Goal: Task Accomplishment & Management: Use online tool/utility

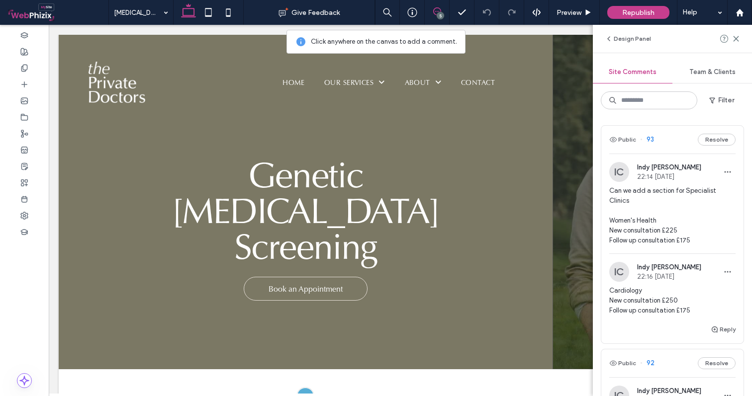
click at [675, 188] on span "Can we add a section for Specialist Clinics Women's Health New consultation £22…" at bounding box center [672, 216] width 126 height 60
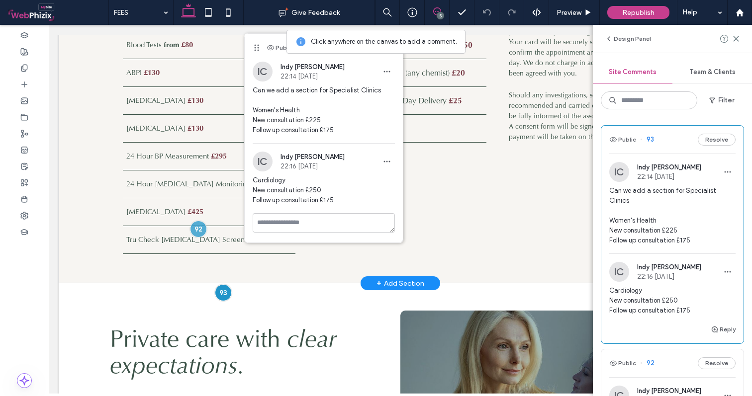
scroll to position [1142, 0]
click at [738, 36] on icon at bounding box center [736, 39] width 8 height 8
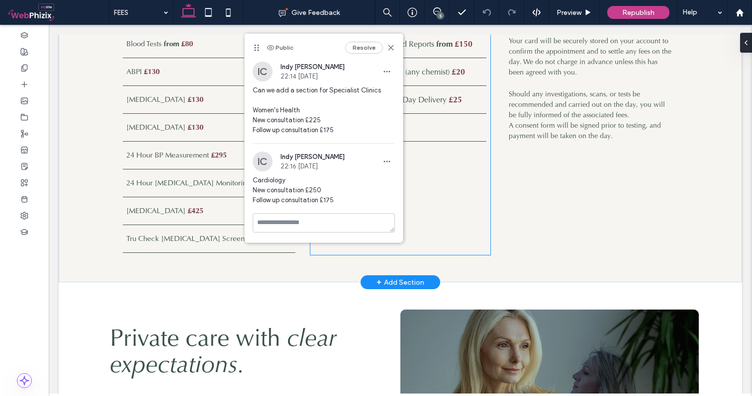
click at [470, 205] on div "Letters, Referrals & Reports from £45 Insurance Forms / Detailed Reports from £…" at bounding box center [400, 84] width 180 height 341
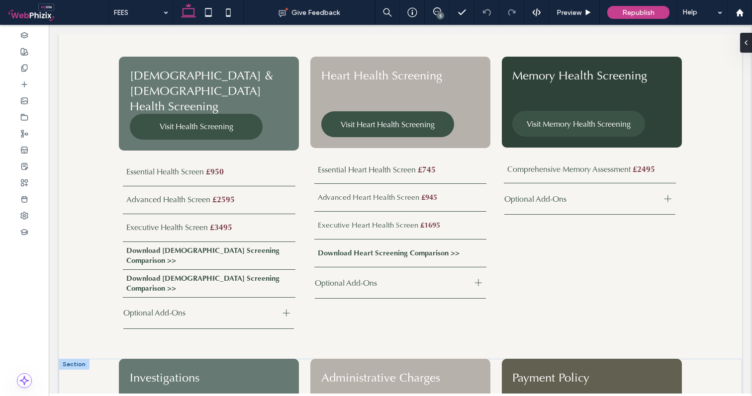
scroll to position [710, 0]
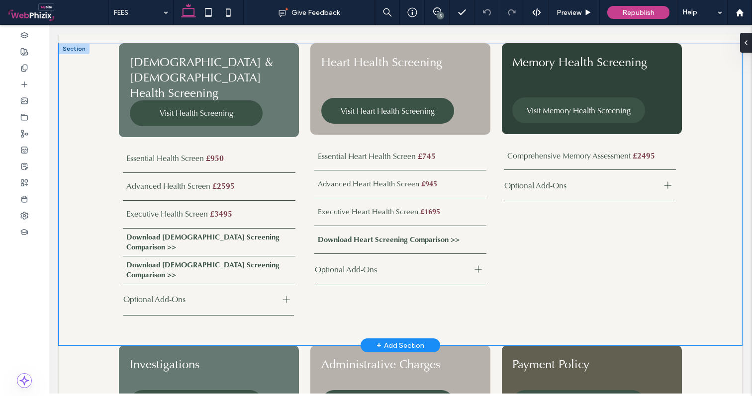
click at [79, 66] on div "Essential Health Screen £950 Advanced Health Screen £2595 Executive Health Scre…" at bounding box center [400, 194] width 683 height 302
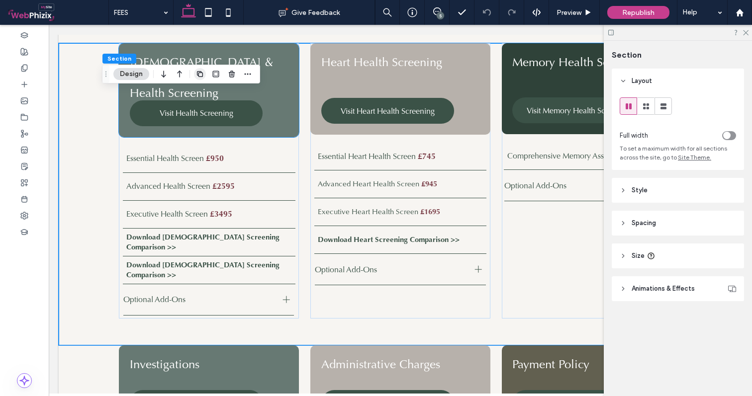
click at [199, 74] on use "button" at bounding box center [200, 74] width 6 height 6
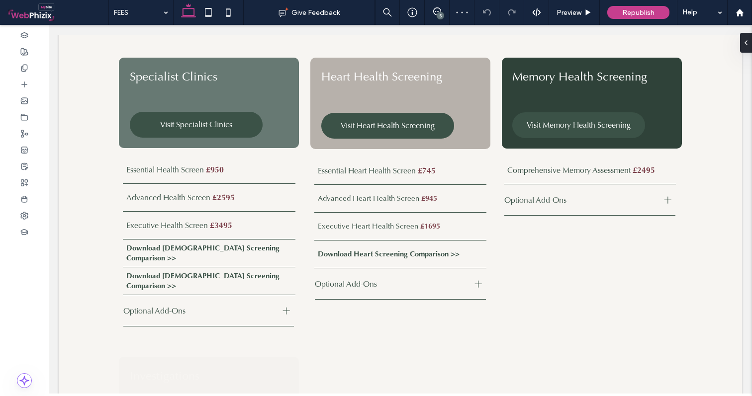
scroll to position [1005, 0]
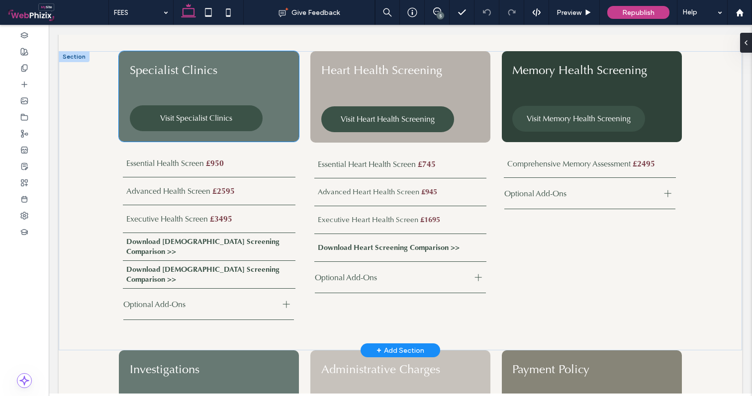
click at [194, 67] on span "Specialist Clinics" at bounding box center [173, 69] width 87 height 15
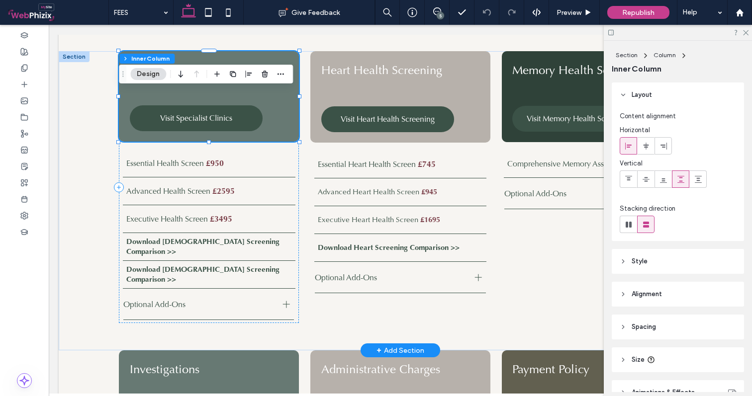
click at [190, 62] on span "Specialist Clinics" at bounding box center [173, 69] width 87 height 15
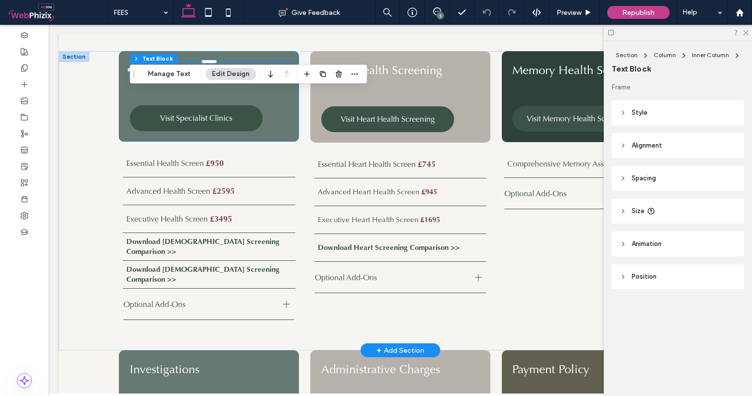
click at [189, 62] on span "Specialist Clinics" at bounding box center [173, 69] width 87 height 15
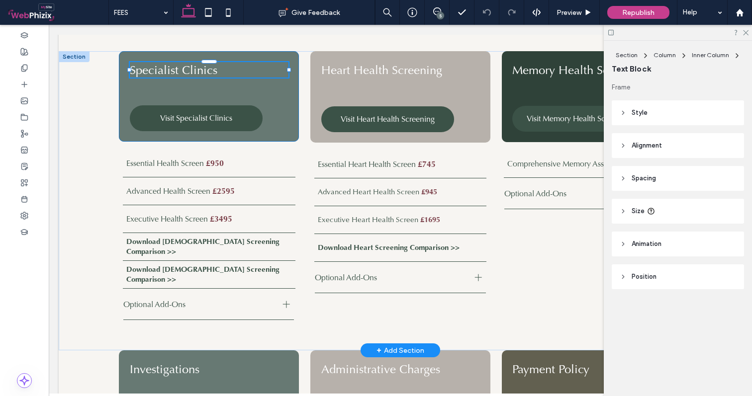
type input "**"
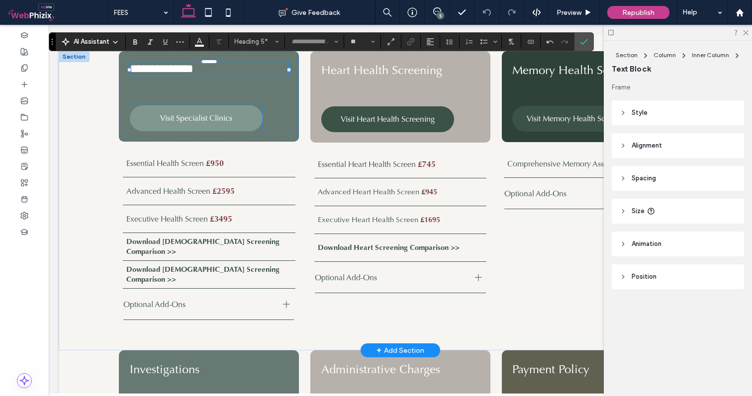
click at [181, 117] on span "Visit Specialist Clinics" at bounding box center [196, 118] width 72 height 10
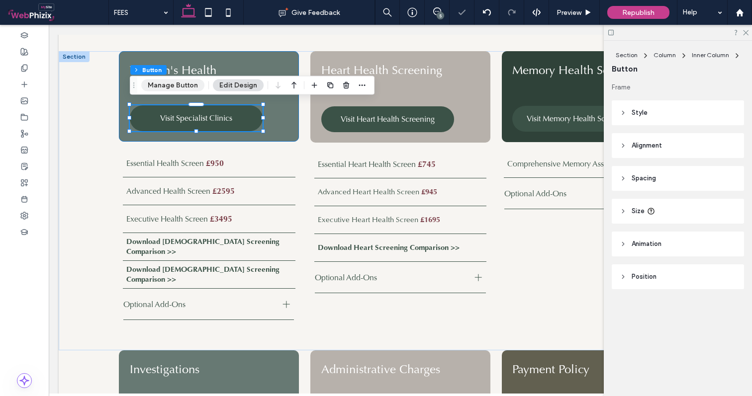
click at [189, 85] on button "Manage Button" at bounding box center [172, 86] width 63 height 12
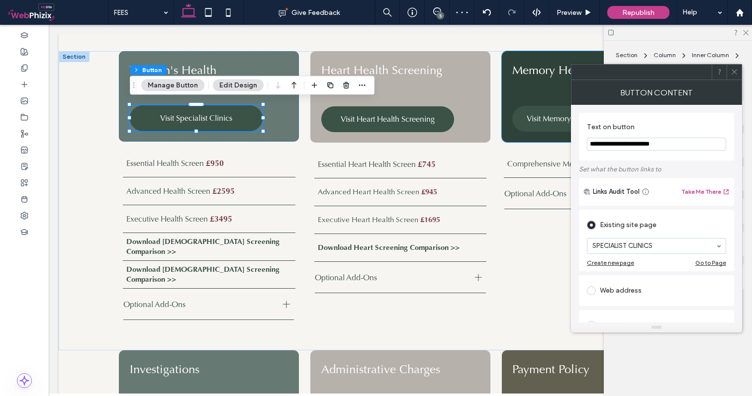
drag, startPoint x: 663, startPoint y: 146, endPoint x: 604, endPoint y: 143, distance: 58.8
click at [604, 143] on input "**********" at bounding box center [656, 144] width 139 height 13
type input "**********"
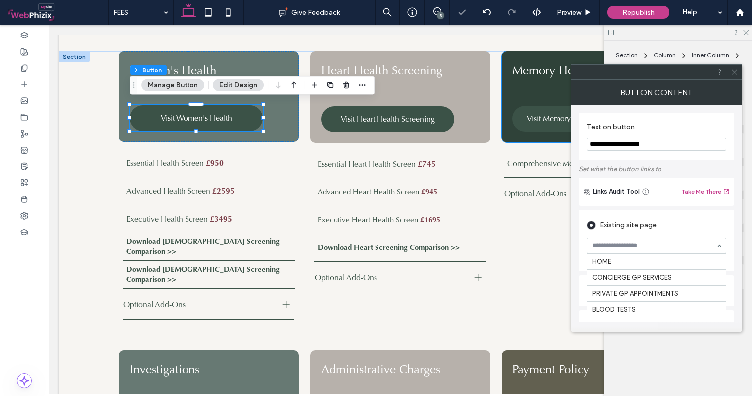
scroll to position [288, 0]
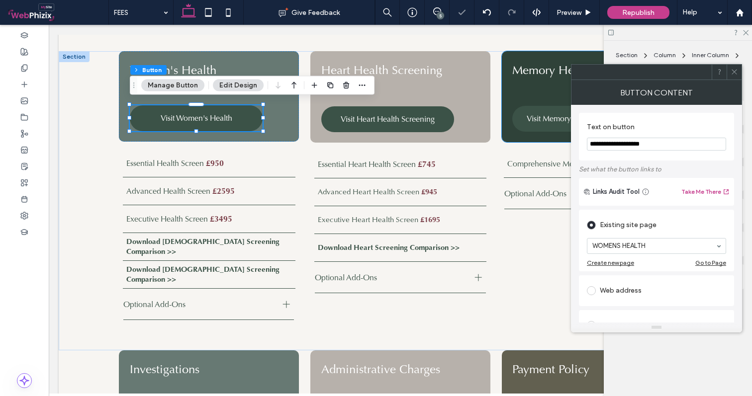
click at [734, 71] on icon at bounding box center [733, 71] width 7 height 7
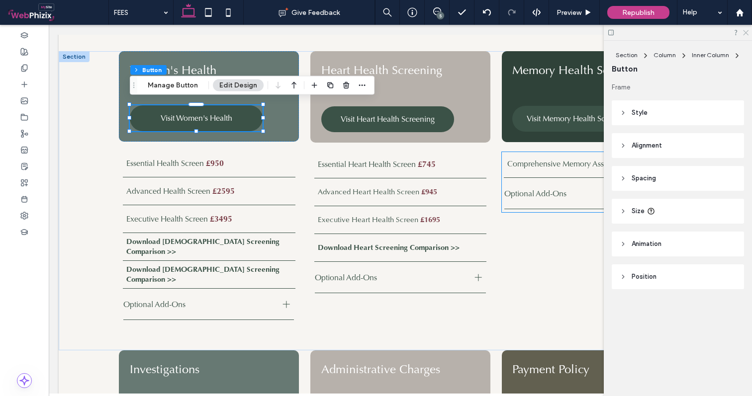
click at [744, 30] on icon at bounding box center [745, 32] width 6 height 6
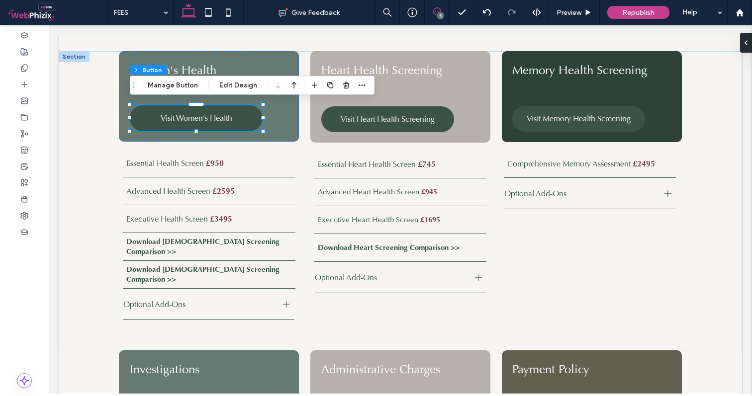
click at [444, 13] on span at bounding box center [436, 11] width 24 height 8
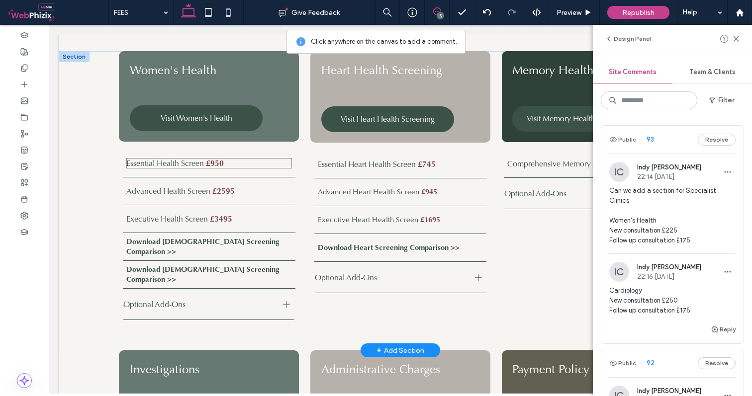
click at [173, 161] on span "Essential Health Screen" at bounding box center [165, 163] width 78 height 10
click at [173, 161] on div at bounding box center [173, 164] width 17 height 17
click at [185, 160] on span "Essential Health Screen" at bounding box center [165, 163] width 78 height 10
click at [185, 160] on div at bounding box center [184, 163] width 17 height 17
click at [199, 158] on span "Essential Health Screen" at bounding box center [165, 163] width 78 height 10
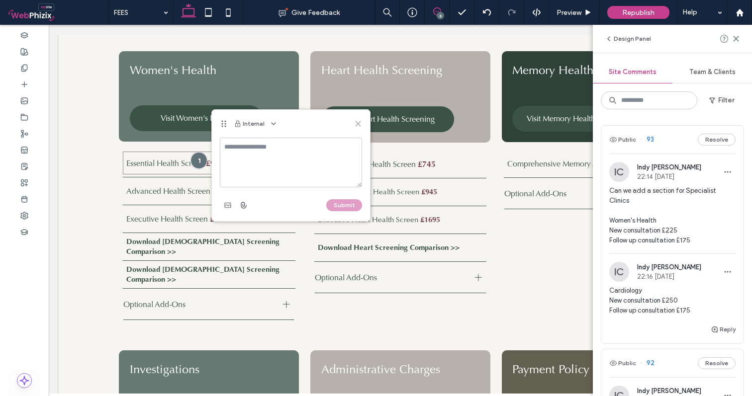
click at [356, 123] on use at bounding box center [357, 123] width 4 height 4
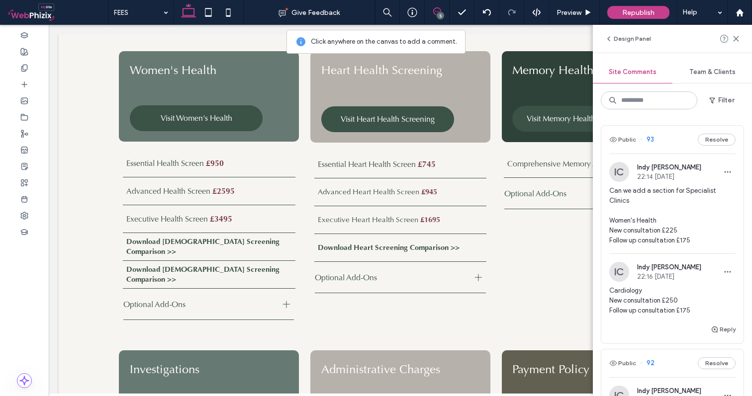
click at [740, 38] on div "Design Panel" at bounding box center [671, 39] width 159 height 28
click at [737, 37] on use at bounding box center [735, 38] width 4 height 4
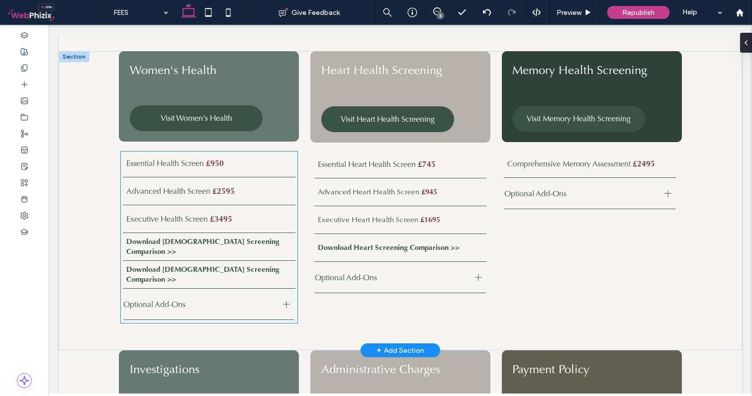
click at [184, 158] on span "Essential Health Screen" at bounding box center [165, 163] width 78 height 10
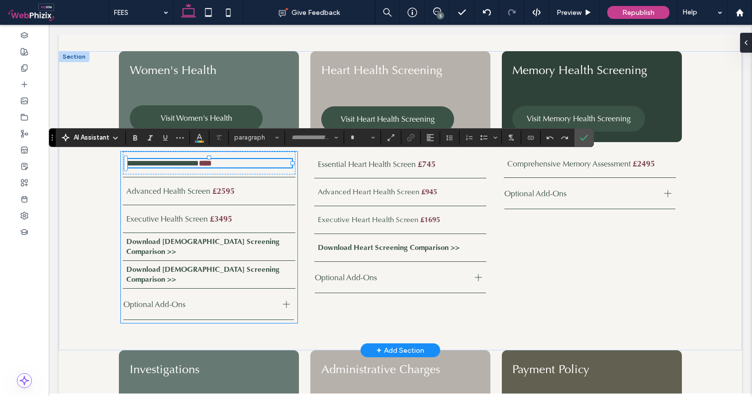
type input "**"
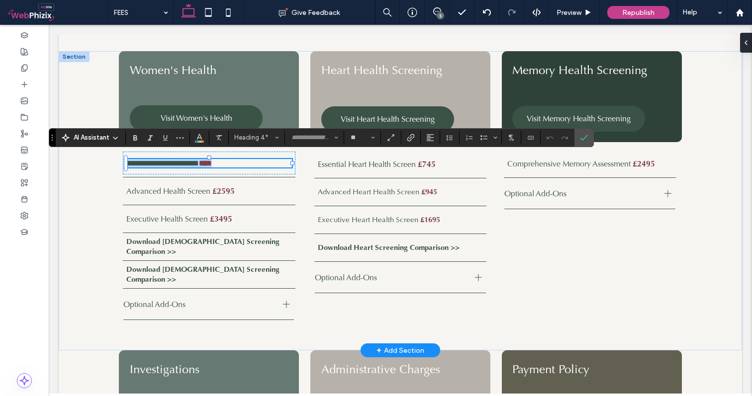
click at [199, 160] on span "**********" at bounding box center [162, 163] width 73 height 7
drag, startPoint x: 204, startPoint y: 161, endPoint x: 112, endPoint y: 162, distance: 91.5
click at [112, 162] on div "**********" at bounding box center [400, 200] width 596 height 299
drag, startPoint x: 215, startPoint y: 161, endPoint x: 194, endPoint y: 159, distance: 21.0
click at [194, 159] on h4 "**********" at bounding box center [209, 163] width 166 height 8
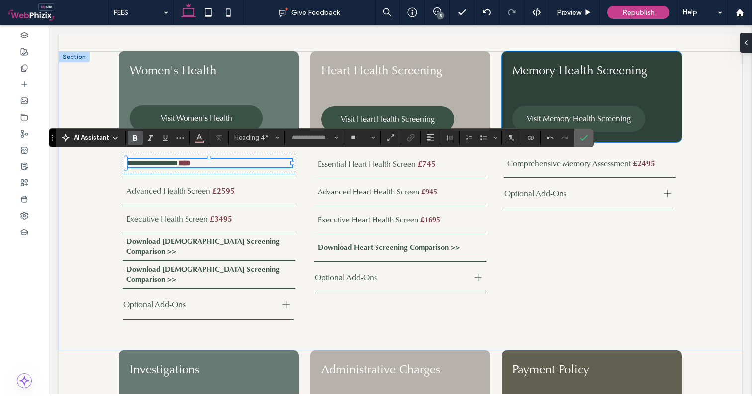
drag, startPoint x: 580, startPoint y: 139, endPoint x: 533, endPoint y: 114, distance: 52.7
click at [580, 139] on icon "Confirm" at bounding box center [584, 138] width 8 height 8
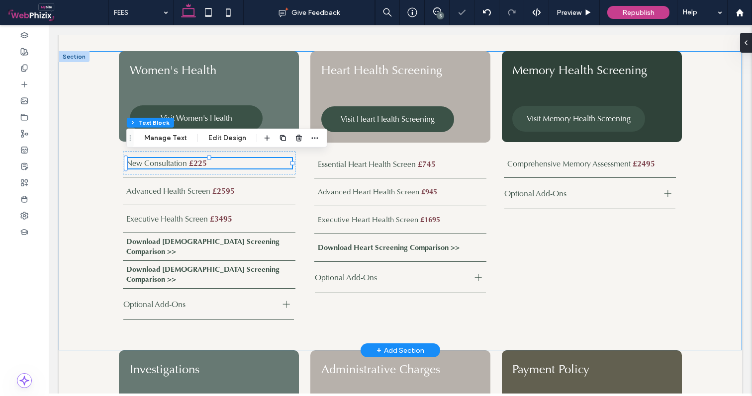
click at [711, 194] on div "New Consultation £225 Advanced Health Screen £2595 Executive Health Screen £349…" at bounding box center [400, 200] width 683 height 299
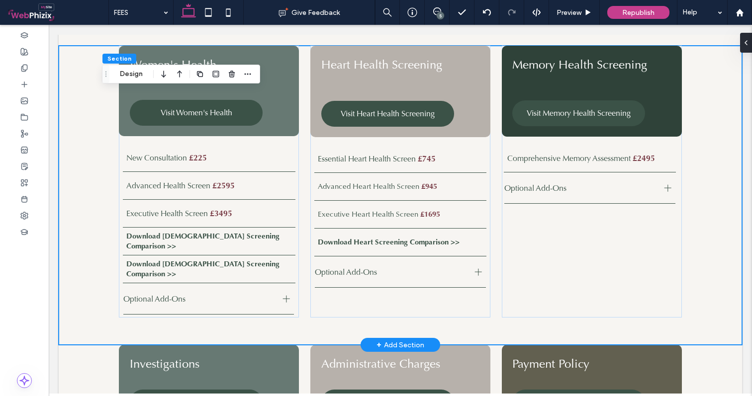
scroll to position [1006, 0]
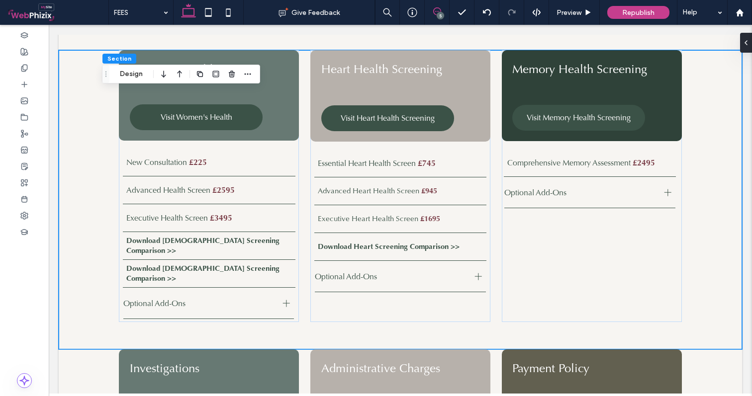
click at [440, 11] on use at bounding box center [437, 11] width 8 height 8
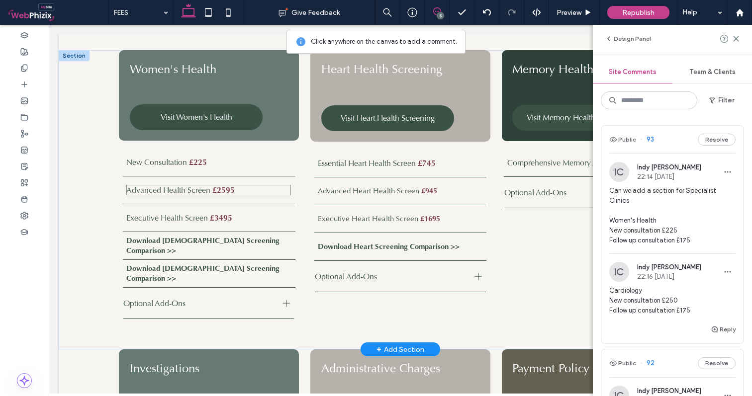
click at [147, 185] on span "Advanced Health Screen" at bounding box center [168, 190] width 84 height 10
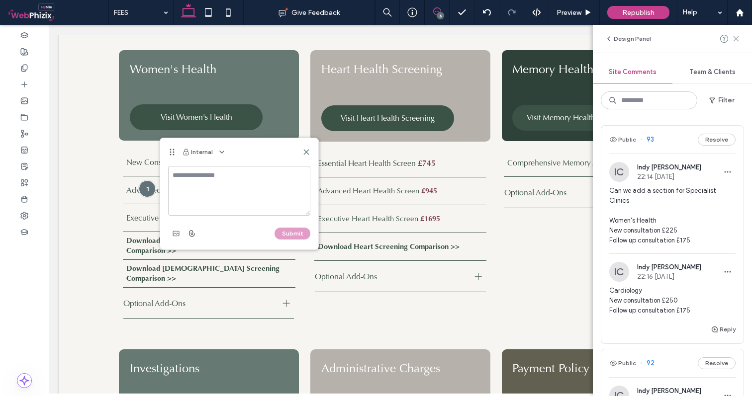
click at [734, 40] on use at bounding box center [735, 38] width 4 height 4
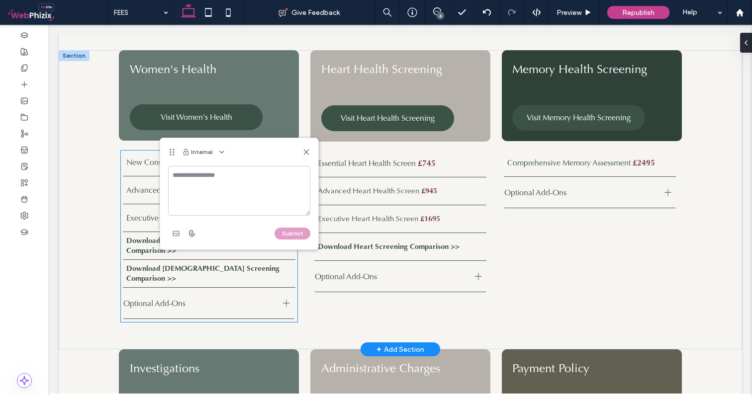
click at [152, 189] on span "Advanced Health Screen" at bounding box center [168, 190] width 84 height 10
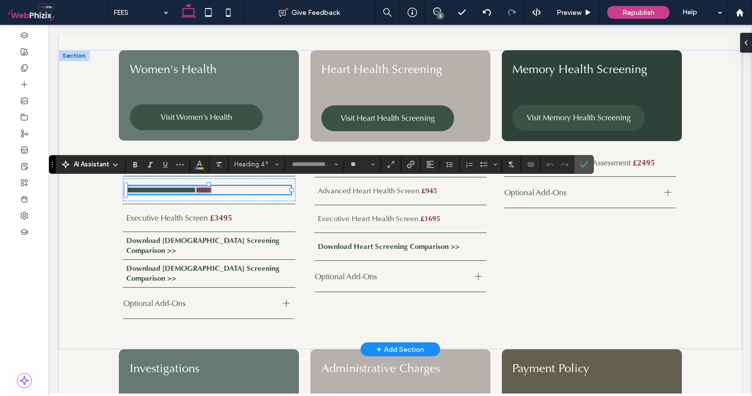
click at [196, 188] on span "**********" at bounding box center [161, 189] width 70 height 7
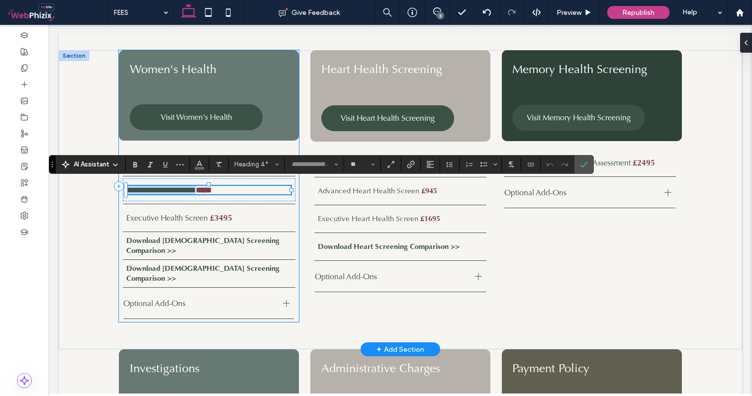
drag, startPoint x: 210, startPoint y: 187, endPoint x: 118, endPoint y: 190, distance: 92.0
click at [118, 190] on div "**********" at bounding box center [400, 199] width 596 height 299
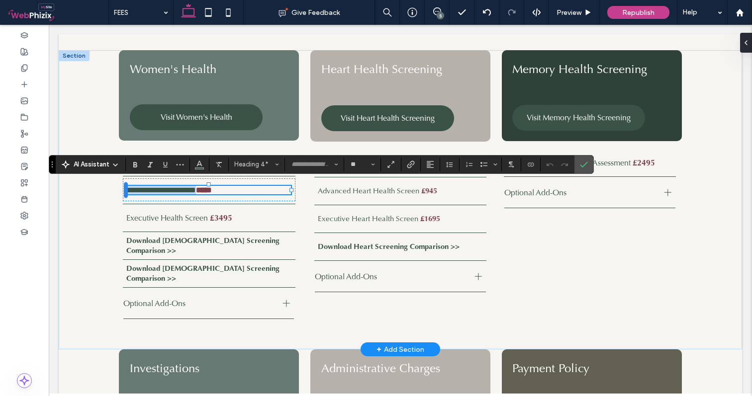
drag, startPoint x: 210, startPoint y: 186, endPoint x: 126, endPoint y: 189, distance: 83.6
click at [126, 189] on div "**********" at bounding box center [400, 199] width 596 height 299
drag, startPoint x: 237, startPoint y: 185, endPoint x: 217, endPoint y: 185, distance: 19.9
click at [217, 186] on h4 "**********" at bounding box center [208, 190] width 165 height 8
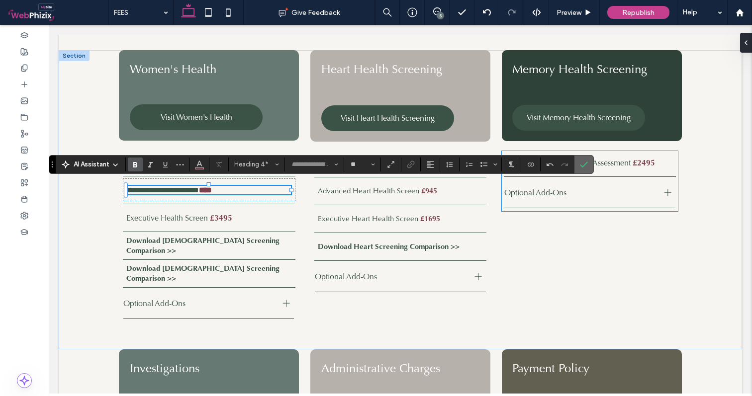
click at [587, 165] on icon "Confirm" at bounding box center [584, 165] width 8 height 8
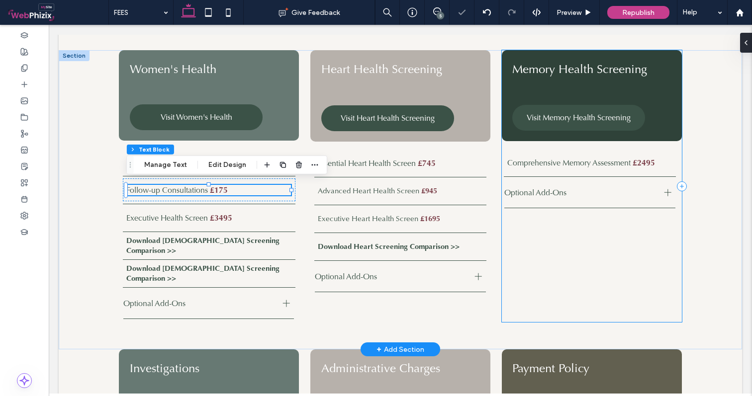
click at [596, 283] on div "Memory Health Screening Visit Memory Health Screening Comprehensive Memory Asse…" at bounding box center [592, 186] width 180 height 272
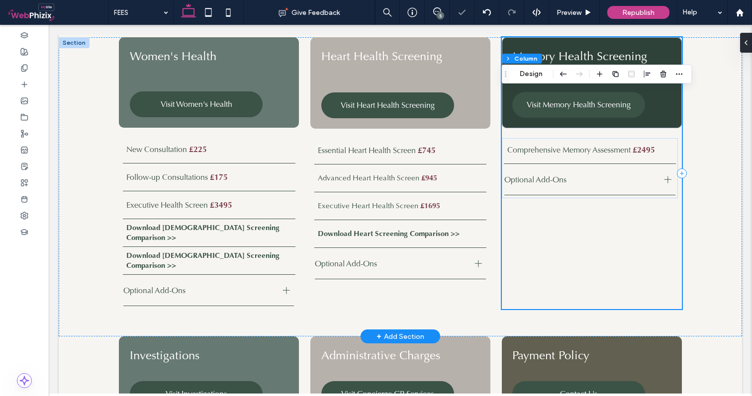
scroll to position [1021, 0]
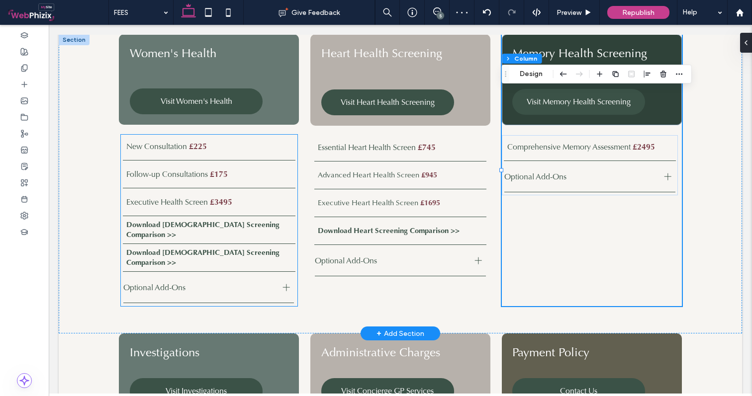
click at [180, 199] on span "Executive Health Screen" at bounding box center [167, 202] width 82 height 10
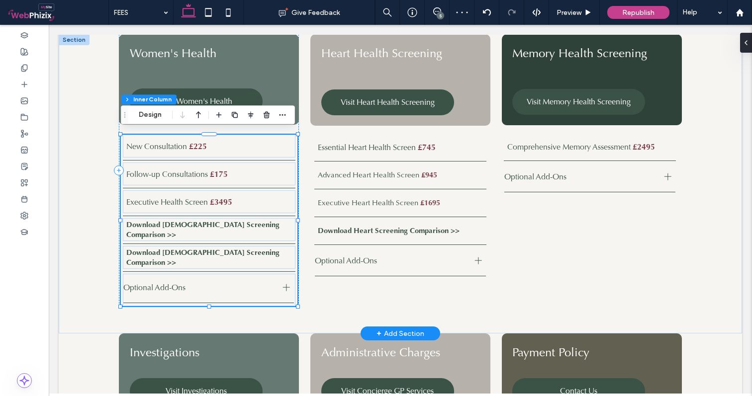
click at [191, 197] on span "Executive Health Screen" at bounding box center [167, 202] width 82 height 10
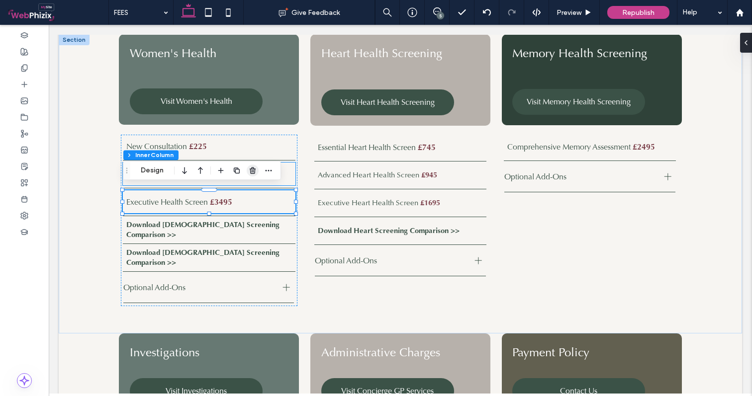
click at [254, 169] on use "button" at bounding box center [253, 171] width 6 height 6
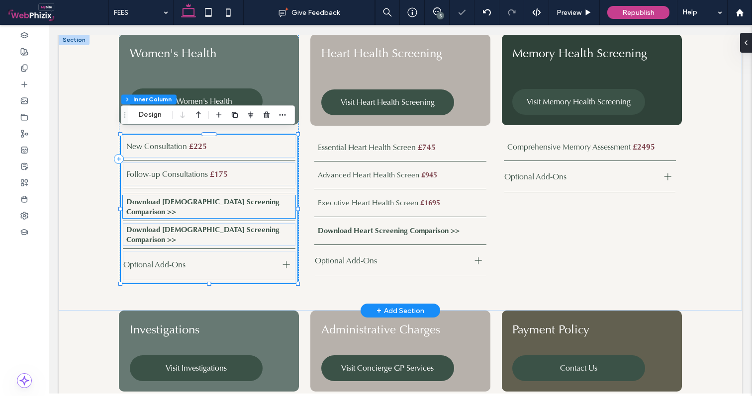
click at [206, 204] on strong "Download [DEMOGRAPHIC_DATA] Screening Comparison >>" at bounding box center [202, 207] width 153 height 20
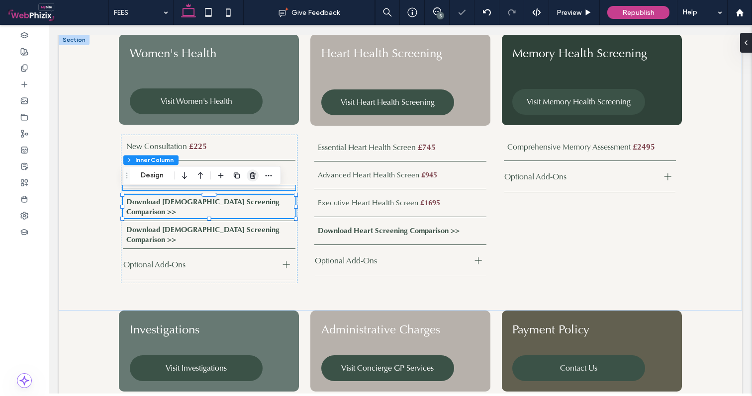
click at [251, 175] on use "button" at bounding box center [253, 175] width 6 height 6
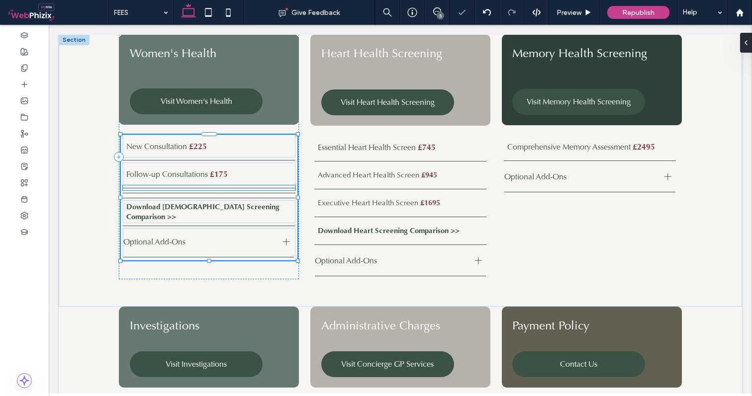
type input "**"
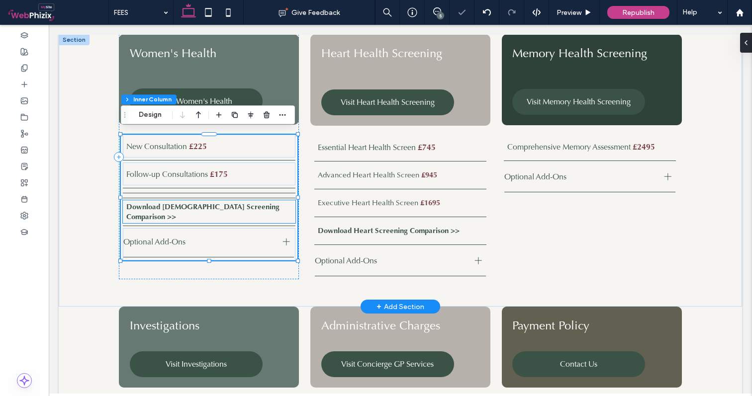
click at [180, 211] on strong "Download [DEMOGRAPHIC_DATA] Screening Comparison >>" at bounding box center [202, 212] width 153 height 20
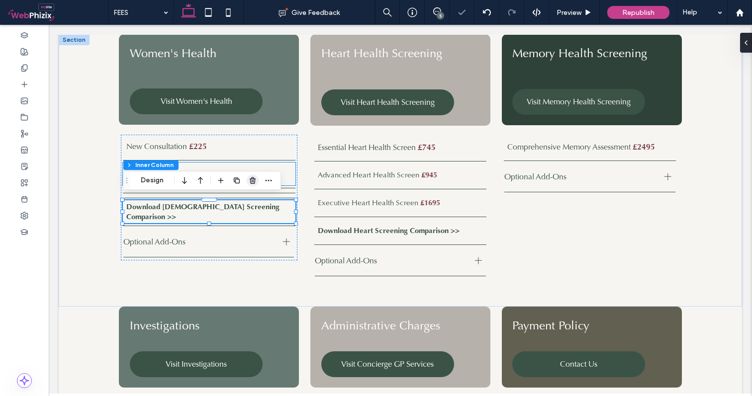
click at [252, 180] on use "button" at bounding box center [253, 180] width 6 height 6
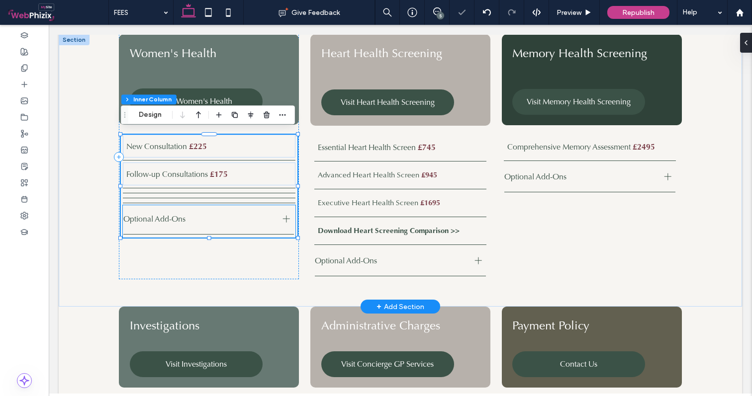
click at [175, 216] on span "Optional Add-Ons" at bounding box center [199, 219] width 152 height 10
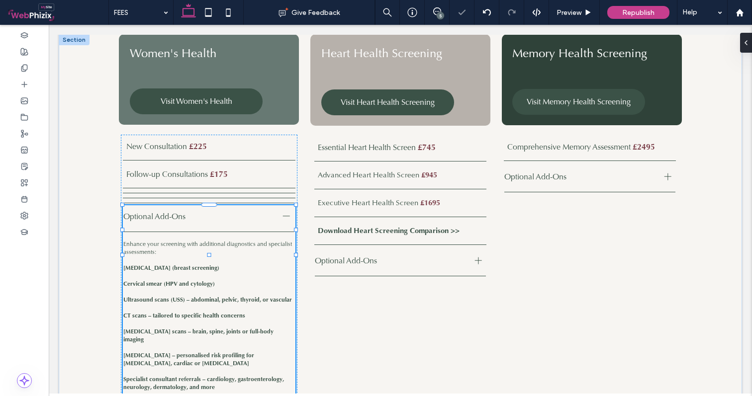
type input "**"
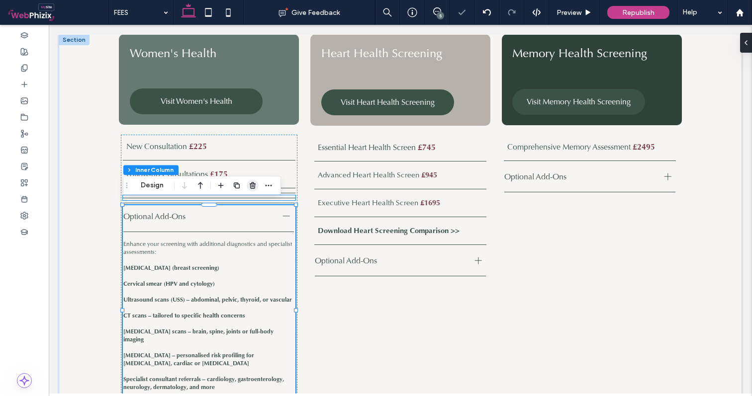
click at [253, 188] on use "button" at bounding box center [253, 185] width 6 height 6
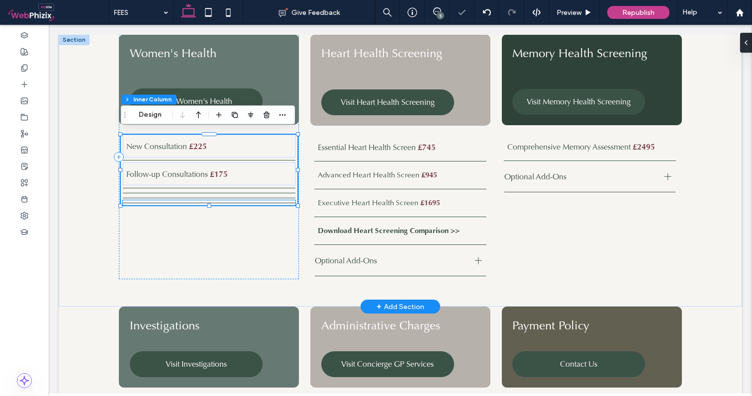
click at [233, 200] on div at bounding box center [209, 202] width 172 height 5
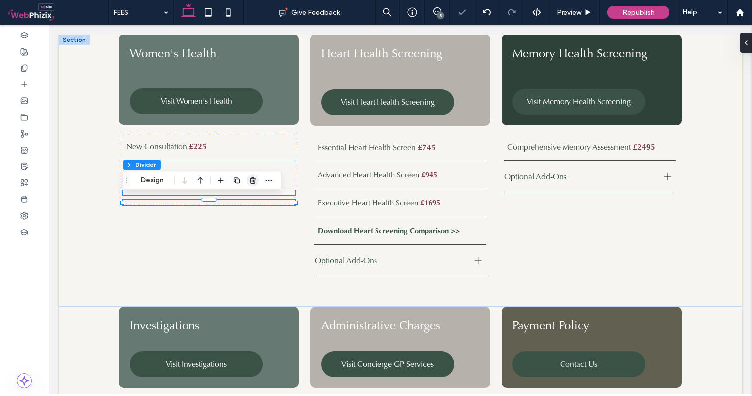
click at [251, 180] on use "button" at bounding box center [253, 180] width 6 height 6
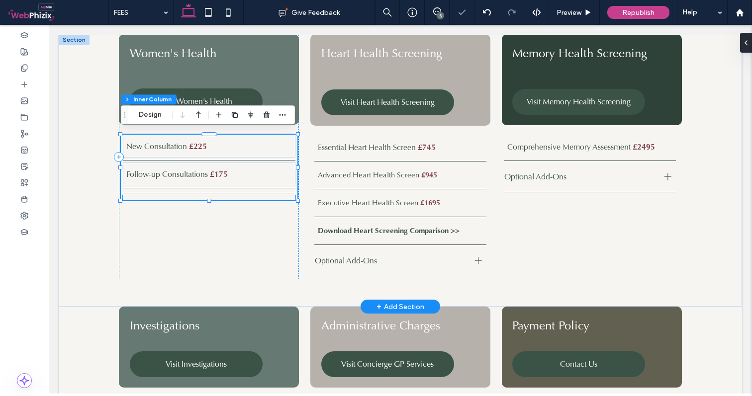
click at [206, 195] on div at bounding box center [209, 197] width 172 height 5
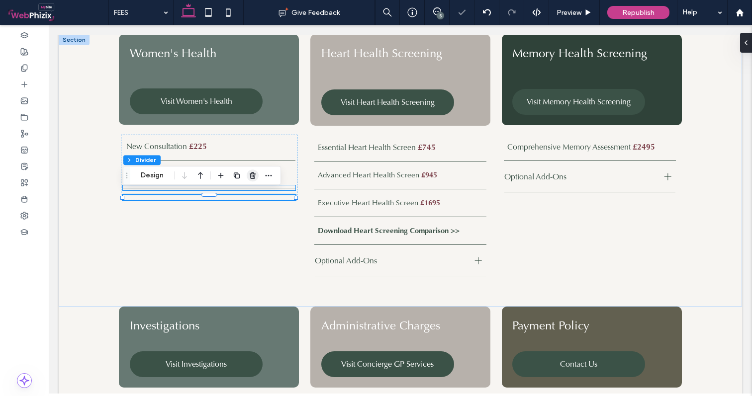
click at [249, 172] on icon "button" at bounding box center [253, 175] width 8 height 8
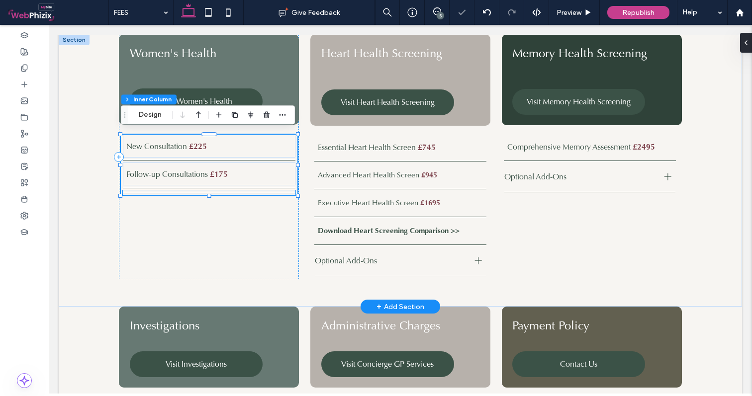
click at [172, 190] on div at bounding box center [209, 192] width 172 height 5
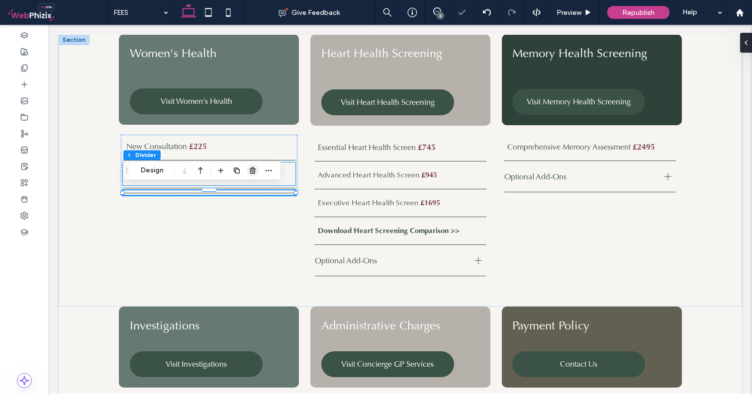
click at [253, 169] on icon "button" at bounding box center [253, 171] width 8 height 8
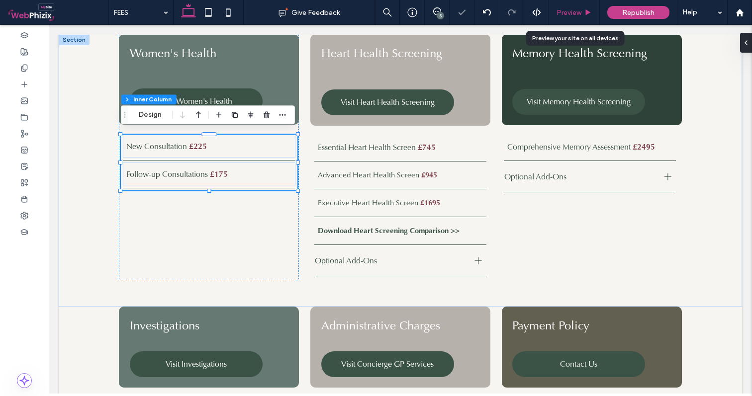
click at [566, 14] on span "Preview" at bounding box center [568, 12] width 25 height 8
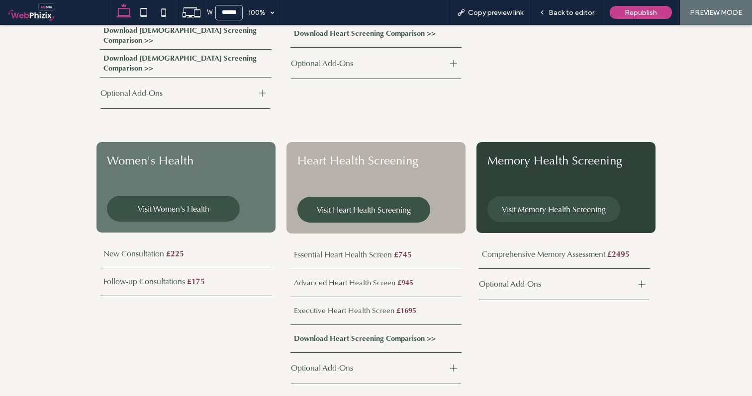
scroll to position [973, 0]
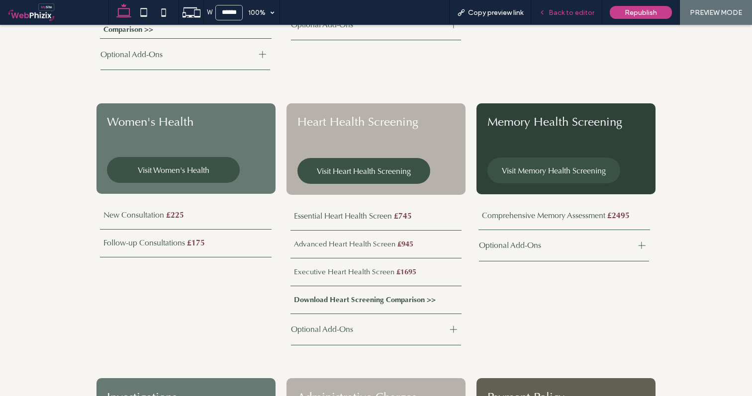
click at [558, 20] on div "Back to editor" at bounding box center [566, 12] width 71 height 25
click at [555, 13] on span "Back to editor" at bounding box center [571, 12] width 46 height 8
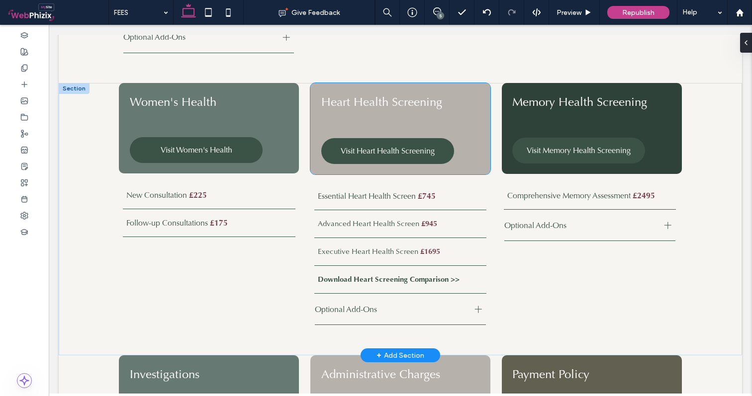
click at [385, 97] on span "Heart Health Screening" at bounding box center [381, 101] width 121 height 15
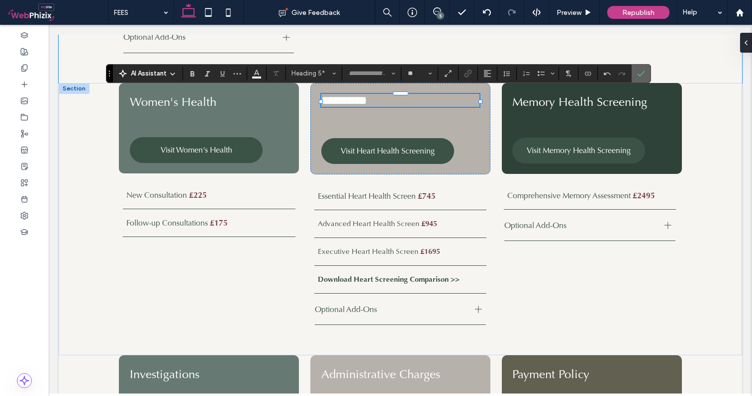
click at [637, 73] on icon "Confirm" at bounding box center [641, 74] width 8 height 8
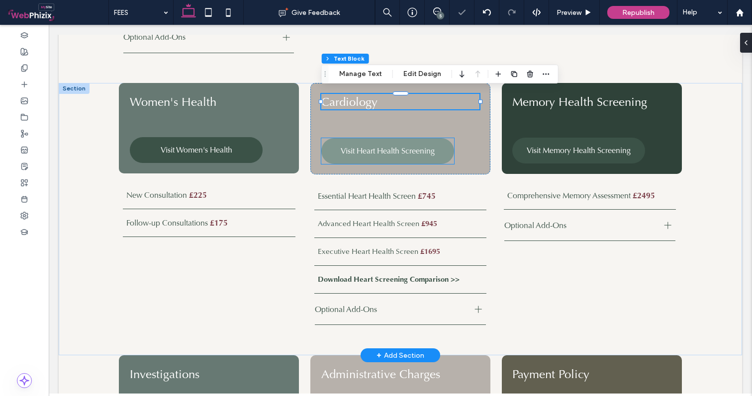
click at [369, 152] on span "Visit Heart Health Screening" at bounding box center [387, 151] width 94 height 10
click at [369, 152] on div "Visit Heart Health Screening" at bounding box center [387, 151] width 133 height 26
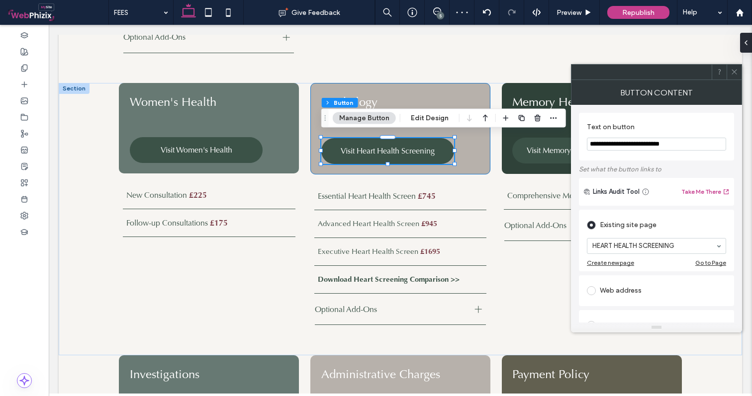
drag, startPoint x: 680, startPoint y: 147, endPoint x: 605, endPoint y: 144, distance: 75.6
click at [605, 144] on input "**********" at bounding box center [656, 144] width 139 height 13
type input "**********"
click at [693, 115] on div "**********" at bounding box center [656, 137] width 155 height 48
click at [733, 71] on use at bounding box center [733, 72] width 5 height 5
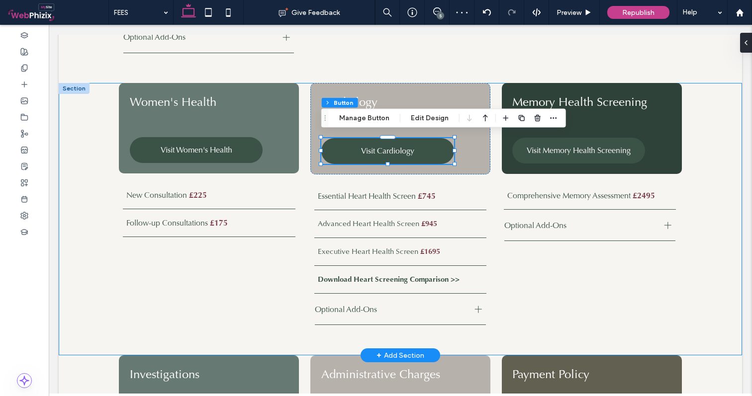
click at [695, 246] on div "New Consultation £225 Follow-up Consultations £175 Women's Health Visit Women's…" at bounding box center [400, 219] width 596 height 272
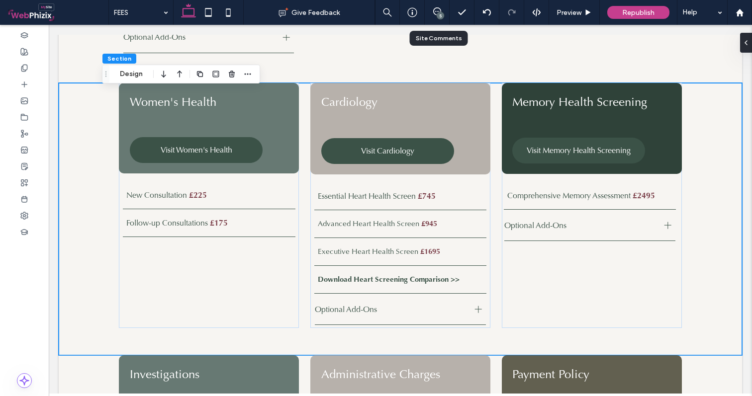
click at [435, 6] on div "5" at bounding box center [436, 12] width 25 height 25
click at [435, 13] on icon at bounding box center [437, 11] width 8 height 8
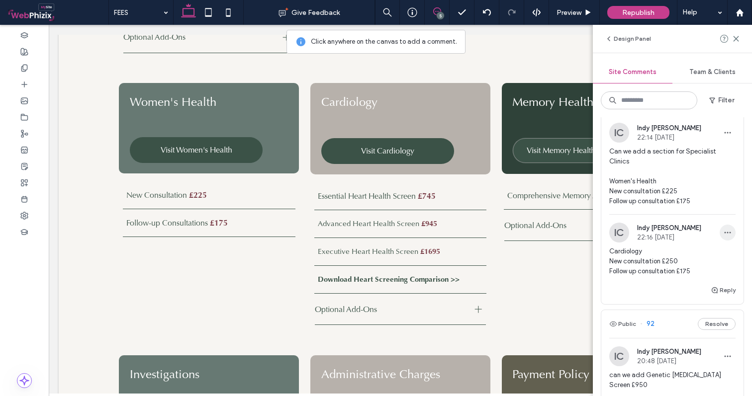
scroll to position [40, 0]
click at [340, 192] on span "Essential Heart Health Screen" at bounding box center [367, 196] width 98 height 10
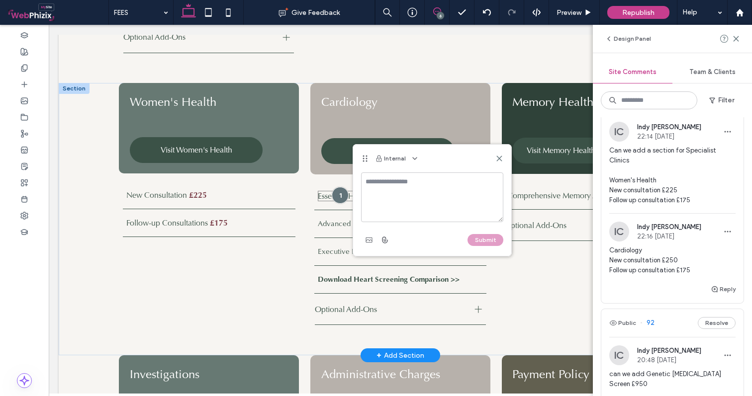
click at [340, 192] on div at bounding box center [340, 195] width 17 height 17
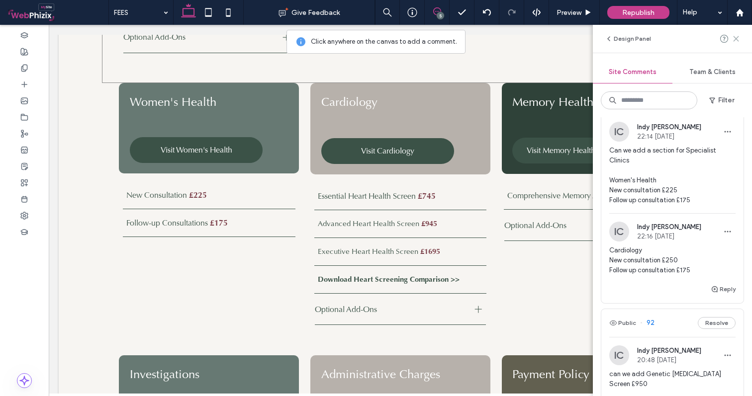
click at [735, 38] on use at bounding box center [735, 38] width 4 height 4
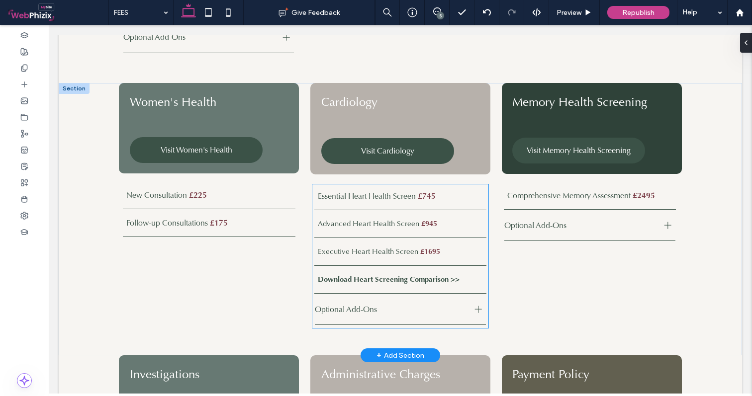
click at [368, 196] on span "Essential Heart Health Screen" at bounding box center [367, 196] width 98 height 10
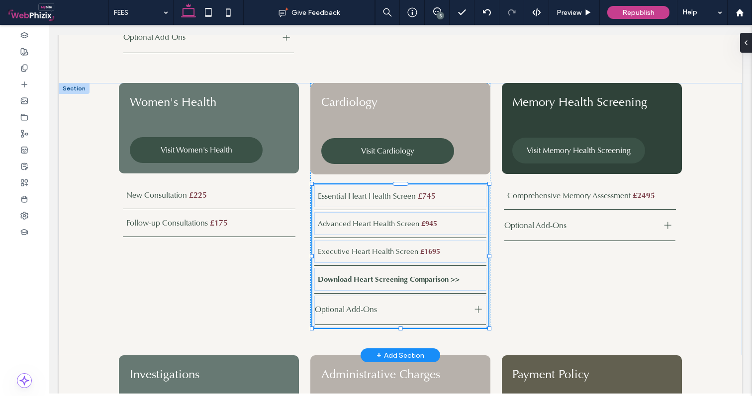
click at [368, 196] on span "Essential Heart Health Screen" at bounding box center [367, 196] width 98 height 10
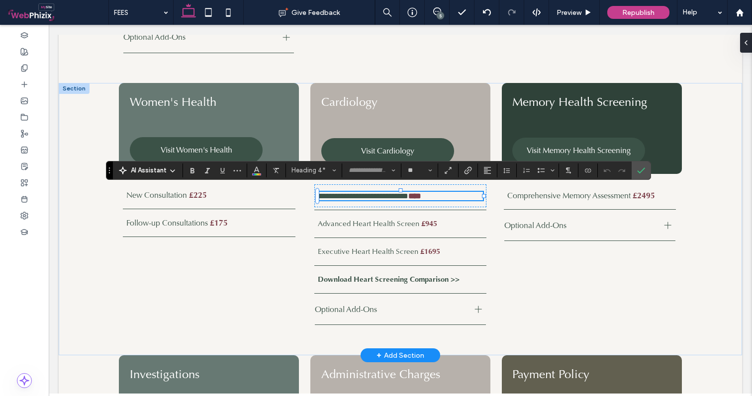
type input "**"
click at [408, 196] on span "**********" at bounding box center [363, 195] width 90 height 7
drag, startPoint x: 417, startPoint y: 193, endPoint x: 314, endPoint y: 197, distance: 103.0
click at [314, 197] on div "**********" at bounding box center [400, 195] width 172 height 23
drag, startPoint x: 414, startPoint y: 195, endPoint x: 385, endPoint y: 194, distance: 28.9
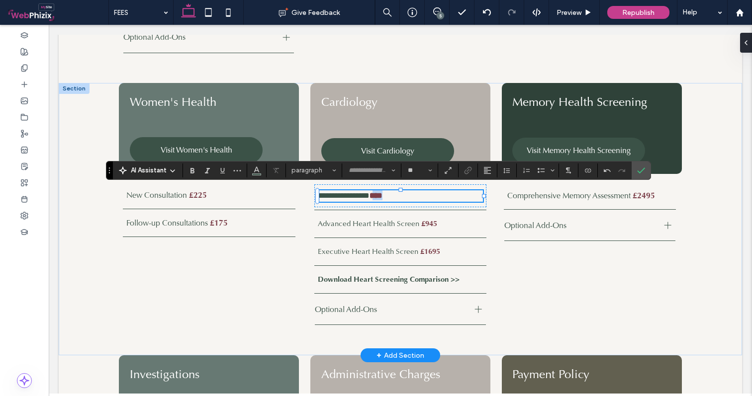
click at [385, 194] on h4 "**********" at bounding box center [401, 195] width 166 height 11
click at [389, 220] on span "Advanced Heart Health Screen" at bounding box center [368, 224] width 101 height 10
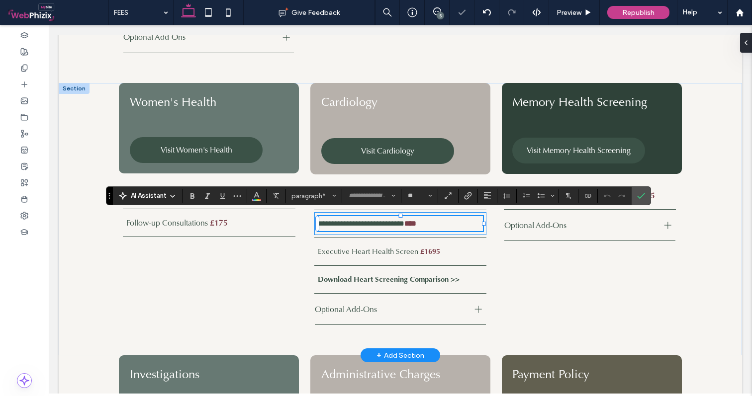
click at [404, 220] on span "**********" at bounding box center [361, 223] width 86 height 7
drag, startPoint x: 417, startPoint y: 220, endPoint x: 301, endPoint y: 222, distance: 115.8
click at [301, 222] on div "New Consultation £225 Follow-up Consultations £175 Women's Health Visit Women's…" at bounding box center [400, 219] width 596 height 272
drag, startPoint x: 414, startPoint y: 221, endPoint x: 400, endPoint y: 220, distance: 14.0
click at [400, 220] on p "**********" at bounding box center [401, 223] width 166 height 15
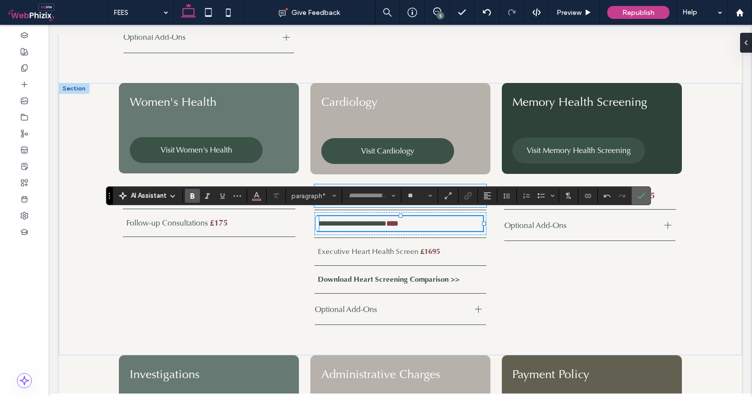
click at [639, 196] on icon "Confirm" at bounding box center [641, 196] width 8 height 8
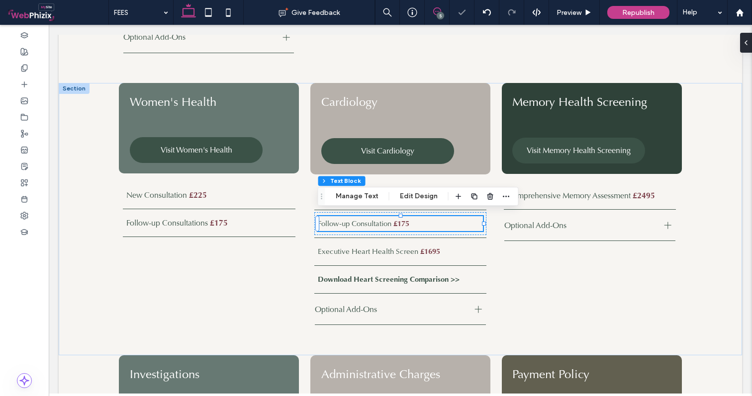
click at [443, 9] on span at bounding box center [436, 11] width 24 height 8
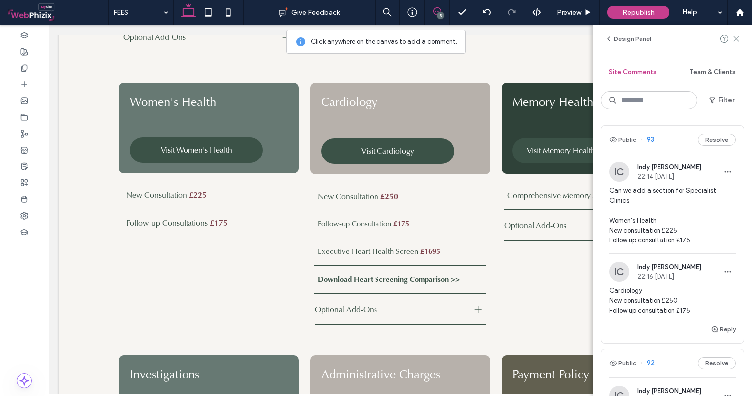
click at [738, 35] on icon at bounding box center [736, 39] width 8 height 8
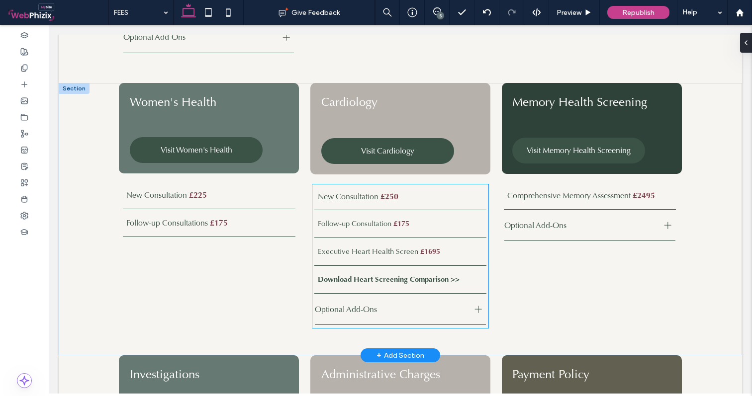
click at [366, 247] on span "Executive Heart Health Screen" at bounding box center [368, 252] width 100 height 10
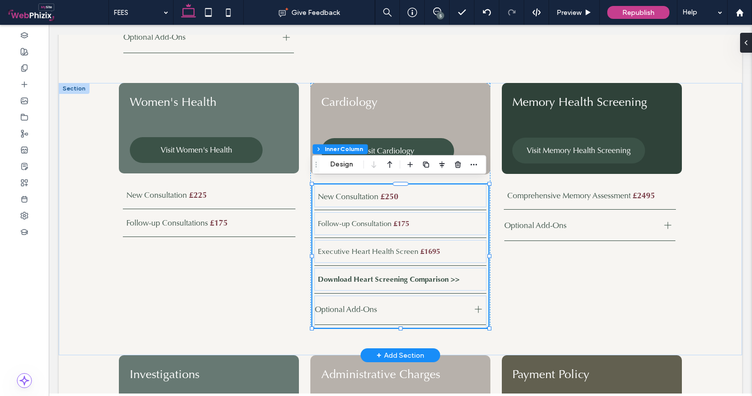
click at [384, 247] on span "Executive Heart Health Screen" at bounding box center [368, 252] width 100 height 10
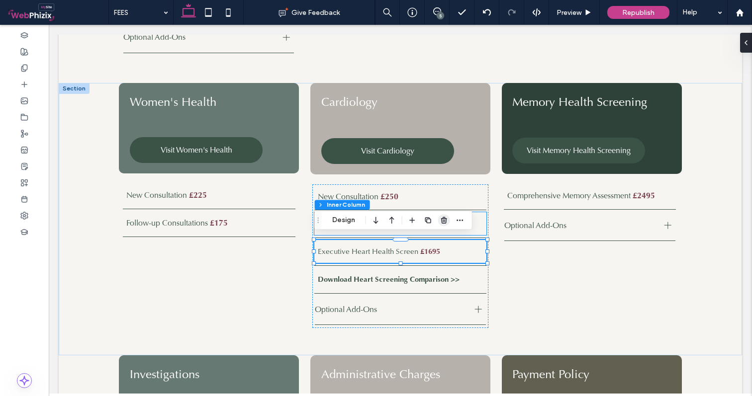
click at [442, 220] on icon "button" at bounding box center [444, 220] width 8 height 8
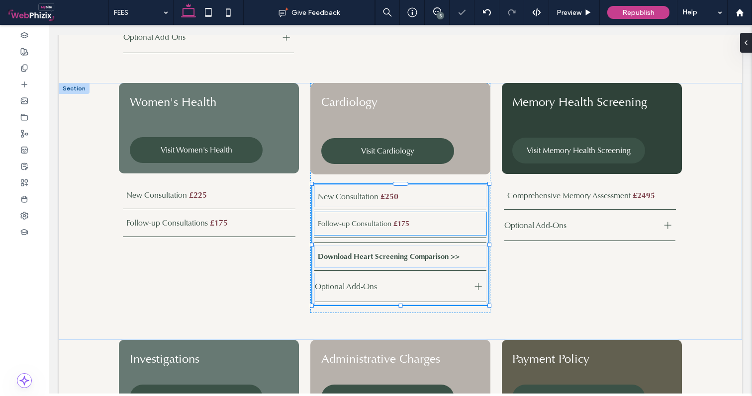
type input "**"
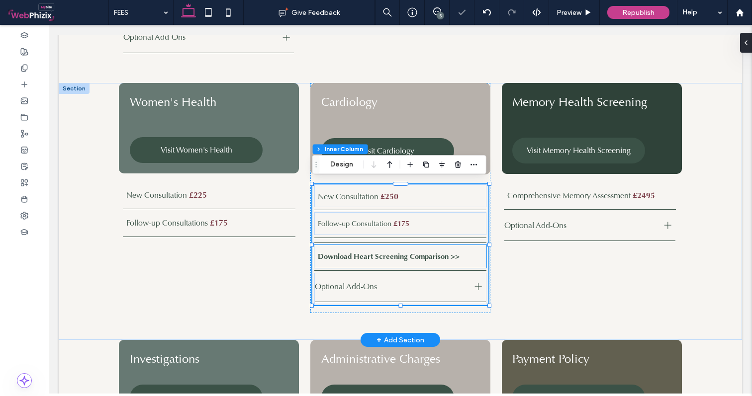
click at [399, 254] on strong "Download Heart Screening Comparison >>" at bounding box center [389, 257] width 142 height 10
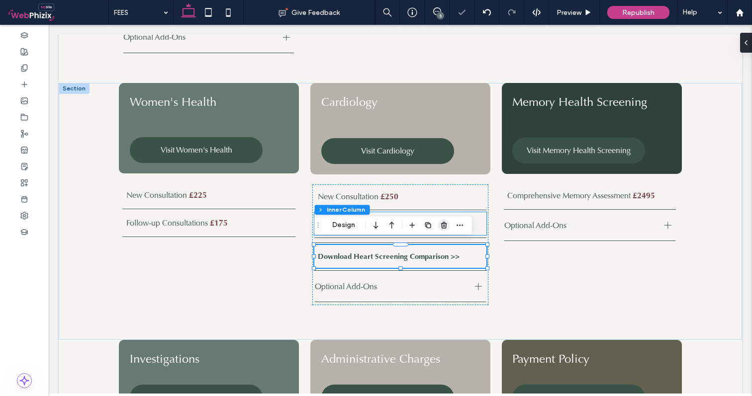
click at [443, 227] on use "button" at bounding box center [444, 225] width 6 height 6
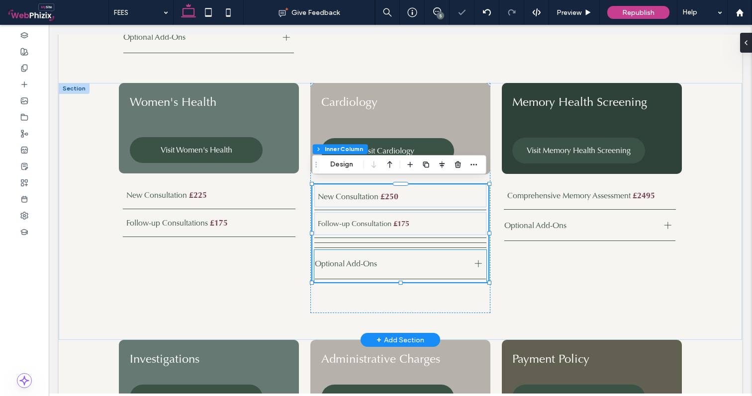
click at [373, 254] on div "Optional Add-Ons" at bounding box center [400, 263] width 171 height 31
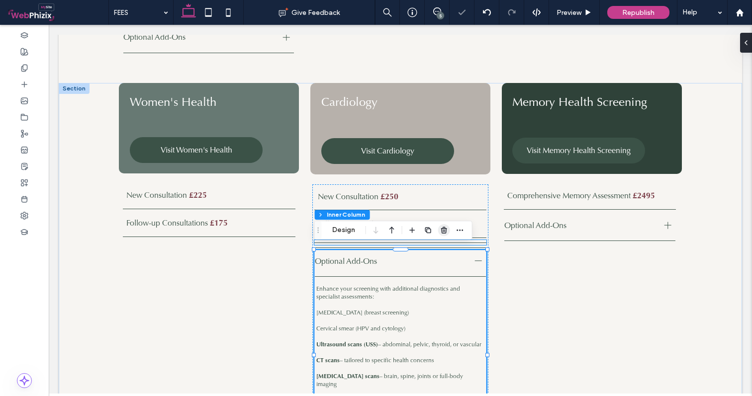
click at [441, 227] on icon "button" at bounding box center [444, 230] width 8 height 8
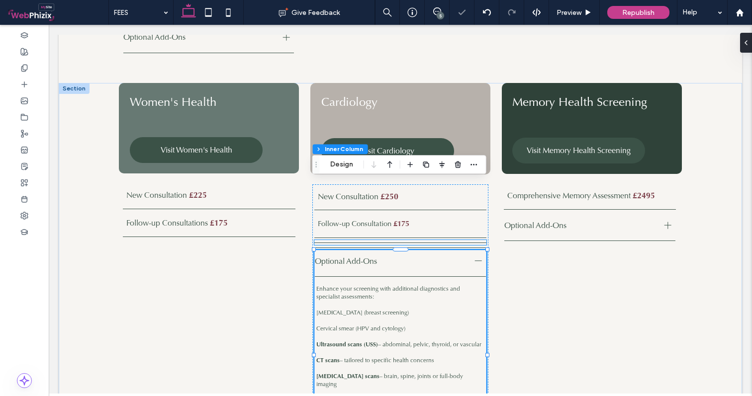
type input "**"
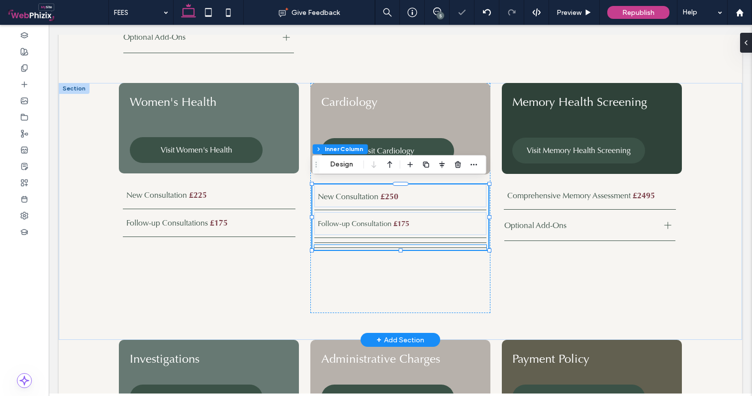
click at [371, 248] on hr at bounding box center [400, 248] width 172 height 1
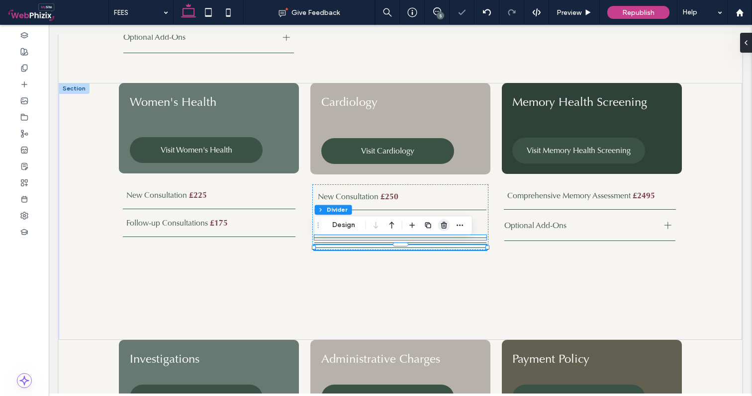
click at [440, 227] on icon "button" at bounding box center [444, 225] width 8 height 8
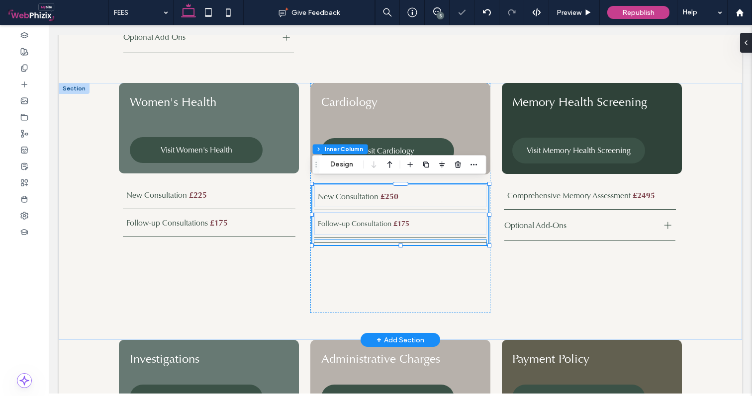
click at [348, 243] on hr at bounding box center [400, 243] width 172 height 1
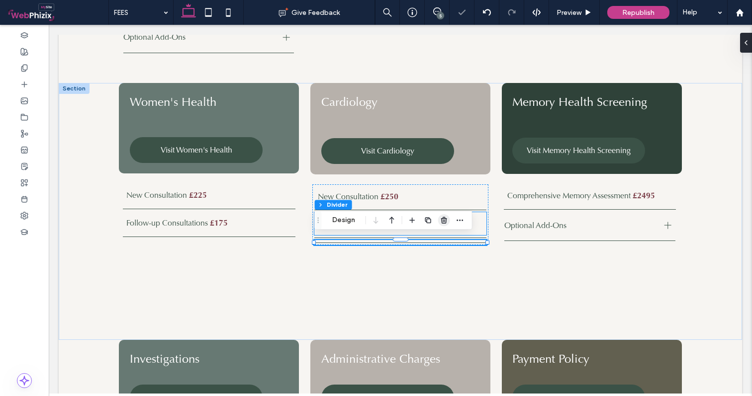
click at [439, 218] on span "button" at bounding box center [444, 220] width 12 height 12
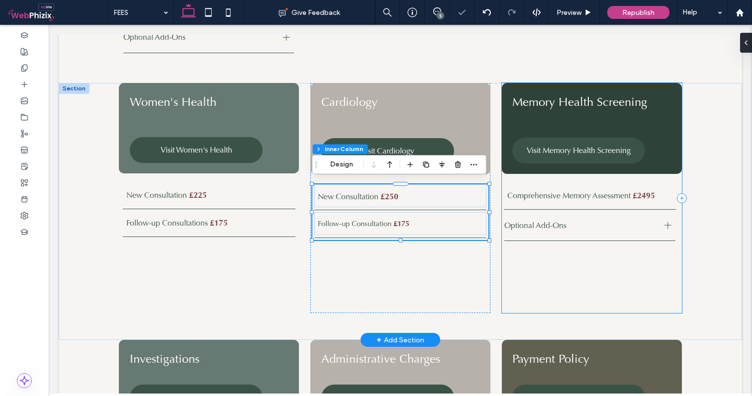
click at [555, 272] on div "Memory Health Screening Visit Memory Health Screening Comprehensive Memory Asse…" at bounding box center [592, 198] width 180 height 230
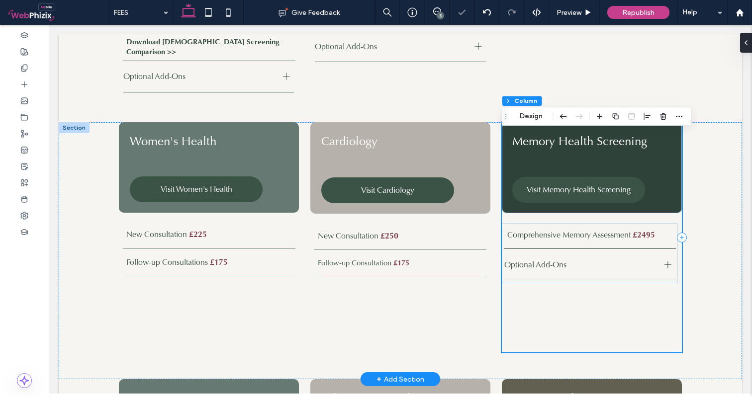
scroll to position [938, 0]
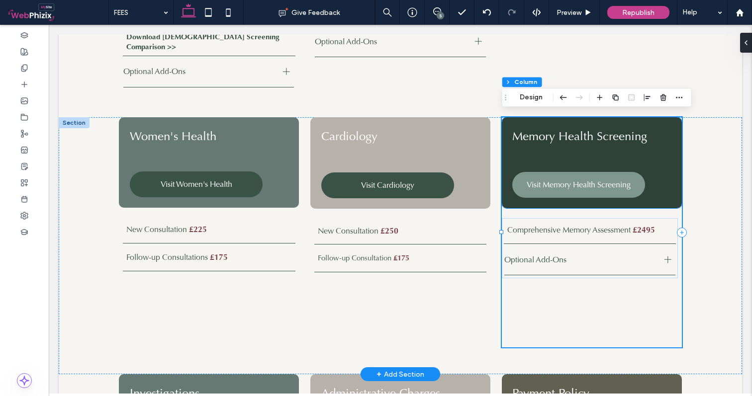
click at [628, 174] on link "Visit Memory Health Screening" at bounding box center [578, 185] width 133 height 26
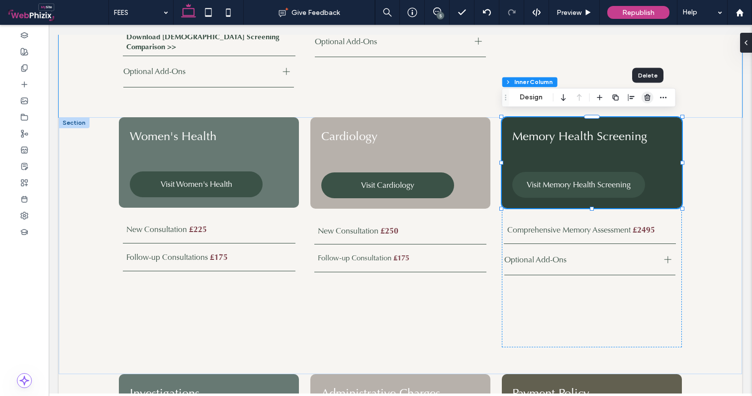
click at [647, 99] on use "button" at bounding box center [647, 97] width 6 height 6
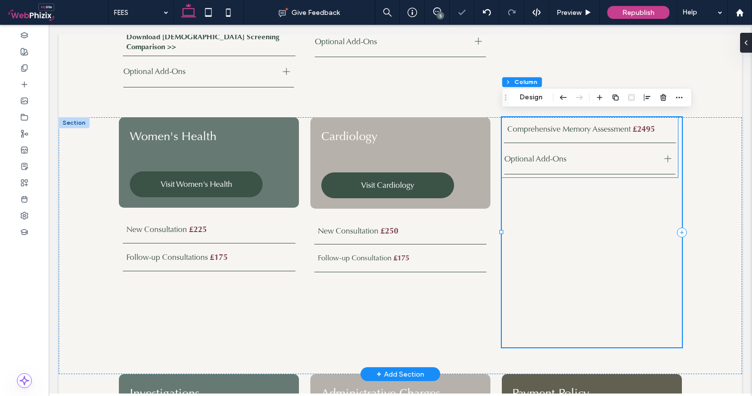
click at [610, 163] on div "Optional Add-Ons" at bounding box center [589, 158] width 171 height 31
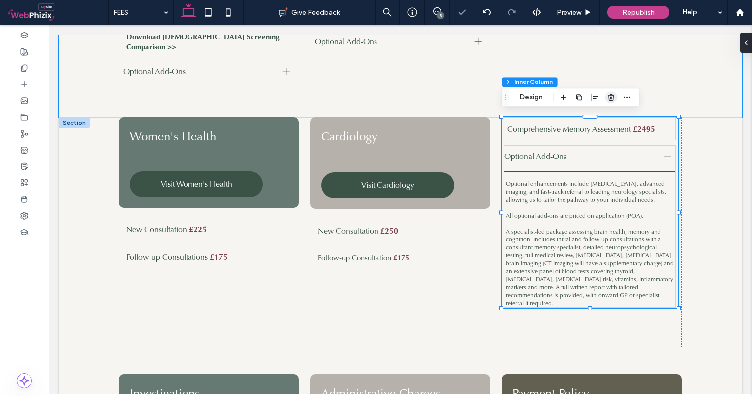
click at [610, 97] on use "button" at bounding box center [611, 97] width 6 height 6
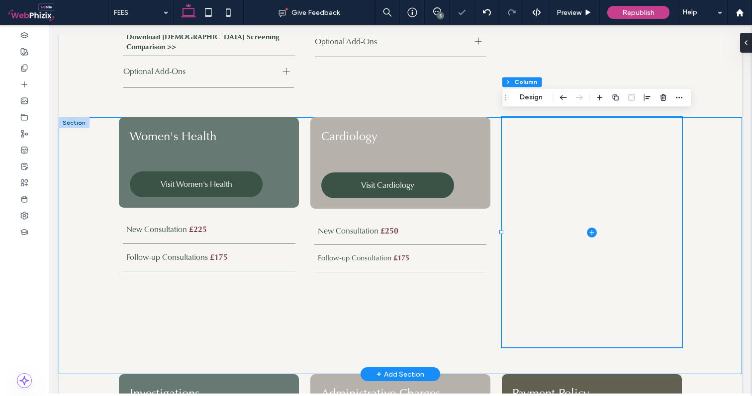
click at [739, 163] on div "New Consultation £225 Follow-up Consultations £175 Women's Health Visit Women's…" at bounding box center [400, 245] width 683 height 257
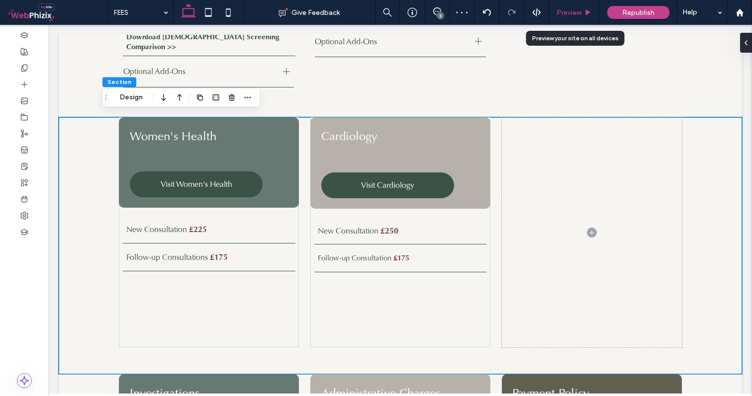
click at [575, 13] on span "Preview" at bounding box center [568, 12] width 25 height 8
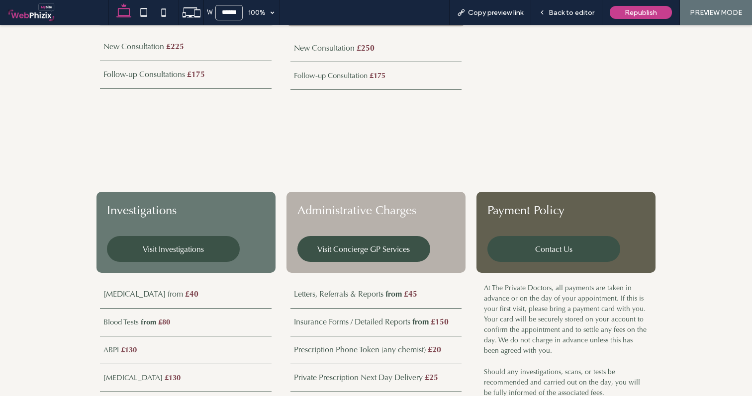
scroll to position [1110, 0]
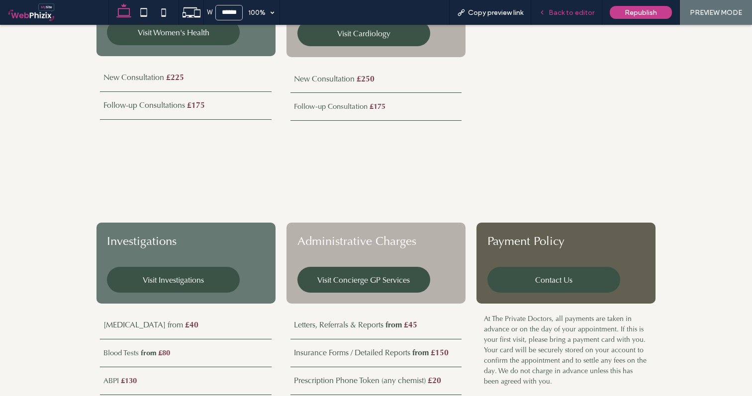
click at [560, 12] on span "Back to editor" at bounding box center [571, 12] width 46 height 8
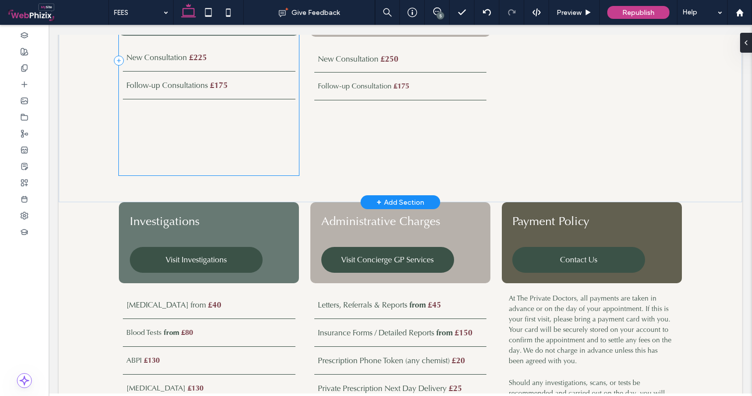
click at [221, 146] on div "New Consultation £225 Follow-up Consultations £175 Women's Health Visit Women's…" at bounding box center [209, 60] width 180 height 230
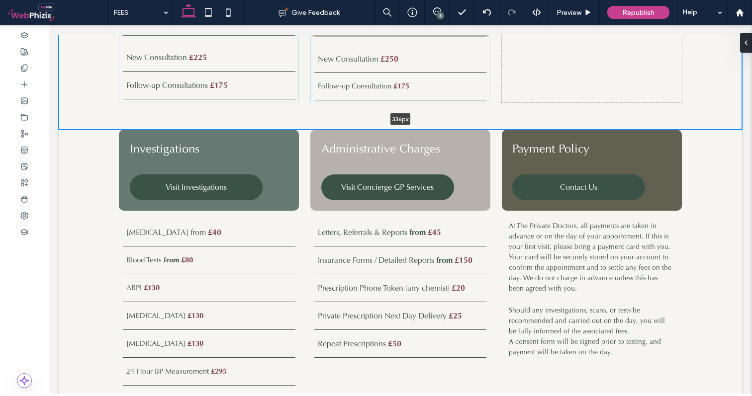
drag, startPoint x: 242, startPoint y: 198, endPoint x: 248, endPoint y: 107, distance: 90.7
click at [248, 107] on div "New Consultation £225 Follow-up Consultations £175 Women's Health Visit Women's…" at bounding box center [400, 37] width 683 height 184
type input "***"
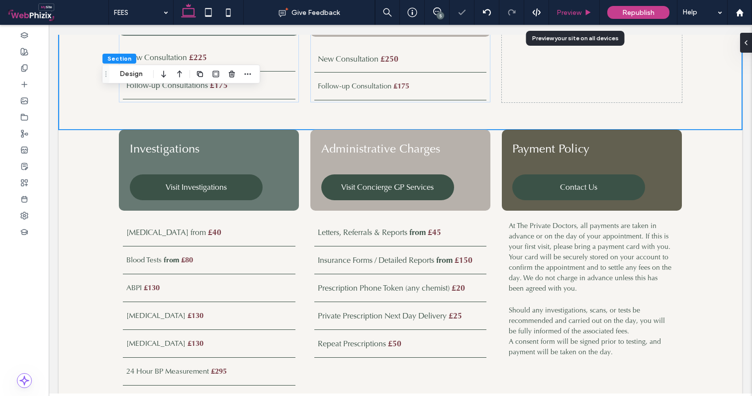
click at [577, 11] on span "Preview" at bounding box center [568, 12] width 25 height 8
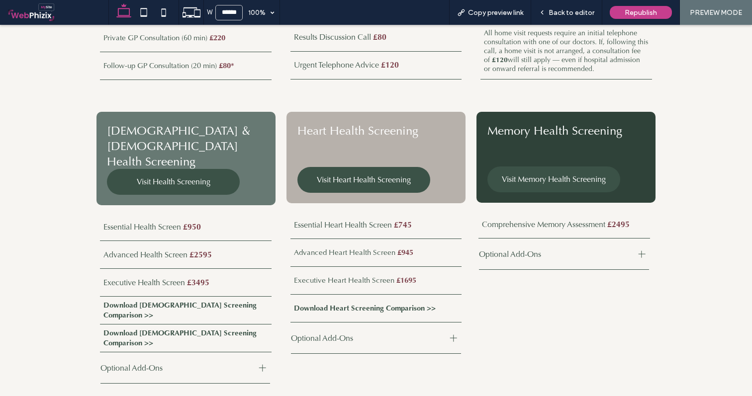
scroll to position [659, 0]
click at [562, 14] on span "Back to editor" at bounding box center [571, 12] width 46 height 8
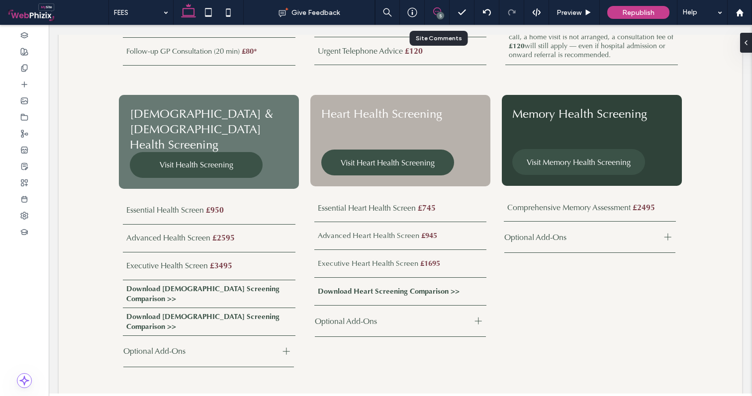
click at [437, 12] on icon at bounding box center [437, 11] width 8 height 8
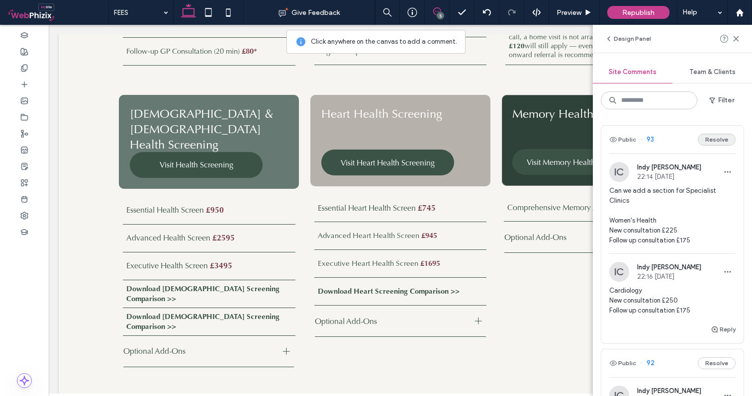
click at [721, 140] on button "Resolve" at bounding box center [716, 140] width 38 height 12
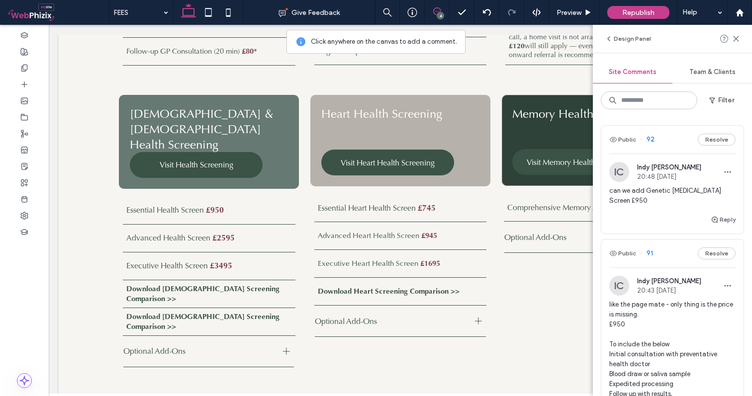
click at [666, 190] on span "can we add Genetic Cancer Screen £950" at bounding box center [672, 196] width 126 height 20
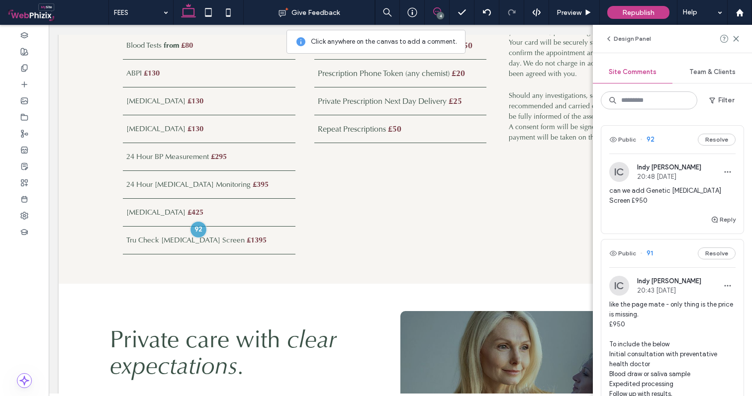
scroll to position [1328, 0]
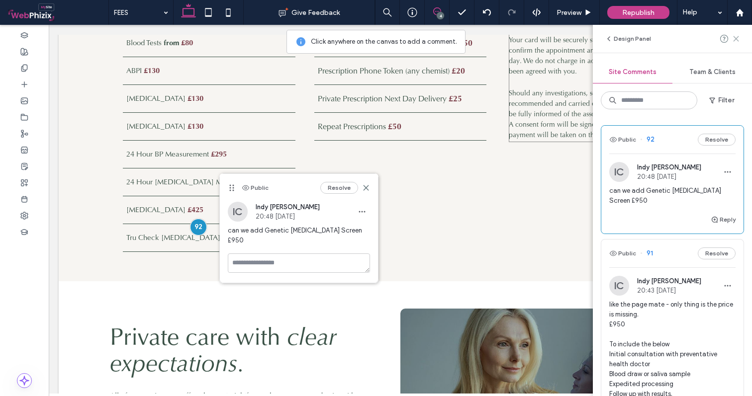
click at [735, 38] on use at bounding box center [735, 38] width 4 height 4
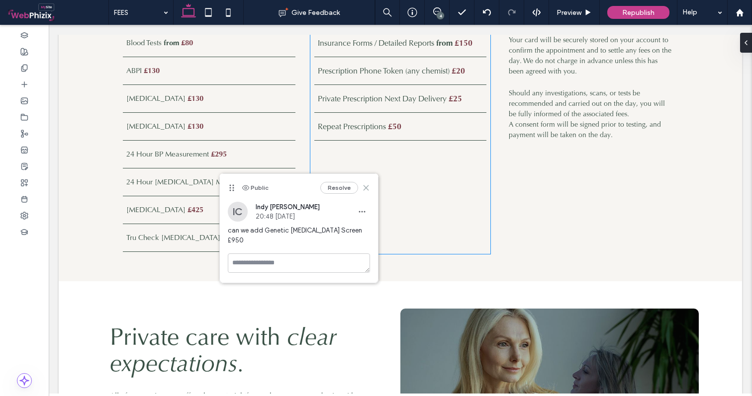
click at [366, 187] on use at bounding box center [365, 188] width 4 height 4
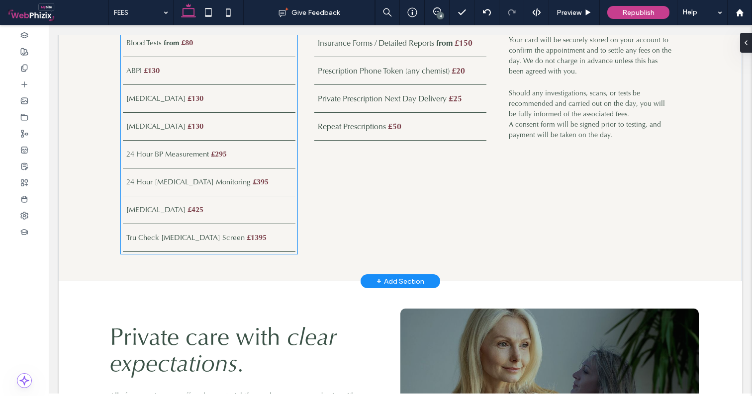
click at [238, 234] on p "Tru Check Cancer Screen £1395" at bounding box center [209, 237] width 166 height 15
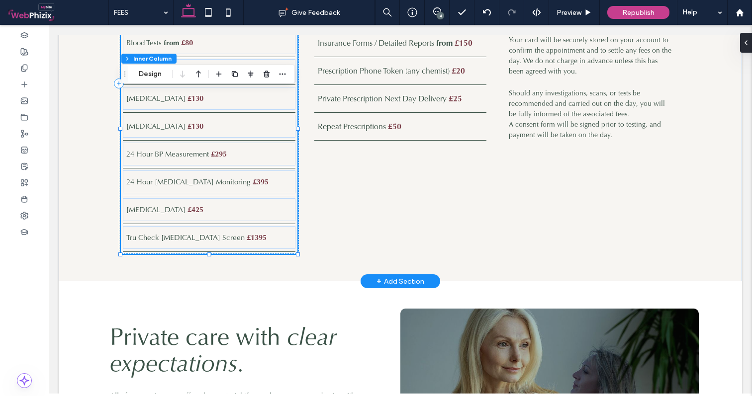
click at [254, 233] on p "Tru Check Cancer Screen £1395" at bounding box center [209, 237] width 166 height 15
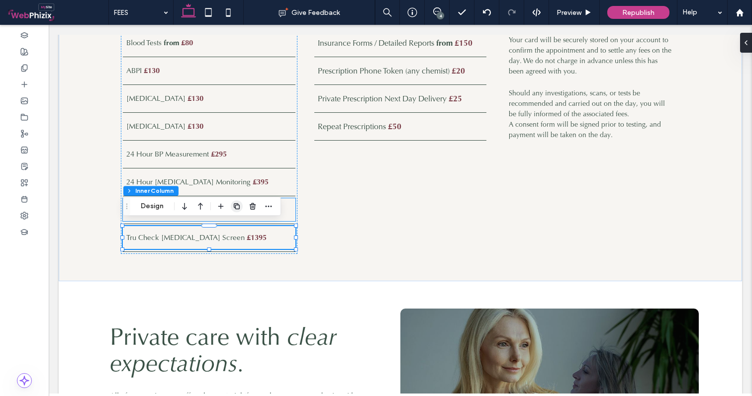
click at [233, 206] on icon "button" at bounding box center [237, 206] width 8 height 8
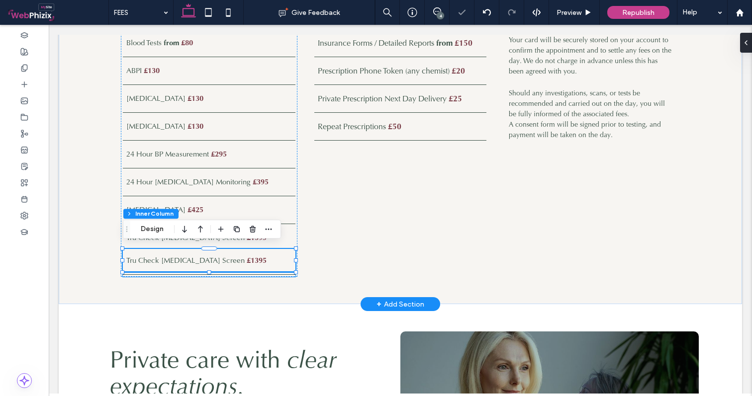
click at [161, 272] on div at bounding box center [209, 274] width 172 height 5
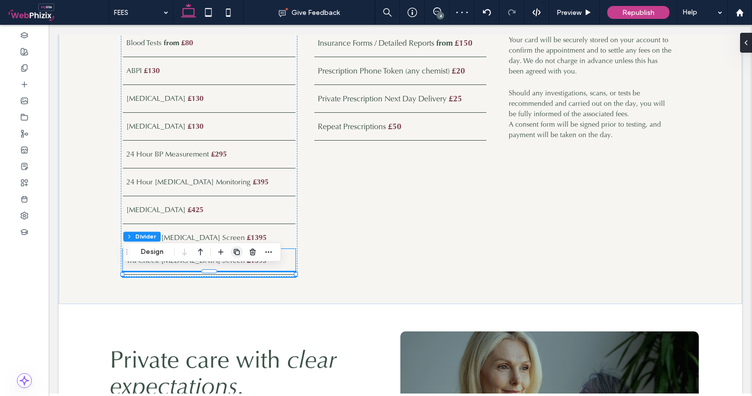
click at [234, 253] on use "button" at bounding box center [237, 252] width 6 height 6
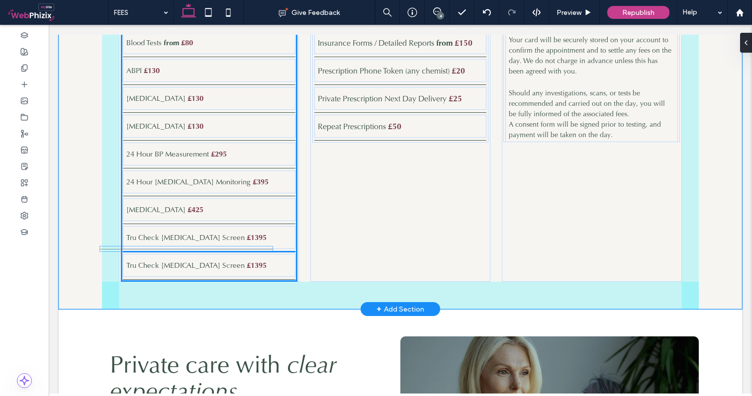
drag, startPoint x: 147, startPoint y: 275, endPoint x: 124, endPoint y: 249, distance: 35.3
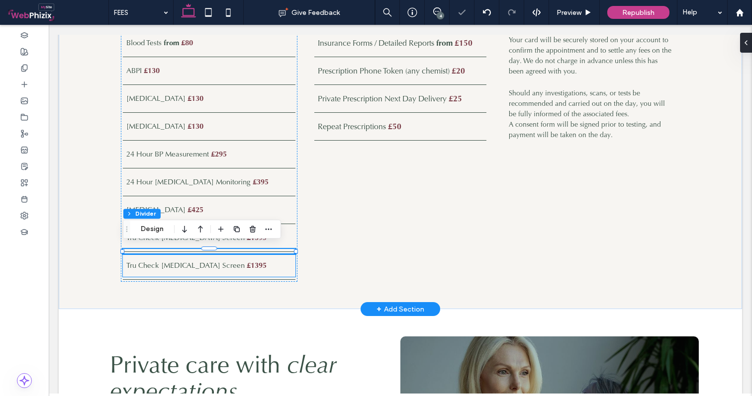
click at [192, 265] on span "Tru Check [MEDICAL_DATA] Screen" at bounding box center [185, 265] width 118 height 10
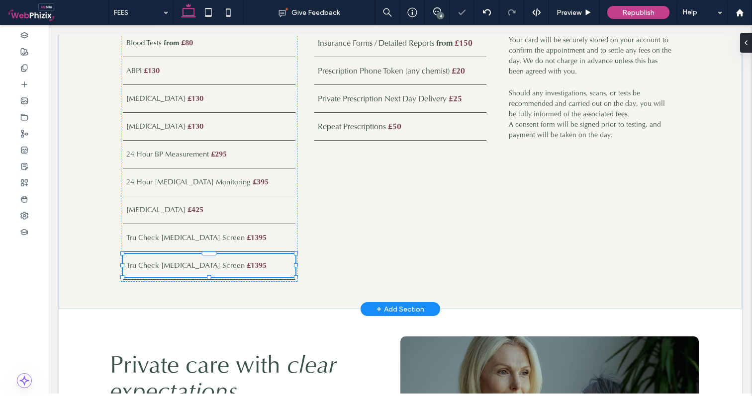
click at [192, 265] on span "Tru Check [MEDICAL_DATA] Screen" at bounding box center [185, 265] width 118 height 10
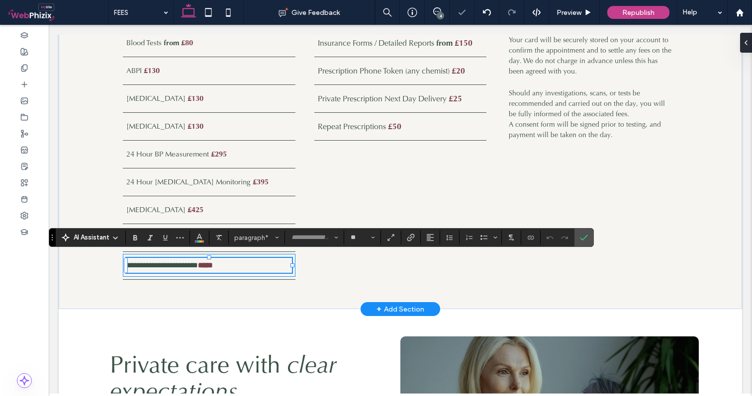
click at [198, 261] on span at bounding box center [198, 264] width 0 height 7
drag, startPoint x: 207, startPoint y: 261, endPoint x: 123, endPoint y: 260, distance: 84.0
click at [123, 260] on div "**********" at bounding box center [209, 265] width 172 height 23
drag, startPoint x: 234, startPoint y: 266, endPoint x: 207, endPoint y: 262, distance: 27.2
click at [207, 262] on p "**********" at bounding box center [209, 265] width 166 height 15
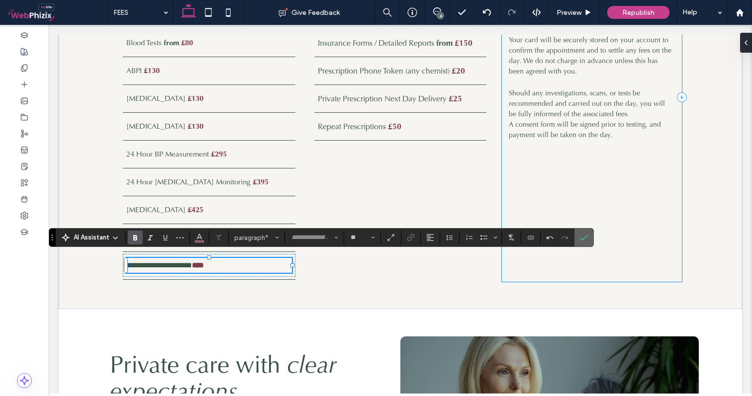
click at [584, 238] on use "Confirm" at bounding box center [584, 238] width 8 height 6
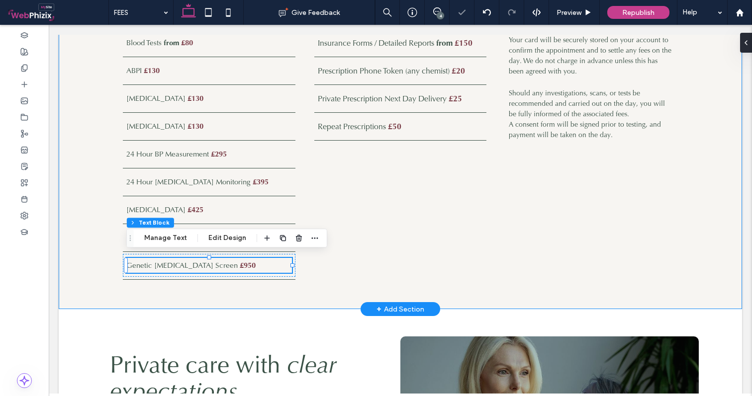
click at [391, 289] on div "Urine Analysis from £40 Blood Tests from £80 ABPI £130 ECG £130 Spirometry £130…" at bounding box center [400, 111] width 596 height 397
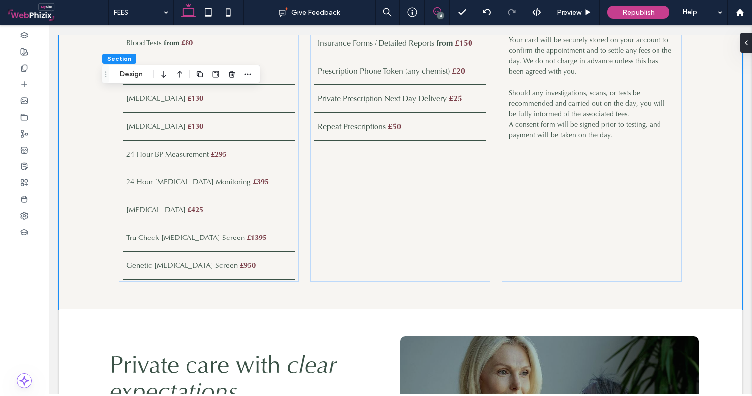
click at [436, 13] on icon at bounding box center [437, 11] width 8 height 8
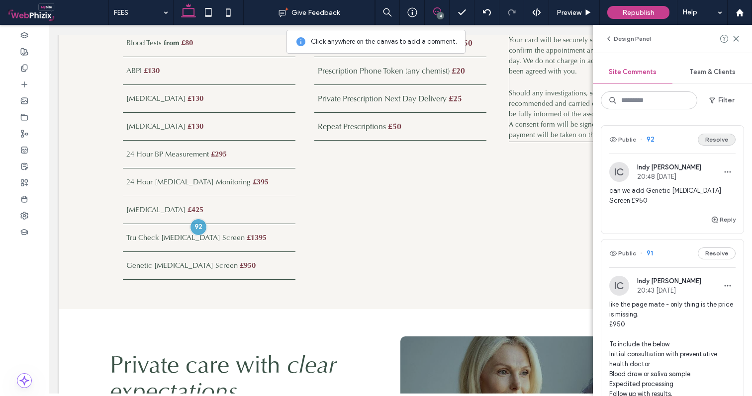
click at [715, 139] on button "Resolve" at bounding box center [716, 140] width 38 height 12
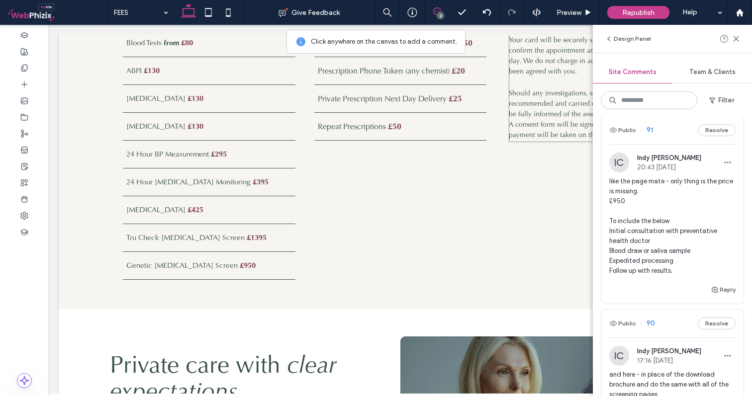
scroll to position [8, 0]
click at [681, 211] on span "like the page mate - only thing is the price is missing. £950 To include the be…" at bounding box center [672, 226] width 126 height 99
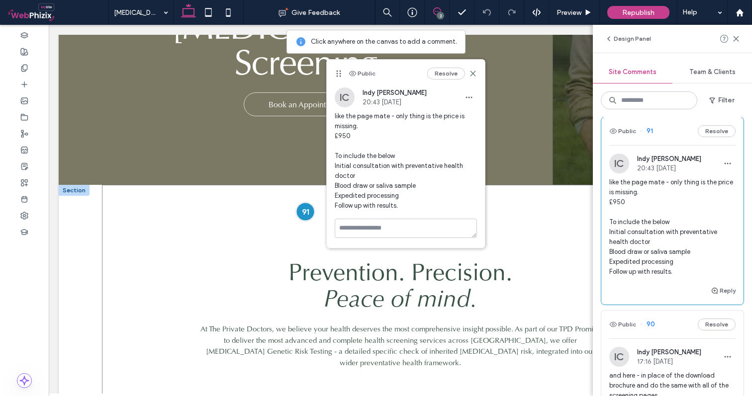
scroll to position [187, 0]
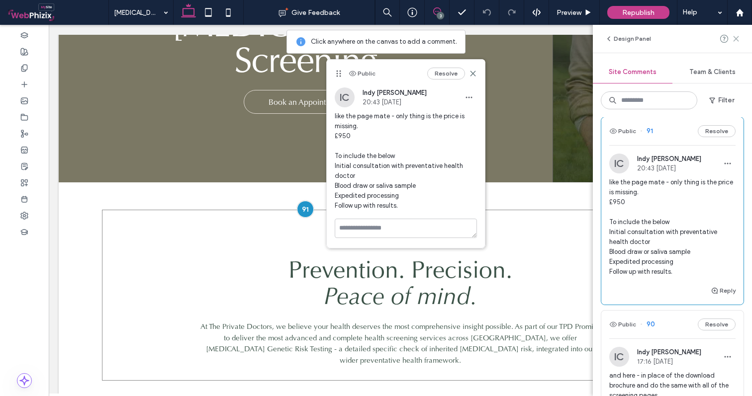
click at [735, 37] on icon at bounding box center [736, 39] width 8 height 8
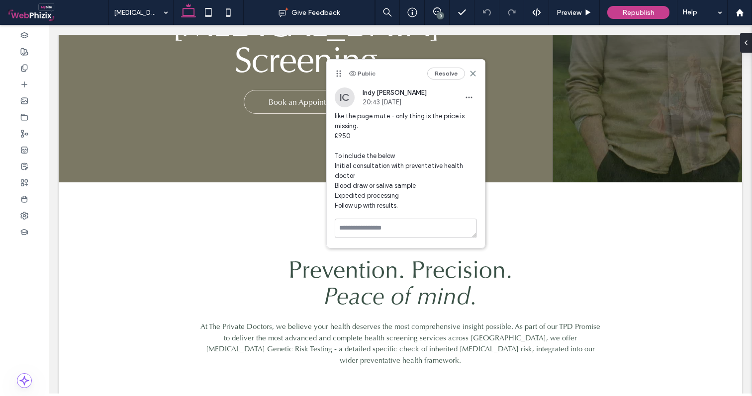
scroll to position [0, 0]
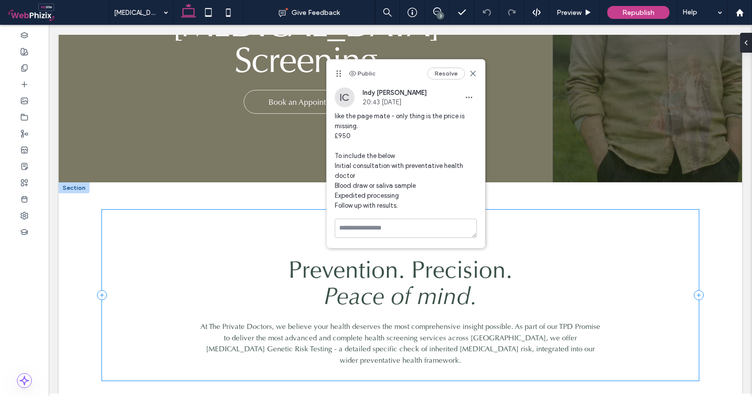
click at [633, 264] on div "Prevention. Precision. Peace of mind. At The Private Doctors, we believe your h…" at bounding box center [400, 295] width 596 height 171
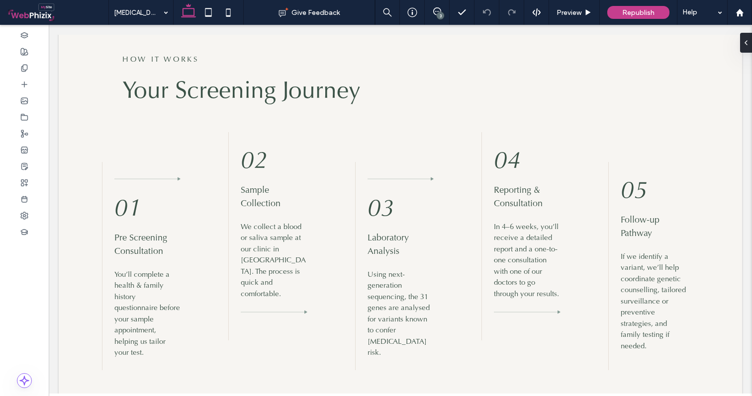
scroll to position [1171, 0]
click at [437, 13] on div "3" at bounding box center [439, 15] width 7 height 7
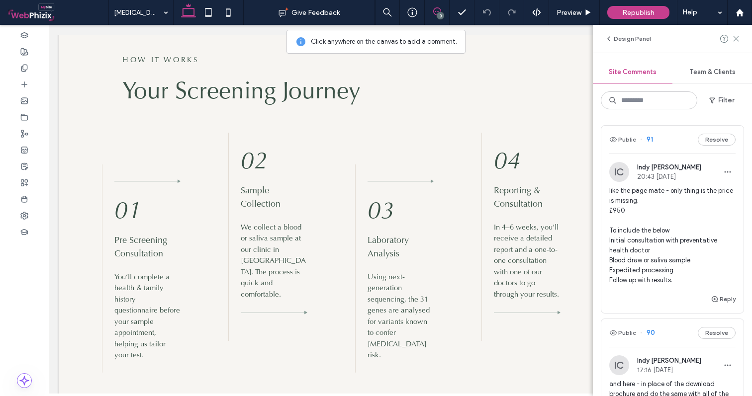
click at [736, 36] on icon at bounding box center [736, 39] width 8 height 8
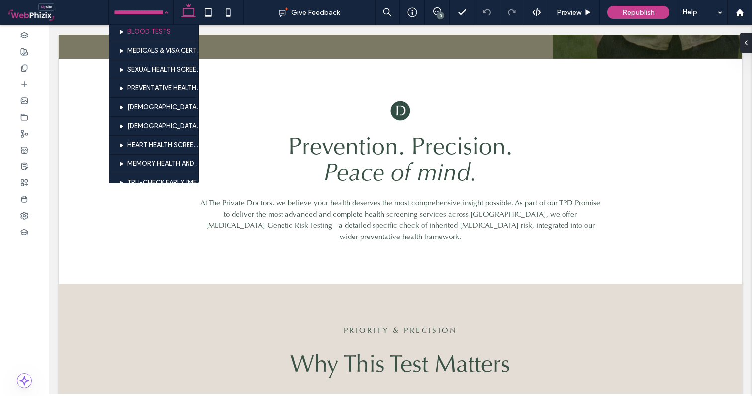
scroll to position [62, 0]
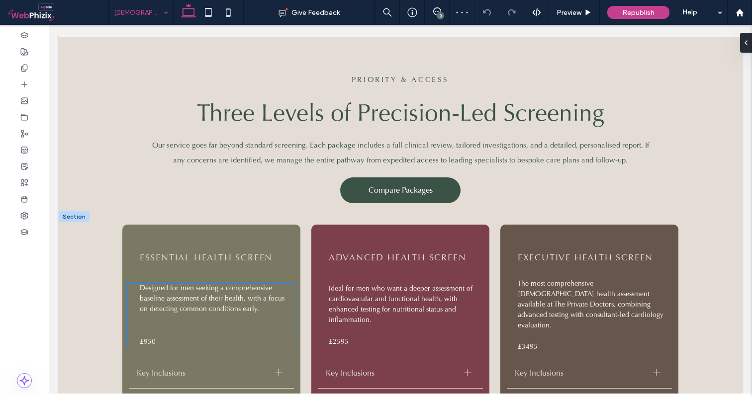
scroll to position [874, 0]
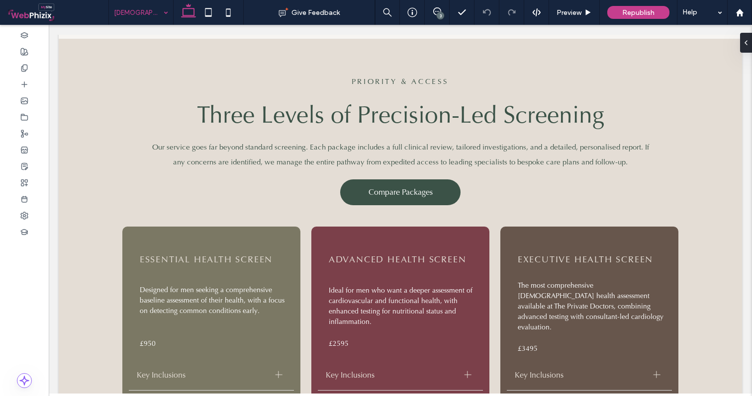
click at [144, 15] on input at bounding box center [138, 12] width 49 height 25
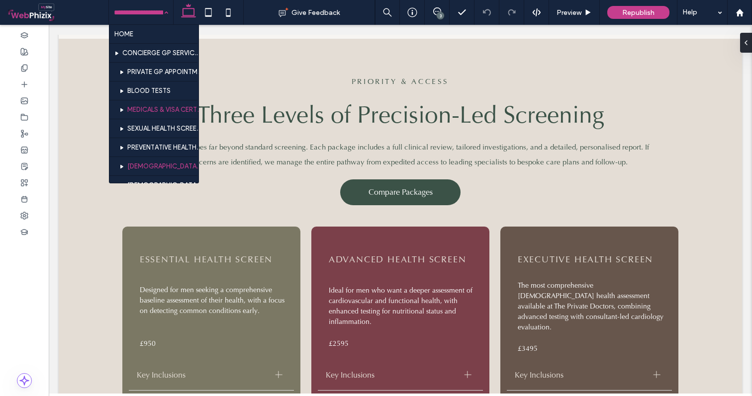
scroll to position [0, 0]
click at [20, 67] on div at bounding box center [24, 68] width 49 height 16
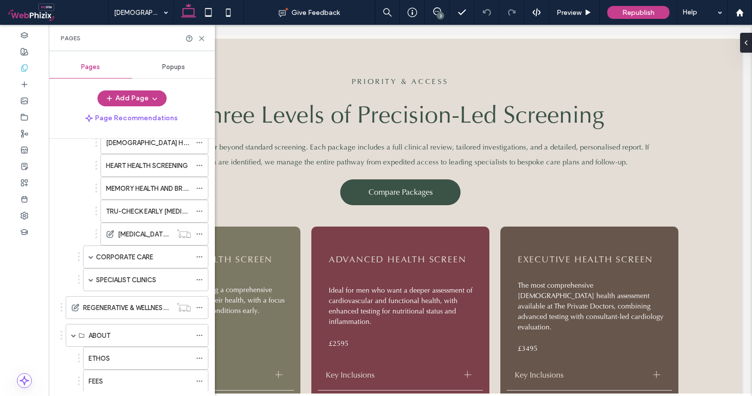
scroll to position [170, 0]
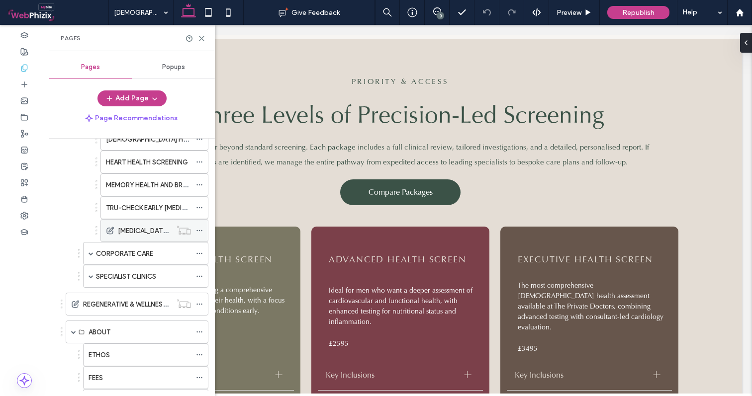
click at [144, 230] on label "[MEDICAL_DATA] GENETIC RISK SCREENING" at bounding box center [183, 230] width 131 height 17
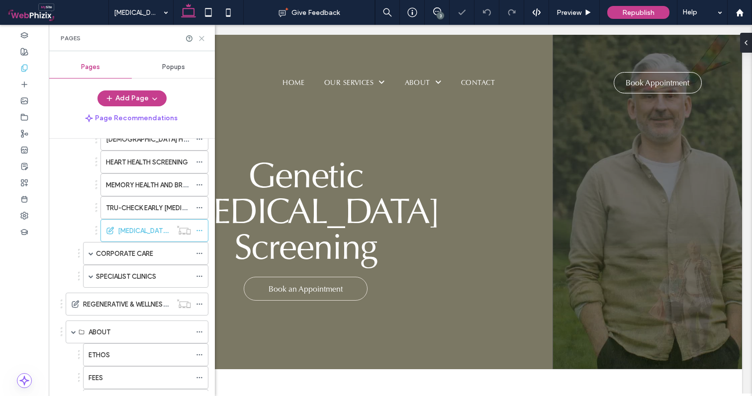
click at [198, 41] on icon at bounding box center [201, 38] width 7 height 7
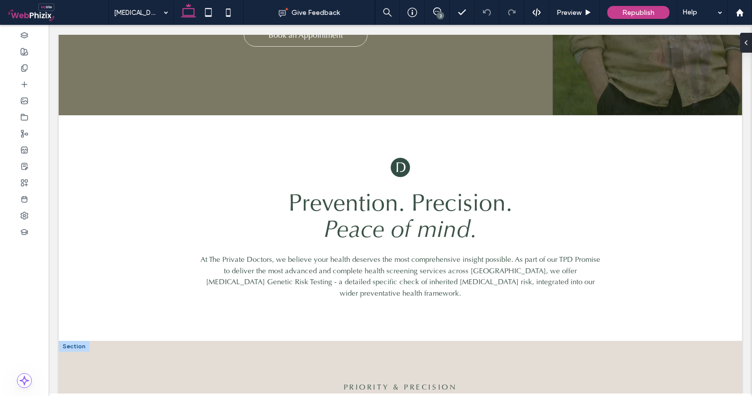
scroll to position [252, 0]
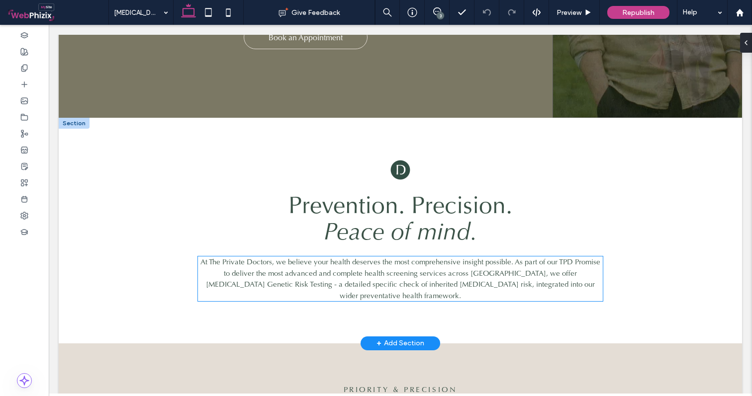
click at [574, 256] on p "At The Private Doctors, we believe your health deserves the most comprehensive …" at bounding box center [400, 278] width 405 height 45
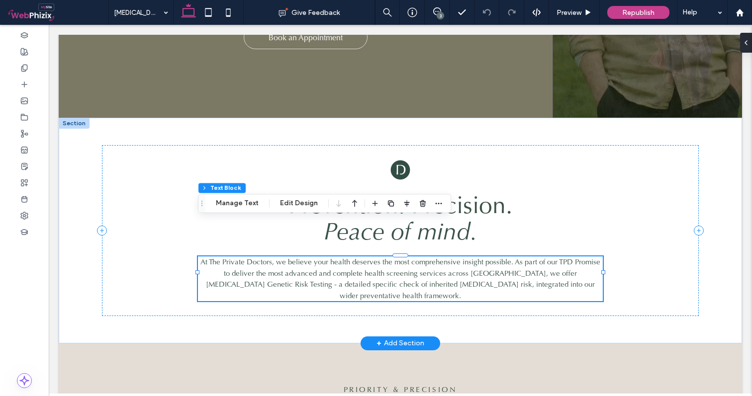
click at [574, 256] on p "At The Private Doctors, we believe your health deserves the most comprehensive …" at bounding box center [400, 278] width 405 height 45
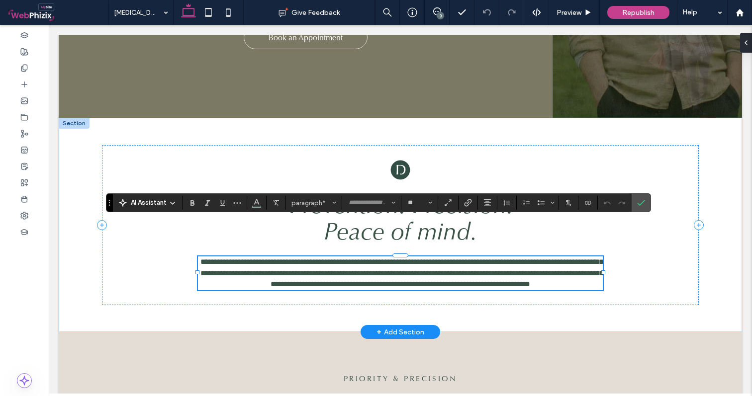
click at [585, 256] on p "**********" at bounding box center [400, 273] width 405 height 34
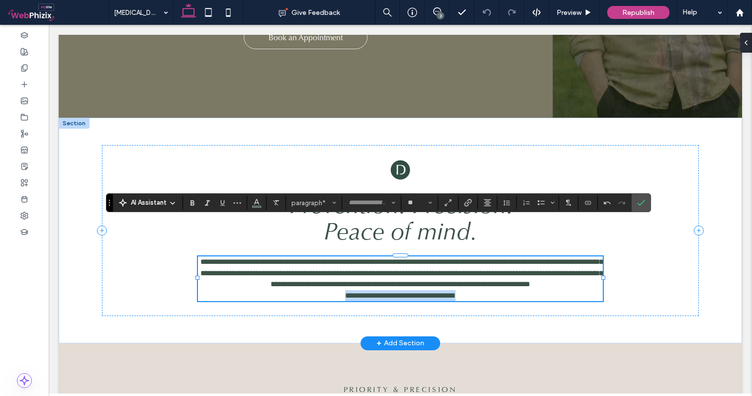
drag, startPoint x: 465, startPoint y: 260, endPoint x: 315, endPoint y: 261, distance: 149.6
click at [315, 290] on p "**********" at bounding box center [400, 295] width 405 height 11
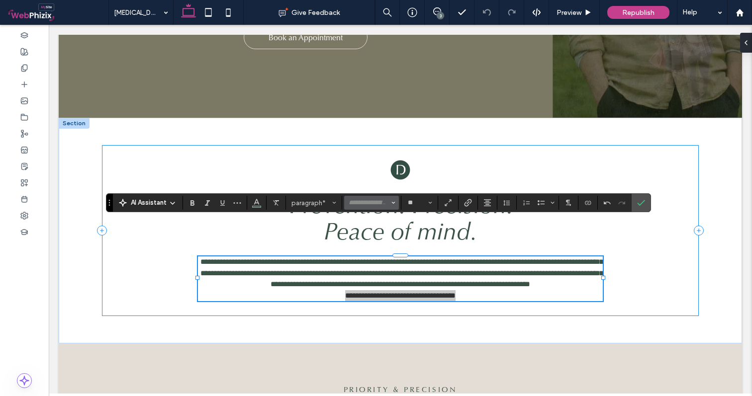
click at [369, 201] on input "Font & Font weight-input" at bounding box center [368, 203] width 42 height 8
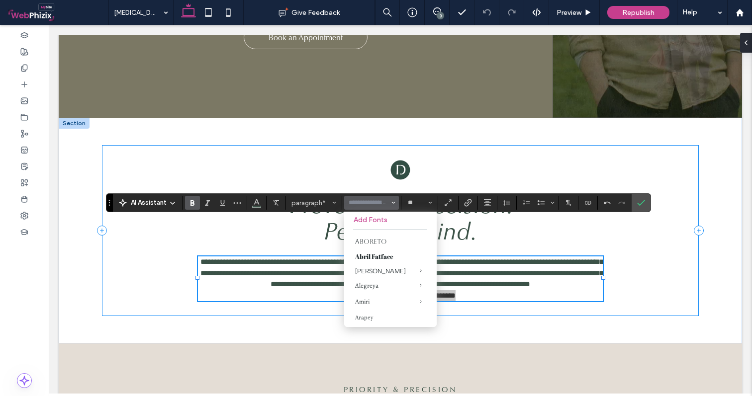
click at [191, 202] on use "Bold" at bounding box center [192, 202] width 4 height 5
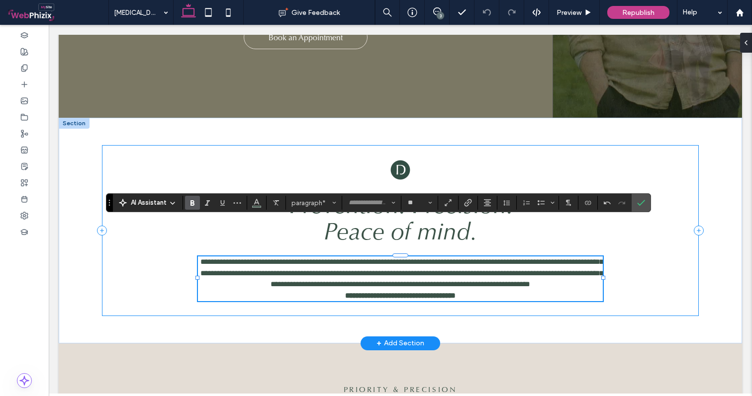
click at [364, 258] on span "**********" at bounding box center [401, 273] width 403 height 30
click at [643, 203] on icon "Confirm" at bounding box center [641, 203] width 8 height 8
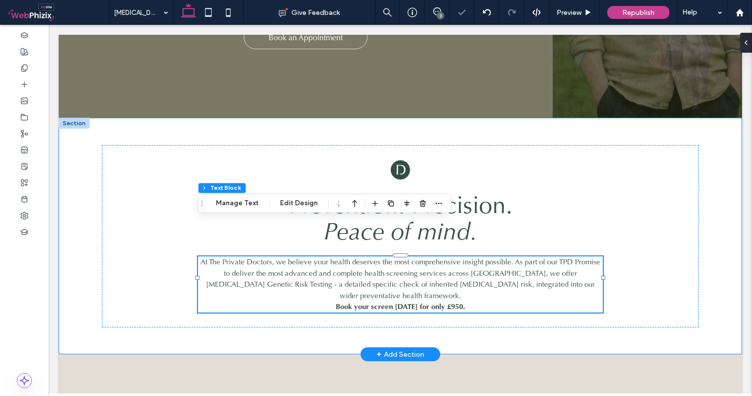
click at [705, 241] on div "Prevention. Precision. Peace of mind. At The Private Doctors, we believe your h…" at bounding box center [400, 236] width 683 height 237
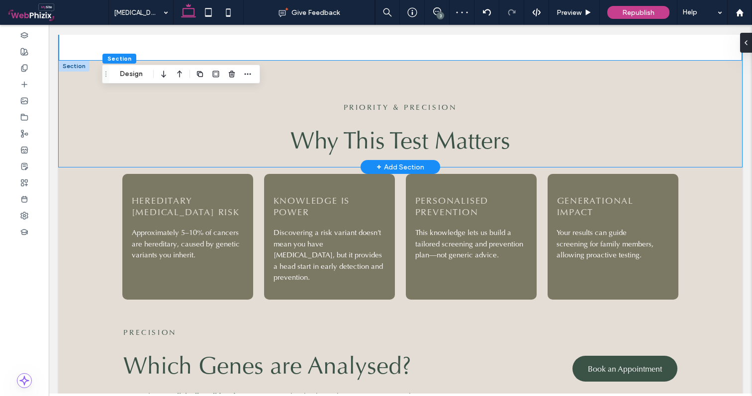
scroll to position [548, 0]
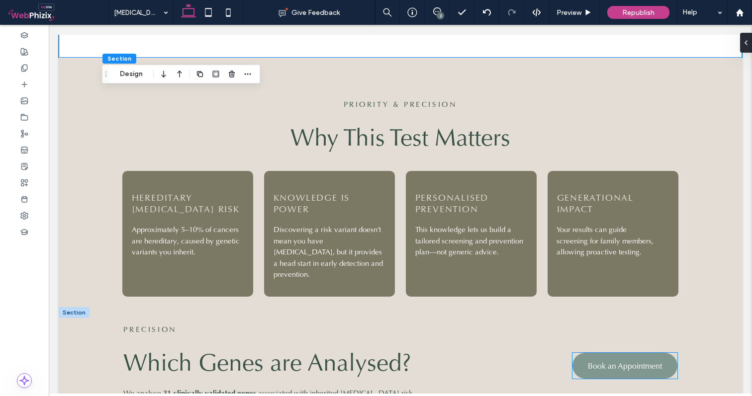
click at [637, 361] on span "Book an Appointment" at bounding box center [625, 366] width 74 height 10
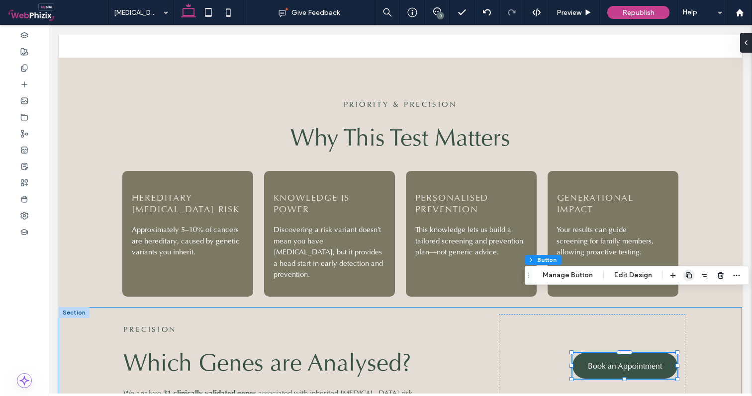
click at [685, 273] on use "button" at bounding box center [688, 275] width 6 height 6
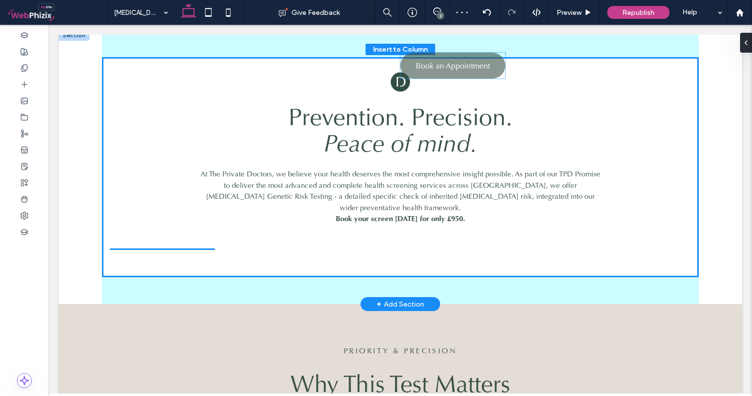
scroll to position [337, 0]
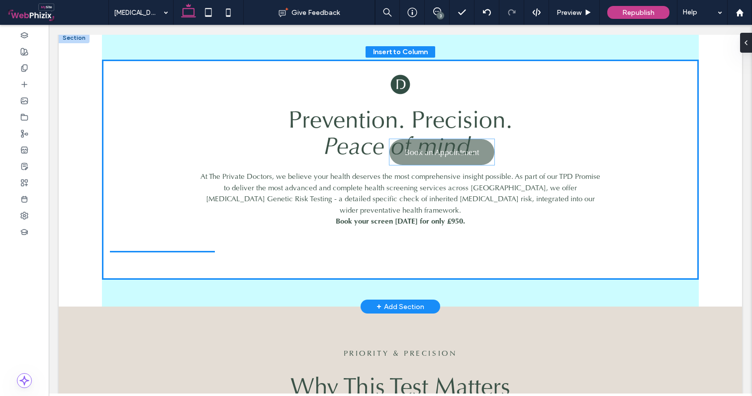
drag, startPoint x: 618, startPoint y: 373, endPoint x: 435, endPoint y: 159, distance: 282.4
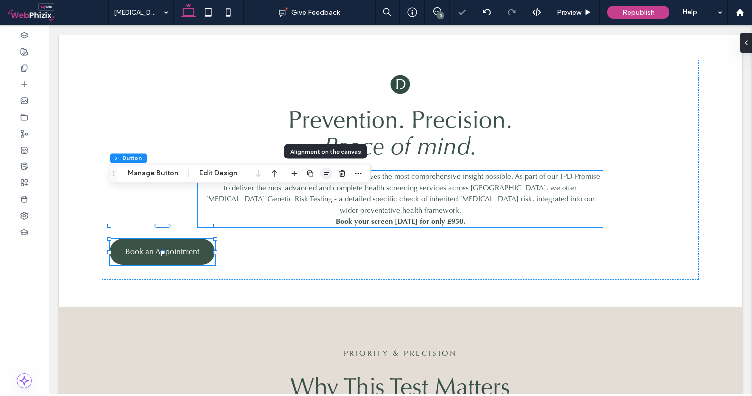
click at [324, 175] on icon "button" at bounding box center [326, 173] width 8 height 8
click at [311, 198] on span "center" at bounding box center [316, 193] width 12 height 12
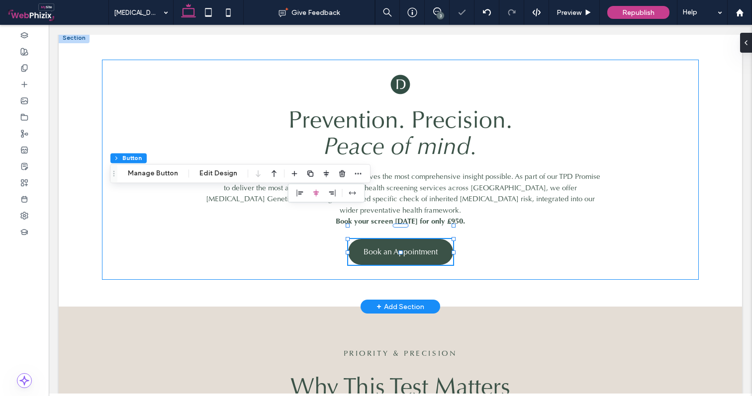
click at [564, 203] on div "Prevention. Precision. Peace of mind. At The Private Doctors, we believe your h…" at bounding box center [400, 170] width 596 height 220
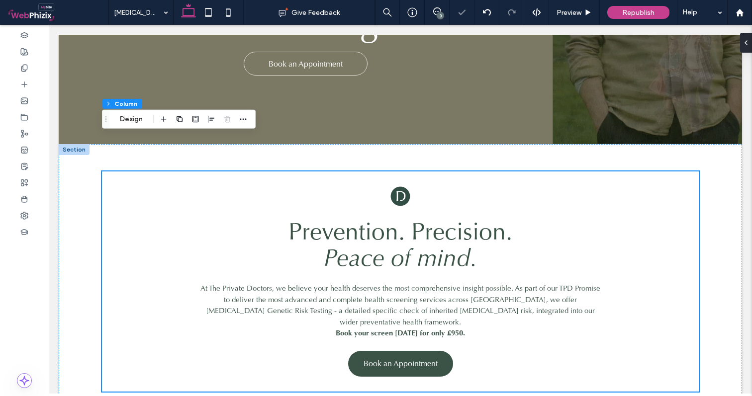
scroll to position [217, 0]
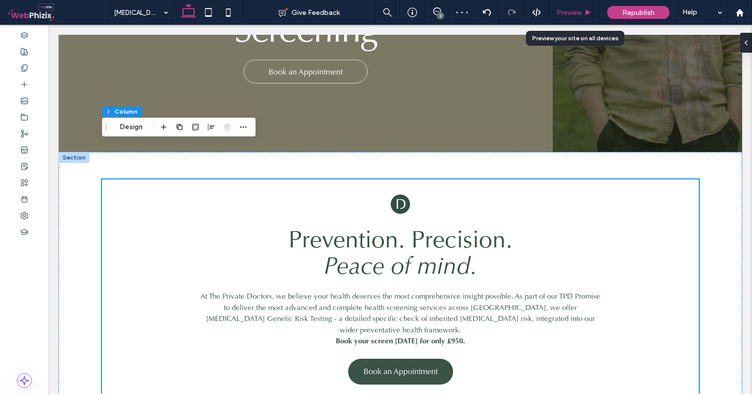
click at [584, 11] on div "Preview" at bounding box center [574, 12] width 50 height 8
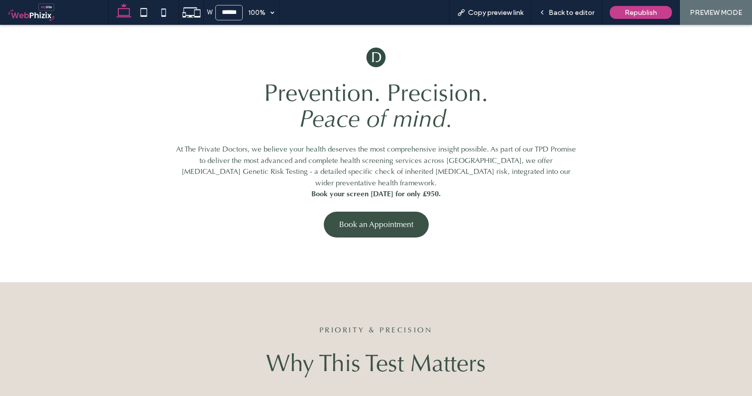
scroll to position [303, 0]
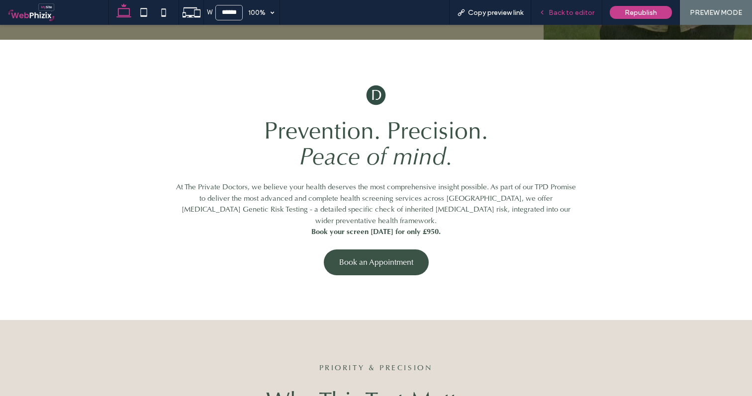
click at [549, 14] on div "Back to editor" at bounding box center [566, 12] width 71 height 8
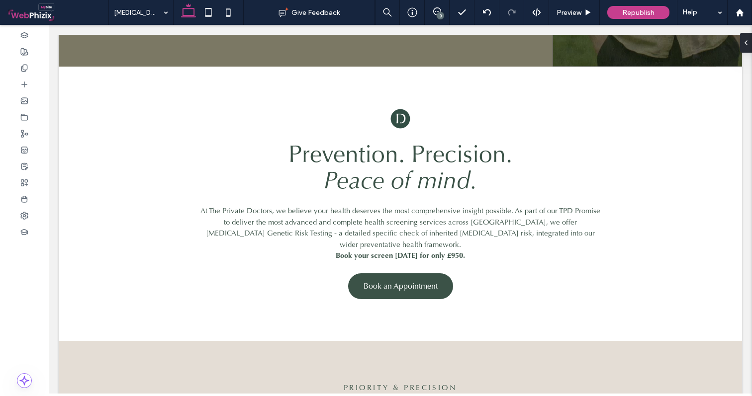
click at [439, 14] on div "3" at bounding box center [439, 15] width 7 height 7
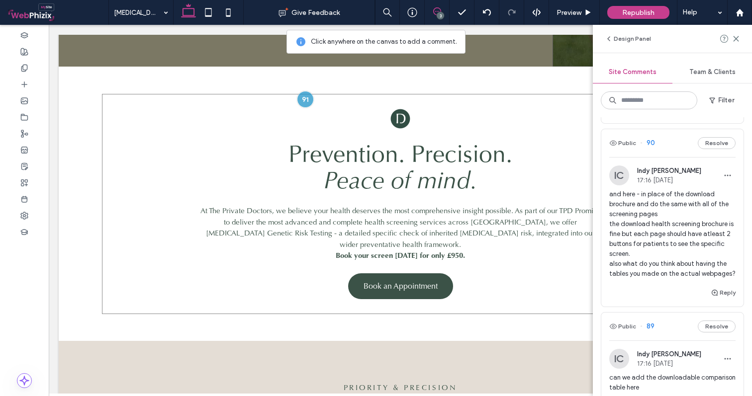
scroll to position [191, 0]
click at [689, 265] on span "and here - in place of the download brochure and do the same with all of the sc…" at bounding box center [672, 232] width 126 height 89
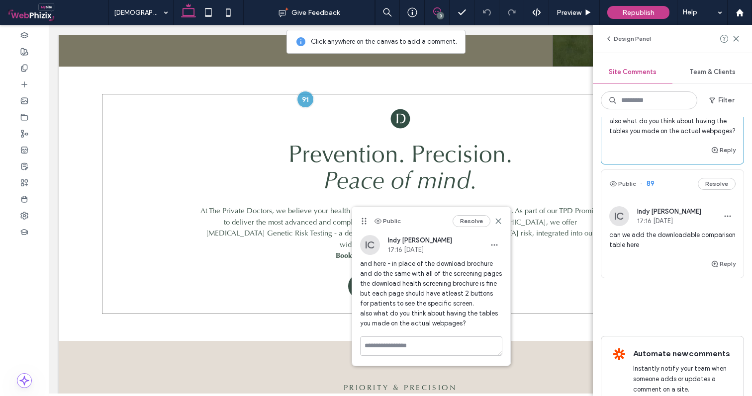
scroll to position [333, 0]
click at [628, 243] on span "can we add the downloadable comparison table here" at bounding box center [672, 240] width 126 height 20
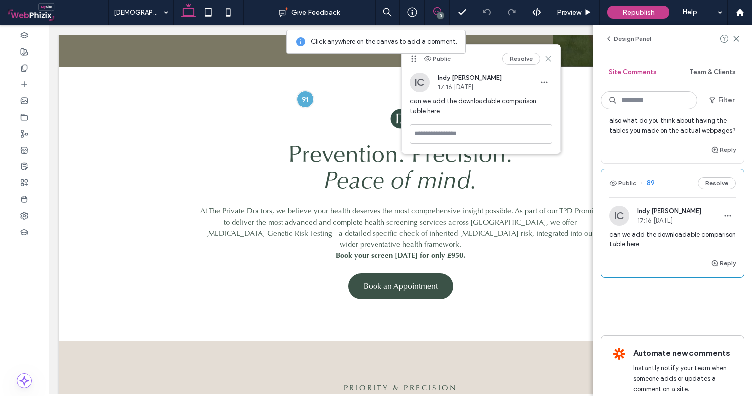
click at [547, 58] on use at bounding box center [547, 58] width 4 height 4
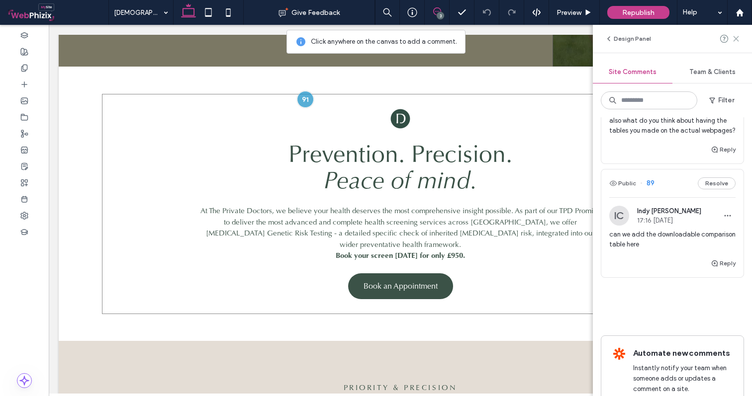
click at [735, 38] on use at bounding box center [735, 38] width 4 height 4
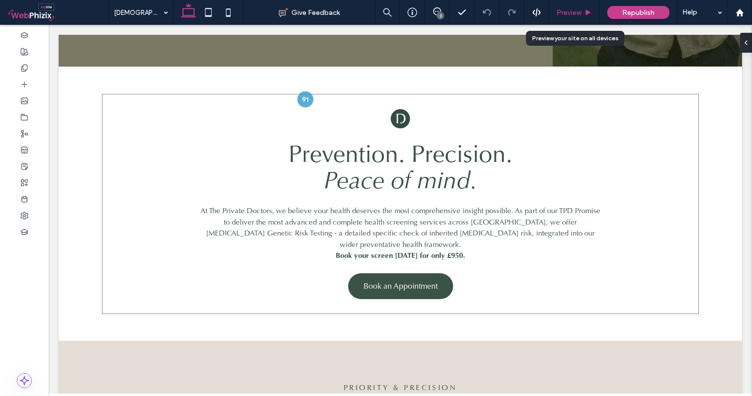
click at [572, 14] on span "Preview" at bounding box center [568, 12] width 25 height 8
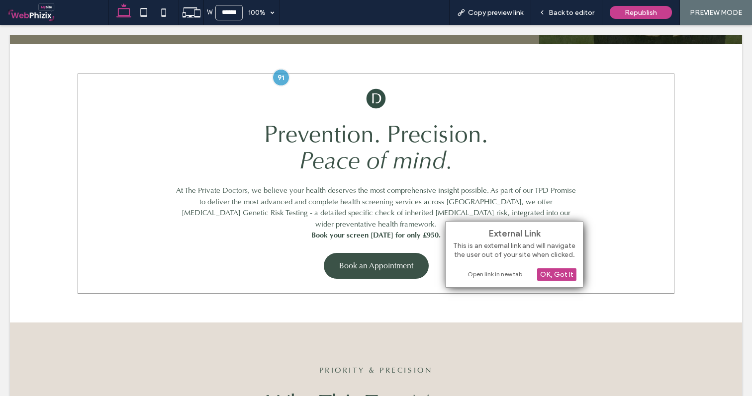
click at [474, 274] on div "Open link in new tab" at bounding box center [514, 274] width 124 height 10
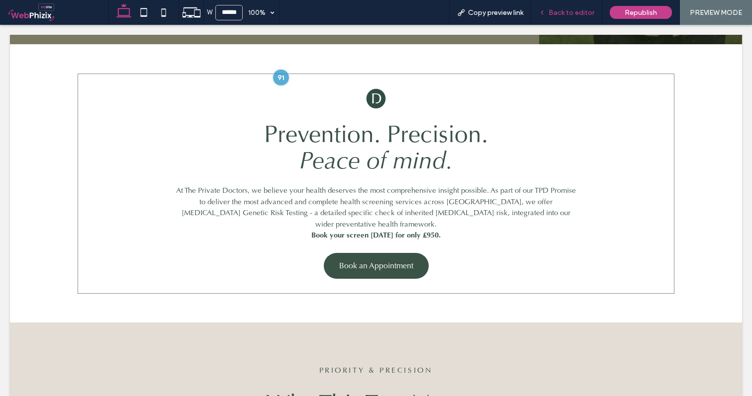
click at [559, 10] on span "Back to editor" at bounding box center [571, 12] width 46 height 8
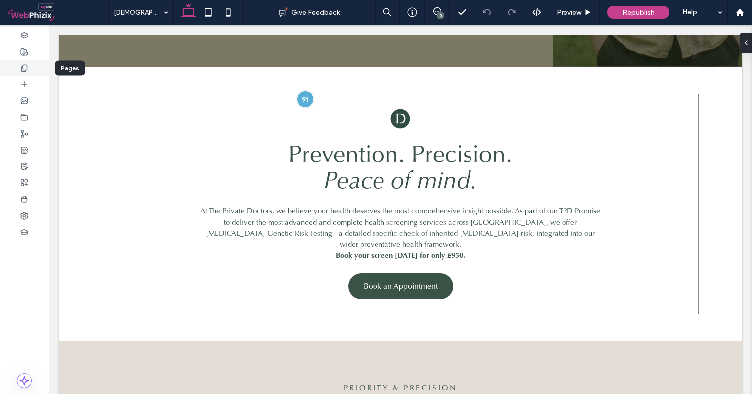
click at [23, 69] on use at bounding box center [23, 68] width 5 height 6
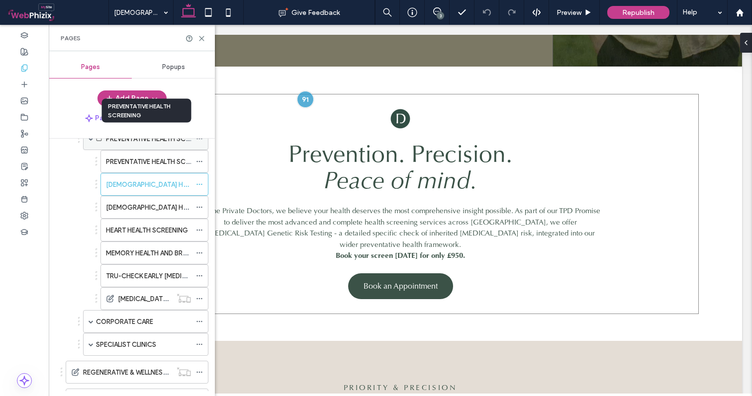
scroll to position [107, 0]
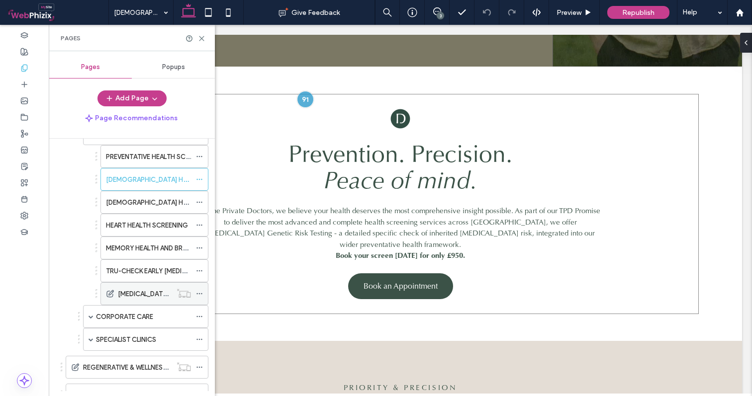
click at [128, 298] on label "[MEDICAL_DATA] GENETIC RISK SCREENING" at bounding box center [183, 293] width 131 height 17
click at [200, 40] on use at bounding box center [201, 38] width 4 height 4
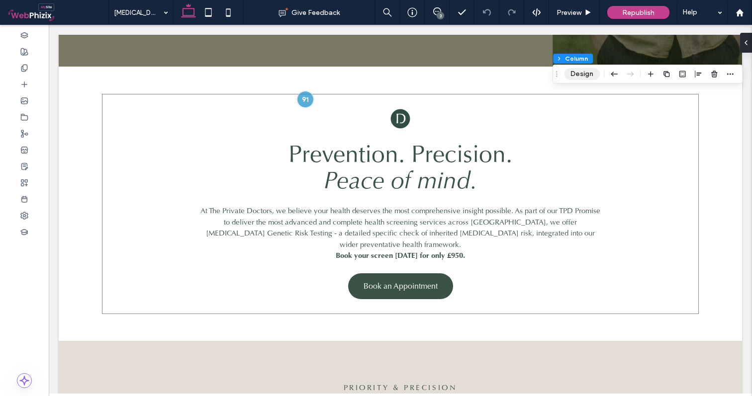
click at [578, 73] on button "Design" at bounding box center [582, 74] width 36 height 12
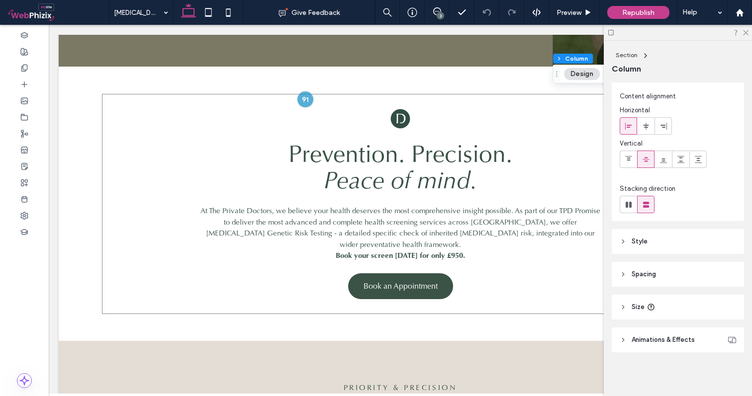
scroll to position [20, 0]
click at [675, 253] on header "Style" at bounding box center [677, 241] width 132 height 25
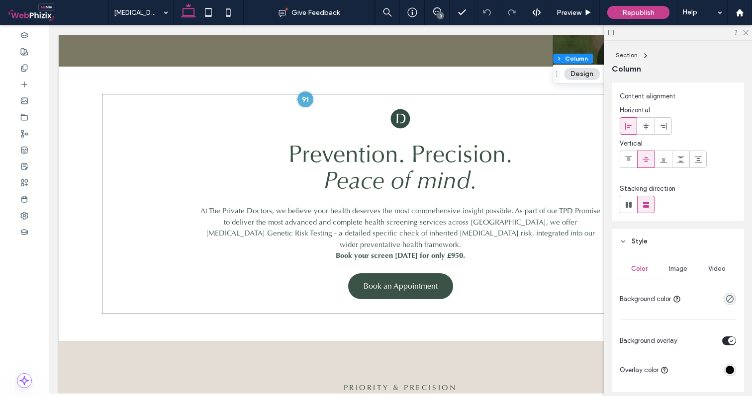
click at [712, 267] on span "Video" at bounding box center [716, 269] width 17 height 8
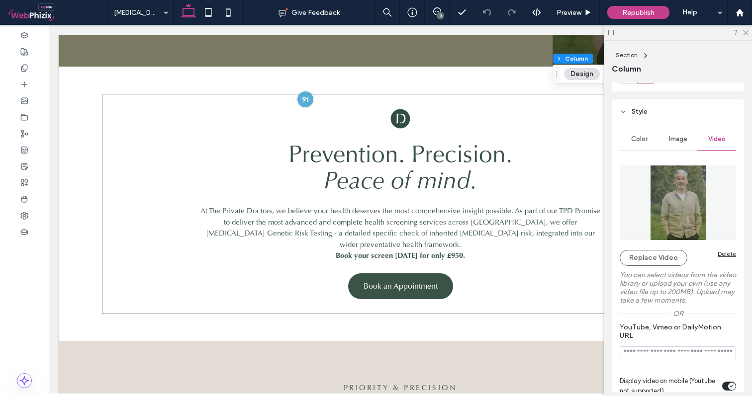
scroll to position [151, 0]
click at [663, 203] on img at bounding box center [677, 202] width 116 height 75
click at [655, 252] on button "Replace Video" at bounding box center [653, 257] width 68 height 16
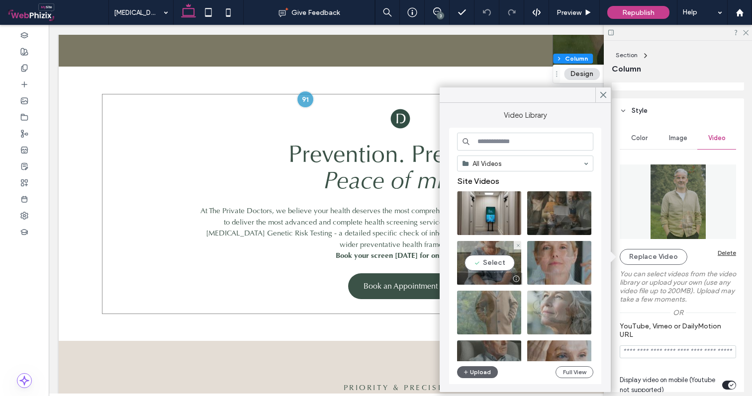
click at [516, 279] on div at bounding box center [515, 279] width 12 height 8
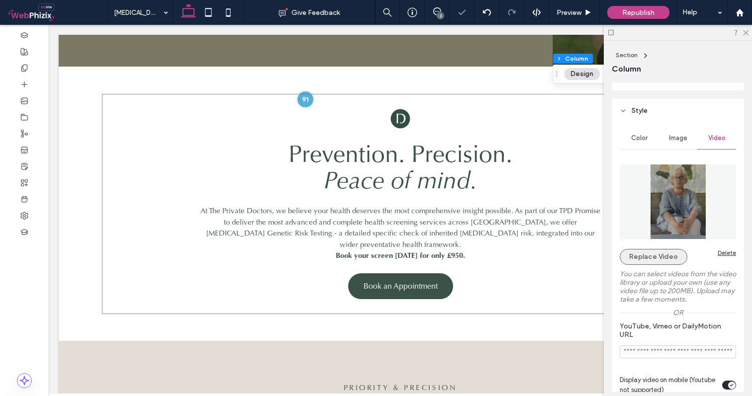
click at [668, 257] on button "Replace Video" at bounding box center [653, 257] width 68 height 16
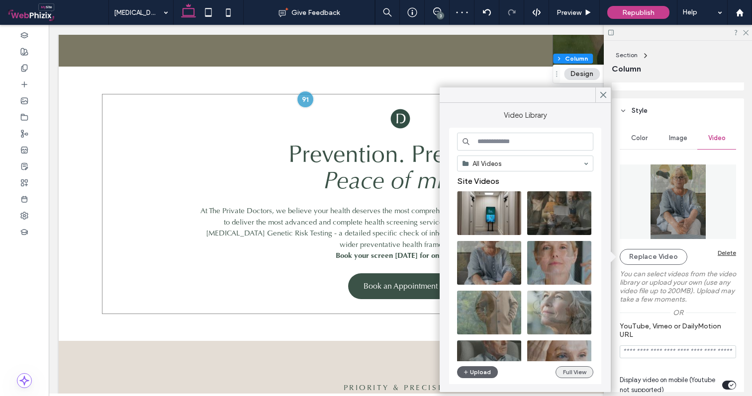
click at [557, 372] on button "Full View" at bounding box center [574, 372] width 38 height 12
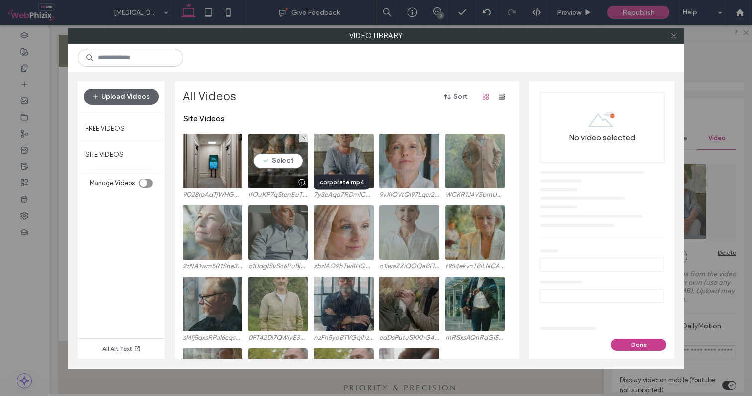
click at [302, 183] on div at bounding box center [301, 182] width 12 height 8
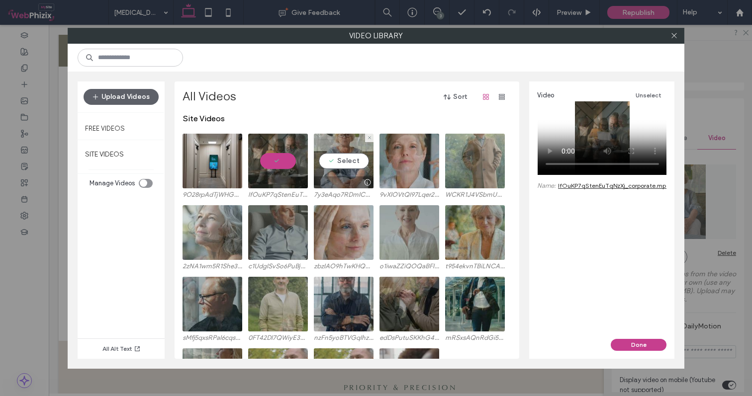
click at [370, 178] on div at bounding box center [367, 182] width 12 height 8
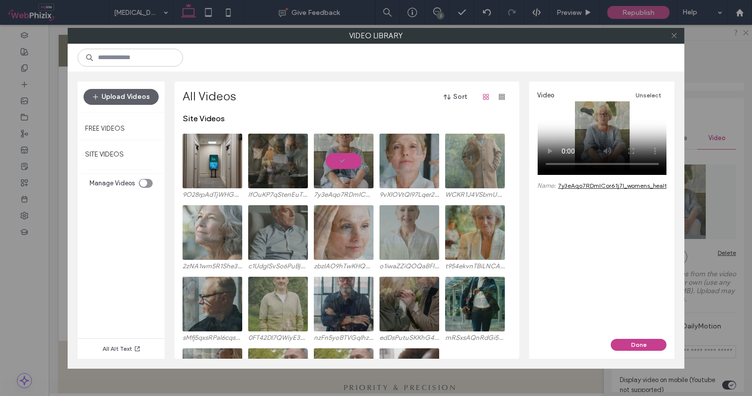
click at [675, 35] on icon at bounding box center [673, 35] width 7 height 7
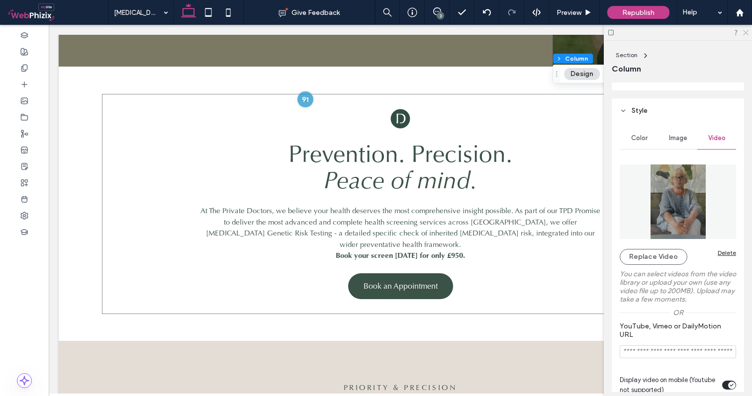
click at [746, 30] on icon at bounding box center [745, 32] width 6 height 6
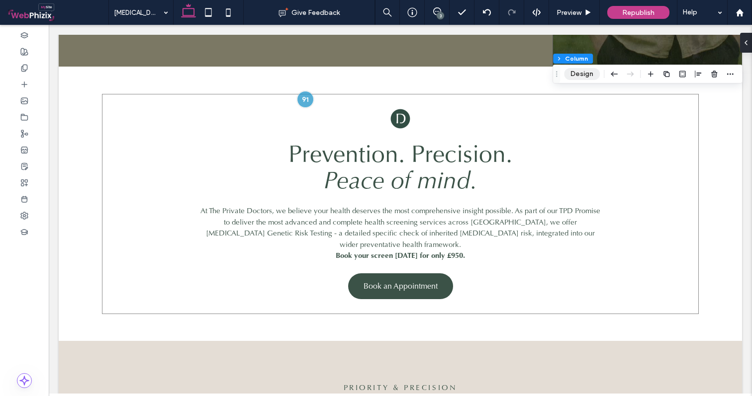
click at [583, 76] on button "Design" at bounding box center [582, 74] width 36 height 12
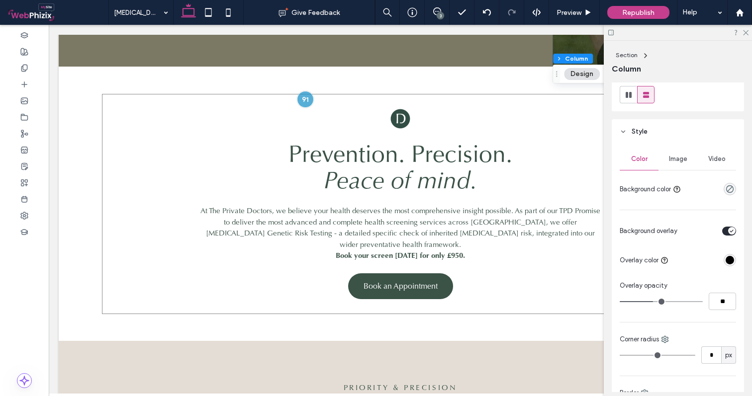
scroll to position [130, 0]
click at [714, 161] on span "Video" at bounding box center [716, 159] width 17 height 8
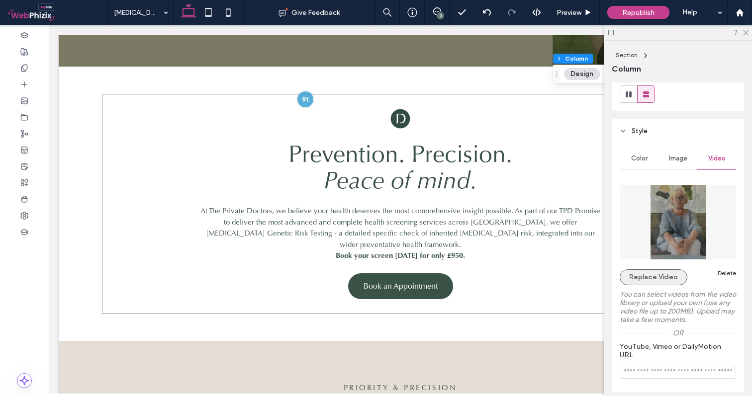
click at [647, 282] on button "Replace Video" at bounding box center [653, 277] width 68 height 16
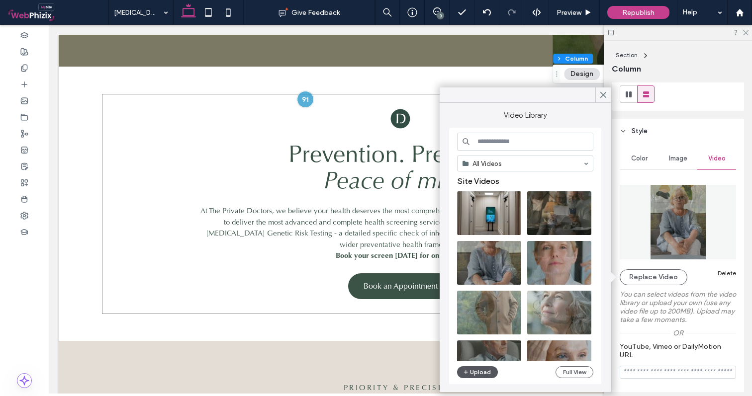
click at [481, 376] on button "Upload" at bounding box center [477, 372] width 41 height 12
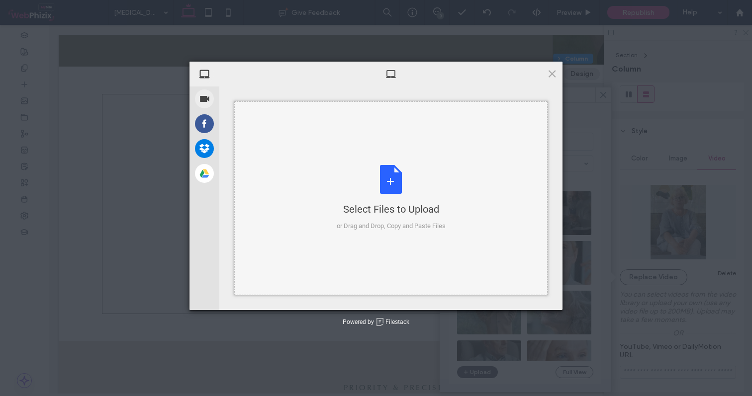
click at [381, 173] on div "Select Files to Upload or Drag and Drop, Copy and Paste Files" at bounding box center [391, 198] width 109 height 66
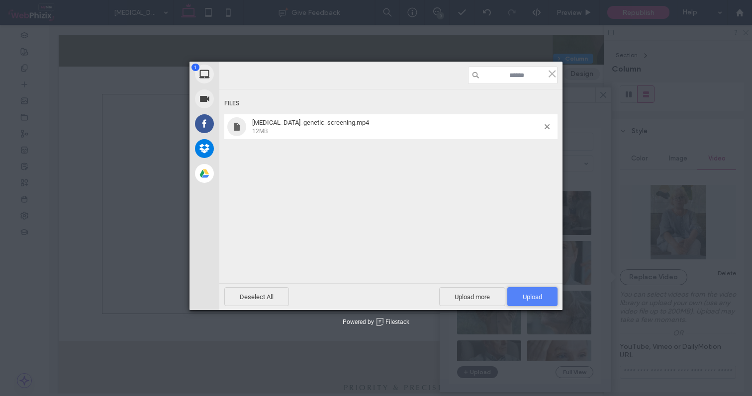
click at [533, 298] on span "Upload 1" at bounding box center [531, 296] width 19 height 7
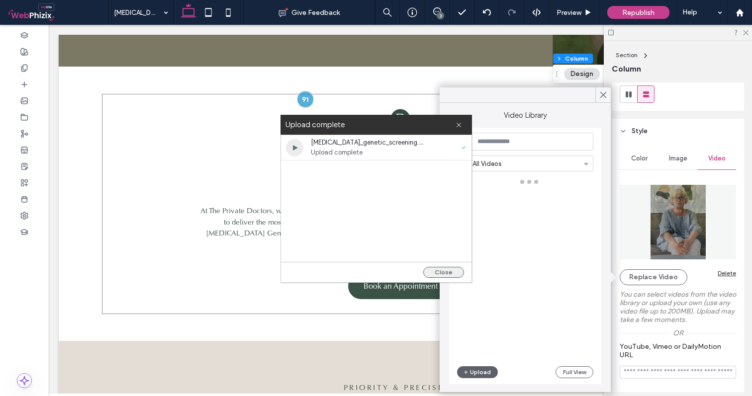
click at [457, 272] on button "Close" at bounding box center [443, 272] width 41 height 11
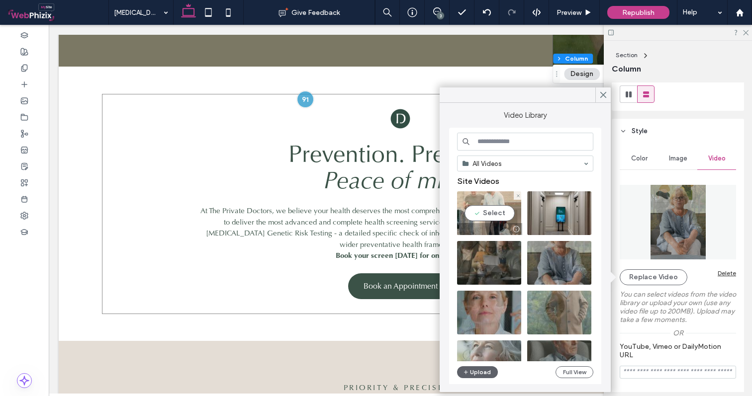
click at [492, 210] on video at bounding box center [489, 213] width 64 height 44
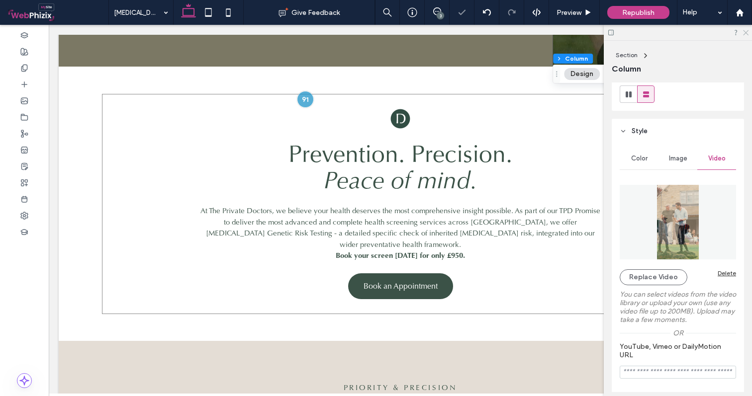
click at [745, 33] on icon at bounding box center [745, 32] width 6 height 6
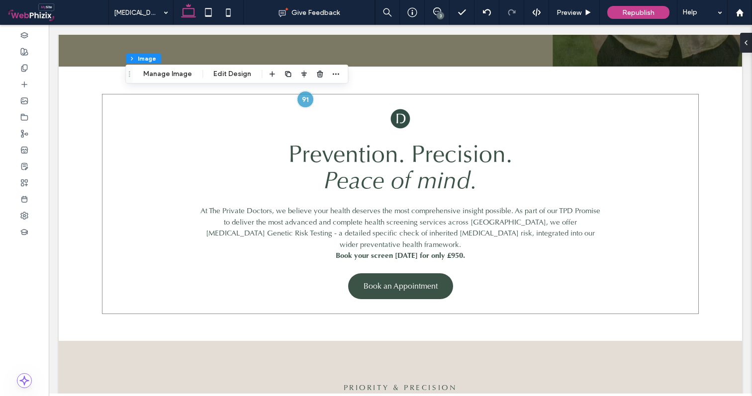
type input "**"
click at [175, 73] on button "Manage Image" at bounding box center [168, 74] width 62 height 12
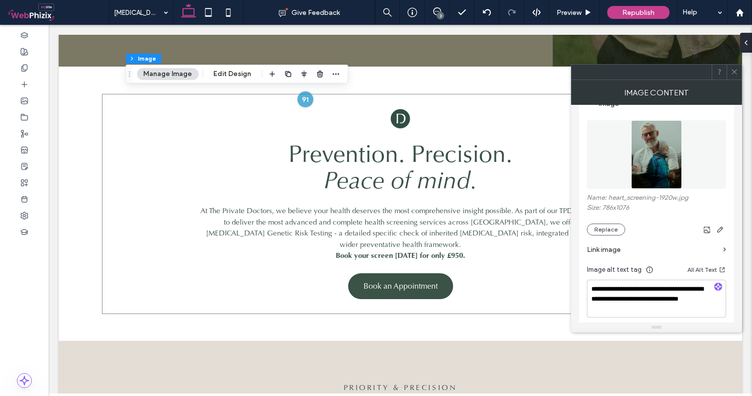
scroll to position [116, 0]
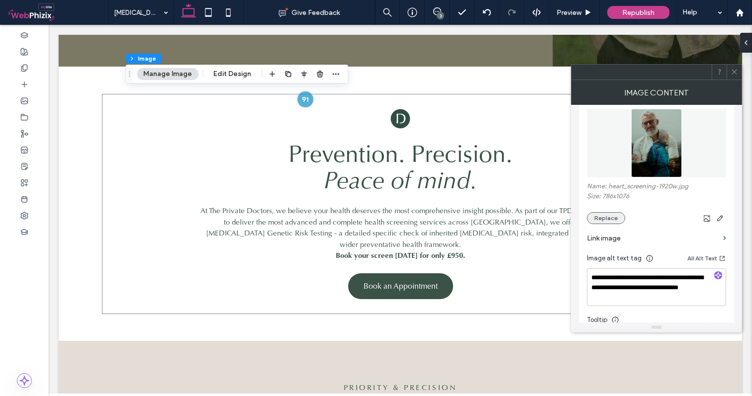
click at [602, 217] on button "Replace" at bounding box center [606, 218] width 38 height 12
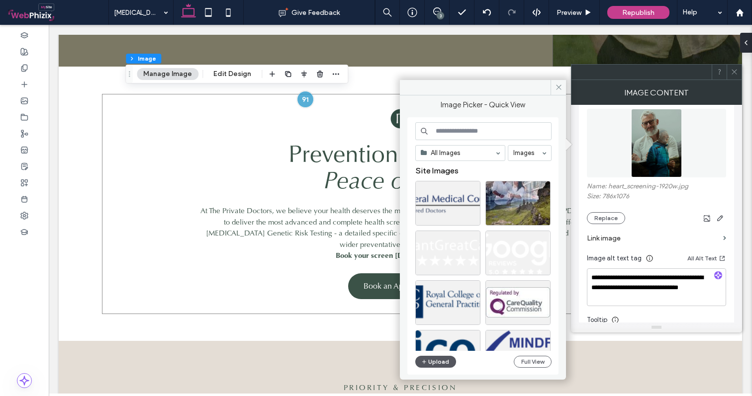
click at [424, 364] on icon "button" at bounding box center [424, 362] width 6 height 8
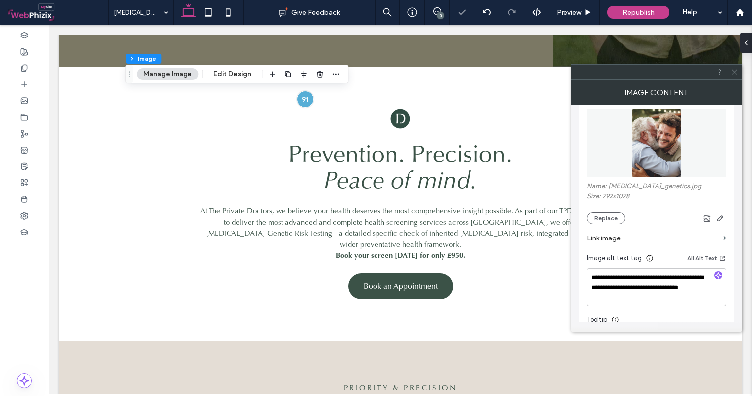
click at [733, 72] on icon at bounding box center [733, 71] width 7 height 7
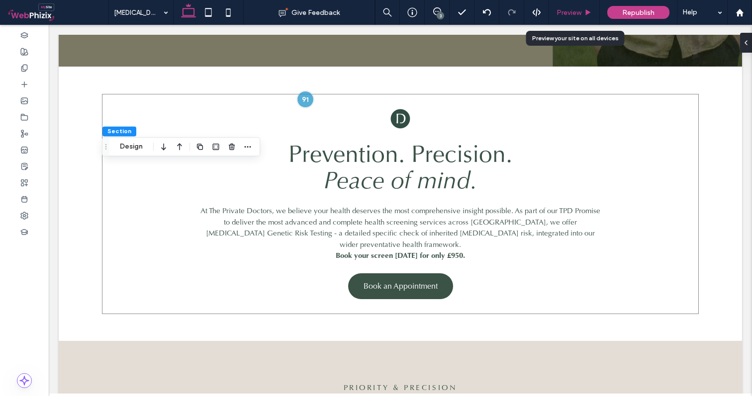
click at [569, 12] on span "Preview" at bounding box center [568, 12] width 25 height 8
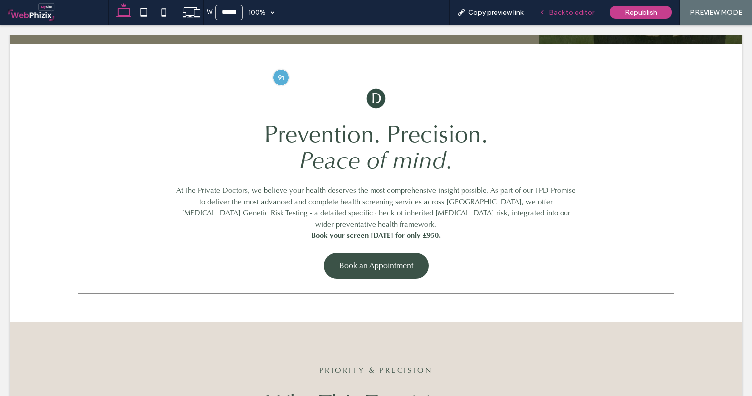
click at [563, 10] on span "Back to editor" at bounding box center [571, 12] width 46 height 8
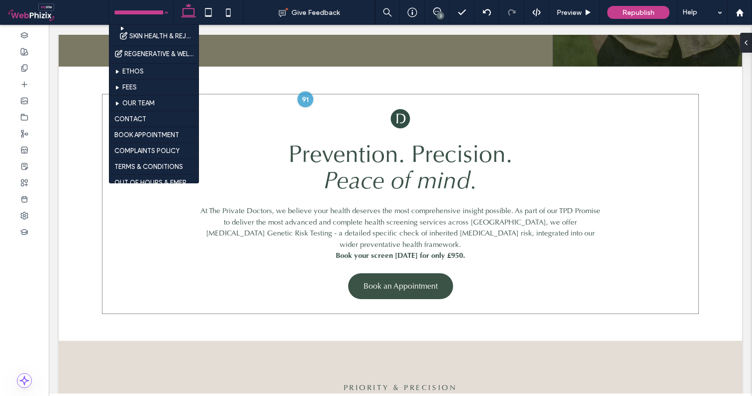
scroll to position [552, 0]
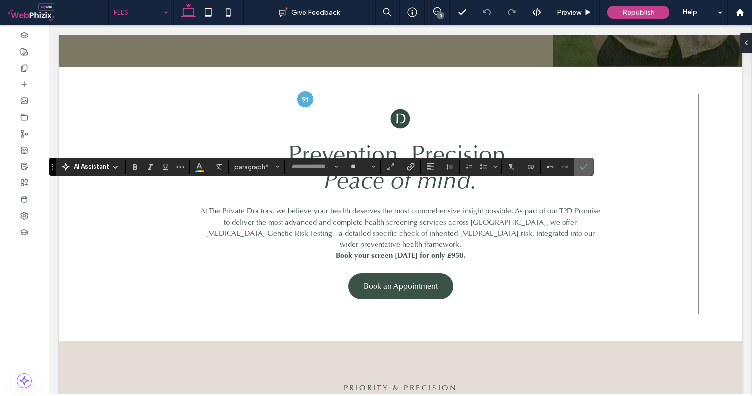
click at [582, 165] on icon "Confirm" at bounding box center [584, 167] width 8 height 8
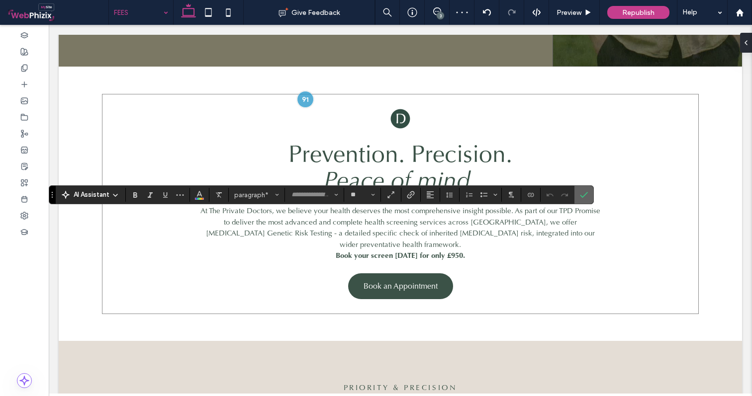
click at [592, 200] on section at bounding box center [583, 195] width 19 height 18
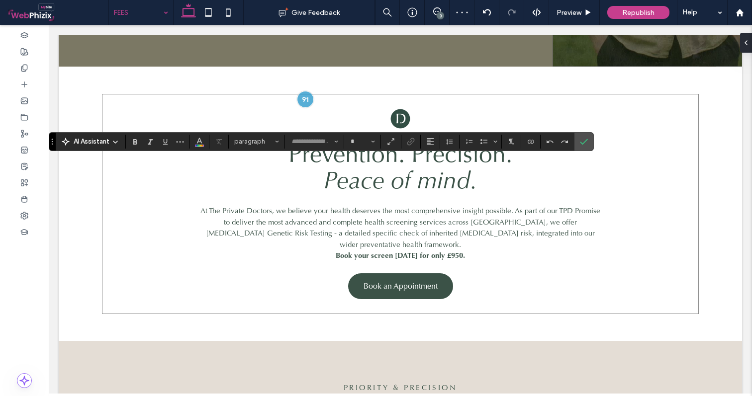
type input "**"
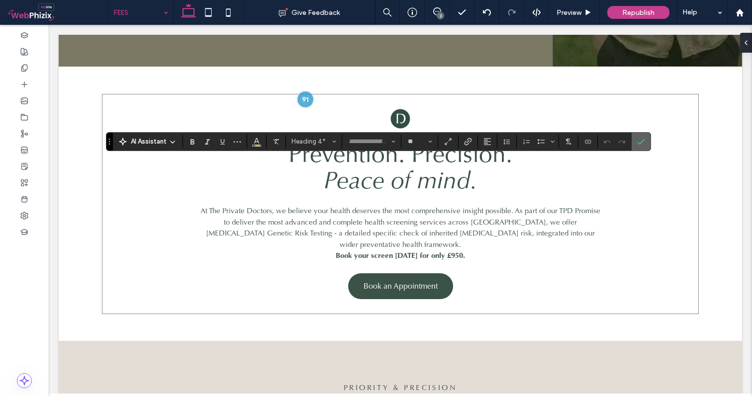
click at [640, 140] on icon "Confirm" at bounding box center [641, 142] width 8 height 8
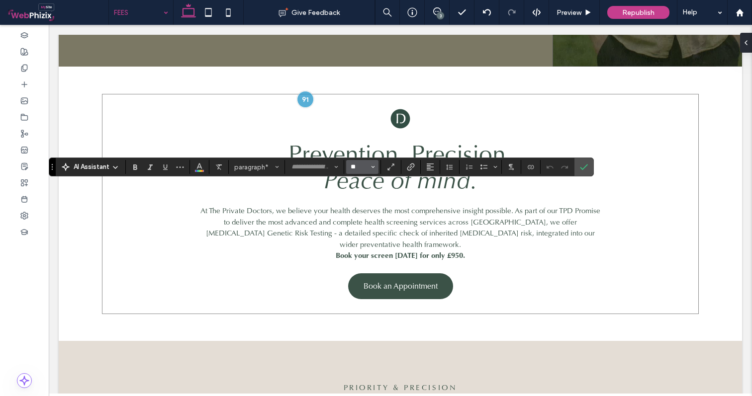
click at [355, 165] on input "**" at bounding box center [358, 167] width 19 height 8
type input "**"
click at [580, 165] on icon "Confirm" at bounding box center [584, 167] width 8 height 8
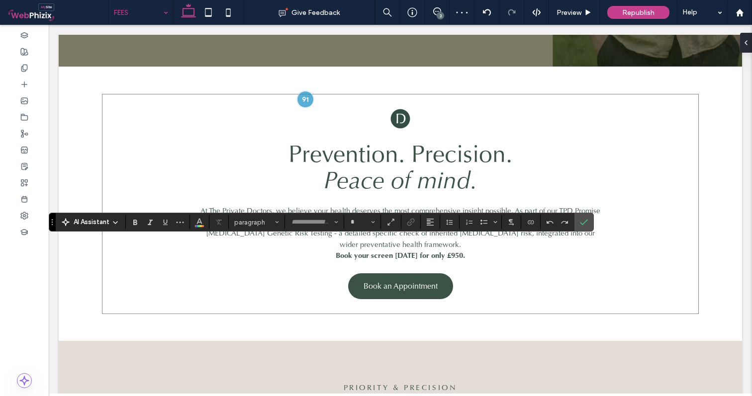
type input "**"
click at [357, 220] on input "**" at bounding box center [358, 222] width 19 height 8
type input "**"
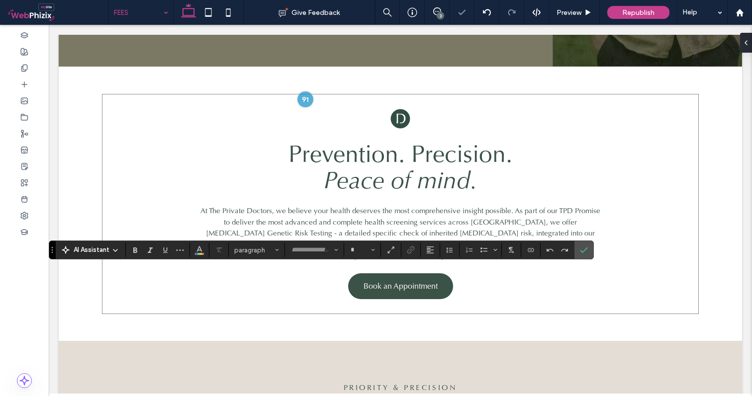
type input "**"
click at [358, 249] on input "**" at bounding box center [358, 250] width 19 height 8
type input "**"
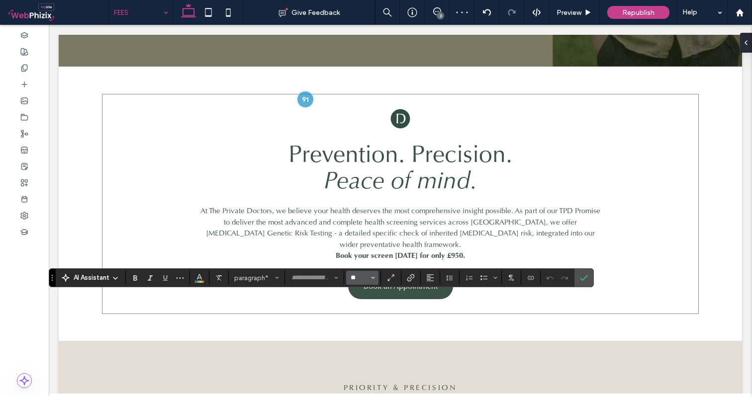
click at [353, 279] on input "**" at bounding box center [358, 278] width 19 height 8
type input "**"
click at [585, 273] on span "Confirm" at bounding box center [584, 277] width 8 height 17
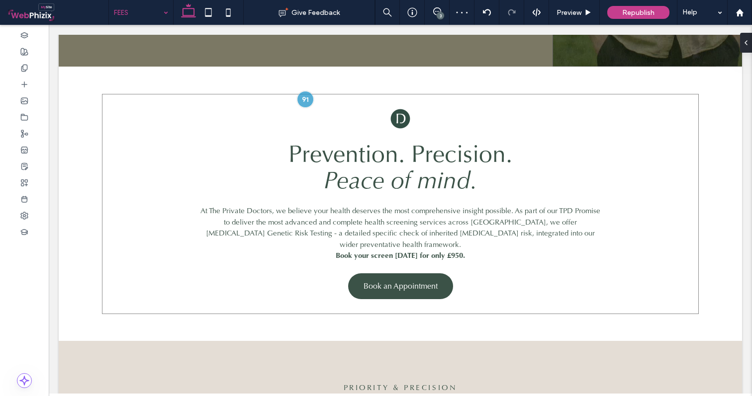
type input "**"
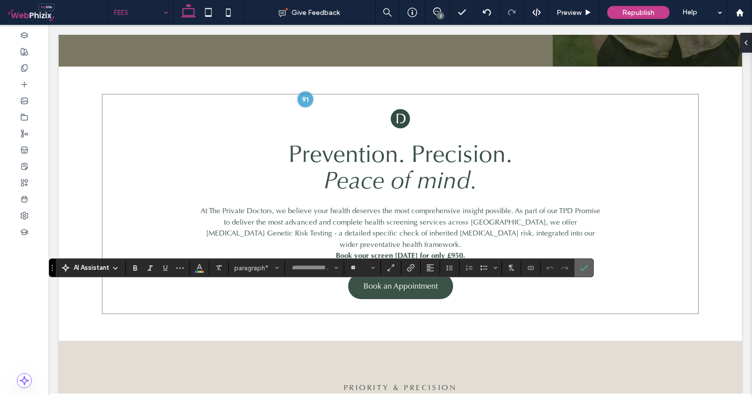
click at [592, 265] on section at bounding box center [583, 268] width 19 height 18
click at [585, 268] on use "Confirm" at bounding box center [584, 268] width 8 height 6
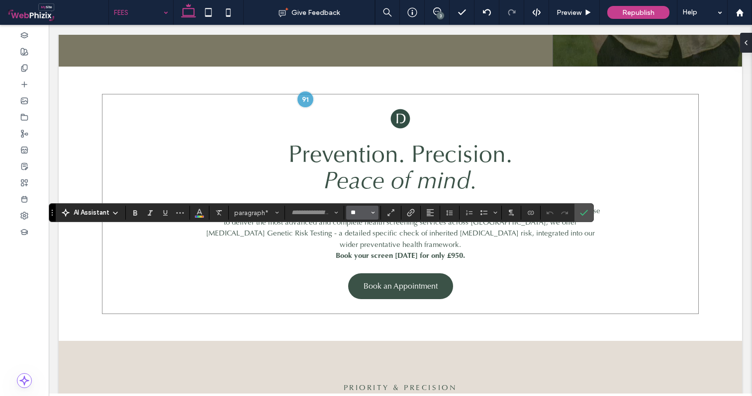
click at [354, 212] on input "**" at bounding box center [358, 213] width 19 height 8
type input "**"
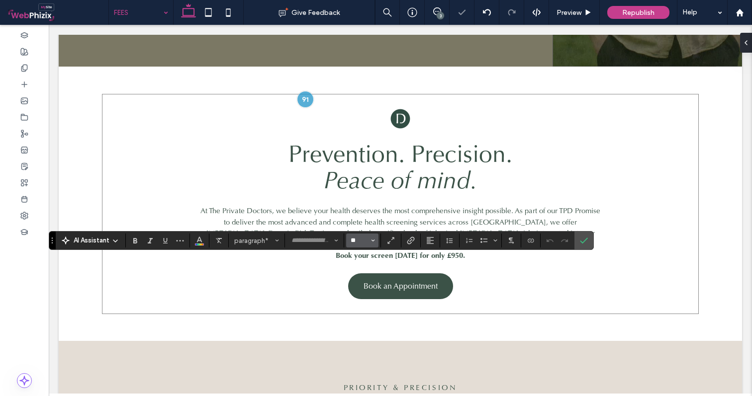
click at [353, 243] on input "**" at bounding box center [358, 241] width 19 height 8
type input "**"
click at [588, 238] on label "Confirm" at bounding box center [583, 241] width 15 height 18
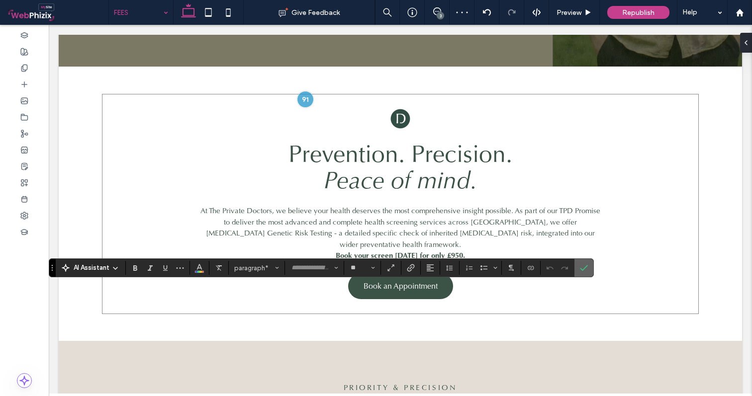
click at [586, 268] on icon "Confirm" at bounding box center [584, 268] width 8 height 8
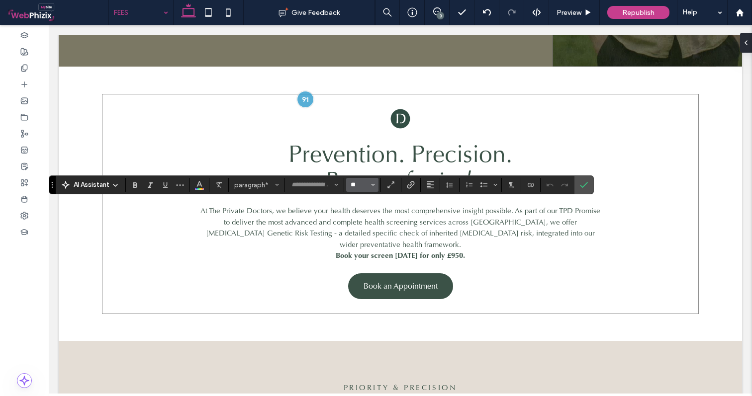
click at [365, 185] on input "**" at bounding box center [358, 185] width 19 height 8
type input "**"
click at [582, 184] on icon "Confirm" at bounding box center [584, 185] width 8 height 8
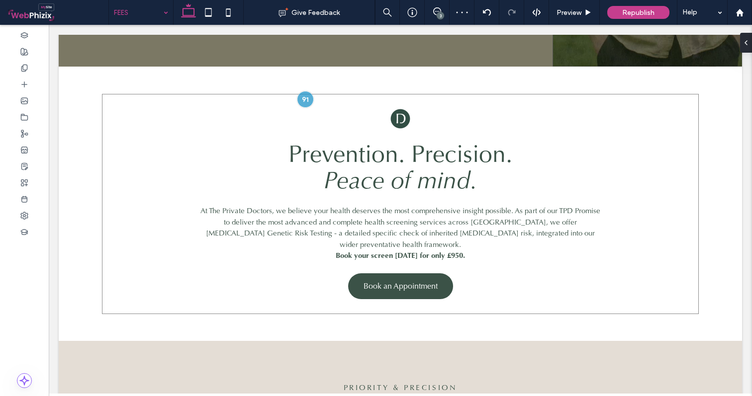
type input "**"
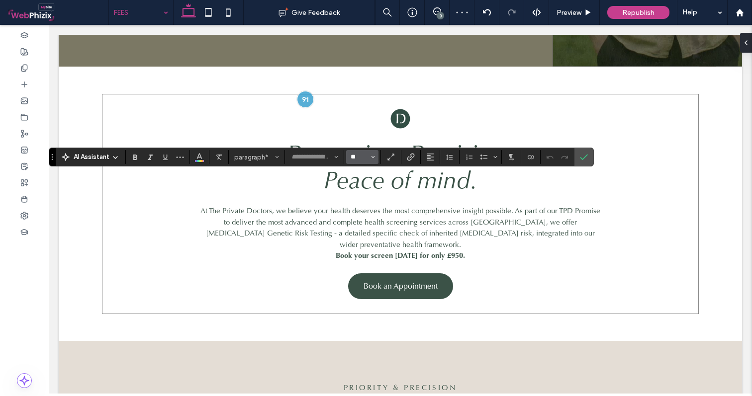
click at [351, 158] on input "**" at bounding box center [358, 157] width 19 height 8
type input "**"
click at [581, 164] on span "Confirm" at bounding box center [582, 157] width 4 height 18
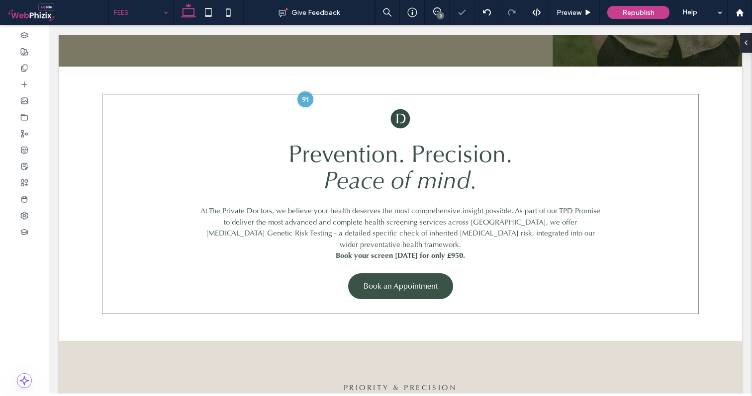
type input "**"
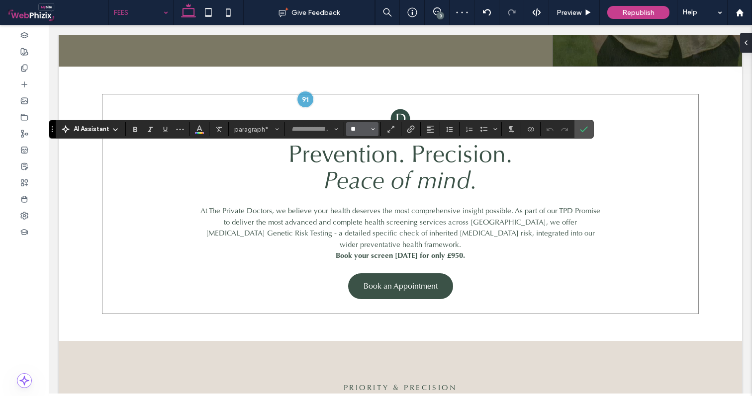
click at [358, 126] on input "**" at bounding box center [358, 129] width 19 height 8
type input "**"
click at [581, 131] on icon "Confirm" at bounding box center [584, 129] width 8 height 8
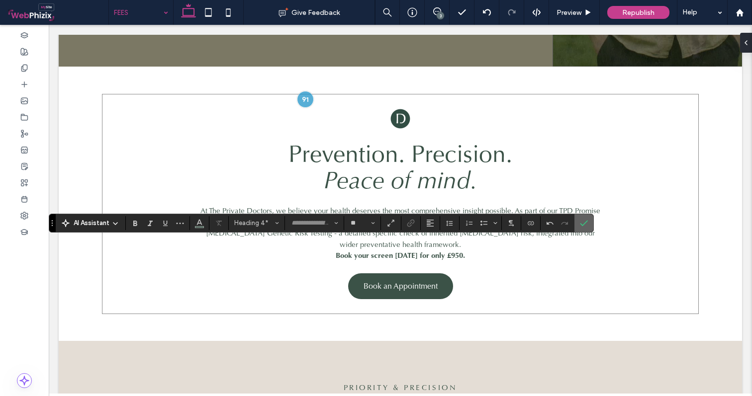
click at [584, 226] on icon "Confirm" at bounding box center [584, 223] width 8 height 8
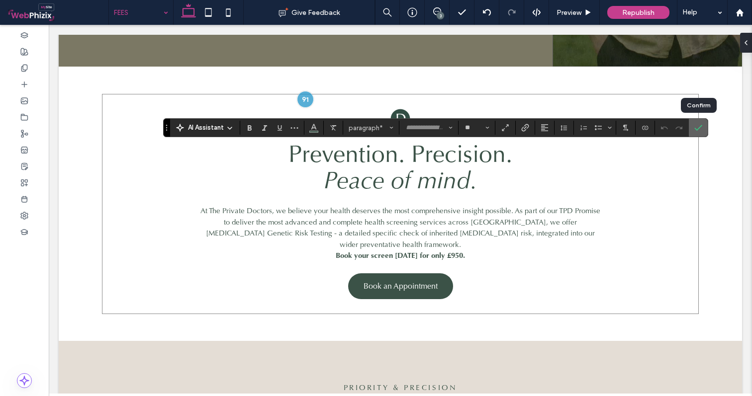
click at [698, 128] on icon "Confirm" at bounding box center [698, 128] width 8 height 8
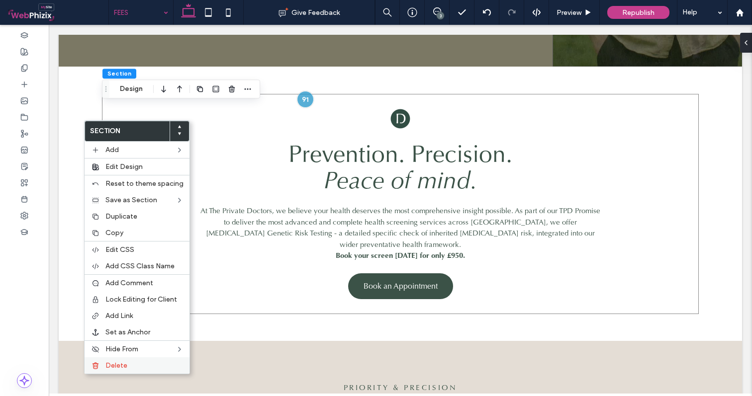
click at [135, 364] on label "Delete" at bounding box center [144, 365] width 78 height 8
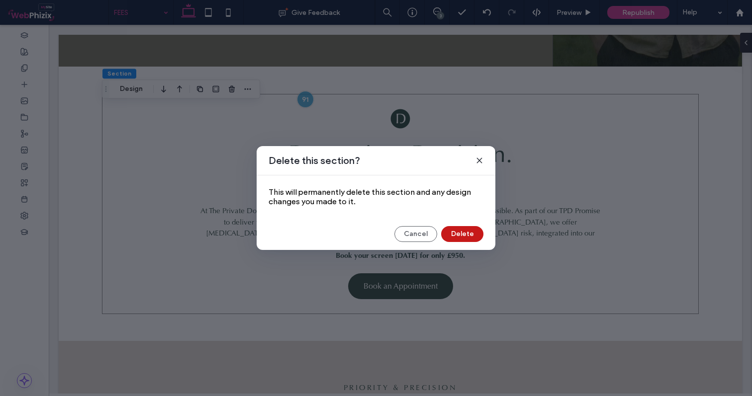
click at [466, 230] on button "Delete" at bounding box center [462, 234] width 42 height 16
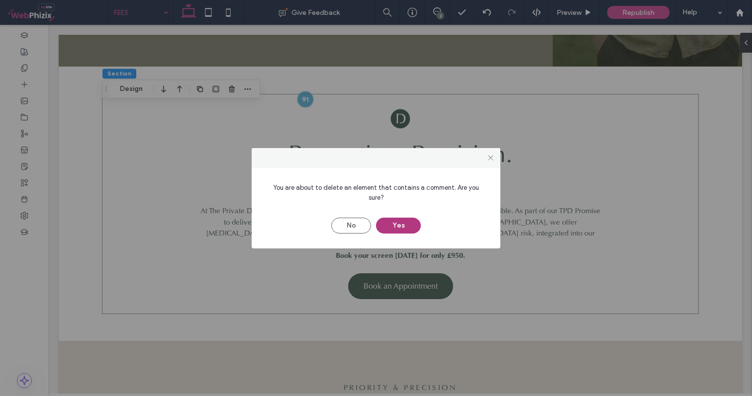
click at [407, 220] on button "Yes" at bounding box center [398, 226] width 45 height 16
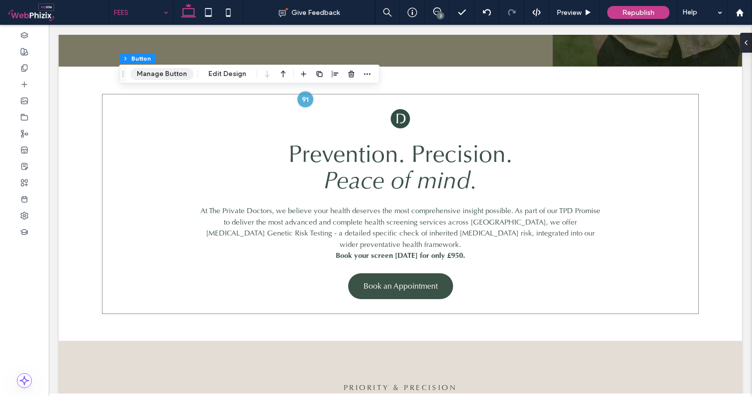
click at [168, 77] on button "Manage Button" at bounding box center [161, 74] width 63 height 12
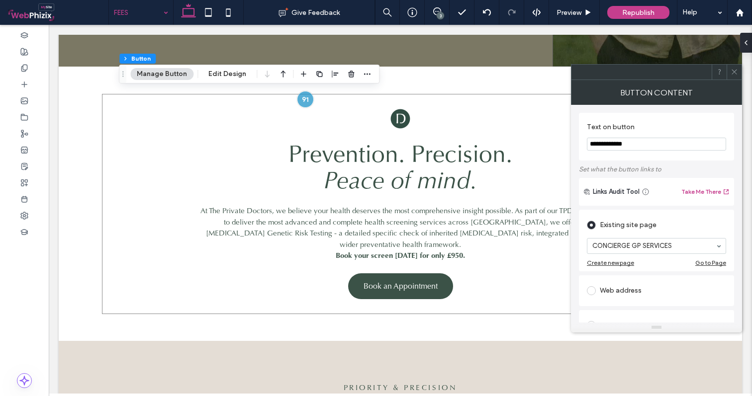
type input "**********"
click at [695, 124] on label "Text on button" at bounding box center [654, 128] width 135 height 11
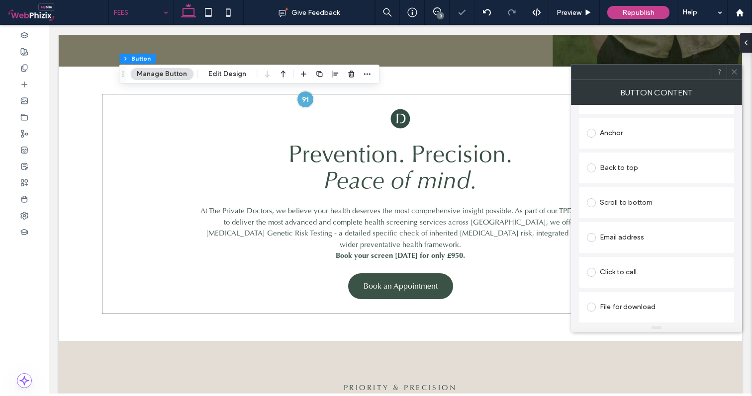
click at [617, 311] on div "File for download" at bounding box center [656, 307] width 139 height 16
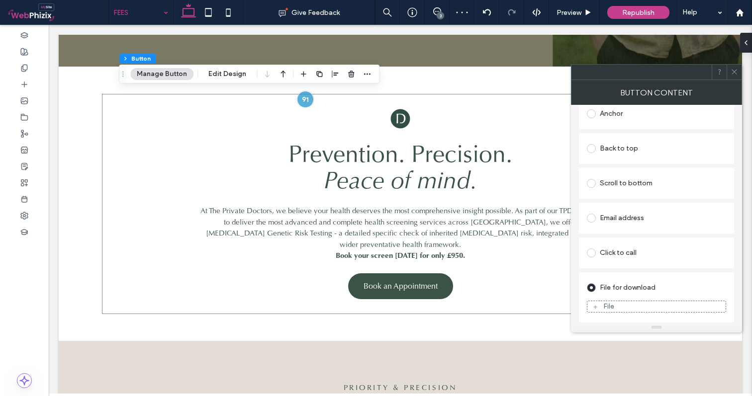
click at [622, 308] on div "File" at bounding box center [656, 306] width 138 height 9
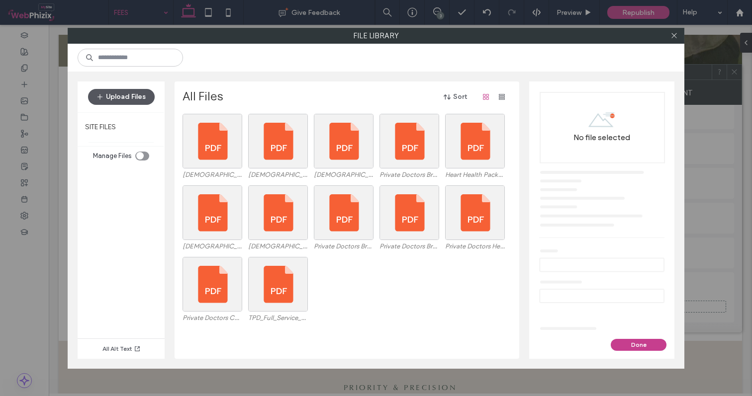
click at [149, 89] on button "Upload Files" at bounding box center [121, 97] width 67 height 16
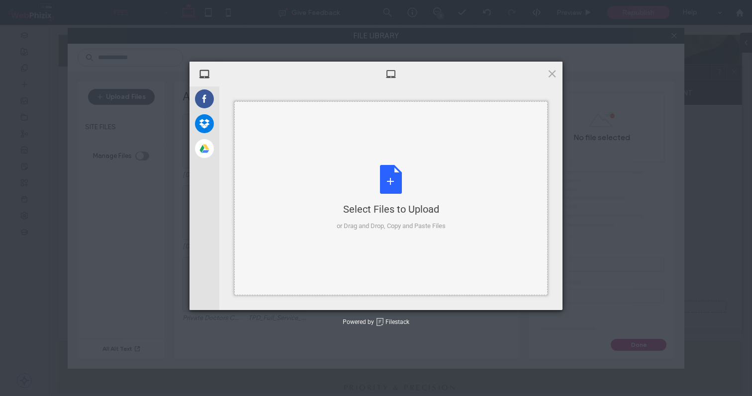
click at [385, 178] on div "Select Files to Upload or Drag and Drop, Copy and Paste Files" at bounding box center [391, 198] width 109 height 66
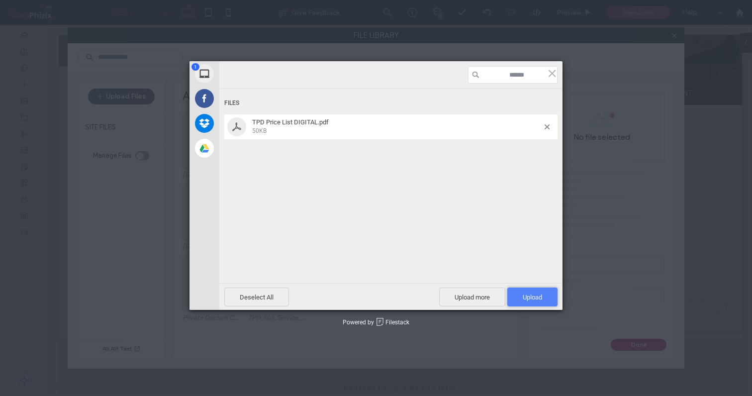
click at [520, 297] on span "Upload 1" at bounding box center [532, 296] width 50 height 19
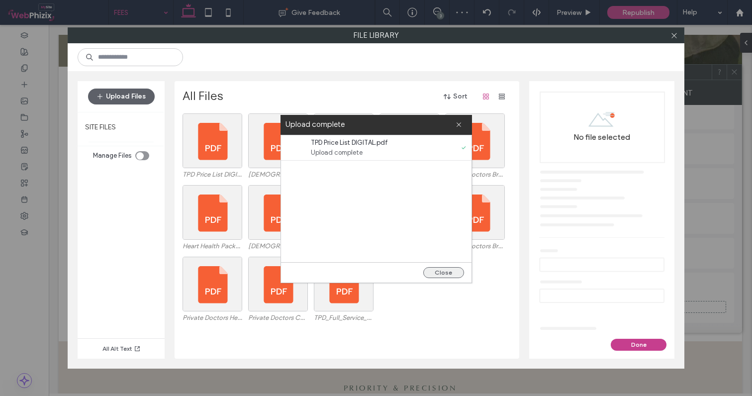
click at [437, 270] on button "Close" at bounding box center [443, 272] width 41 height 11
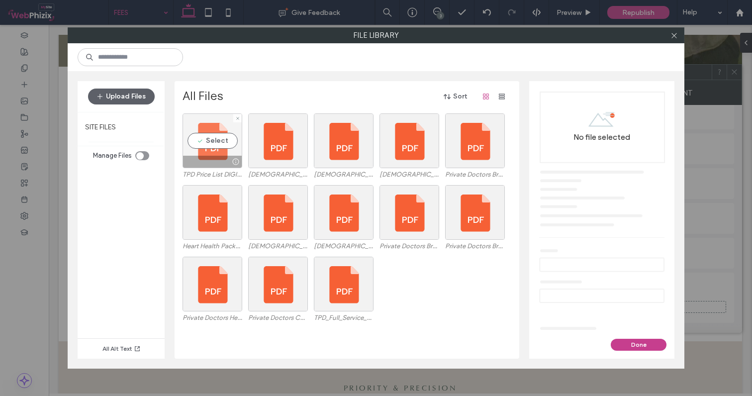
click at [193, 124] on div "Select" at bounding box center [212, 140] width 60 height 55
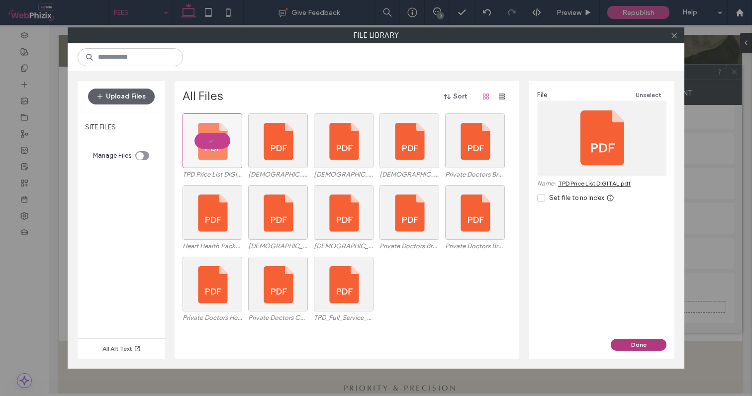
click at [653, 349] on button "Done" at bounding box center [638, 345] width 56 height 12
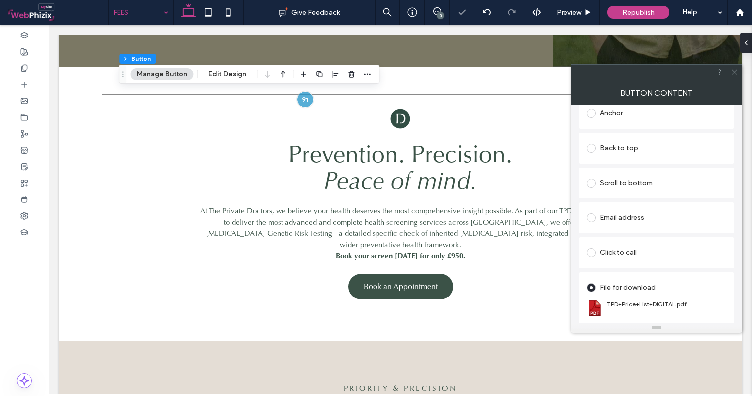
click at [737, 69] on icon at bounding box center [733, 71] width 7 height 7
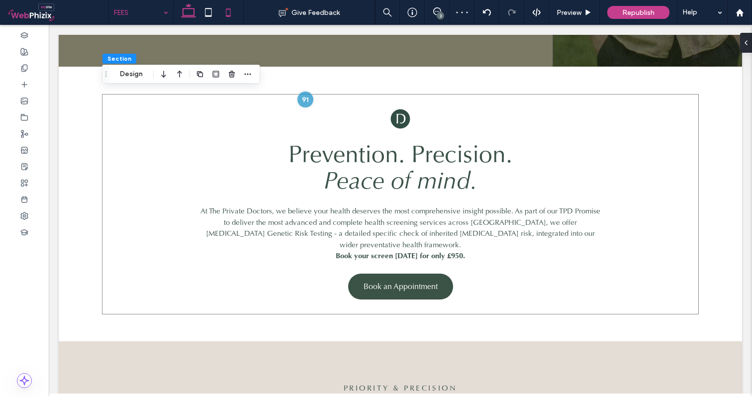
click at [228, 18] on icon at bounding box center [228, 12] width 20 height 20
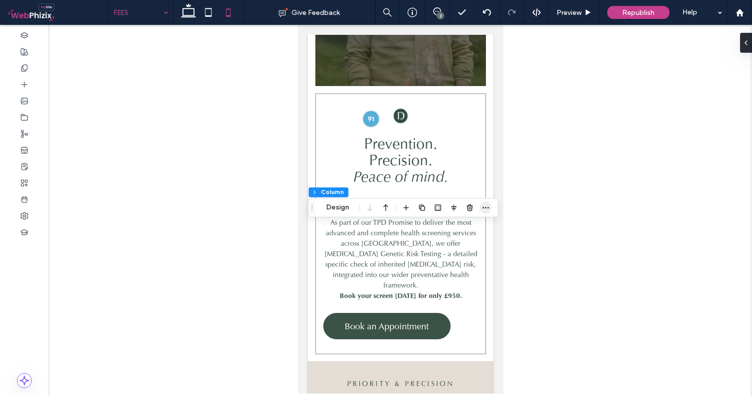
click at [486, 210] on icon "button" at bounding box center [486, 207] width 8 height 8
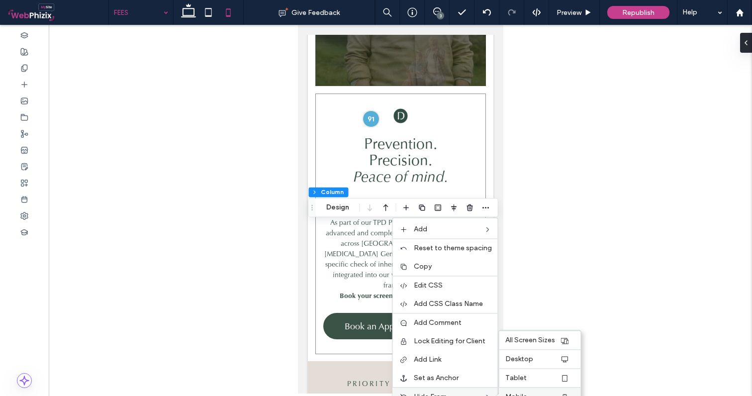
click at [520, 388] on div "Mobile" at bounding box center [540, 396] width 82 height 19
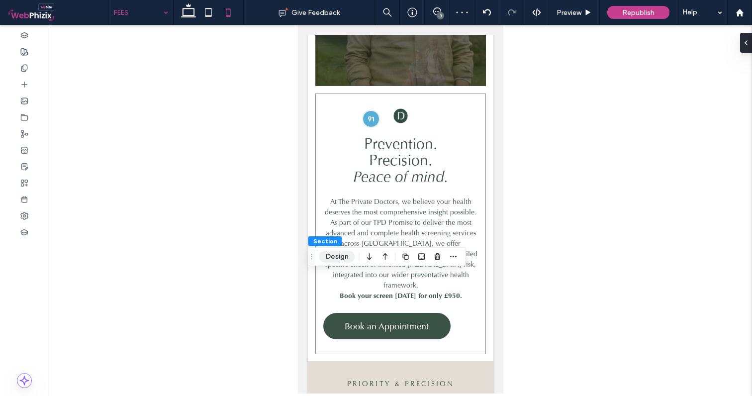
click at [336, 256] on button "Design" at bounding box center [337, 257] width 36 height 12
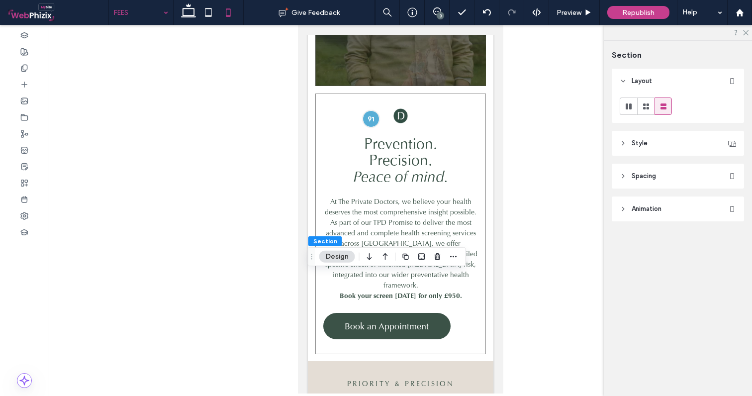
click at [649, 180] on span "Spacing" at bounding box center [643, 176] width 24 height 10
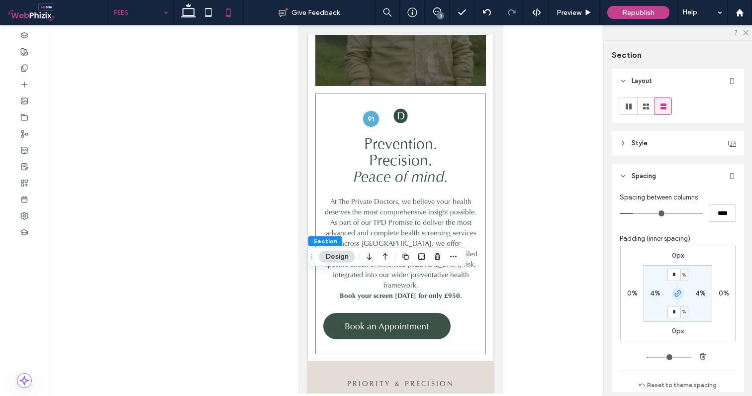
click at [676, 295] on icon "button" at bounding box center [678, 293] width 8 height 8
click at [673, 271] on input "*" at bounding box center [673, 274] width 13 height 12
type input "*"
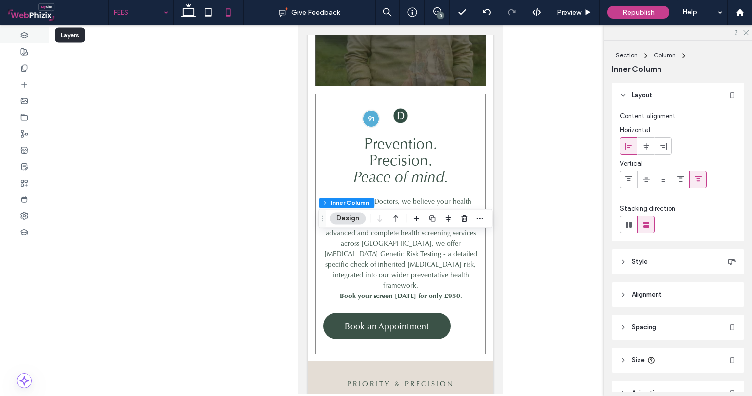
click at [26, 36] on icon at bounding box center [24, 35] width 8 height 8
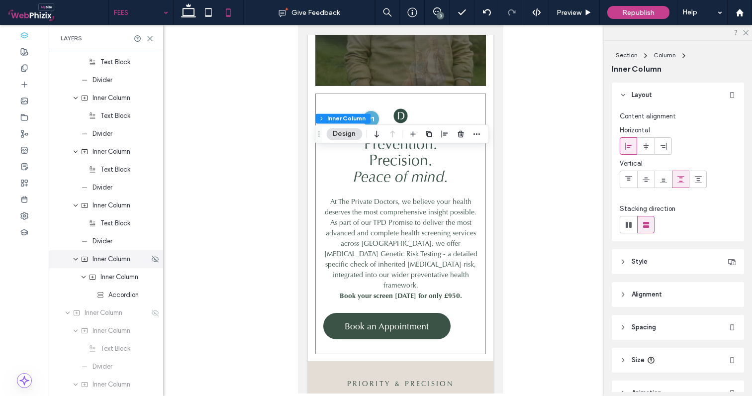
scroll to position [2902, 0]
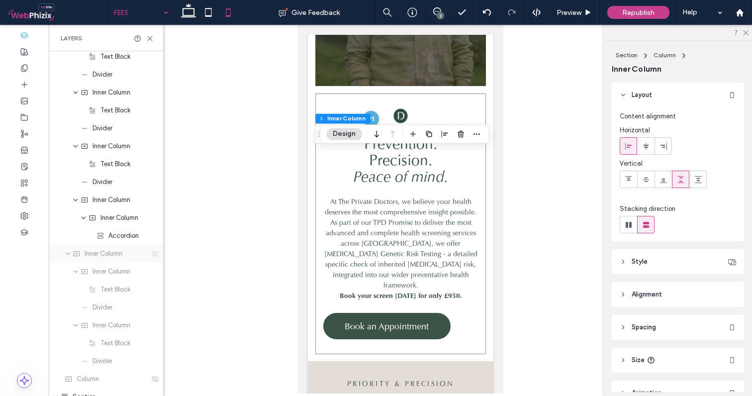
click at [151, 257] on icon at bounding box center [155, 254] width 8 height 8
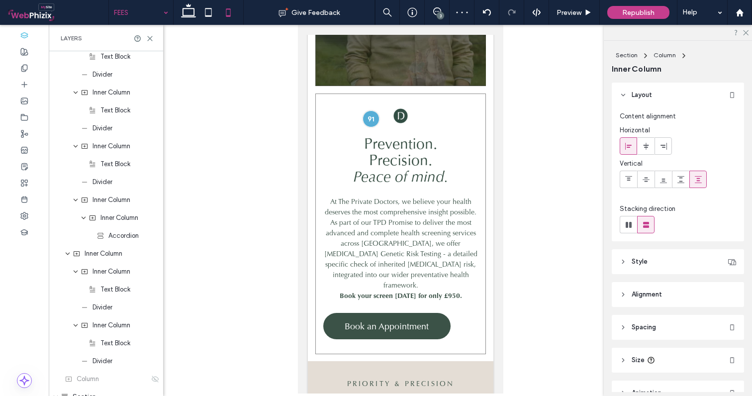
type input "**"
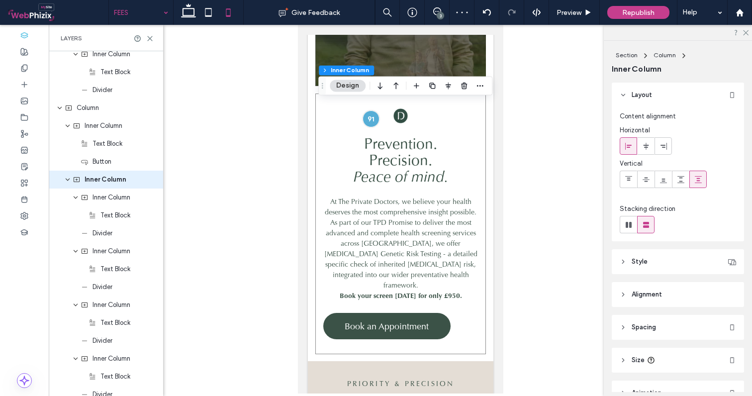
scroll to position [2646, 0]
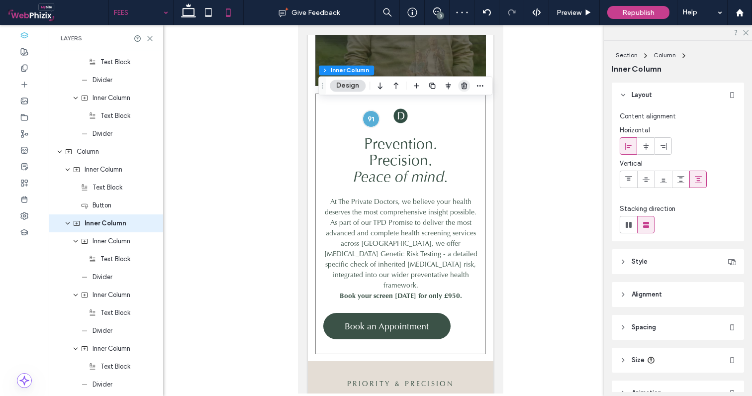
click at [464, 87] on icon "button" at bounding box center [464, 86] width 8 height 8
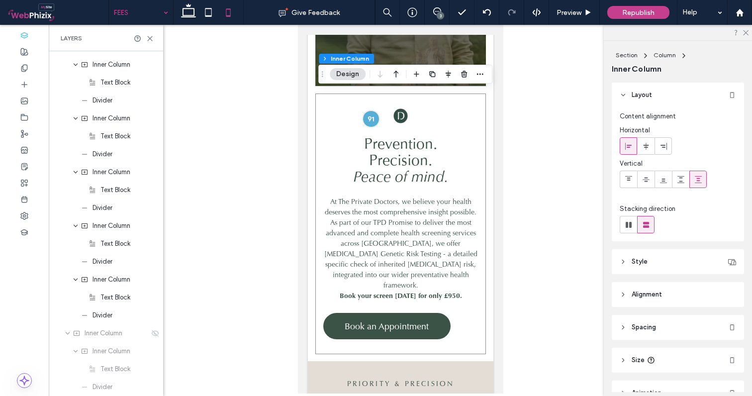
scroll to position [3274, 0]
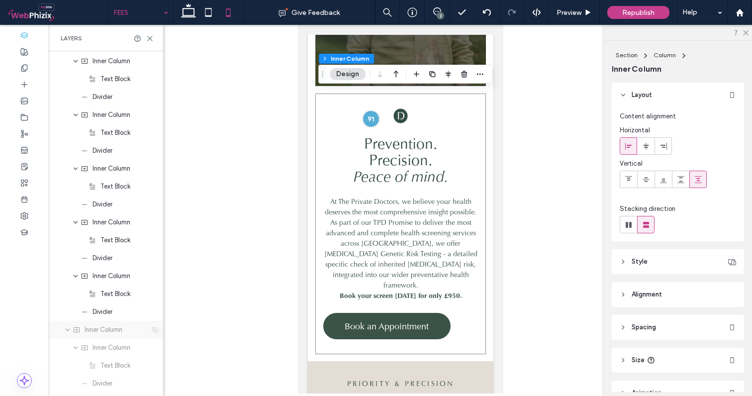
click at [151, 330] on icon at bounding box center [155, 330] width 8 height 8
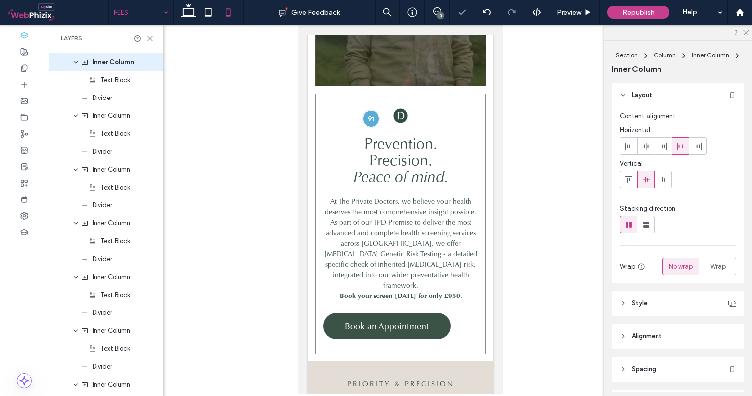
type input "**"
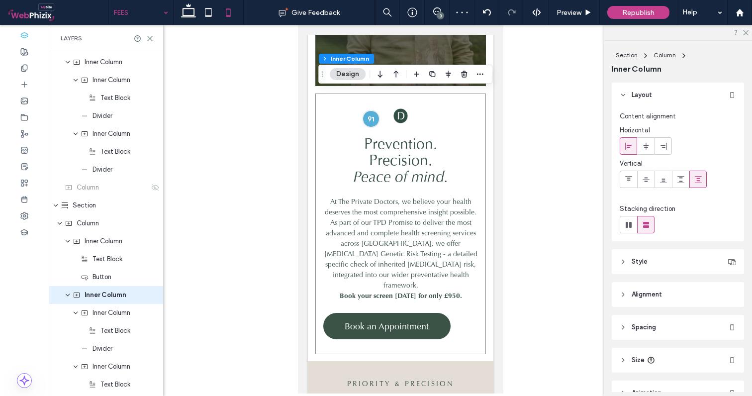
scroll to position [2879, 0]
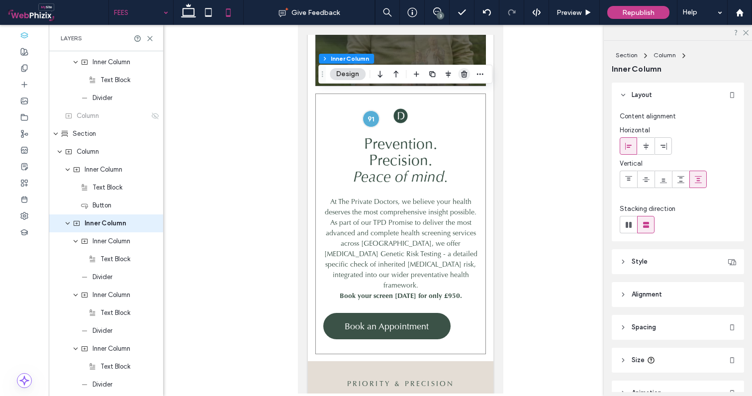
click at [463, 77] on use "button" at bounding box center [464, 74] width 6 height 6
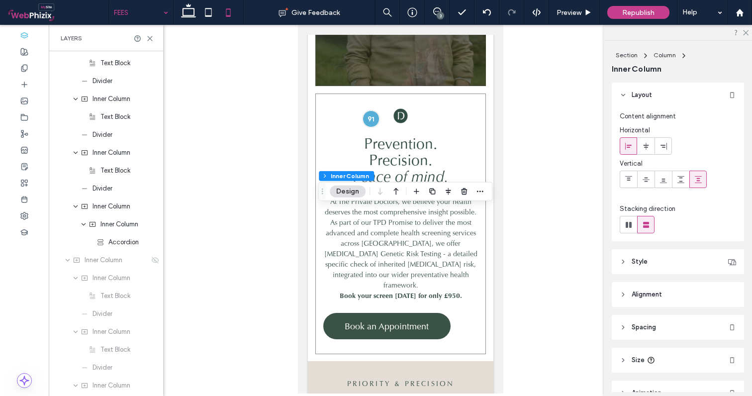
scroll to position [1863, 0]
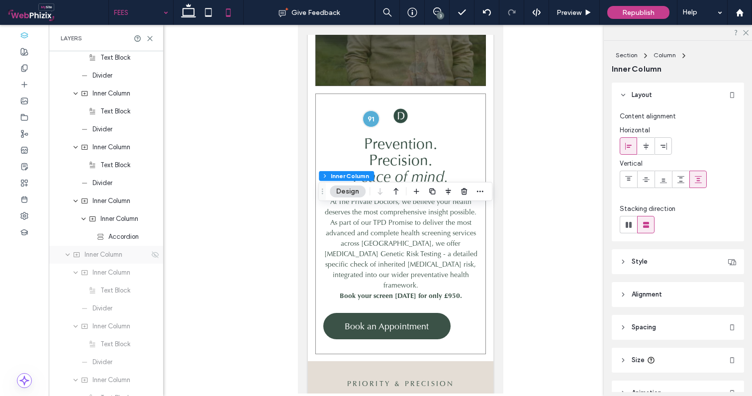
click at [150, 258] on div "Inner Column" at bounding box center [106, 255] width 114 height 18
click at [152, 253] on use at bounding box center [155, 254] width 7 height 6
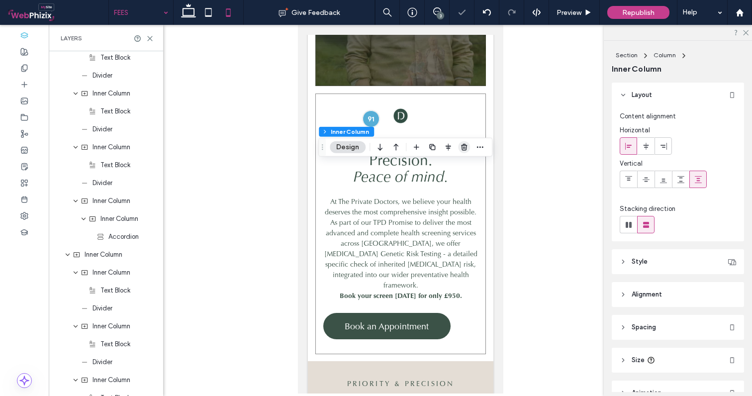
click at [466, 151] on icon "button" at bounding box center [464, 147] width 8 height 8
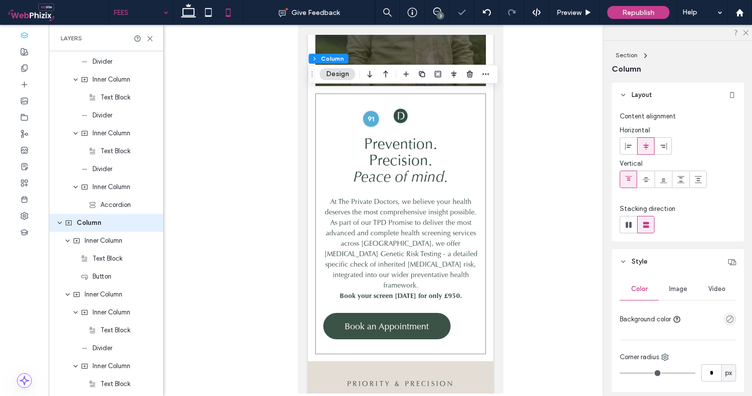
scroll to position [1537, 0]
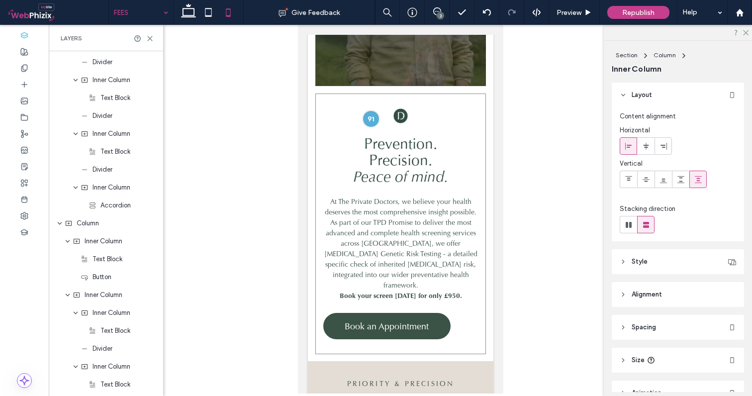
type input "**"
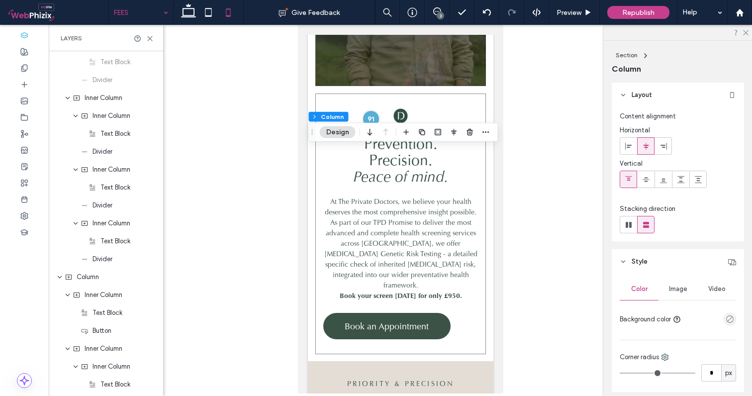
scroll to position [249, 0]
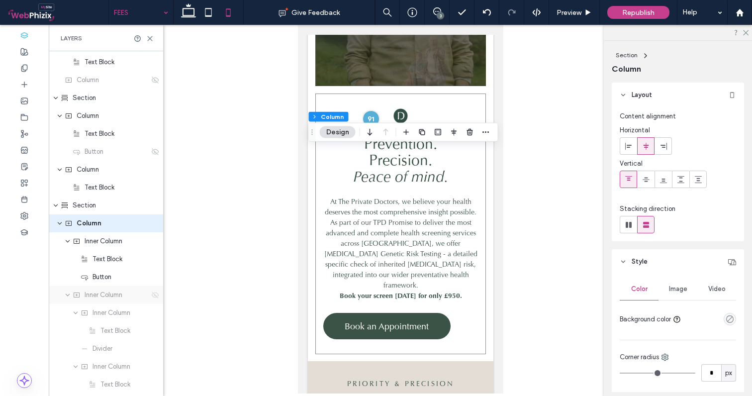
click at [151, 297] on icon at bounding box center [155, 295] width 8 height 8
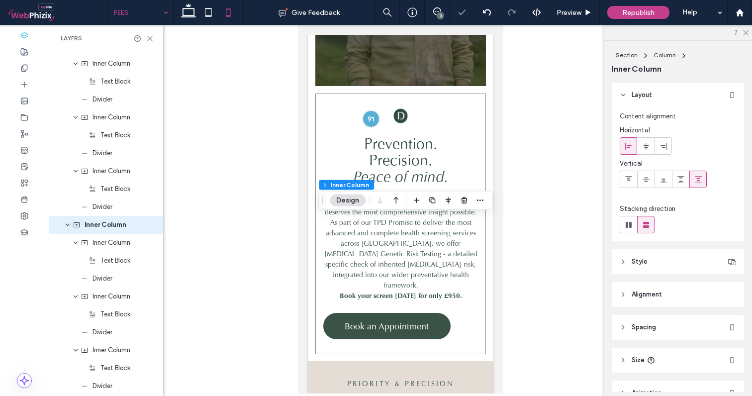
scroll to position [499, 0]
click at [464, 201] on use "button" at bounding box center [464, 200] width 6 height 6
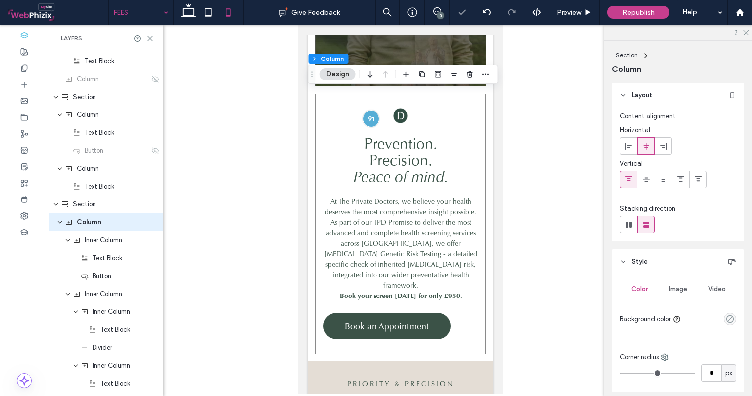
scroll to position [249, 0]
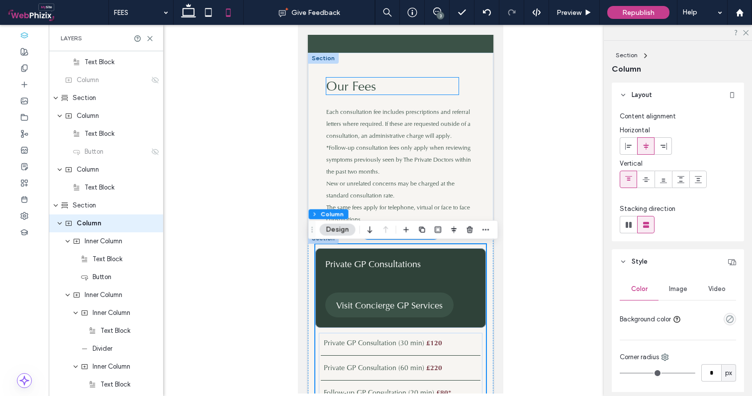
scroll to position [125, 0]
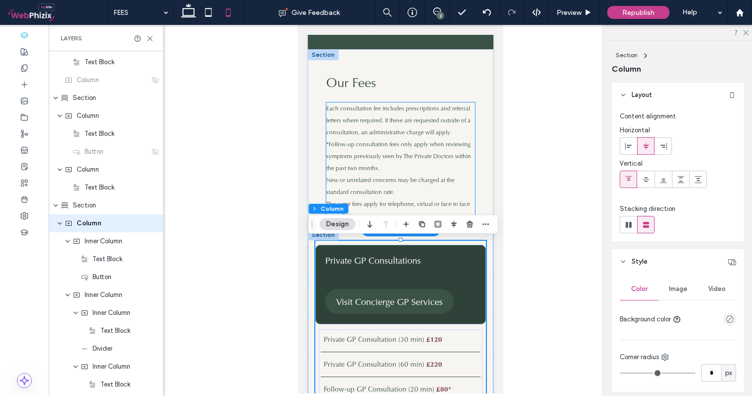
click at [384, 143] on span "*Follow-up consultation fees only apply when reviewing symptoms previously seen…" at bounding box center [398, 156] width 145 height 32
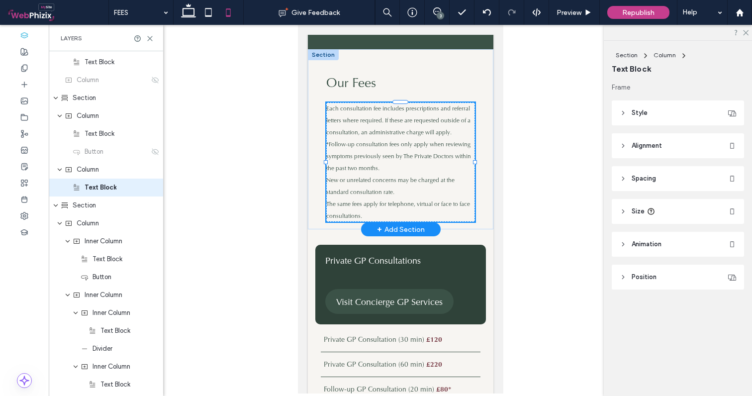
scroll to position [213, 0]
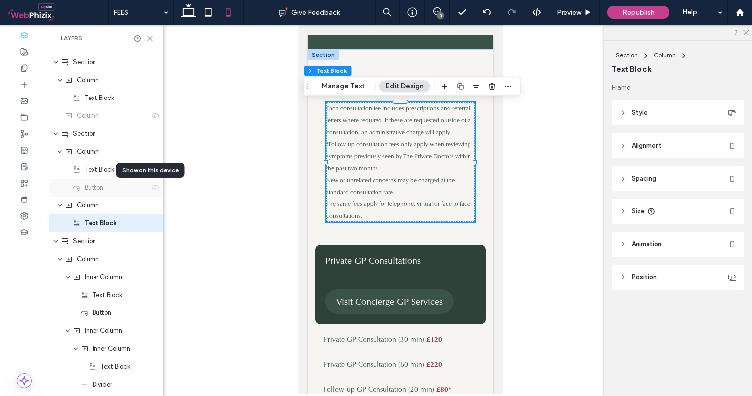
click at [152, 188] on use at bounding box center [155, 187] width 7 height 6
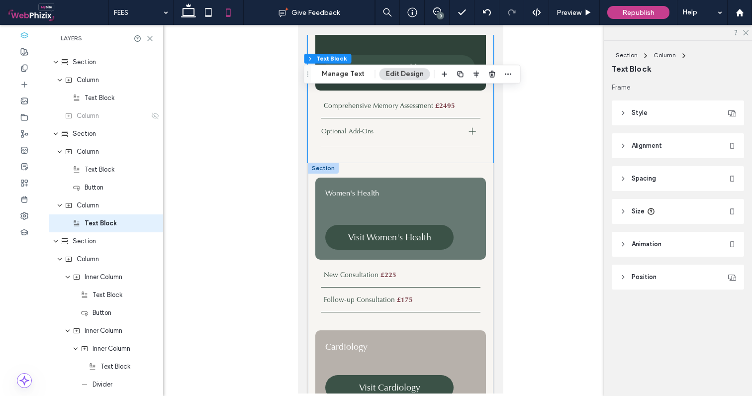
scroll to position [0, 0]
click at [460, 169] on div "New Consultation £225 Follow-up Consultation £175 Women's Health Visit Women's …" at bounding box center [399, 321] width 185 height 317
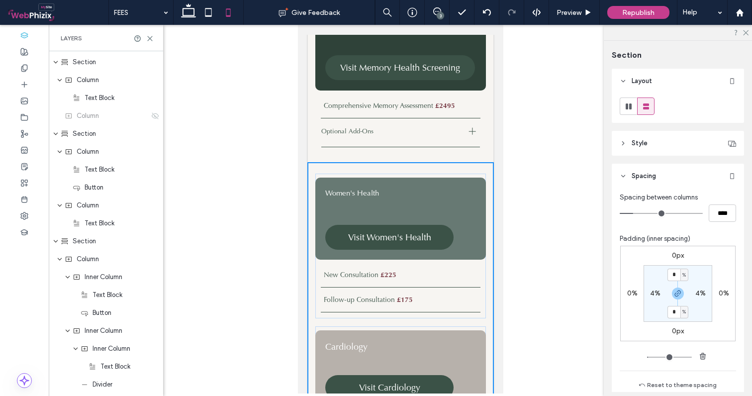
scroll to position [1895, 0]
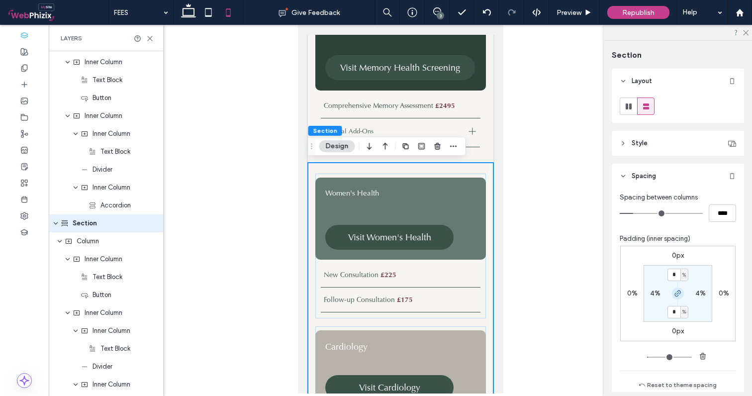
click at [674, 291] on icon "button" at bounding box center [678, 293] width 8 height 8
click at [673, 276] on input "*" at bounding box center [673, 274] width 13 height 12
type input "*"
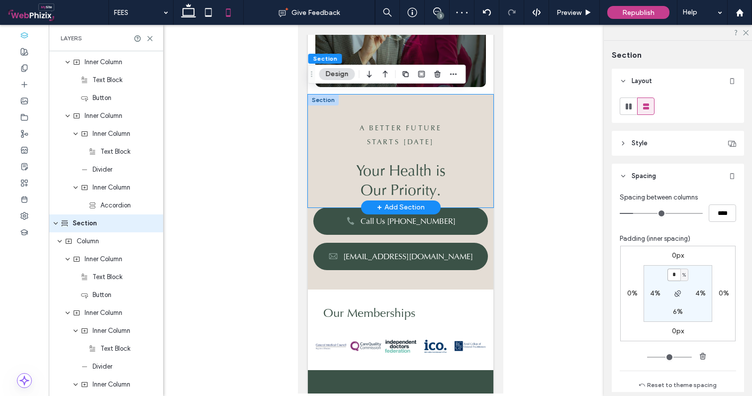
scroll to position [3001, 0]
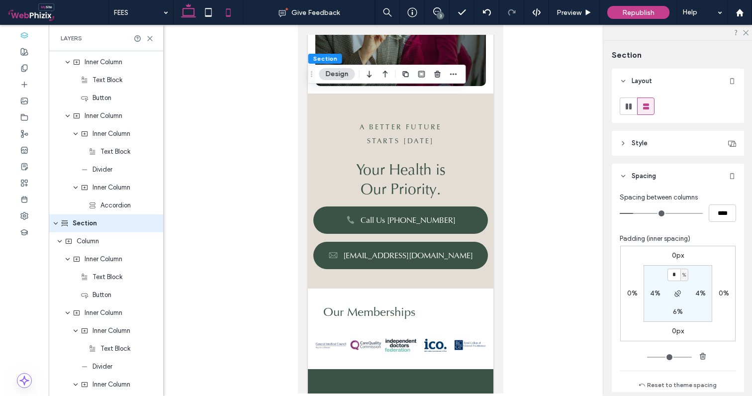
click at [184, 15] on icon at bounding box center [188, 12] width 20 height 20
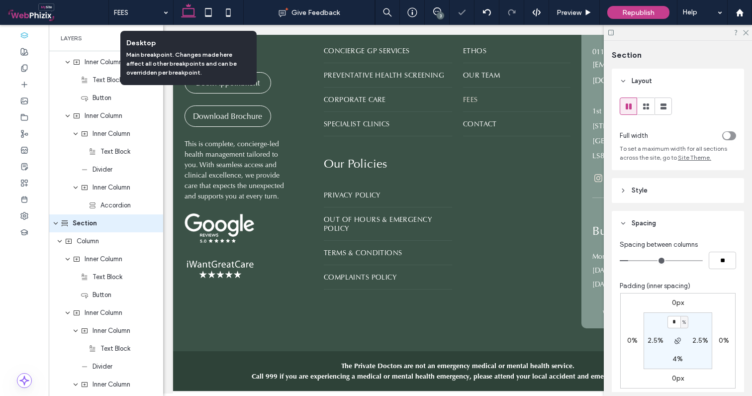
scroll to position [1665, 0]
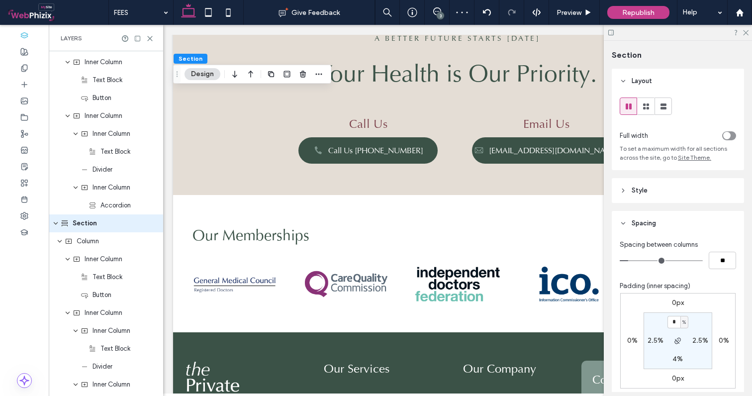
click at [748, 30] on div at bounding box center [677, 32] width 148 height 15
click at [747, 31] on use at bounding box center [745, 32] width 5 height 5
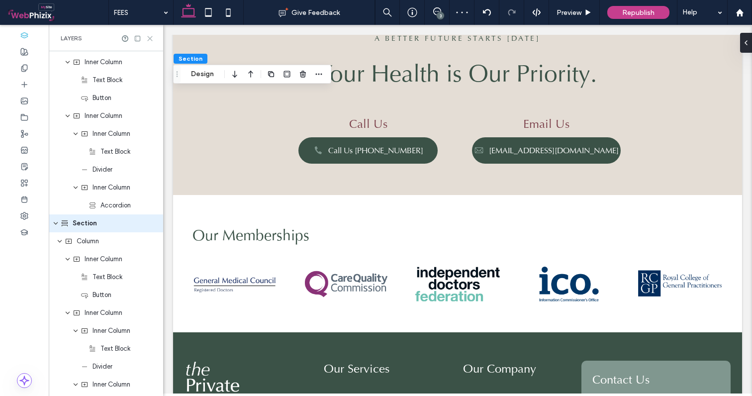
click at [152, 39] on icon at bounding box center [149, 38] width 7 height 7
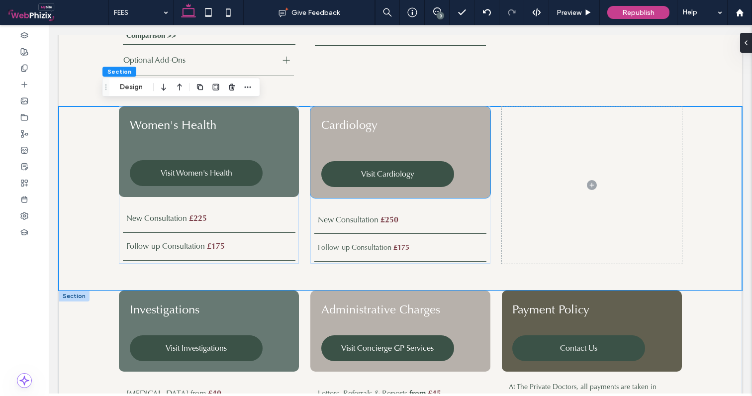
scroll to position [763, 0]
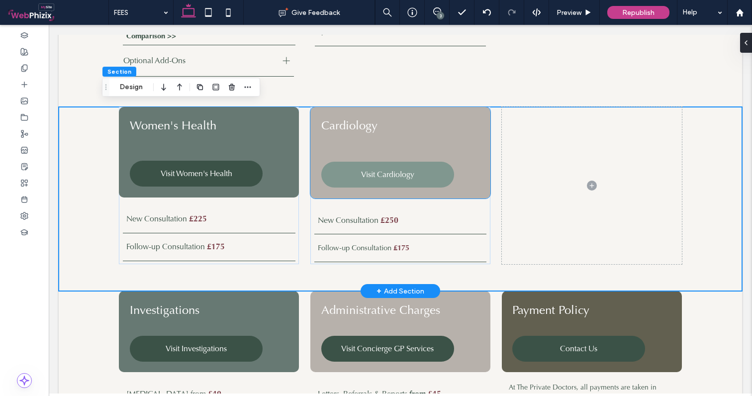
click at [393, 173] on span "Visit Cardiology" at bounding box center [387, 174] width 53 height 10
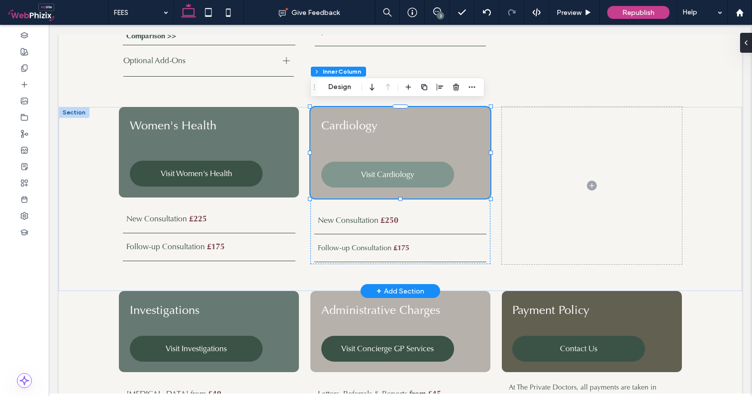
click at [393, 173] on span "Visit Cardiology" at bounding box center [387, 174] width 53 height 10
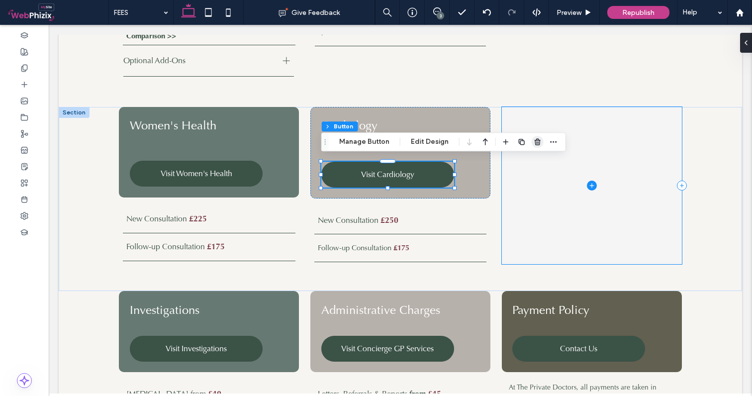
click at [536, 142] on use "button" at bounding box center [537, 142] width 6 height 6
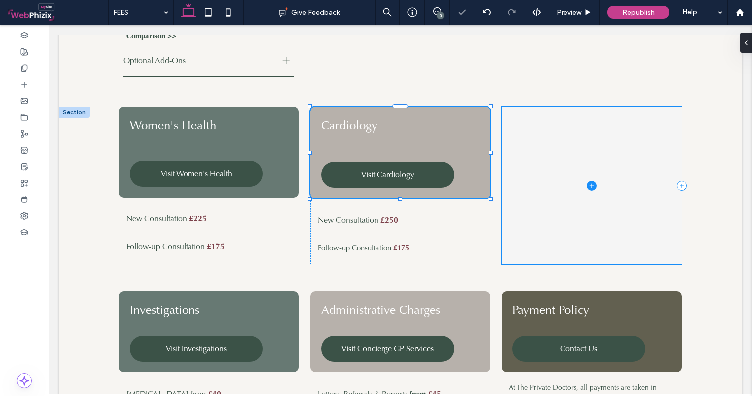
type input "**"
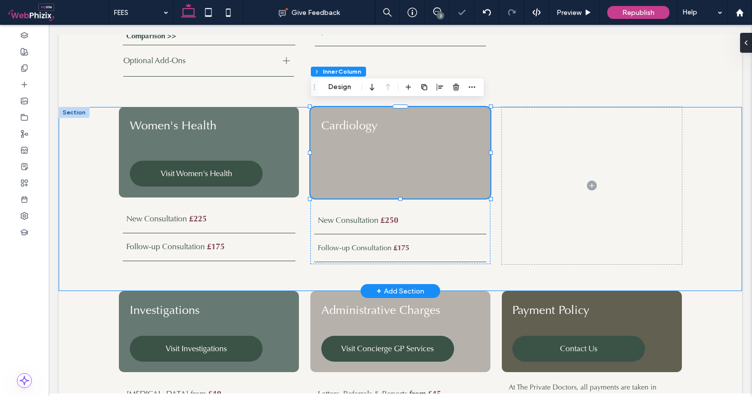
click at [702, 148] on div "New Consultation £225 Follow-up Consultation £175 Women's Health Visit Women's …" at bounding box center [400, 199] width 683 height 184
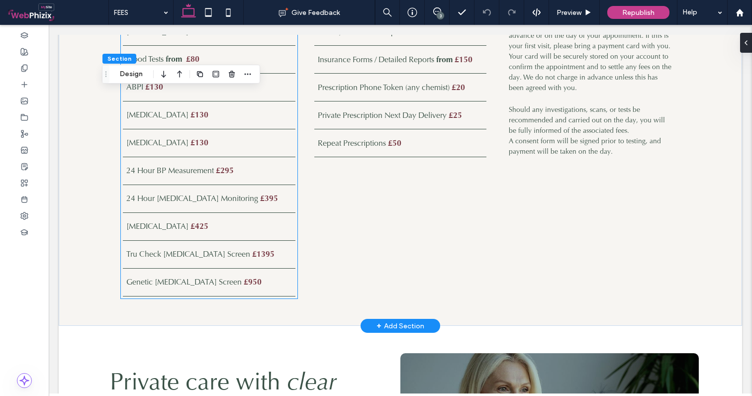
scroll to position [987, 0]
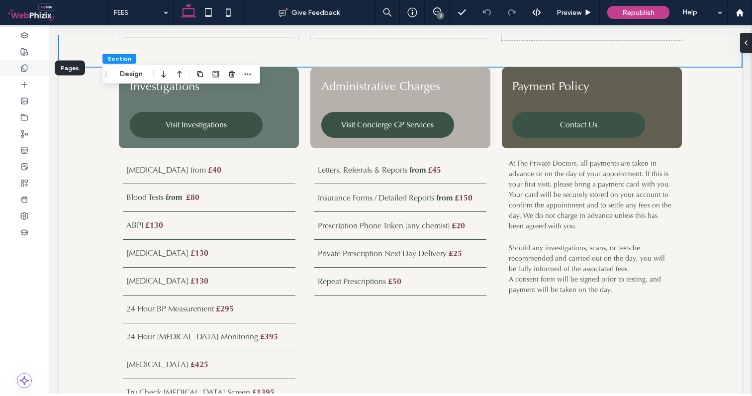
click at [24, 69] on icon at bounding box center [24, 68] width 8 height 8
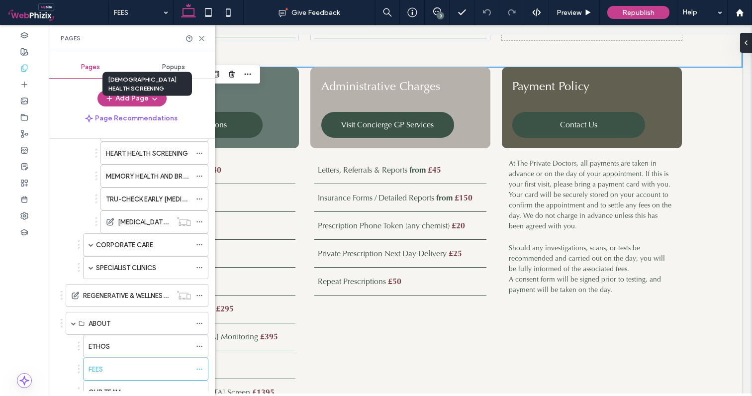
scroll to position [179, 0]
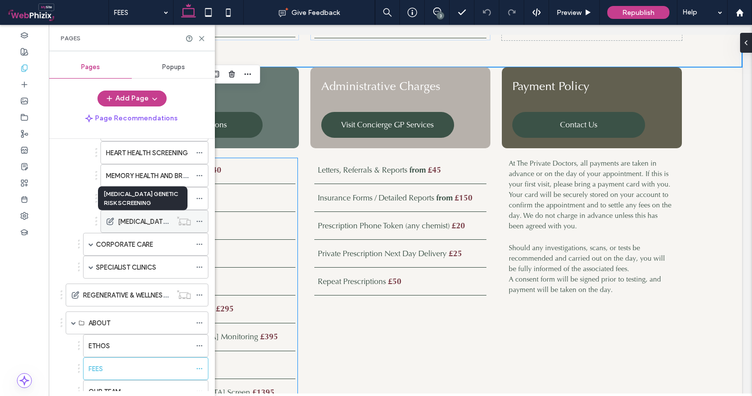
click at [153, 222] on label "[MEDICAL_DATA] GENETIC RISK SCREENING" at bounding box center [183, 221] width 131 height 17
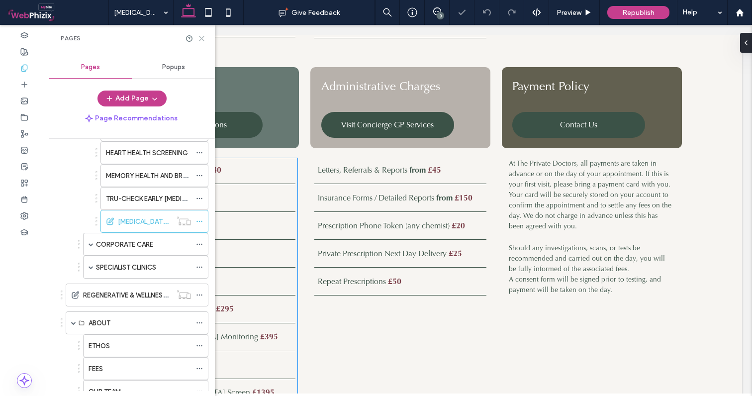
click at [202, 39] on icon at bounding box center [201, 38] width 7 height 7
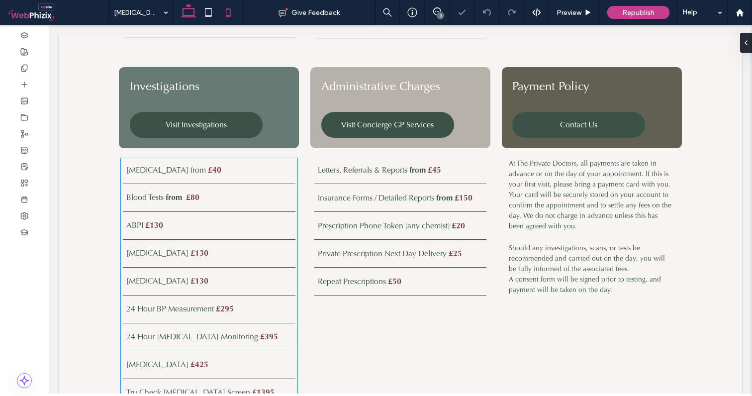
click at [230, 15] on icon at bounding box center [228, 12] width 20 height 20
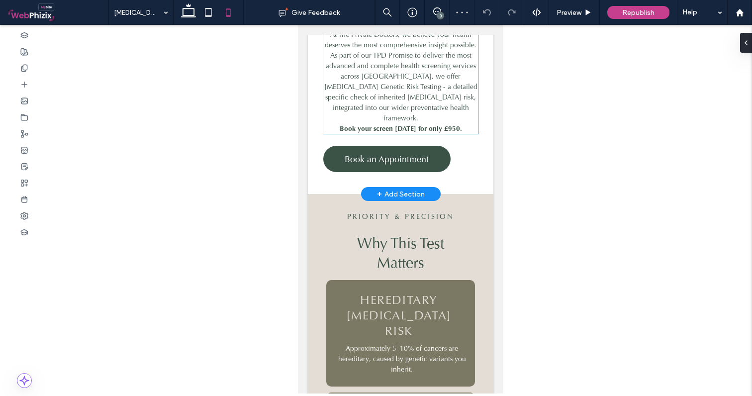
scroll to position [481, 0]
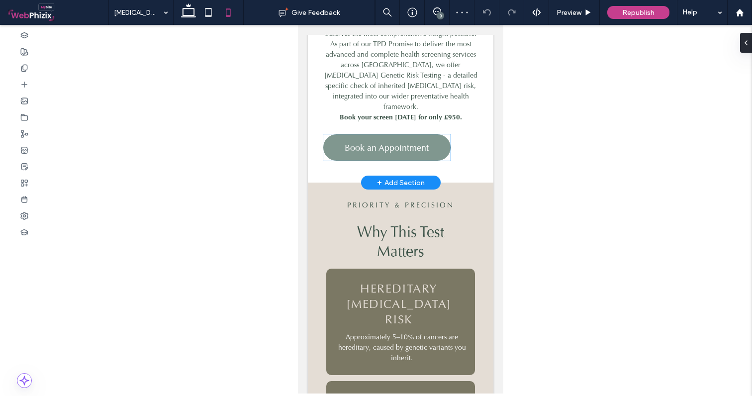
click at [399, 134] on link "Book an Appointment" at bounding box center [386, 147] width 127 height 26
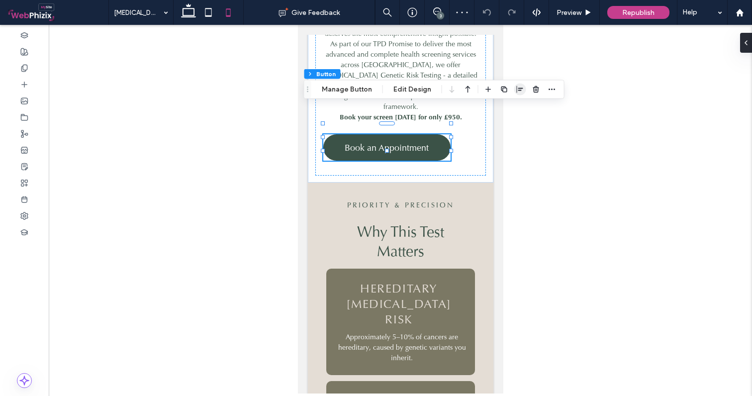
click at [516, 92] on icon "button" at bounding box center [520, 89] width 8 height 8
click at [507, 108] on icon "center" at bounding box center [510, 109] width 8 height 8
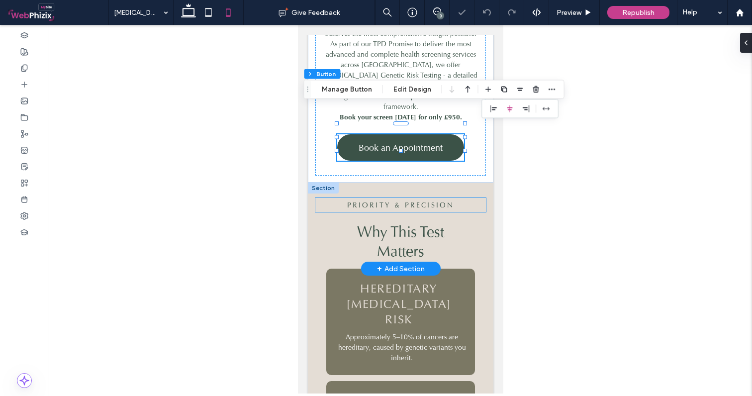
click at [457, 198] on p "PRIORITY & PRECISION" at bounding box center [400, 205] width 170 height 14
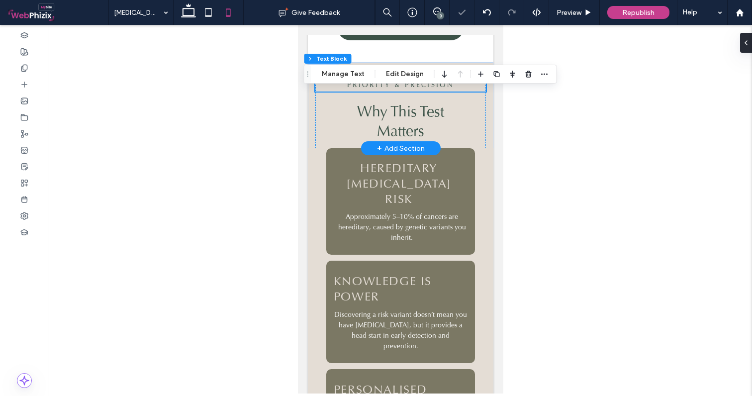
scroll to position [602, 0]
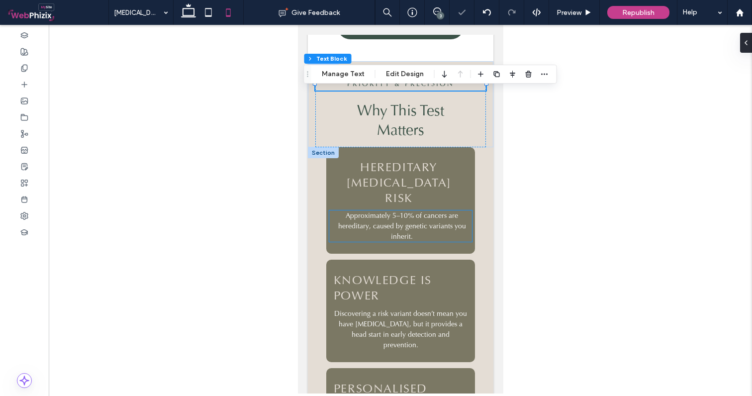
click at [446, 211] on span "Approximately 5–10% of cancers are hereditary, caused by genetic variants you i…" at bounding box center [402, 226] width 128 height 30
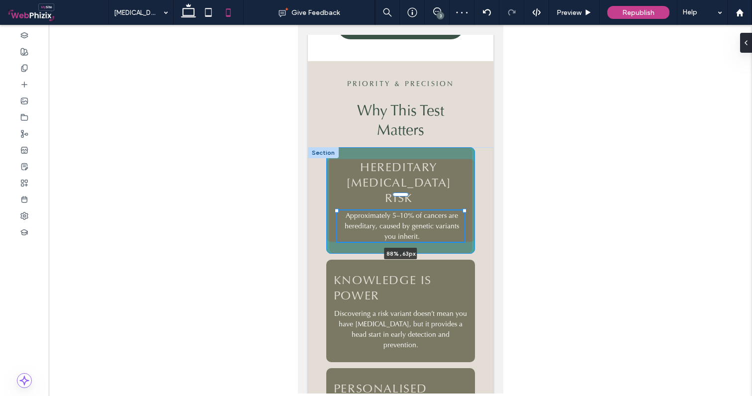
drag, startPoint x: 472, startPoint y: 183, endPoint x: 464, endPoint y: 183, distance: 8.0
click at [464, 209] on div at bounding box center [464, 211] width 4 height 4
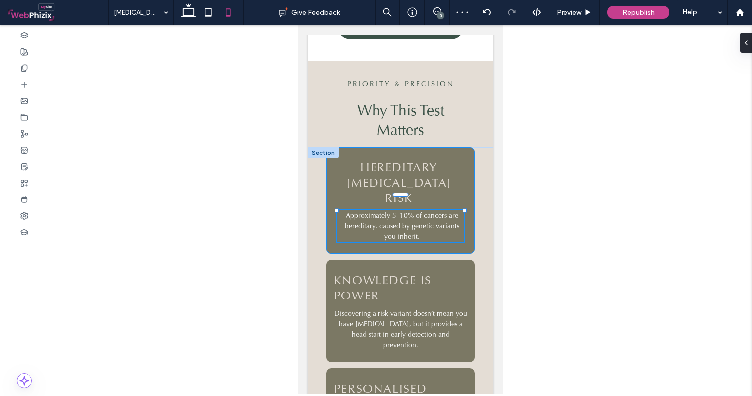
type input "**"
type input "****"
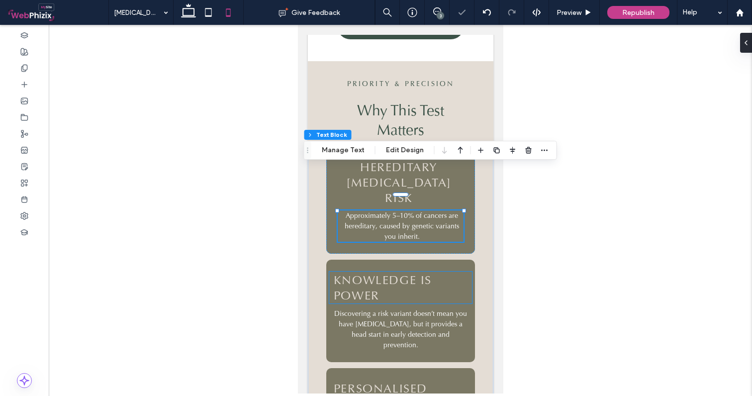
click at [405, 272] on h4 "KNOWLEDGE IS POWER" at bounding box center [389, 287] width 112 height 31
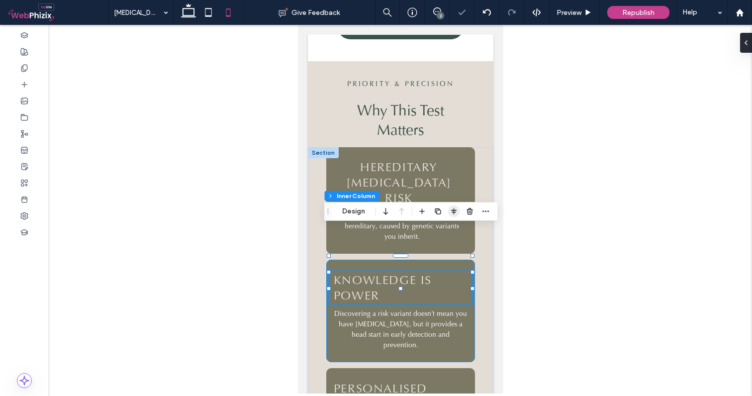
click at [454, 211] on use "button" at bounding box center [453, 211] width 5 height 7
click at [445, 232] on icon "center" at bounding box center [443, 231] width 8 height 8
type input "**"
click at [383, 272] on h4 "KNOWLEDGE IS POWER" at bounding box center [389, 287] width 112 height 31
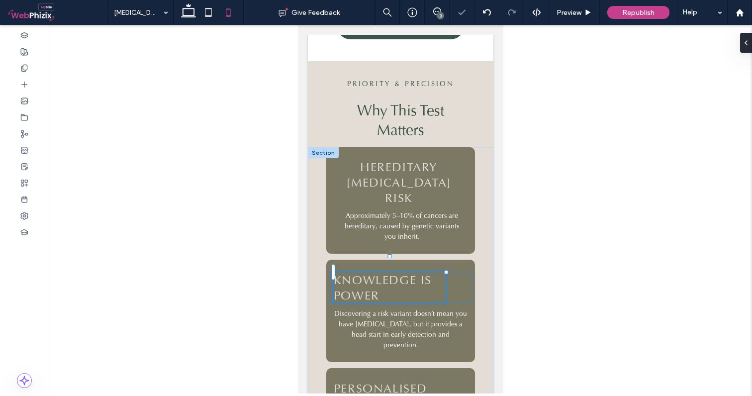
click at [383, 272] on h4 "KNOWLEDGE IS POWER" at bounding box center [389, 287] width 112 height 31
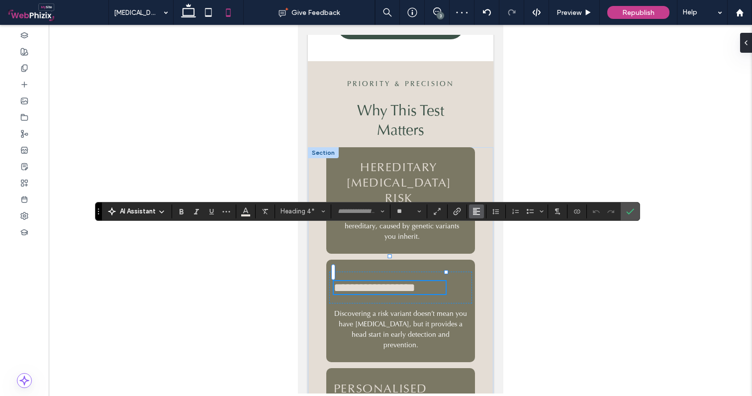
click at [477, 212] on icon "Alignment" at bounding box center [476, 211] width 8 height 8
click at [483, 241] on icon "ui.textEditor.alignment.center" at bounding box center [484, 242] width 8 height 8
click at [460, 271] on div "**********" at bounding box center [400, 287] width 143 height 32
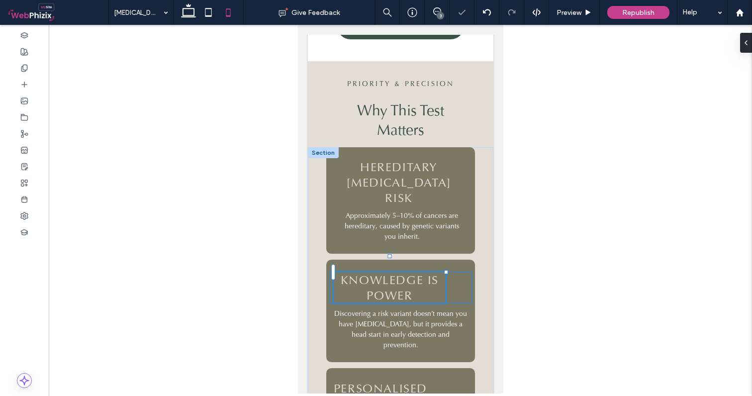
type input "**"
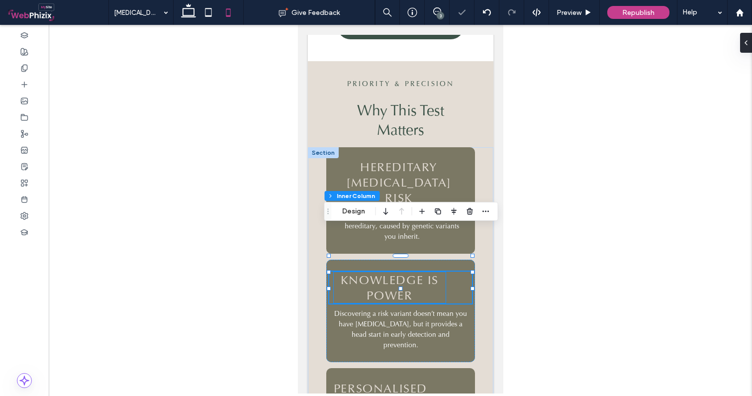
click at [409, 272] on span "KNOWLEDGE IS POWER" at bounding box center [389, 287] width 98 height 31
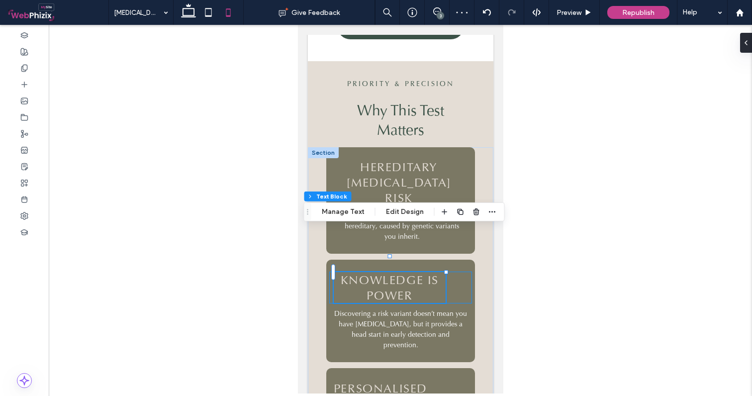
click at [454, 271] on div "KNOWLEDGE IS POWER" at bounding box center [400, 287] width 143 height 32
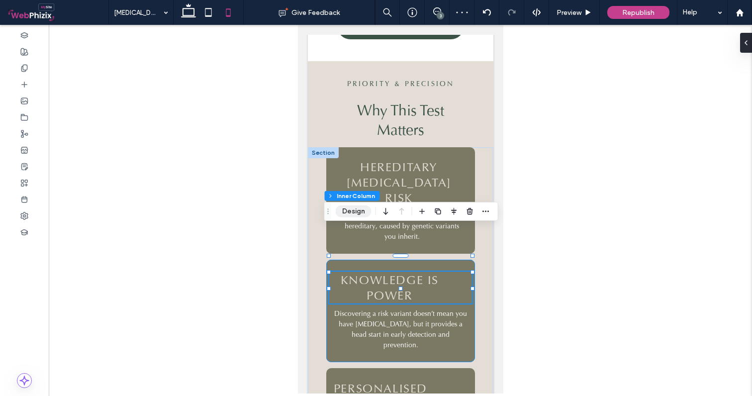
click at [357, 211] on button "Design" at bounding box center [354, 211] width 36 height 12
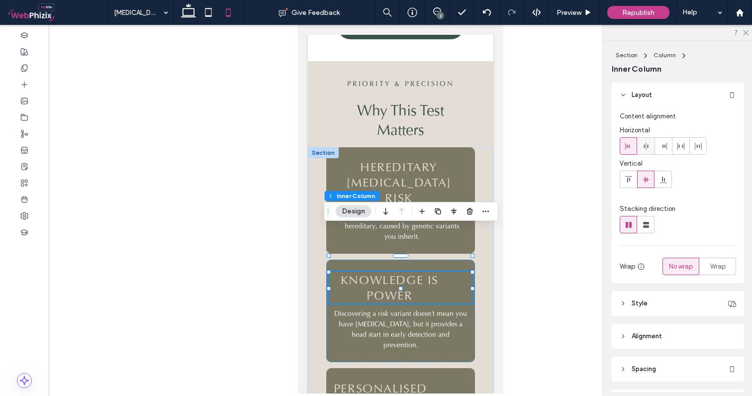
click at [644, 151] on span at bounding box center [646, 146] width 8 height 16
type input "**"
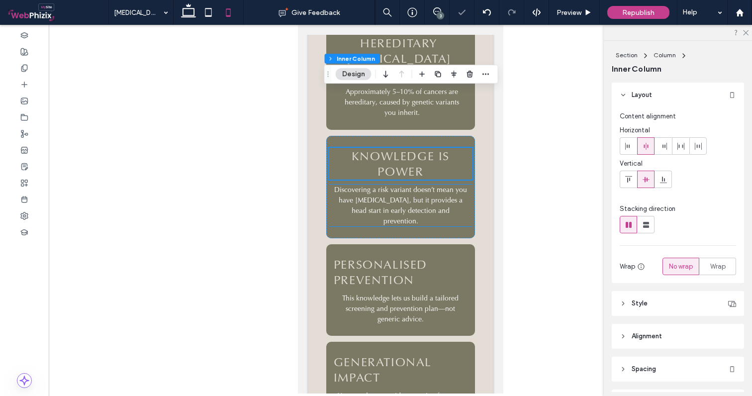
scroll to position [754, 0]
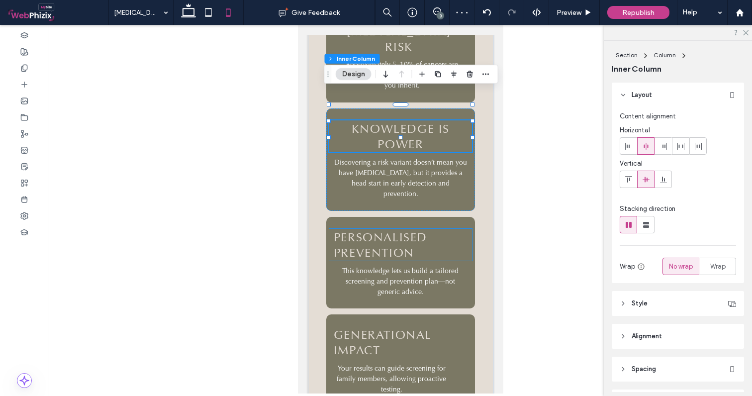
click at [434, 229] on h4 "PERSONALISED PREVENTION" at bounding box center [389, 244] width 112 height 31
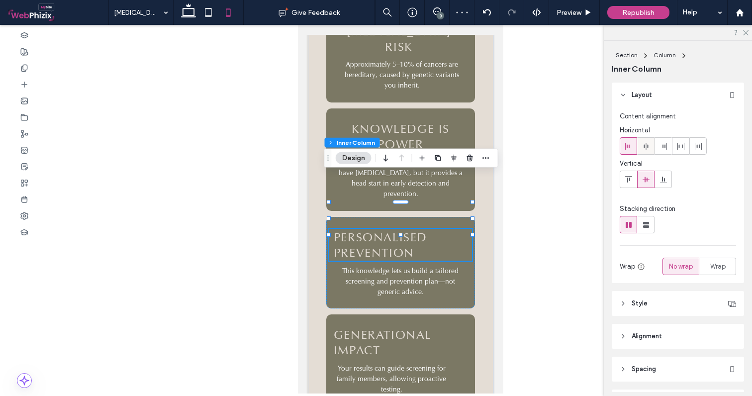
click at [642, 146] on icon at bounding box center [646, 146] width 8 height 8
type input "**"
click at [418, 265] on p "This knowledge lets us build a tailored screening and prevention plan—not gener…" at bounding box center [400, 280] width 134 height 31
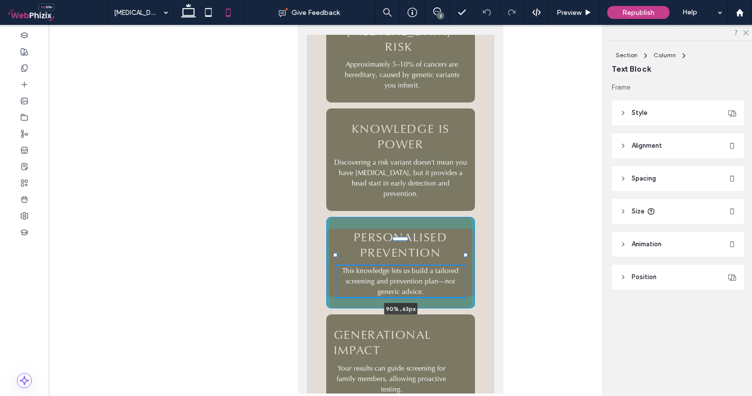
drag, startPoint x: 470, startPoint y: 225, endPoint x: 464, endPoint y: 225, distance: 6.5
click at [464, 253] on div at bounding box center [465, 255] width 4 height 4
type input "**"
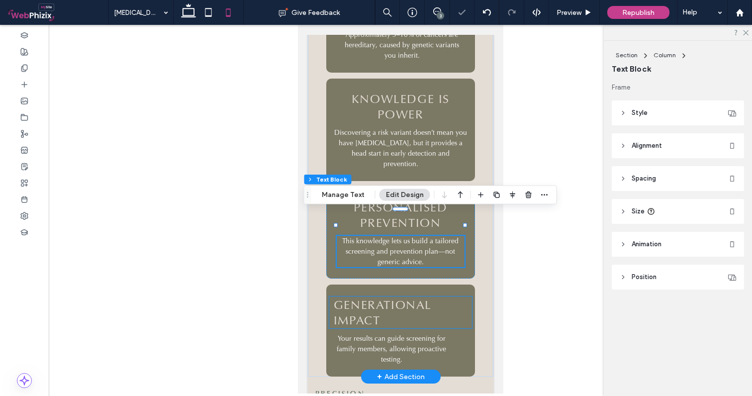
scroll to position [789, 0]
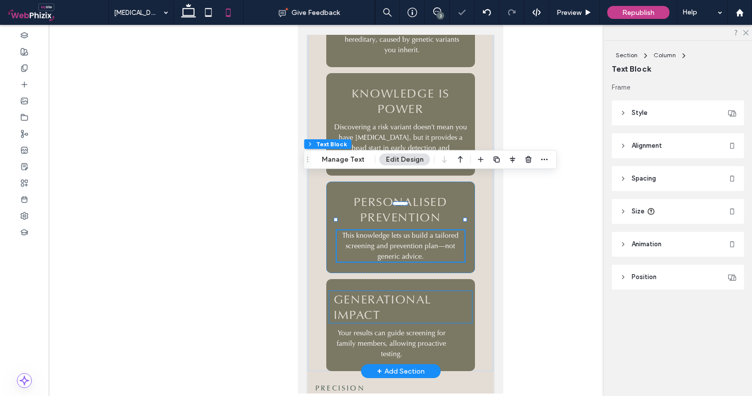
click at [448, 291] on div "GENERATIONAL IMPACT ﻿" at bounding box center [400, 307] width 143 height 32
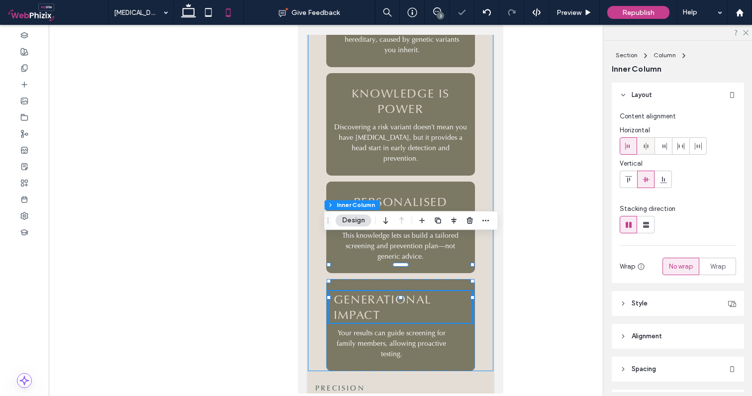
click at [646, 146] on icon at bounding box center [646, 146] width 8 height 8
type input "**"
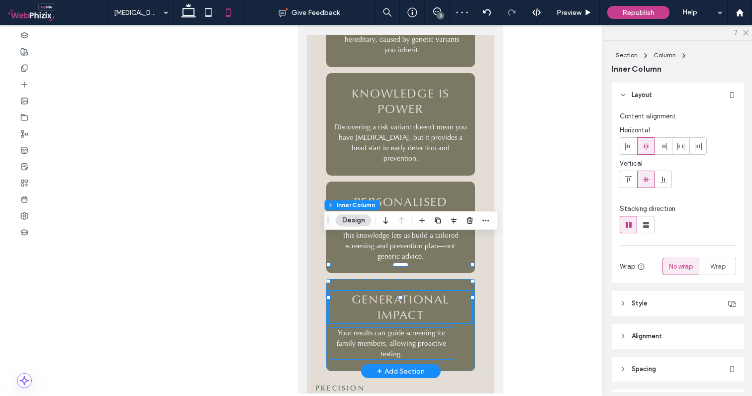
click at [432, 328] on p "Your results can guide screening for family members, allowing proactive testing." at bounding box center [391, 343] width 117 height 31
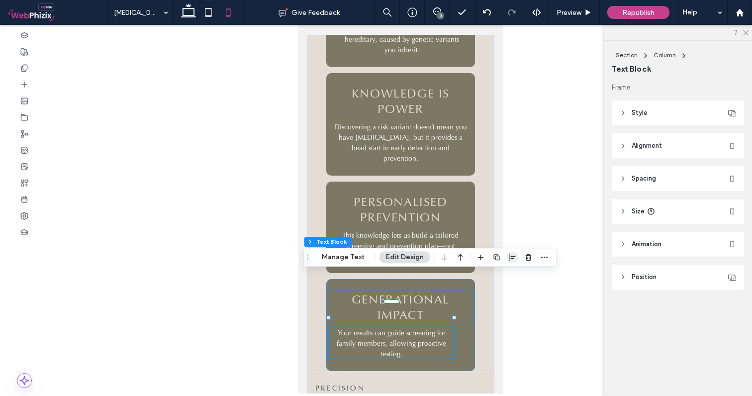
click at [509, 258] on use "button" at bounding box center [512, 257] width 6 height 7
click at [500, 278] on use "center" at bounding box center [502, 276] width 5 height 7
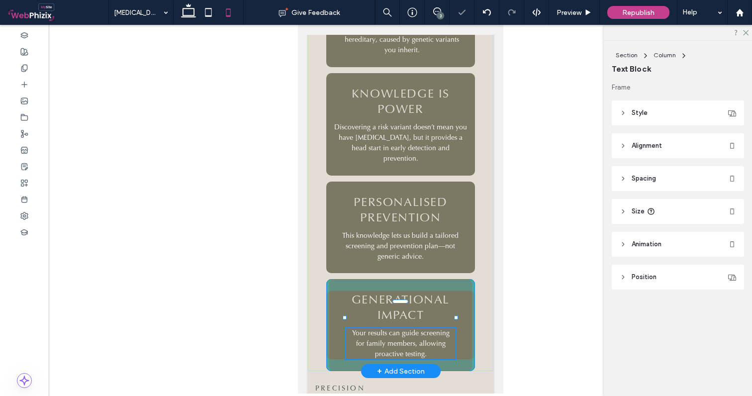
drag, startPoint x: 462, startPoint y: 289, endPoint x: 455, endPoint y: 288, distance: 7.0
click at [455, 316] on div at bounding box center [455, 318] width 4 height 4
type input "**"
type input "****"
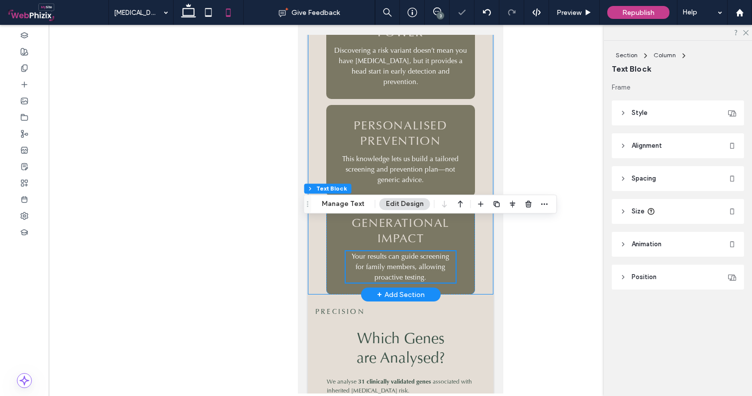
scroll to position [864, 0]
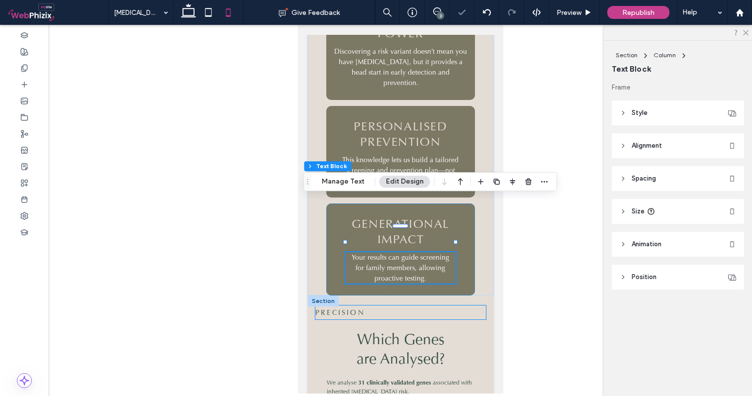
click at [338, 308] on span "PRECISION" at bounding box center [340, 312] width 50 height 9
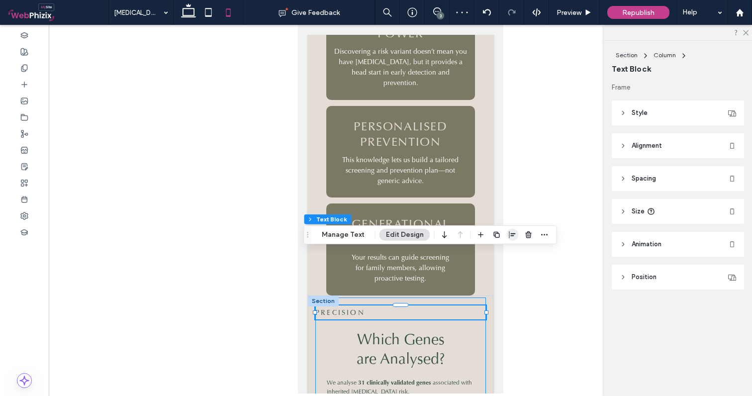
click at [510, 232] on icon "button" at bounding box center [512, 235] width 8 height 8
click at [500, 253] on use "center" at bounding box center [502, 254] width 5 height 7
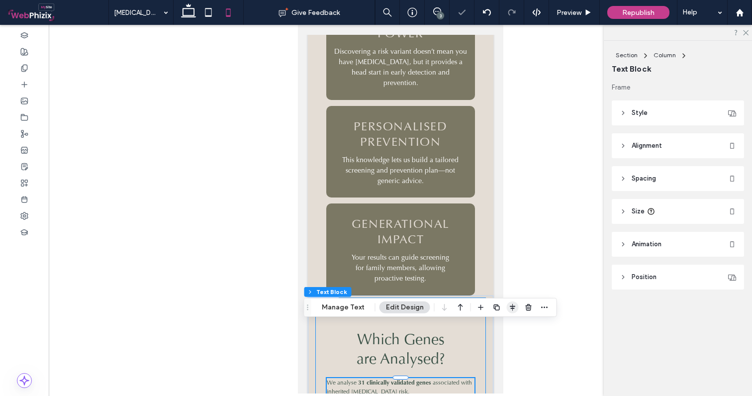
click at [513, 309] on icon "button" at bounding box center [512, 307] width 8 height 8
click at [496, 327] on span "center" at bounding box center [502, 327] width 12 height 12
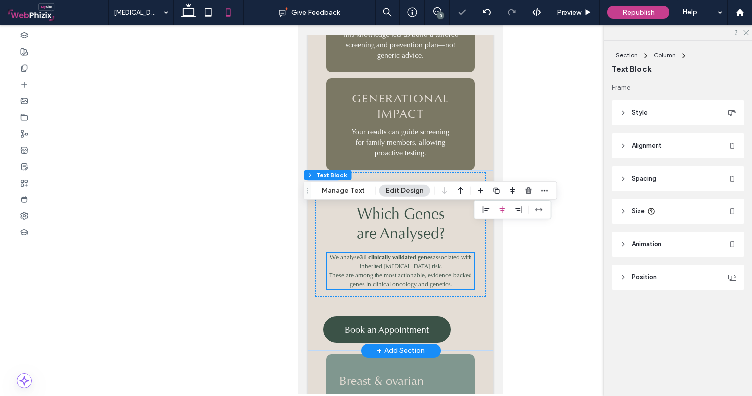
scroll to position [994, 0]
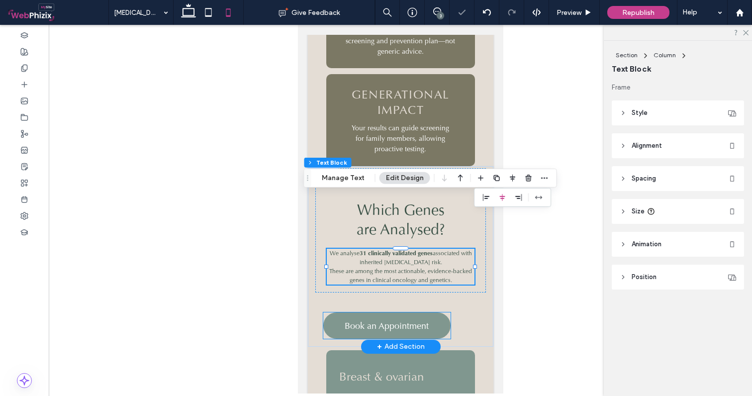
click at [421, 320] on span "Book an Appointment" at bounding box center [386, 325] width 84 height 11
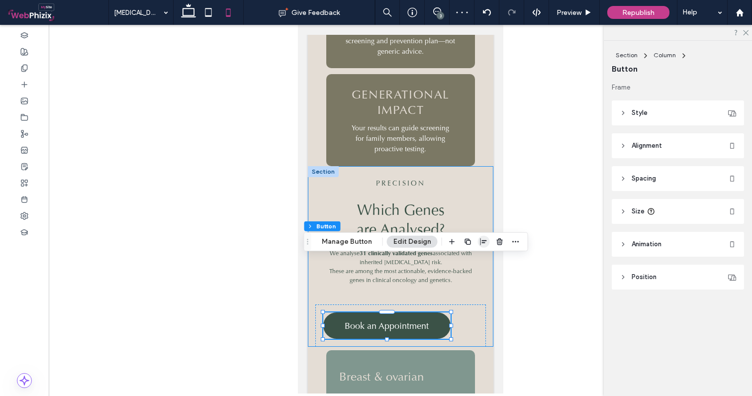
click at [483, 241] on icon "button" at bounding box center [484, 242] width 8 height 8
click at [473, 260] on icon "center" at bounding box center [473, 261] width 8 height 8
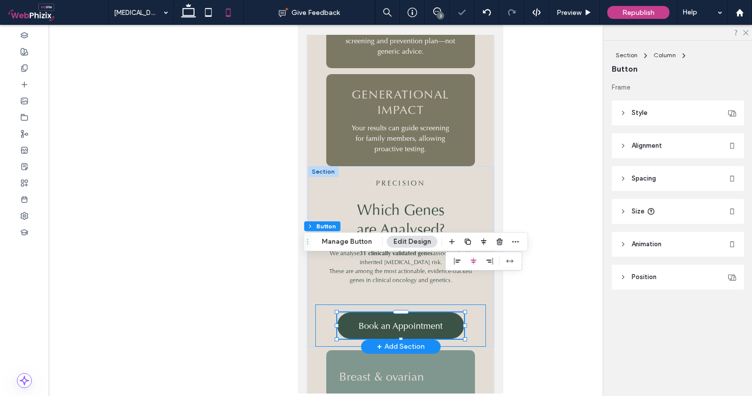
click at [478, 304] on div "Book an Appointment" at bounding box center [400, 325] width 170 height 42
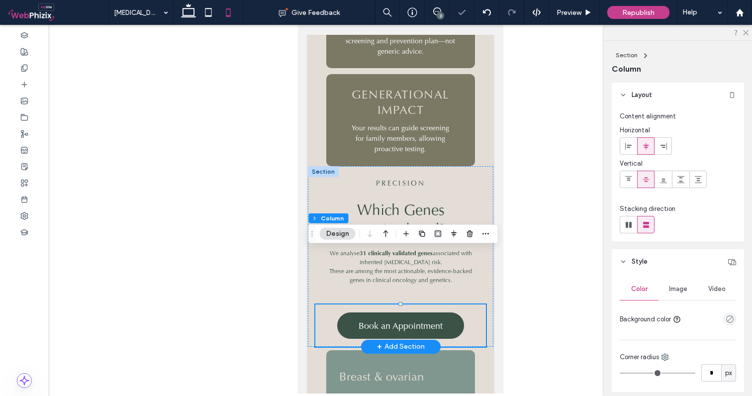
click at [411, 304] on div "Book an Appointment" at bounding box center [400, 325] width 170 height 42
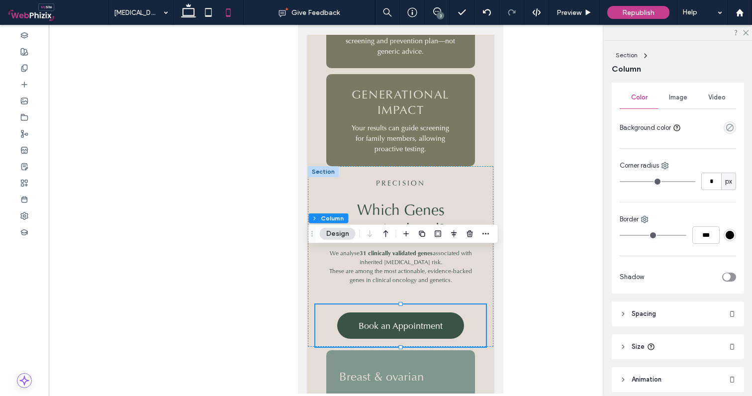
scroll to position [209, 0]
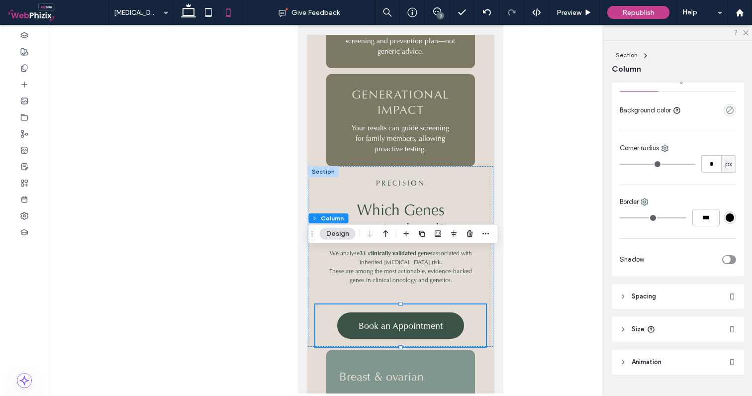
click at [651, 297] on span "Spacing" at bounding box center [643, 296] width 24 height 10
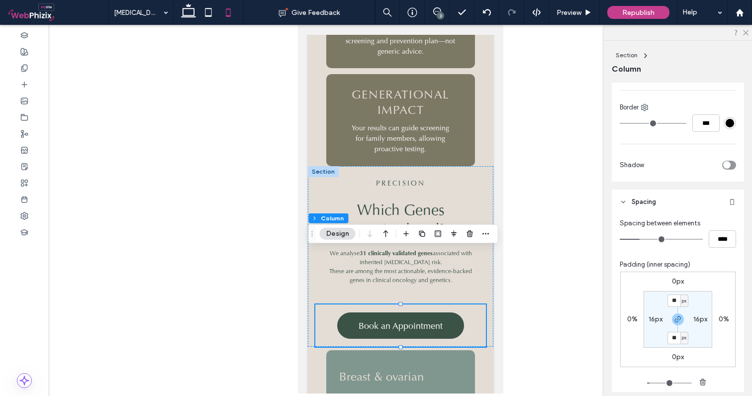
scroll to position [304, 0]
click at [676, 315] on icon "button" at bounding box center [678, 318] width 8 height 8
click at [667, 301] on input "**" at bounding box center [673, 299] width 13 height 12
type input "*"
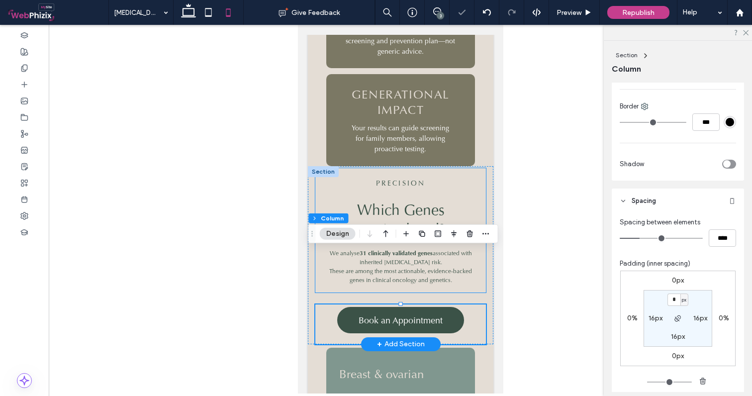
click at [475, 168] on div "PRECISION Which Genes are Analysed? We analyse 31 clinically validated genes as…" at bounding box center [400, 230] width 170 height 124
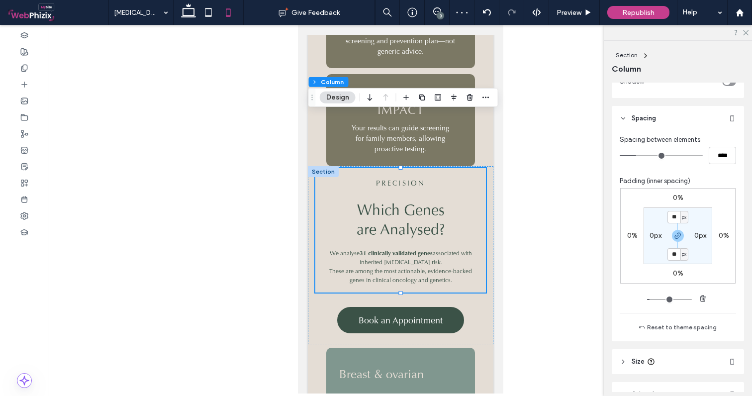
scroll to position [399, 0]
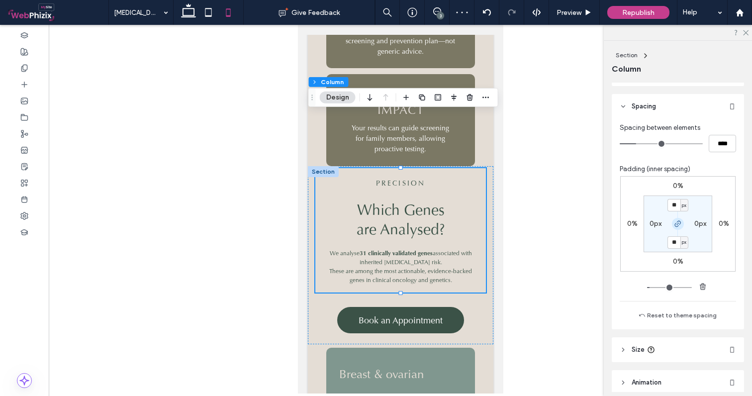
click at [675, 226] on use "button" at bounding box center [678, 224] width 6 height 6
click at [674, 240] on label "16px" at bounding box center [678, 242] width 14 height 8
type input "*"
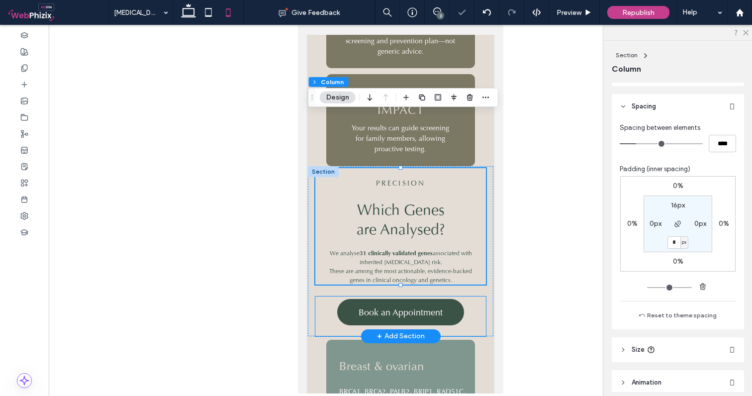
click at [479, 296] on div "Book an Appointment" at bounding box center [400, 316] width 170 height 40
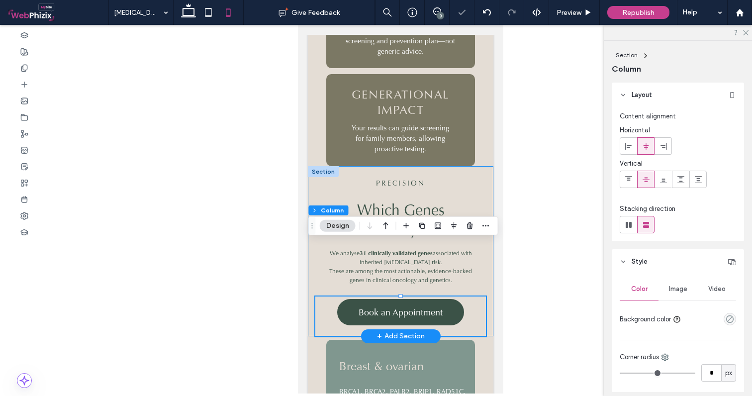
click at [481, 239] on div "PRECISION Which Genes are Analysed? We analyse 31 clinically validated genes as…" at bounding box center [399, 251] width 185 height 170
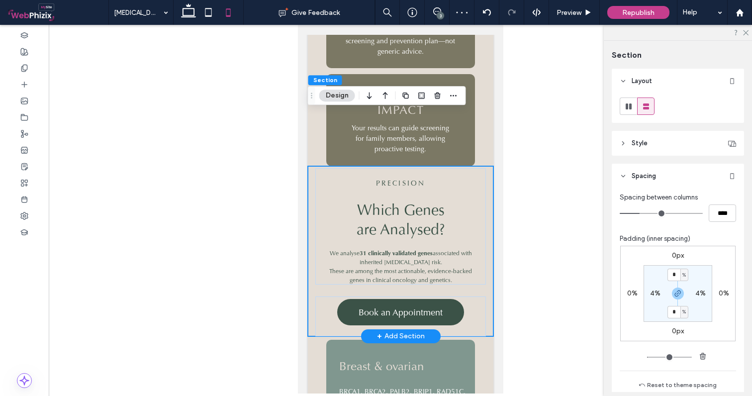
click at [455, 236] on div "PRECISION Which Genes are Analysed? We analyse 31 clinically validated genes as…" at bounding box center [399, 251] width 185 height 170
click at [721, 212] on input "****" at bounding box center [721, 212] width 27 height 17
click at [731, 217] on div "Spacing between columns **** Padding (inner spacing) 0px 0% 0px 0% * % 4% * % 4…" at bounding box center [677, 293] width 132 height 210
click at [725, 215] on input "****" at bounding box center [721, 212] width 27 height 17
type input "**"
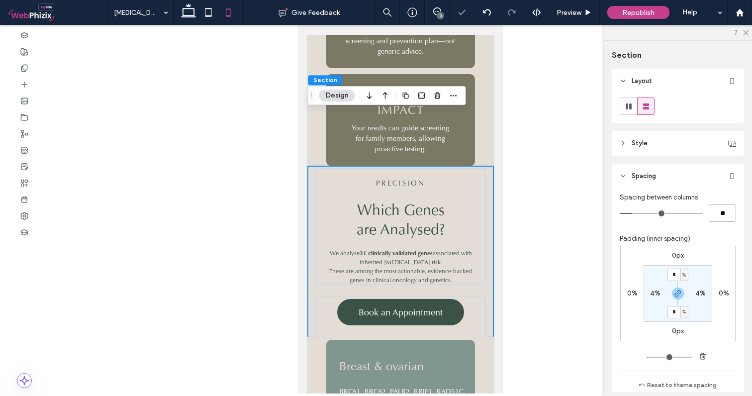
type input "**"
type input "****"
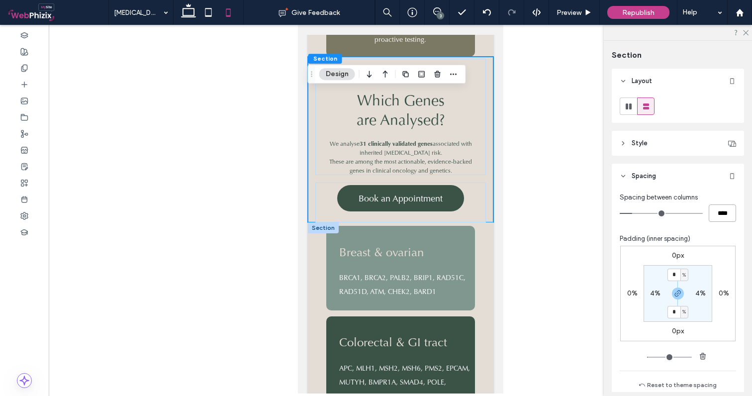
scroll to position [1120, 0]
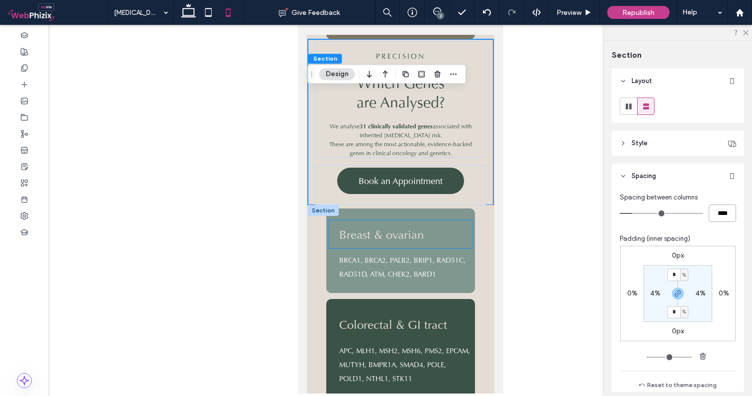
click at [410, 227] on span "Breast & ovarian" at bounding box center [381, 234] width 85 height 15
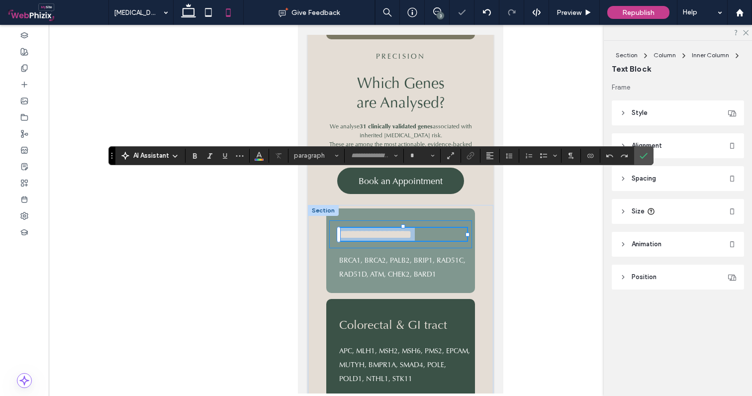
type input "**"
click at [641, 153] on icon "Confirm" at bounding box center [643, 156] width 8 height 8
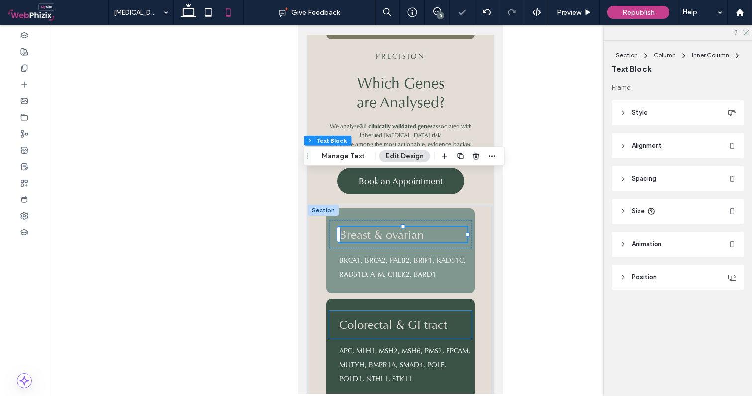
click at [395, 317] on span "Colorectal & GI tract" at bounding box center [393, 324] width 108 height 15
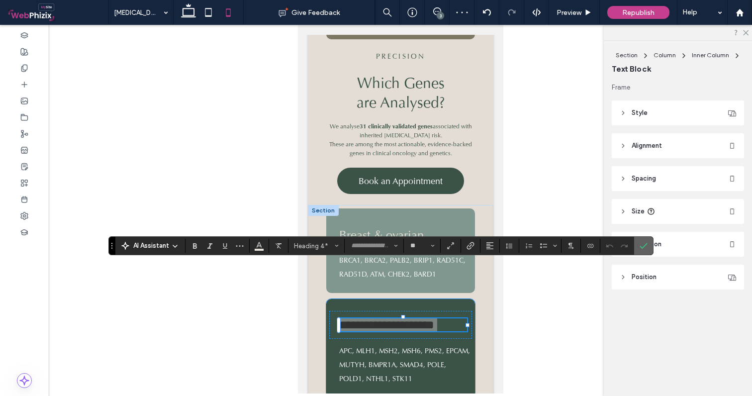
click at [641, 242] on icon "Confirm" at bounding box center [643, 246] width 8 height 8
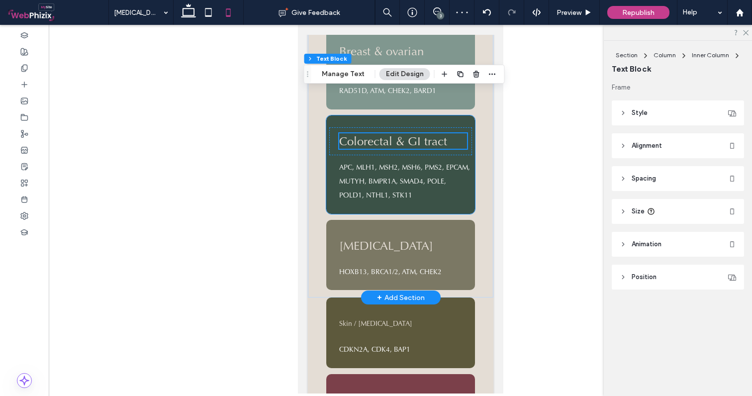
scroll to position [1305, 0]
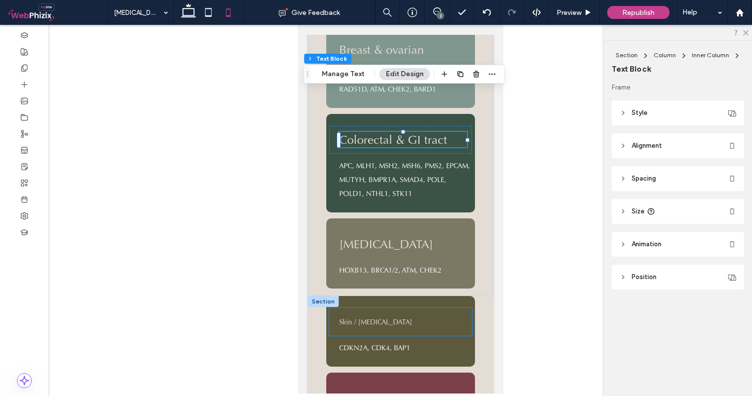
click at [357, 317] on strong "Skin / melanoma" at bounding box center [375, 321] width 73 height 9
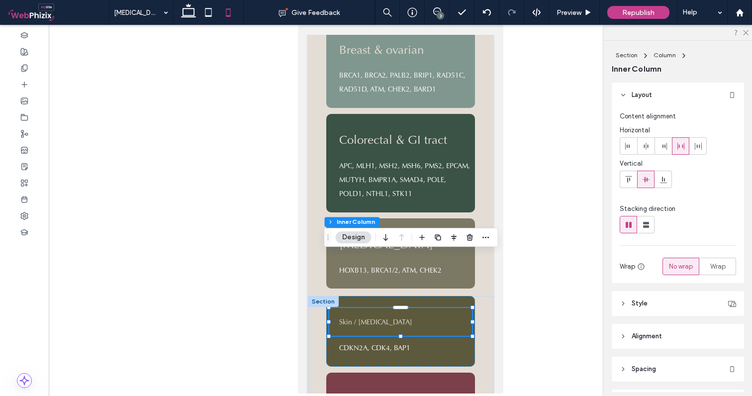
click at [357, 317] on strong "Skin / melanoma" at bounding box center [375, 321] width 73 height 9
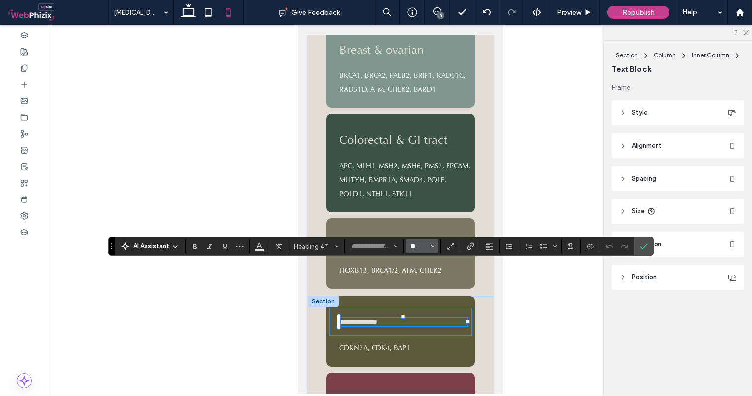
click at [418, 247] on input "**" at bounding box center [418, 246] width 19 height 8
type input "**"
click at [648, 248] on label "Confirm" at bounding box center [643, 246] width 15 height 18
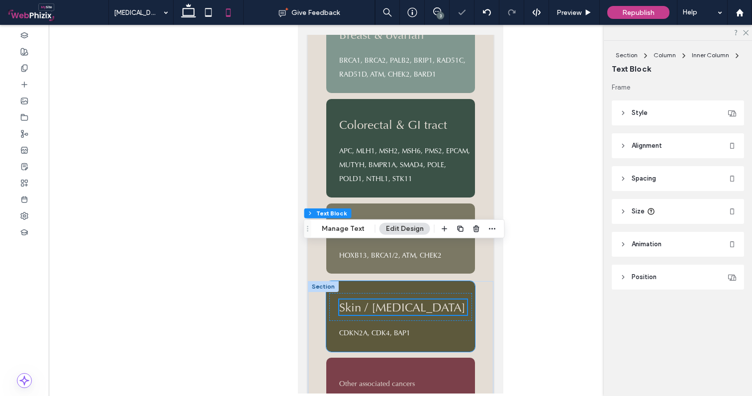
scroll to position [1323, 0]
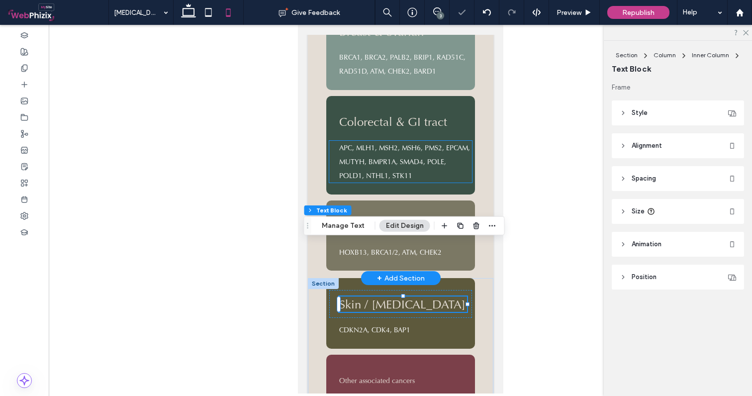
click at [388, 143] on span "APC, MLH1, MSH2, MSH6, PMS2, EPCAM, MUTYH, BMPR1A, SMAD4, POLE, POLD1, NTHL1, S…" at bounding box center [404, 161] width 131 height 37
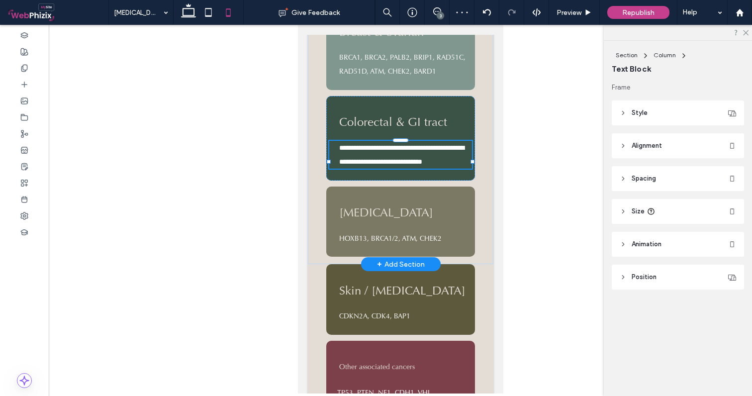
type input "**"
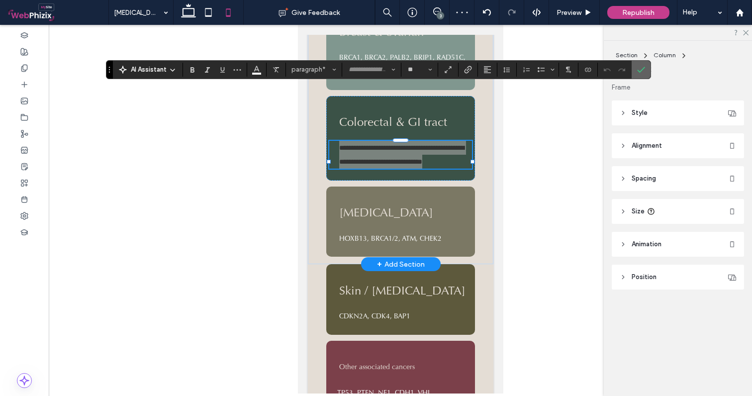
click at [641, 70] on use "Confirm" at bounding box center [641, 70] width 8 height 6
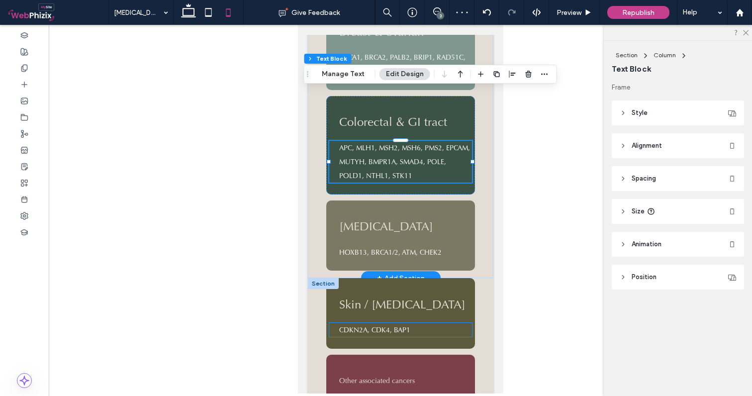
click at [372, 325] on span "CDKN2A, CDK4, BAP1" at bounding box center [374, 329] width 71 height 9
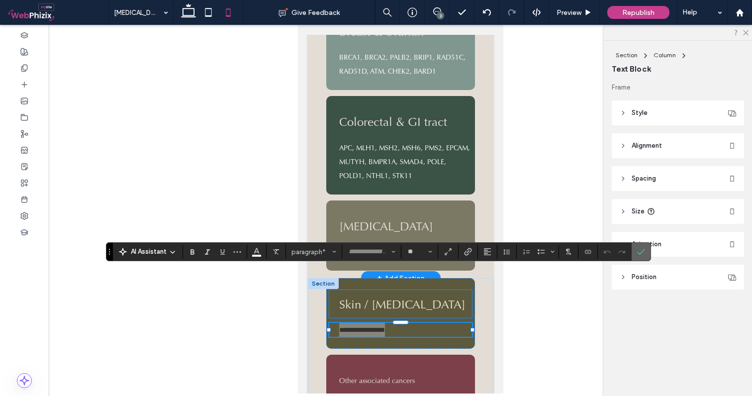
click at [645, 252] on label "Confirm" at bounding box center [640, 252] width 15 height 18
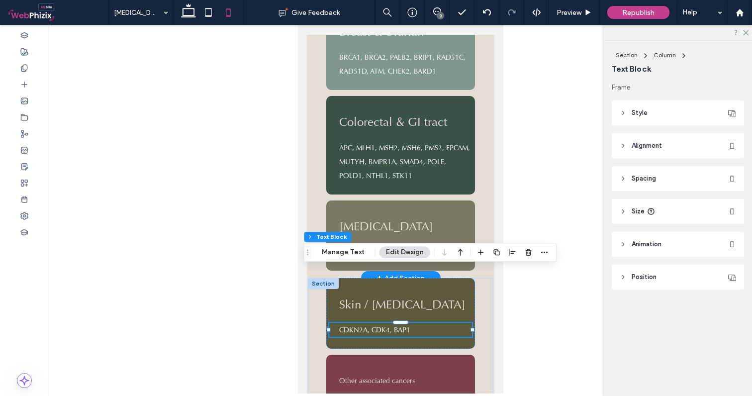
click at [417, 248] on span "HOXB13, BRCA1/2, ATM, CHEK2" at bounding box center [390, 252] width 102 height 9
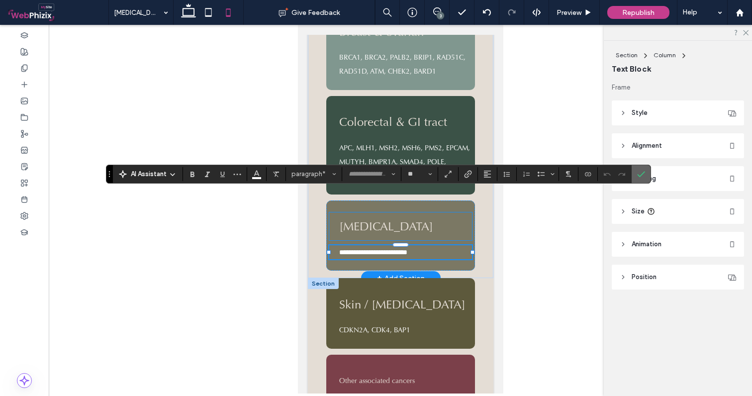
click at [643, 174] on icon "Confirm" at bounding box center [641, 174] width 8 height 8
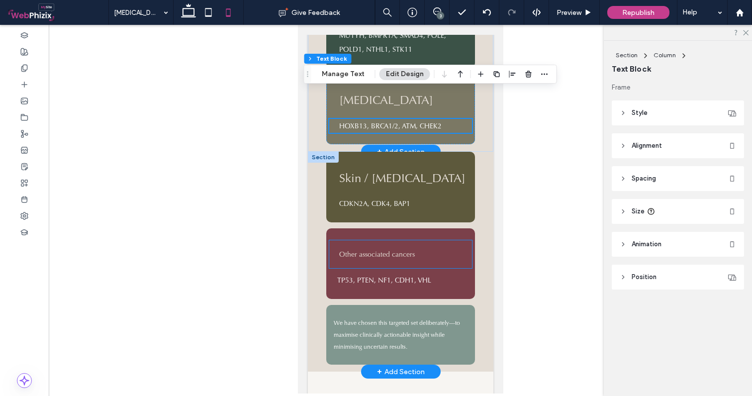
scroll to position [1453, 0]
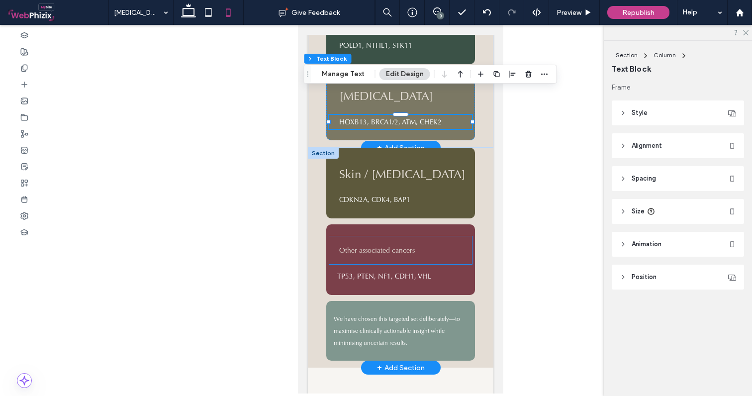
click at [393, 236] on div "Other associated cancers" at bounding box center [400, 250] width 143 height 28
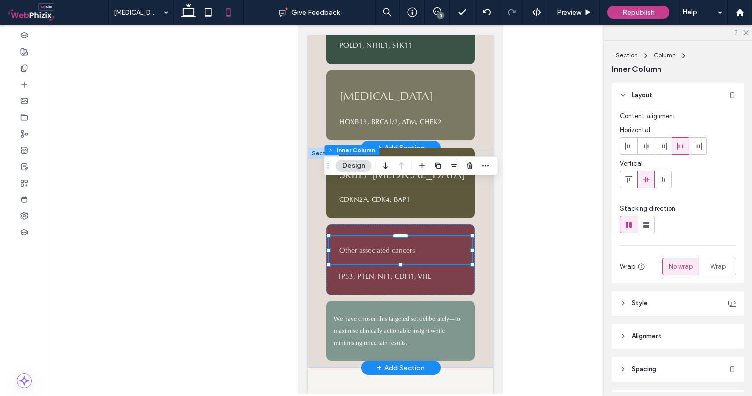
click at [393, 236] on div "Other associated cancers" at bounding box center [400, 250] width 143 height 28
click at [387, 246] on strong "Other associated cancers" at bounding box center [377, 250] width 76 height 9
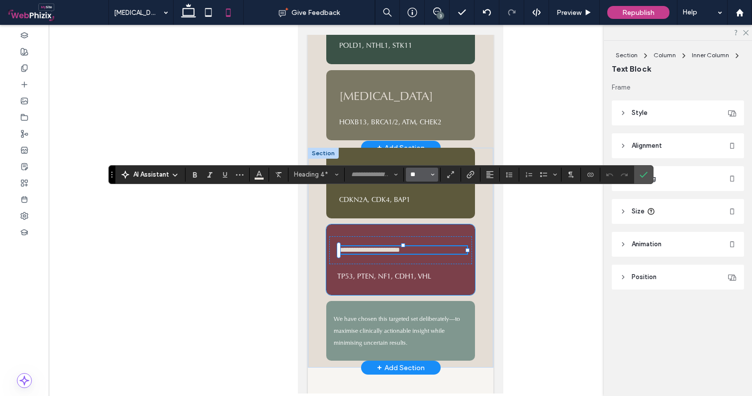
click at [416, 176] on input "**" at bounding box center [418, 174] width 19 height 8
type input "**"
click at [640, 176] on icon "Confirm" at bounding box center [643, 174] width 8 height 8
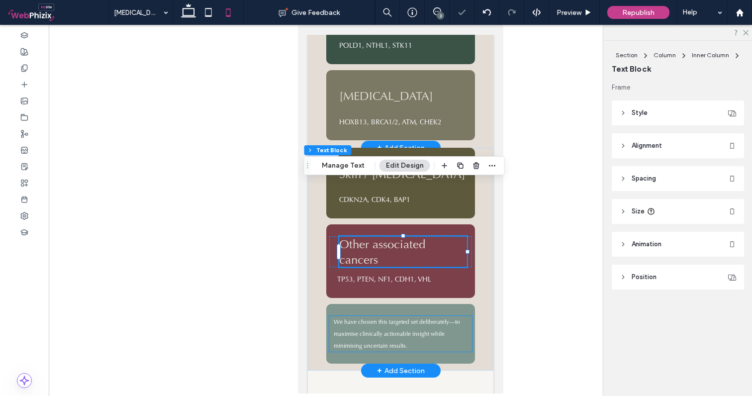
click at [445, 318] on span "We have chosen this targeted set deliberately—to maximise clinically actionable…" at bounding box center [396, 334] width 126 height 32
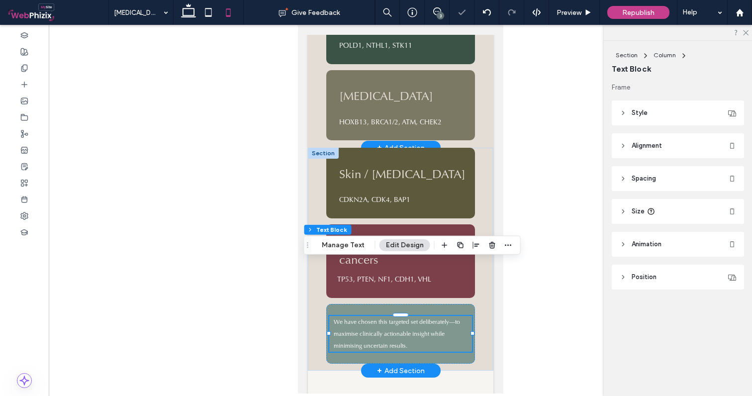
click at [445, 318] on span "We have chosen this targeted set deliberately—to maximise clinically actionable…" at bounding box center [396, 334] width 126 height 32
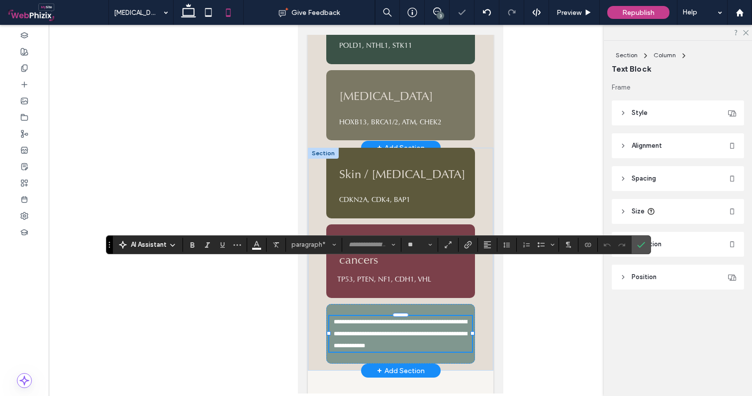
click at [453, 319] on span "**********" at bounding box center [401, 334] width 136 height 30
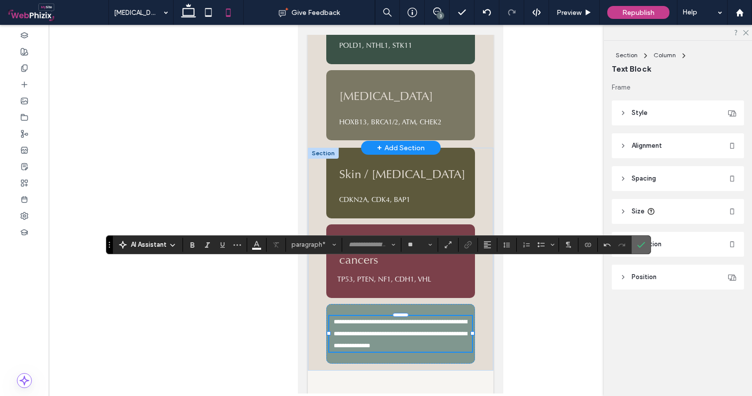
click at [642, 243] on icon "Confirm" at bounding box center [641, 245] width 8 height 8
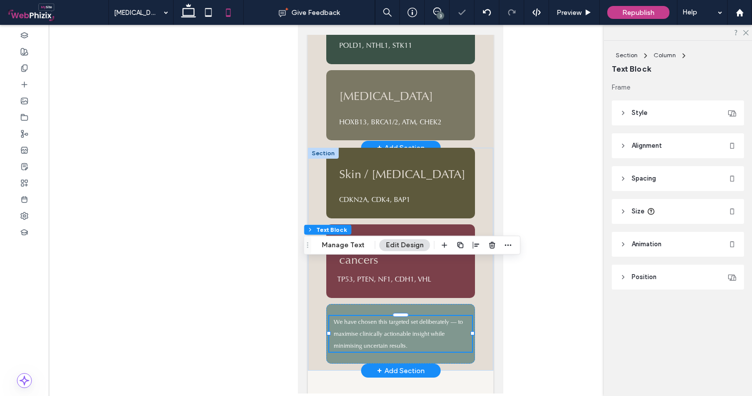
click at [407, 318] on span "We have chosen this targeted set deliberately — to maximise clinically actionab…" at bounding box center [397, 334] width 129 height 32
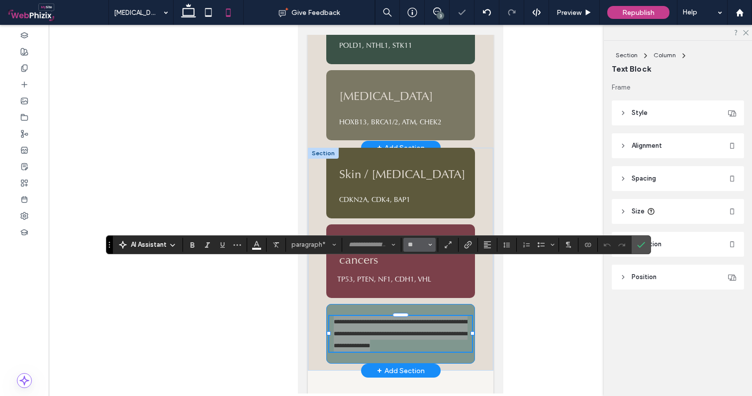
click at [428, 248] on span "Size" at bounding box center [430, 244] width 4 height 13
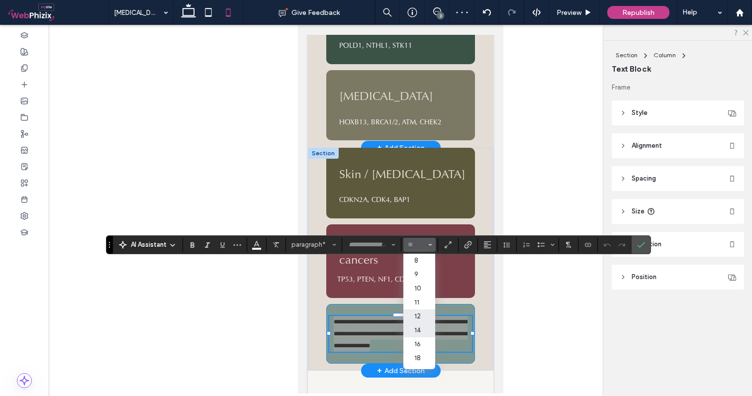
click at [416, 329] on label "14" at bounding box center [419, 330] width 32 height 14
type input "**"
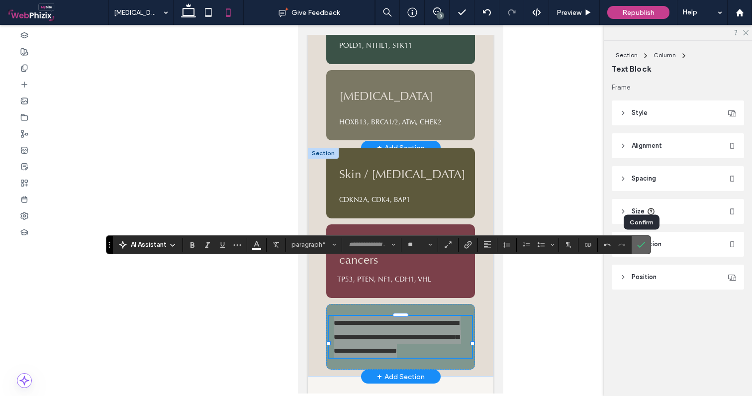
click at [638, 243] on icon "Confirm" at bounding box center [641, 245] width 8 height 8
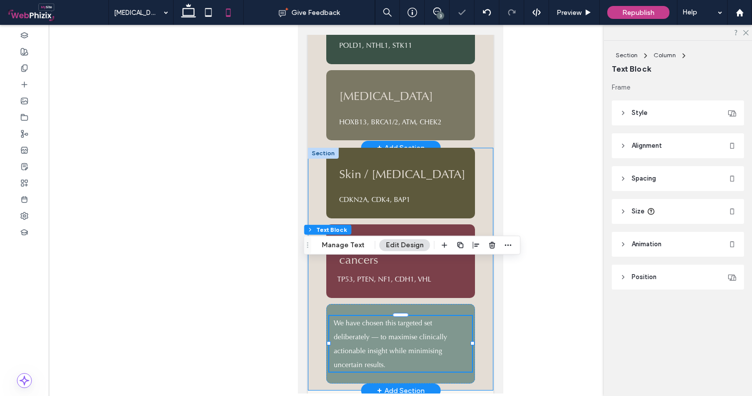
click at [488, 280] on div "Skin / melanoma CDKN2A, CDK4, BAP1 Other associated cancers TP53, PTEN, NF1, CD…" at bounding box center [399, 269] width 185 height 243
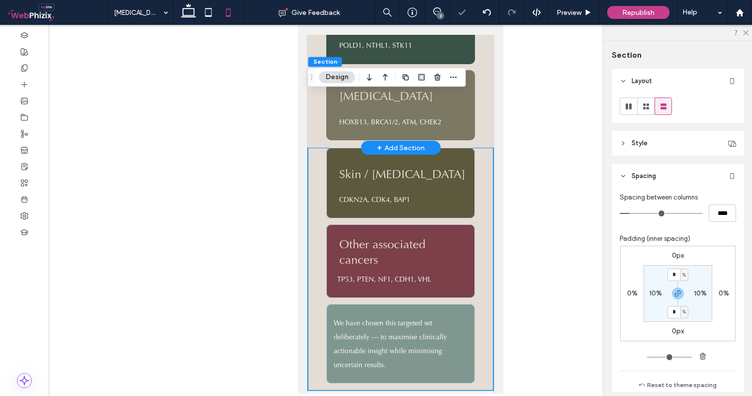
click at [390, 318] on span "We have chosen this targeted set deliberately — to maximise clinically actionab…" at bounding box center [389, 343] width 113 height 51
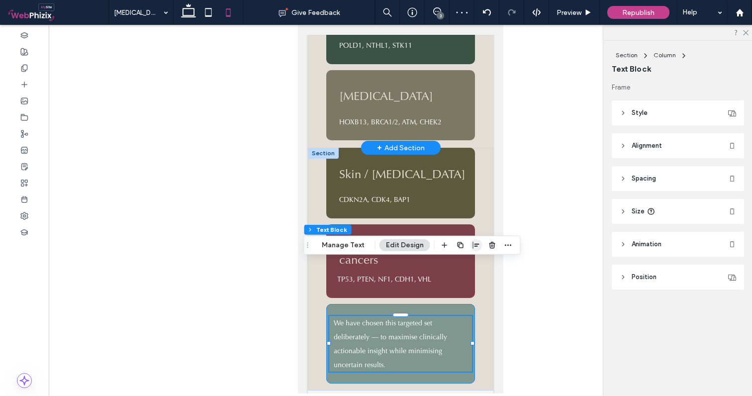
click at [474, 247] on icon "button" at bounding box center [476, 245] width 8 height 8
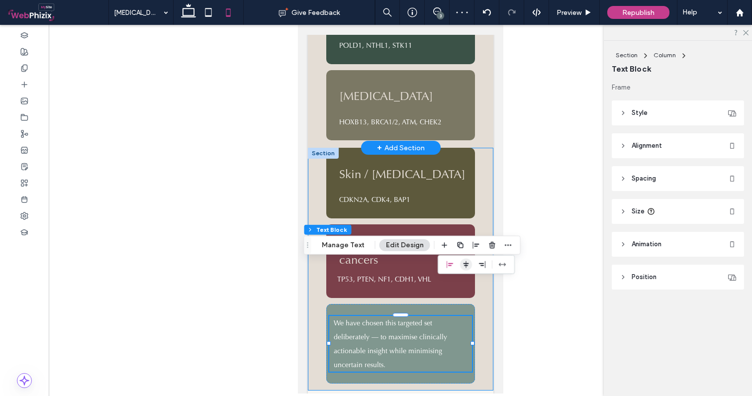
click at [466, 262] on icon "center" at bounding box center [466, 264] width 8 height 8
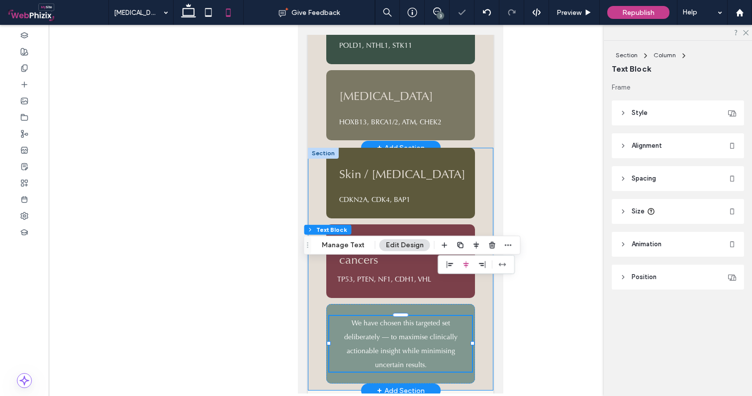
click at [483, 305] on div "Skin / melanoma CDKN2A, CDK4, BAP1 Other associated cancers TP53, PTEN, NF1, CD…" at bounding box center [399, 269] width 185 height 243
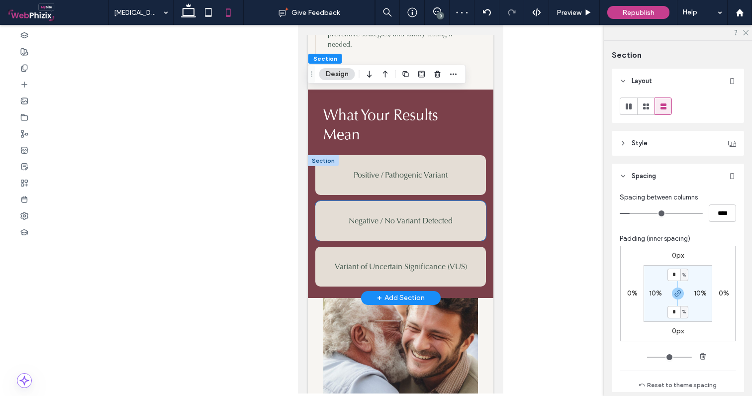
scroll to position [2427, 0]
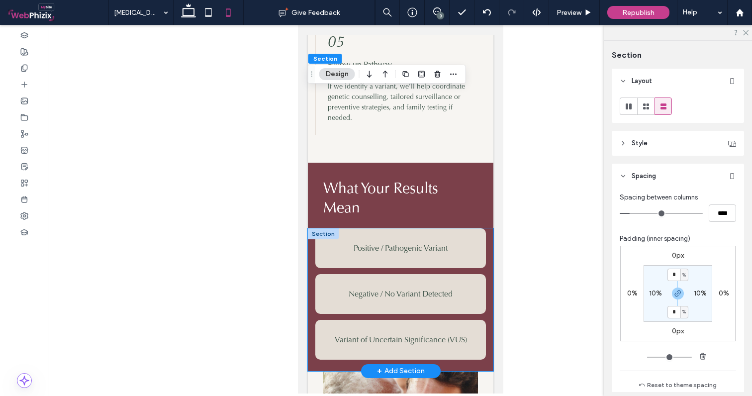
scroll to position [2353, 0]
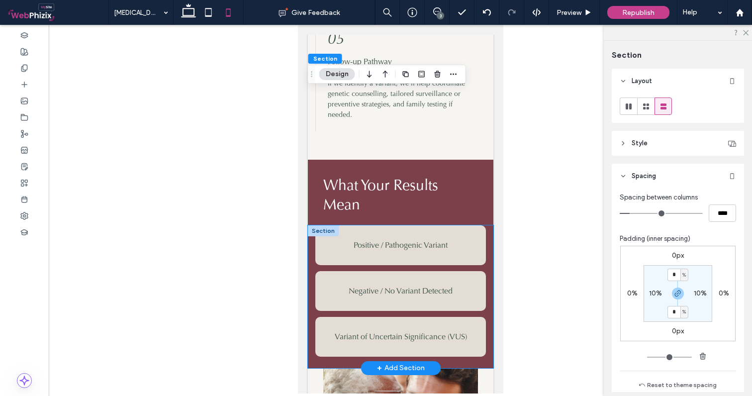
click at [490, 225] on div "Positive / Pathogenic Variant Meaning: You carry a gene variant that increases …" at bounding box center [399, 296] width 185 height 142
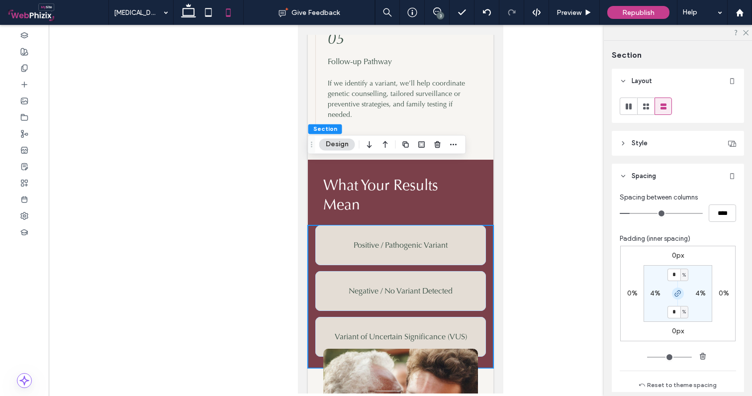
click at [675, 296] on icon "button" at bounding box center [678, 293] width 8 height 8
click at [675, 311] on label "6%" at bounding box center [678, 311] width 10 height 8
type input "*"
type input "**"
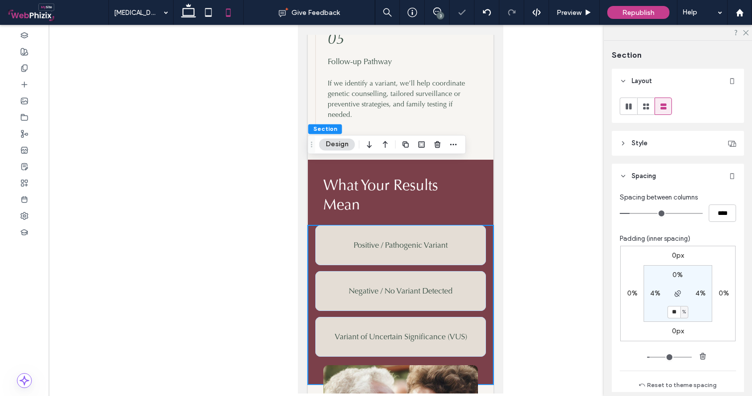
type input "*"
type input "**"
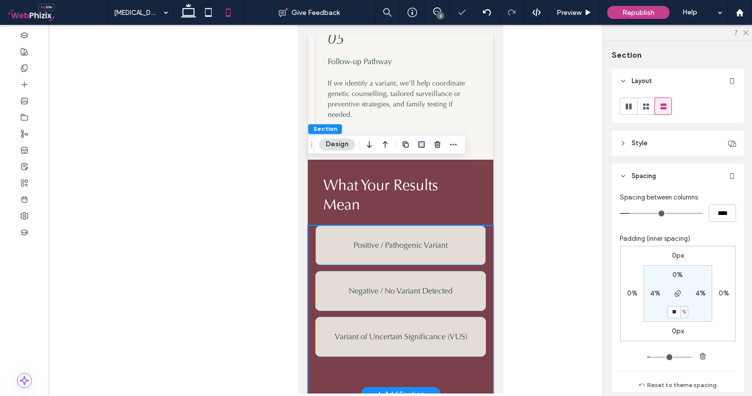
click at [370, 225] on div "Positive / Pathogenic Variant Meaning: You carry a gene variant that increases …" at bounding box center [400, 245] width 170 height 40
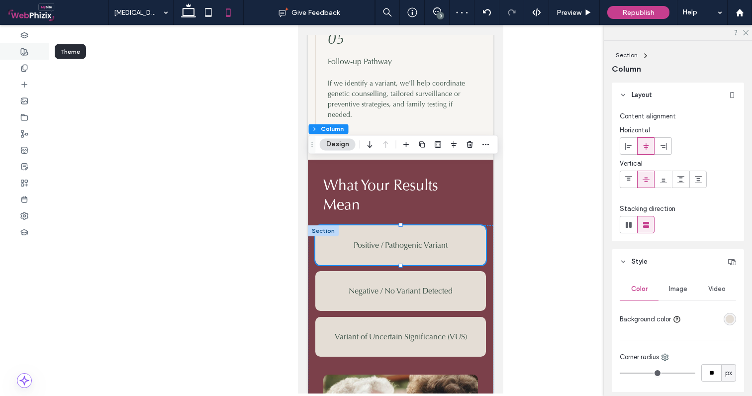
click at [23, 56] on div at bounding box center [24, 51] width 49 height 16
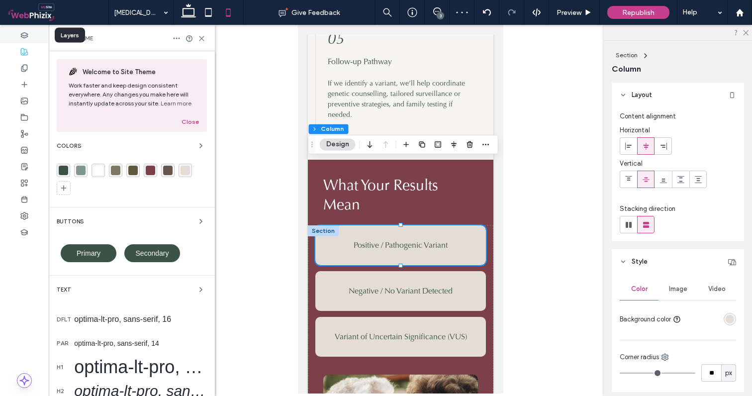
click at [25, 27] on div at bounding box center [24, 35] width 49 height 16
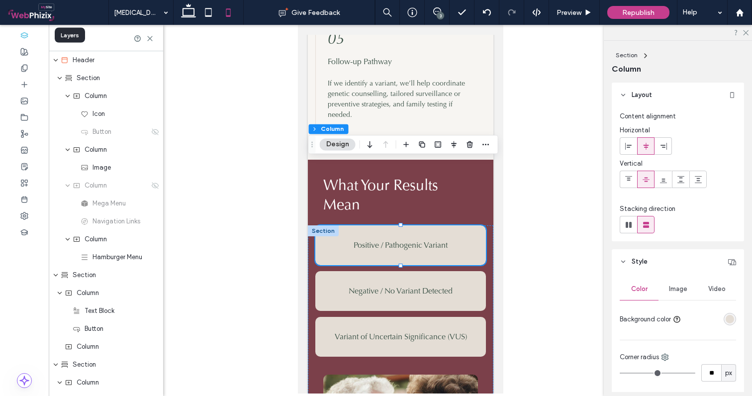
scroll to position [1698, 0]
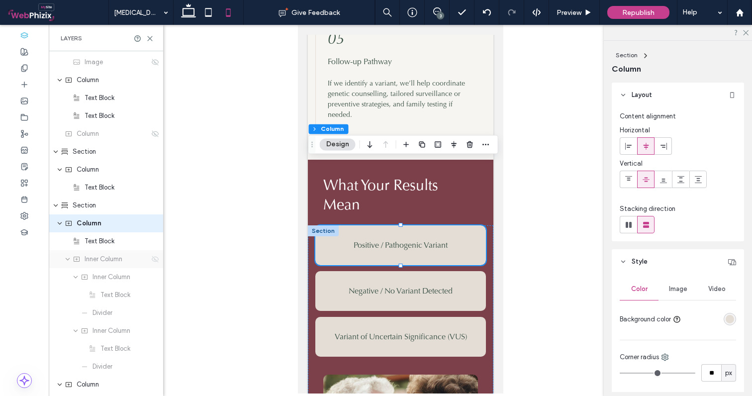
click at [151, 261] on icon at bounding box center [155, 259] width 8 height 8
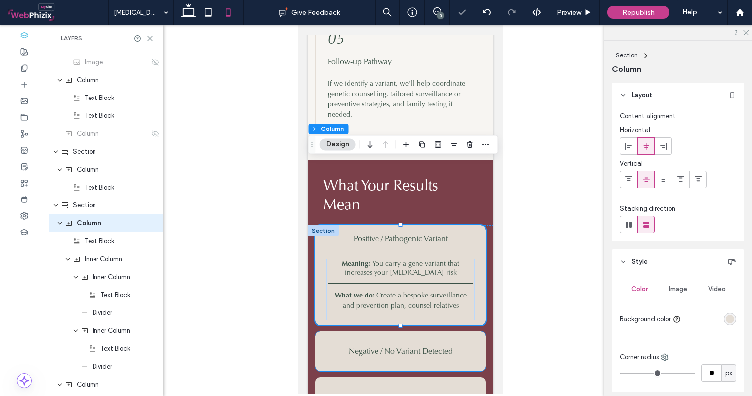
click at [325, 331] on div "Negative / No Variant Detected Meaning: No known high-risk variants found What …" at bounding box center [400, 351] width 170 height 40
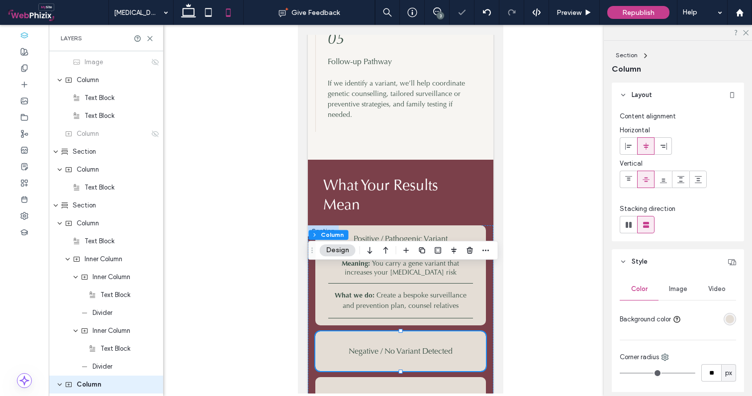
scroll to position [1859, 0]
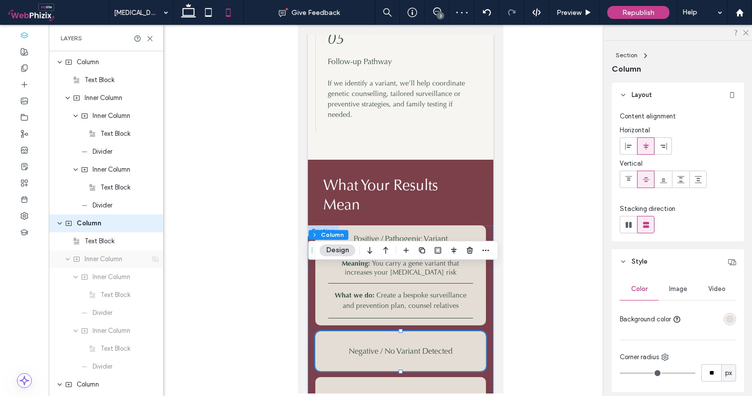
click at [152, 261] on use at bounding box center [155, 258] width 7 height 6
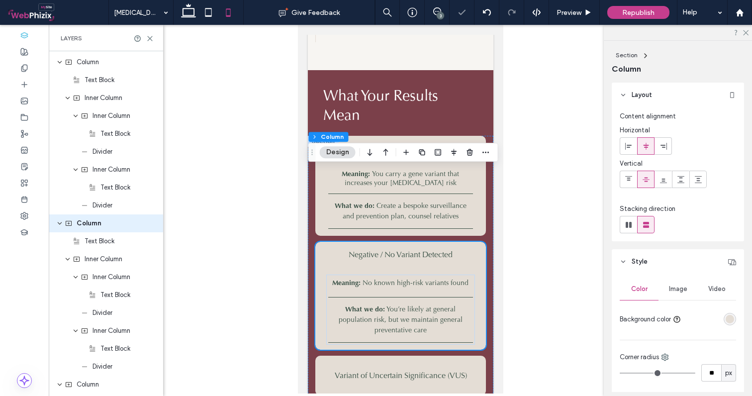
scroll to position [2455, 0]
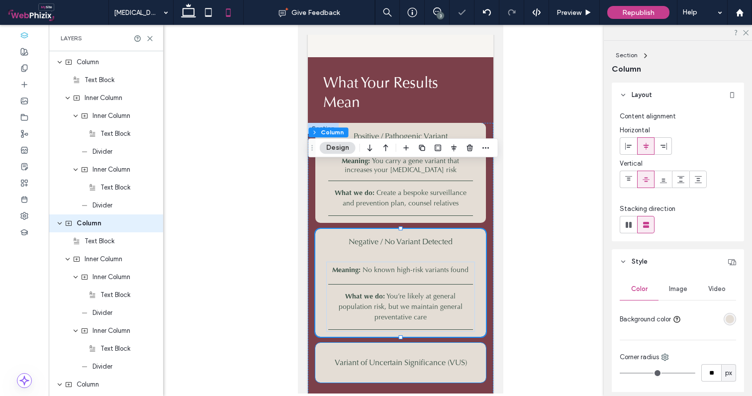
click at [323, 342] on div "Variant of Uncertain Significance (VUS) Meaning: A change was detected, but its…" at bounding box center [400, 362] width 170 height 40
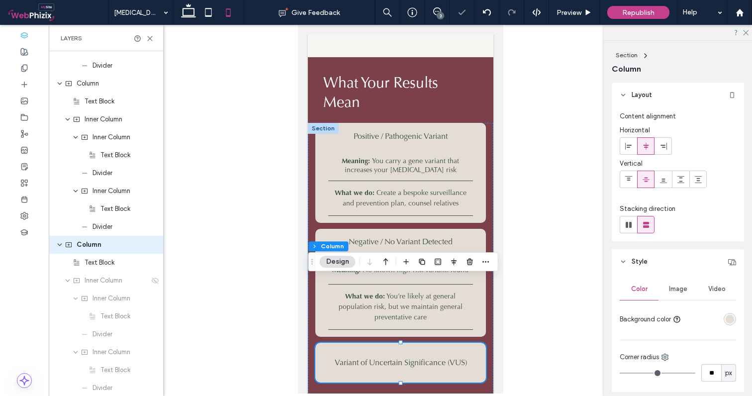
scroll to position [2020, 0]
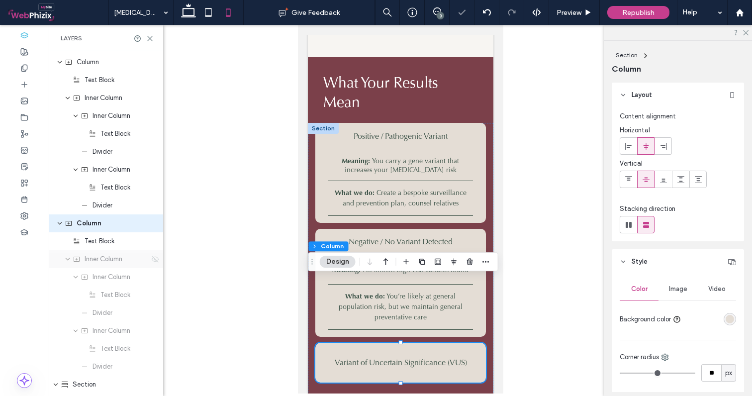
click at [151, 259] on icon at bounding box center [155, 259] width 8 height 8
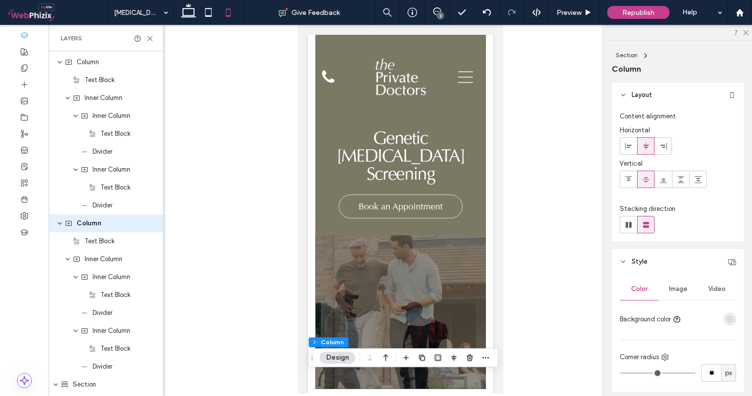
scroll to position [0, 0]
click at [188, 16] on use at bounding box center [188, 10] width 15 height 14
type input "**"
type input "***"
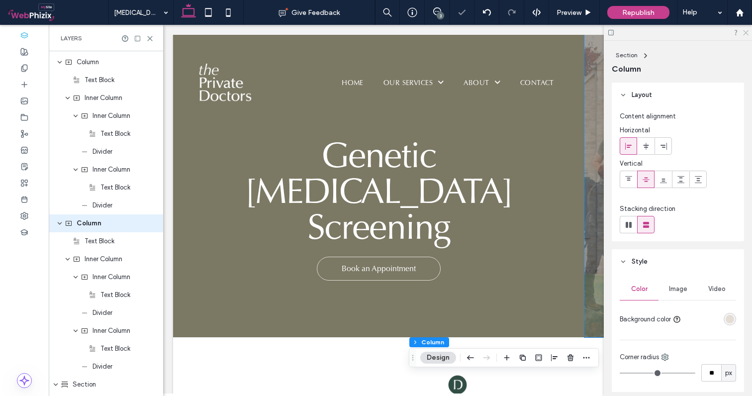
click at [745, 31] on icon at bounding box center [745, 32] width 6 height 6
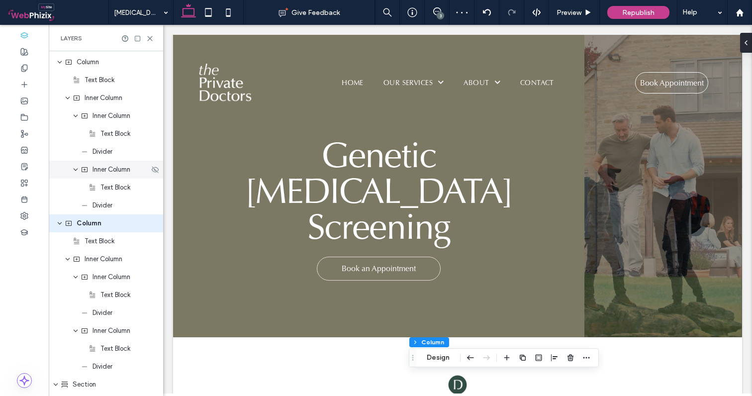
scroll to position [2088, 0]
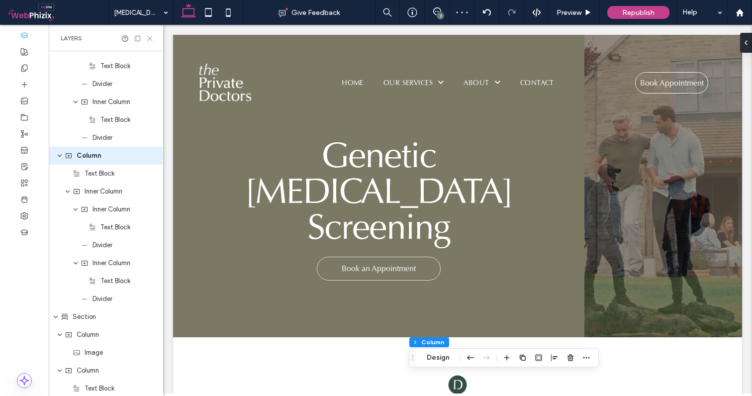
click at [151, 41] on icon at bounding box center [149, 38] width 7 height 7
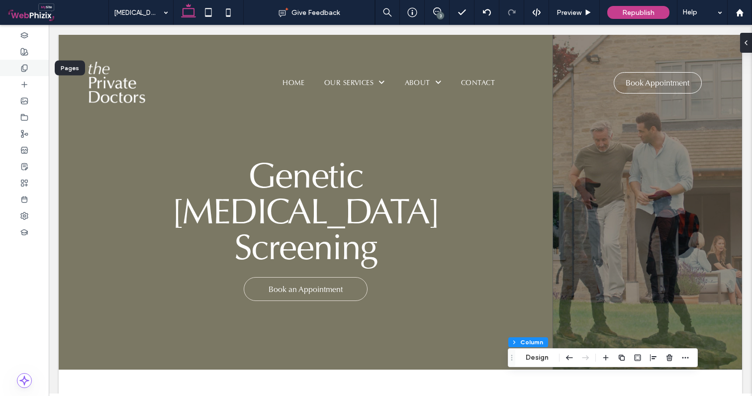
click at [28, 68] on icon at bounding box center [24, 68] width 8 height 8
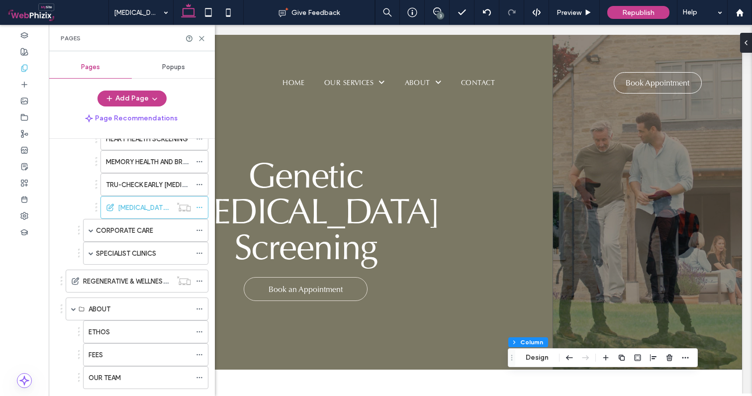
scroll to position [194, 0]
click at [196, 204] on icon at bounding box center [199, 206] width 7 height 7
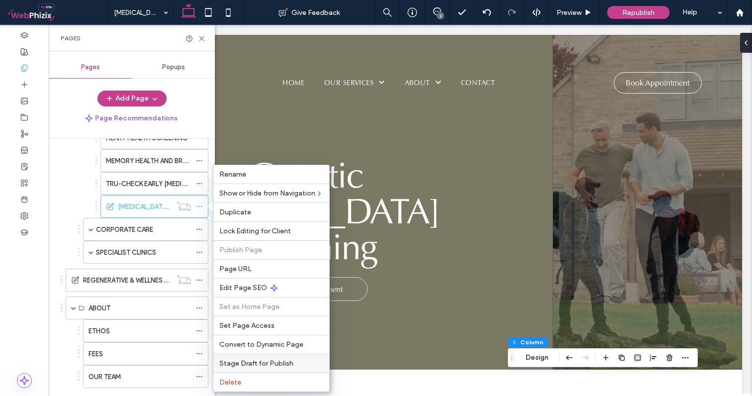
click at [263, 366] on span "Stage Draft for Publish" at bounding box center [256, 363] width 74 height 8
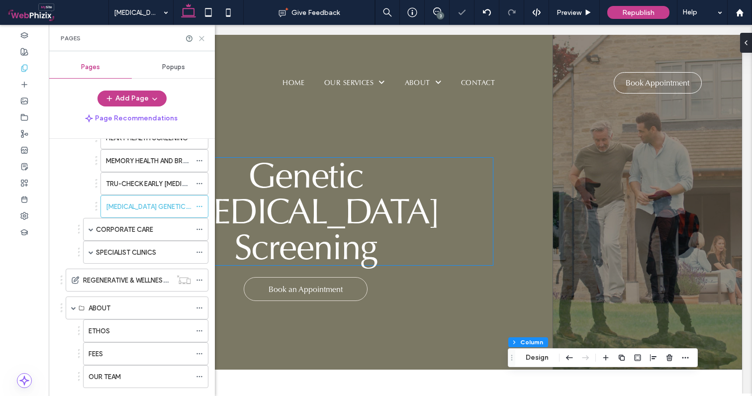
click at [200, 38] on icon at bounding box center [201, 38] width 7 height 7
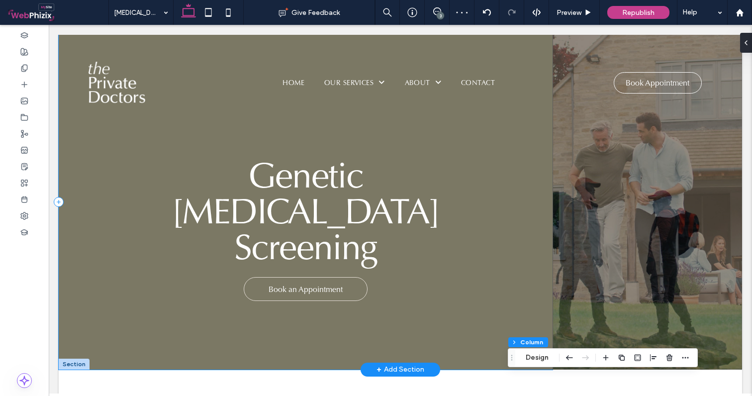
click at [539, 171] on div "Genetic Cancer Screening Book an Appointment" at bounding box center [306, 202] width 494 height 335
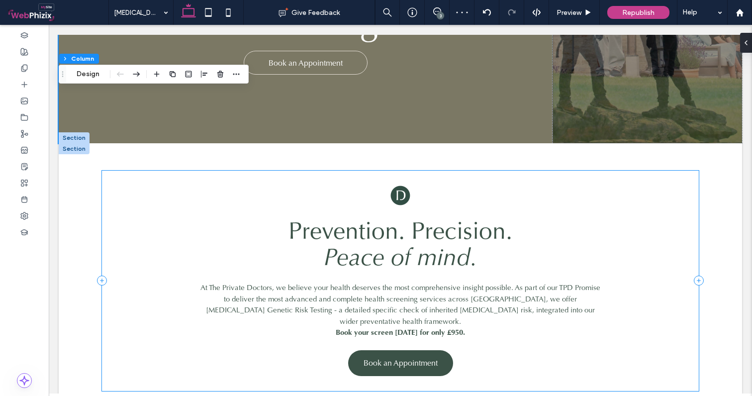
scroll to position [291, 0]
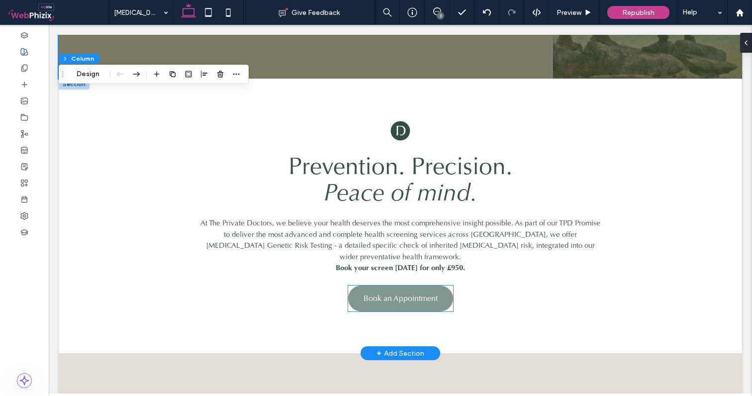
click at [396, 293] on span "Book an Appointment" at bounding box center [400, 298] width 74 height 10
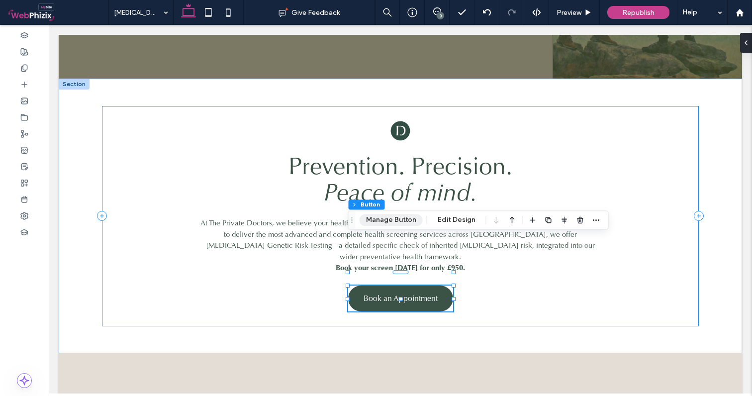
click at [385, 219] on button "Manage Button" at bounding box center [390, 220] width 63 height 12
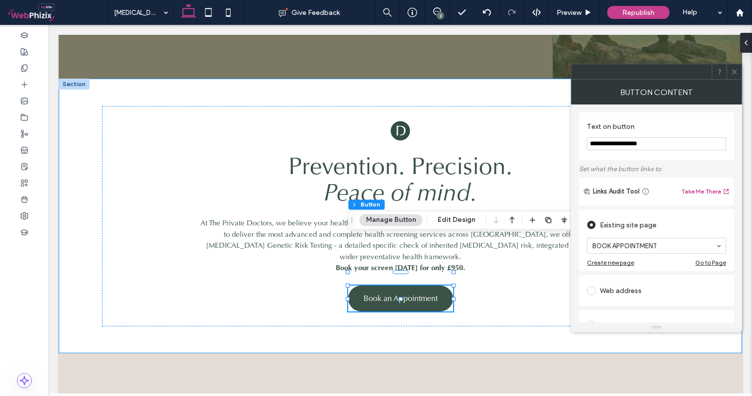
click at [734, 72] on use at bounding box center [733, 71] width 5 height 5
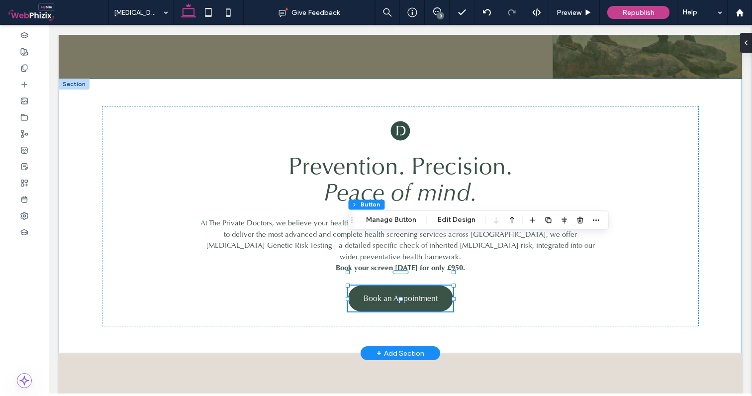
click at [723, 247] on div "Prevention. Precision. Peace of mind. At The Private Doctors, we believe your h…" at bounding box center [400, 216] width 683 height 274
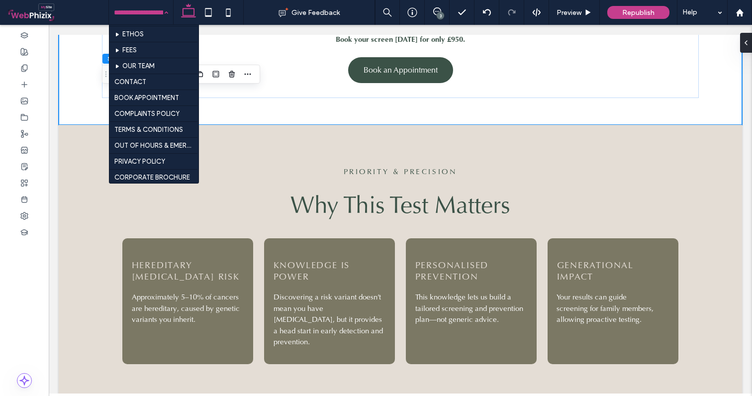
scroll to position [565, 0]
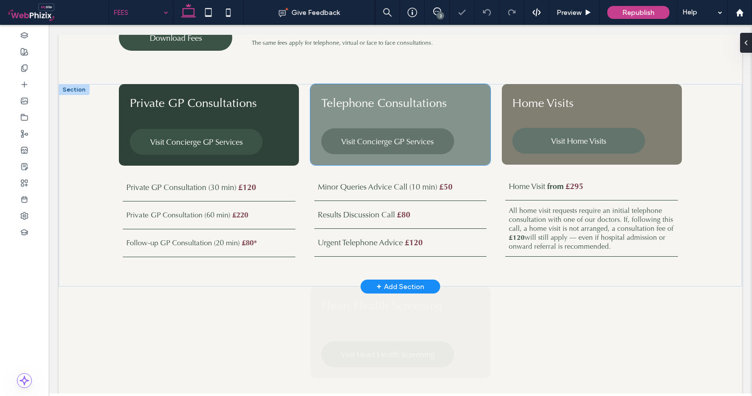
scroll to position [280, 0]
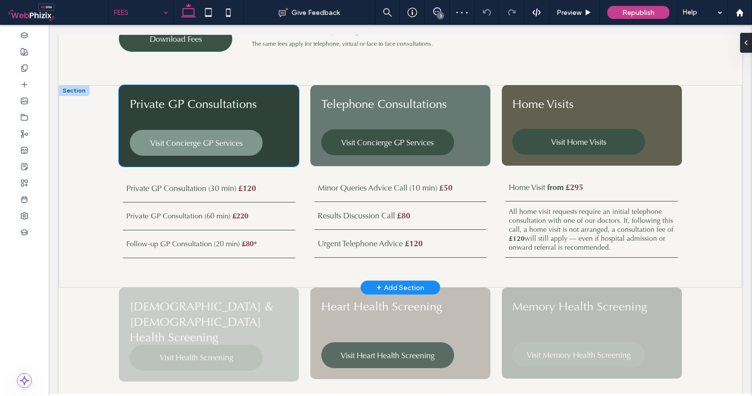
click at [187, 150] on link "Visit Concierge GP Services" at bounding box center [196, 143] width 133 height 26
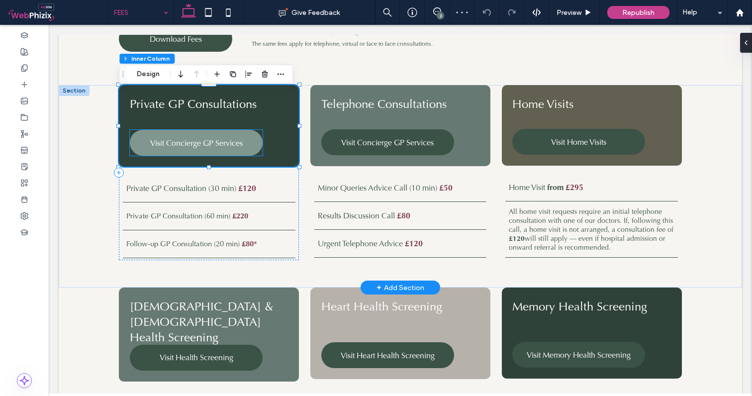
click at [163, 138] on span "Visit Concierge GP Services" at bounding box center [196, 143] width 92 height 10
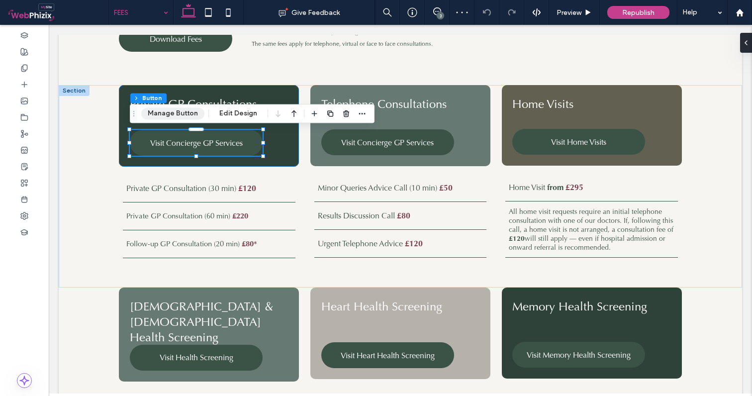
click at [175, 111] on button "Manage Button" at bounding box center [172, 113] width 63 height 12
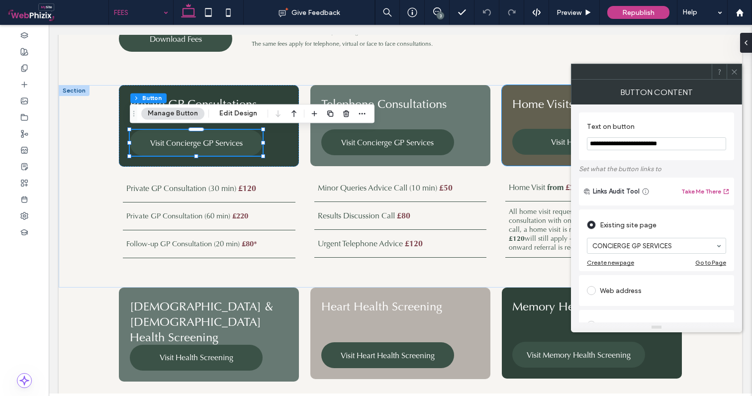
click at [733, 72] on icon at bounding box center [733, 71] width 7 height 7
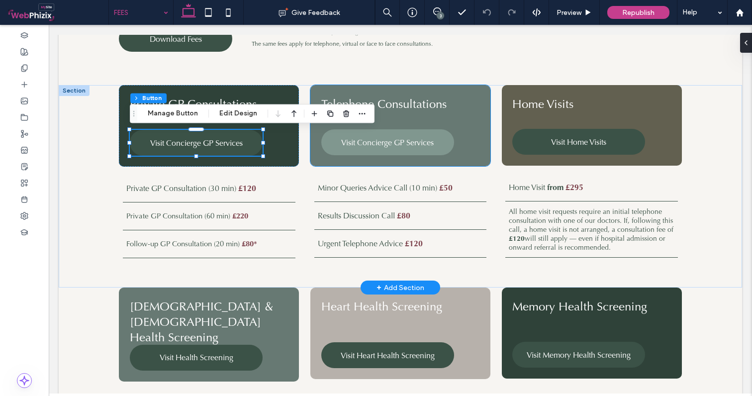
click at [401, 145] on span "Visit Concierge GP Services" at bounding box center [387, 142] width 92 height 10
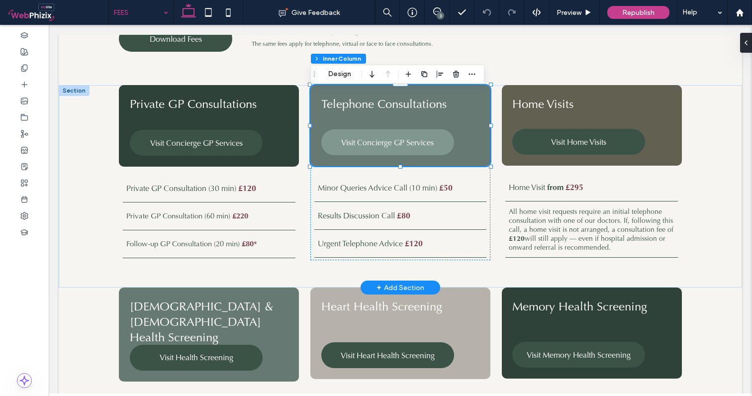
click at [401, 145] on span "Visit Concierge GP Services" at bounding box center [387, 142] width 92 height 10
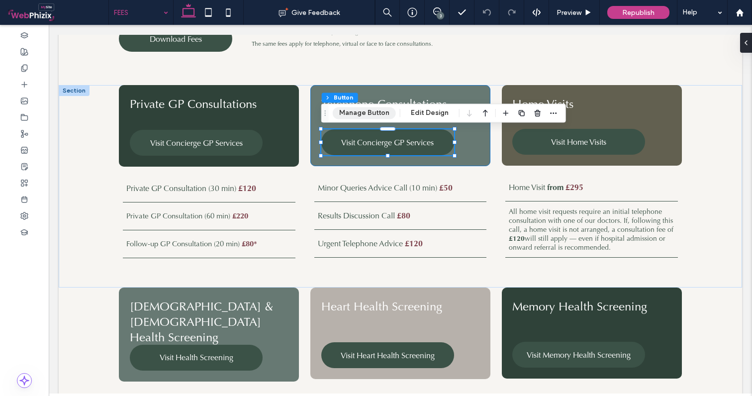
click at [358, 116] on button "Manage Button" at bounding box center [364, 113] width 63 height 12
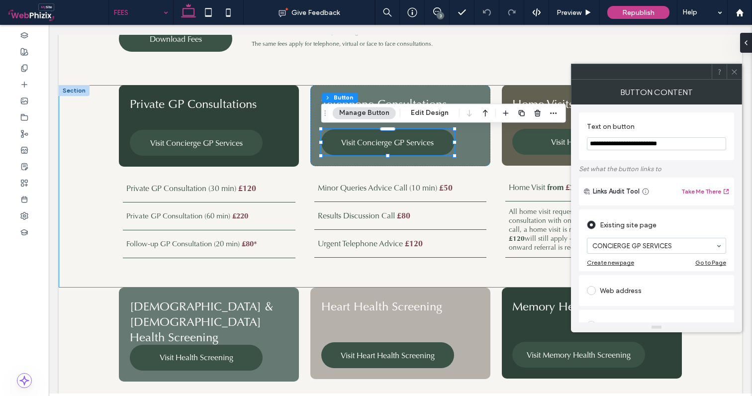
click at [734, 71] on icon at bounding box center [733, 71] width 7 height 7
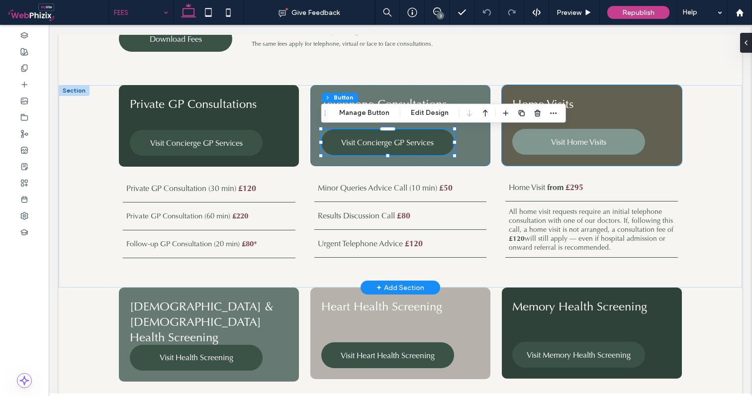
click at [584, 144] on span "Visit Home Visits" at bounding box center [578, 142] width 55 height 10
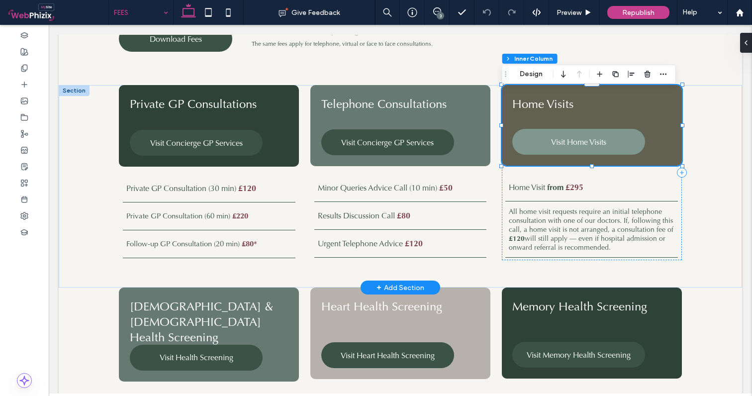
click at [551, 144] on span "Visit Home Visits" at bounding box center [578, 142] width 55 height 10
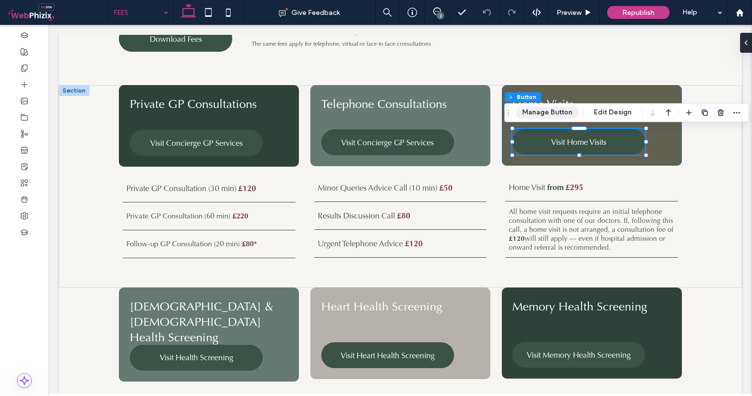
click at [536, 116] on button "Manage Button" at bounding box center [546, 112] width 63 height 12
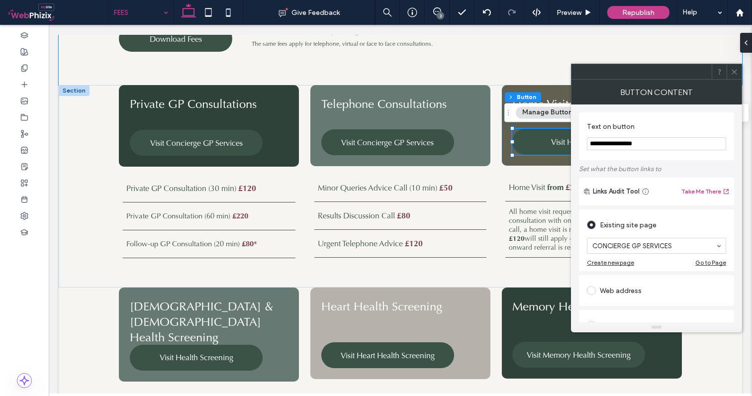
click at [734, 69] on icon at bounding box center [733, 71] width 7 height 7
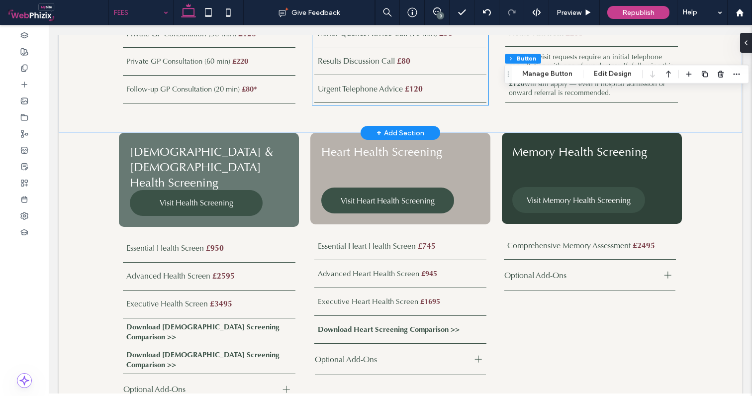
scroll to position [436, 0]
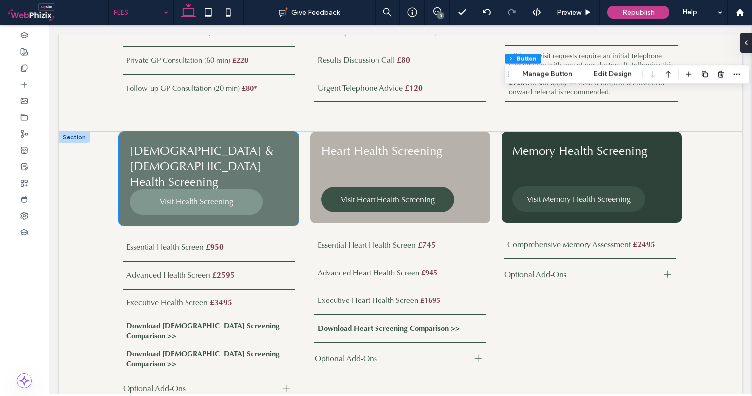
click at [187, 198] on span "Visit Health Screening" at bounding box center [197, 201] width 74 height 10
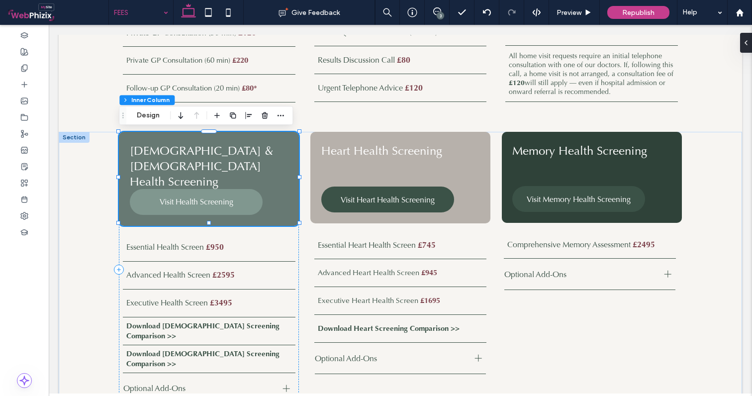
click at [187, 198] on span "Visit Health Screening" at bounding box center [197, 201] width 74 height 10
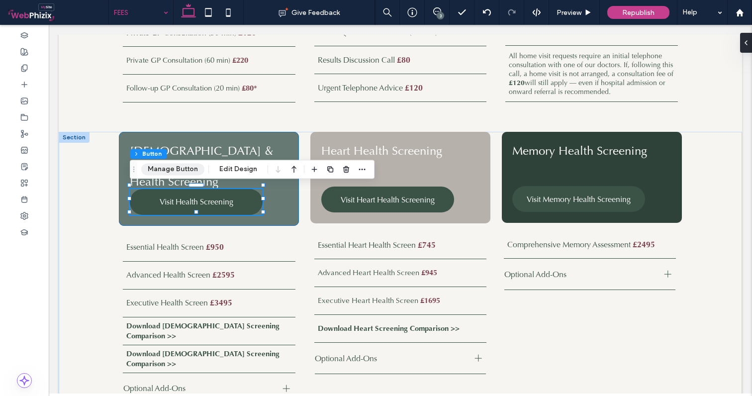
click at [171, 165] on button "Manage Button" at bounding box center [172, 169] width 63 height 12
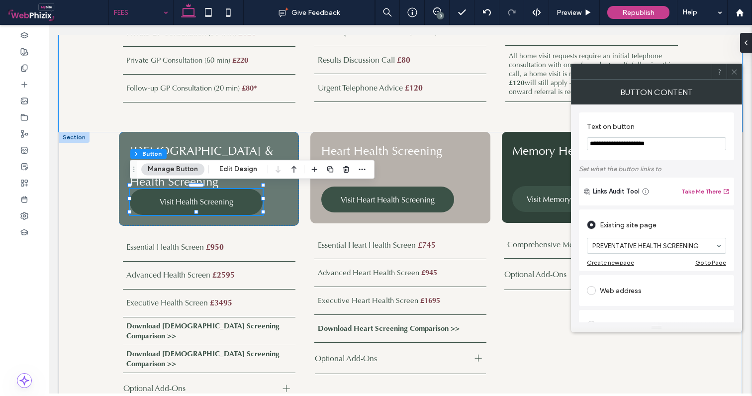
click at [736, 68] on icon at bounding box center [733, 71] width 7 height 7
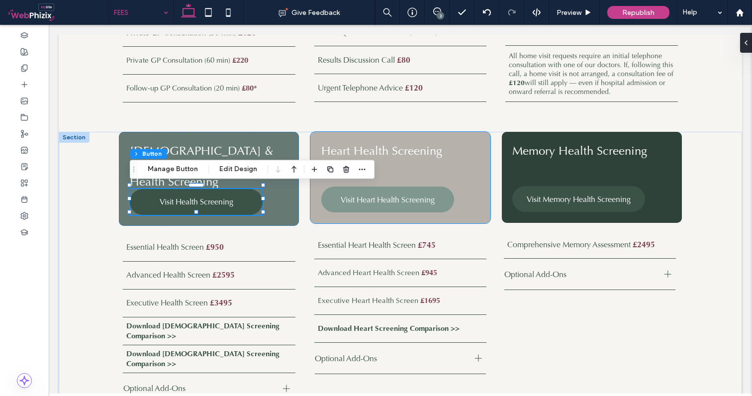
click at [414, 194] on span "Visit Heart Health Screening" at bounding box center [387, 199] width 94 height 10
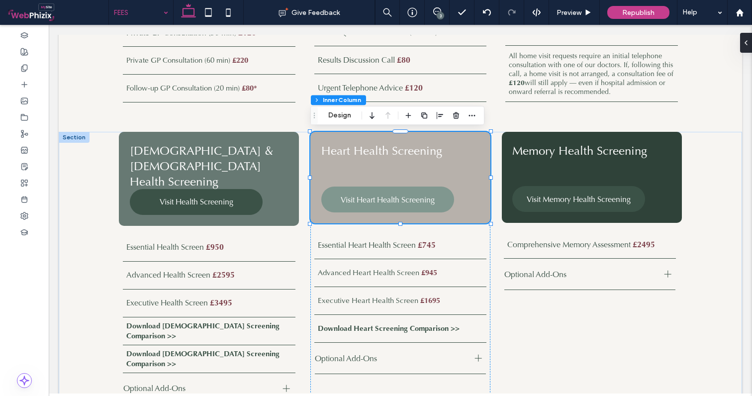
click at [384, 204] on span "Visit Heart Health Screening" at bounding box center [387, 199] width 94 height 10
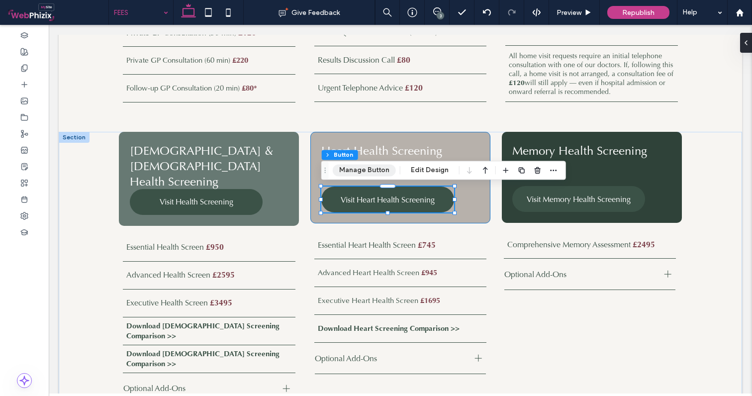
click at [365, 170] on button "Manage Button" at bounding box center [364, 170] width 63 height 12
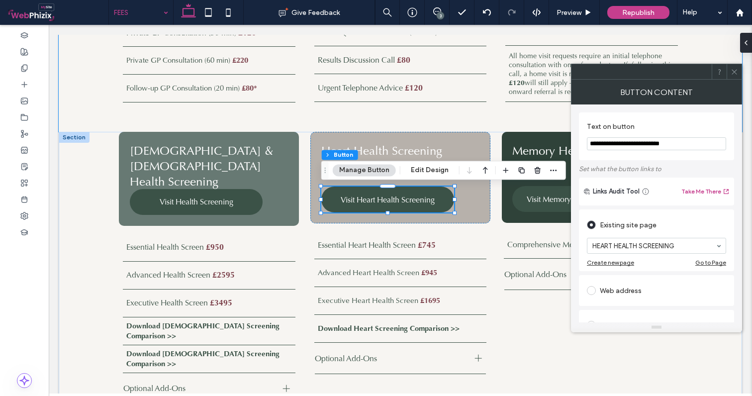
click at [737, 70] on icon at bounding box center [733, 71] width 7 height 7
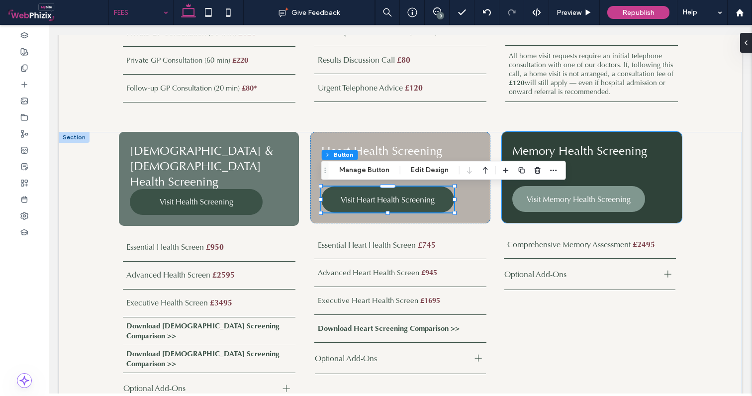
click at [581, 202] on span "Visit Memory Health Screening" at bounding box center [578, 199] width 104 height 10
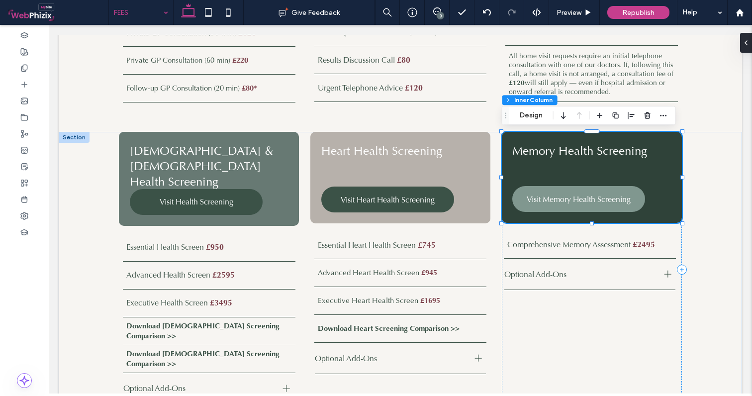
click at [581, 202] on span "Visit Memory Health Screening" at bounding box center [578, 199] width 104 height 10
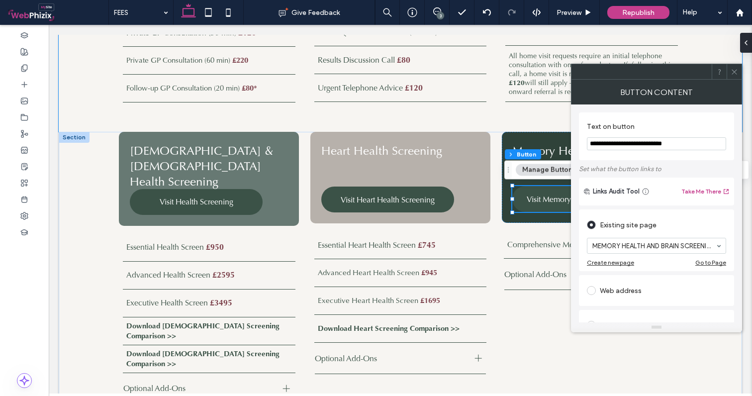
click at [735, 78] on span at bounding box center [733, 71] width 7 height 15
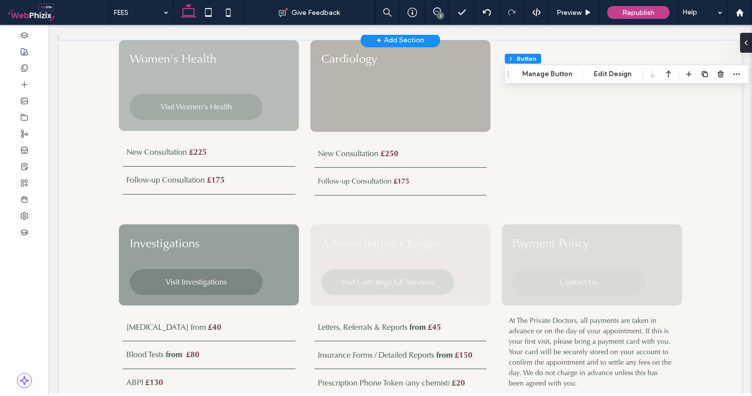
scroll to position [829, 0]
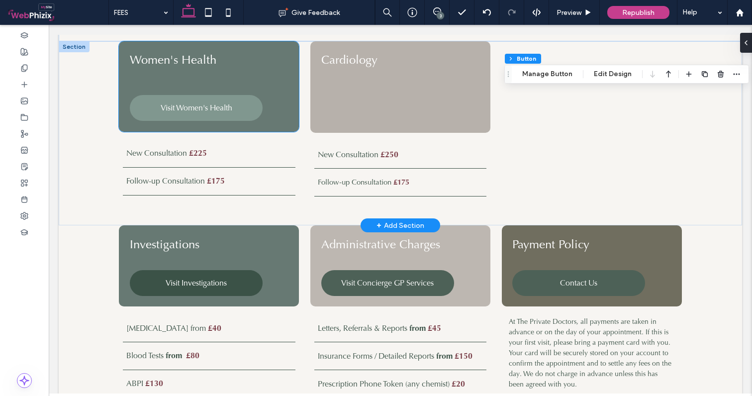
click at [231, 111] on link "Visit Women's Health" at bounding box center [196, 108] width 133 height 26
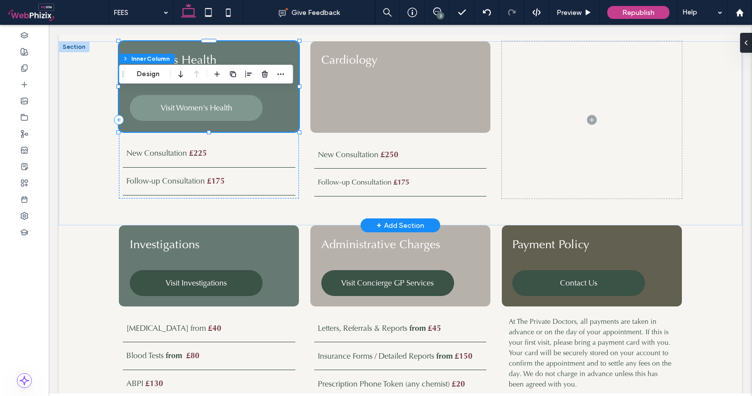
click at [203, 109] on span "Visit Women's Health" at bounding box center [197, 107] width 72 height 10
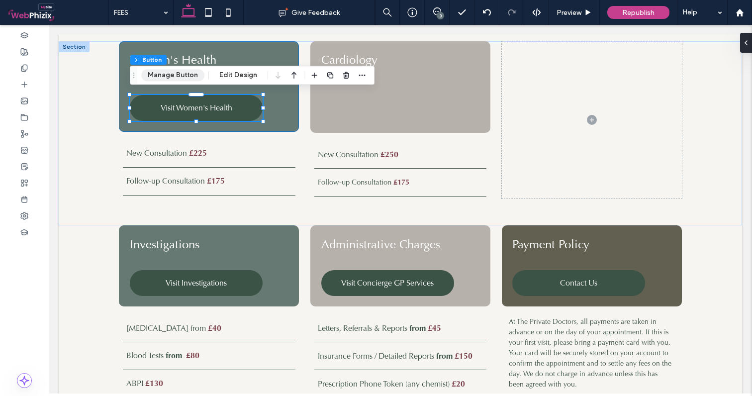
click at [157, 78] on button "Manage Button" at bounding box center [172, 75] width 63 height 12
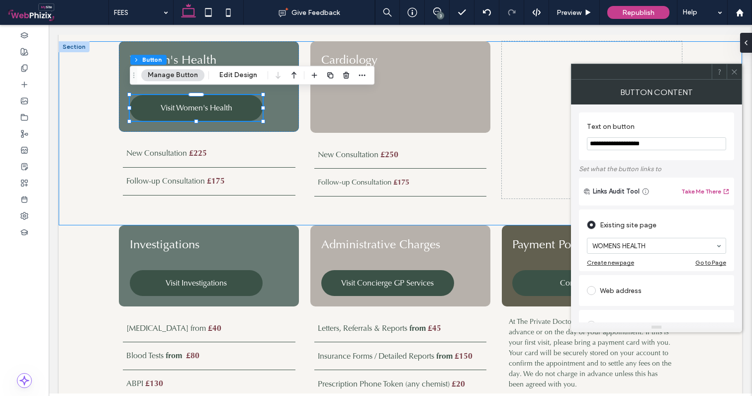
click at [737, 73] on icon at bounding box center [733, 71] width 7 height 7
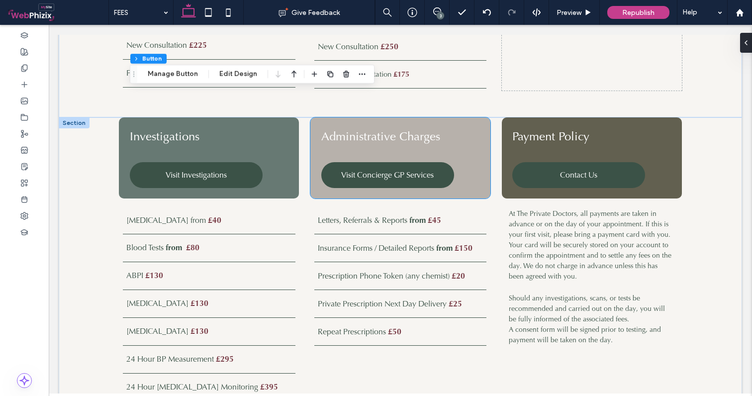
scroll to position [959, 0]
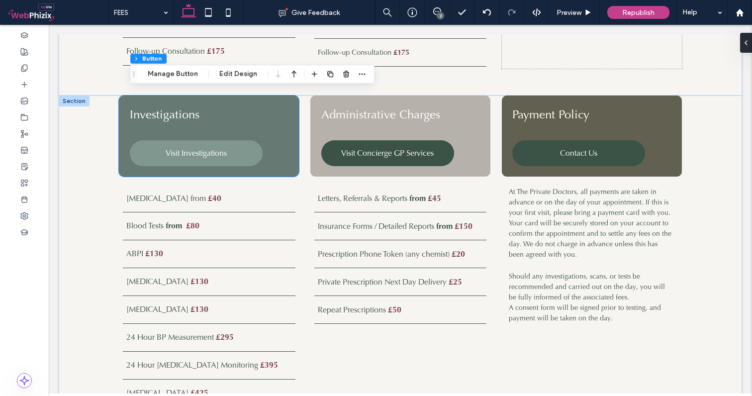
click at [220, 144] on link "Visit Investigations" at bounding box center [196, 153] width 133 height 26
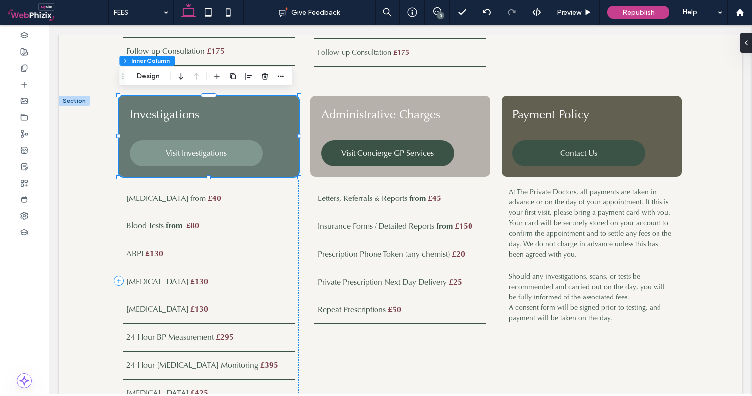
click at [220, 144] on link "Visit Investigations" at bounding box center [196, 153] width 133 height 26
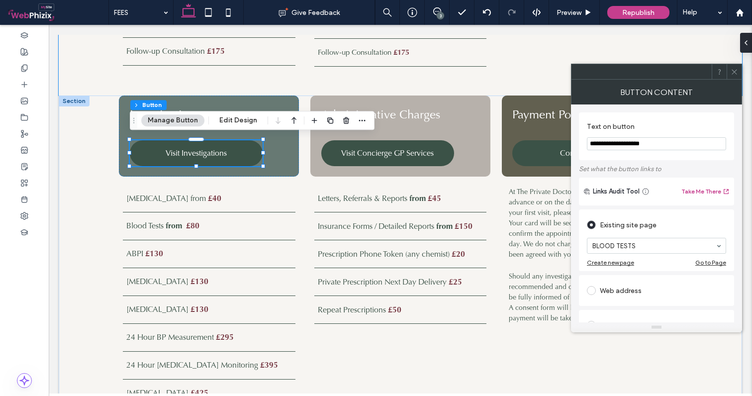
click at [735, 70] on icon at bounding box center [733, 71] width 7 height 7
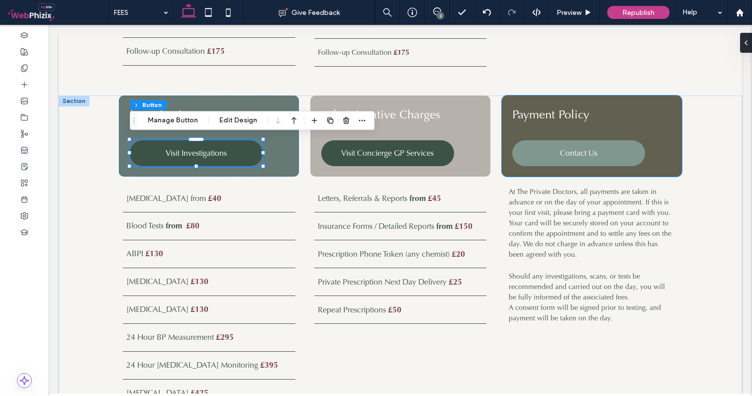
click at [597, 148] on span "Contact Us" at bounding box center [578, 153] width 37 height 10
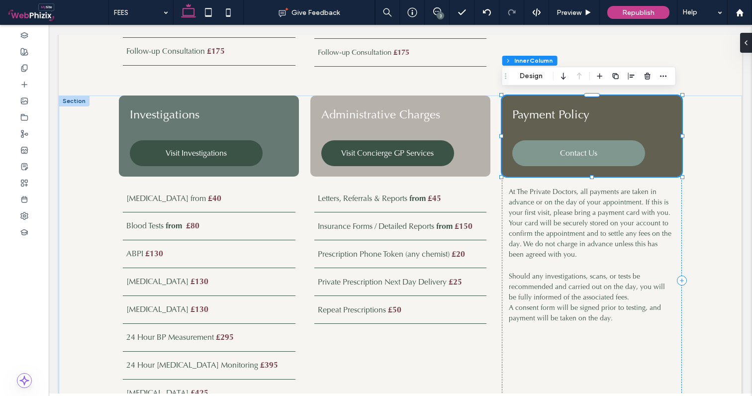
click at [597, 148] on span "Contact Us" at bounding box center [578, 153] width 37 height 10
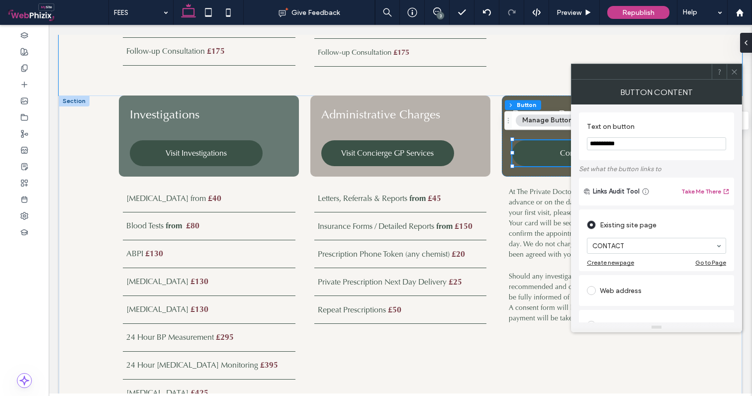
click at [737, 77] on span at bounding box center [733, 71] width 7 height 15
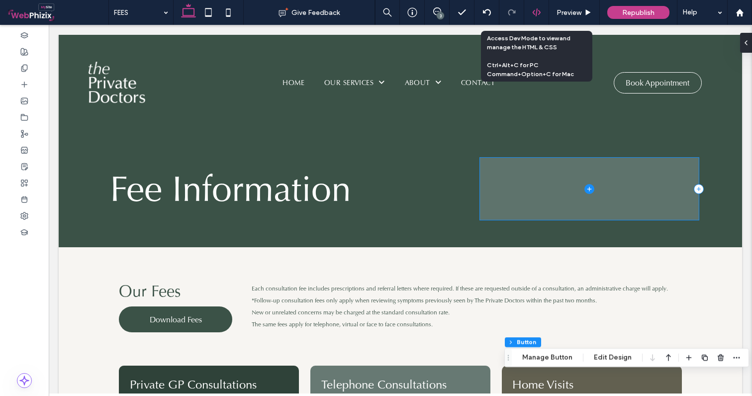
scroll to position [0, 0]
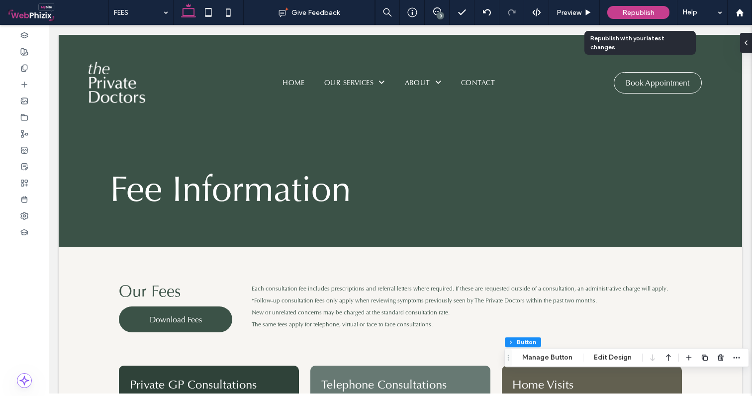
click at [647, 16] on span "Republish" at bounding box center [638, 12] width 32 height 8
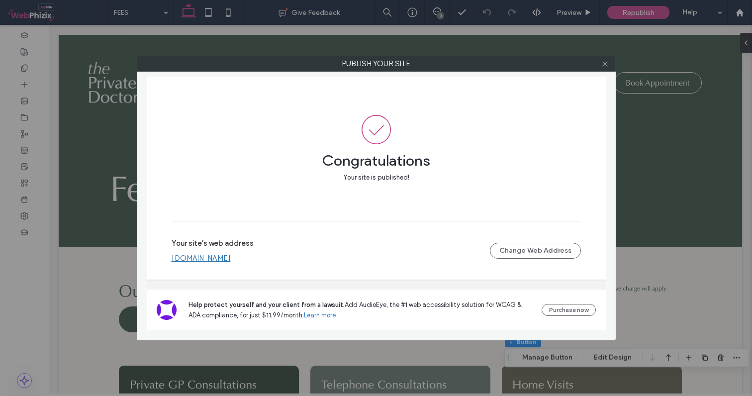
click at [603, 65] on icon at bounding box center [604, 63] width 7 height 7
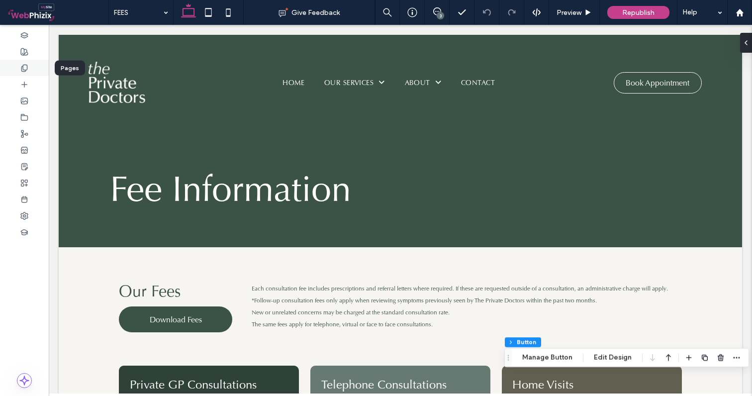
click at [26, 70] on icon at bounding box center [24, 68] width 8 height 8
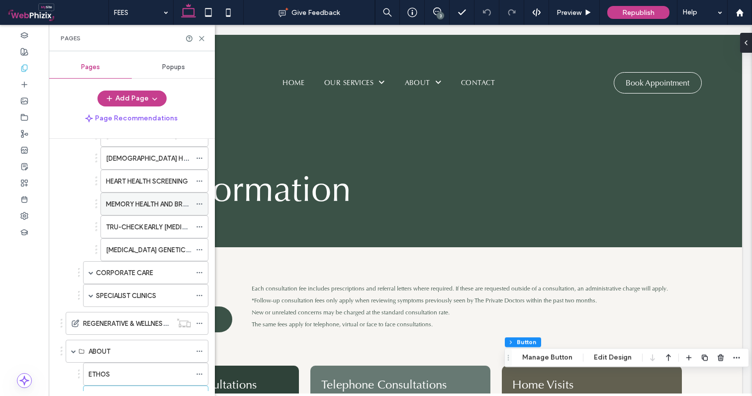
scroll to position [147, 0]
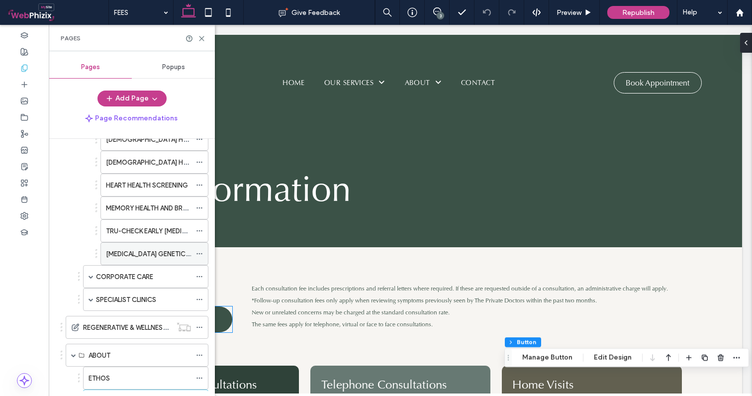
click at [197, 252] on icon at bounding box center [199, 253] width 7 height 7
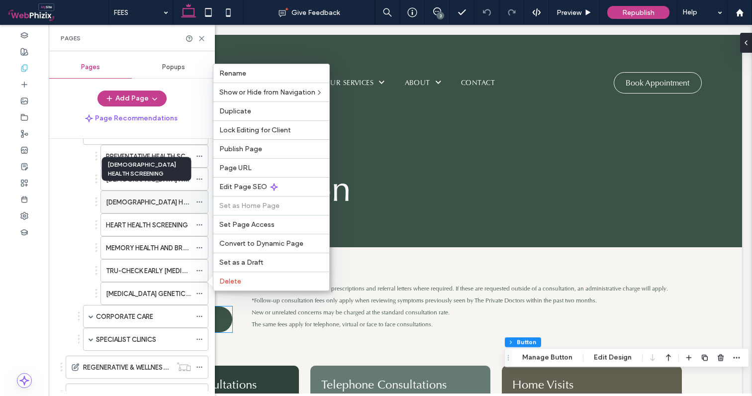
scroll to position [97, 0]
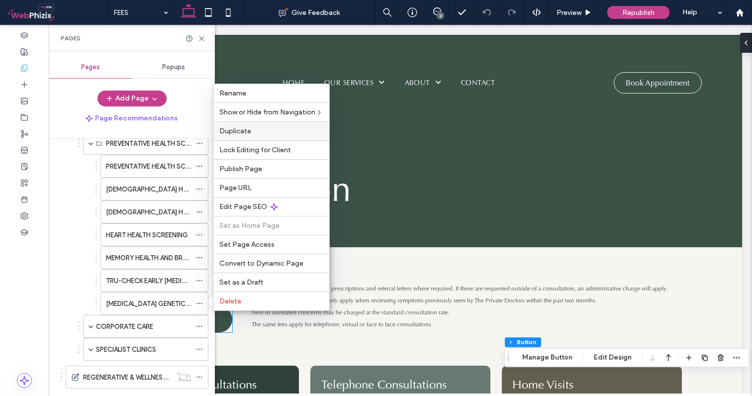
click at [239, 131] on span "Duplicate" at bounding box center [235, 131] width 32 height 8
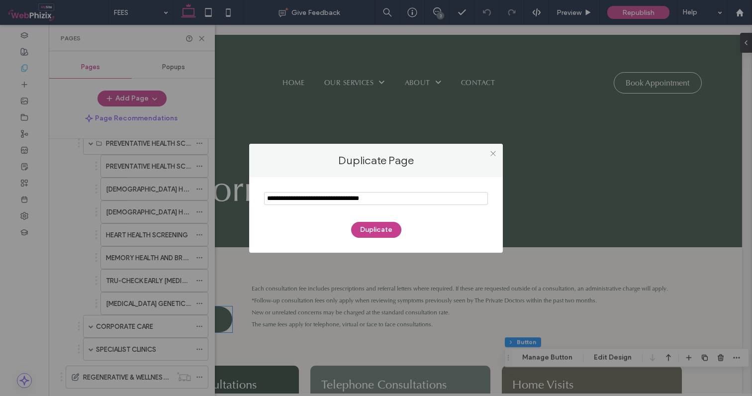
drag, startPoint x: 417, startPoint y: 200, endPoint x: 221, endPoint y: 198, distance: 195.9
click at [221, 198] on div "Duplicate Page Duplicate" at bounding box center [376, 198] width 752 height 396
type input "**********"
click at [376, 232] on button "Duplicate" at bounding box center [376, 230] width 50 height 16
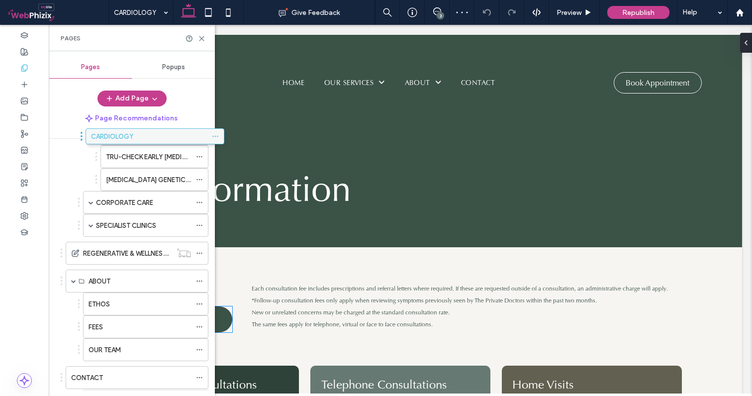
scroll to position [191, 0]
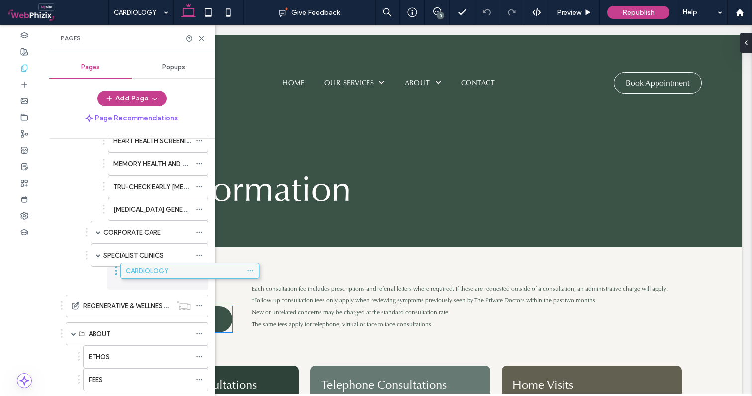
drag, startPoint x: 89, startPoint y: 353, endPoint x: 144, endPoint y: 272, distance: 97.3
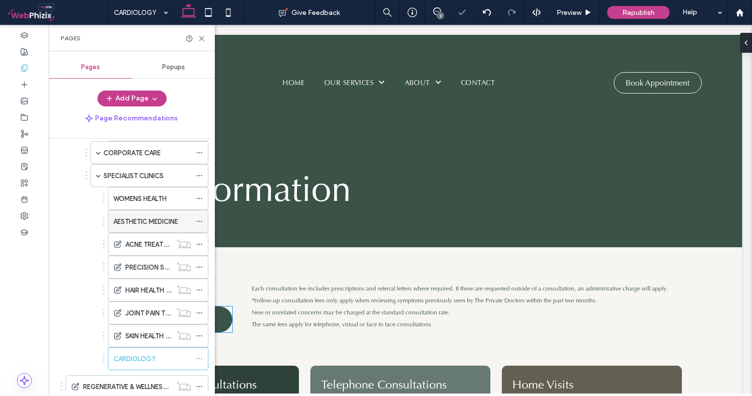
scroll to position [264, 0]
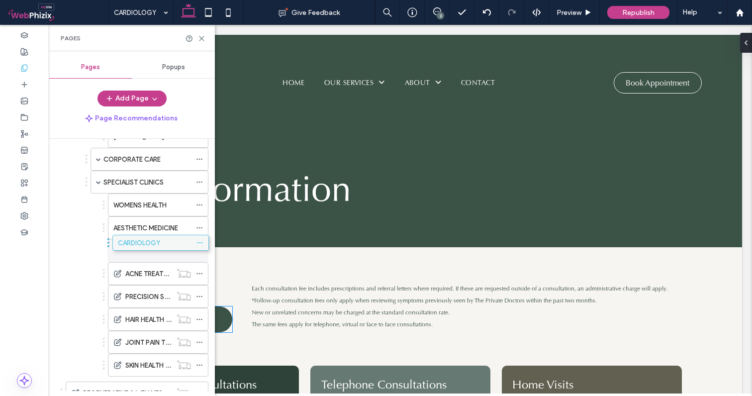
drag, startPoint x: 136, startPoint y: 364, endPoint x: 141, endPoint y: 247, distance: 117.4
click at [196, 250] on icon at bounding box center [199, 250] width 7 height 7
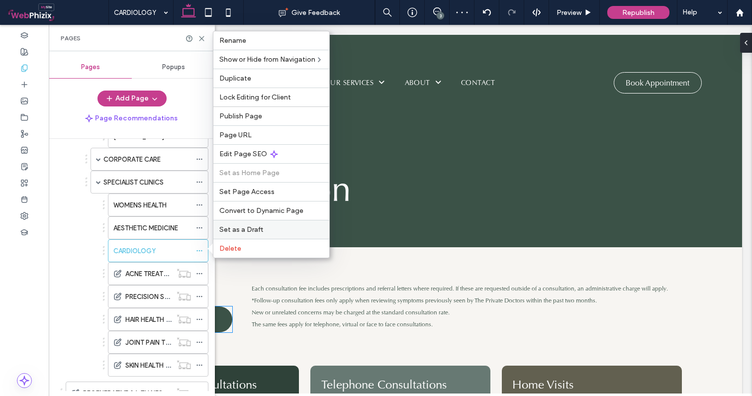
click at [268, 228] on label "Set as a Draft" at bounding box center [271, 229] width 104 height 8
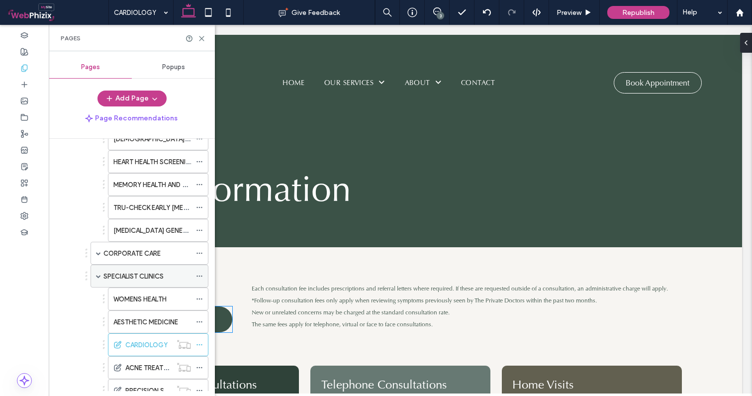
scroll to position [170, 0]
click at [196, 229] on icon at bounding box center [199, 230] width 7 height 7
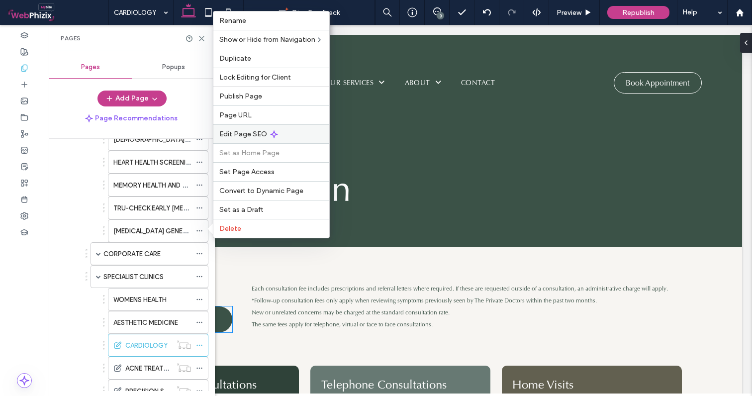
click at [246, 131] on span "Edit Page SEO" at bounding box center [243, 134] width 48 height 8
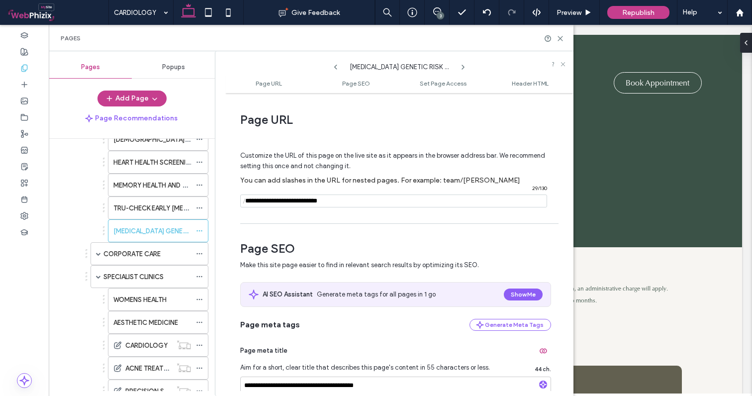
click at [336, 67] on icon at bounding box center [336, 67] width 8 height 8
click at [462, 68] on icon at bounding box center [463, 67] width 8 height 8
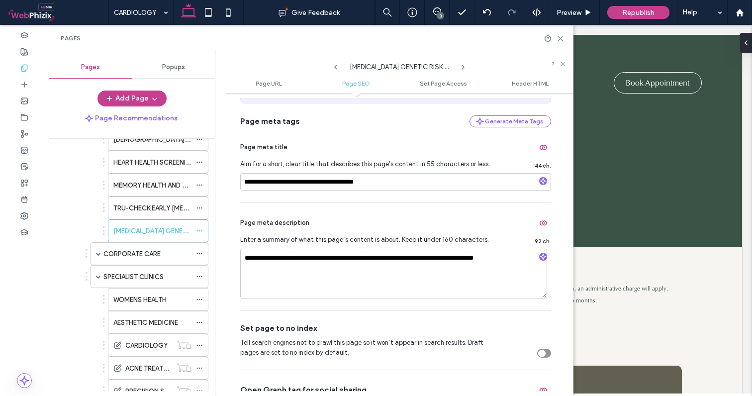
scroll to position [205, 0]
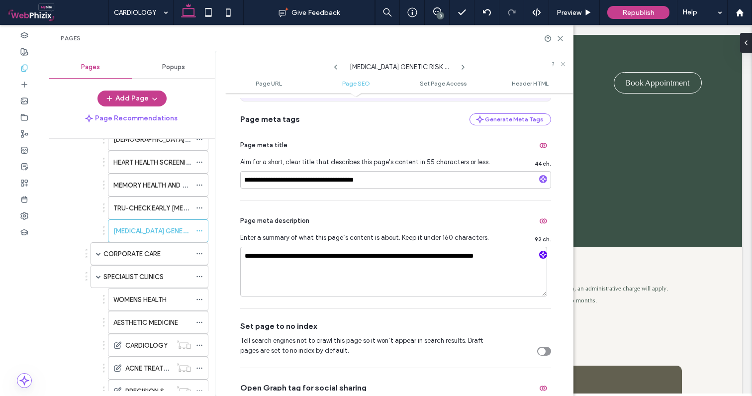
click at [539, 256] on icon "button" at bounding box center [542, 254] width 7 height 7
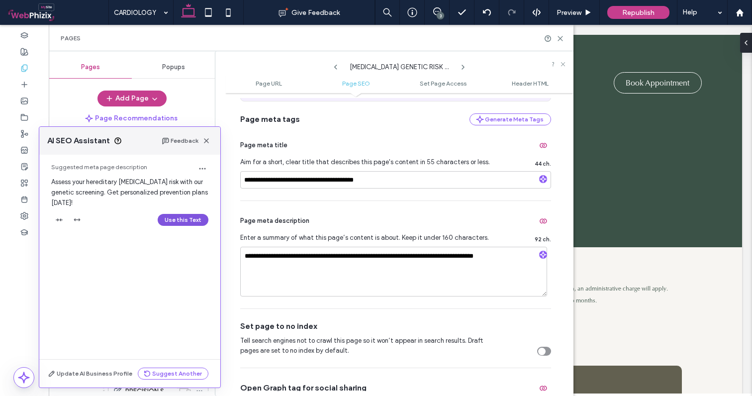
click at [190, 214] on button "Use this Text" at bounding box center [183, 220] width 51 height 12
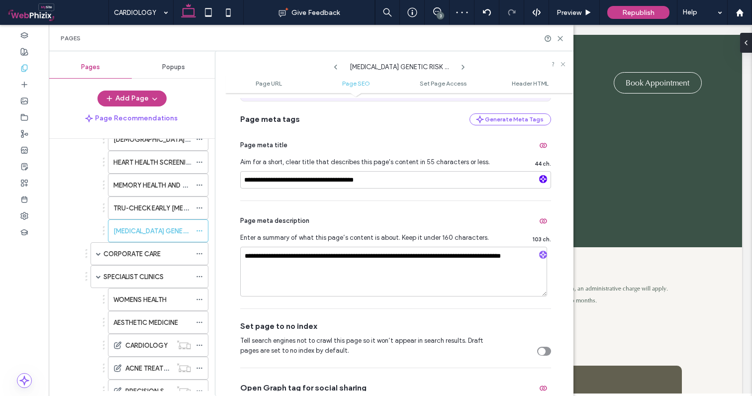
click at [539, 181] on icon "button" at bounding box center [542, 178] width 7 height 7
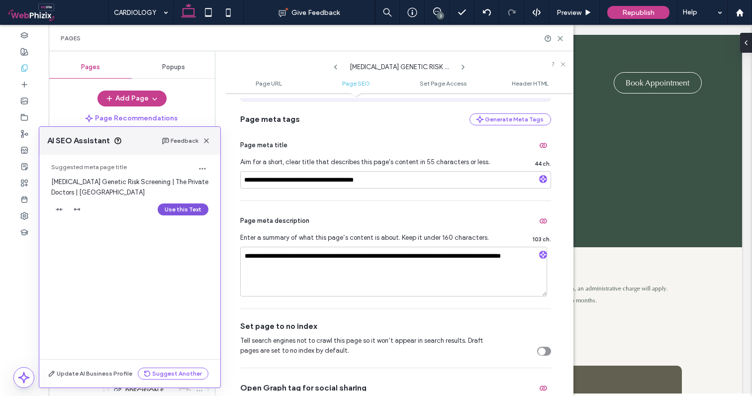
click at [185, 210] on button "Use this Text" at bounding box center [183, 209] width 51 height 12
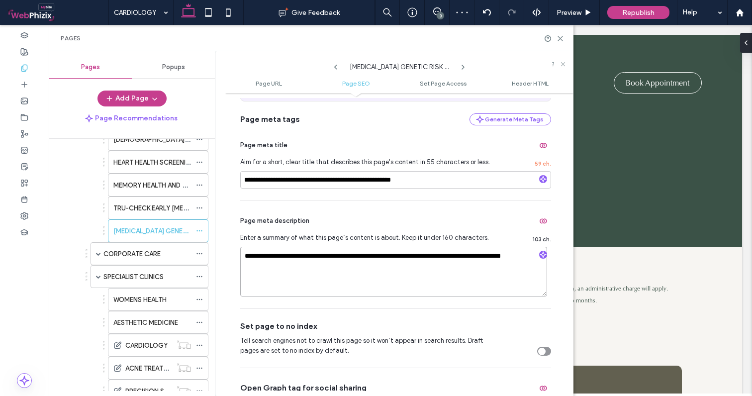
click at [468, 256] on textarea "**********" at bounding box center [393, 272] width 307 height 50
type textarea "**********"
click at [439, 211] on div "**********" at bounding box center [395, 254] width 311 height 107
click at [561, 39] on use at bounding box center [560, 38] width 4 height 4
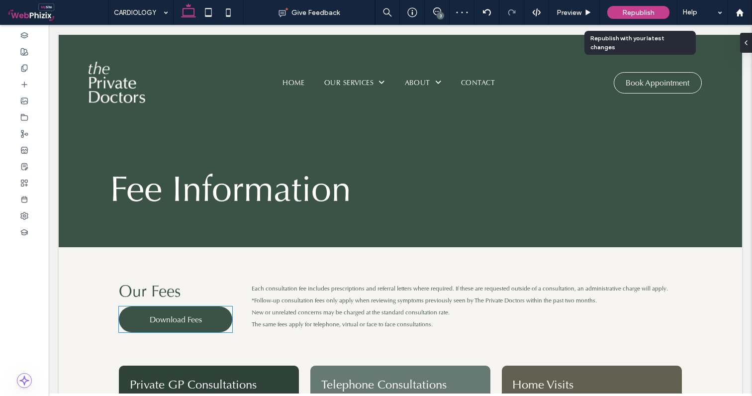
click at [629, 10] on span "Republish" at bounding box center [638, 12] width 32 height 8
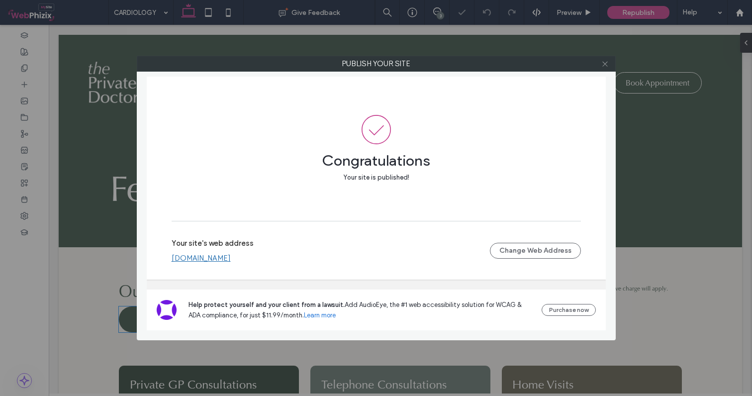
click at [602, 63] on icon at bounding box center [604, 63] width 7 height 7
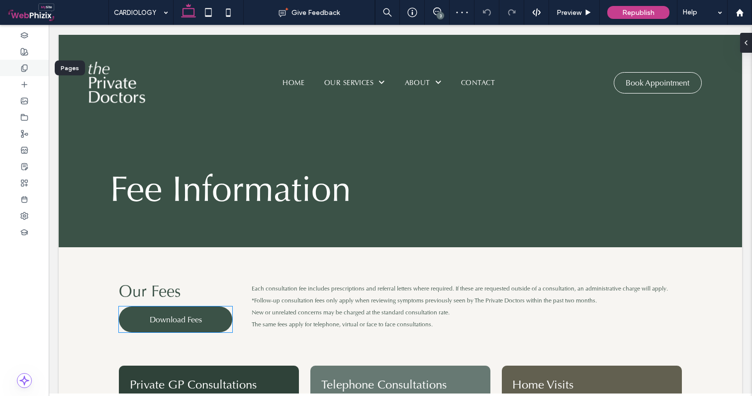
click at [28, 66] on div at bounding box center [24, 68] width 49 height 16
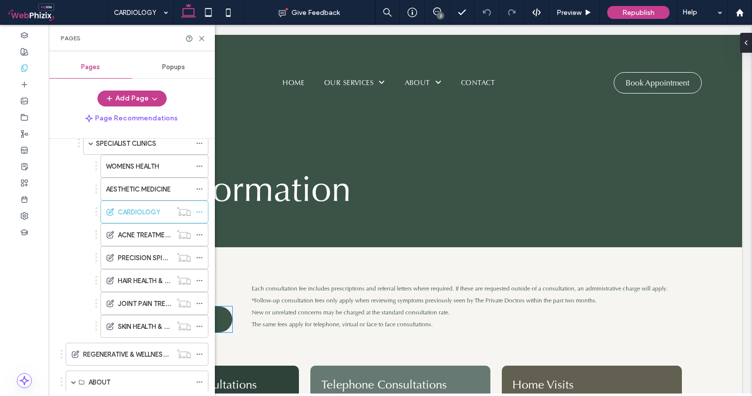
scroll to position [299, 0]
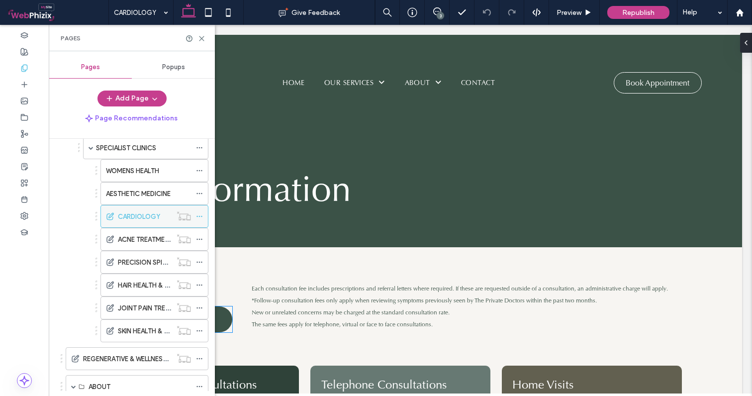
click at [196, 217] on icon at bounding box center [199, 216] width 7 height 7
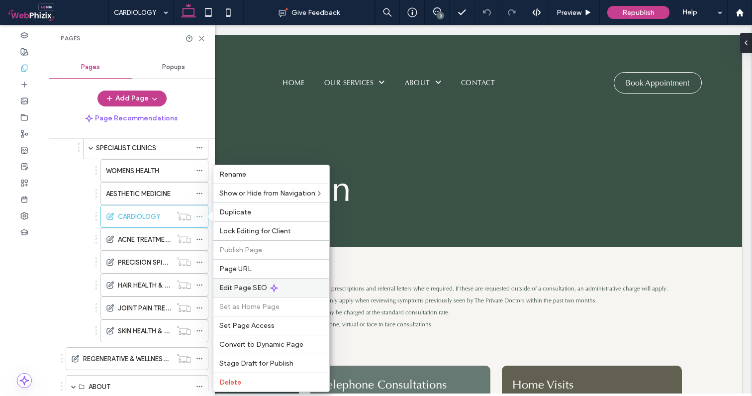
click at [241, 288] on span "Edit Page SEO" at bounding box center [243, 287] width 48 height 8
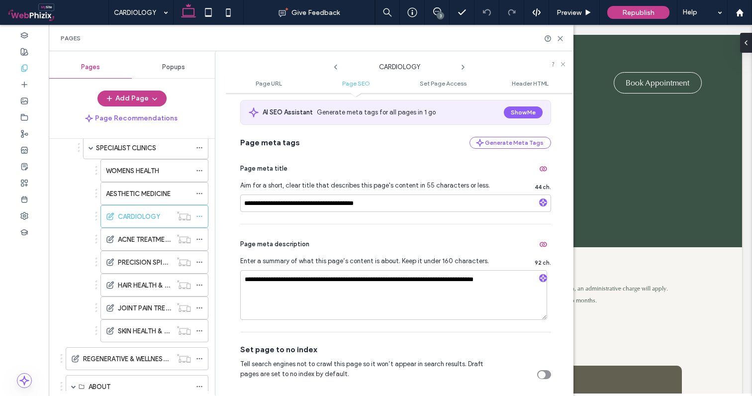
scroll to position [200, 0]
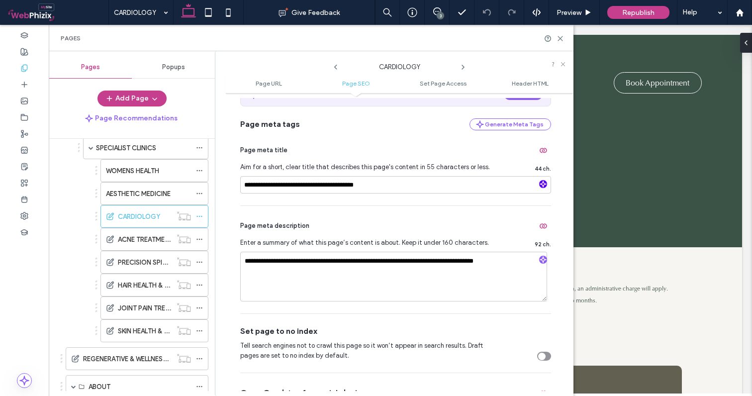
click at [539, 184] on icon "button" at bounding box center [542, 183] width 7 height 7
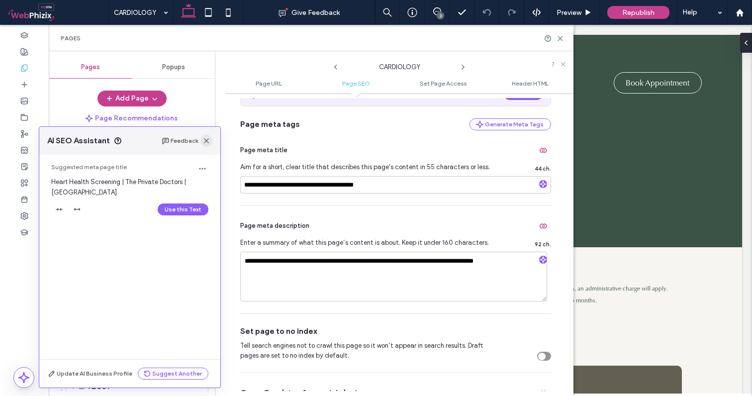
click at [206, 142] on icon "button" at bounding box center [206, 141] width 8 height 8
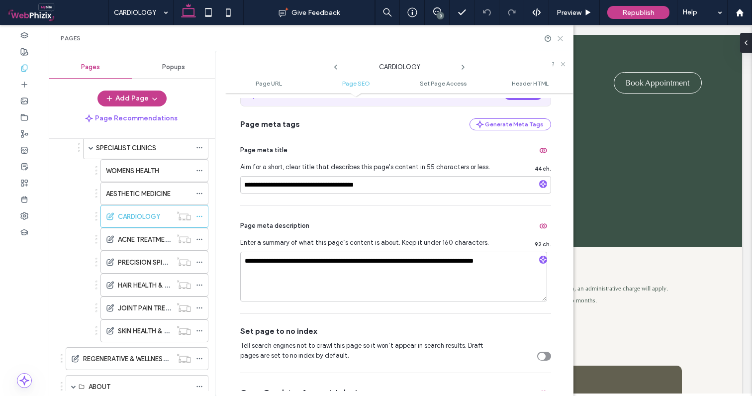
click at [561, 38] on icon at bounding box center [559, 38] width 7 height 7
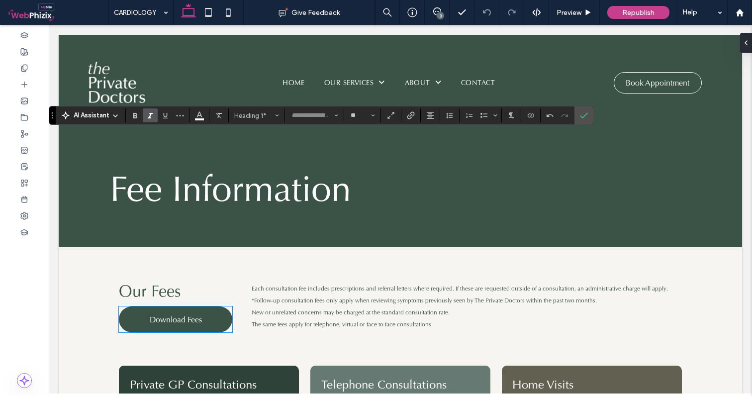
click at [150, 114] on use "Italic" at bounding box center [150, 115] width 5 height 5
click at [583, 118] on icon "Confirm" at bounding box center [584, 115] width 8 height 8
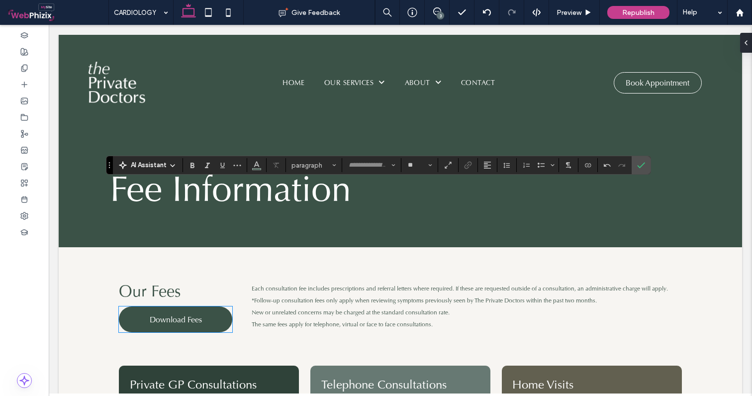
type input "**"
click at [190, 165] on icon "Bold" at bounding box center [192, 165] width 8 height 8
type input "***"
click at [208, 165] on icon "Italic" at bounding box center [207, 165] width 8 height 8
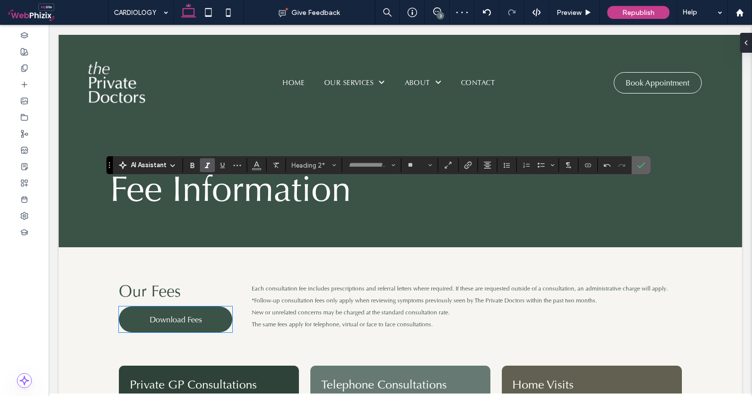
click at [639, 166] on icon "Confirm" at bounding box center [641, 165] width 8 height 8
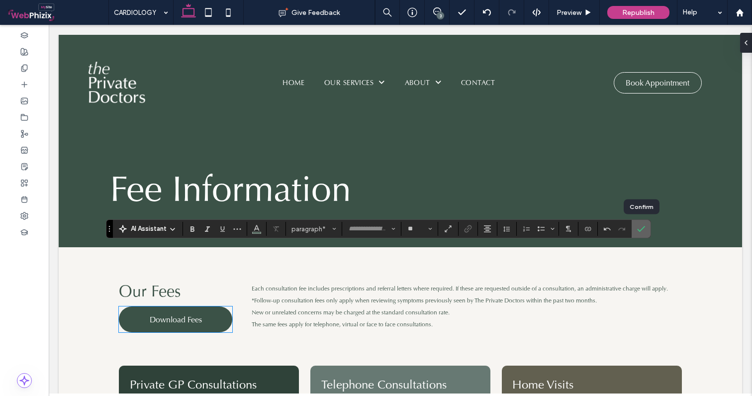
click at [647, 226] on label "Confirm" at bounding box center [640, 229] width 15 height 18
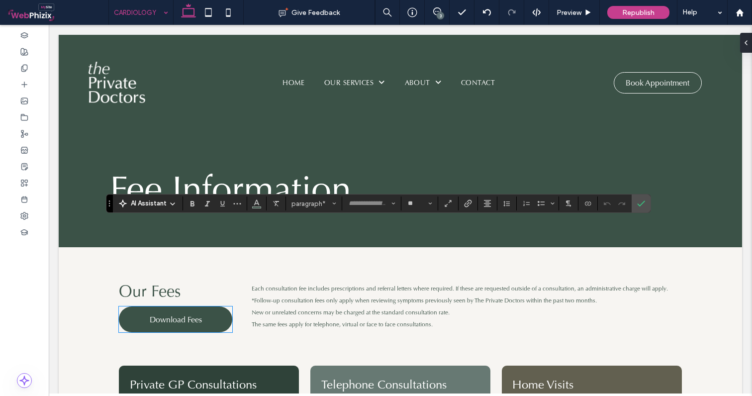
type input "**"
click at [643, 204] on icon "Confirm" at bounding box center [641, 203] width 8 height 8
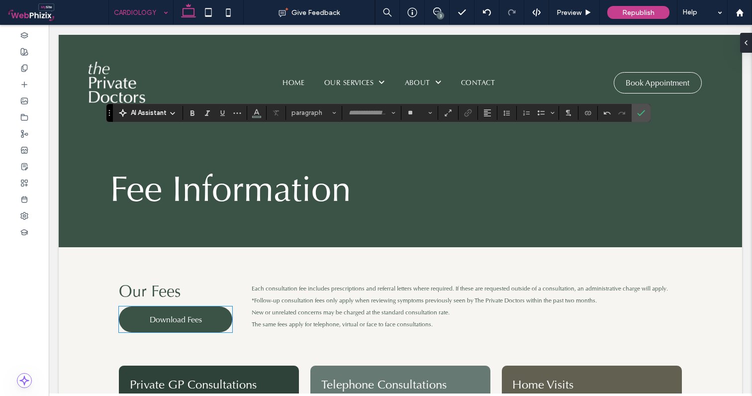
type input "**"
click at [191, 114] on icon "Bold" at bounding box center [192, 113] width 8 height 8
click at [642, 114] on icon "Confirm" at bounding box center [641, 113] width 8 height 8
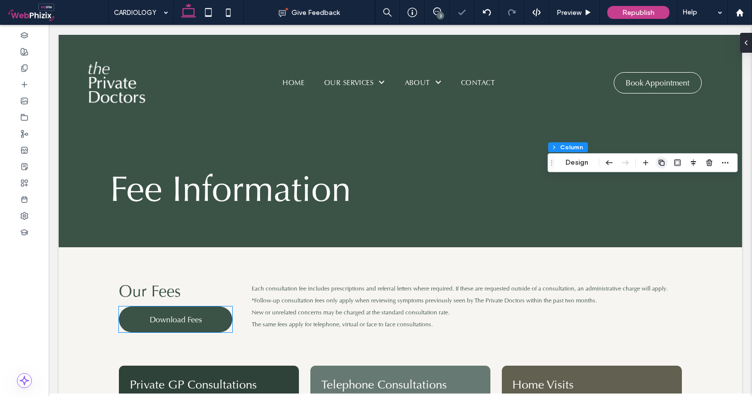
click at [663, 163] on icon "button" at bounding box center [661, 163] width 8 height 8
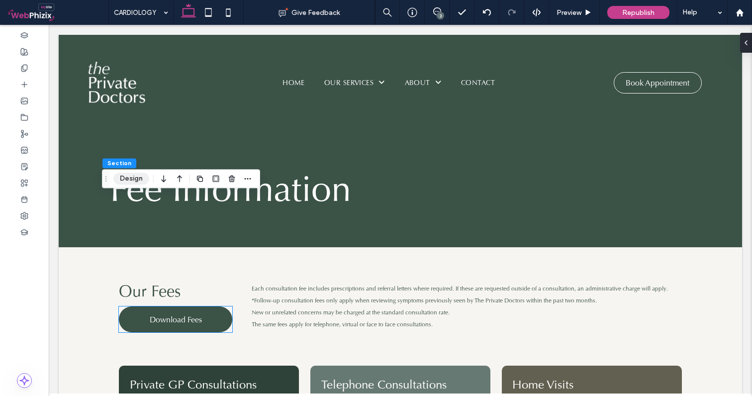
click at [129, 181] on button "Design" at bounding box center [131, 178] width 36 height 12
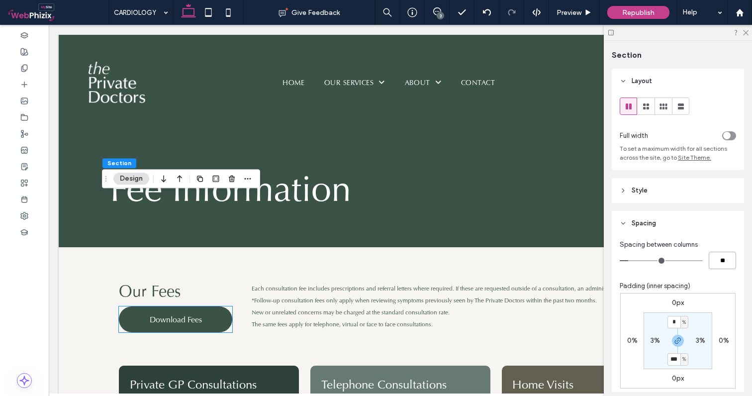
click at [722, 261] on input "**" at bounding box center [721, 260] width 27 height 17
type input "*"
type input "**"
click at [746, 31] on icon at bounding box center [745, 32] width 6 height 6
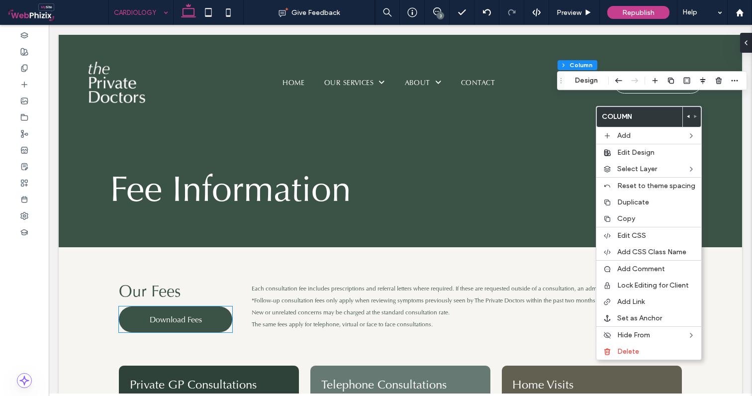
click at [650, 349] on label "Delete" at bounding box center [656, 351] width 78 height 8
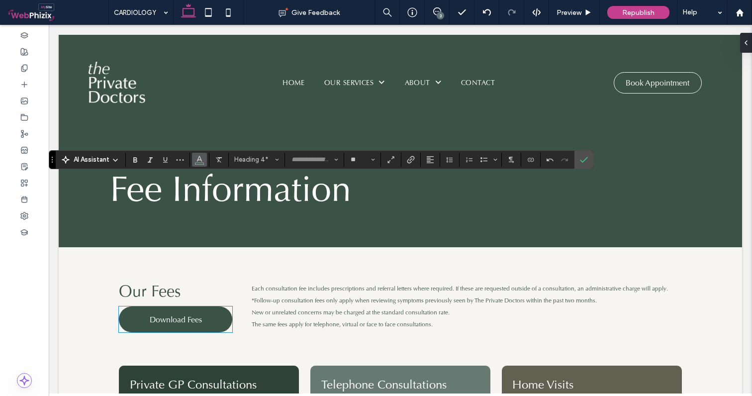
click at [203, 163] on button "Color" at bounding box center [199, 160] width 15 height 14
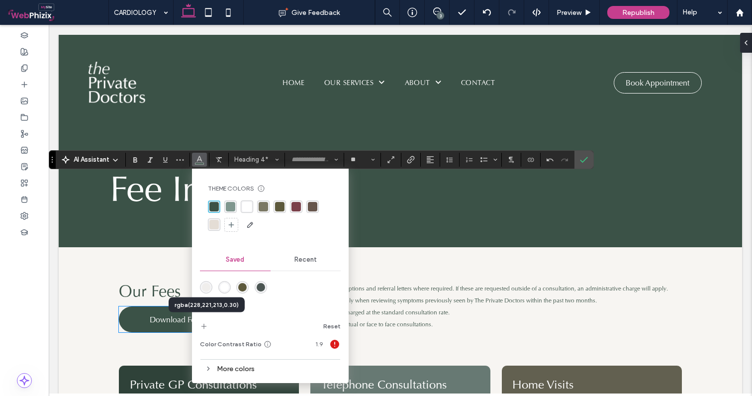
click at [207, 286] on div "rgba(228,221,213,0.30)" at bounding box center [206, 287] width 8 height 8
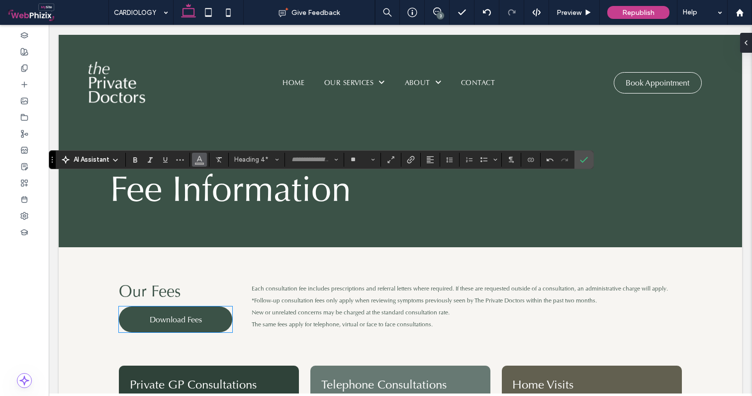
click at [200, 161] on icon "Color" at bounding box center [199, 159] width 8 height 8
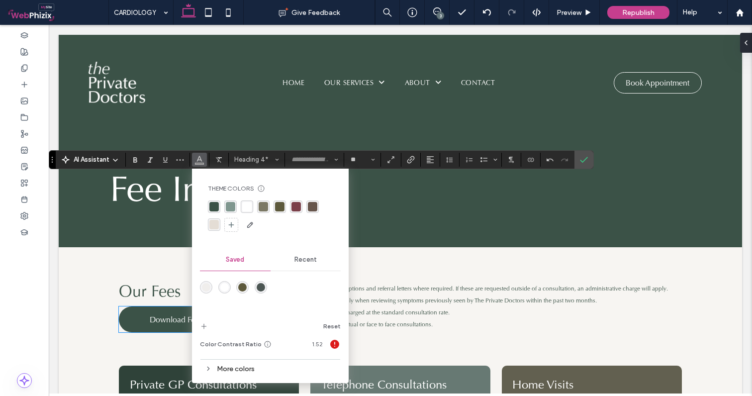
click at [212, 228] on div "rgba(228, 221, 213, 1)" at bounding box center [213, 224] width 9 height 9
click at [585, 158] on icon "Confirm" at bounding box center [584, 160] width 8 height 8
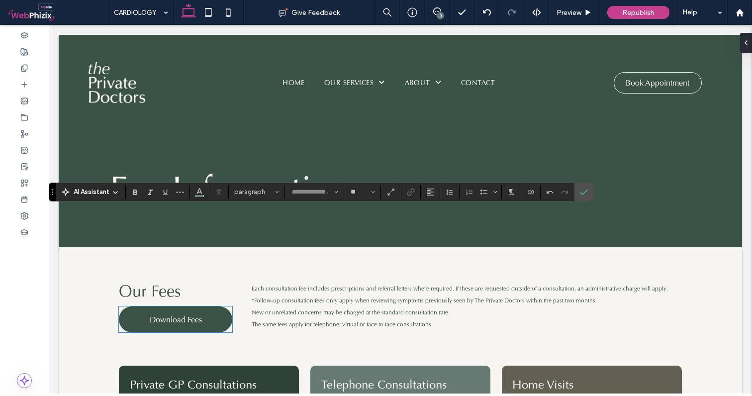
type input "**"
click at [201, 192] on use "Color" at bounding box center [199, 190] width 5 height 5
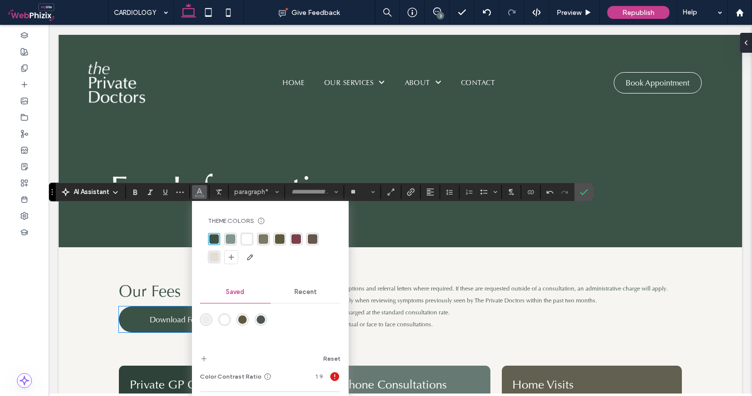
click at [248, 240] on div "rgba(255, 255, 255, 1)" at bounding box center [246, 238] width 9 height 9
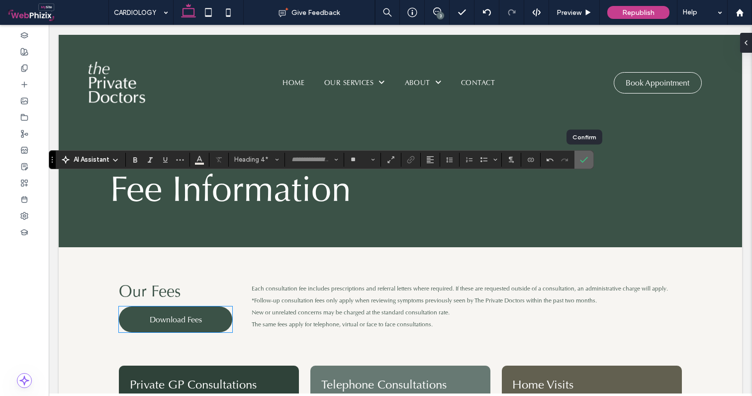
click at [587, 160] on icon "Confirm" at bounding box center [584, 160] width 8 height 8
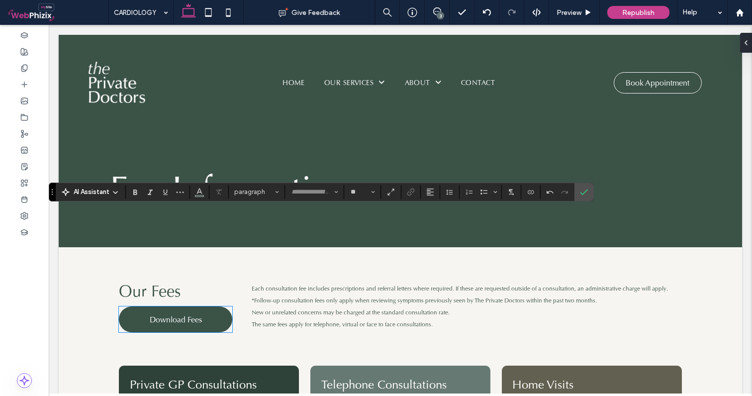
type input "**"
click at [199, 192] on use "Color" at bounding box center [199, 190] width 5 height 5
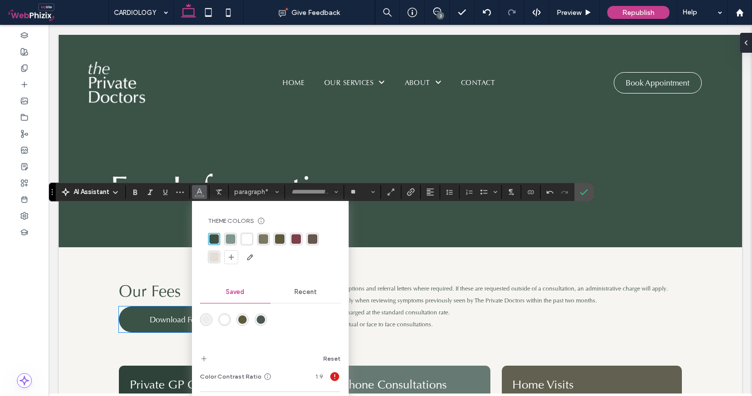
click at [247, 237] on div "rgba(255, 255, 255, 1)" at bounding box center [246, 238] width 9 height 9
click at [584, 192] on use "Confirm" at bounding box center [584, 192] width 8 height 6
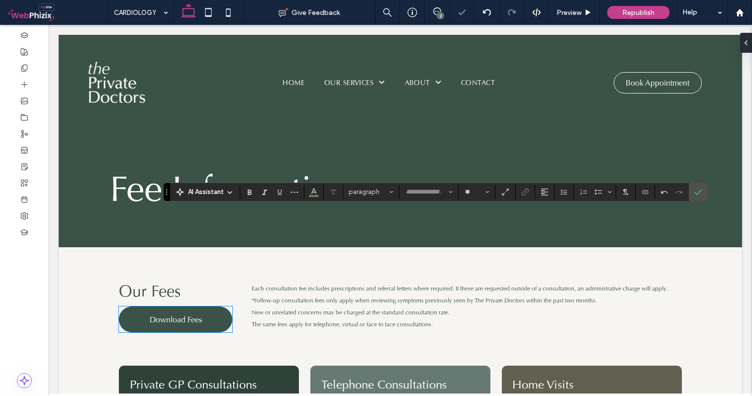
type input "**"
click at [313, 194] on icon "Color" at bounding box center [314, 191] width 8 height 8
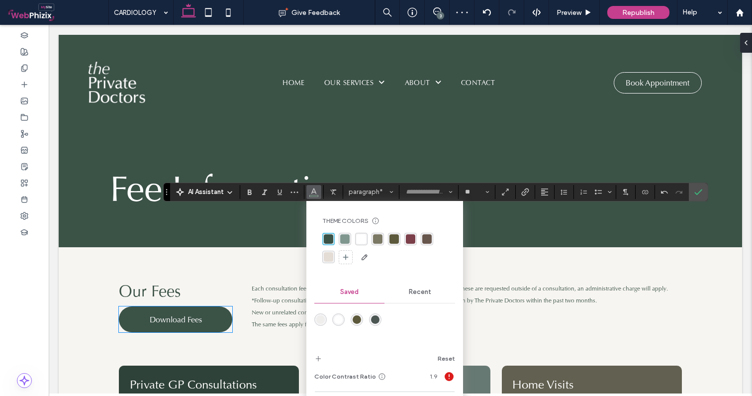
click at [354, 240] on div at bounding box center [384, 249] width 125 height 32
click at [363, 241] on div "rgba(255, 255, 255, 1)" at bounding box center [360, 238] width 9 height 9
click at [698, 191] on icon "Confirm" at bounding box center [698, 192] width 8 height 8
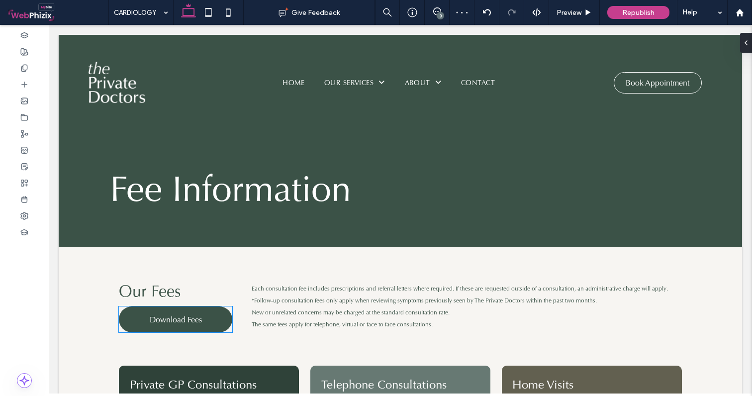
type input "**"
type input "****"
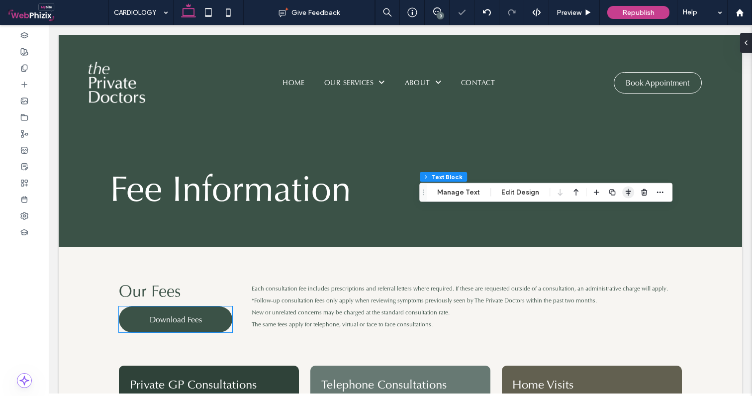
click at [630, 190] on icon "button" at bounding box center [628, 192] width 8 height 8
click at [598, 208] on icon "flex-start" at bounding box center [602, 212] width 8 height 8
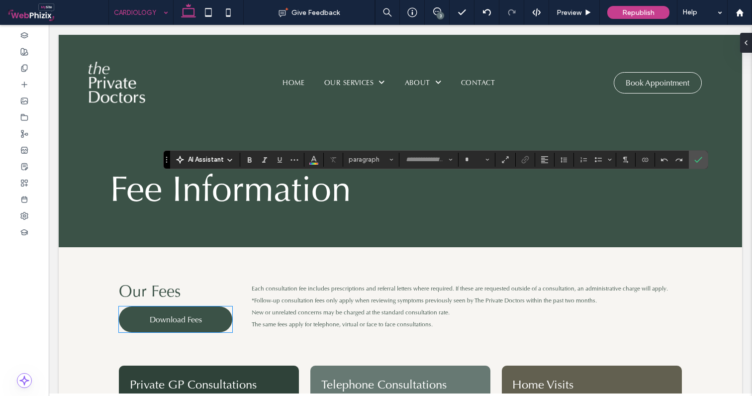
type input "**"
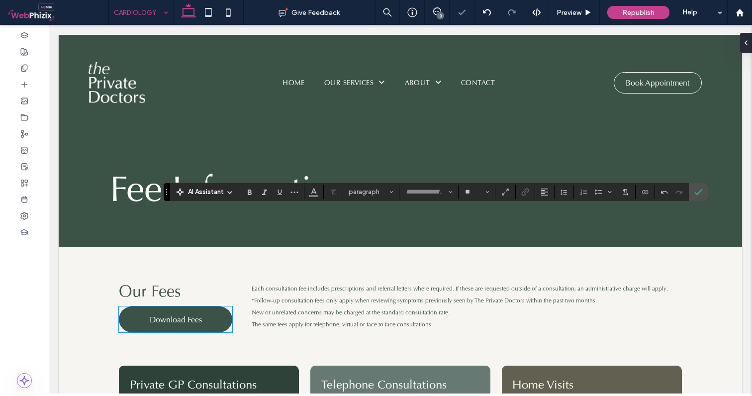
type input "**"
click at [318, 191] on button "Color" at bounding box center [313, 192] width 15 height 14
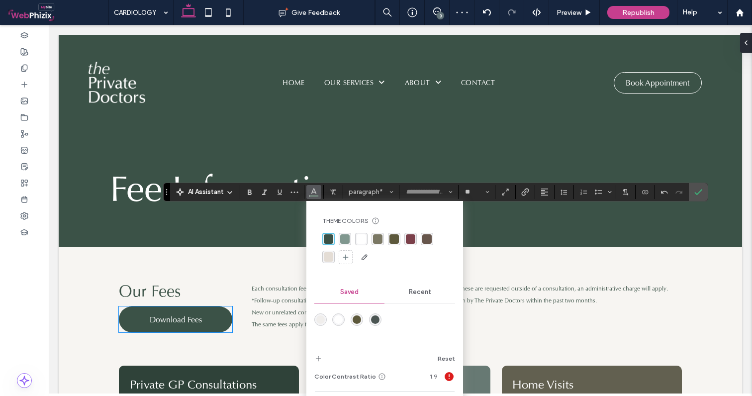
click at [358, 238] on div "rgba(255, 255, 255, 1)" at bounding box center [360, 238] width 9 height 9
click at [701, 191] on icon "Confirm" at bounding box center [698, 192] width 8 height 8
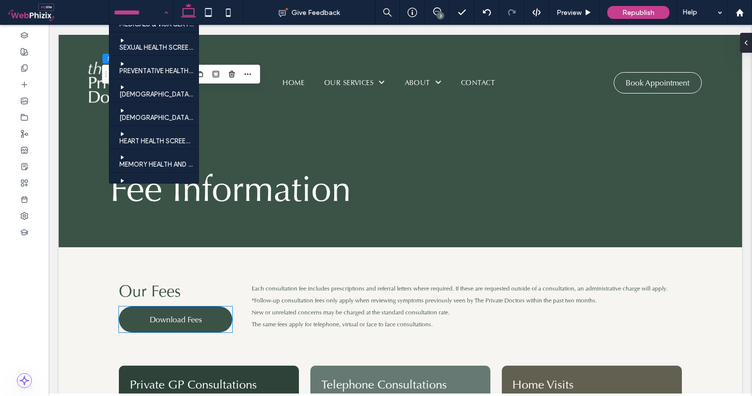
scroll to position [95, 0]
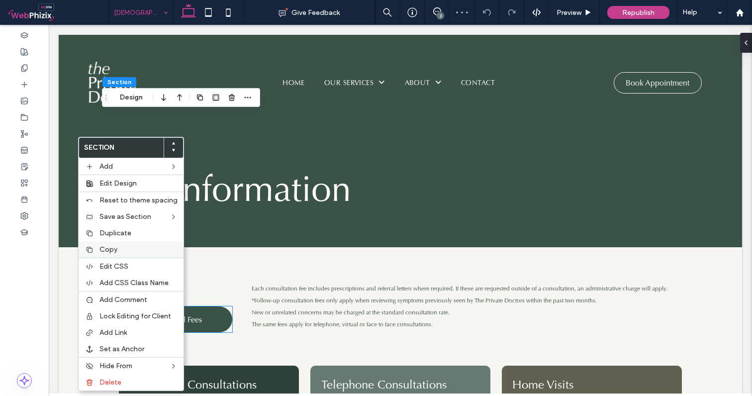
click at [114, 248] on span "Copy" at bounding box center [108, 249] width 18 height 8
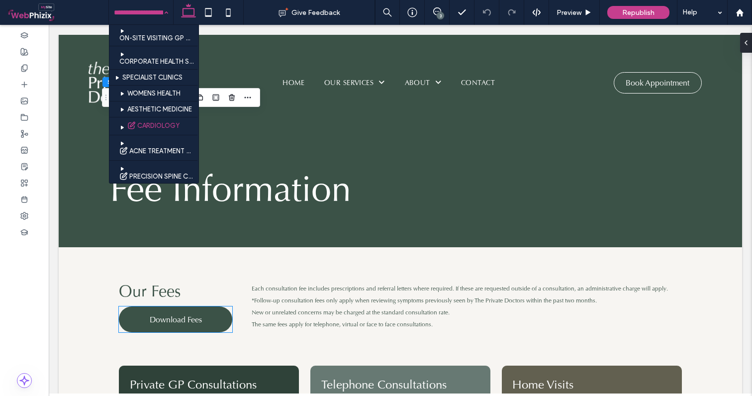
scroll to position [352, 0]
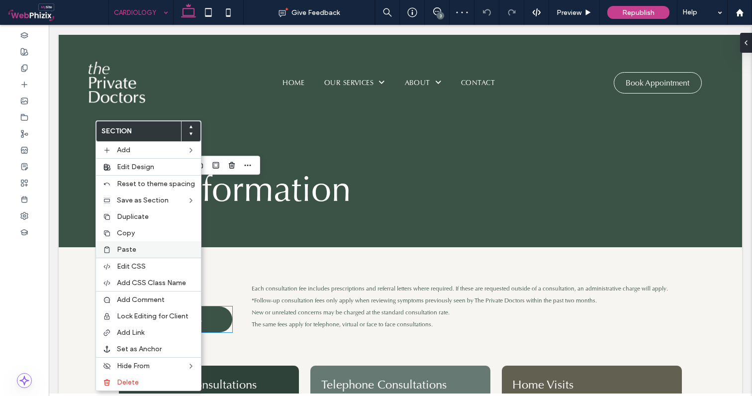
click at [125, 247] on span "Paste" at bounding box center [126, 249] width 19 height 8
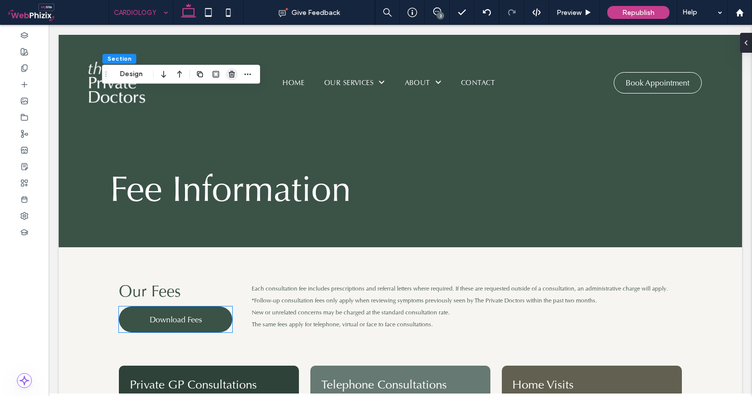
click at [232, 75] on icon "button" at bounding box center [232, 74] width 8 height 8
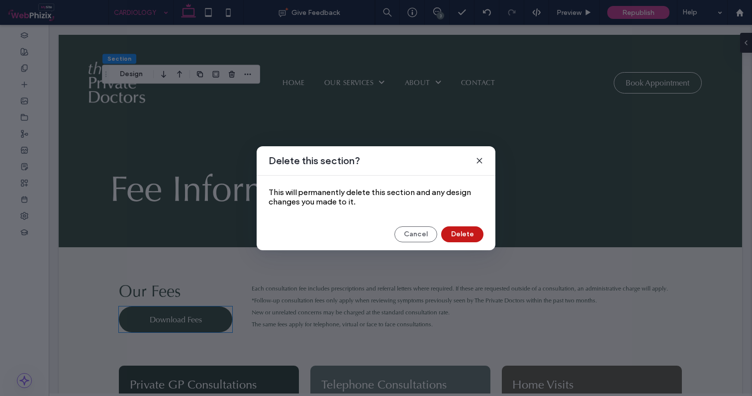
click at [460, 236] on button "Delete" at bounding box center [462, 234] width 42 height 16
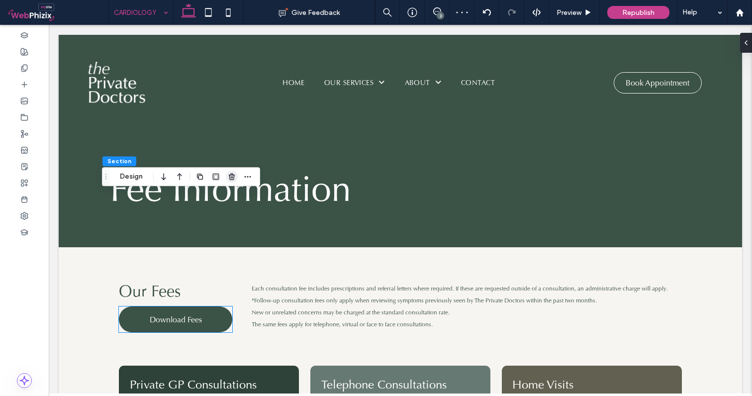
click at [235, 177] on icon "button" at bounding box center [232, 176] width 8 height 8
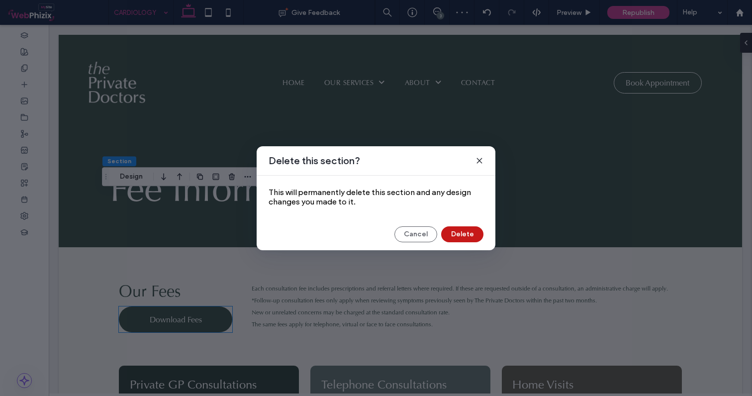
click at [465, 231] on button "Delete" at bounding box center [462, 234] width 42 height 16
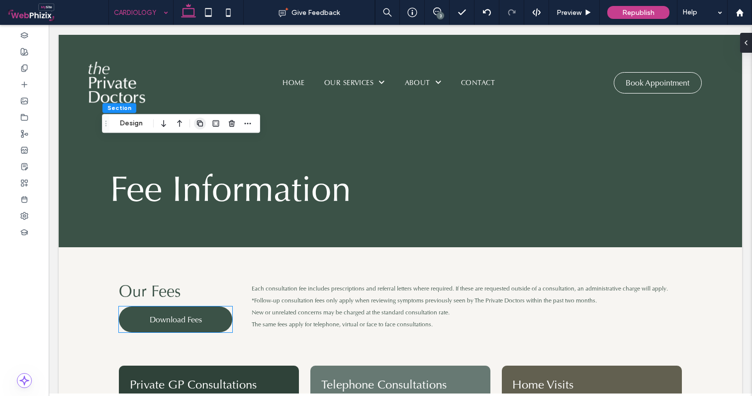
click at [198, 123] on icon "button" at bounding box center [200, 123] width 8 height 8
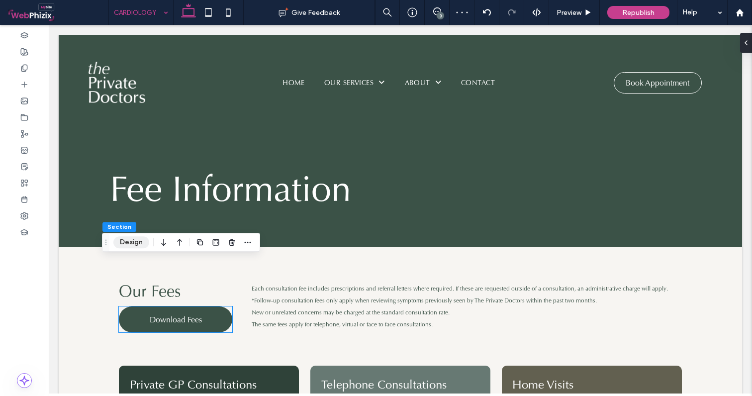
click at [127, 244] on button "Design" at bounding box center [131, 242] width 36 height 12
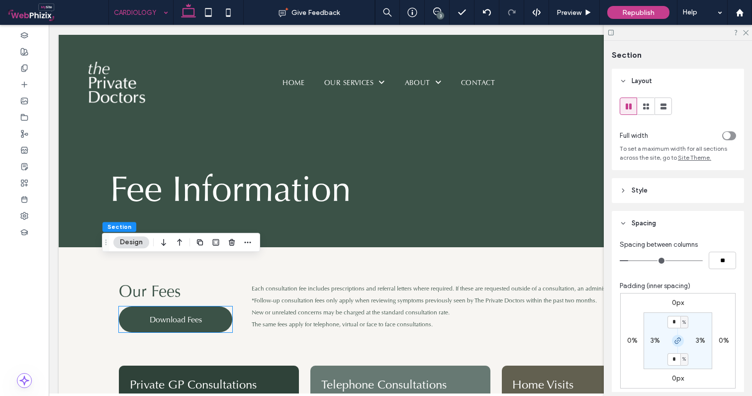
click at [674, 342] on icon "button" at bounding box center [678, 341] width 8 height 8
click at [673, 319] on input "*" at bounding box center [673, 322] width 13 height 12
type input "*"
click at [746, 31] on icon at bounding box center [745, 32] width 6 height 6
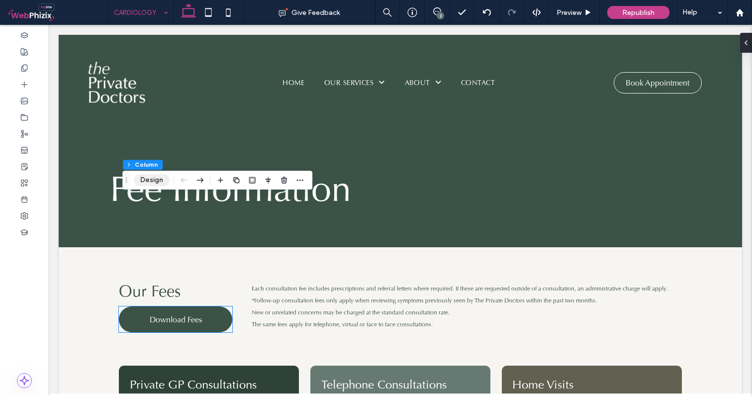
click at [152, 178] on button "Design" at bounding box center [152, 180] width 36 height 12
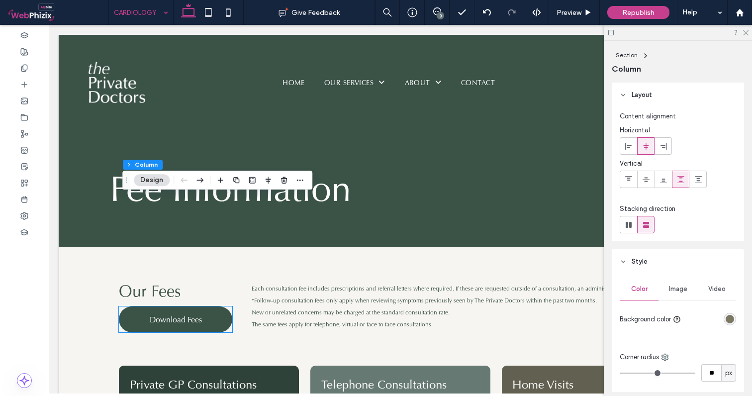
click at [725, 318] on div "rgba(123, 120, 100, 1)" at bounding box center [729, 319] width 8 height 8
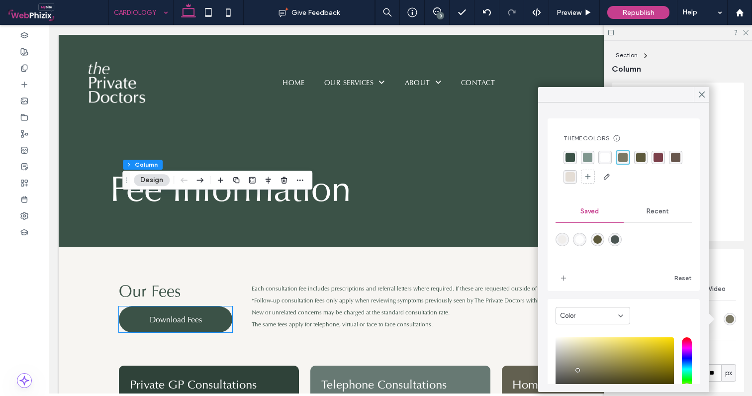
click at [569, 157] on div "rgba(59, 82, 71, 1)" at bounding box center [569, 157] width 9 height 9
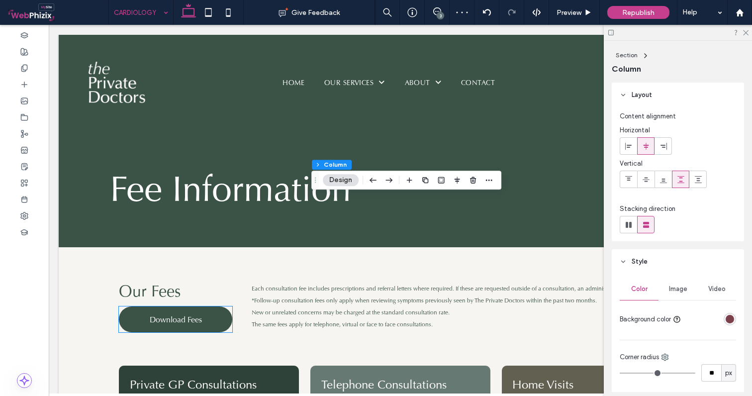
click at [728, 317] on div "rgba(123, 64, 74, 1)" at bounding box center [729, 319] width 8 height 8
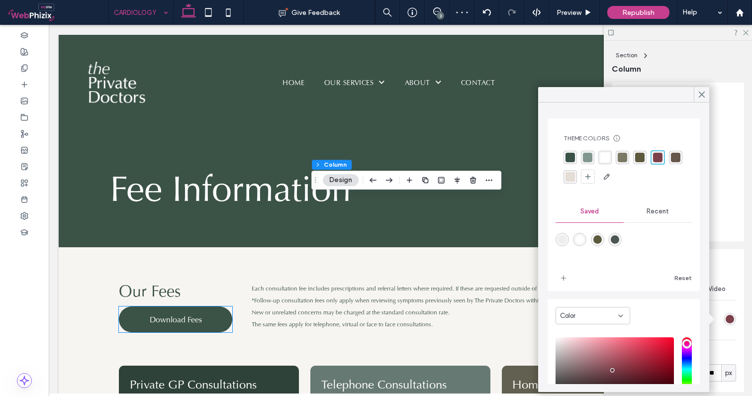
click at [587, 158] on div "rgba(128, 151, 143, 1)" at bounding box center [587, 157] width 9 height 9
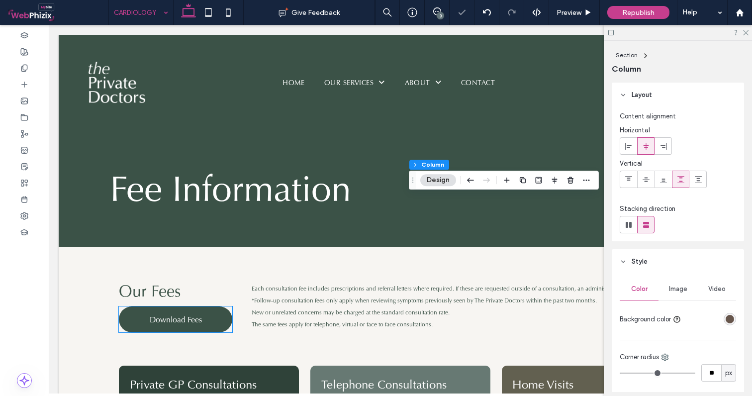
click at [725, 321] on div "rgba(103, 86, 76, 1)" at bounding box center [729, 319] width 8 height 8
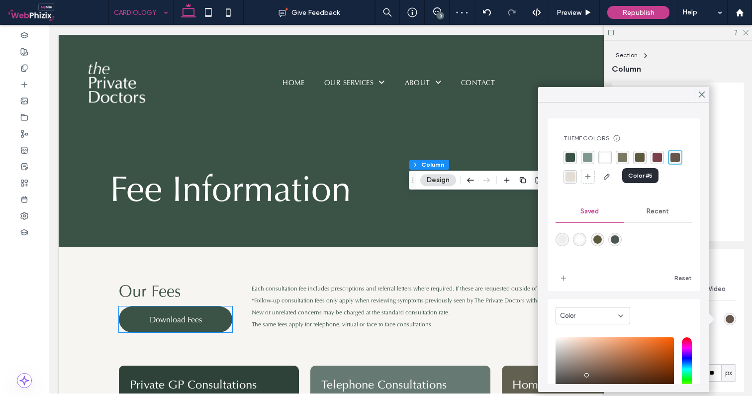
click at [637, 158] on div "rgba(93, 89, 60, 1)" at bounding box center [639, 157] width 9 height 9
click at [620, 160] on div "rgba(123, 120, 100, 1)" at bounding box center [621, 157] width 9 height 9
click at [699, 94] on icon at bounding box center [701, 94] width 9 height 9
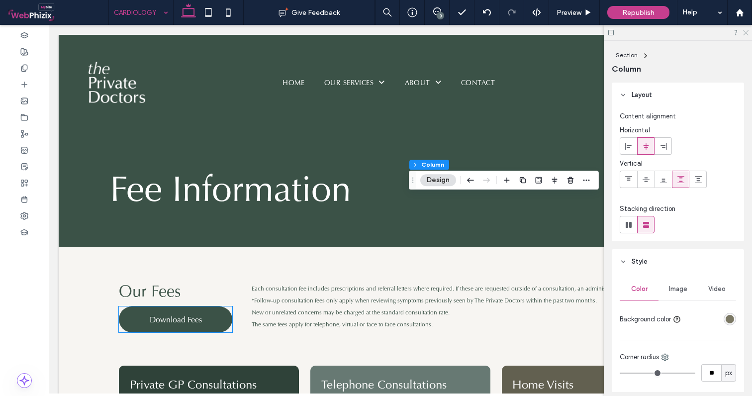
click at [744, 33] on icon at bounding box center [745, 32] width 6 height 6
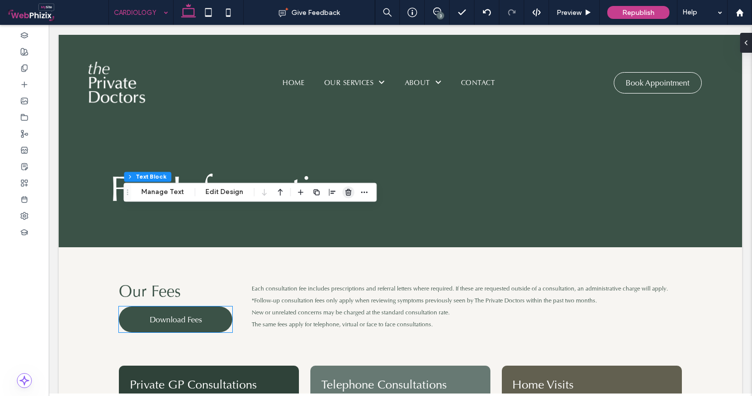
click at [345, 192] on icon "button" at bounding box center [348, 192] width 8 height 8
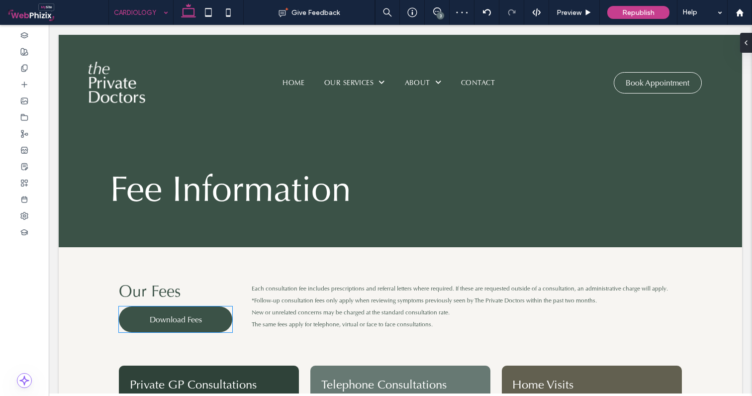
type input "***"
type input "**"
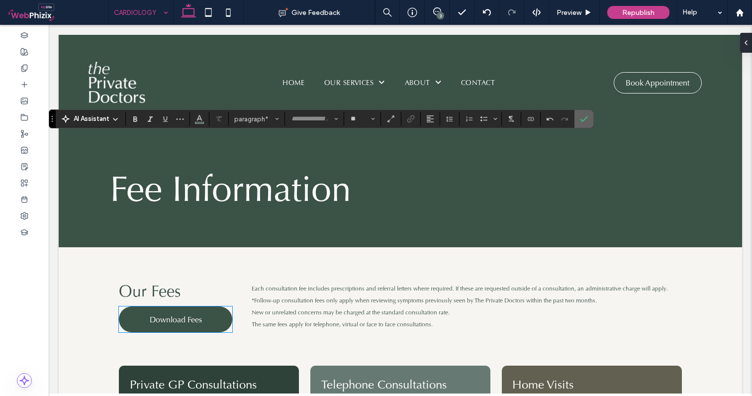
click at [587, 116] on icon "Confirm" at bounding box center [584, 119] width 8 height 8
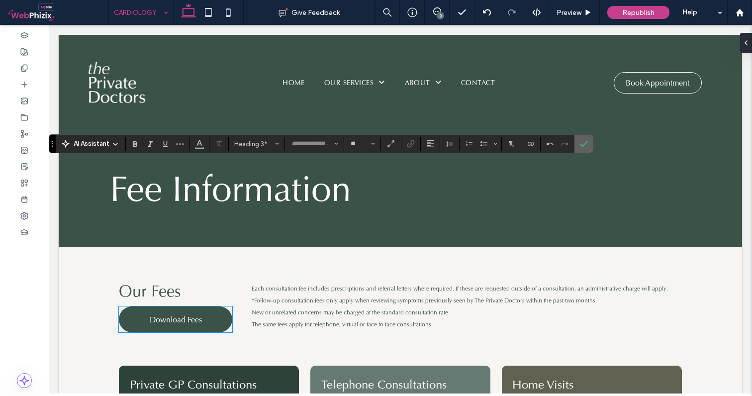
click at [584, 141] on icon "Confirm" at bounding box center [584, 144] width 8 height 8
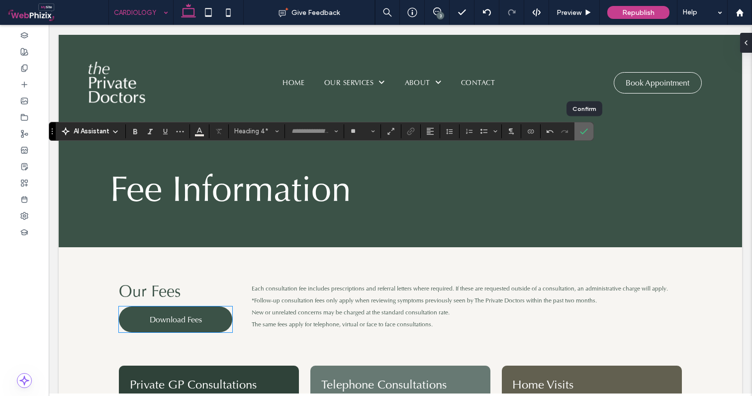
click at [583, 136] on span "Confirm" at bounding box center [582, 131] width 4 height 18
click at [587, 131] on icon "Confirm" at bounding box center [584, 131] width 8 height 8
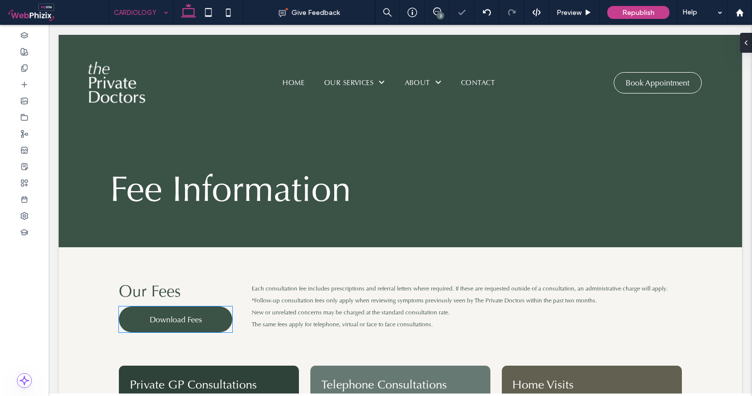
type input "**"
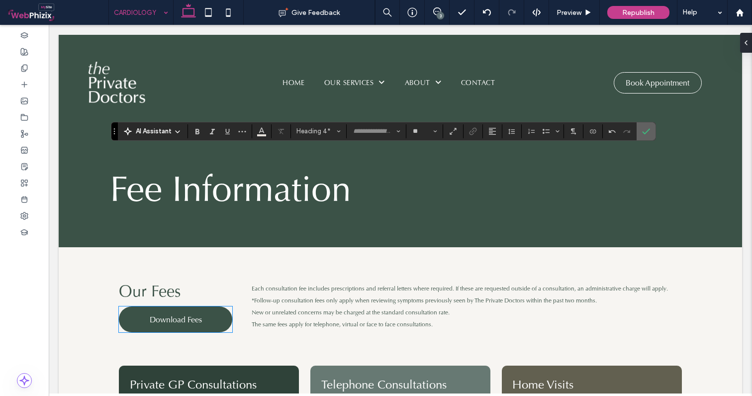
click at [648, 131] on icon "Confirm" at bounding box center [646, 131] width 8 height 8
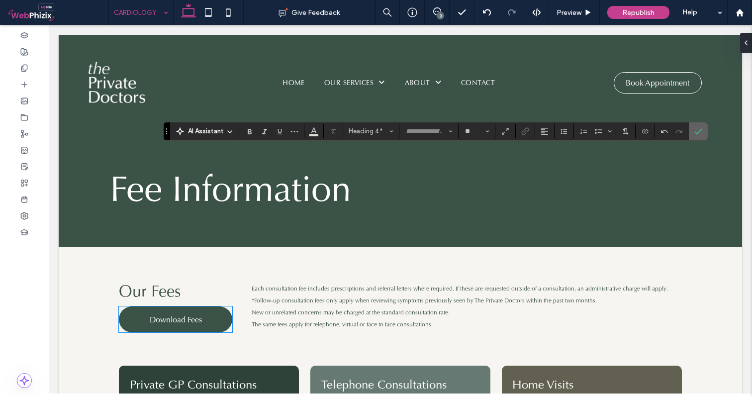
click at [706, 130] on section at bounding box center [697, 131] width 19 height 18
type input "**"
type input "****"
click at [701, 132] on icon "Confirm" at bounding box center [698, 131] width 8 height 8
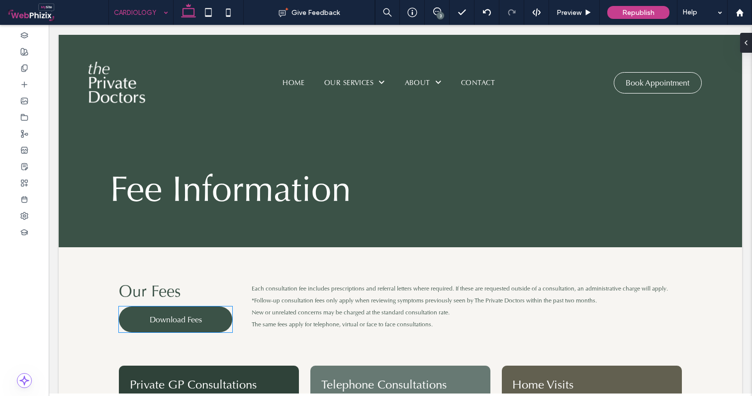
type input "**"
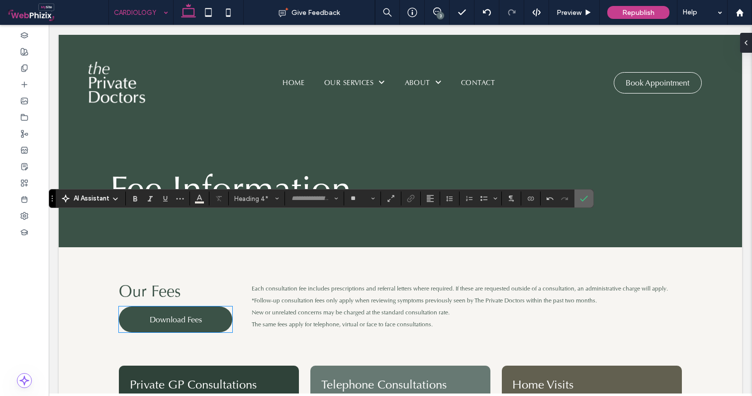
click at [585, 200] on icon "Confirm" at bounding box center [584, 198] width 8 height 8
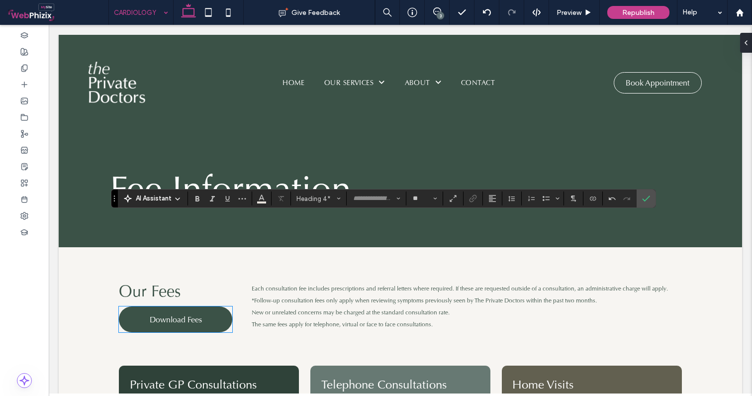
type input "**"
type input "****"
type input "**"
click at [647, 198] on use "Confirm" at bounding box center [646, 198] width 8 height 6
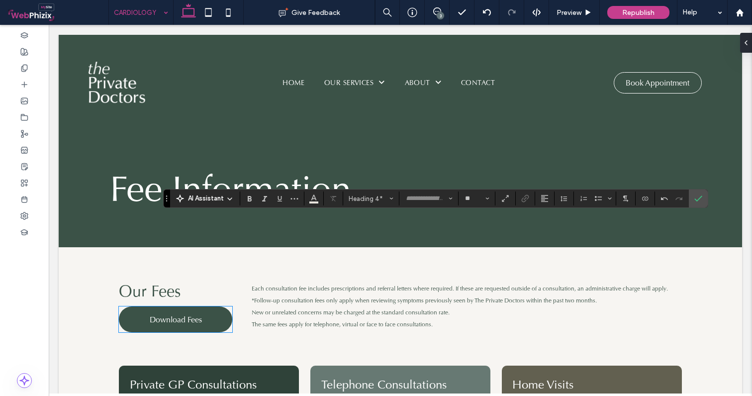
type input "**"
type input "****"
click at [697, 194] on span "Confirm" at bounding box center [696, 198] width 4 height 18
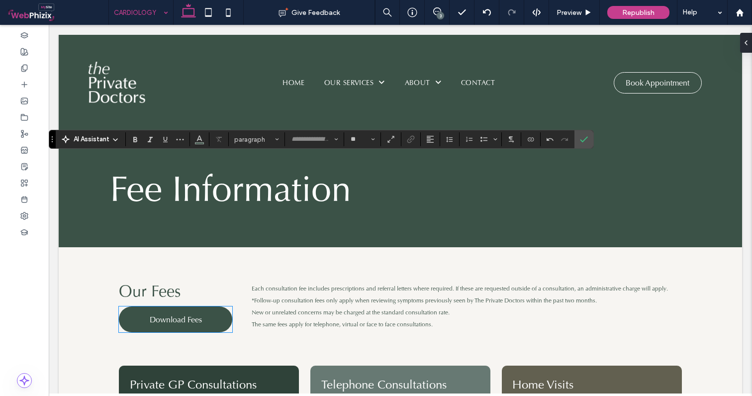
type input "**"
click at [201, 144] on span "Color" at bounding box center [199, 138] width 8 height 13
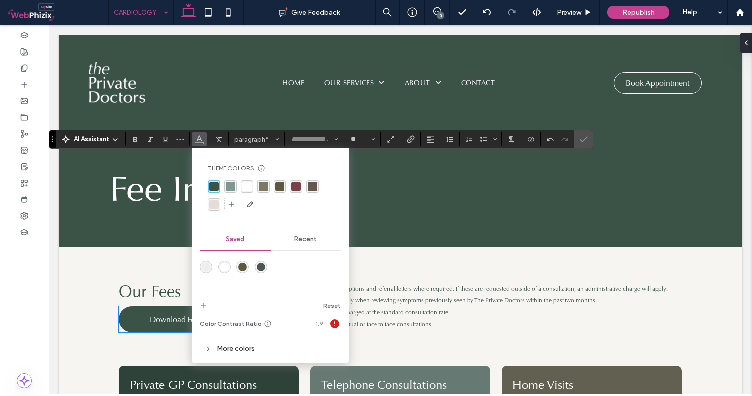
click at [249, 185] on div "rgba(255, 255, 255, 1)" at bounding box center [246, 185] width 9 height 9
click at [583, 141] on use "Confirm" at bounding box center [584, 139] width 8 height 6
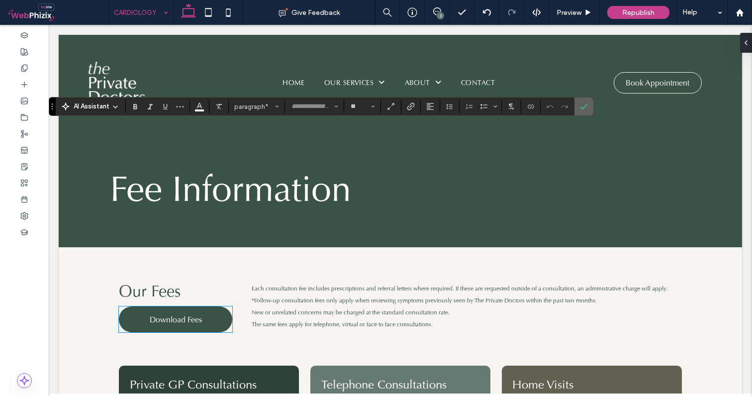
click at [581, 107] on use "Confirm" at bounding box center [584, 106] width 8 height 6
click at [582, 109] on use "Confirm" at bounding box center [584, 106] width 8 height 6
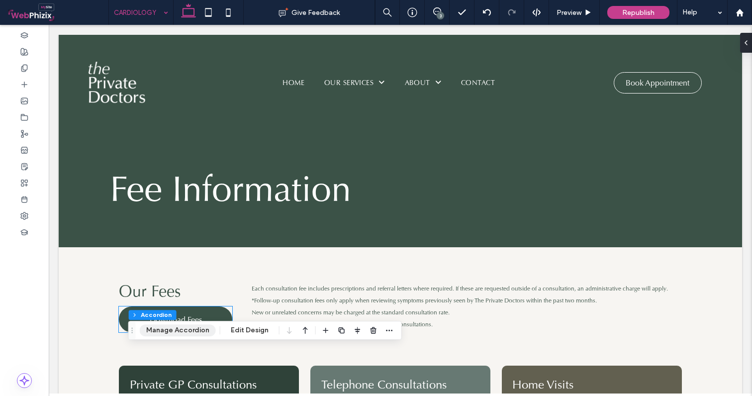
click at [188, 331] on button "Manage Accordion" at bounding box center [178, 330] width 76 height 12
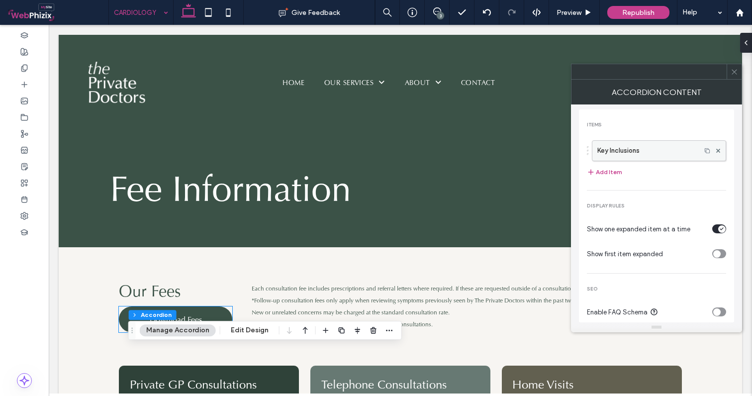
click at [650, 148] on label "Key Inclusions" at bounding box center [646, 151] width 98 height 20
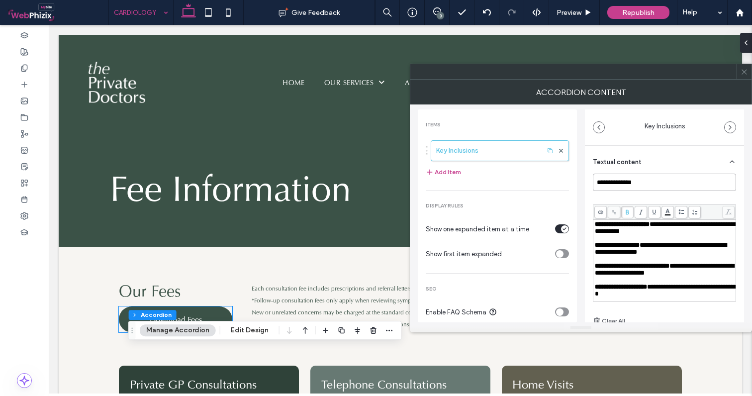
drag, startPoint x: 654, startPoint y: 181, endPoint x: 550, endPoint y: 176, distance: 103.5
click at [550, 176] on div "**********" at bounding box center [581, 213] width 326 height 218
type input "**********"
click at [622, 247] on span "**********" at bounding box center [616, 245] width 45 height 6
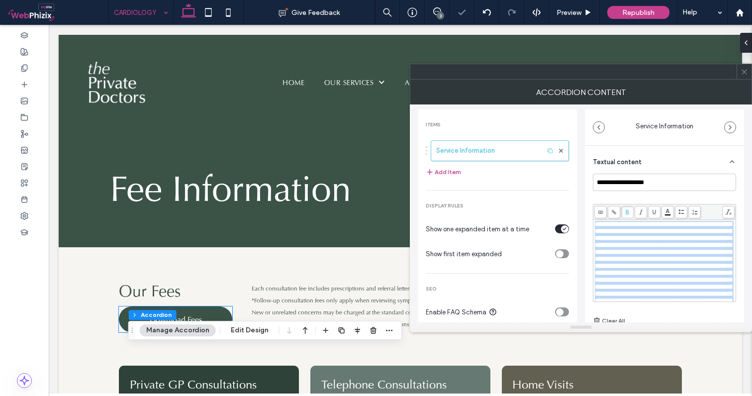
click at [630, 212] on span at bounding box center [627, 212] width 12 height 12
click at [673, 258] on span "**********" at bounding box center [662, 266] width 137 height 90
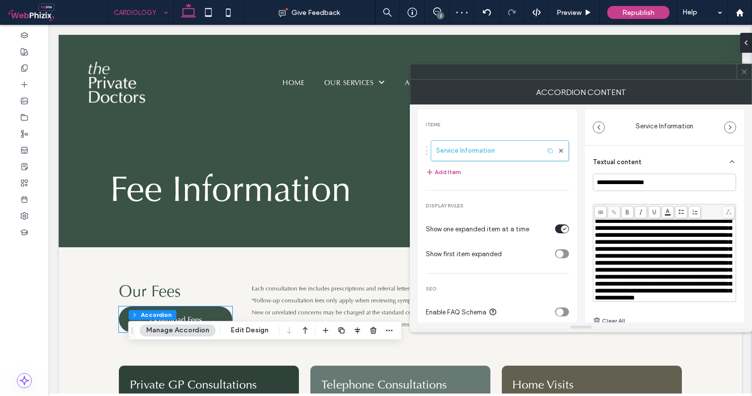
scroll to position [25, 0]
click at [653, 267] on span "**********" at bounding box center [662, 256] width 137 height 90
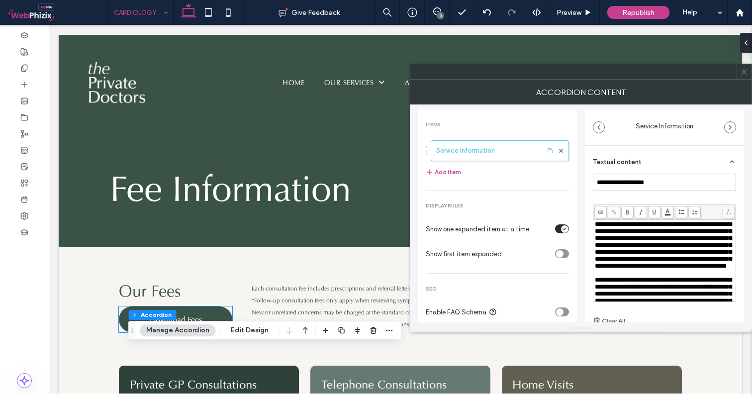
scroll to position [0, 0]
click at [695, 247] on span "**********" at bounding box center [662, 245] width 137 height 48
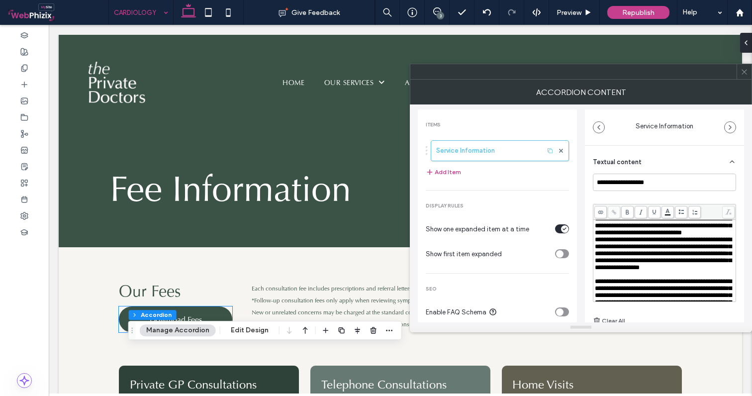
scroll to position [13, 0]
click at [582, 249] on div "**********" at bounding box center [581, 213] width 326 height 218
click at [746, 73] on icon at bounding box center [743, 71] width 7 height 7
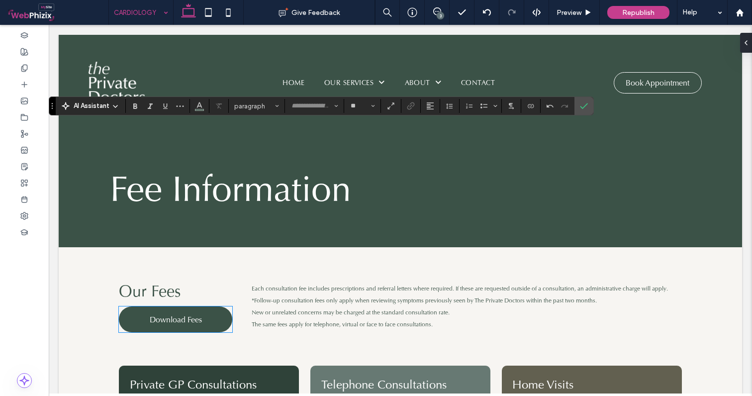
type input "**"
click at [199, 107] on icon "Color" at bounding box center [199, 105] width 8 height 8
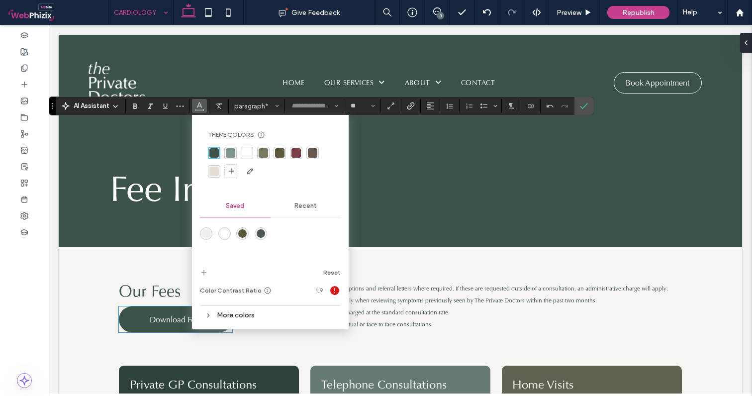
click at [243, 153] on div "rgba(255, 255, 255, 1)" at bounding box center [246, 152] width 9 height 9
click at [584, 109] on icon "Confirm" at bounding box center [584, 106] width 8 height 8
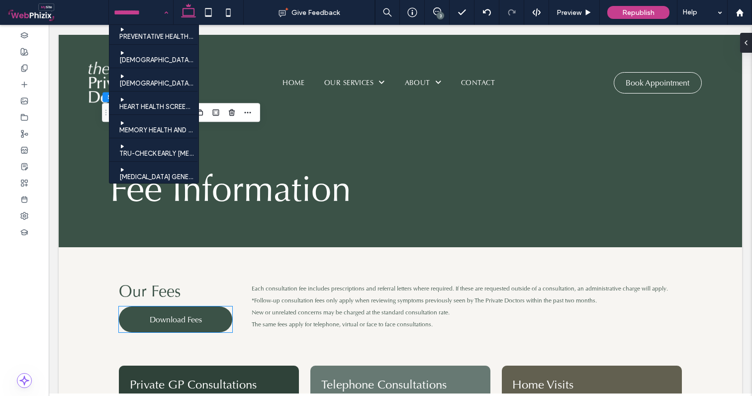
scroll to position [133, 0]
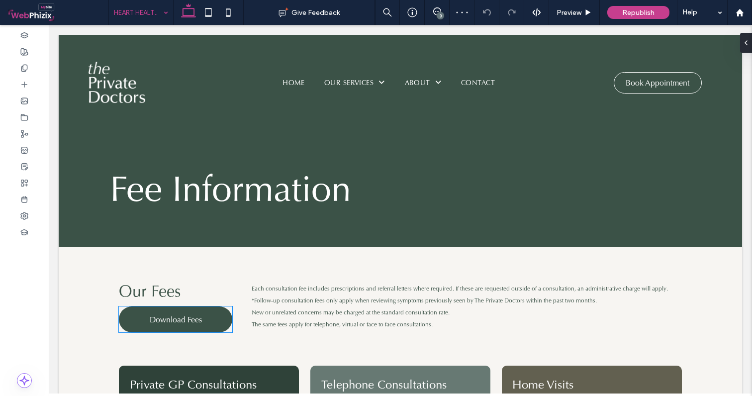
click at [135, 17] on input at bounding box center [138, 12] width 49 height 25
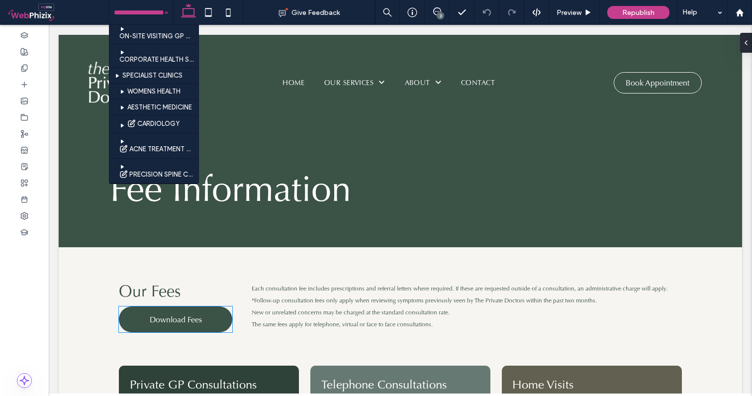
scroll to position [356, 0]
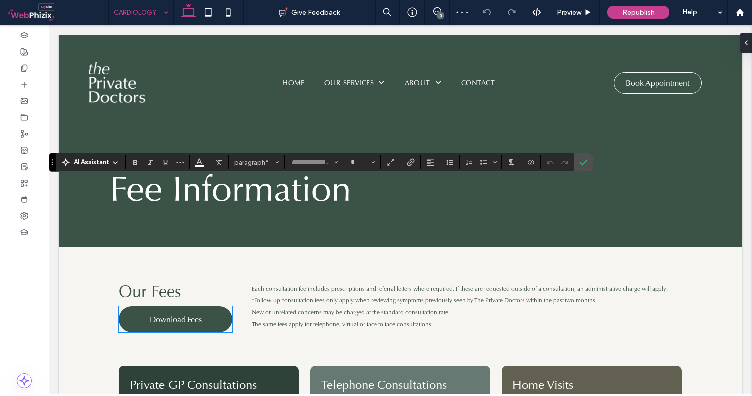
type input "**"
click at [586, 161] on use "Confirm" at bounding box center [584, 162] width 8 height 6
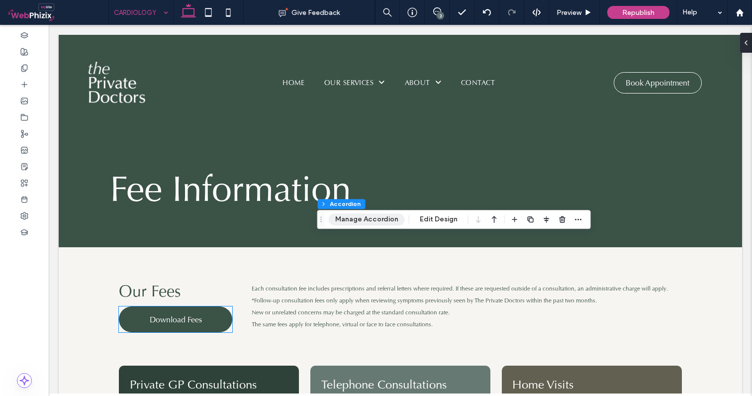
click at [354, 218] on button "Manage Accordion" at bounding box center [367, 219] width 76 height 12
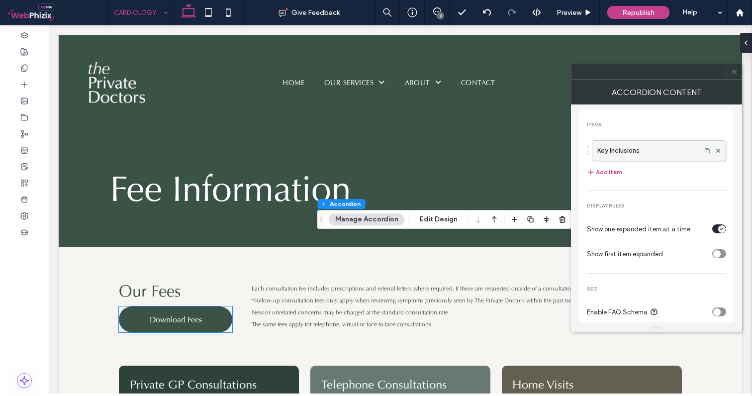
click at [619, 152] on label "Key Inclusions" at bounding box center [646, 151] width 98 height 20
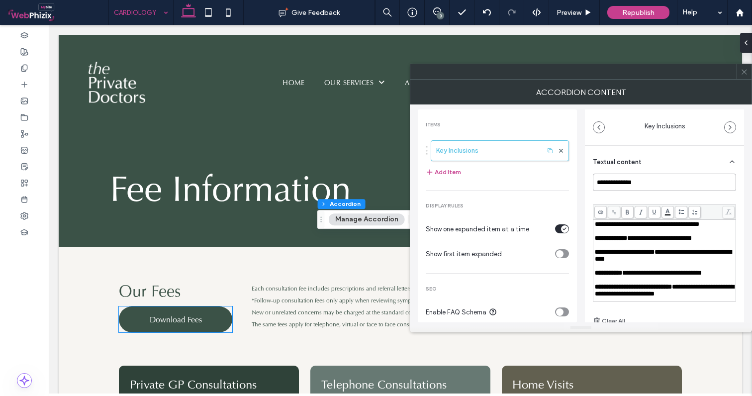
drag, startPoint x: 646, startPoint y: 181, endPoint x: 528, endPoint y: 183, distance: 117.3
click at [528, 183] on div "**********" at bounding box center [581, 213] width 326 height 218
type input "***"
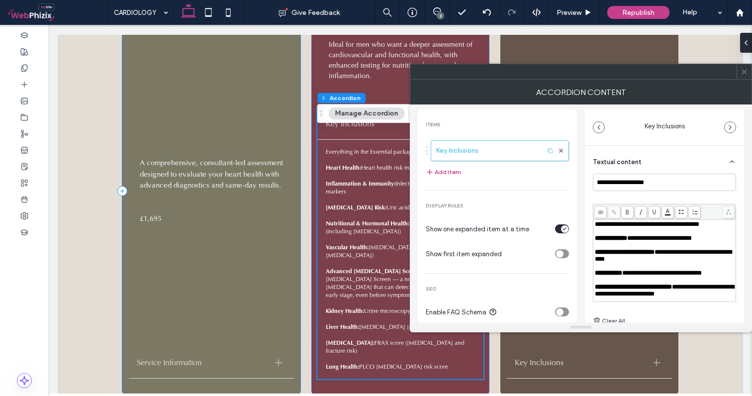
scroll to position [940, 0]
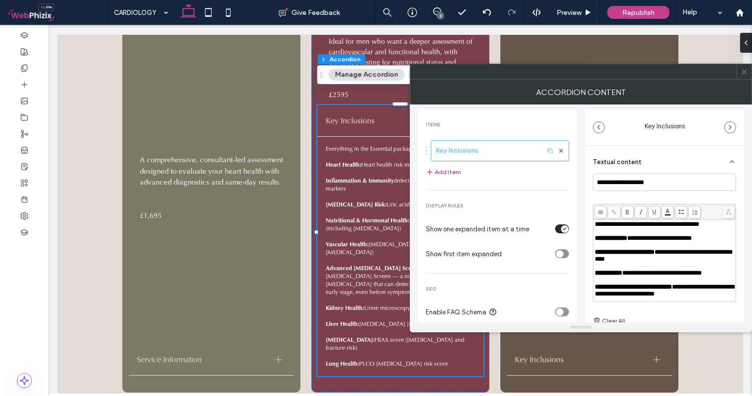
type input "**********"
click at [642, 237] on span "**********" at bounding box center [659, 238] width 65 height 6
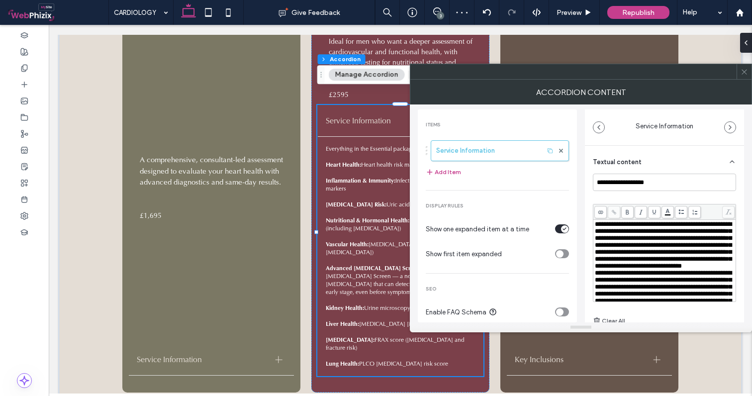
scroll to position [0, 0]
click at [691, 254] on span "**********" at bounding box center [662, 245] width 137 height 48
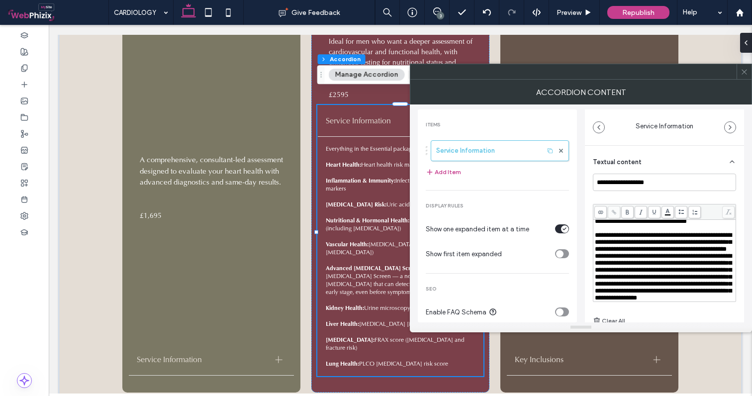
click at [595, 253] on span "**********" at bounding box center [662, 277] width 137 height 48
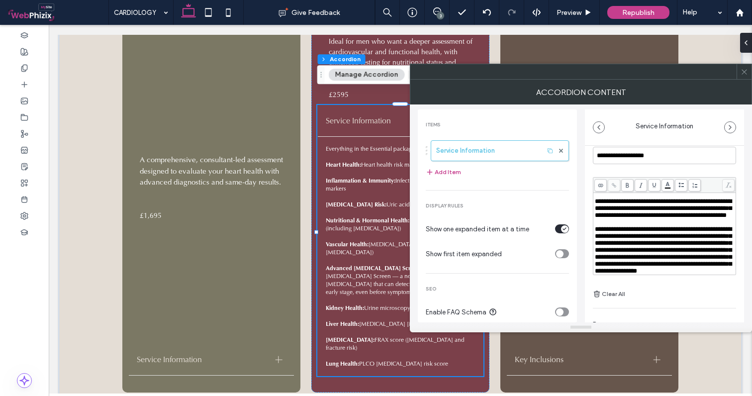
scroll to position [28, 0]
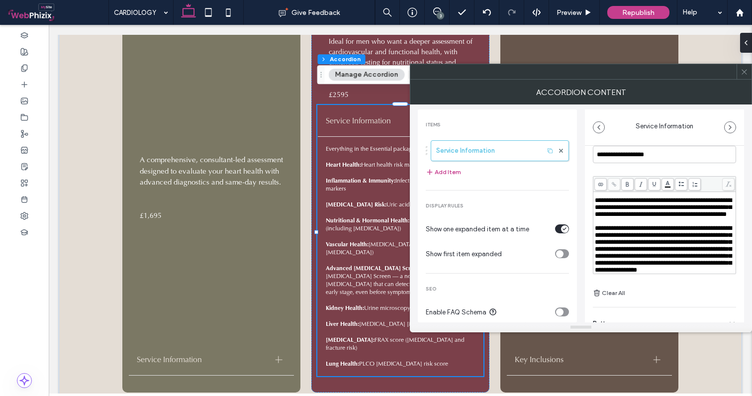
click at [618, 238] on span "**********" at bounding box center [662, 249] width 137 height 48
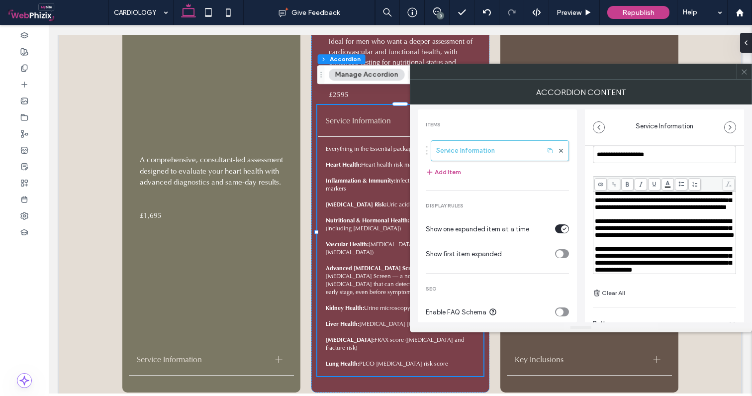
click at [587, 235] on div "**********" at bounding box center [664, 241] width 159 height 246
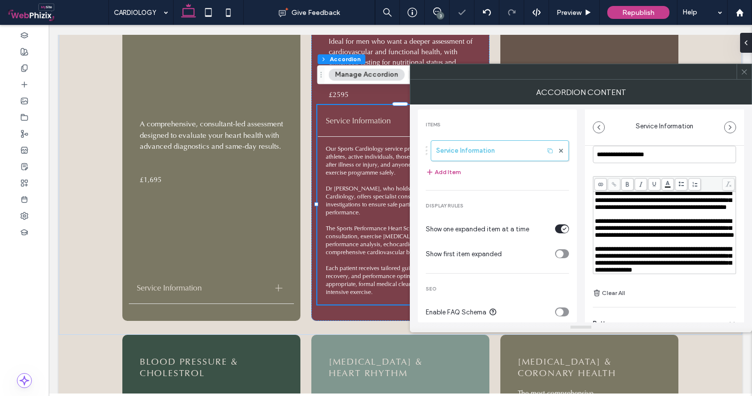
click at [747, 68] on icon at bounding box center [743, 71] width 7 height 7
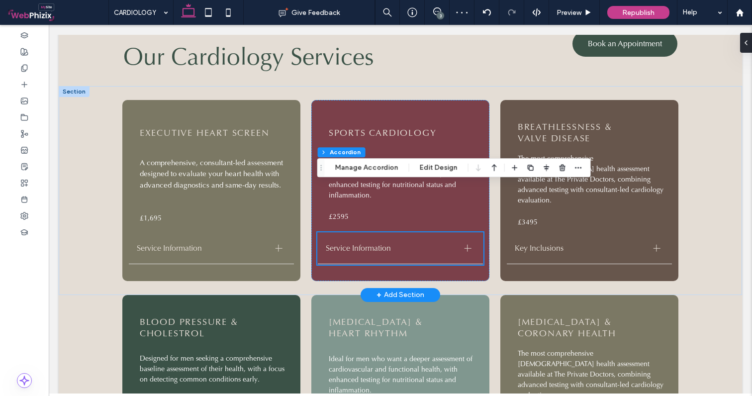
scroll to position [807, 0]
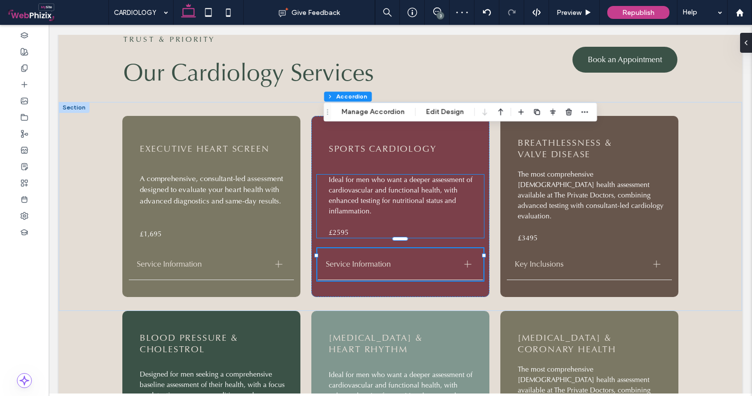
drag, startPoint x: 319, startPoint y: 208, endPoint x: 326, endPoint y: 111, distance: 97.6
click at [326, 111] on icon "Drag" at bounding box center [328, 111] width 8 height 7
click at [353, 227] on p "£2595" at bounding box center [402, 232] width 147 height 10
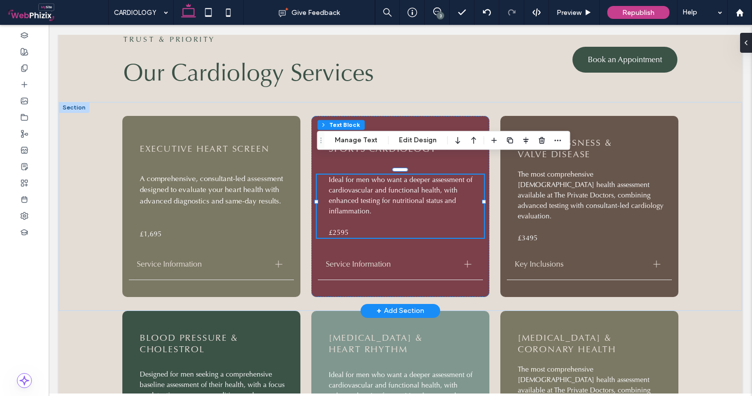
click at [353, 216] on div "Ideal for men who want a deeper assessment of cardiovascular and functional hea…" at bounding box center [400, 206] width 167 height 64
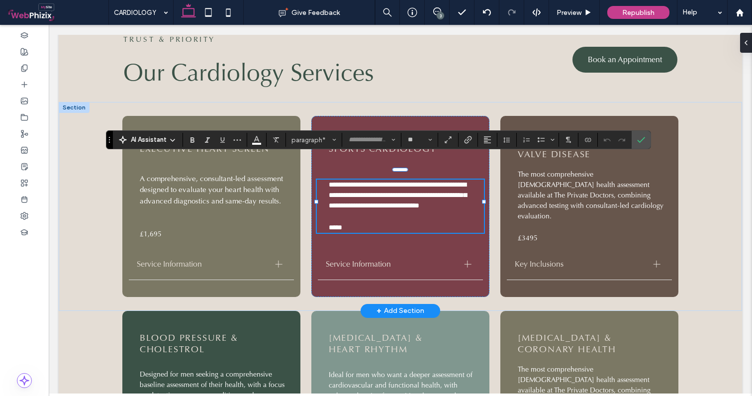
click at [356, 222] on p "*****" at bounding box center [402, 227] width 147 height 10
drag, startPoint x: 358, startPoint y: 214, endPoint x: 323, endPoint y: 214, distance: 34.8
click at [323, 214] on div "**********" at bounding box center [400, 205] width 167 height 53
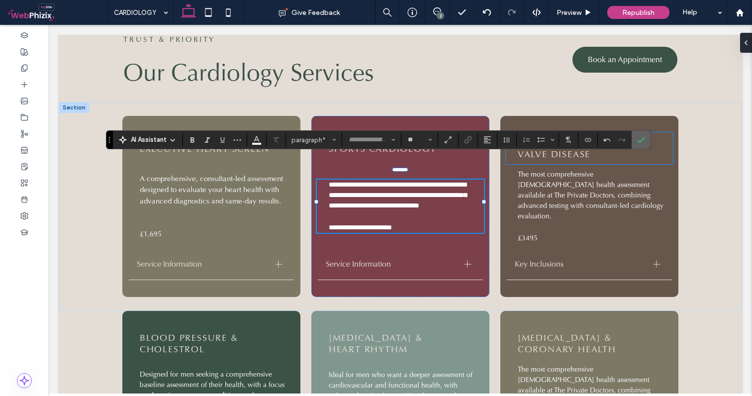
click at [643, 137] on icon "Confirm" at bounding box center [641, 140] width 8 height 8
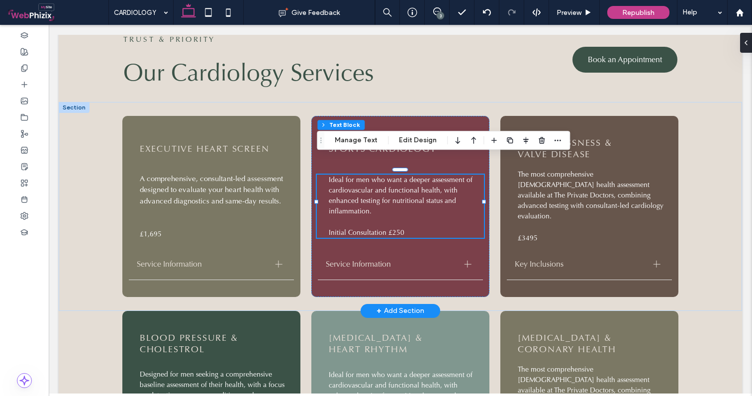
click at [377, 179] on span "Ideal for men who want a deeper assessment of cardiovascular and functional hea…" at bounding box center [401, 195] width 144 height 40
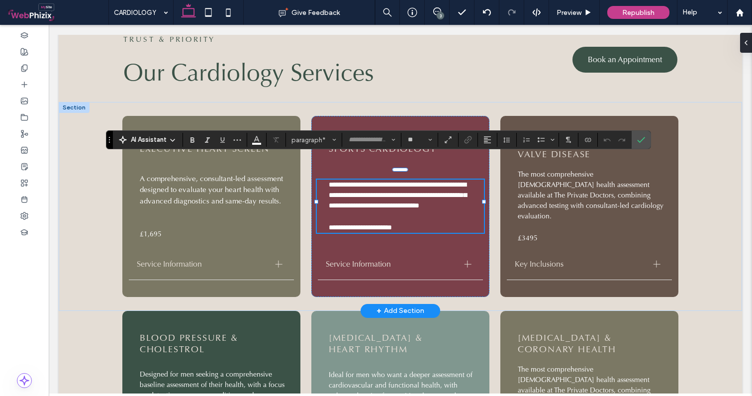
click at [365, 189] on span "**********" at bounding box center [398, 195] width 138 height 28
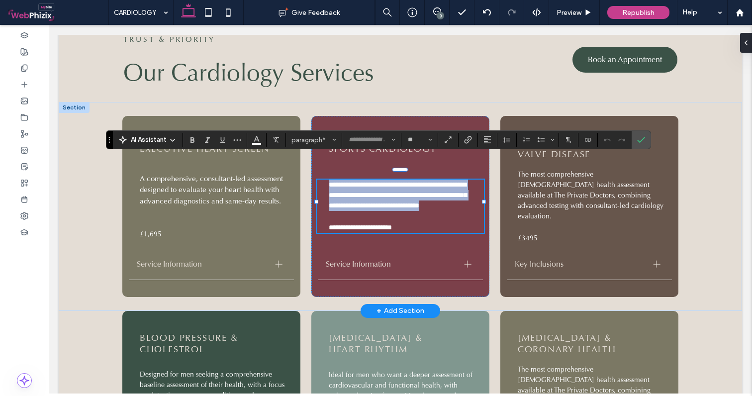
drag, startPoint x: 376, startPoint y: 192, endPoint x: 321, endPoint y: 159, distance: 64.0
click at [321, 179] on div "**********" at bounding box center [400, 205] width 167 height 53
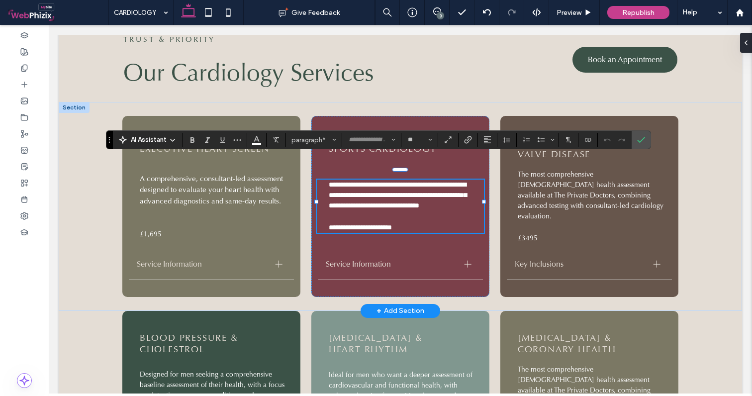
scroll to position [6, 0]
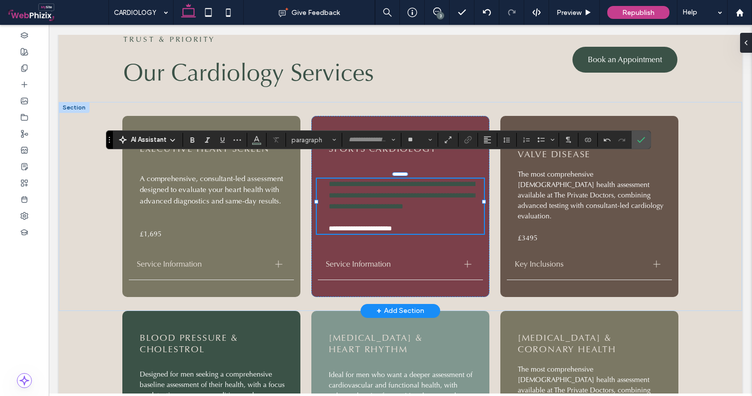
type input "*"
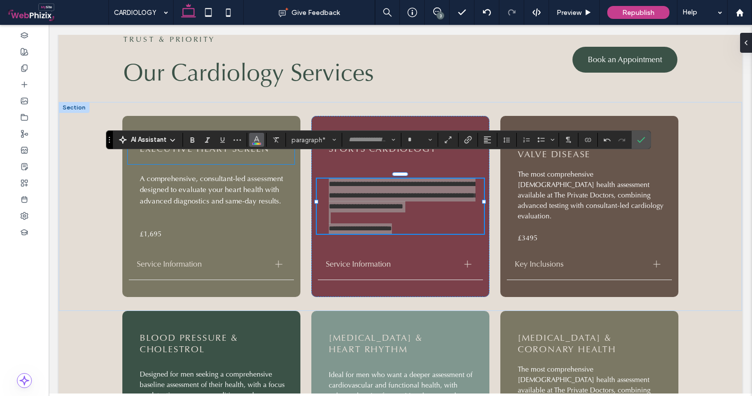
click at [255, 141] on icon "Color" at bounding box center [257, 139] width 8 height 8
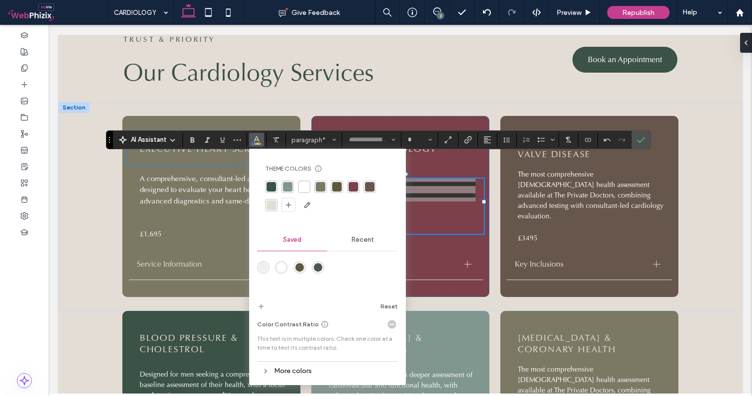
click at [301, 188] on div "rgba(255, 255, 255, 1)" at bounding box center [303, 186] width 9 height 9
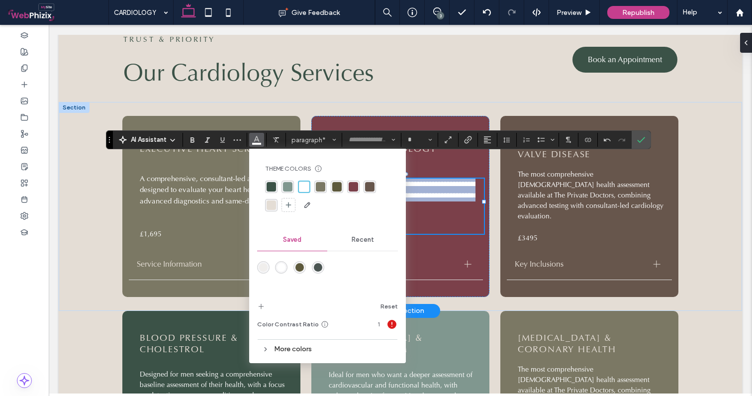
click at [419, 189] on span "**********" at bounding box center [403, 195] width 149 height 30
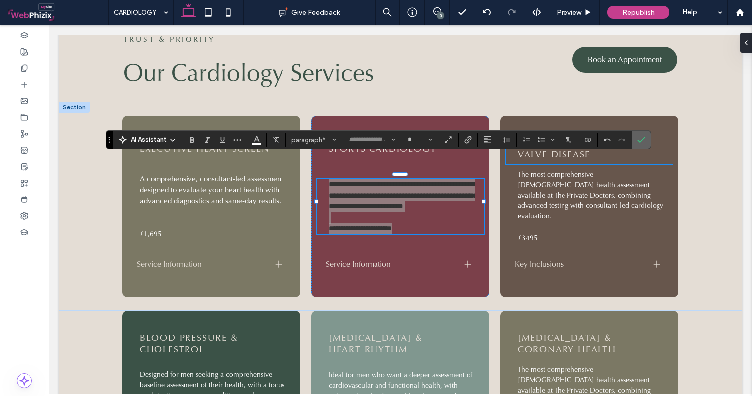
click at [646, 139] on label "Confirm" at bounding box center [640, 140] width 15 height 18
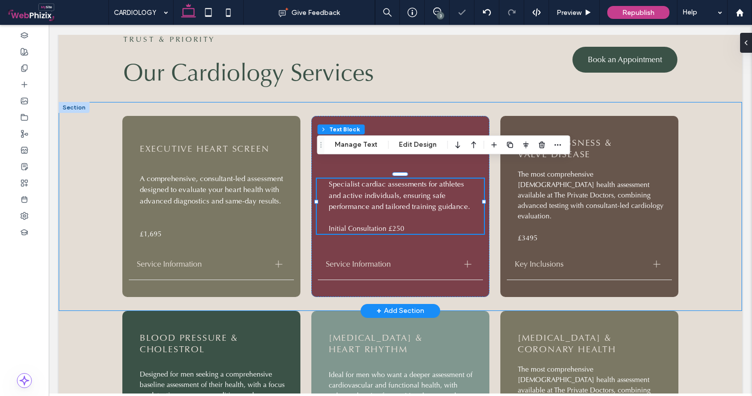
click at [707, 174] on div "EXECUTIVE HEART SCREEN A comprehensive, consultant-led assessment designed to e…" at bounding box center [400, 206] width 683 height 208
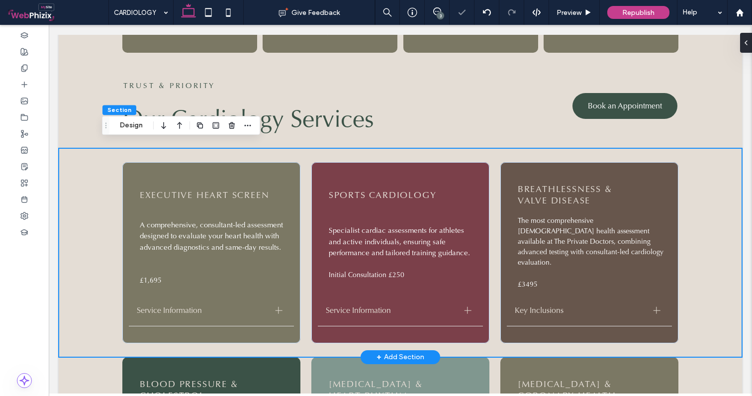
scroll to position [769, 0]
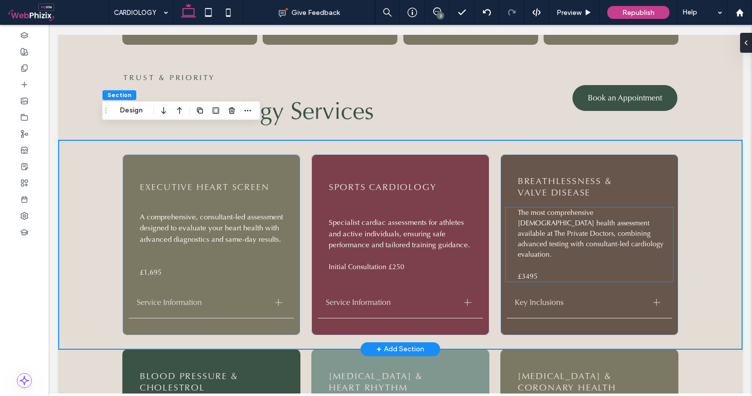
click at [556, 271] on p "£3495" at bounding box center [590, 276] width 147 height 10
click at [556, 250] on div "The most comprehensive [DEMOGRAPHIC_DATA] health assessment available at The Pr…" at bounding box center [589, 244] width 167 height 74
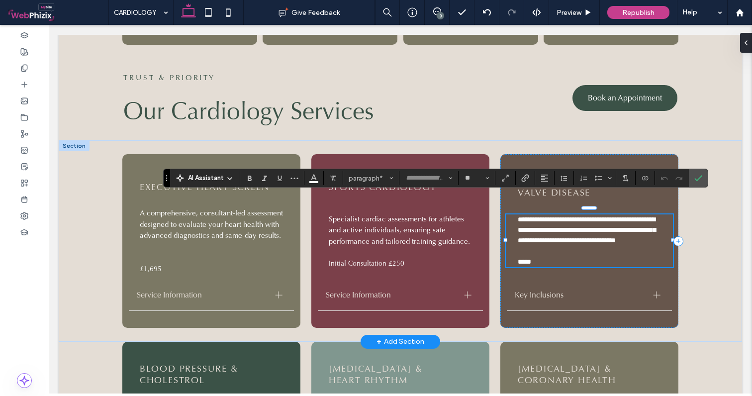
click at [542, 256] on p "*****" at bounding box center [590, 261] width 147 height 10
drag, startPoint x: 547, startPoint y: 254, endPoint x: 516, endPoint y: 254, distance: 30.8
click at [516, 254] on div "**********" at bounding box center [589, 240] width 167 height 53
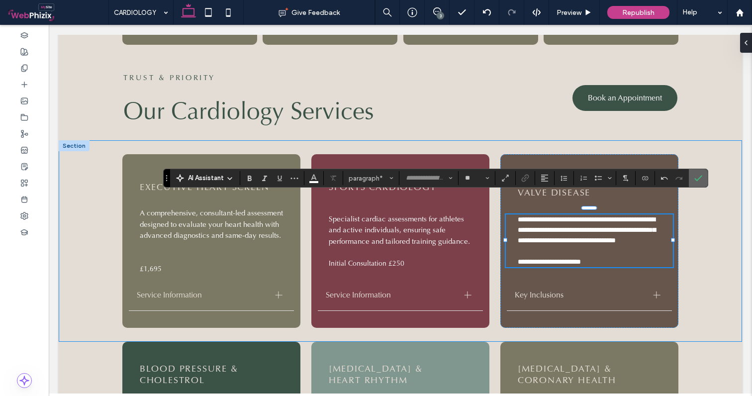
click at [698, 179] on use "Confirm" at bounding box center [698, 178] width 8 height 6
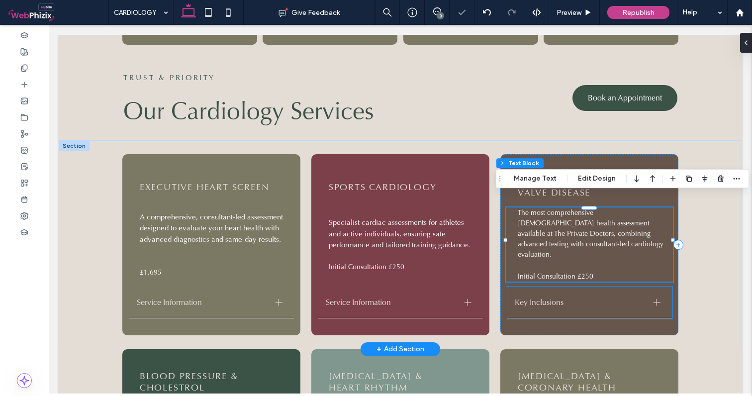
click at [570, 297] on span "Key Inclusions" at bounding box center [579, 302] width 131 height 10
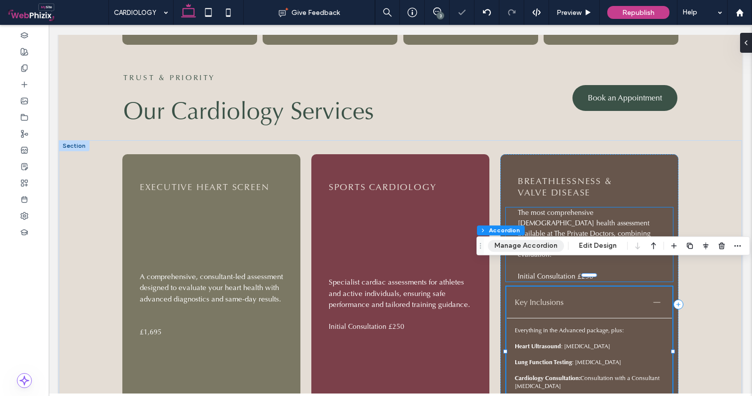
click at [521, 241] on button "Manage Accordion" at bounding box center [526, 246] width 76 height 12
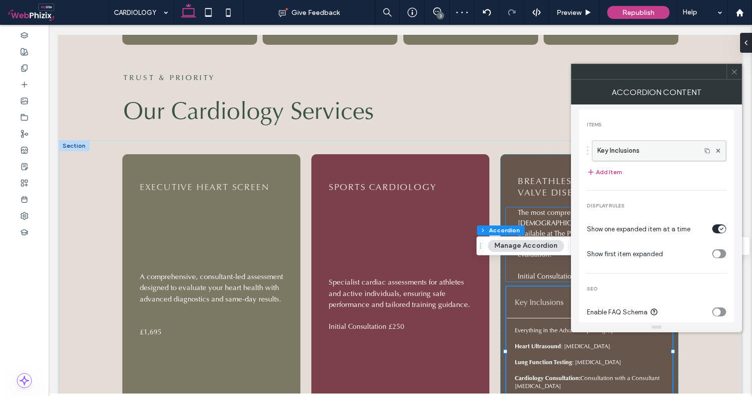
click at [664, 148] on label "Key Inclusions" at bounding box center [646, 151] width 98 height 20
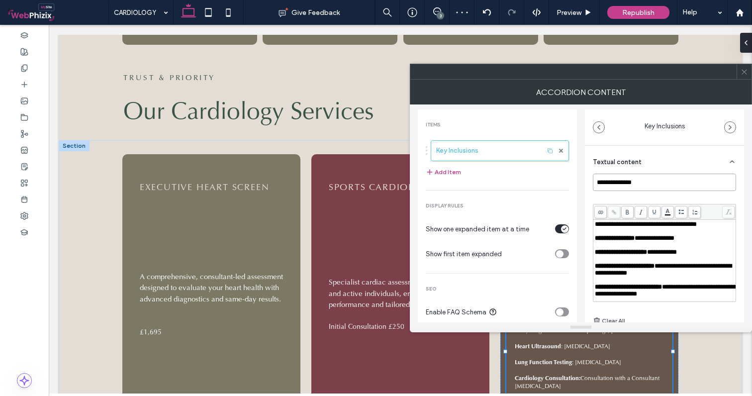
drag, startPoint x: 663, startPoint y: 181, endPoint x: 549, endPoint y: 177, distance: 114.4
click at [549, 177] on div "**********" at bounding box center [581, 213] width 326 height 218
type input "**********"
click at [634, 241] on span "**********" at bounding box center [614, 238] width 40 height 6
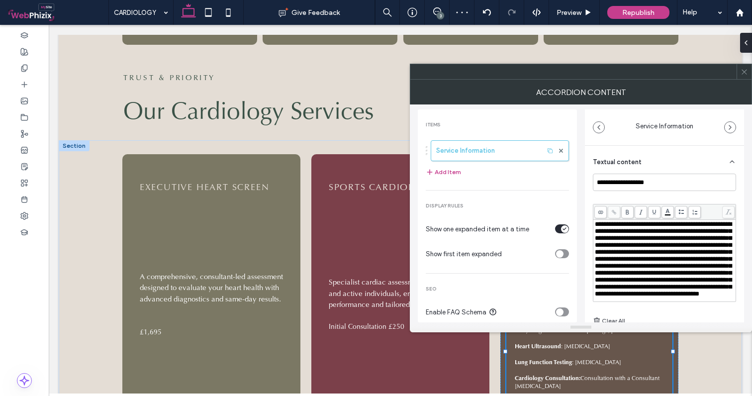
click at [712, 247] on span "**********" at bounding box center [662, 259] width 137 height 76
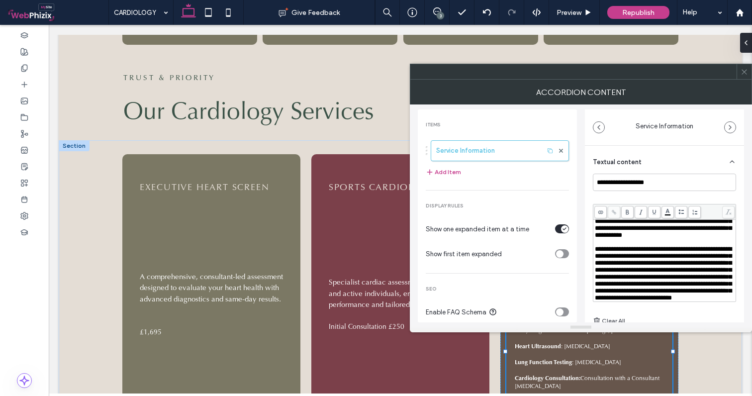
scroll to position [26, 0]
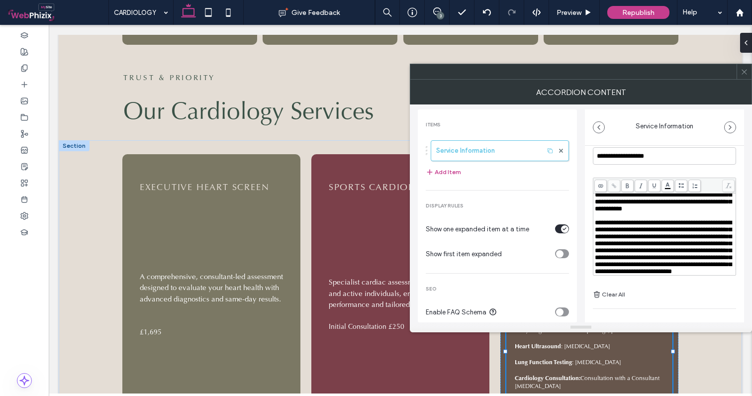
click at [650, 256] on span "**********" at bounding box center [662, 246] width 137 height 55
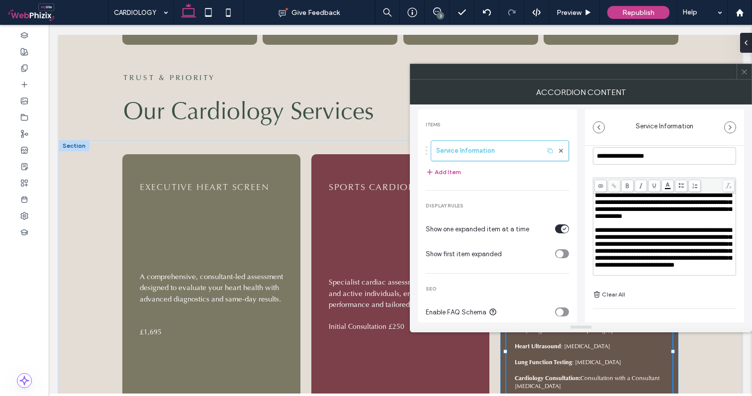
scroll to position [0, 0]
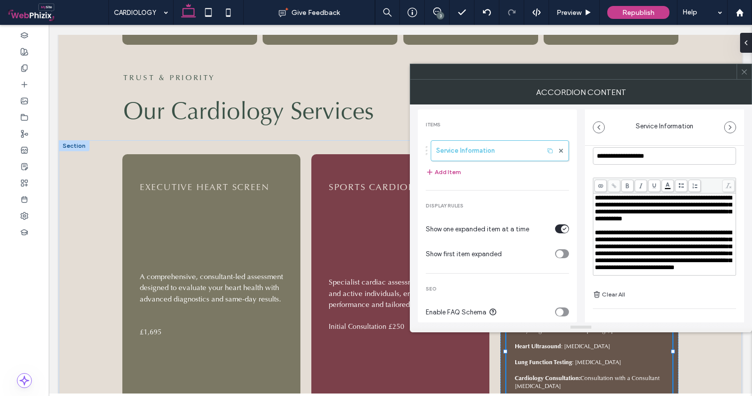
click at [584, 233] on div "**********" at bounding box center [581, 213] width 326 height 218
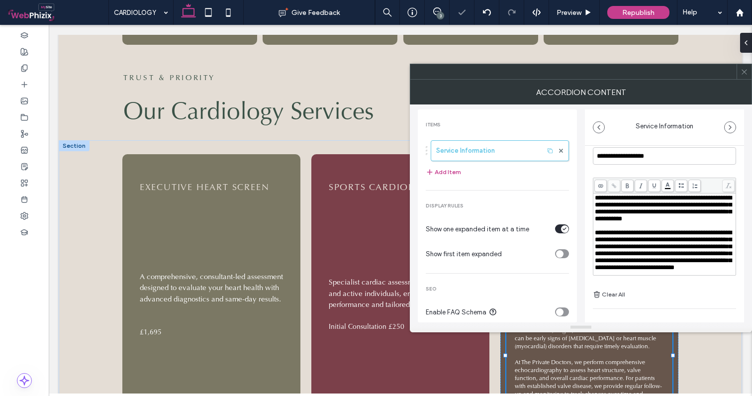
click at [747, 74] on icon at bounding box center [743, 71] width 7 height 7
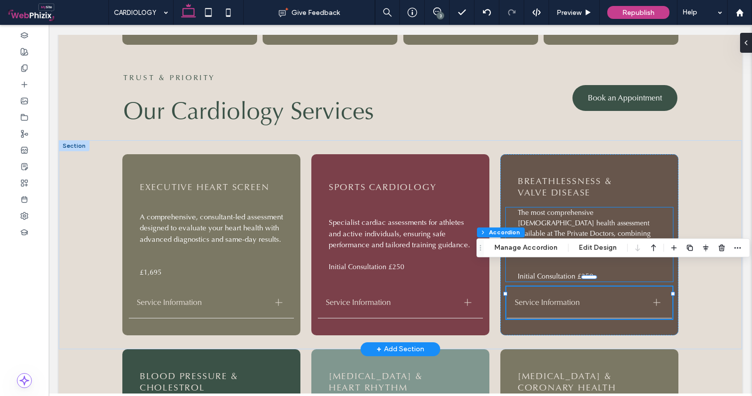
click at [583, 216] on p "The most comprehensive [DEMOGRAPHIC_DATA] health assessment available at The Pr…" at bounding box center [590, 233] width 147 height 52
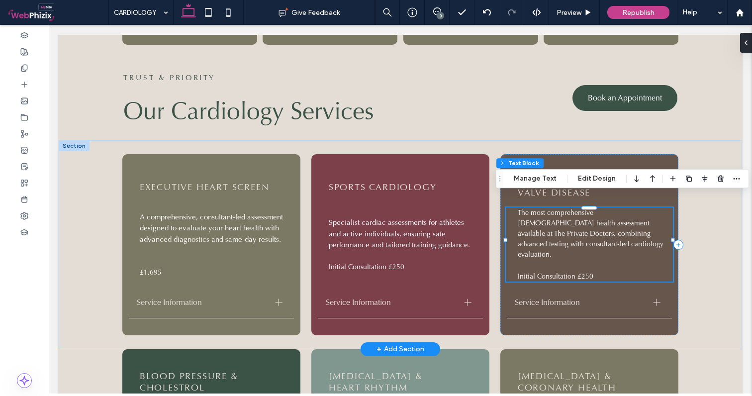
click at [583, 216] on div "The most comprehensive [DEMOGRAPHIC_DATA] health assessment available at The Pr…" at bounding box center [589, 244] width 167 height 74
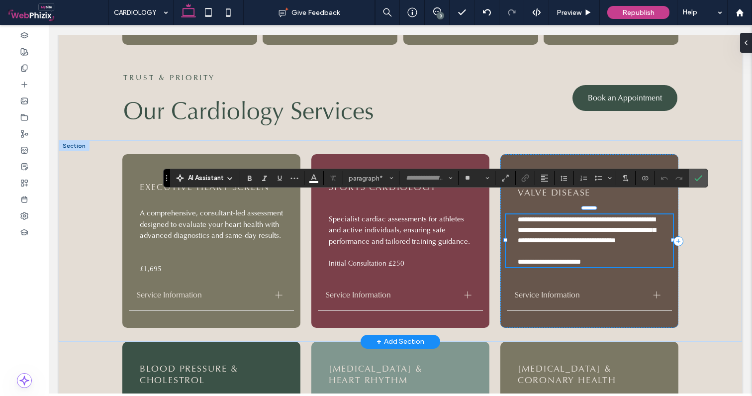
click at [555, 219] on span "**********" at bounding box center [586, 230] width 138 height 28
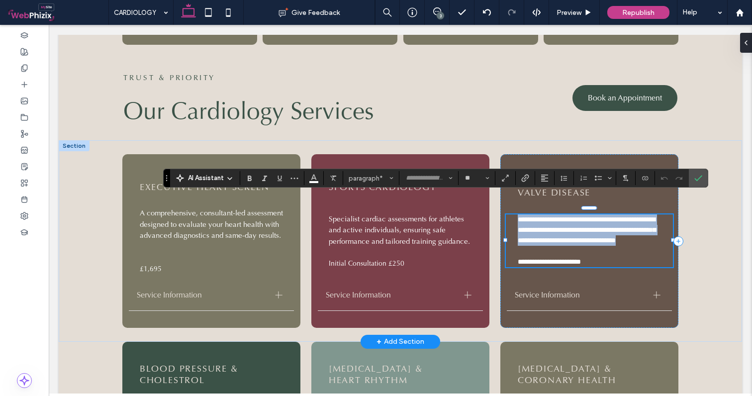
drag, startPoint x: 553, startPoint y: 231, endPoint x: 517, endPoint y: 201, distance: 46.7
click at [517, 214] on p "**********" at bounding box center [590, 229] width 147 height 31
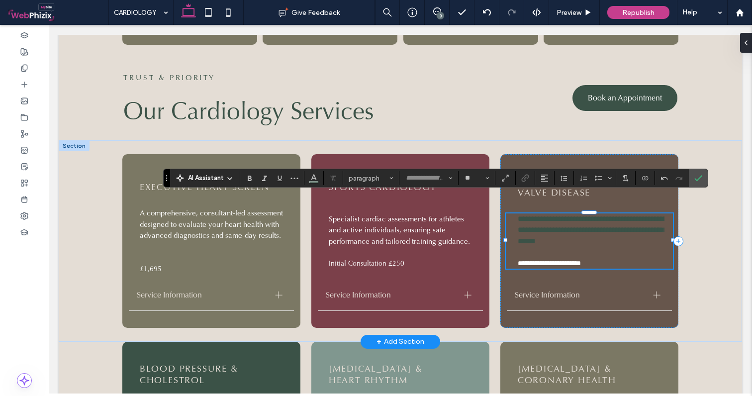
scroll to position [6, 0]
type input "*"
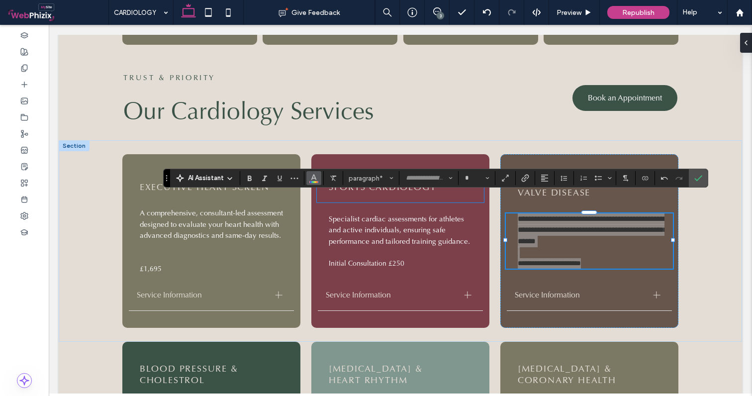
click at [314, 180] on icon "Color" at bounding box center [314, 177] width 8 height 8
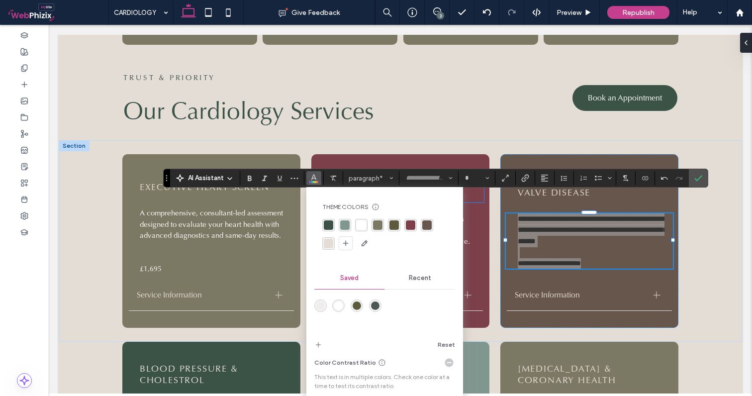
click at [358, 224] on div "rgba(255, 255, 255, 1)" at bounding box center [360, 224] width 9 height 9
click at [697, 178] on icon "Confirm" at bounding box center [698, 178] width 8 height 8
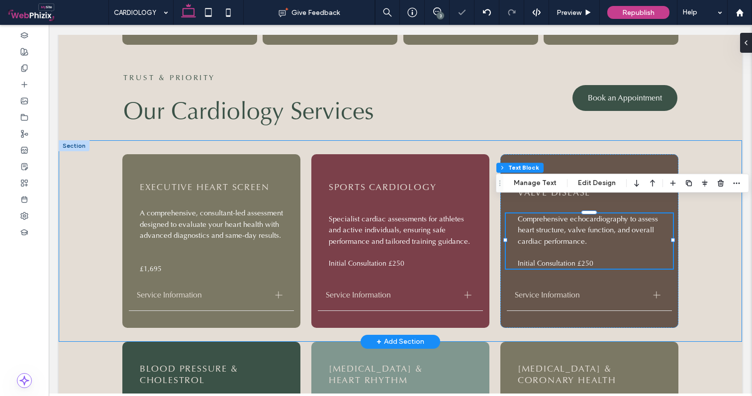
click at [727, 218] on div "EXECUTIVE HEART SCREEN A comprehensive, consultant-led assessment designed to e…" at bounding box center [400, 240] width 683 height 201
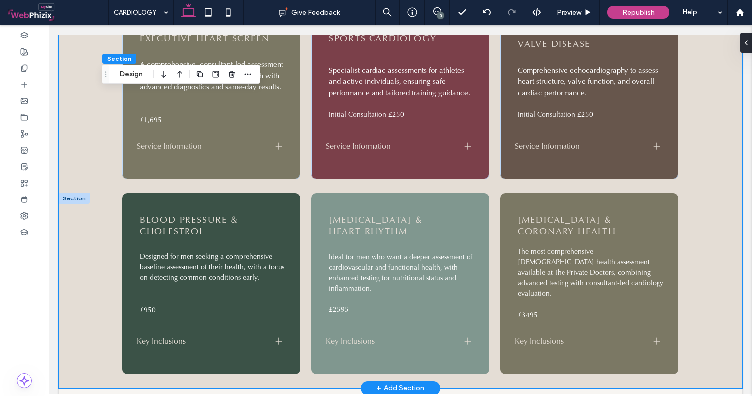
scroll to position [918, 0]
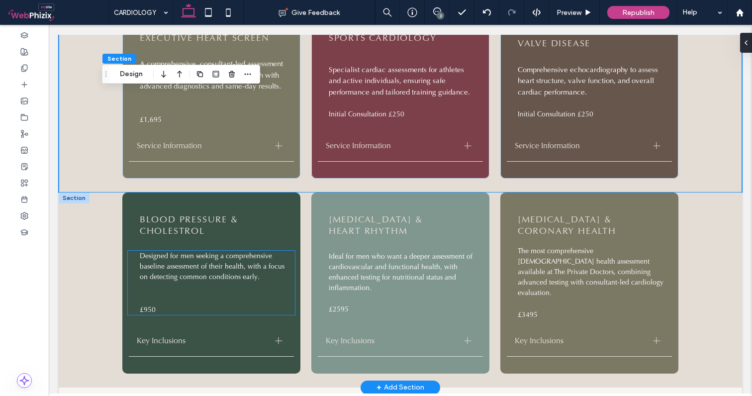
click at [188, 304] on p "£950" at bounding box center [213, 309] width 147 height 10
click at [188, 290] on div "Designed for men seeking a comprehensive baseline assessment of their health, w…" at bounding box center [211, 283] width 167 height 64
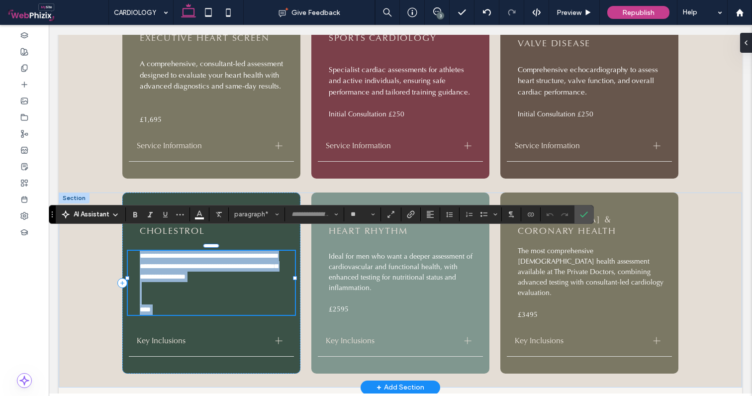
click at [167, 304] on p "****" at bounding box center [213, 309] width 147 height 10
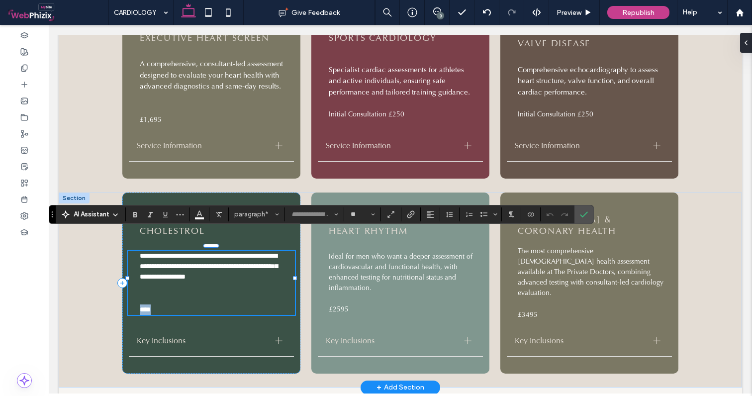
drag, startPoint x: 162, startPoint y: 291, endPoint x: 140, endPoint y: 289, distance: 22.4
click at [140, 304] on p "****" at bounding box center [213, 309] width 147 height 10
click at [582, 212] on icon "Confirm" at bounding box center [584, 214] width 8 height 8
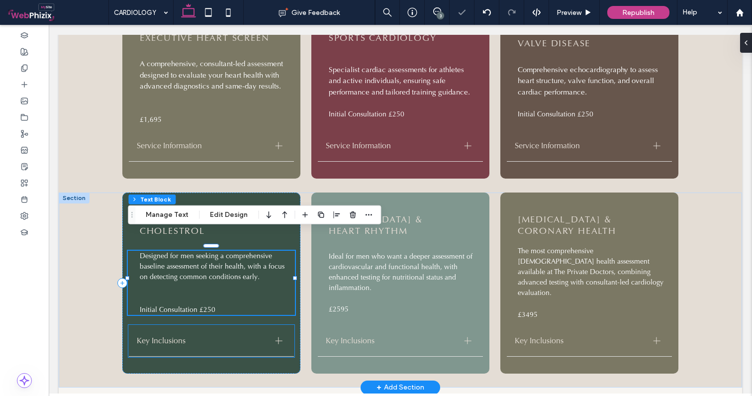
click at [198, 335] on span "Key Inclusions" at bounding box center [202, 340] width 131 height 10
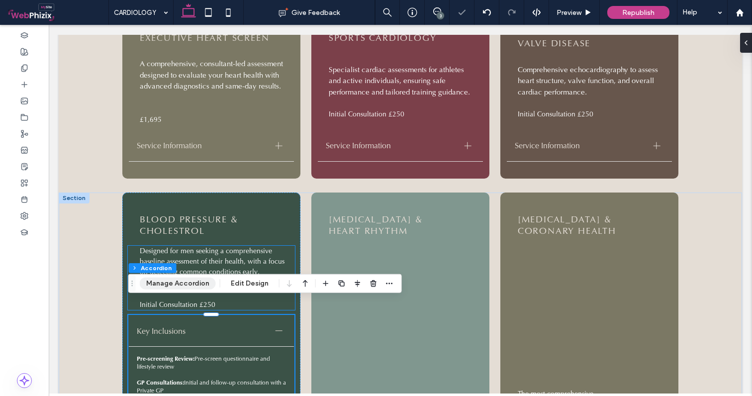
click at [172, 285] on button "Manage Accordion" at bounding box center [178, 283] width 76 height 12
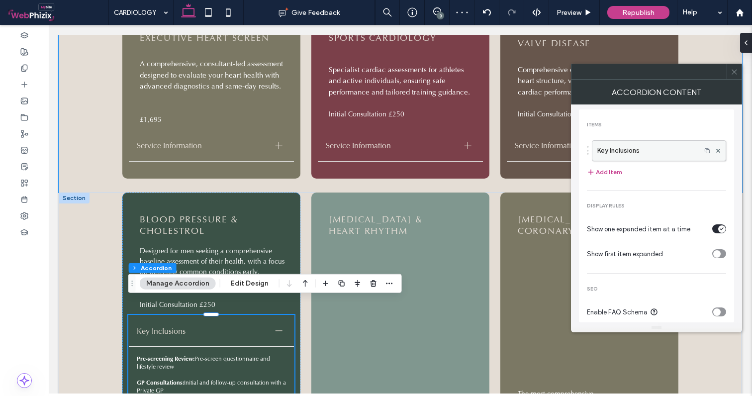
click at [614, 149] on label "Key Inclusions" at bounding box center [646, 151] width 98 height 20
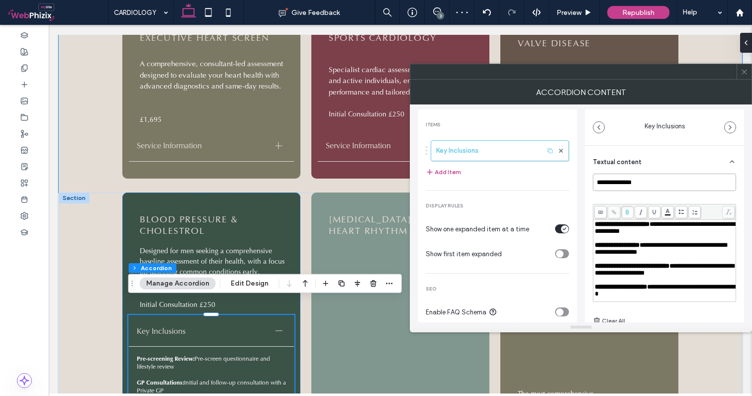
drag, startPoint x: 645, startPoint y: 183, endPoint x: 543, endPoint y: 180, distance: 101.9
click at [543, 180] on div "**********" at bounding box center [581, 213] width 326 height 218
type input "**********"
click at [605, 233] on span "**********" at bounding box center [665, 227] width 142 height 13
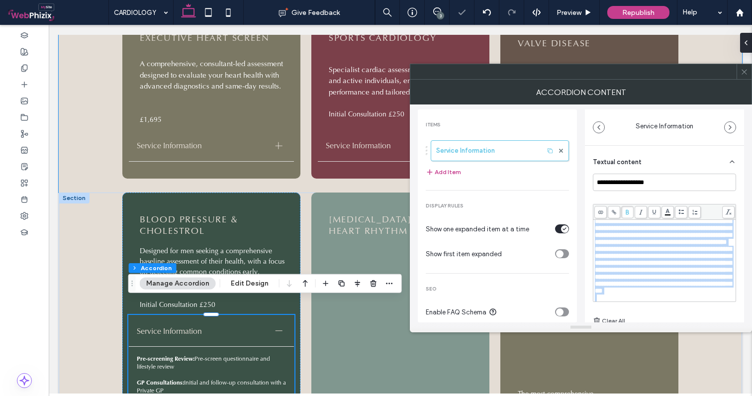
click at [626, 211] on icon at bounding box center [626, 211] width 5 height 5
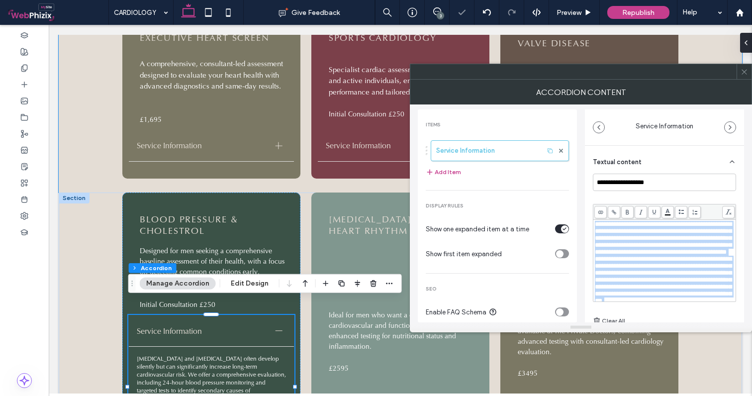
scroll to position [0, 0]
click at [650, 255] on div "**********" at bounding box center [664, 238] width 140 height 35
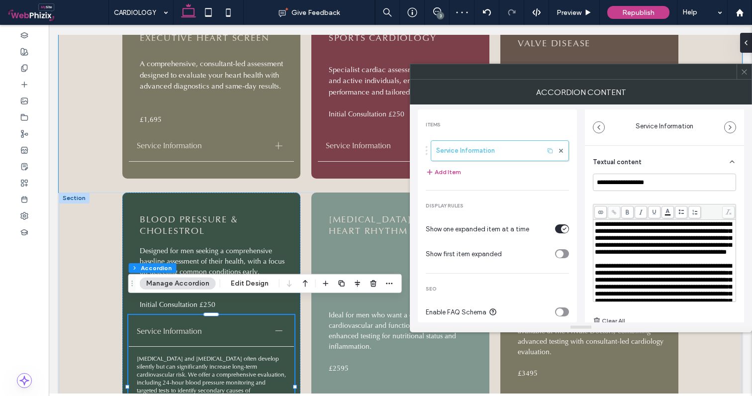
click at [713, 238] on span "**********" at bounding box center [662, 238] width 137 height 34
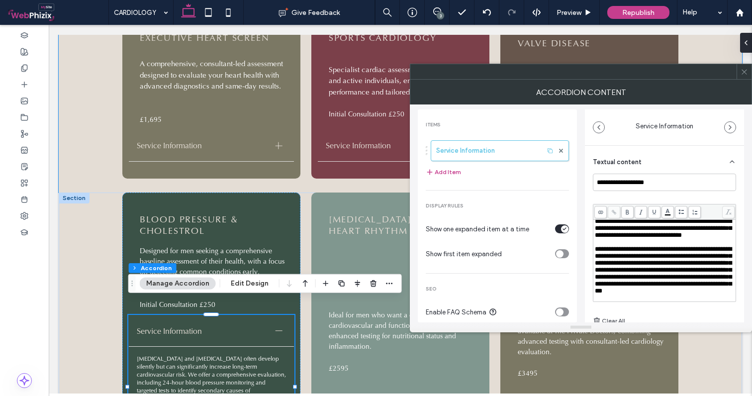
scroll to position [54, 0]
click at [616, 268] on span "**********" at bounding box center [662, 270] width 137 height 48
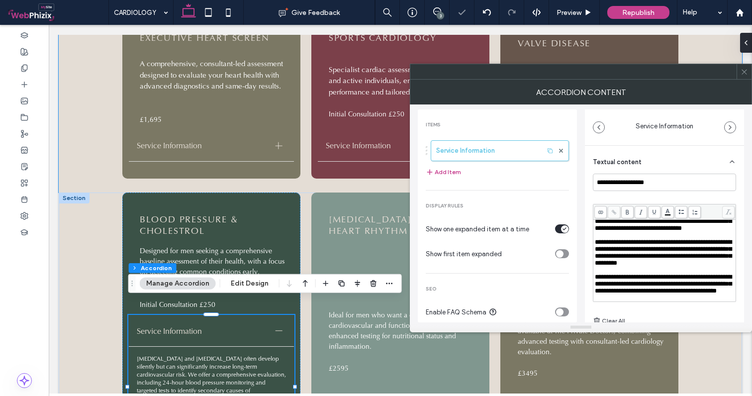
click at [590, 256] on div "**********" at bounding box center [664, 269] width 159 height 246
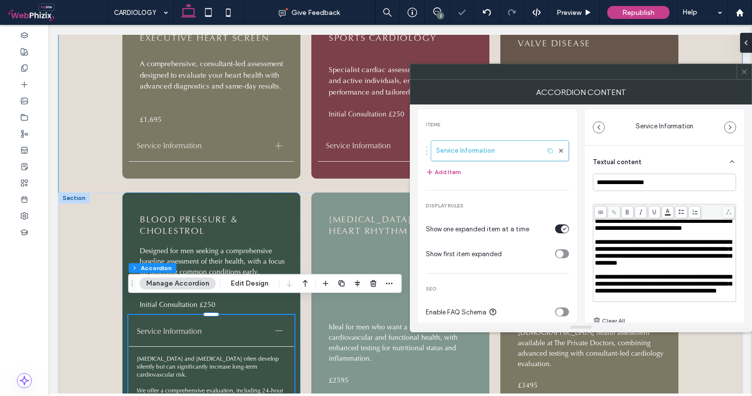
click at [745, 72] on icon at bounding box center [743, 71] width 7 height 7
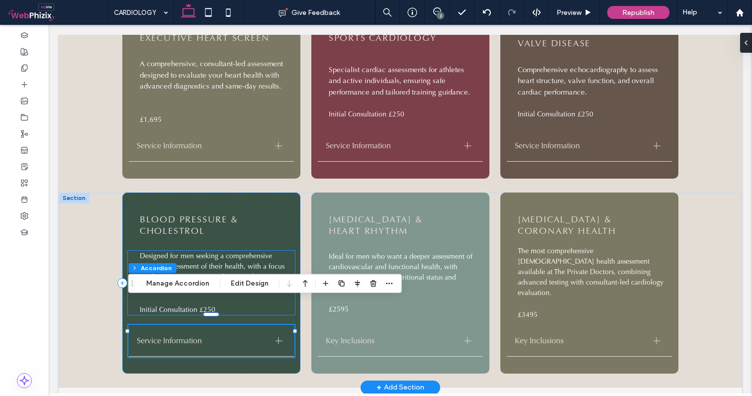
click at [188, 251] on p "Designed for men seeking a comprehensive baseline assessment of their health, w…" at bounding box center [213, 266] width 147 height 31
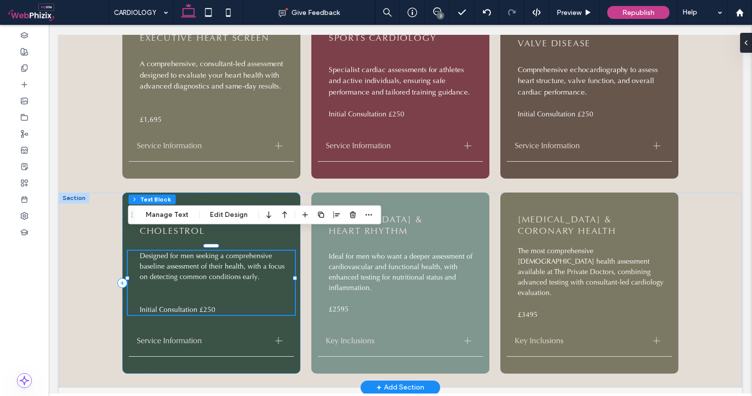
click at [188, 251] on div "Designed for men seeking a comprehensive baseline assessment of their health, w…" at bounding box center [211, 283] width 167 height 64
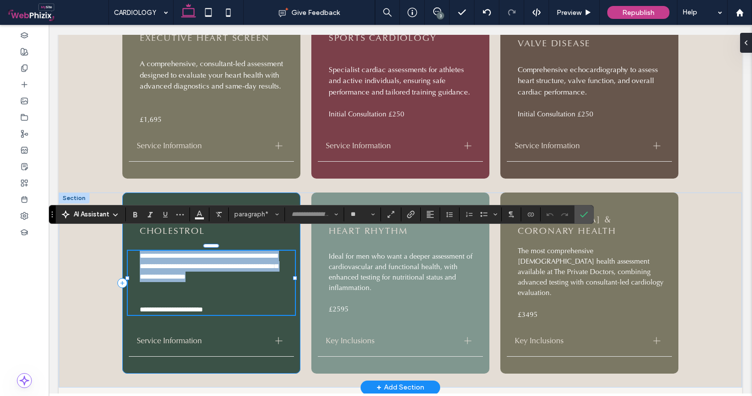
drag, startPoint x: 263, startPoint y: 258, endPoint x: 127, endPoint y: 234, distance: 138.3
click at [127, 234] on div "**********" at bounding box center [211, 282] width 178 height 181
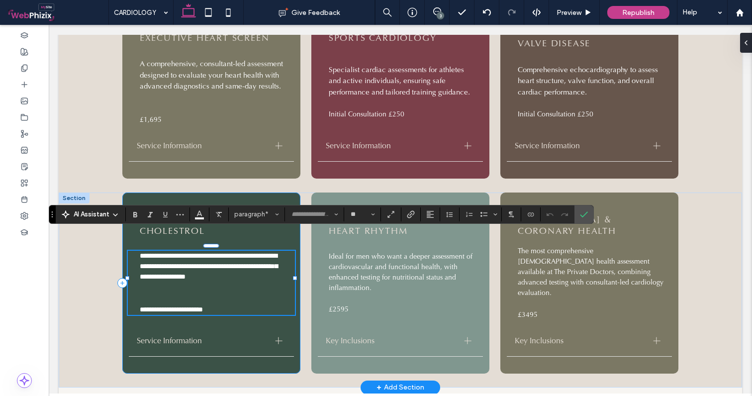
scroll to position [6, 0]
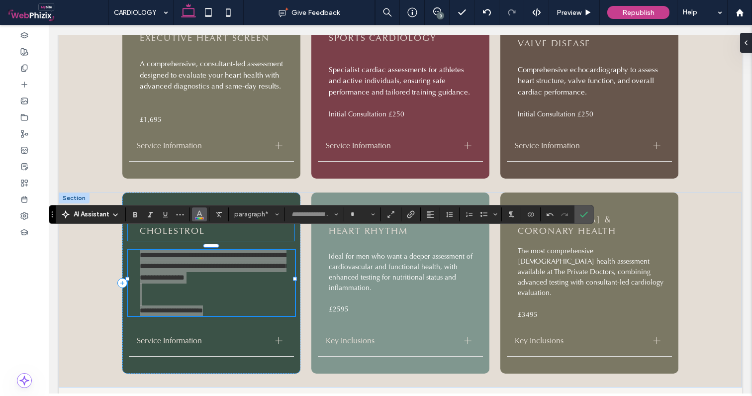
click at [200, 217] on icon "Color" at bounding box center [199, 213] width 8 height 8
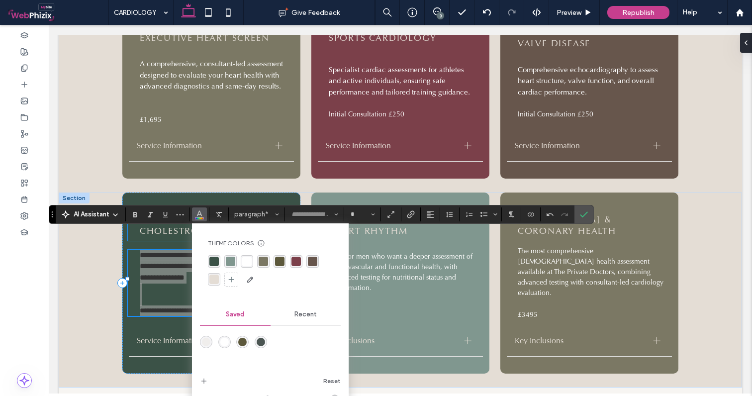
click at [248, 261] on div "rgba(255, 255, 255, 1)" at bounding box center [246, 260] width 9 height 9
click at [163, 294] on p at bounding box center [213, 299] width 147 height 11
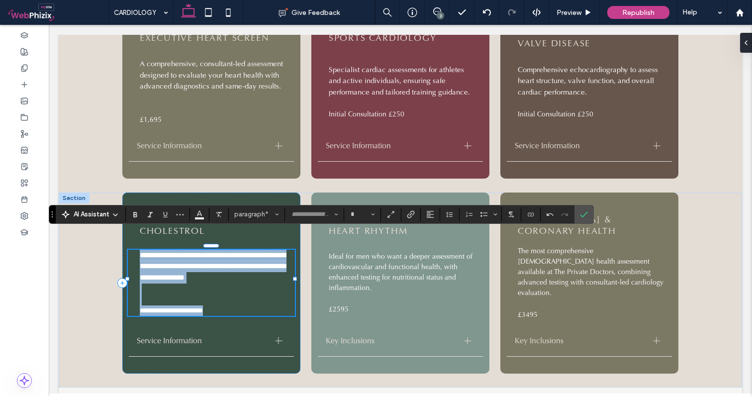
click at [172, 294] on p at bounding box center [213, 299] width 147 height 11
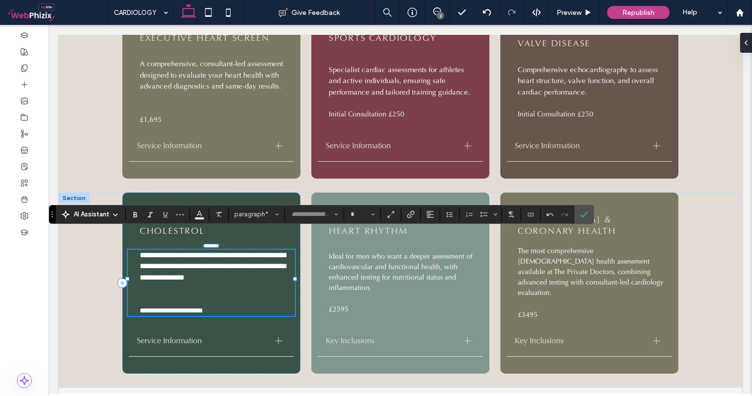
type input "**"
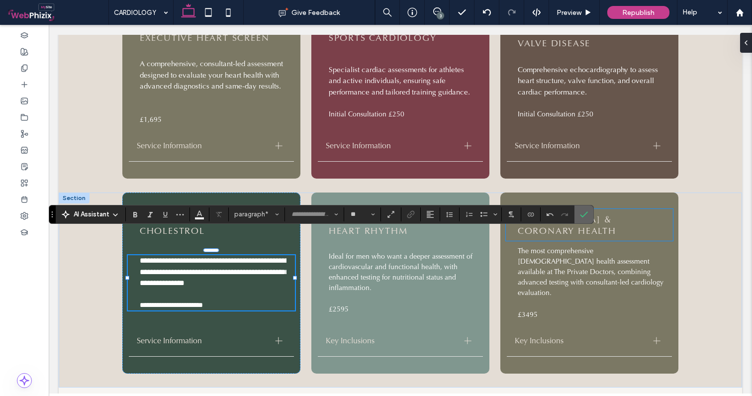
click at [588, 214] on label "Confirm" at bounding box center [583, 214] width 15 height 18
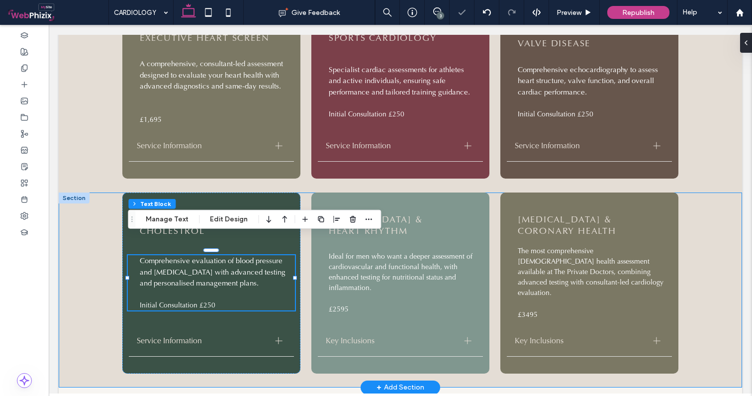
click at [732, 225] on div "BLOOD PRESSURE & CHOLESTROL Comprehensive evaluation of blood pressure and [MED…" at bounding box center [400, 289] width 683 height 195
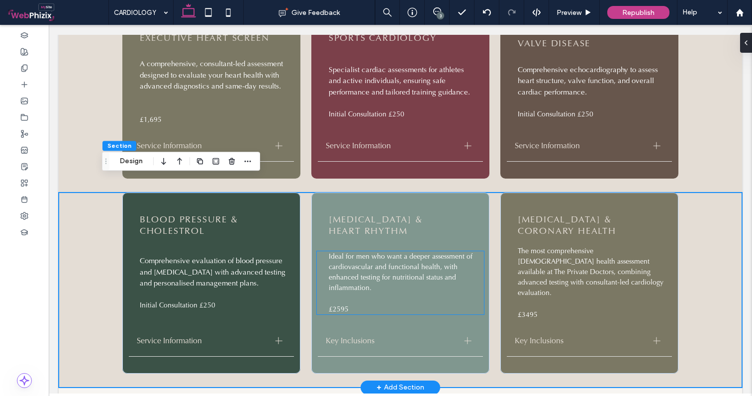
click at [373, 304] on p "£2595" at bounding box center [402, 309] width 147 height 10
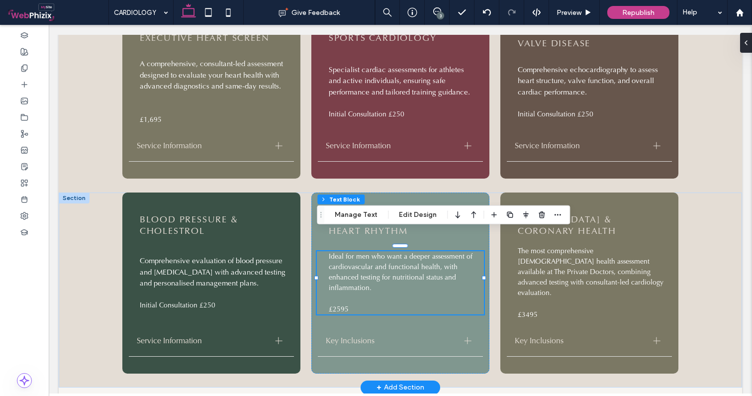
click at [373, 290] on div "Ideal for men who want a deeper assessment of cardiovascular and functional hea…" at bounding box center [400, 283] width 167 height 64
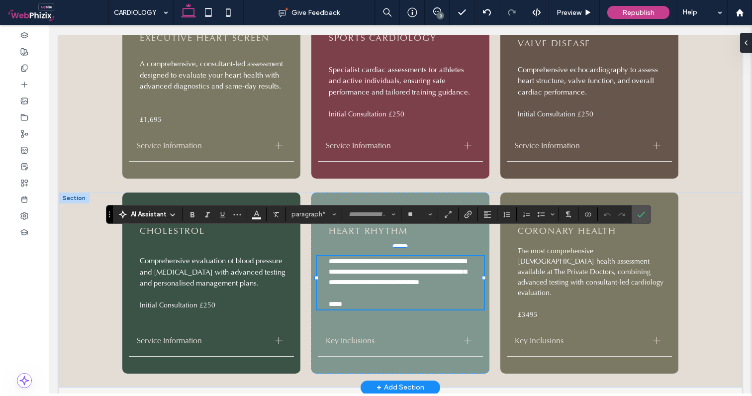
click at [350, 299] on p "*****" at bounding box center [402, 304] width 147 height 10
drag, startPoint x: 359, startPoint y: 288, endPoint x: 328, endPoint y: 288, distance: 31.3
click at [329, 299] on p "*****" at bounding box center [402, 304] width 147 height 10
click at [645, 214] on label "Confirm" at bounding box center [640, 214] width 15 height 18
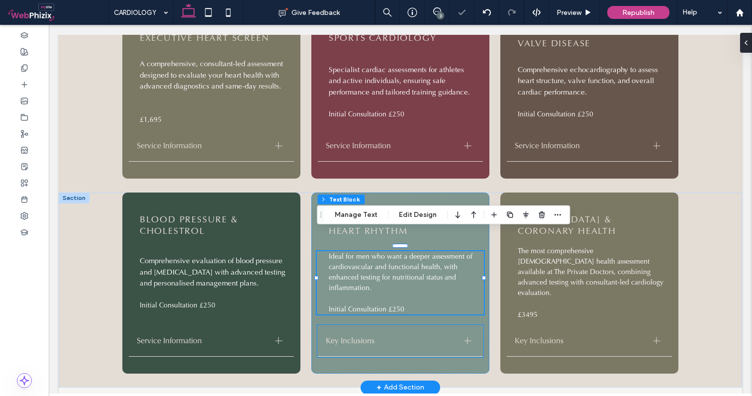
click at [381, 335] on span "Key Inclusions" at bounding box center [391, 340] width 131 height 10
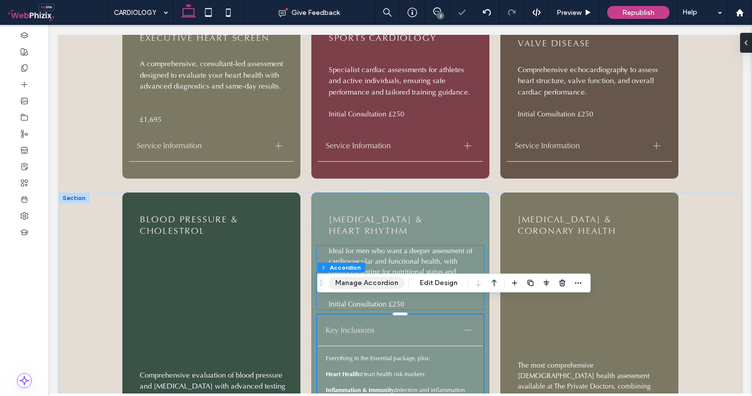
click at [364, 282] on button "Manage Accordion" at bounding box center [367, 283] width 76 height 12
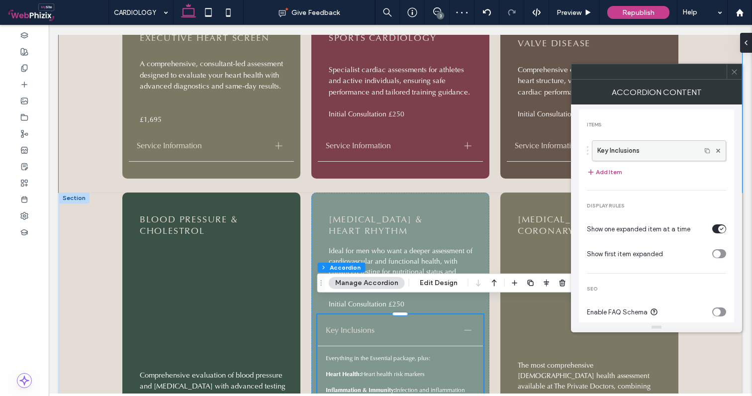
click at [655, 150] on label "Key Inclusions" at bounding box center [646, 151] width 98 height 20
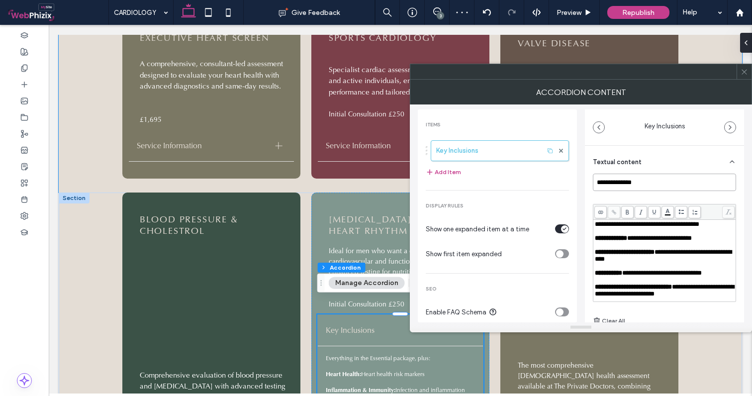
drag, startPoint x: 654, startPoint y: 179, endPoint x: 524, endPoint y: 179, distance: 129.2
click at [526, 180] on div "**********" at bounding box center [581, 213] width 326 height 218
type input "**********"
click at [627, 233] on div "Rich Text Editor" at bounding box center [664, 231] width 140 height 7
click at [636, 244] on div "Rich Text Editor" at bounding box center [664, 245] width 140 height 7
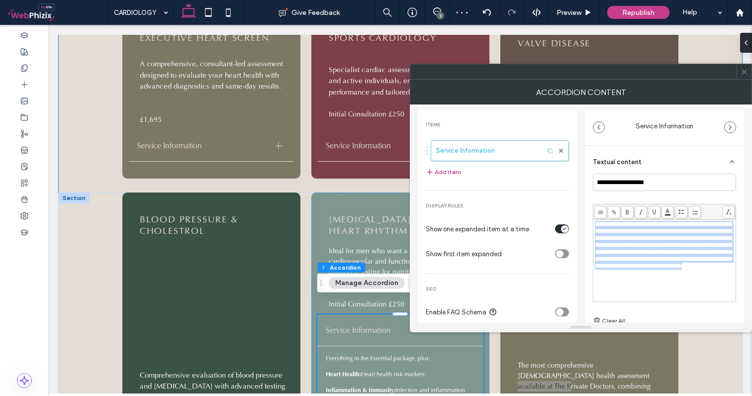
click at [645, 246] on span "**********" at bounding box center [662, 245] width 137 height 48
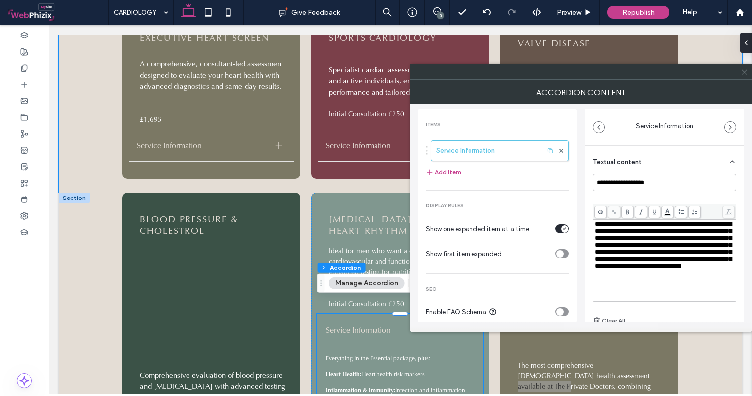
click at [664, 247] on span "**********" at bounding box center [662, 245] width 137 height 48
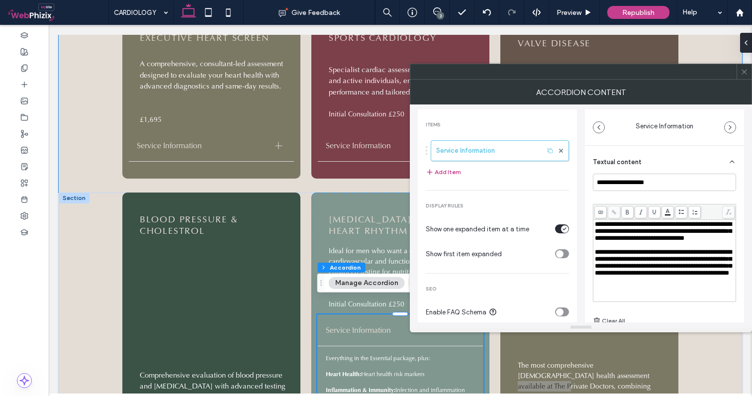
click at [584, 214] on div "**********" at bounding box center [581, 213] width 326 height 218
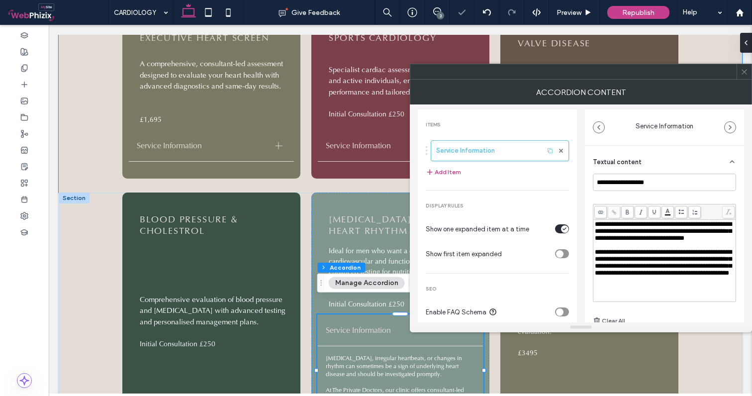
click at [743, 71] on use at bounding box center [743, 71] width 5 height 5
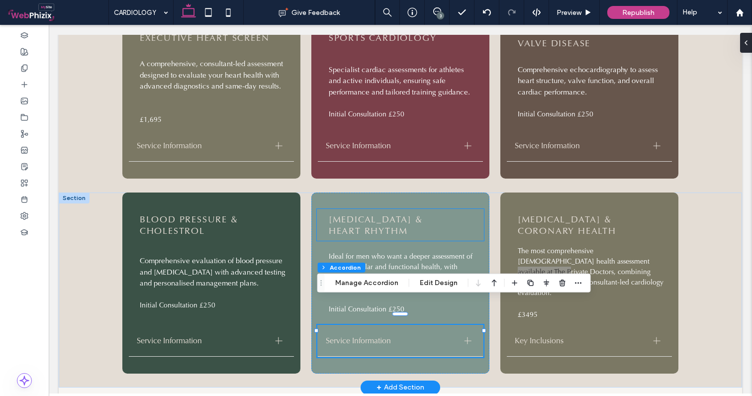
click at [382, 252] on span "Ideal for men who want a deeper assessment of cardiovascular and functional hea…" at bounding box center [401, 272] width 144 height 40
click at [382, 251] on div "Ideal for men who want a deeper assessment of cardiovascular and functional hea…" at bounding box center [400, 283] width 167 height 64
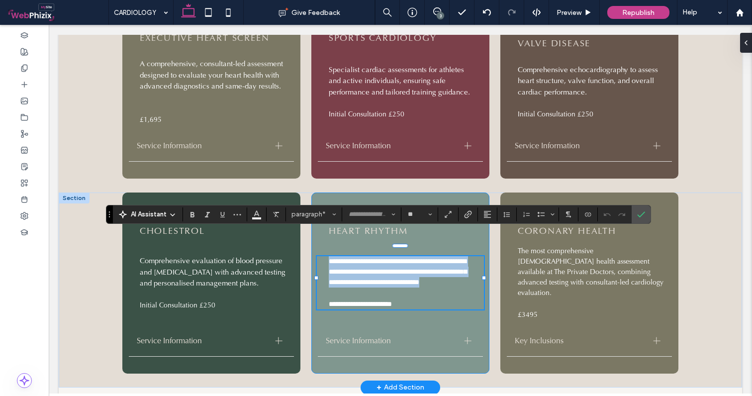
drag, startPoint x: 374, startPoint y: 271, endPoint x: 315, endPoint y: 237, distance: 68.4
click at [315, 237] on div "**********" at bounding box center [400, 282] width 178 height 181
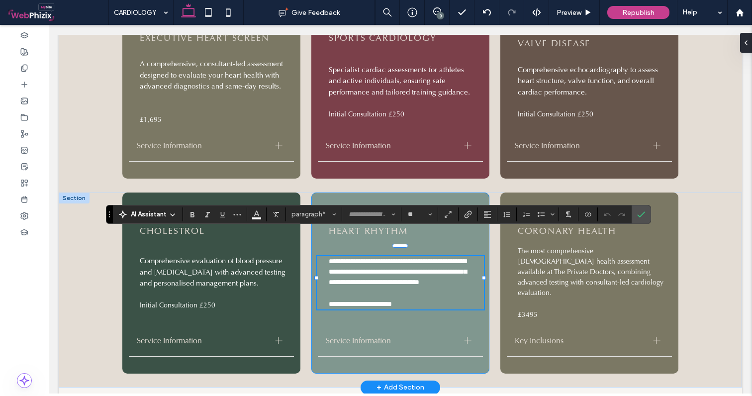
scroll to position [6, 0]
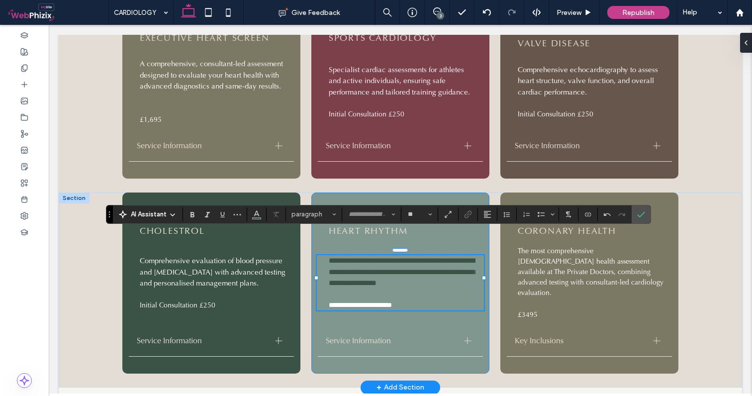
type input "*"
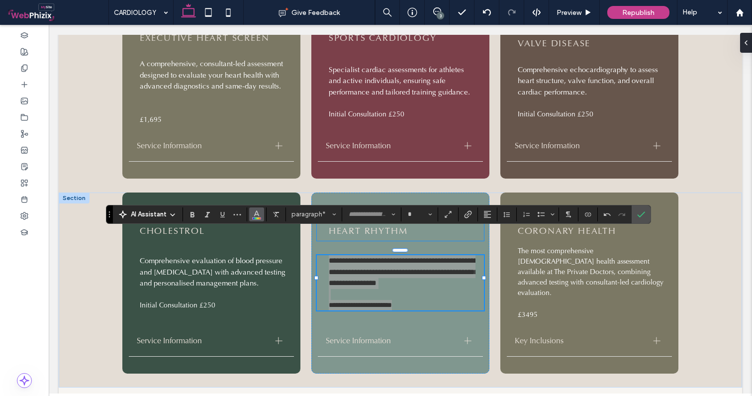
click at [254, 215] on icon "Color" at bounding box center [257, 213] width 8 height 8
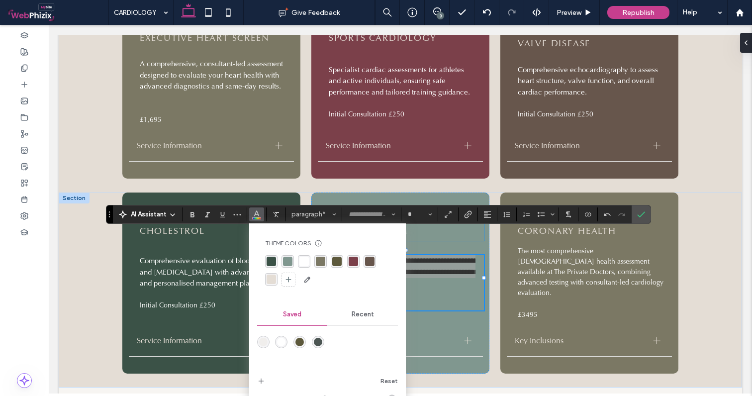
click at [302, 259] on div "rgba(255, 255, 255, 1)" at bounding box center [303, 260] width 9 height 9
click at [642, 214] on use "Confirm" at bounding box center [641, 214] width 8 height 6
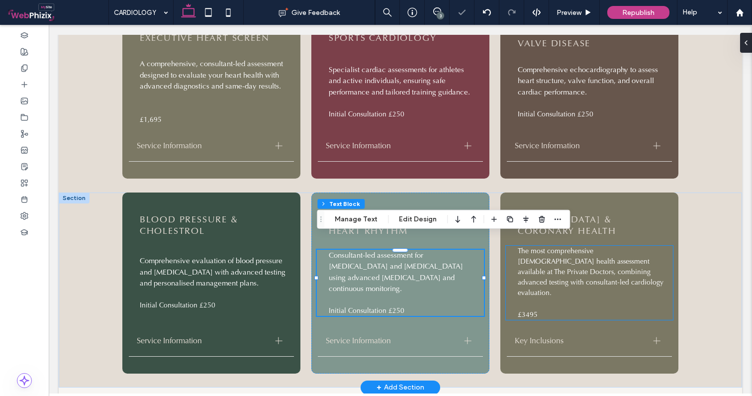
click at [549, 309] on p "£3495" at bounding box center [590, 314] width 147 height 10
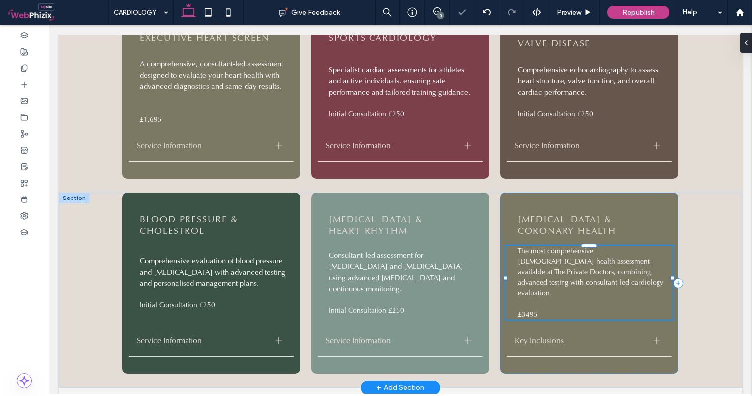
click at [549, 309] on p "£3495" at bounding box center [590, 314] width 147 height 10
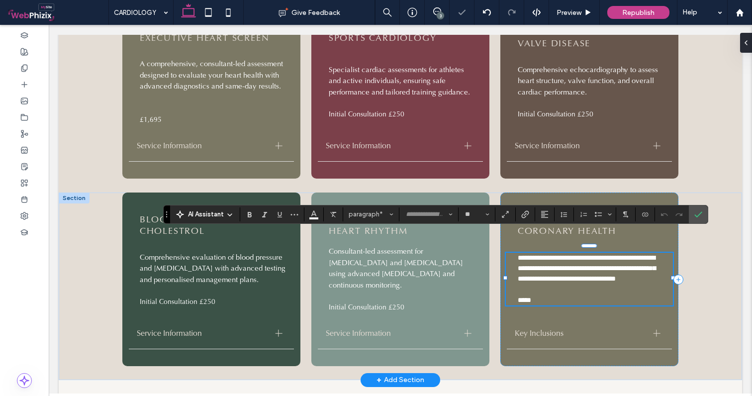
click at [544, 295] on p "*****" at bounding box center [590, 300] width 147 height 10
drag, startPoint x: 549, startPoint y: 289, endPoint x: 500, endPoint y: 289, distance: 48.7
click at [500, 288] on div "**********" at bounding box center [589, 279] width 178 height 174
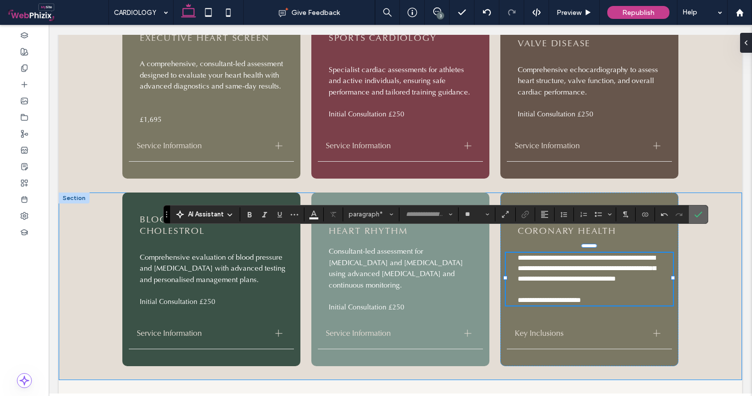
click at [701, 216] on icon "Confirm" at bounding box center [698, 214] width 8 height 8
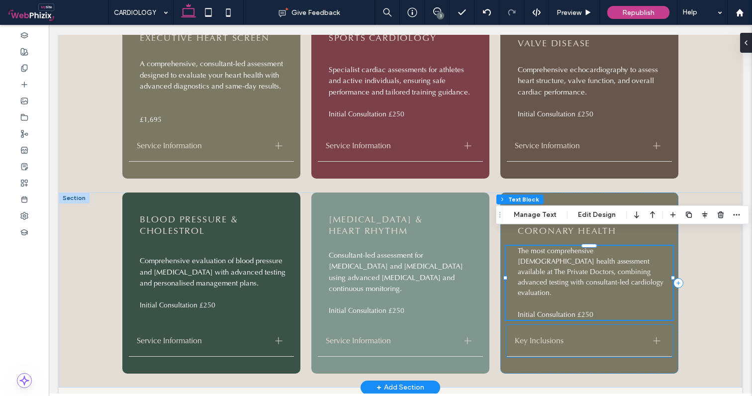
click at [586, 325] on div "Key Inclusions" at bounding box center [590, 340] width 166 height 31
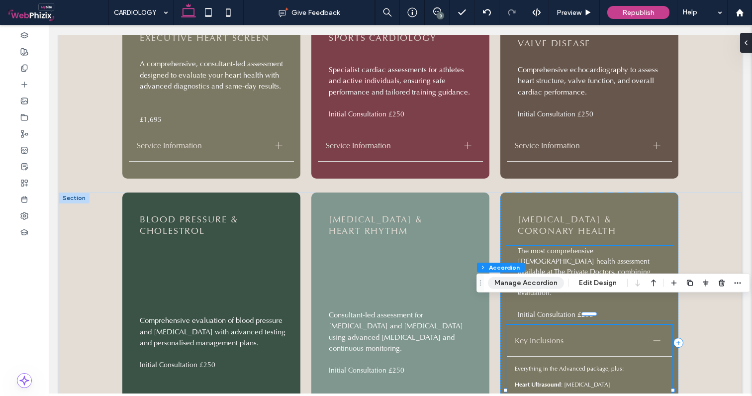
click at [529, 284] on button "Manage Accordion" at bounding box center [526, 283] width 76 height 12
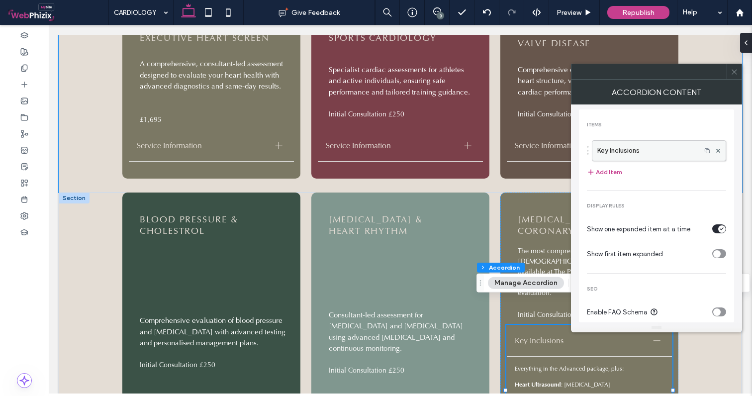
click at [655, 147] on label "Key Inclusions" at bounding box center [646, 151] width 98 height 20
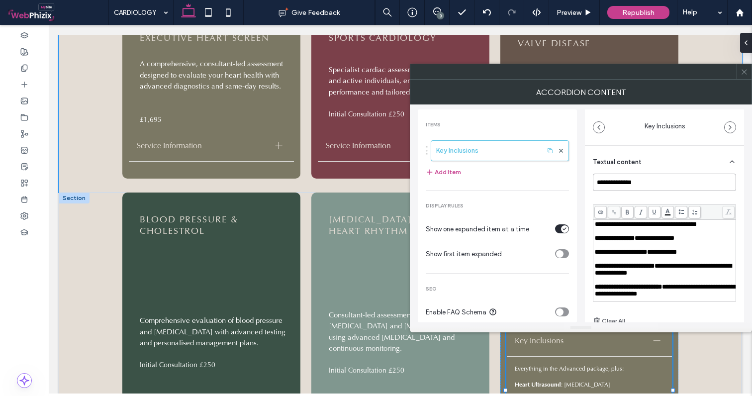
drag, startPoint x: 654, startPoint y: 182, endPoint x: 541, endPoint y: 180, distance: 112.8
click at [545, 181] on div "**********" at bounding box center [581, 213] width 326 height 218
type input "**********"
click at [625, 224] on span "**********" at bounding box center [645, 224] width 102 height 6
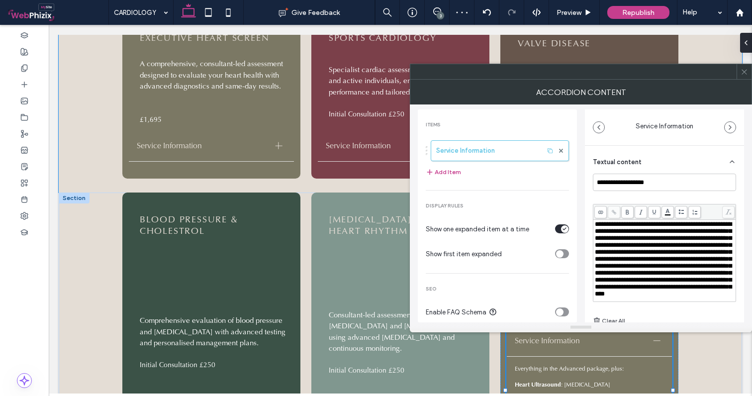
click at [667, 247] on span "**********" at bounding box center [662, 259] width 137 height 76
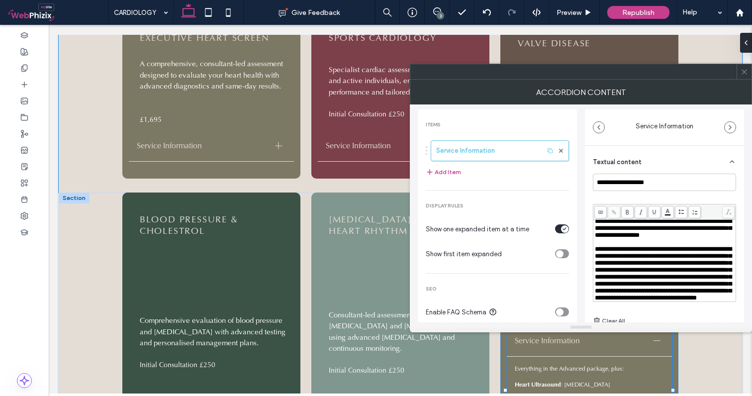
click at [704, 246] on span "**********" at bounding box center [662, 273] width 137 height 55
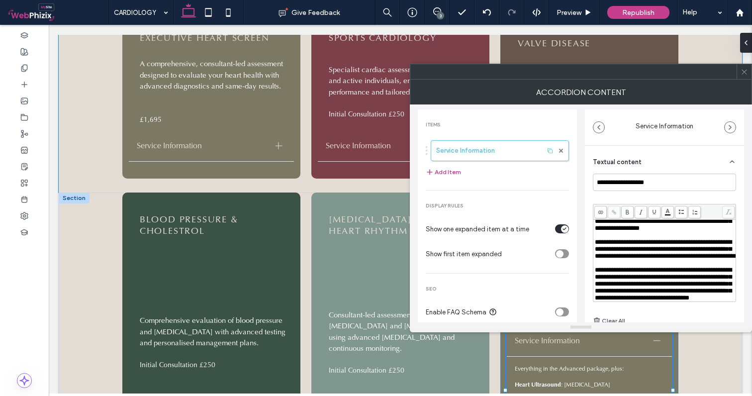
click at [663, 267] on span "**********" at bounding box center [662, 283] width 137 height 34
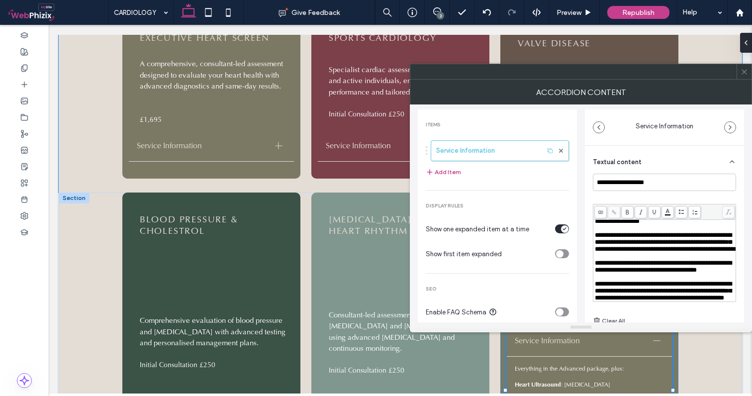
scroll to position [54, 0]
click at [587, 259] on div "**********" at bounding box center [664, 269] width 159 height 246
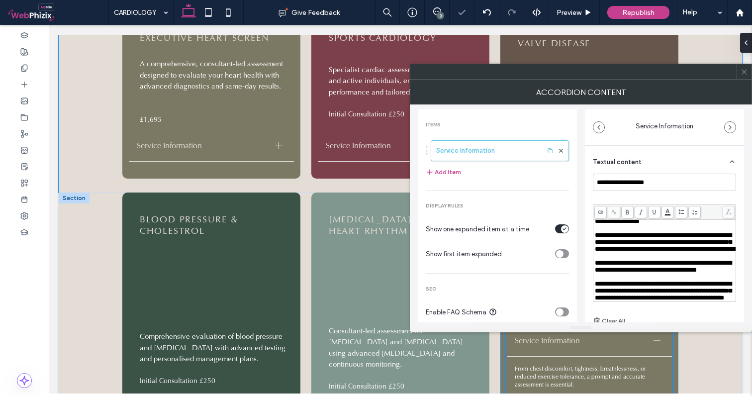
click at [745, 76] on span at bounding box center [743, 71] width 7 height 15
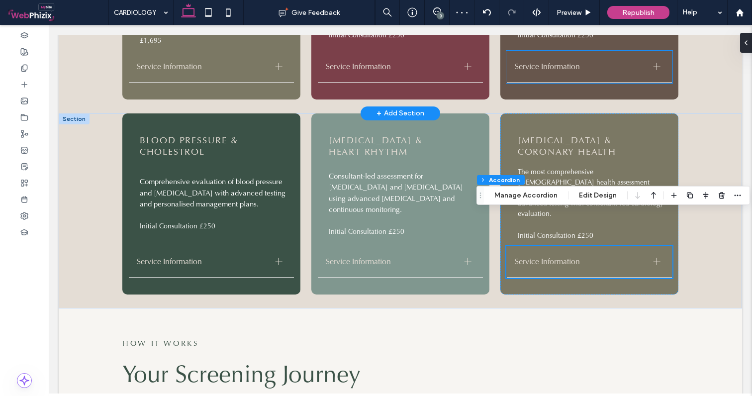
scroll to position [1009, 0]
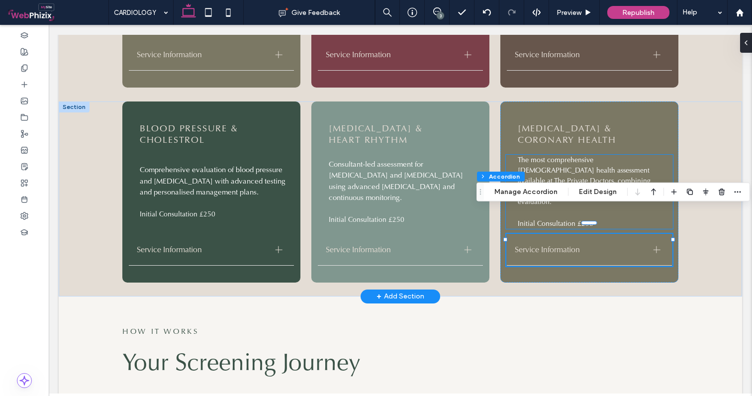
click at [569, 158] on span "The most comprehensive [DEMOGRAPHIC_DATA] health assessment available at The Pr…" at bounding box center [590, 180] width 146 height 51
click at [569, 158] on div "The most comprehensive [DEMOGRAPHIC_DATA] health assessment available at The Pr…" at bounding box center [589, 192] width 167 height 74
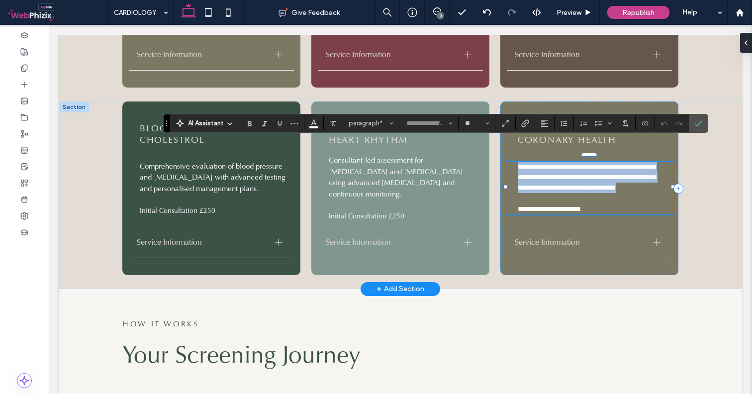
drag, startPoint x: 555, startPoint y: 177, endPoint x: 508, endPoint y: 142, distance: 59.0
click at [508, 162] on div "**********" at bounding box center [589, 188] width 167 height 53
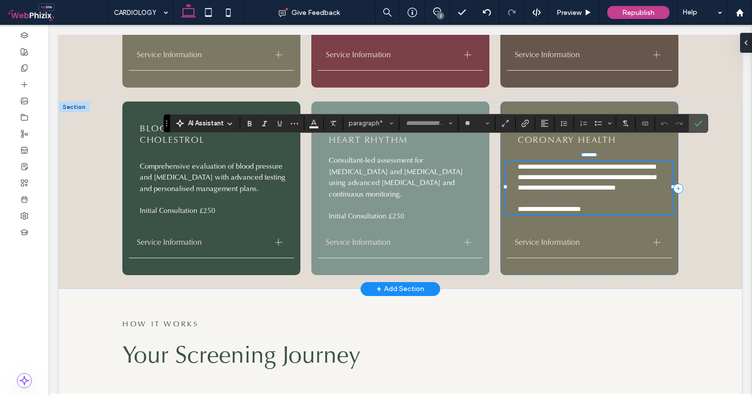
scroll to position [6, 0]
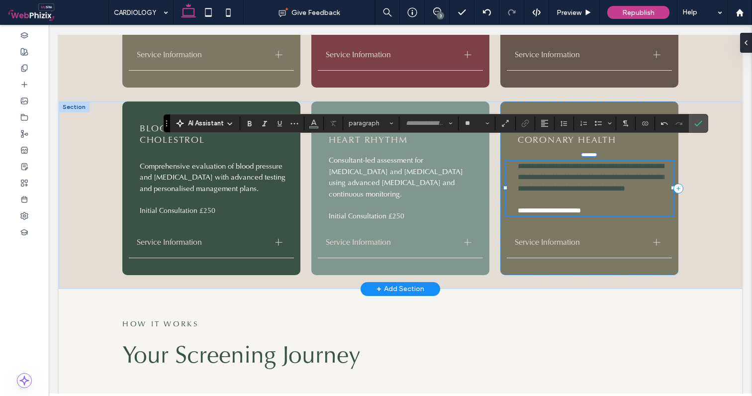
type input "*"
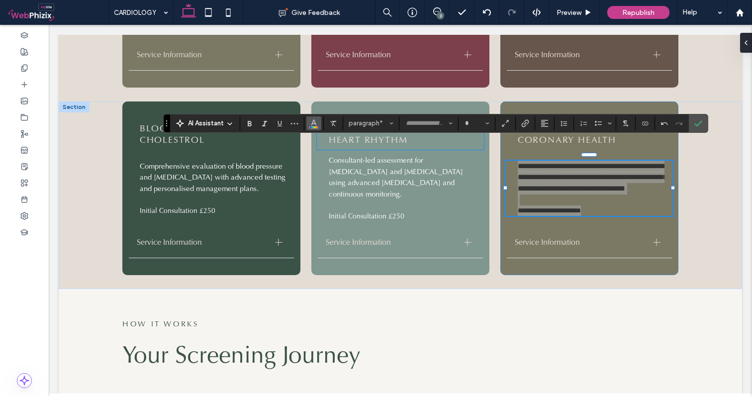
click at [316, 122] on icon "Color" at bounding box center [314, 122] width 8 height 8
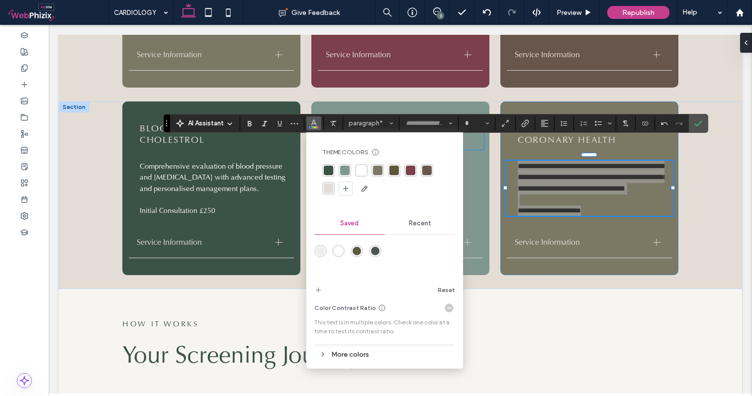
click at [359, 170] on div "rgba(255, 255, 255, 1)" at bounding box center [360, 170] width 9 height 9
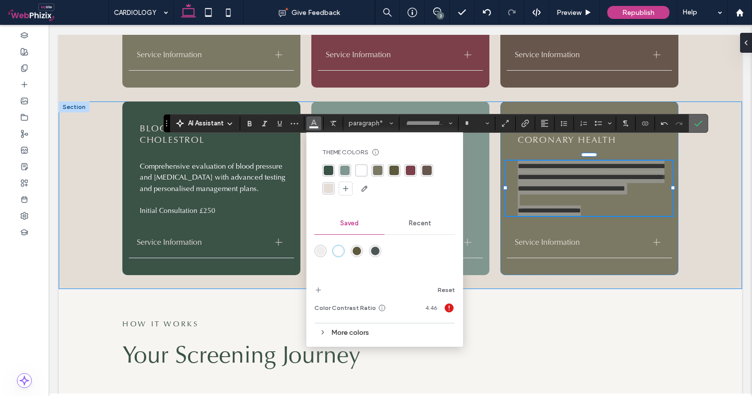
click at [695, 123] on icon "Confirm" at bounding box center [698, 123] width 8 height 8
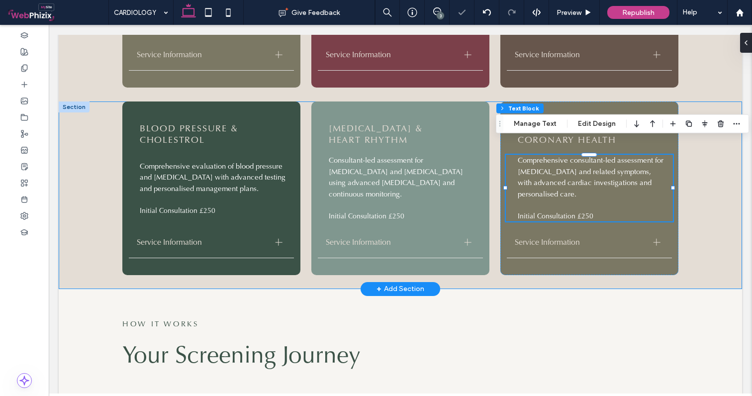
click at [718, 187] on div "BLOOD PRESSURE & CHOLESTROL Comprehensive evaluation of blood pressure and [MED…" at bounding box center [400, 194] width 683 height 187
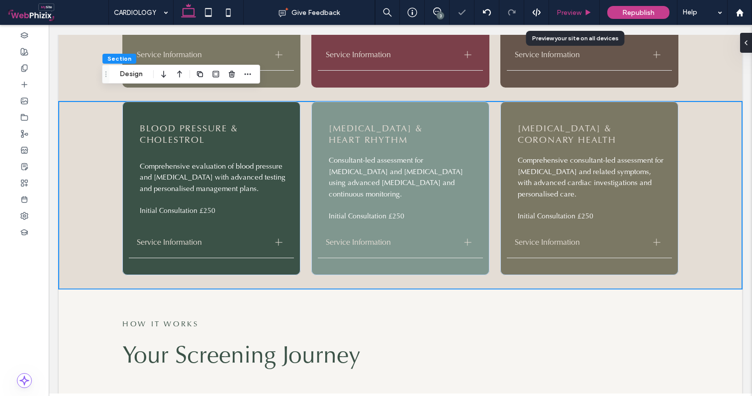
click at [576, 13] on span "Preview" at bounding box center [568, 12] width 25 height 8
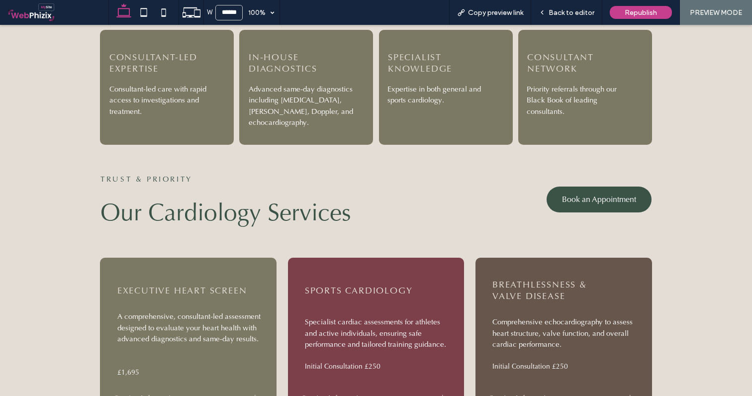
scroll to position [678, 0]
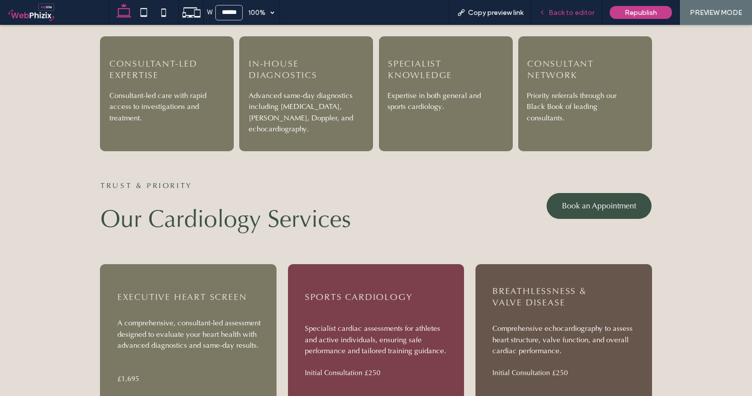
click at [570, 10] on span "Back to editor" at bounding box center [571, 12] width 46 height 8
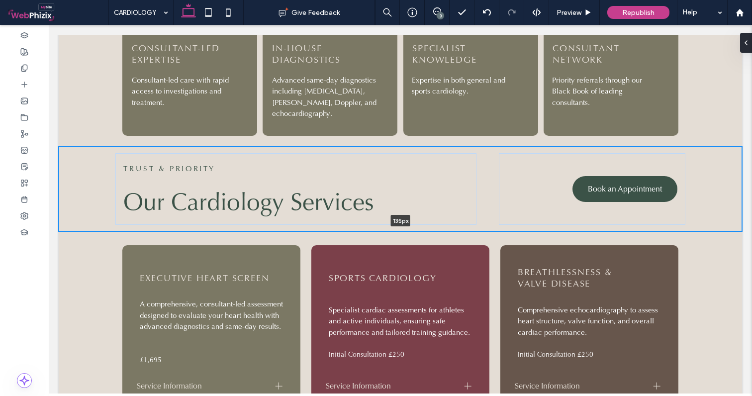
drag, startPoint x: 166, startPoint y: 220, endPoint x: 166, endPoint y: 198, distance: 21.9
click at [166, 198] on div "TRUST & PRIORITY Our Cardiology Services Book an Appointment 135px Section + Ad…" at bounding box center [400, 188] width 683 height 85
type input "***"
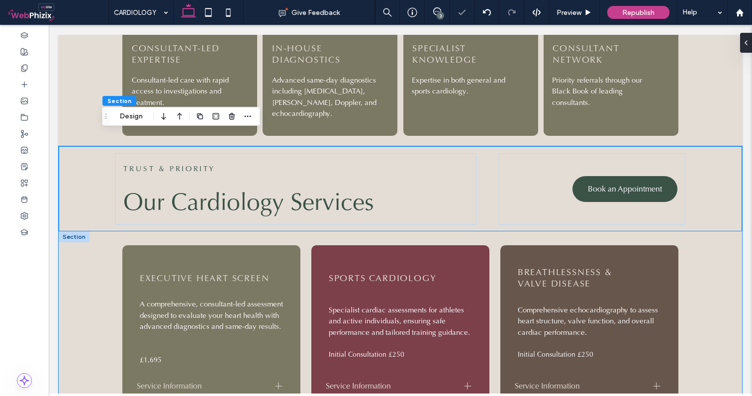
click at [85, 242] on div "EXECUTIVE HEART SCREEN A comprehensive, consultant-led assessment designed to e…" at bounding box center [400, 331] width 683 height 201
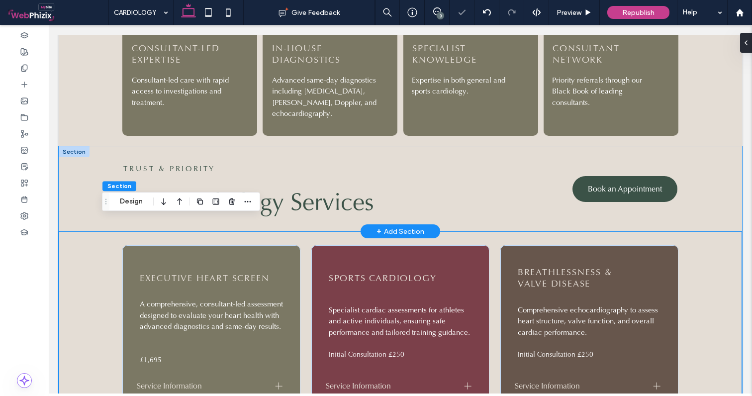
click at [88, 188] on div "TRUST & PRIORITY Our Cardiology Services Book an Appointment" at bounding box center [400, 188] width 683 height 85
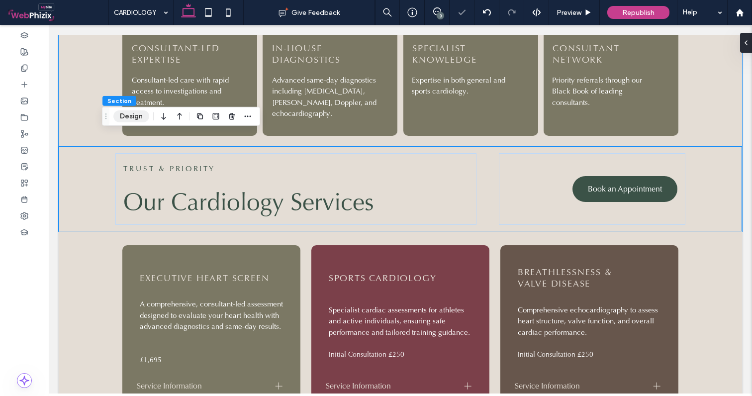
click at [133, 118] on button "Design" at bounding box center [131, 116] width 36 height 12
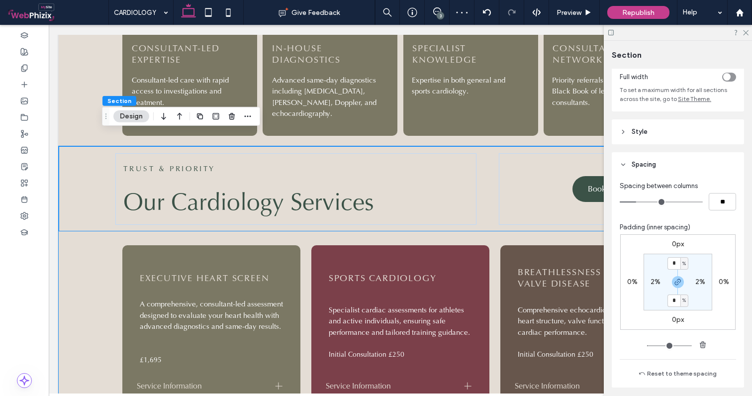
scroll to position [77, 0]
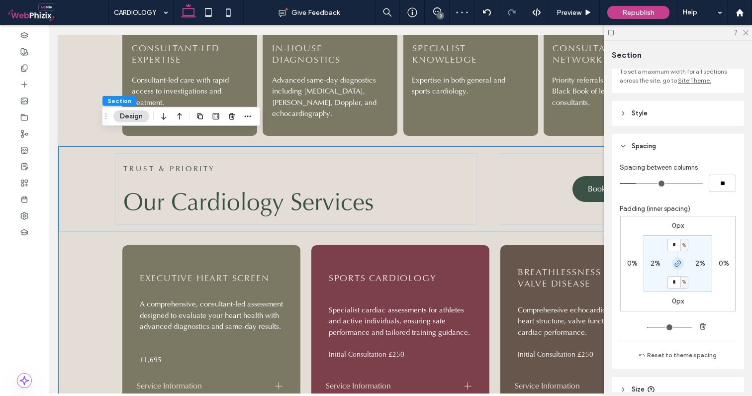
click at [675, 264] on icon "button" at bounding box center [678, 263] width 8 height 8
click at [674, 283] on label "1%" at bounding box center [677, 281] width 8 height 8
type input "*"
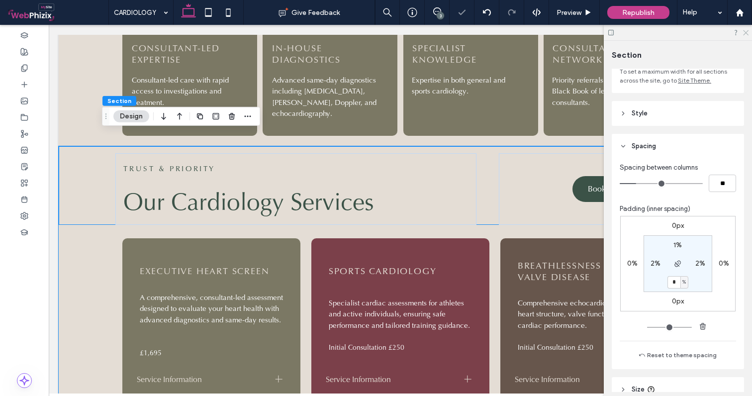
click at [745, 34] on icon at bounding box center [745, 32] width 6 height 6
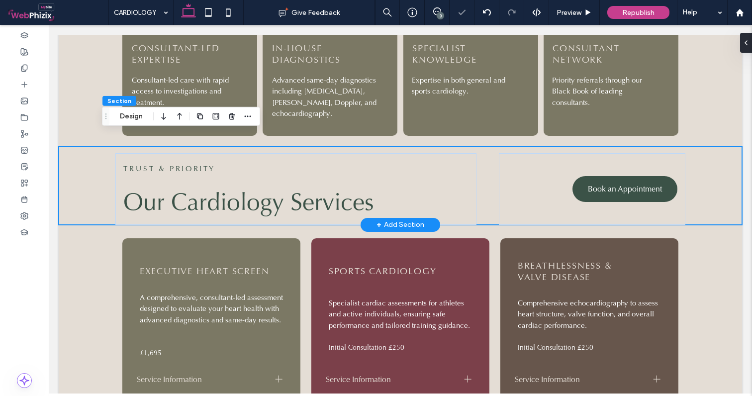
click at [710, 192] on div "TRUST & PRIORITY Our Cardiology Services Book an Appointment" at bounding box center [400, 185] width 683 height 79
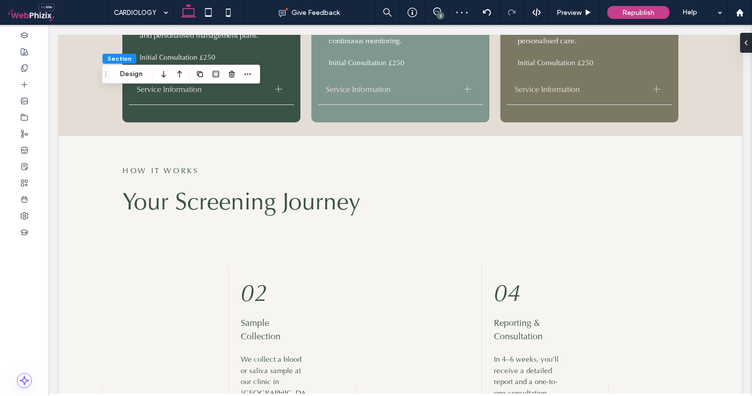
scroll to position [1155, 0]
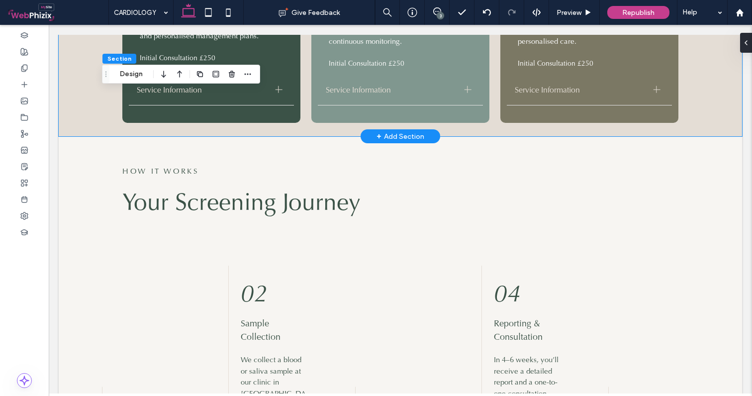
click at [707, 109] on div "BLOOD PRESSURE & CHOLESTROL Comprehensive evaluation of blood pressure and [MED…" at bounding box center [400, 42] width 683 height 187
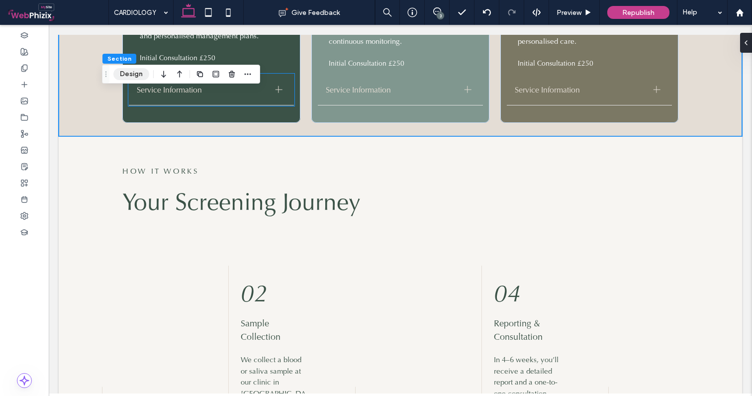
click at [136, 79] on button "Design" at bounding box center [131, 74] width 36 height 12
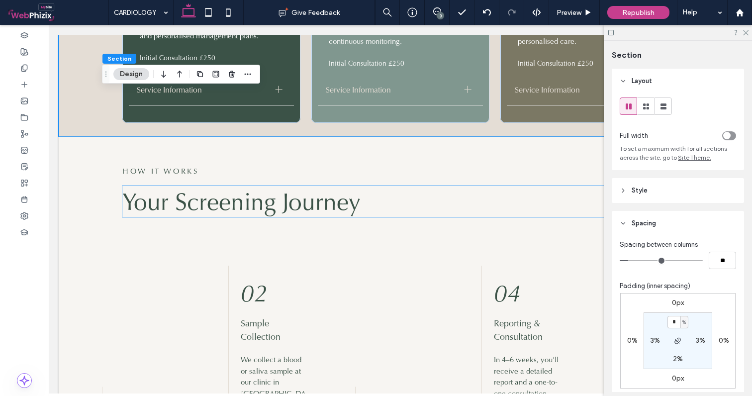
click at [678, 358] on label "2%" at bounding box center [678, 358] width 10 height 8
type input "*"
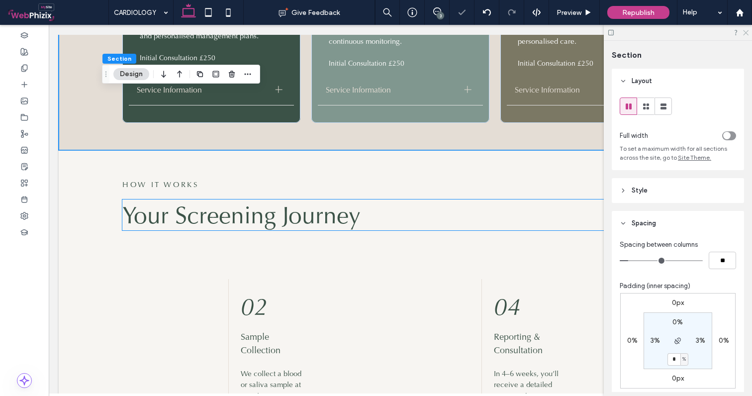
click at [746, 33] on use at bounding box center [745, 32] width 5 height 5
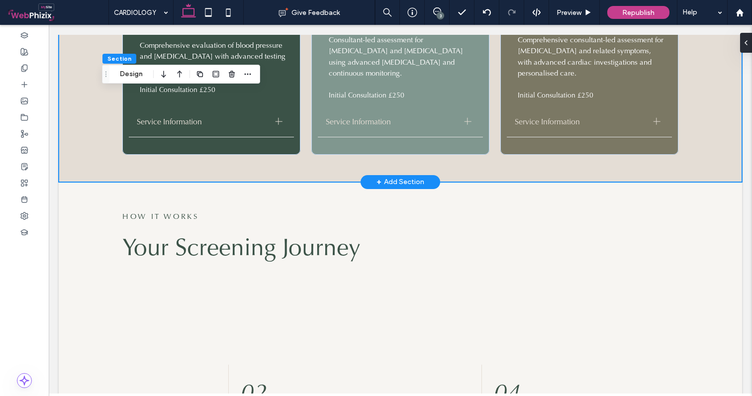
scroll to position [1121, 0]
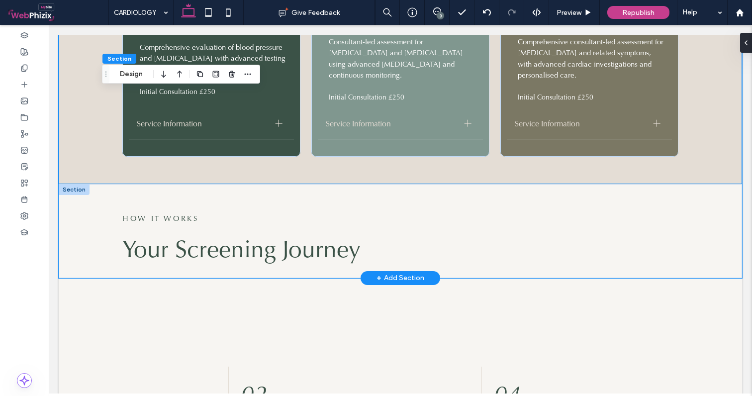
click at [80, 204] on div "HOW IT WORKS Your Screening Journey" at bounding box center [400, 231] width 683 height 94
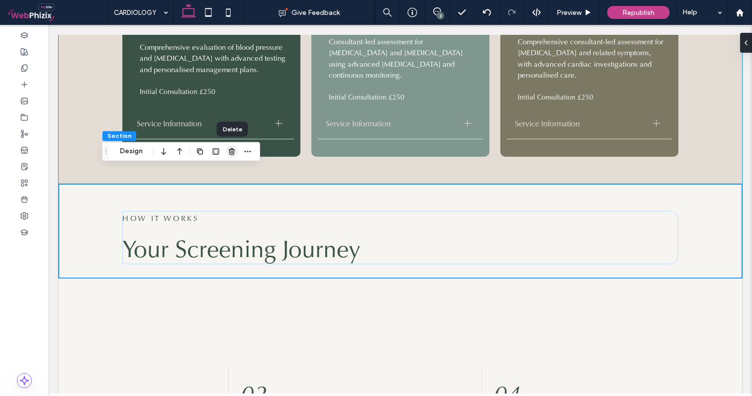
click at [230, 152] on use "button" at bounding box center [232, 151] width 6 height 6
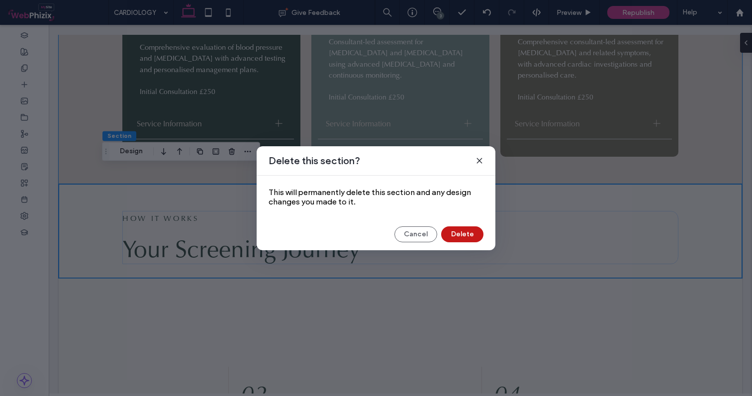
click at [455, 234] on button "Delete" at bounding box center [462, 234] width 42 height 16
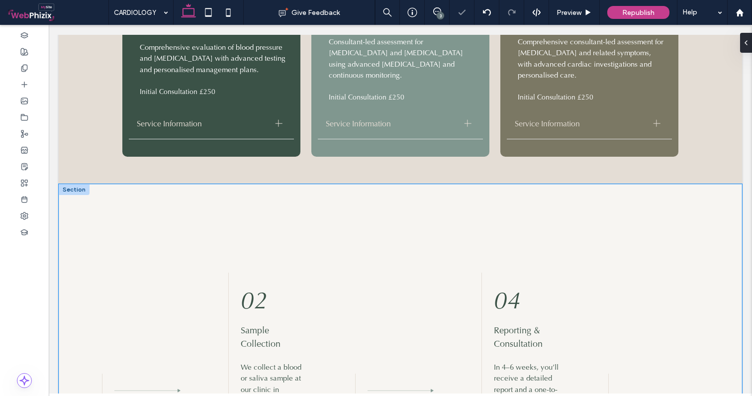
click at [85, 202] on div "01 Pre Screening Consultation You’ll complete a health & family history questio…" at bounding box center [400, 323] width 683 height 279
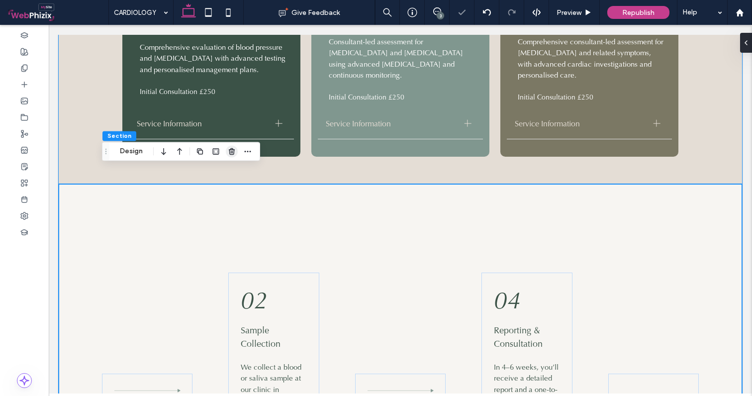
click at [232, 153] on use "button" at bounding box center [232, 151] width 6 height 6
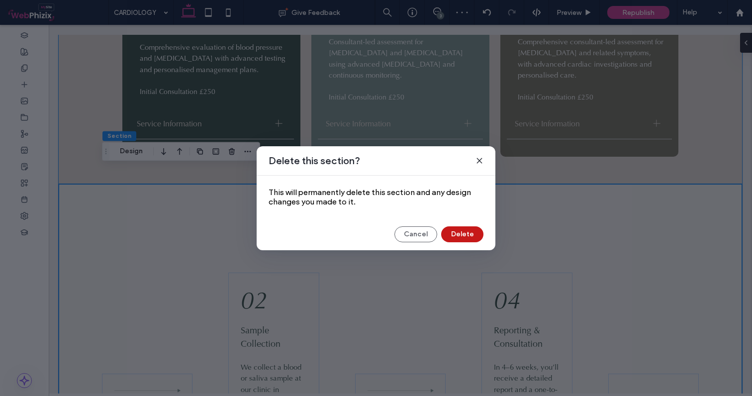
click at [465, 241] on button "Delete" at bounding box center [462, 234] width 42 height 16
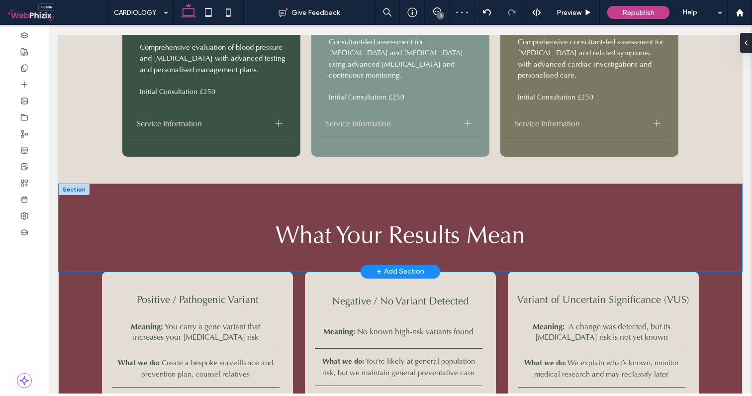
click at [79, 195] on div "What Your Results Mean" at bounding box center [400, 227] width 683 height 87
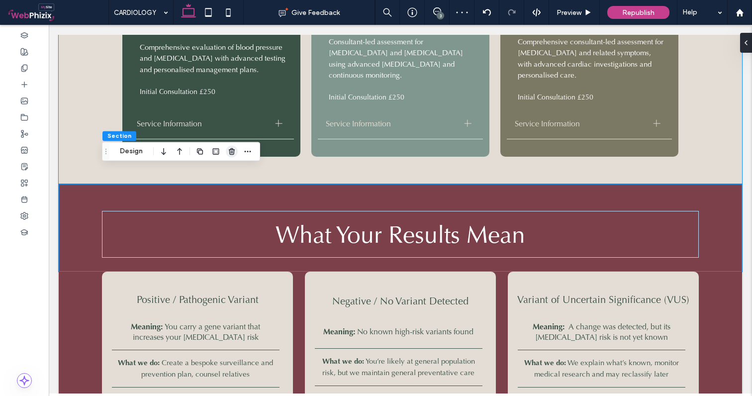
click at [232, 155] on use "button" at bounding box center [232, 151] width 6 height 6
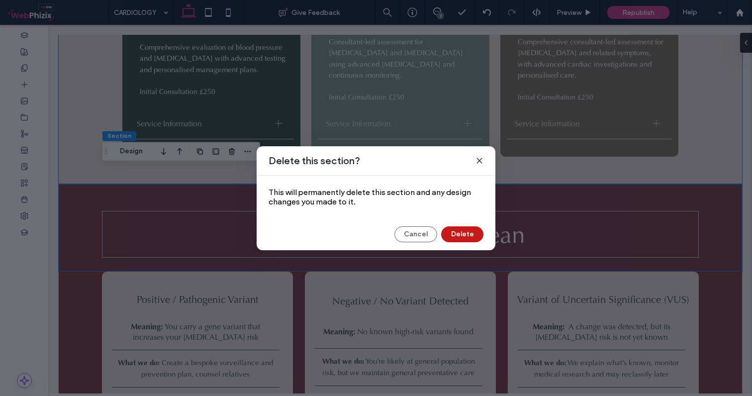
click at [463, 233] on button "Delete" at bounding box center [462, 234] width 42 height 16
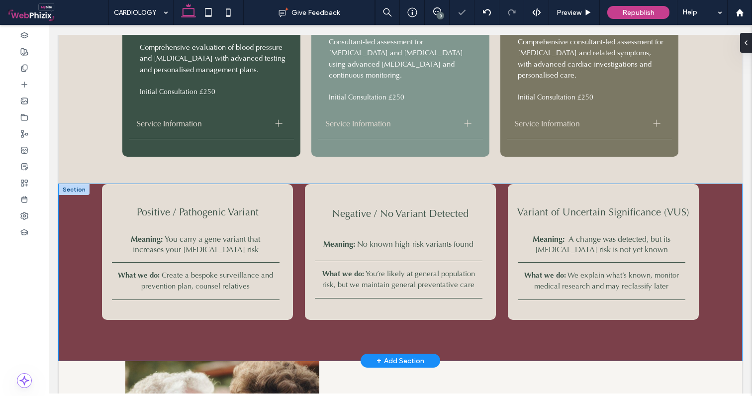
click at [64, 221] on div "Positive / Pathogenic Variant Meaning: You carry a gene variant that increases …" at bounding box center [400, 272] width 683 height 177
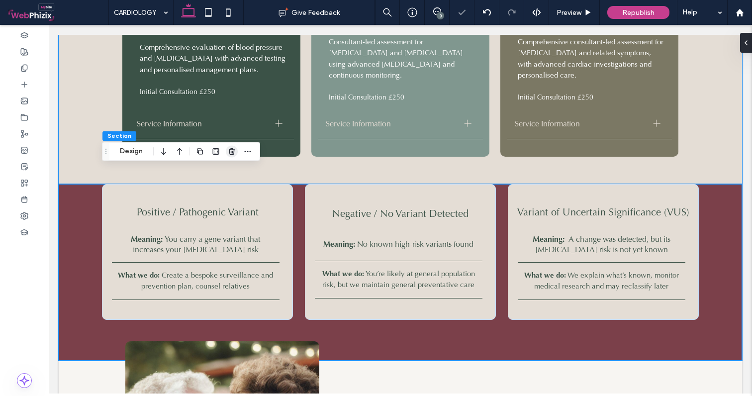
click at [234, 154] on icon "button" at bounding box center [232, 151] width 8 height 8
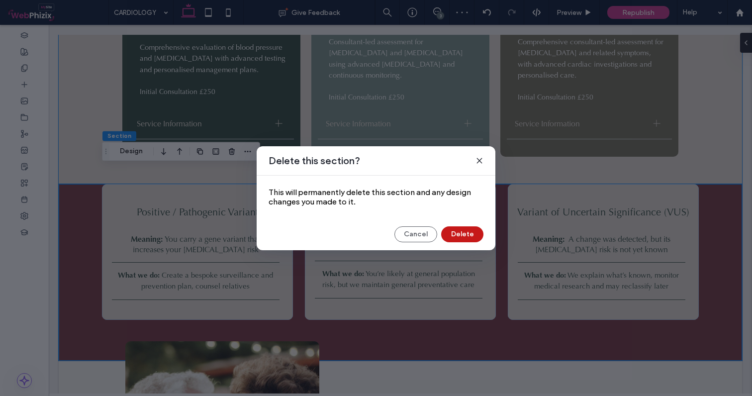
click at [457, 231] on button "Delete" at bounding box center [462, 234] width 42 height 16
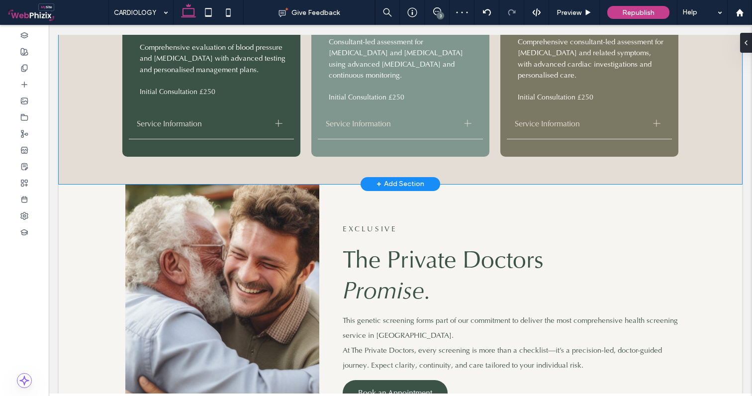
click at [89, 68] on div "BLOOD PRESSURE & CHOLESTROL Comprehensive evaluation of blood pressure and [MED…" at bounding box center [400, 83] width 683 height 201
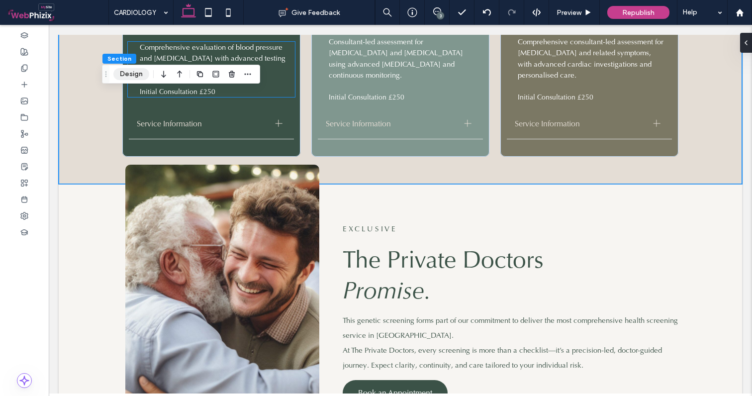
click at [131, 72] on button "Design" at bounding box center [131, 74] width 36 height 12
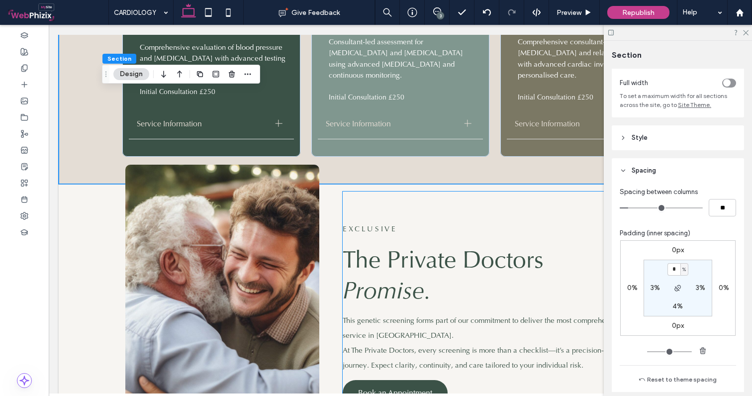
scroll to position [75, 0]
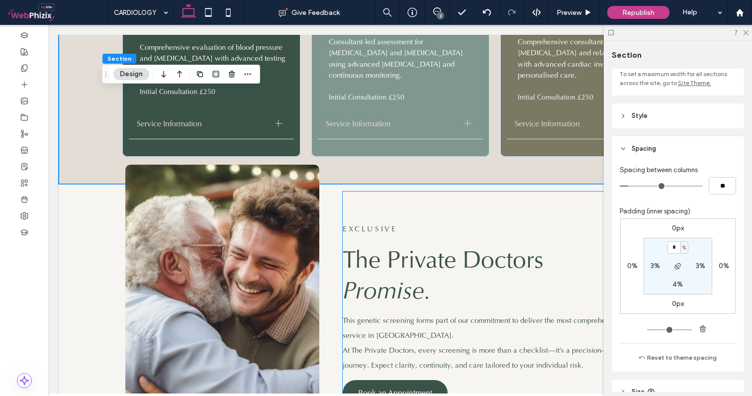
click at [672, 284] on label "4%" at bounding box center [677, 284] width 10 height 8
type input "*"
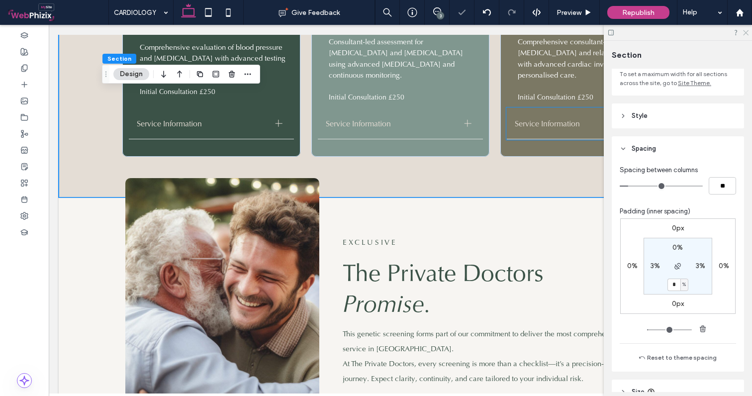
click at [746, 31] on icon at bounding box center [745, 32] width 6 height 6
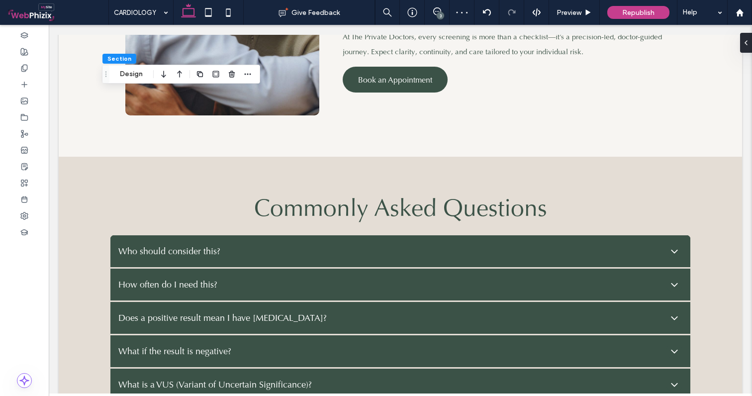
scroll to position [1384, 0]
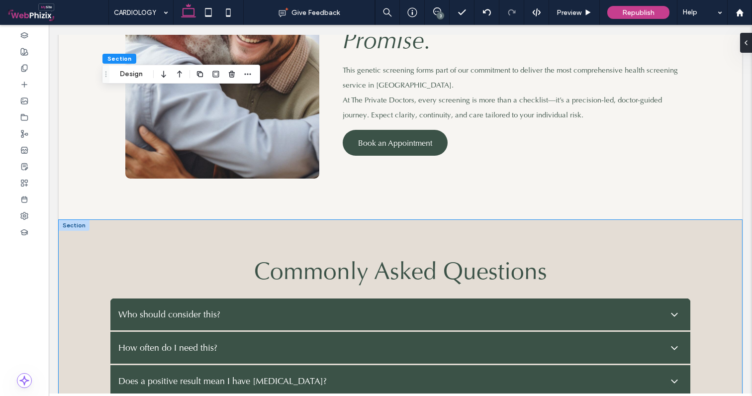
click at [76, 230] on div "Commonly Asked Questions Who should consider this? This test may be appropriate…" at bounding box center [400, 393] width 683 height 346
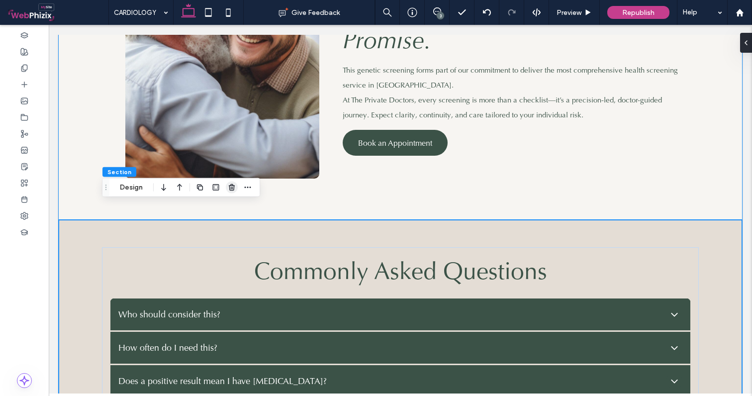
click at [233, 185] on use "button" at bounding box center [232, 187] width 6 height 6
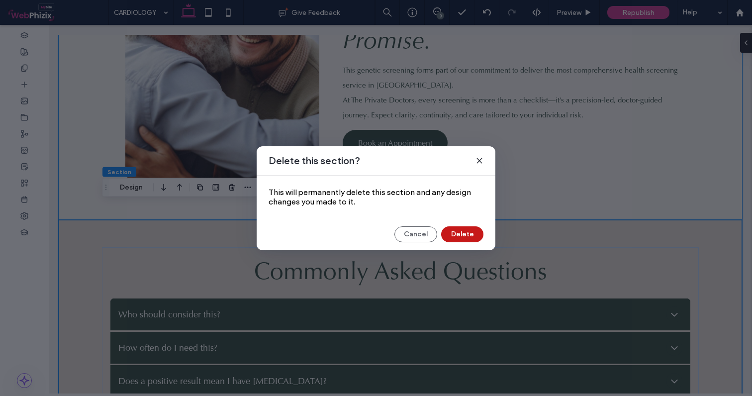
click at [457, 233] on button "Delete" at bounding box center [462, 234] width 42 height 16
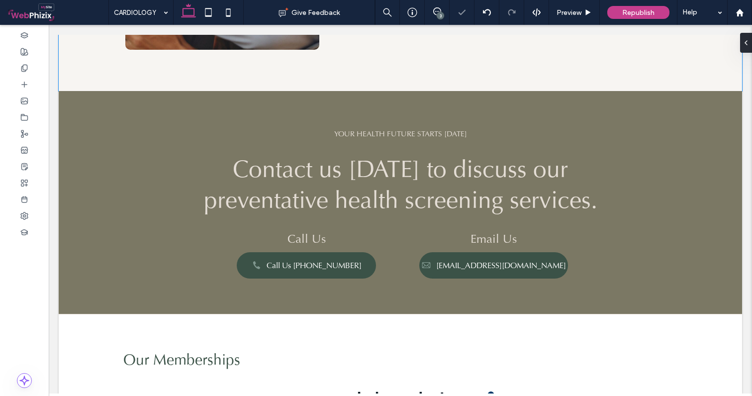
scroll to position [1531, 0]
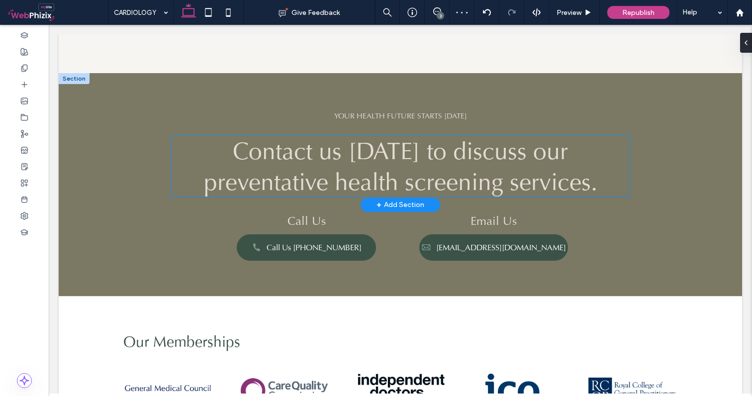
click at [329, 166] on span "Contact us [DATE] to discuss our preventative health screening services." at bounding box center [400, 166] width 393 height 62
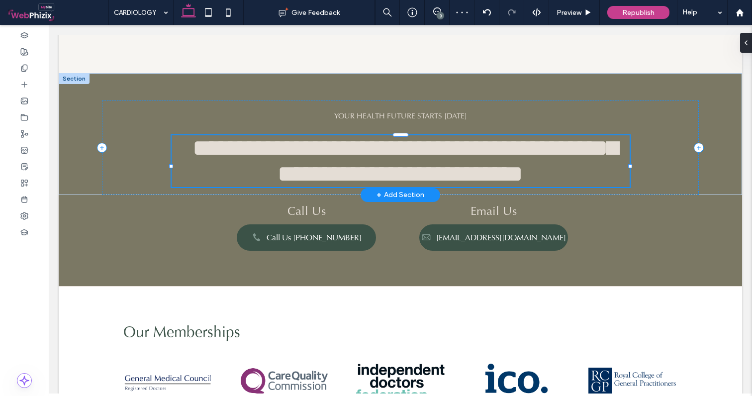
type input "**"
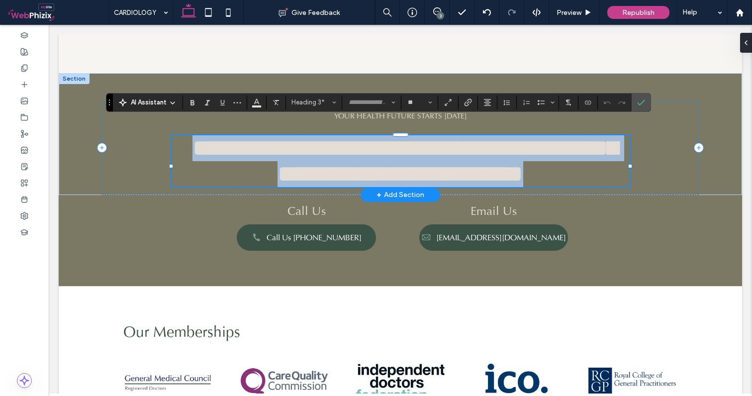
click at [606, 136] on span "**********" at bounding box center [404, 160] width 425 height 49
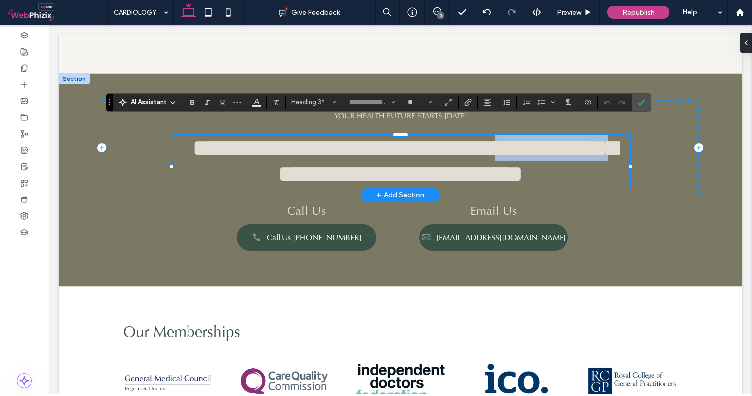
drag, startPoint x: 627, startPoint y: 136, endPoint x: 503, endPoint y: 134, distance: 124.3
click at [503, 136] on span "**********" at bounding box center [404, 160] width 425 height 49
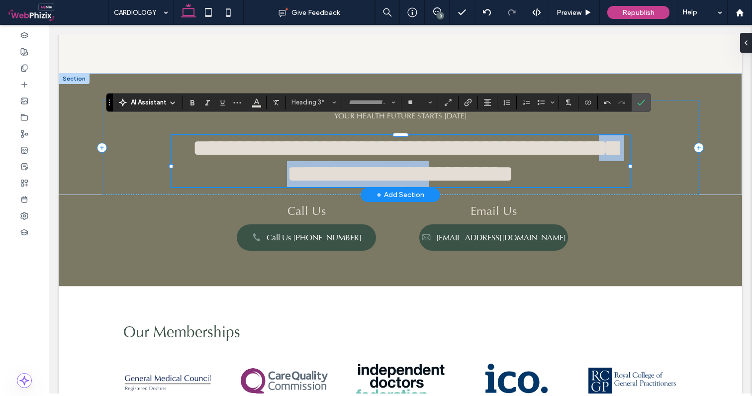
drag, startPoint x: 444, startPoint y: 169, endPoint x: 242, endPoint y: 168, distance: 201.8
click at [242, 168] on h3 "**********" at bounding box center [400, 161] width 458 height 52
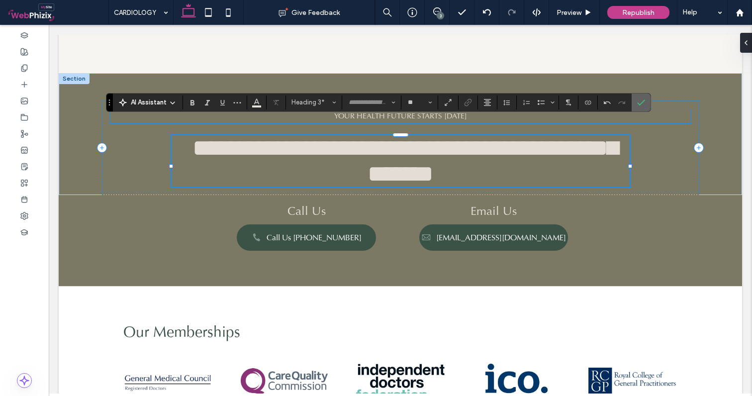
click at [638, 100] on icon "Confirm" at bounding box center [641, 102] width 8 height 8
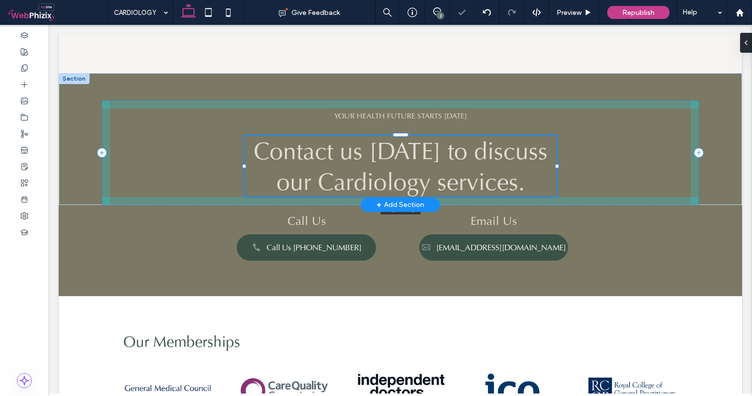
drag, startPoint x: 630, startPoint y: 150, endPoint x: 557, endPoint y: 150, distance: 73.1
click at [557, 164] on div at bounding box center [557, 166] width 4 height 4
type input "***"
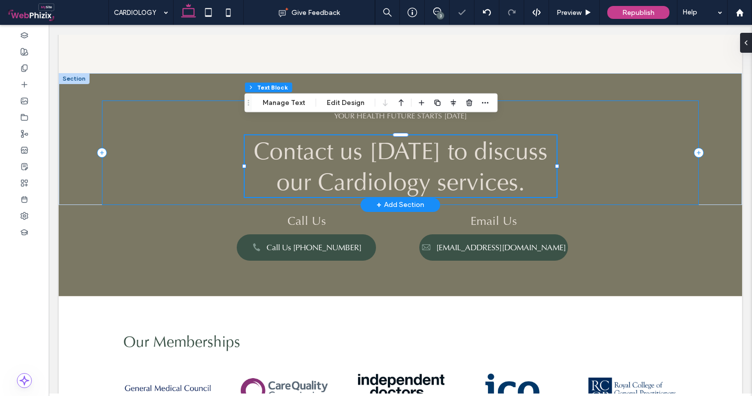
click at [631, 141] on div "YOUR Health FUTURE STARTS [DATE] Contact us [DATE] to discuss our Cardiology se…" at bounding box center [400, 152] width 596 height 104
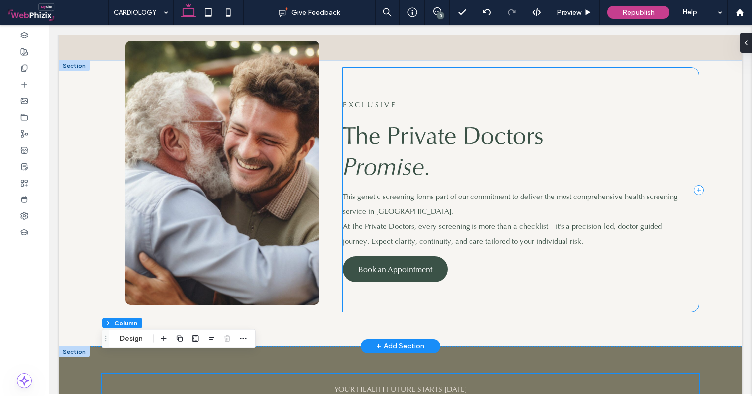
scroll to position [1256, 0]
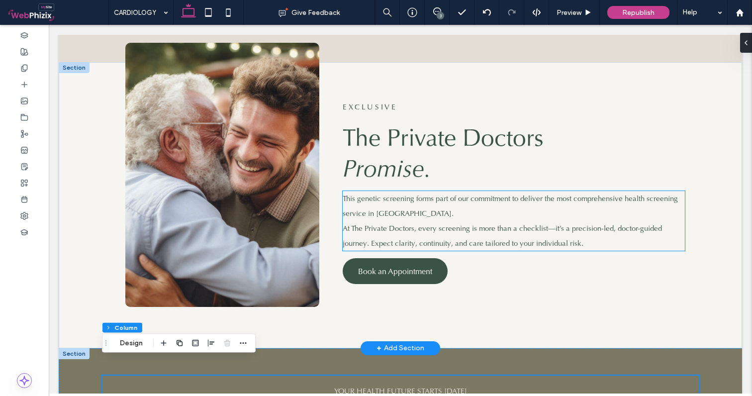
click at [445, 200] on p "This genetic screening forms part of our commitment to deliver the most compreh…" at bounding box center [513, 206] width 342 height 30
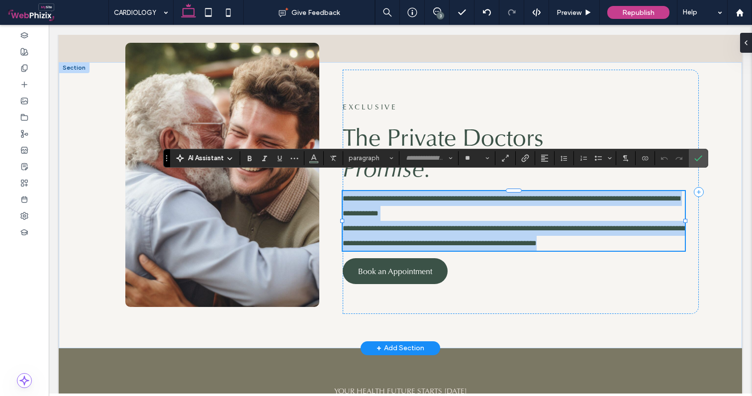
click at [426, 196] on p "**********" at bounding box center [513, 206] width 342 height 30
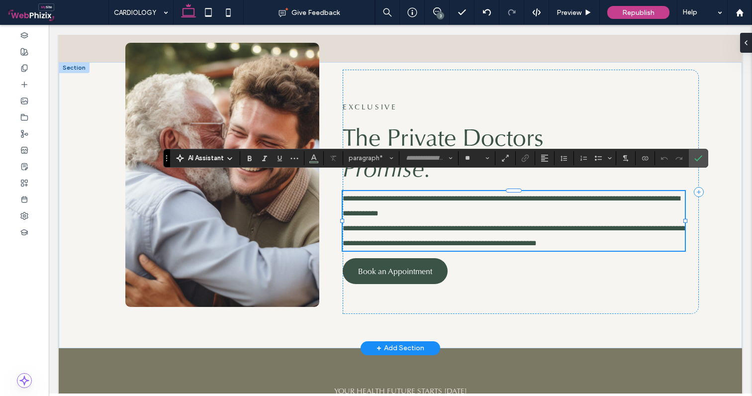
click at [479, 224] on span "**********" at bounding box center [454, 227] width 224 height 7
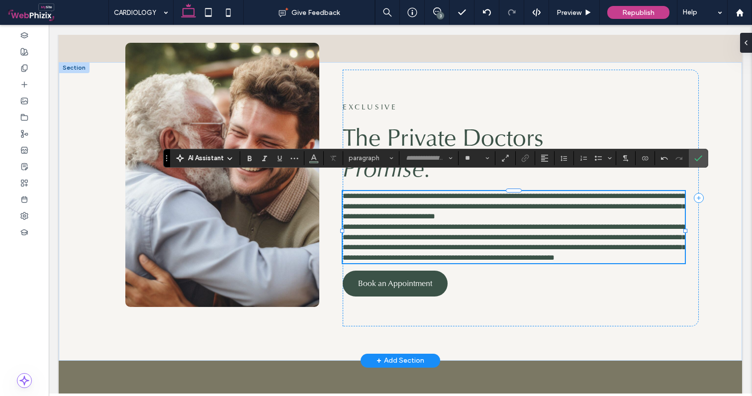
type input "**"
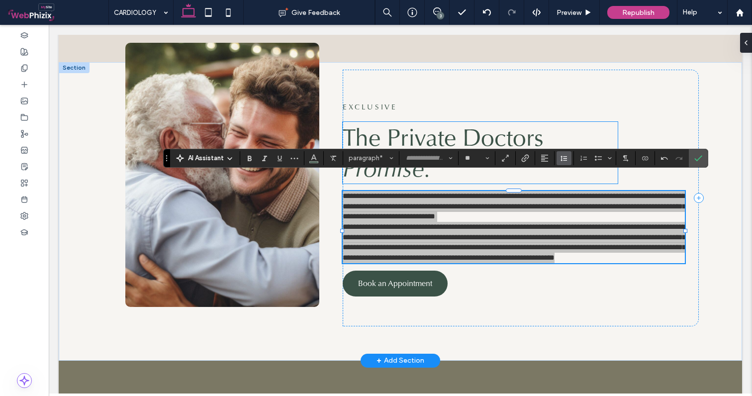
click at [565, 162] on icon "Line Height" at bounding box center [564, 158] width 8 height 8
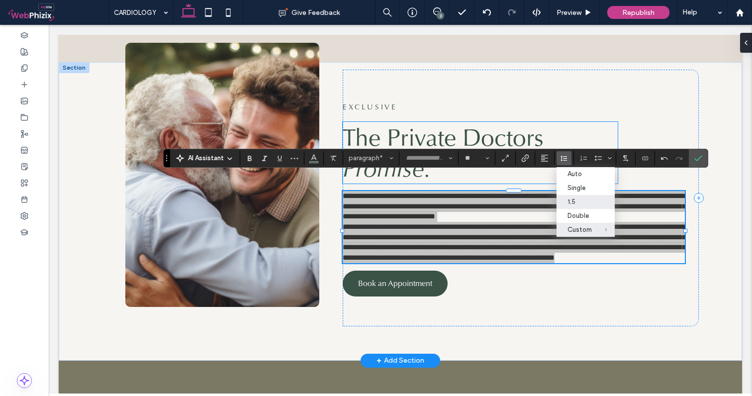
click at [570, 201] on div "1.5" at bounding box center [579, 201] width 24 height 7
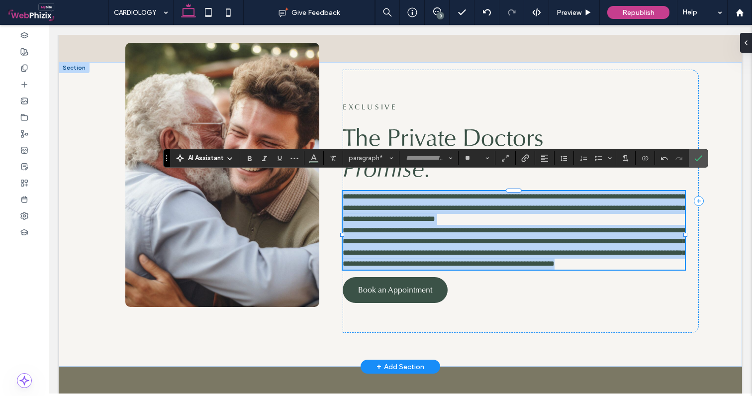
click at [507, 204] on p "**********" at bounding box center [513, 208] width 342 height 34
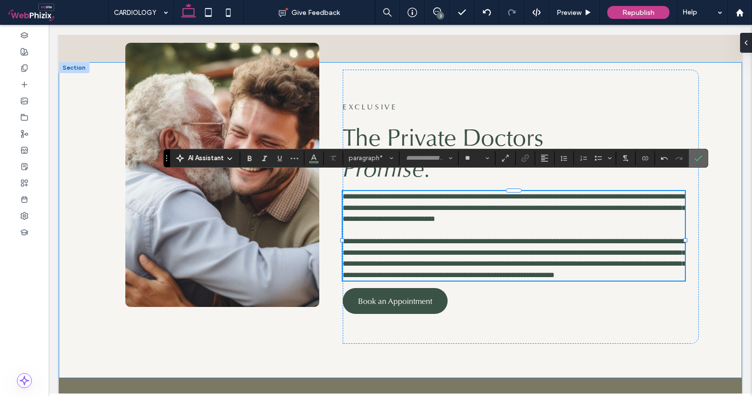
click at [701, 157] on use "Confirm" at bounding box center [698, 158] width 8 height 6
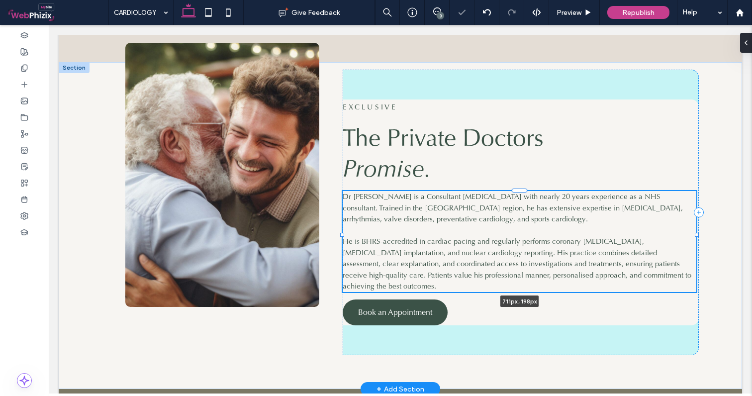
drag, startPoint x: 683, startPoint y: 223, endPoint x: 695, endPoint y: 223, distance: 11.4
click at [695, 223] on div "EXCLUSIVE The Private Doctors Promise. Dr [PERSON_NAME] is a Consultant [MEDICA…" at bounding box center [400, 225] width 596 height 327
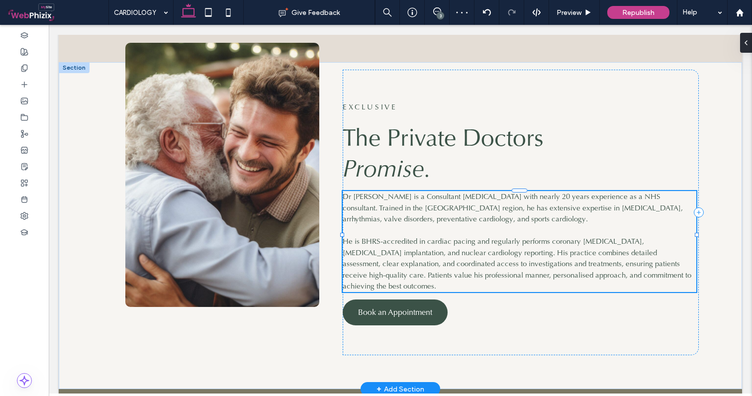
type input "***"
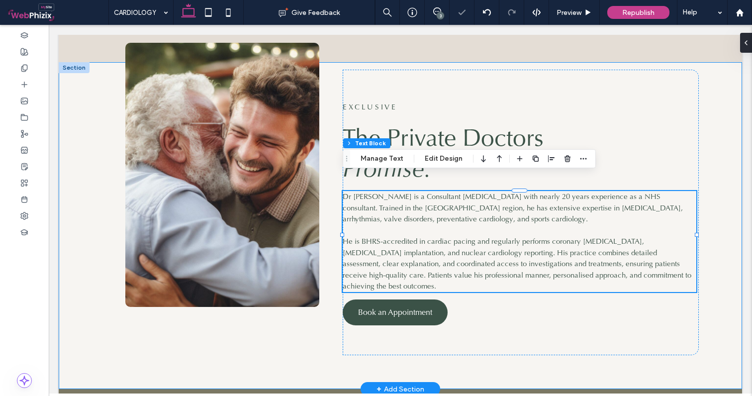
click at [728, 225] on div "EXCLUSIVE The Private Doctors Promise. Dr [PERSON_NAME] is a Consultant [MEDICA…" at bounding box center [400, 225] width 683 height 327
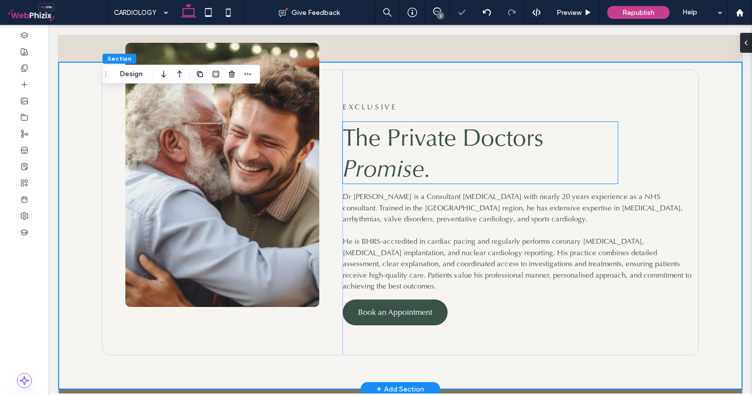
click at [458, 149] on h3 "The Private Doctors Promise." at bounding box center [479, 153] width 275 height 62
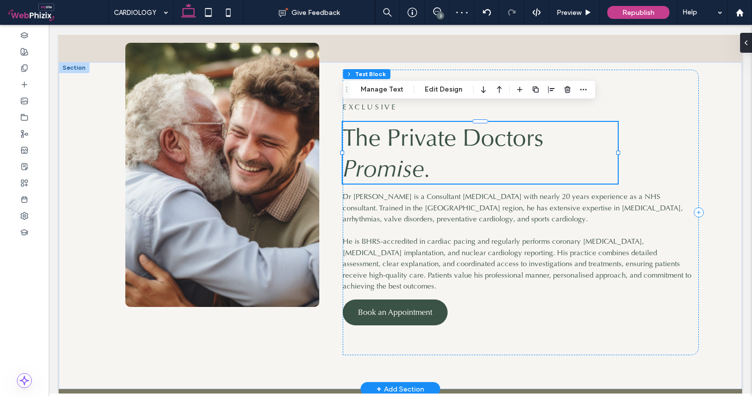
click at [458, 149] on h3 "The Private Doctors Promise." at bounding box center [479, 153] width 275 height 62
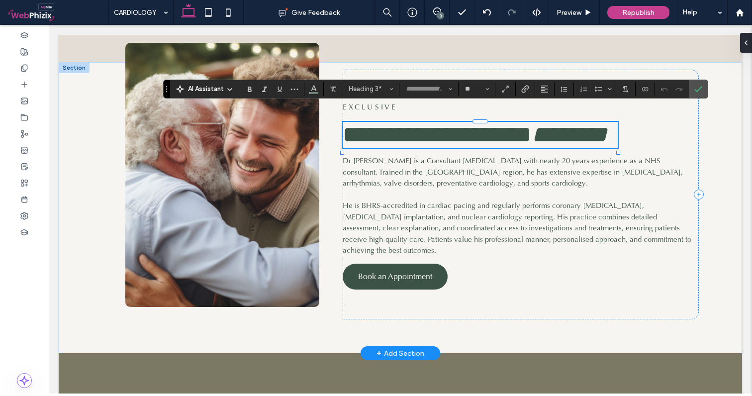
click at [445, 135] on span "**********" at bounding box center [436, 134] width 189 height 23
type input "**"
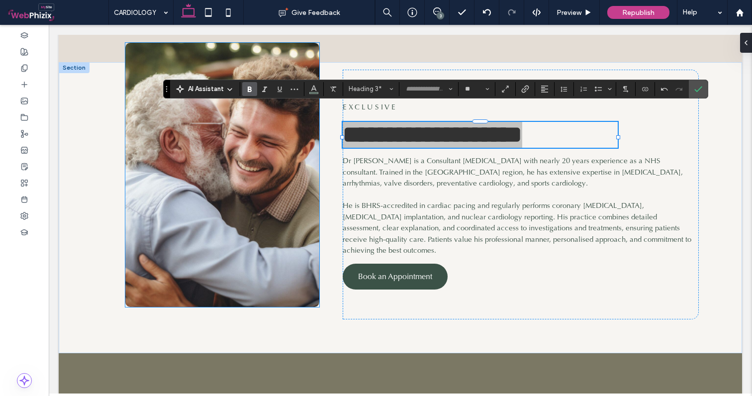
click at [250, 90] on icon "Bold" at bounding box center [250, 89] width 8 height 8
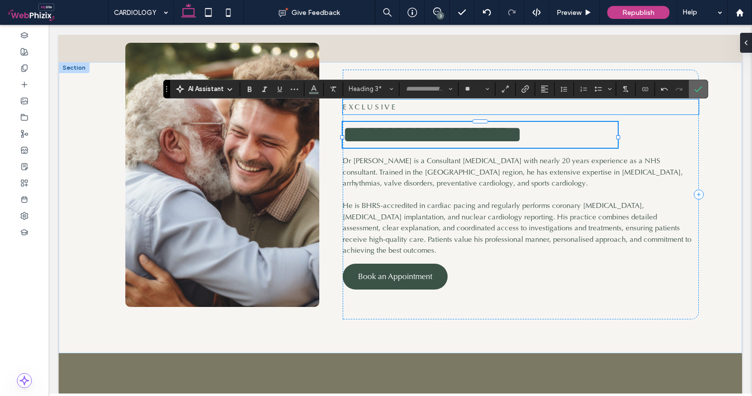
click at [699, 90] on icon "Confirm" at bounding box center [698, 89] width 8 height 8
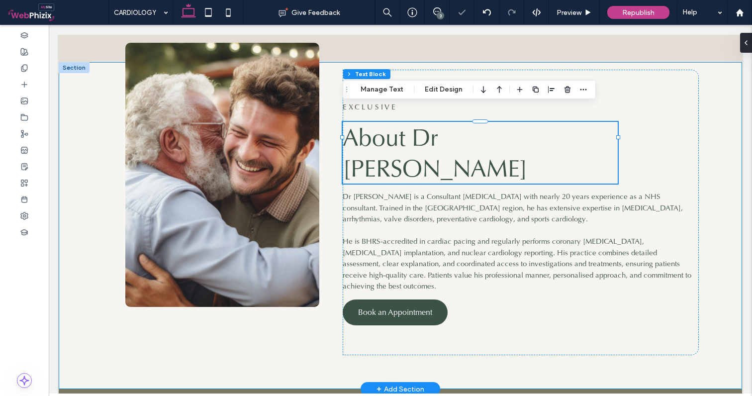
click at [733, 125] on div "EXCLUSIVE About Dr [PERSON_NAME] Dr [PERSON_NAME] is a Consultant [MEDICAL_DATA…" at bounding box center [400, 225] width 683 height 327
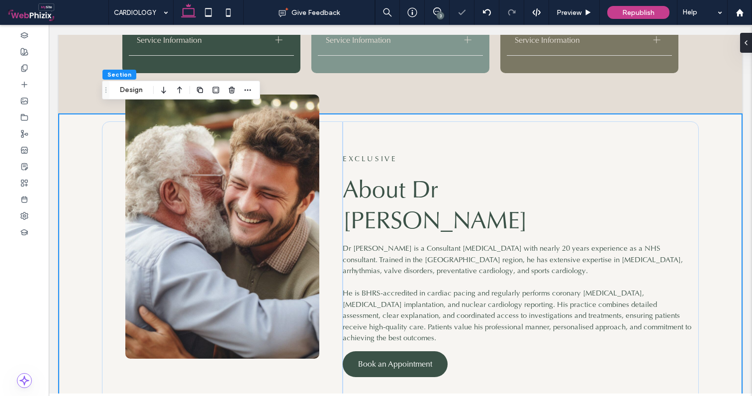
scroll to position [1191, 0]
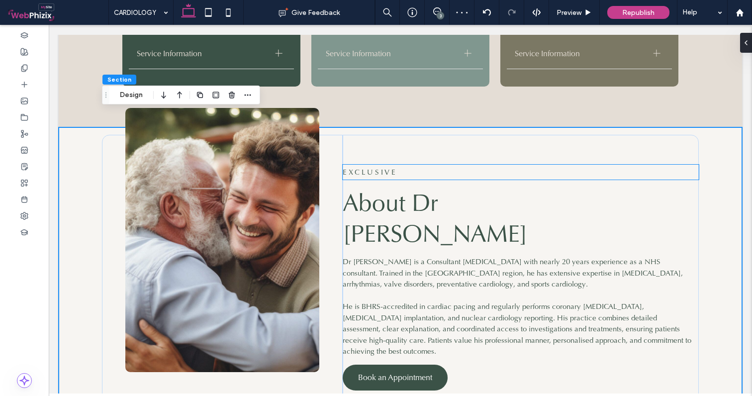
click at [374, 167] on span "EXCLUSIVE" at bounding box center [369, 172] width 54 height 10
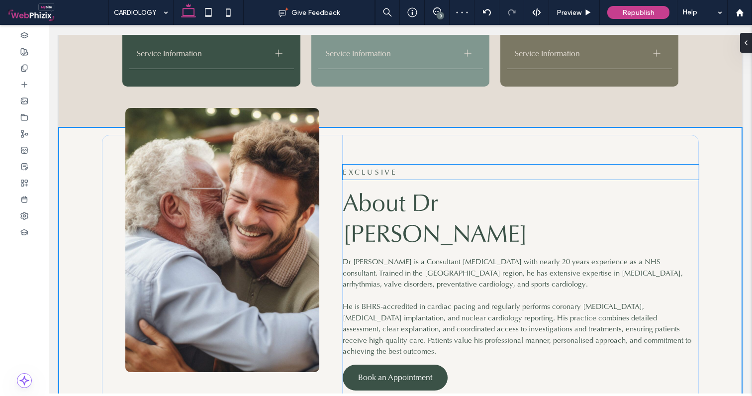
click at [374, 167] on span "EXCLUSIVE" at bounding box center [369, 172] width 54 height 10
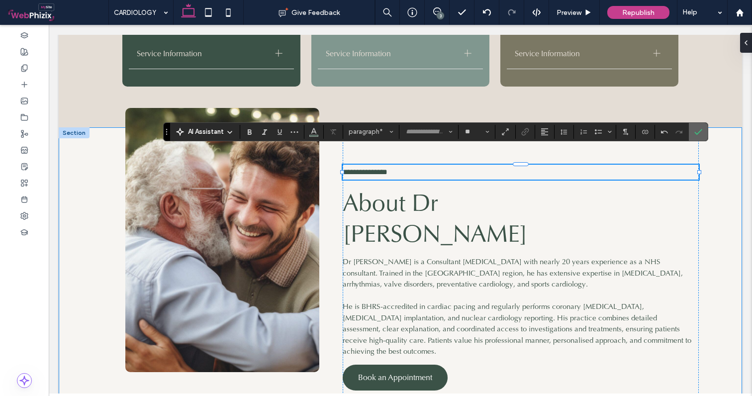
click at [704, 134] on label "Confirm" at bounding box center [697, 132] width 15 height 18
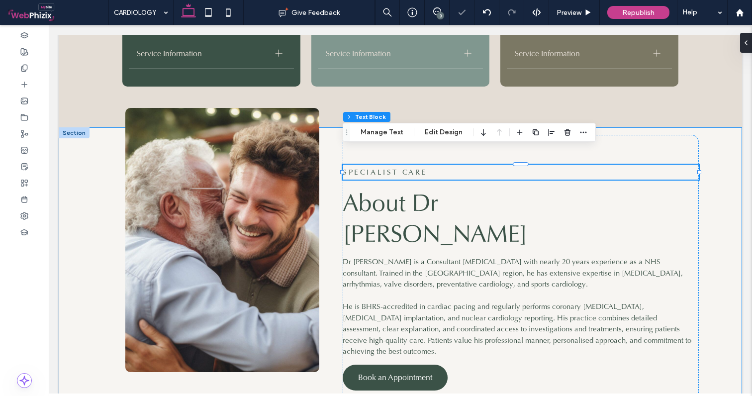
click at [717, 193] on div "SPECIALIST CARE About Dr [PERSON_NAME] Dr [PERSON_NAME] is a Consultant [MEDICA…" at bounding box center [400, 290] width 683 height 327
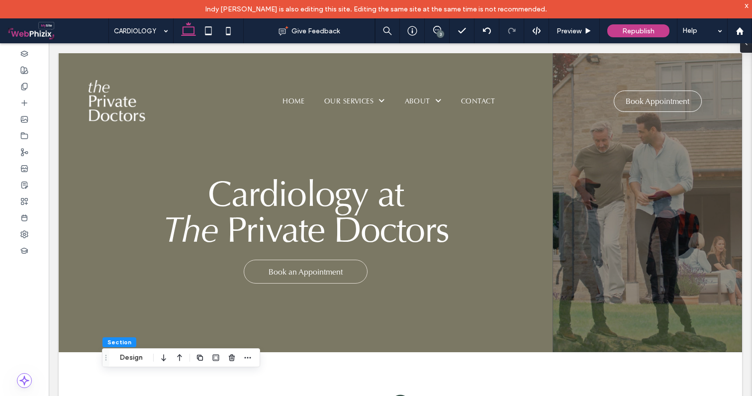
scroll to position [0, 0]
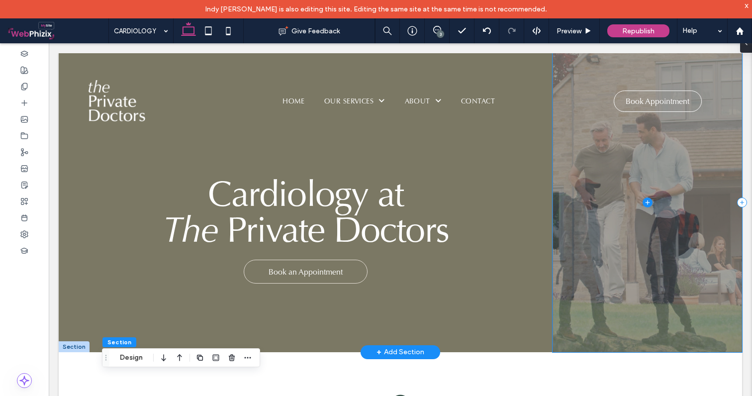
click at [593, 213] on span at bounding box center [646, 202] width 189 height 299
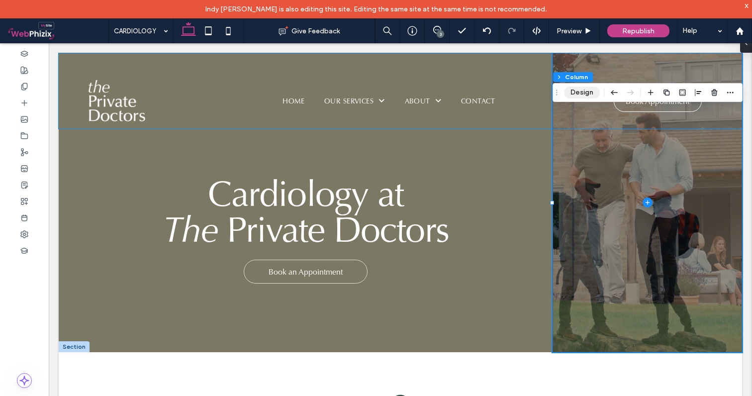
click at [579, 90] on button "Design" at bounding box center [582, 92] width 36 height 12
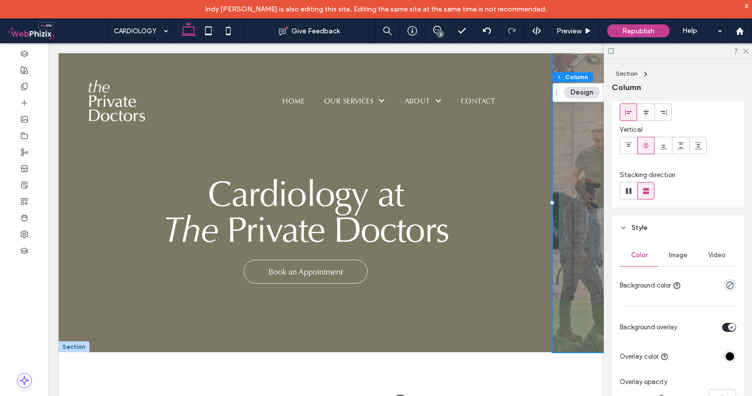
scroll to position [54, 0]
click at [708, 254] on span "Video" at bounding box center [716, 254] width 17 height 8
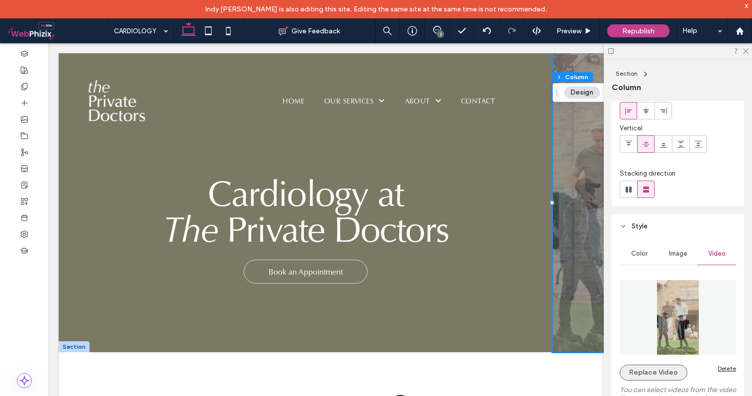
click at [657, 365] on button "Replace Video" at bounding box center [653, 372] width 68 height 16
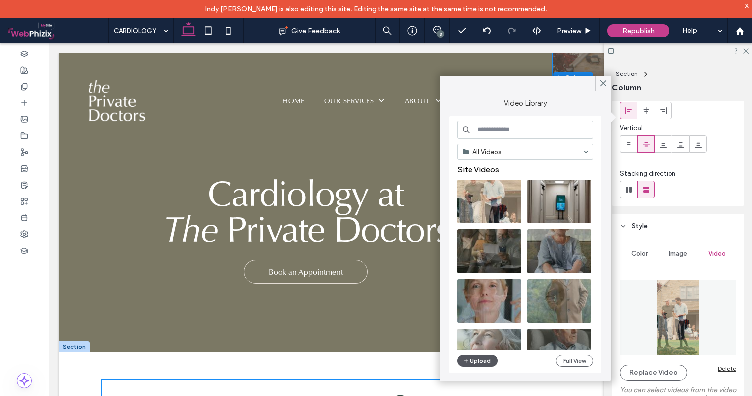
click at [470, 364] on button "Upload" at bounding box center [477, 360] width 41 height 12
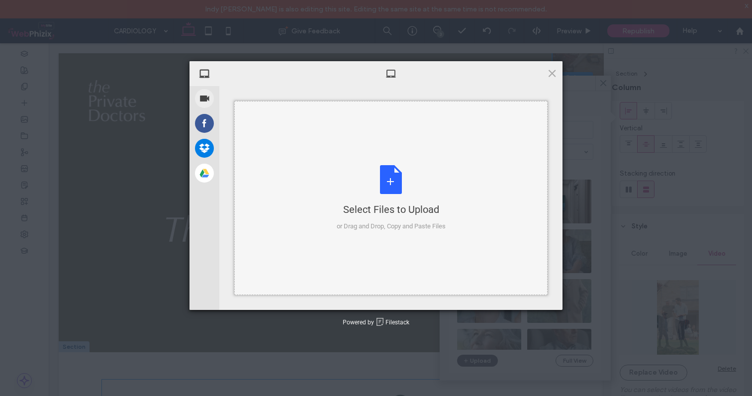
click at [383, 177] on div "Select Files to Upload or Drag and Drop, Copy and Paste Files" at bounding box center [391, 198] width 109 height 66
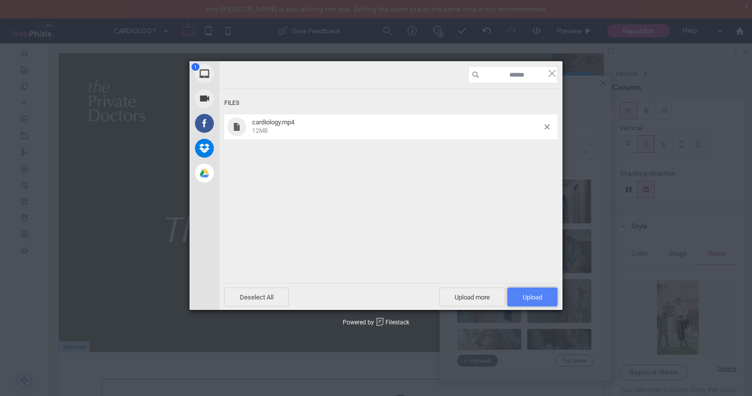
click at [522, 291] on span "Upload 1" at bounding box center [532, 296] width 50 height 19
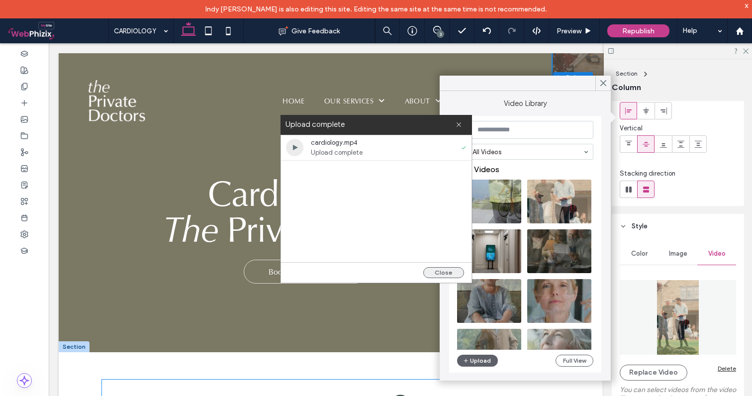
click at [447, 271] on button "Close" at bounding box center [443, 272] width 41 height 11
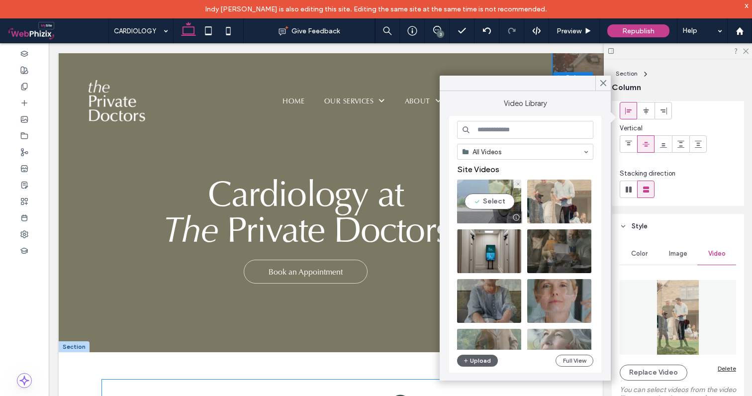
click at [488, 210] on video at bounding box center [489, 201] width 64 height 44
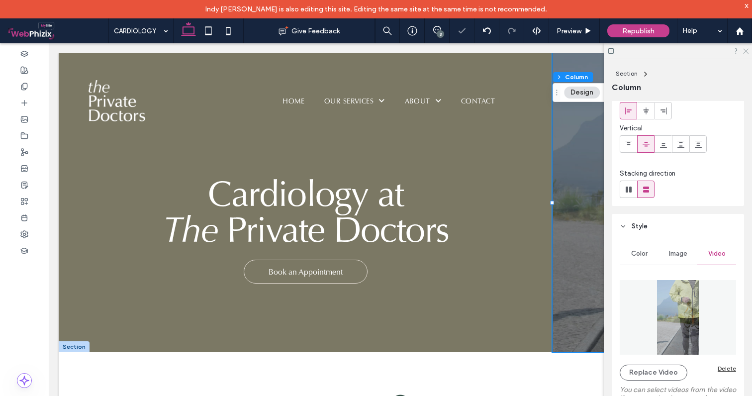
click at [747, 49] on icon at bounding box center [745, 50] width 6 height 6
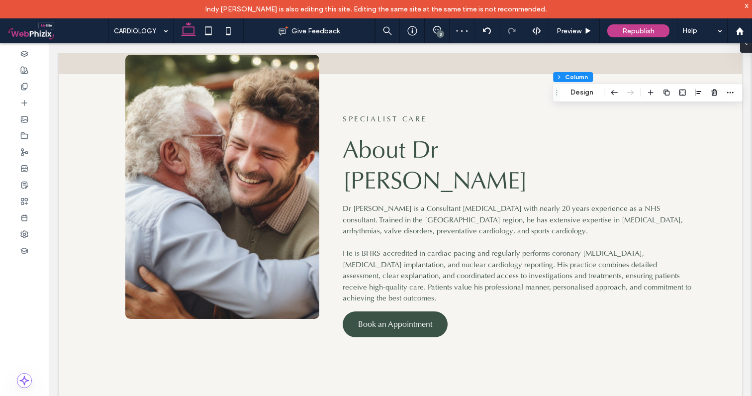
scroll to position [1264, 0]
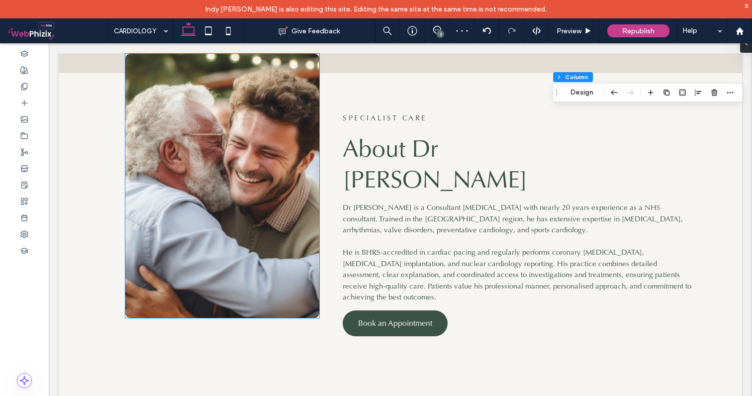
click at [247, 167] on img at bounding box center [221, 186] width 193 height 264
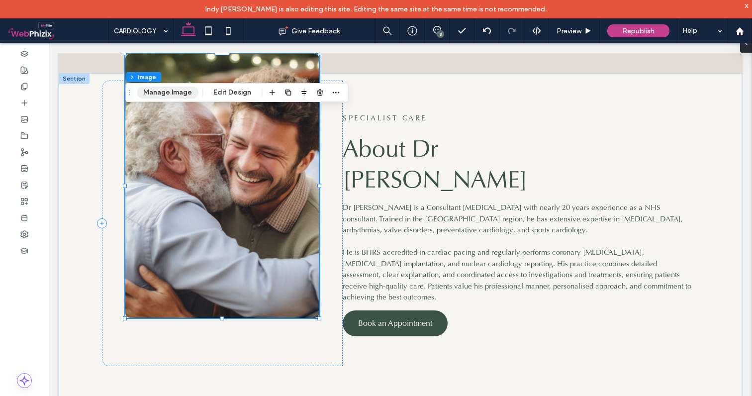
click at [176, 94] on button "Manage Image" at bounding box center [168, 92] width 62 height 12
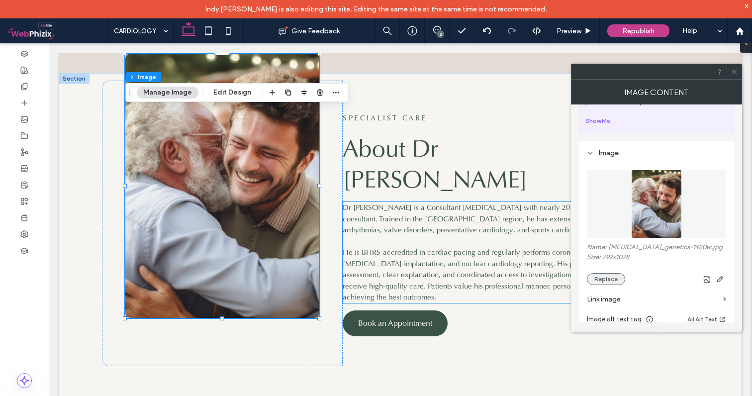
scroll to position [61, 0]
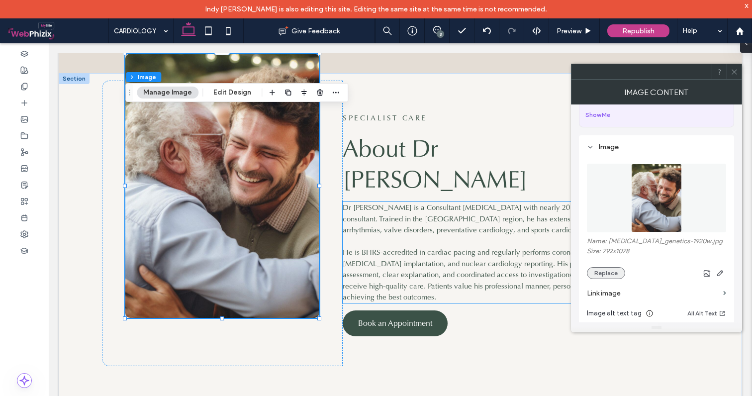
click at [607, 270] on button "Replace" at bounding box center [606, 273] width 38 height 12
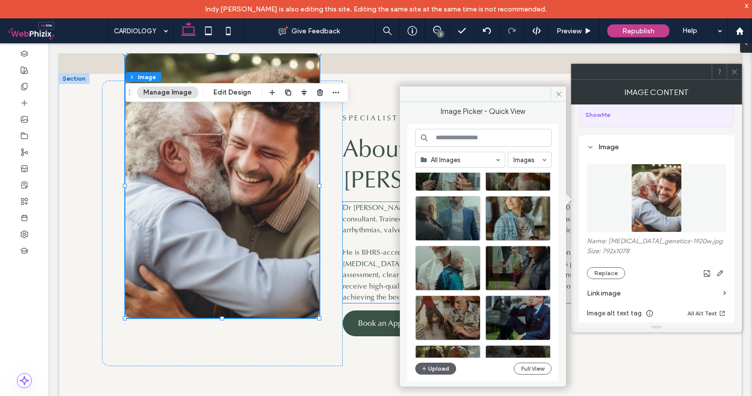
scroll to position [1434, 0]
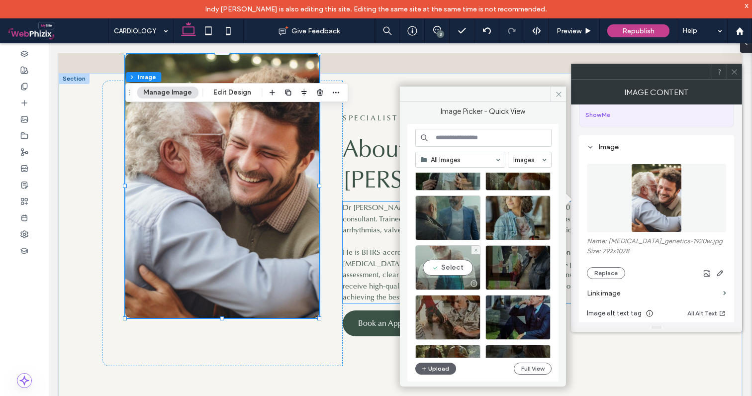
click at [445, 275] on div "Select" at bounding box center [447, 267] width 65 height 45
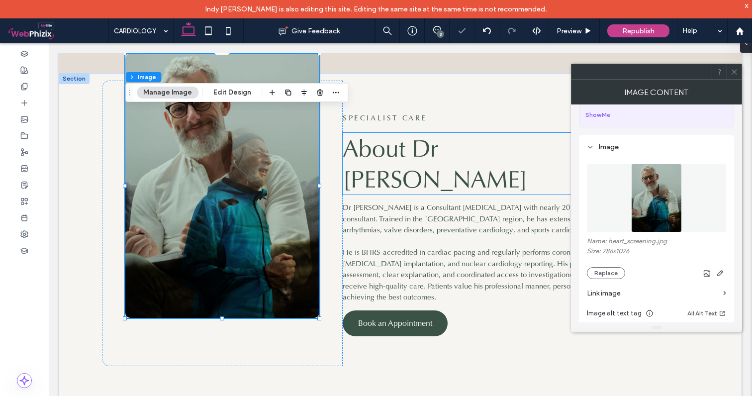
click at [734, 68] on icon at bounding box center [733, 71] width 7 height 7
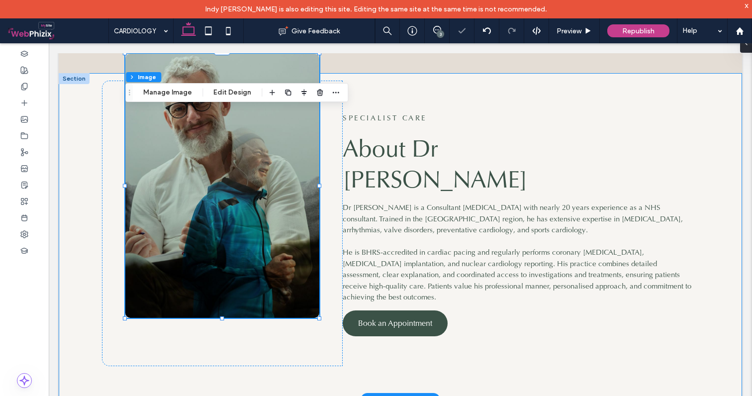
click at [724, 184] on div "SPECIALIST CARE About Dr [PERSON_NAME] Dr [PERSON_NAME] is a Consultant [MEDICA…" at bounding box center [400, 236] width 683 height 327
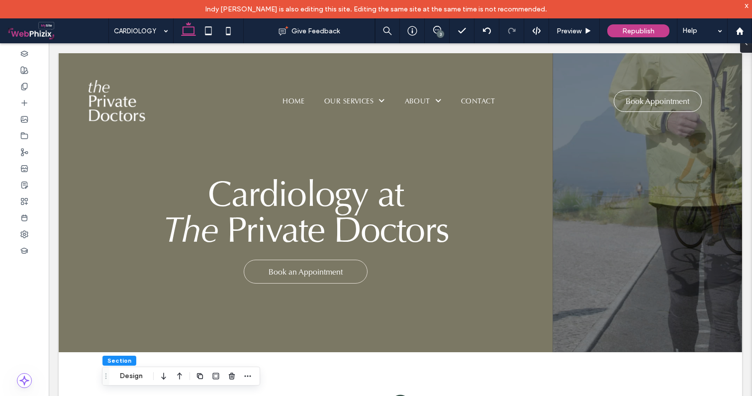
scroll to position [0, 0]
click at [747, 6] on div "x" at bounding box center [746, 5] width 4 height 8
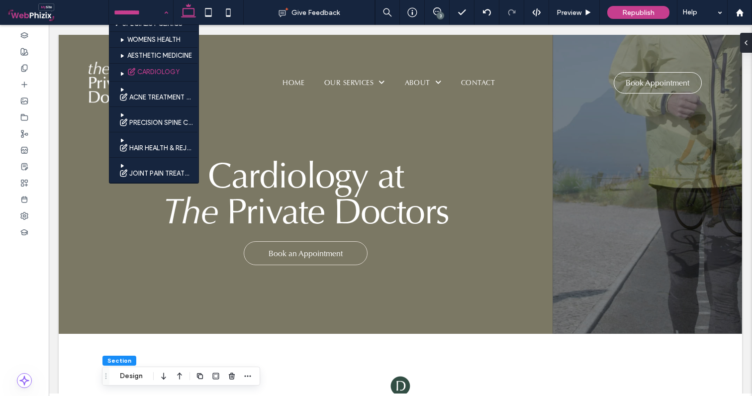
scroll to position [410, 0]
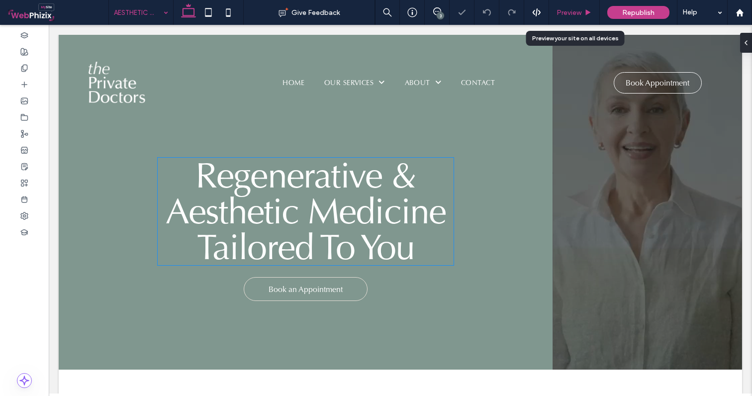
click at [584, 18] on div "Preview" at bounding box center [574, 12] width 51 height 25
click at [565, 19] on div "Preview" at bounding box center [574, 12] width 51 height 25
click at [566, 7] on div "Preview" at bounding box center [574, 12] width 51 height 25
click at [567, 8] on span "Preview" at bounding box center [568, 12] width 25 height 8
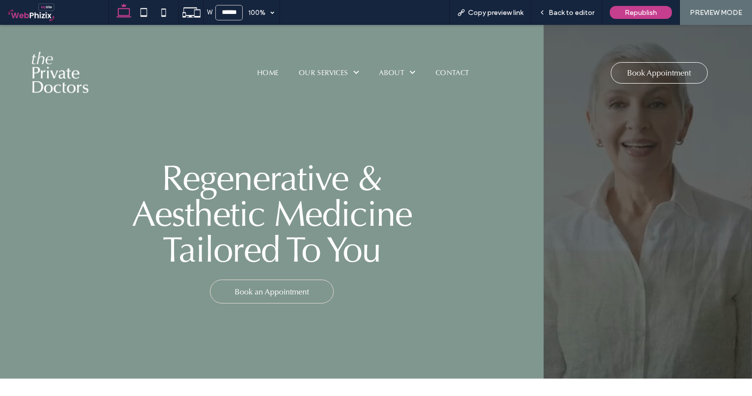
click at [259, 295] on span "Book an Appointment" at bounding box center [272, 291] width 74 height 20
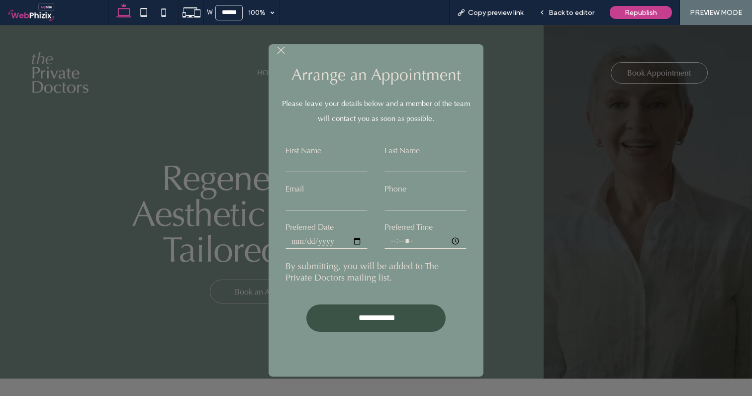
click at [283, 49] on icon ".st0-1091118977{fill-rule:evenodd;clip-rule:evenodd;}" at bounding box center [281, 50] width 8 height 8
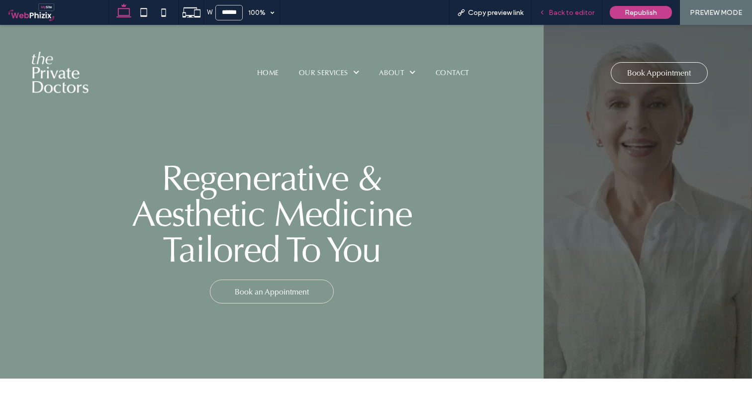
click at [558, 11] on span "Back to editor" at bounding box center [571, 12] width 46 height 8
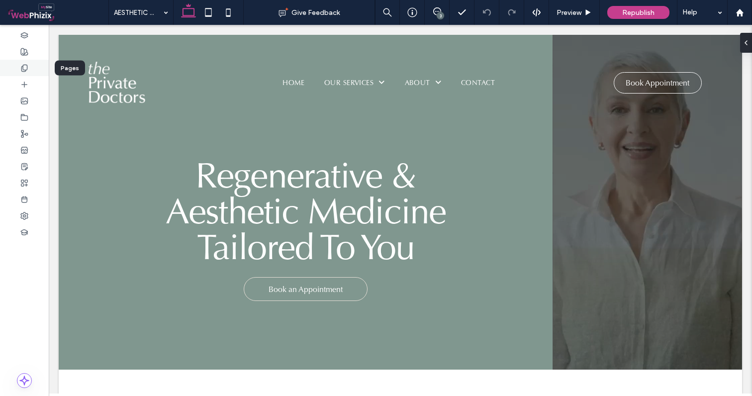
click at [23, 69] on icon at bounding box center [24, 68] width 8 height 8
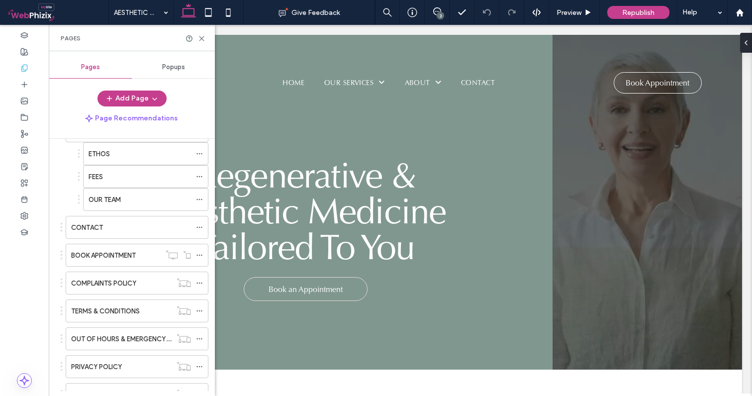
scroll to position [536, 0]
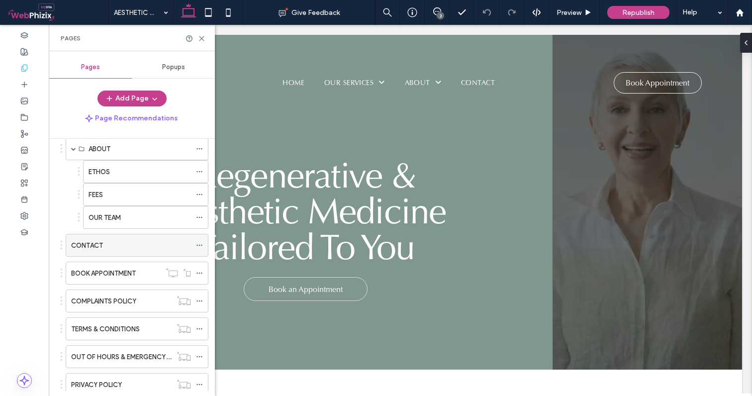
click at [102, 246] on label "CONTACT" at bounding box center [87, 245] width 32 height 17
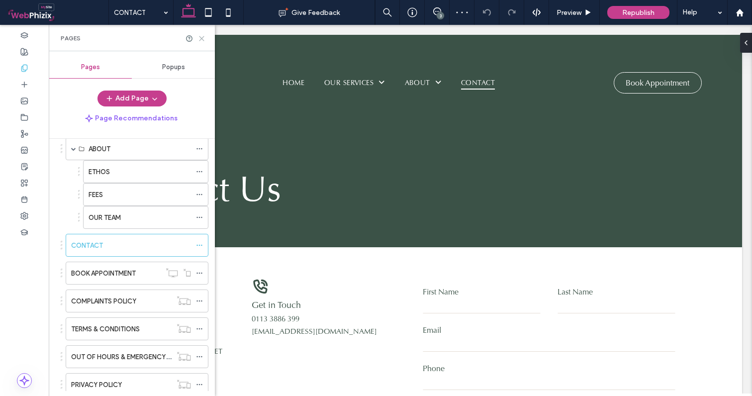
click at [202, 39] on icon at bounding box center [201, 38] width 7 height 7
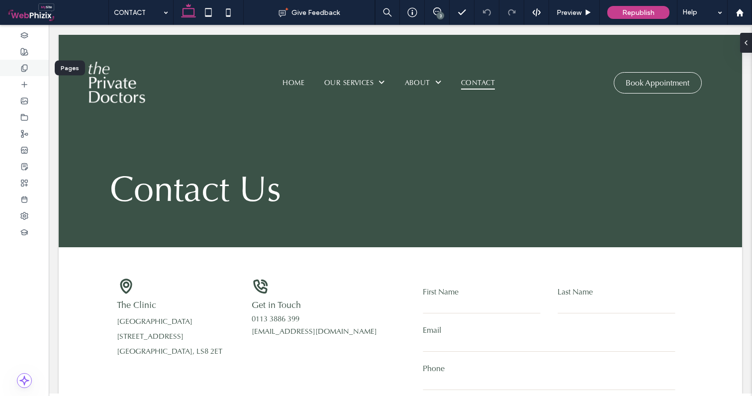
click at [28, 67] on div at bounding box center [24, 68] width 49 height 16
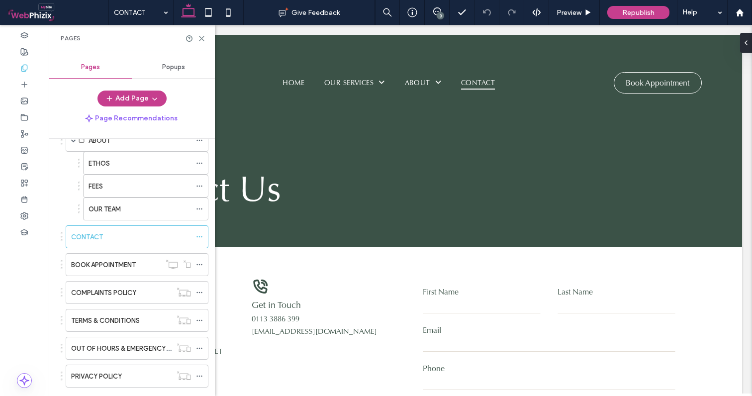
scroll to position [544, 0]
click at [196, 237] on icon at bounding box center [199, 237] width 7 height 7
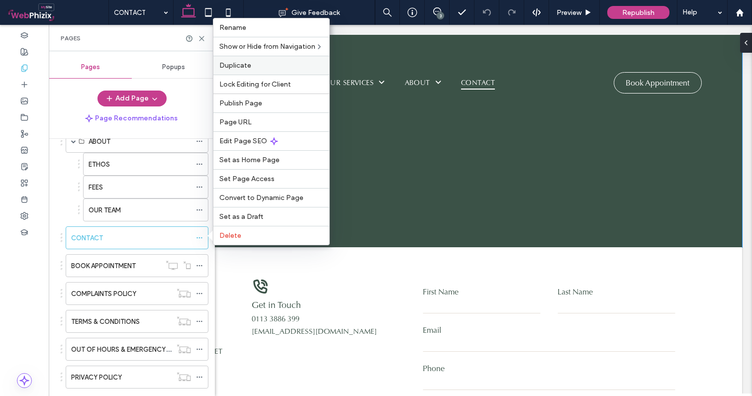
click at [264, 66] on label "Duplicate" at bounding box center [271, 65] width 104 height 8
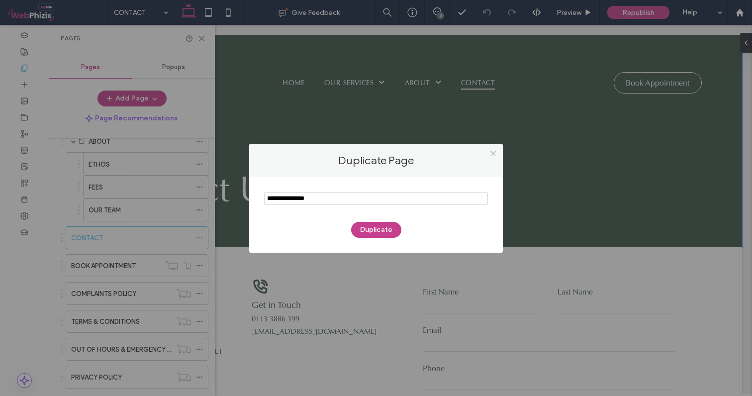
drag, startPoint x: 332, startPoint y: 196, endPoint x: 229, endPoint y: 195, distance: 102.9
click at [229, 195] on div "Duplicate Page Duplicate" at bounding box center [376, 198] width 752 height 396
type input "**********"
click at [368, 227] on button "Duplicate" at bounding box center [376, 230] width 50 height 16
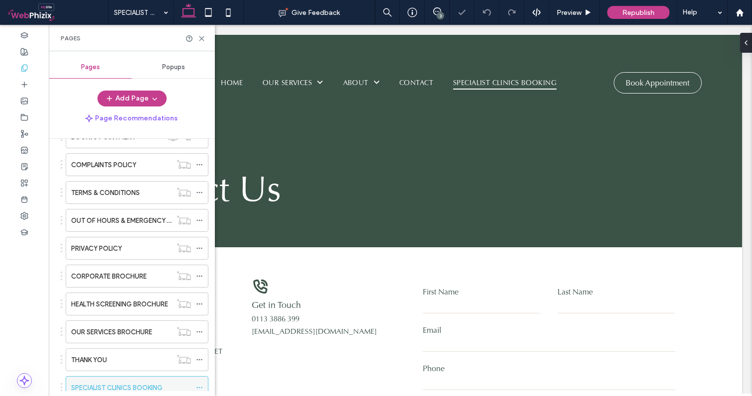
scroll to position [705, 0]
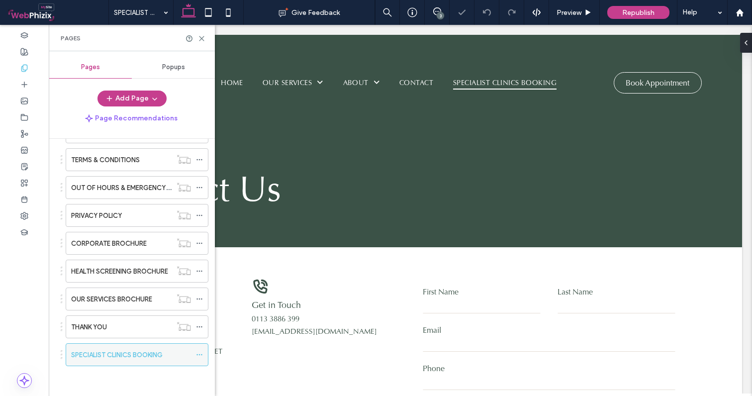
click at [196, 354] on use at bounding box center [198, 354] width 5 height 1
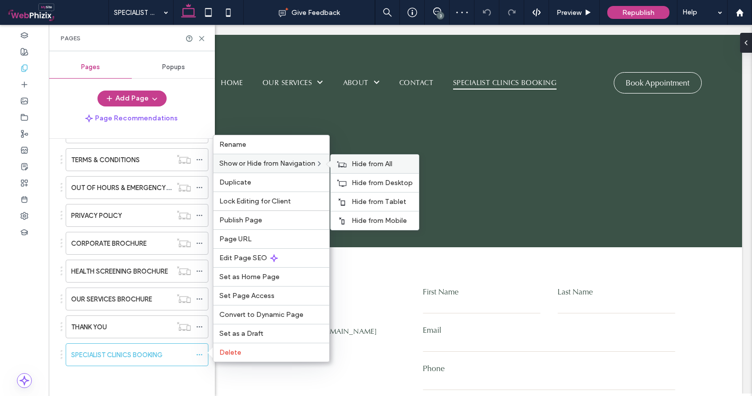
click at [359, 163] on span "Hide from All" at bounding box center [371, 164] width 41 height 8
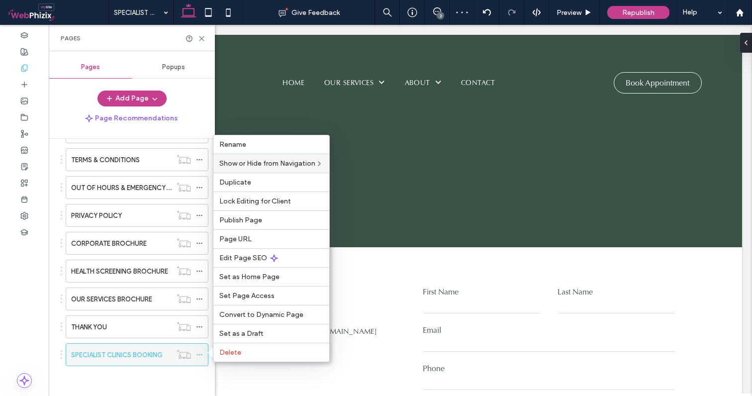
click at [197, 355] on icon at bounding box center [199, 354] width 7 height 7
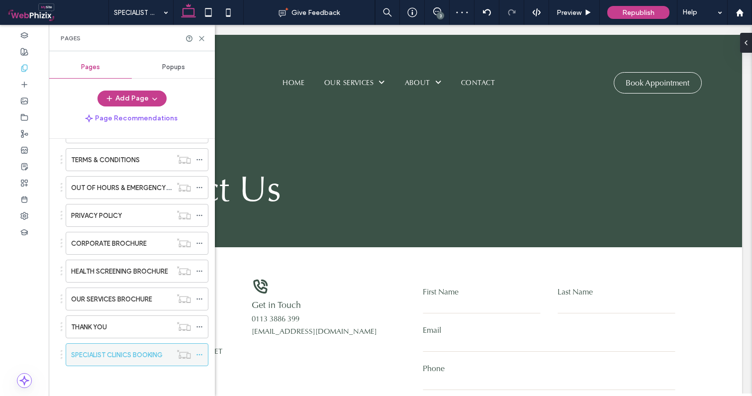
click at [198, 351] on icon at bounding box center [199, 354] width 7 height 7
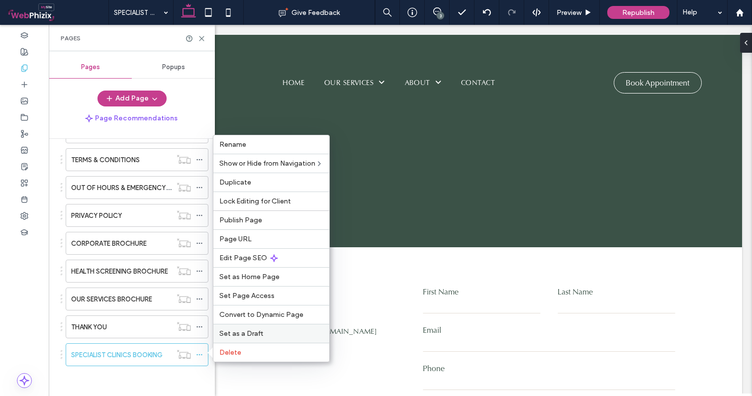
click at [243, 335] on span "Set as a Draft" at bounding box center [241, 333] width 44 height 8
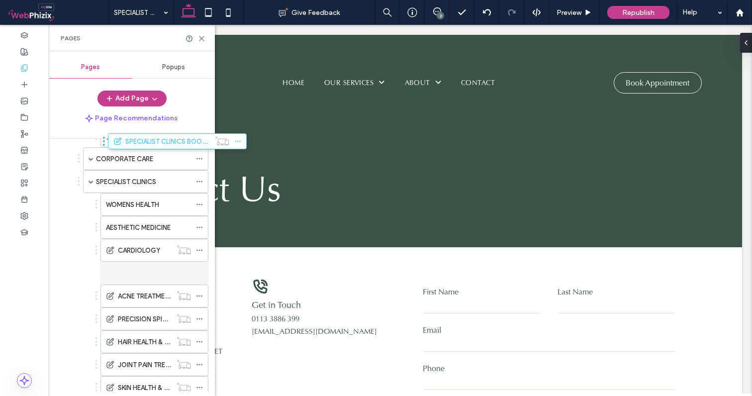
scroll to position [185, 0]
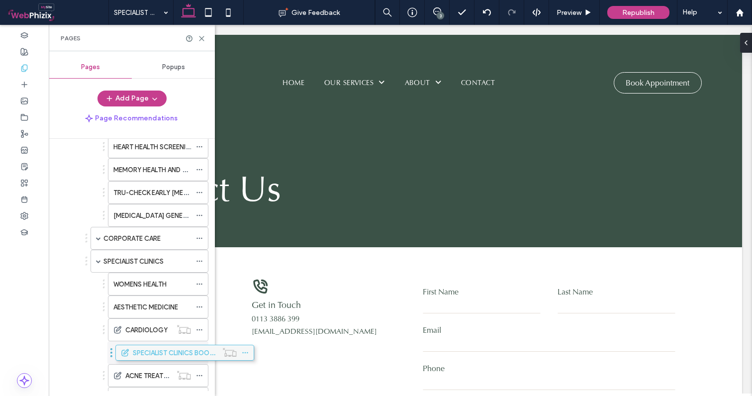
drag, startPoint x: 92, startPoint y: 356, endPoint x: 142, endPoint y: 358, distance: 49.7
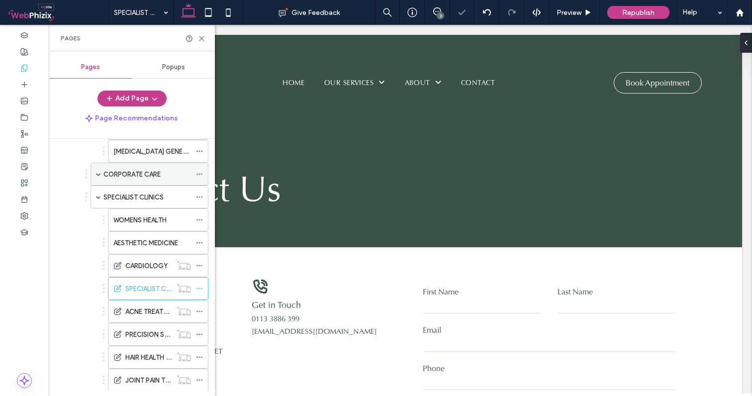
scroll to position [261, 0]
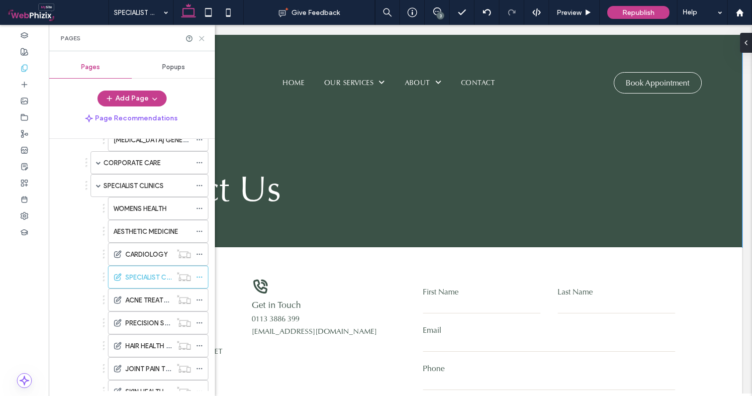
click at [202, 37] on use at bounding box center [201, 38] width 4 height 4
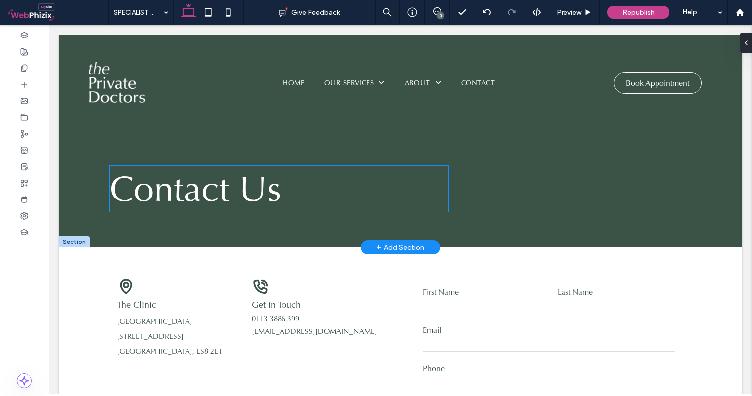
click at [225, 182] on span "Contact Us" at bounding box center [195, 189] width 171 height 46
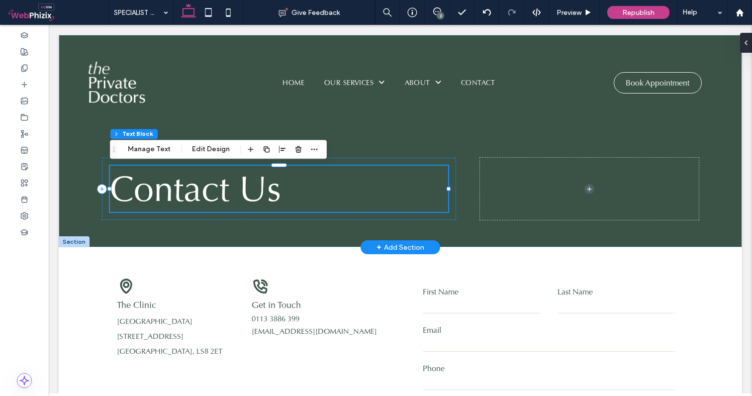
click at [225, 182] on span "Contact Us" at bounding box center [195, 189] width 171 height 46
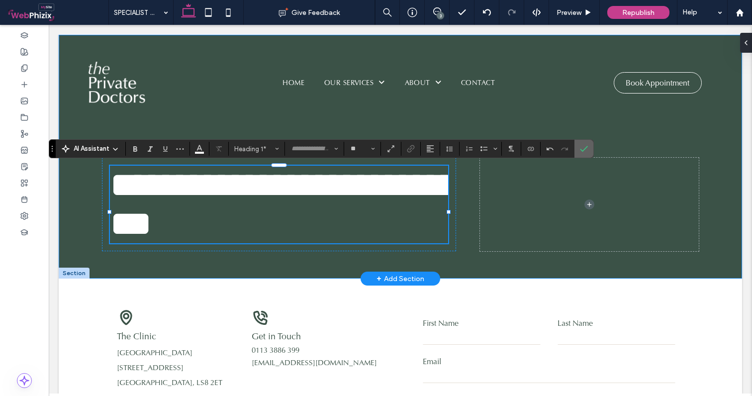
click at [586, 150] on icon "Confirm" at bounding box center [584, 149] width 8 height 8
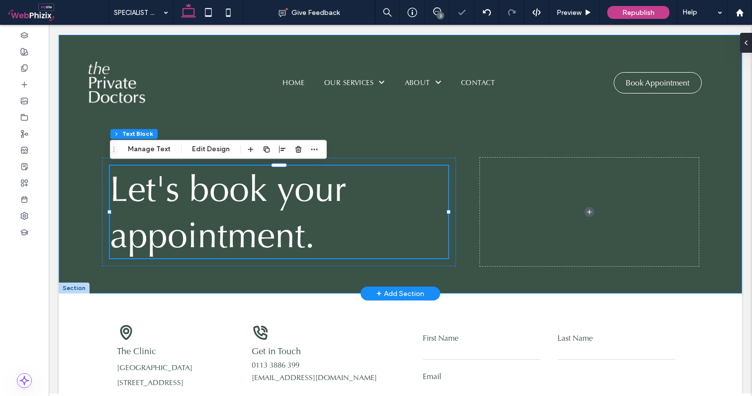
click at [511, 144] on div "Let's book your appointment." at bounding box center [400, 164] width 596 height 258
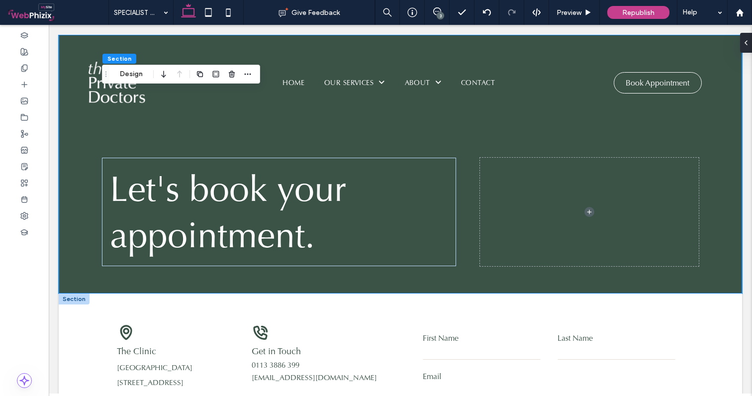
scroll to position [0, 0]
click at [566, 12] on span "Preview" at bounding box center [568, 12] width 25 height 8
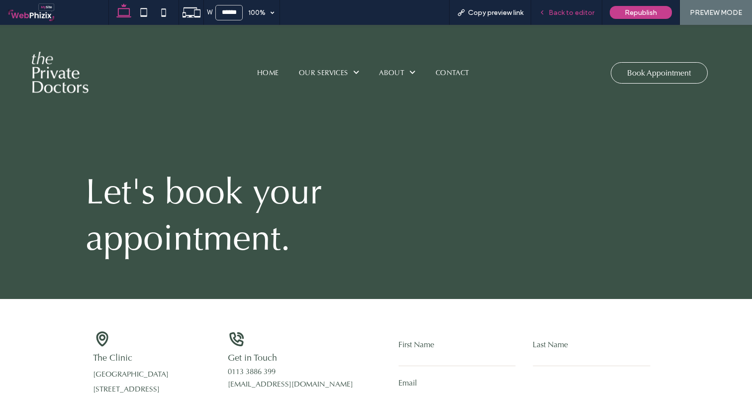
click at [562, 11] on span "Back to editor" at bounding box center [571, 12] width 46 height 8
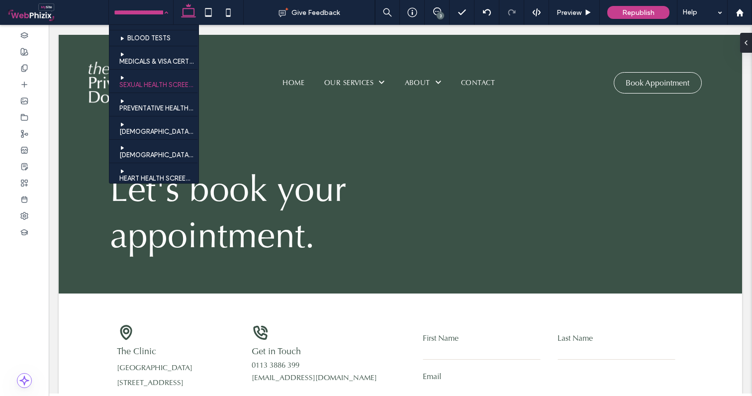
scroll to position [71, 0]
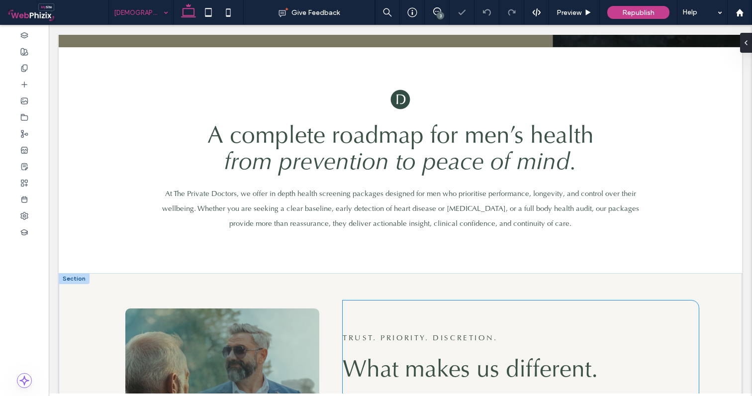
scroll to position [338, 0]
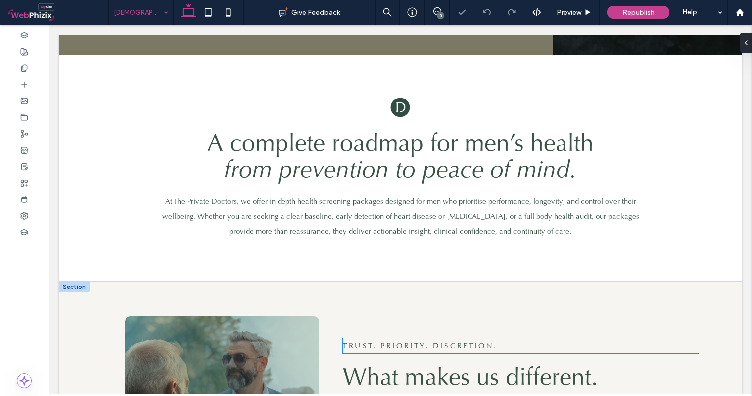
click at [412, 340] on span "TRUST. PRIORITY. DISCRETION." at bounding box center [419, 345] width 155 height 10
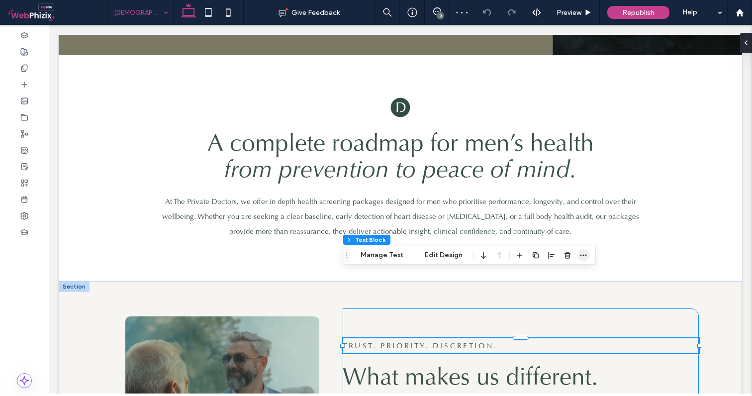
click at [582, 254] on icon "button" at bounding box center [583, 255] width 8 height 8
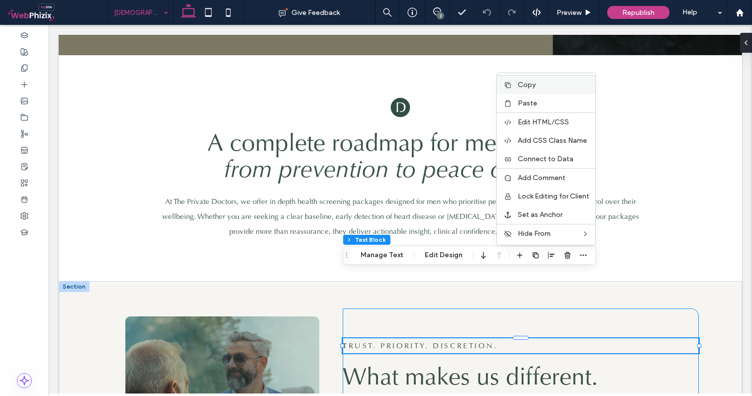
click at [526, 90] on div "Copy" at bounding box center [546, 84] width 98 height 19
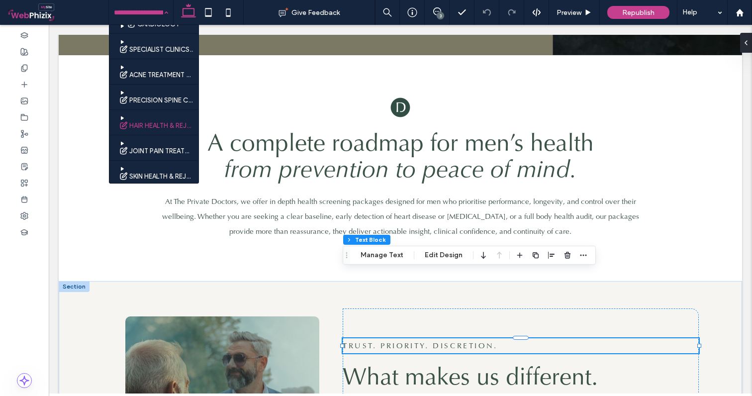
scroll to position [425, 0]
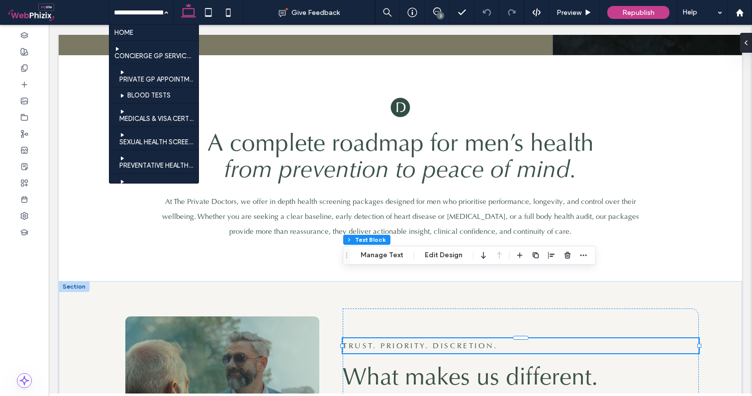
scroll to position [394, 0]
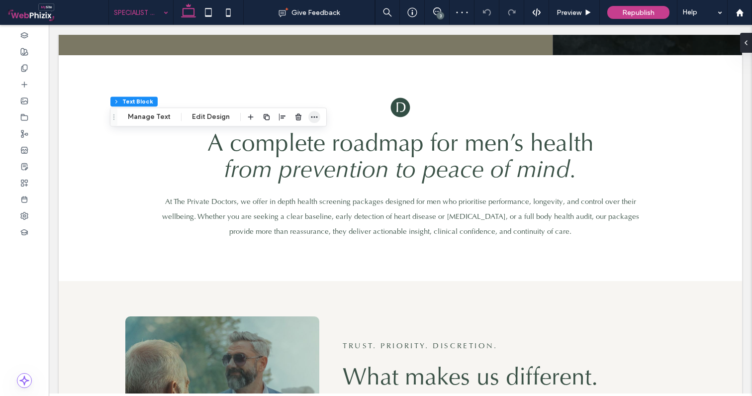
click at [313, 115] on icon "button" at bounding box center [314, 117] width 8 height 8
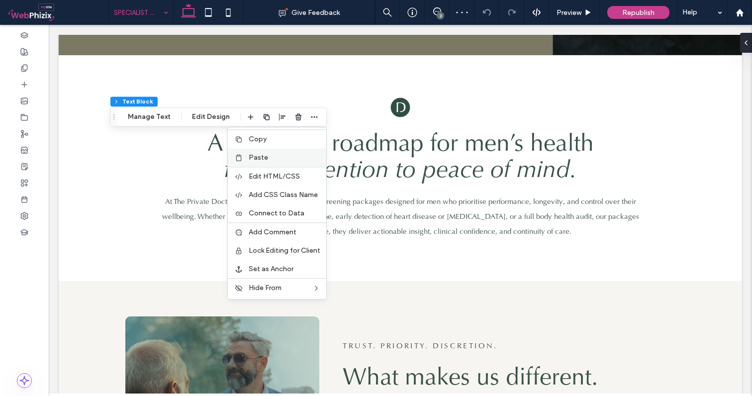
click at [263, 160] on span "Paste" at bounding box center [258, 157] width 19 height 8
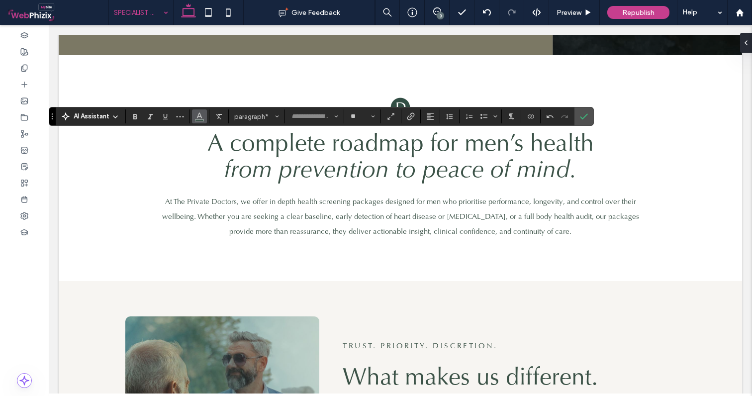
click at [197, 116] on use "Color" at bounding box center [199, 115] width 5 height 5
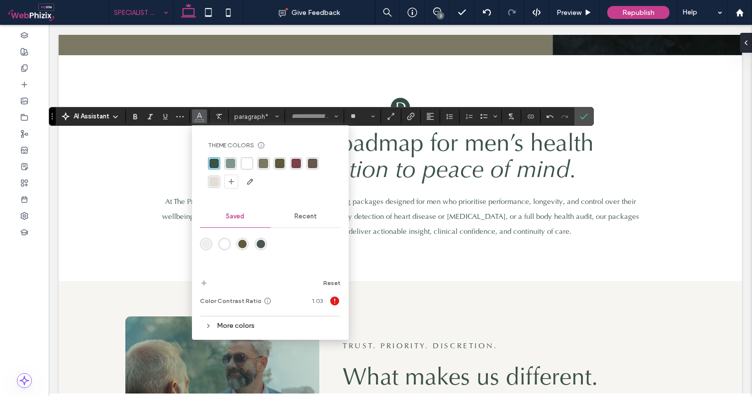
click at [215, 183] on div "rgba(228, 221, 213, 1)" at bounding box center [213, 181] width 9 height 9
click at [586, 114] on icon "Confirm" at bounding box center [584, 116] width 8 height 8
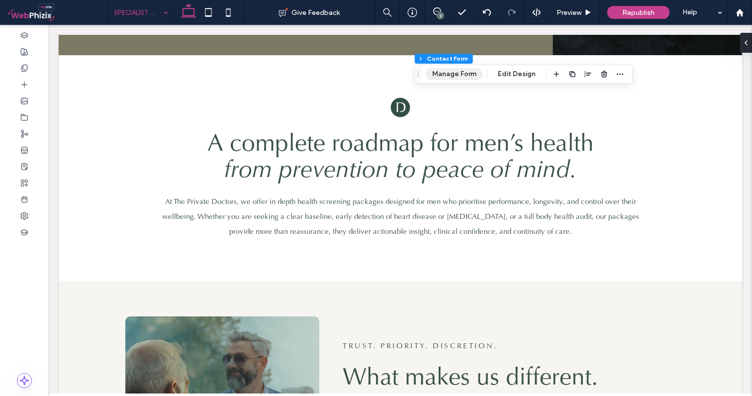
click at [463, 77] on button "Manage Form" at bounding box center [453, 74] width 57 height 12
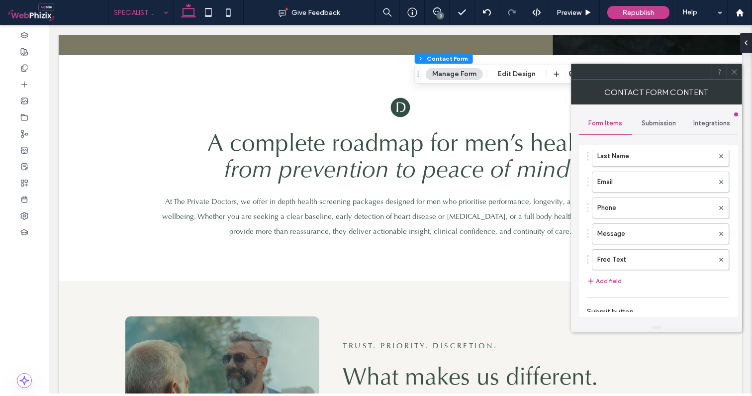
scroll to position [73, 0]
click at [612, 276] on button "Add field" at bounding box center [604, 280] width 35 height 12
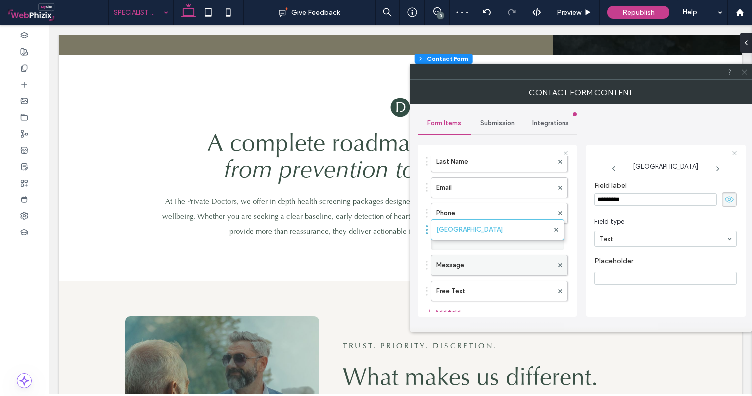
drag, startPoint x: 463, startPoint y: 289, endPoint x: 470, endPoint y: 227, distance: 62.0
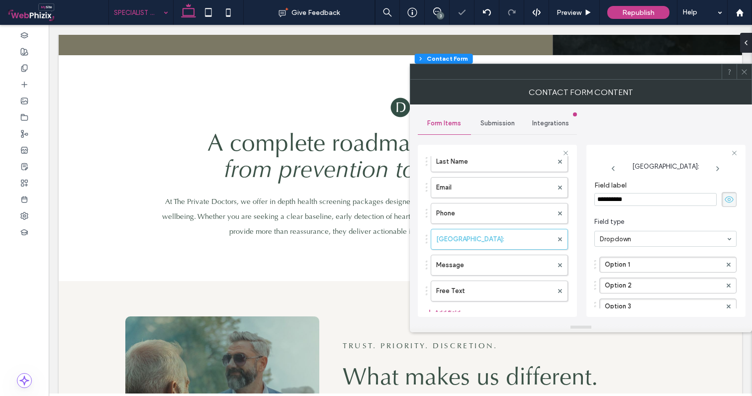
drag, startPoint x: 646, startPoint y: 193, endPoint x: 574, endPoint y: 188, distance: 72.7
click at [574, 188] on div "**********" at bounding box center [497, 229] width 159 height 185
type input "**********"
click at [656, 213] on section "Field type Dropdown" at bounding box center [665, 232] width 142 height 40
click at [642, 197] on input "**********" at bounding box center [655, 199] width 122 height 13
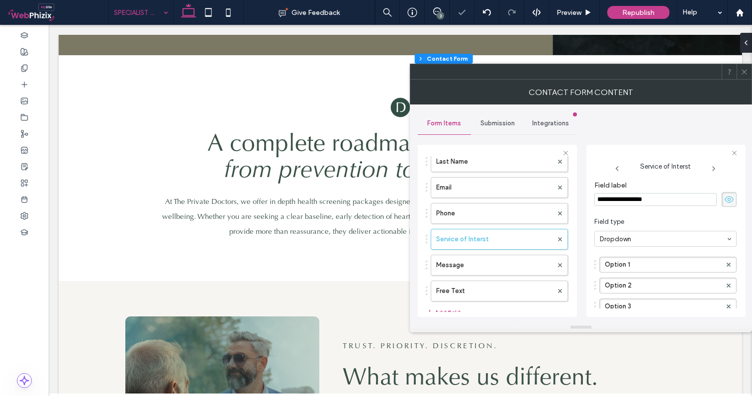
type input "**********"
click at [646, 213] on section "Field type Dropdown" at bounding box center [665, 232] width 142 height 40
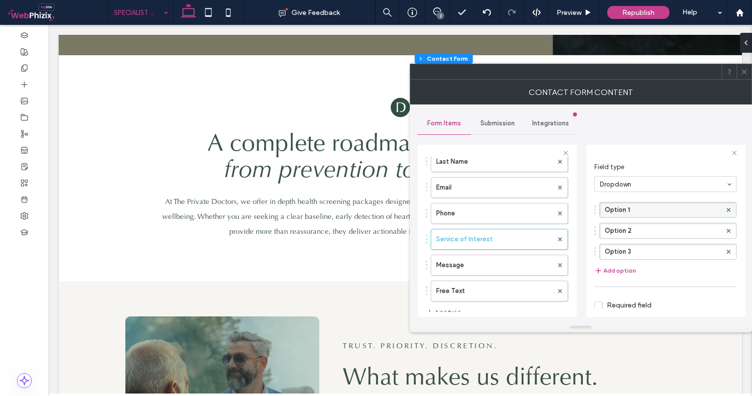
click at [638, 206] on label "Option 1" at bounding box center [662, 209] width 116 height 15
drag, startPoint x: 638, startPoint y: 206, endPoint x: 603, endPoint y: 204, distance: 34.9
click at [603, 204] on div "********" at bounding box center [667, 210] width 137 height 16
type input "**********"
click at [652, 229] on label "Option 2" at bounding box center [662, 230] width 116 height 15
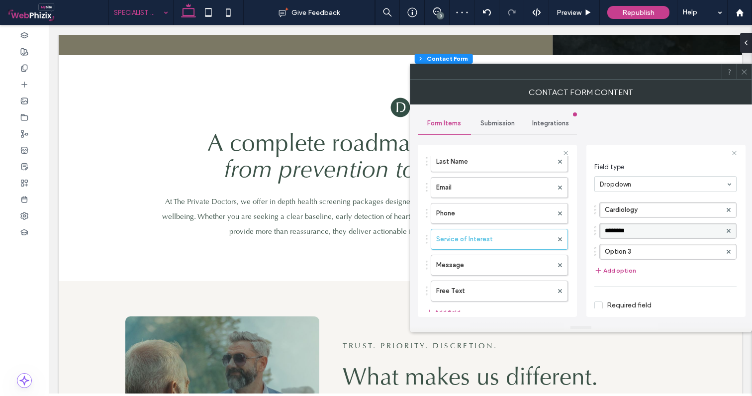
drag, startPoint x: 652, startPoint y: 229, endPoint x: 592, endPoint y: 227, distance: 60.7
click at [592, 227] on div "**********" at bounding box center [665, 231] width 159 height 172
type input "**********"
click at [639, 250] on label "Option 3" at bounding box center [662, 251] width 116 height 15
drag, startPoint x: 639, startPoint y: 250, endPoint x: 582, endPoint y: 247, distance: 56.7
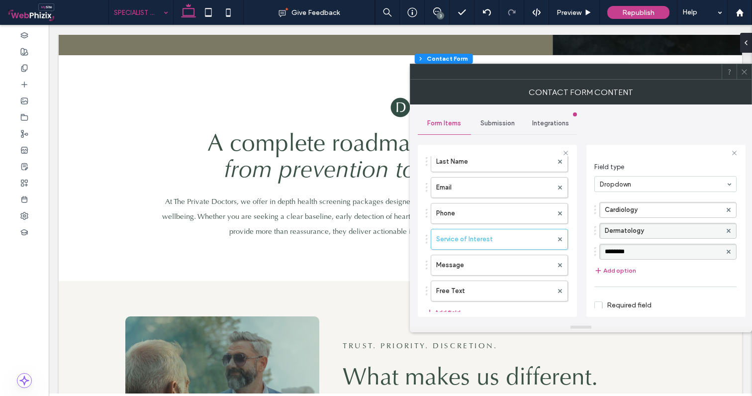
click at [582, 247] on div "**********" at bounding box center [581, 213] width 326 height 218
click at [639, 251] on input "********" at bounding box center [662, 251] width 116 height 7
drag, startPoint x: 639, startPoint y: 251, endPoint x: 584, endPoint y: 249, distance: 55.2
click at [584, 249] on div "**********" at bounding box center [581, 213] width 326 height 218
type input "***"
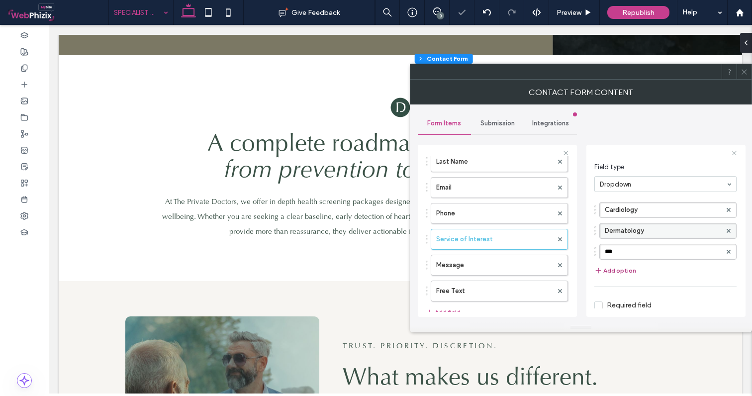
click at [611, 269] on button "Add option" at bounding box center [615, 270] width 42 height 12
click at [655, 270] on label "New Option" at bounding box center [662, 272] width 116 height 15
drag, startPoint x: 655, startPoint y: 270, endPoint x: 588, endPoint y: 267, distance: 67.7
click at [588, 267] on div "**********" at bounding box center [665, 231] width 159 height 172
type input "**********"
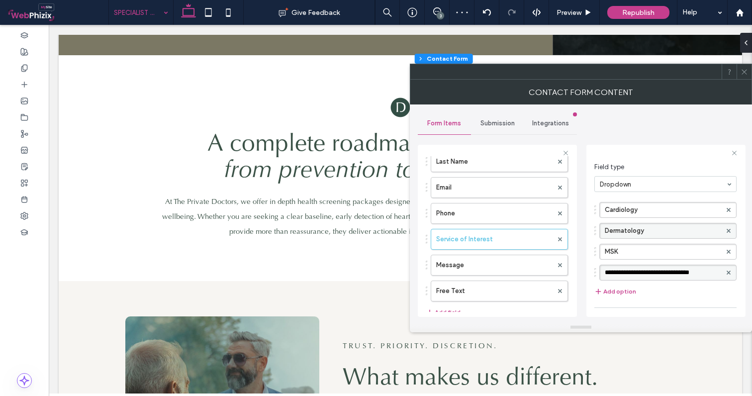
click at [582, 266] on div "**********" at bounding box center [581, 213] width 326 height 218
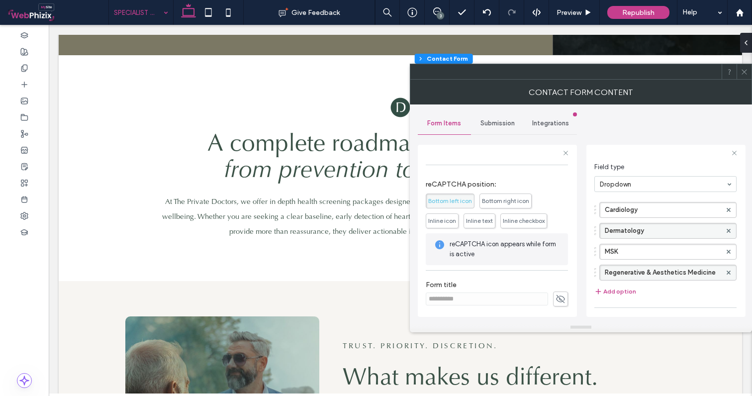
scroll to position [285, 0]
click at [559, 300] on use at bounding box center [560, 298] width 9 height 8
click at [430, 296] on input "**********" at bounding box center [486, 298] width 122 height 13
type input "**********"
click at [523, 281] on label "Form title" at bounding box center [496, 285] width 142 height 11
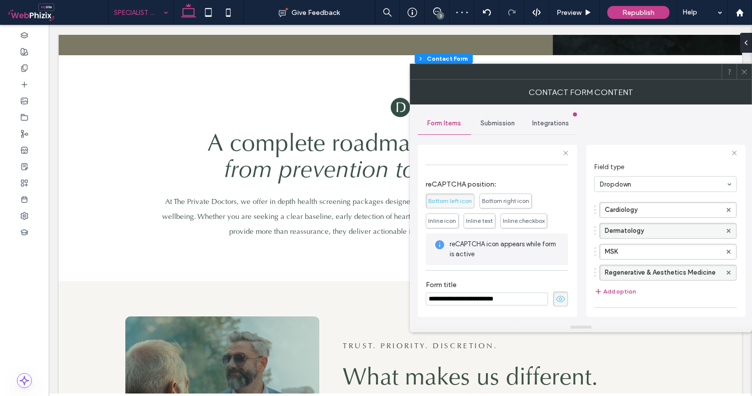
click at [555, 295] on icon at bounding box center [560, 298] width 10 height 11
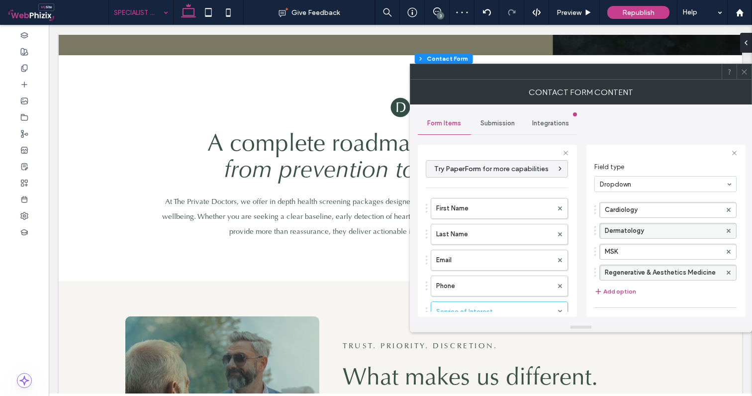
scroll to position [0, 0]
click at [497, 119] on div "Submission" at bounding box center [497, 123] width 53 height 22
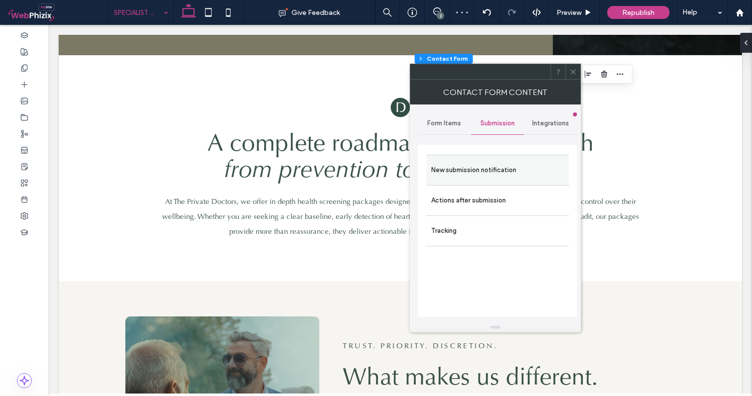
click at [484, 164] on label "New submission notification" at bounding box center [497, 170] width 133 height 20
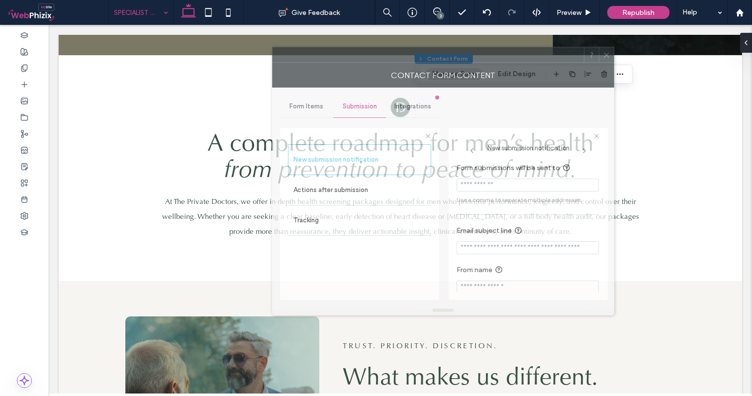
drag, startPoint x: 639, startPoint y: 72, endPoint x: 496, endPoint y: 65, distance: 142.9
click at [496, 62] on div at bounding box center [427, 54] width 311 height 15
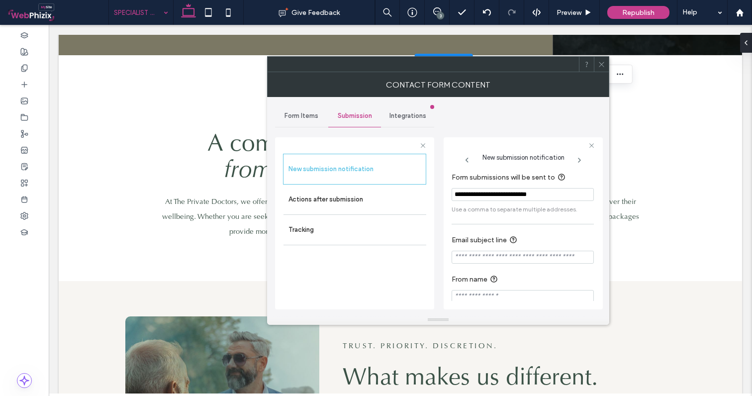
type input "**********"
click at [471, 215] on section "**********" at bounding box center [522, 193] width 142 height 52
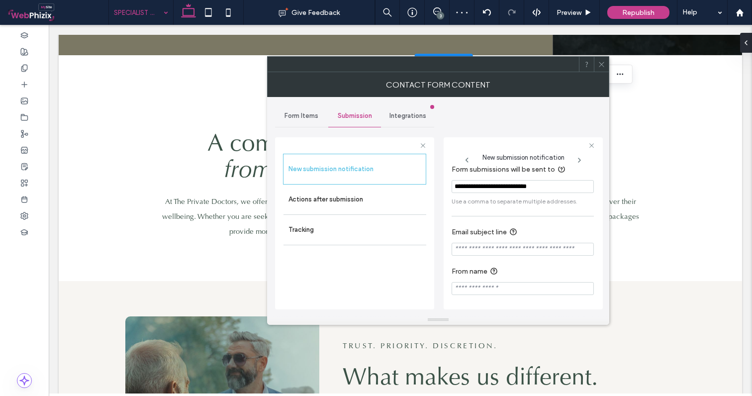
scroll to position [9, 0]
type input "**********"
click at [511, 265] on label "From name" at bounding box center [520, 271] width 138 height 12
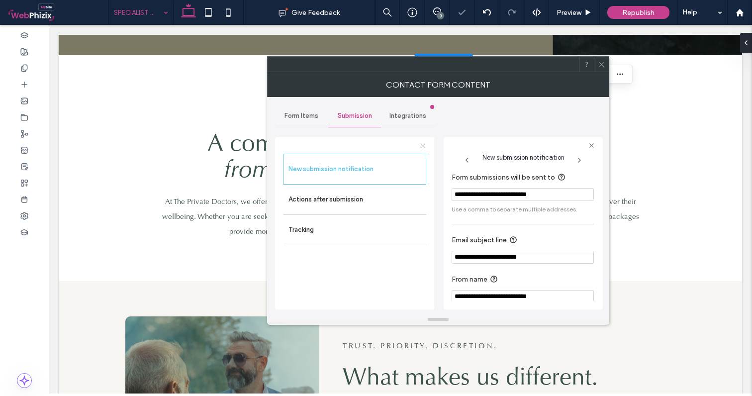
scroll to position [0, 0]
click at [307, 118] on span "Form Items" at bounding box center [301, 116] width 34 height 8
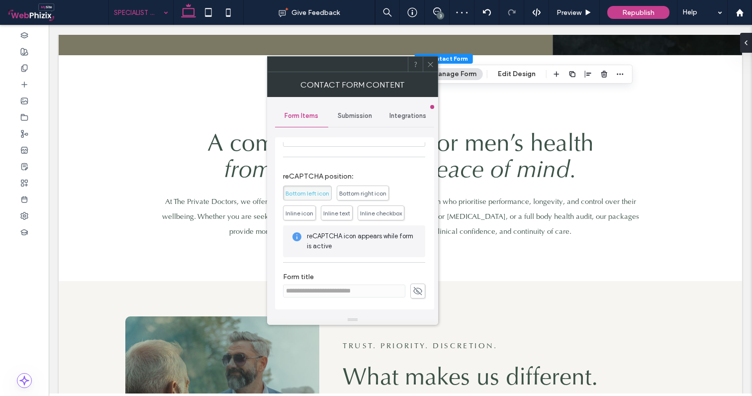
scroll to position [279, 0]
click at [403, 115] on span "Integrations" at bounding box center [407, 116] width 37 height 8
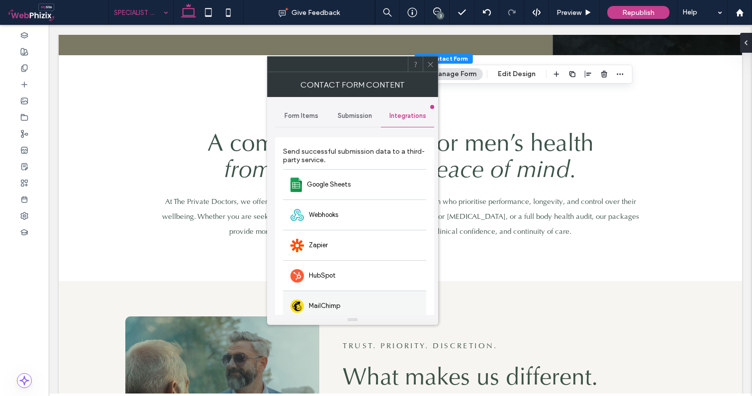
click at [327, 308] on span "MailChimp" at bounding box center [324, 306] width 31 height 10
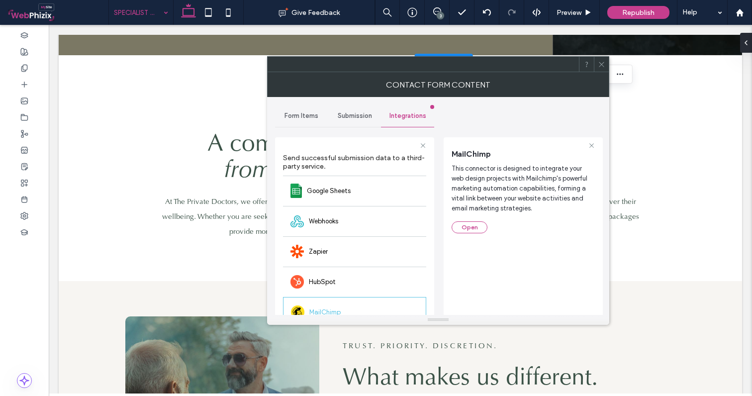
click at [307, 116] on span "Form Items" at bounding box center [301, 116] width 34 height 8
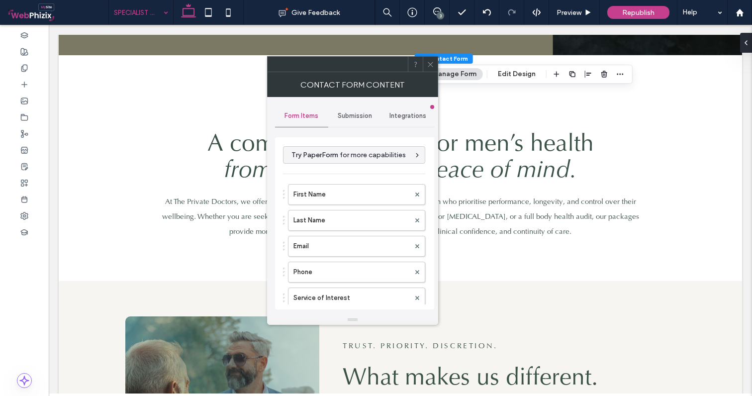
click at [431, 66] on icon at bounding box center [429, 64] width 7 height 7
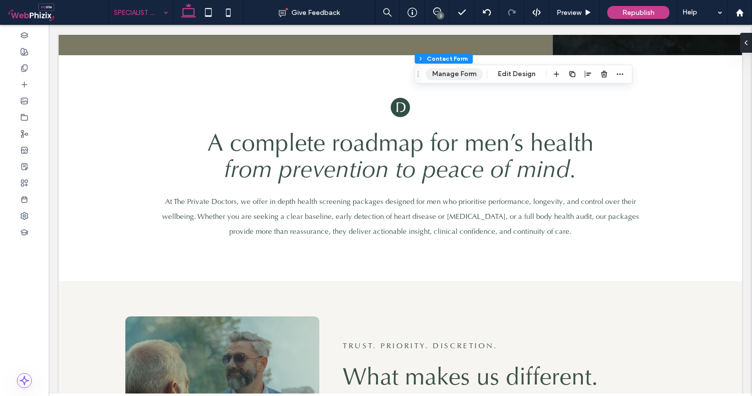
click at [455, 73] on button "Manage Form" at bounding box center [453, 74] width 57 height 12
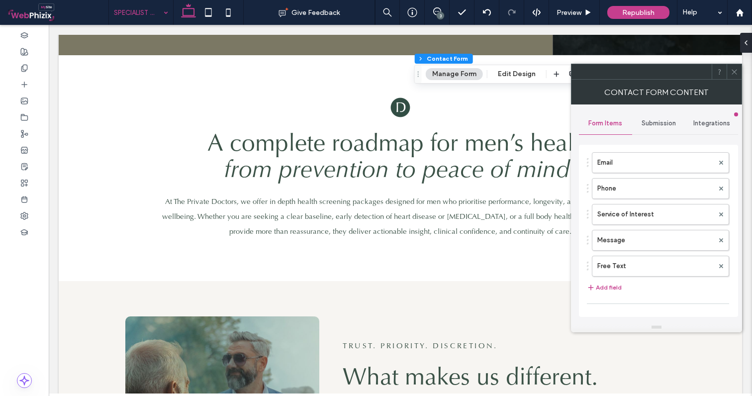
scroll to position [96, 0]
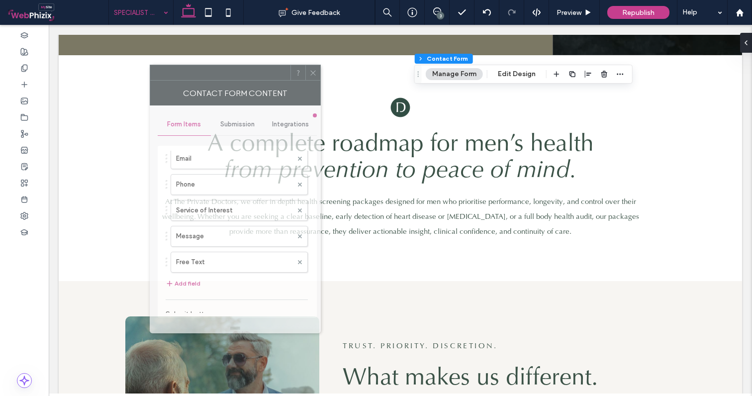
drag, startPoint x: 670, startPoint y: 71, endPoint x: 248, endPoint y: 72, distance: 422.5
click at [248, 72] on div at bounding box center [220, 72] width 140 height 15
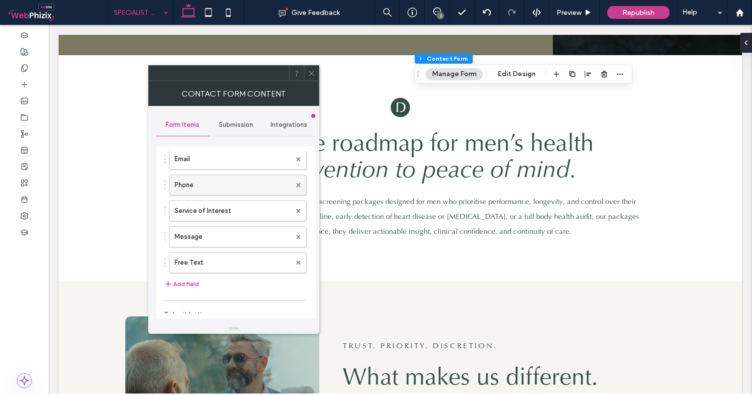
click at [190, 183] on label "Phone" at bounding box center [232, 185] width 116 height 20
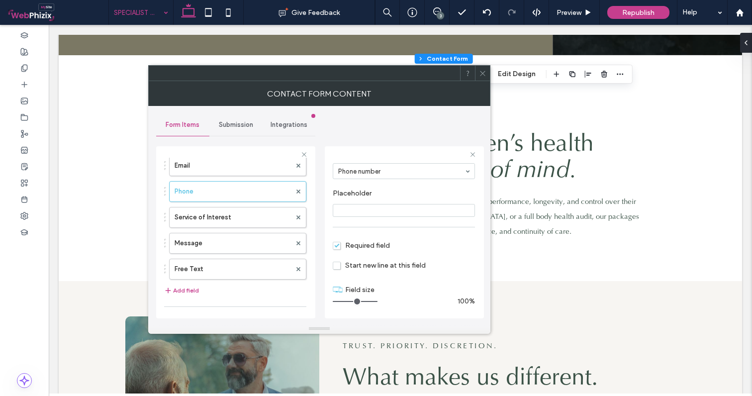
scroll to position [70, 0]
click at [352, 301] on input "range" at bounding box center [355, 301] width 45 height 1
click at [216, 209] on label "Service of Interest" at bounding box center [232, 217] width 116 height 20
drag, startPoint x: 368, startPoint y: 298, endPoint x: 353, endPoint y: 298, distance: 15.4
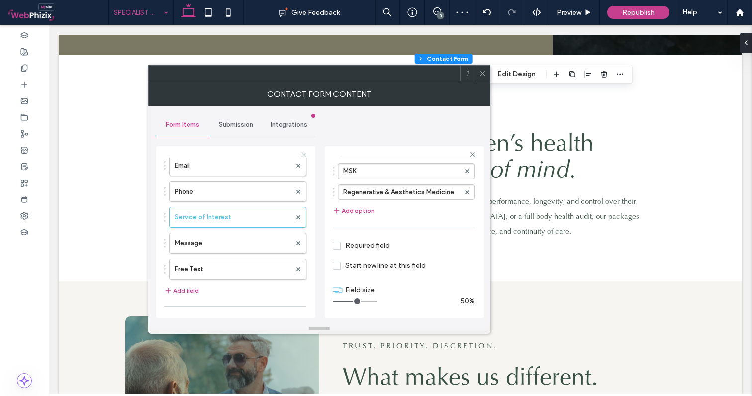
type input "*"
click at [353, 301] on input "range" at bounding box center [355, 301] width 45 height 1
click at [482, 78] on span at bounding box center [482, 73] width 7 height 15
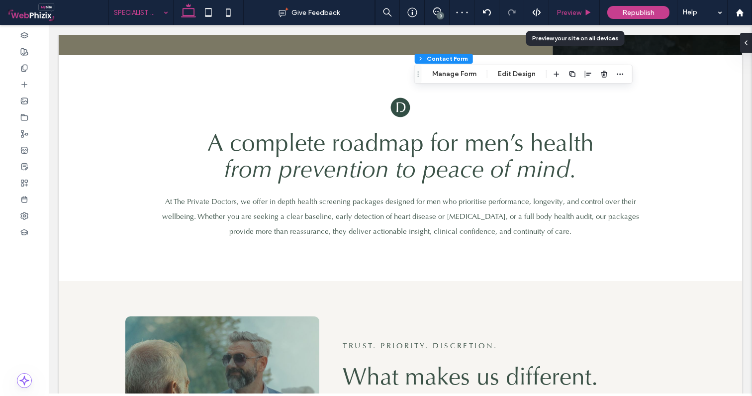
click at [576, 11] on span "Preview" at bounding box center [568, 12] width 25 height 8
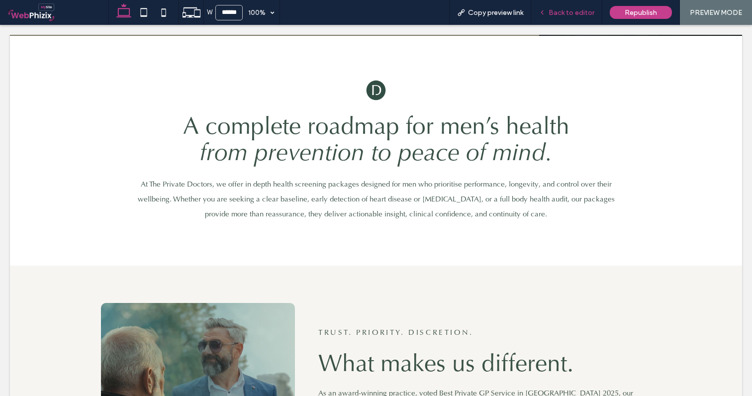
click at [567, 16] on span "Back to editor" at bounding box center [571, 12] width 46 height 8
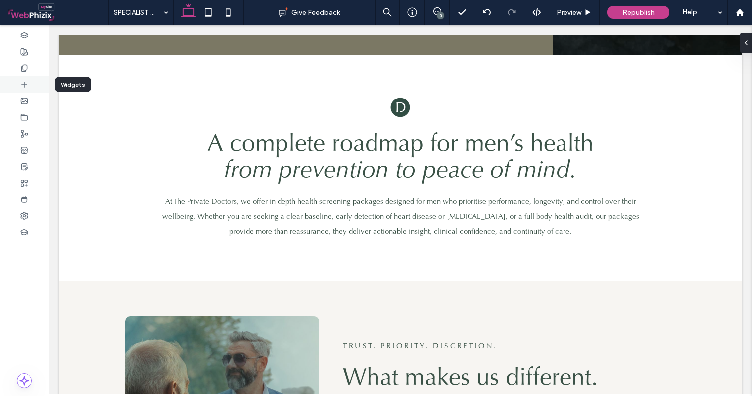
click at [24, 88] on icon at bounding box center [24, 85] width 8 height 8
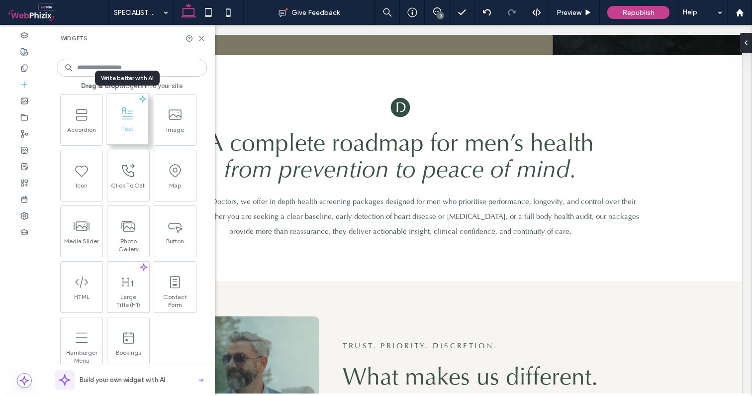
scroll to position [162, 0]
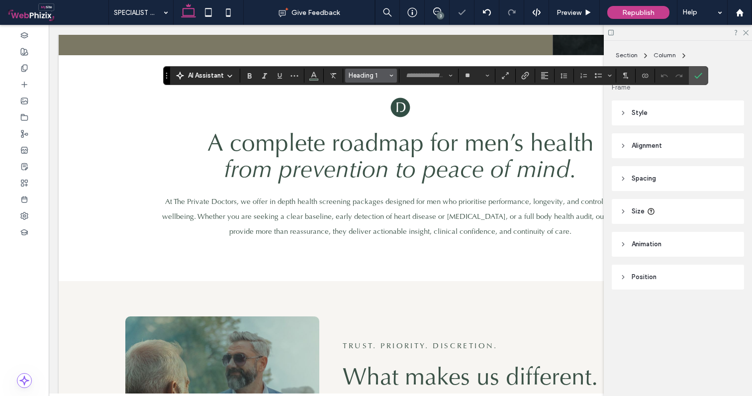
click at [356, 78] on span "Heading 1" at bounding box center [367, 75] width 39 height 7
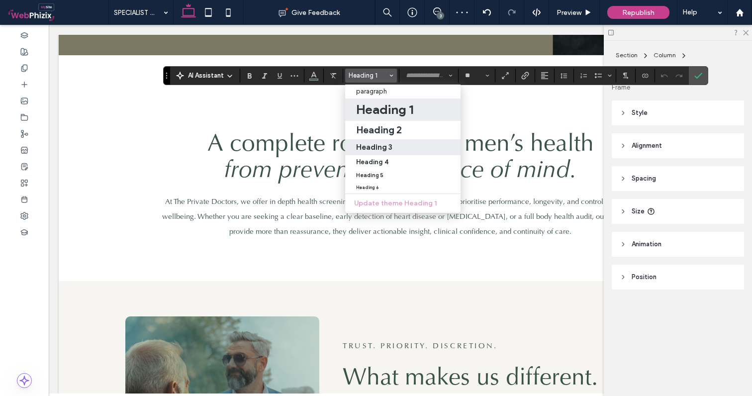
click at [370, 143] on h3 "Heading 3" at bounding box center [374, 146] width 36 height 9
type input "**"
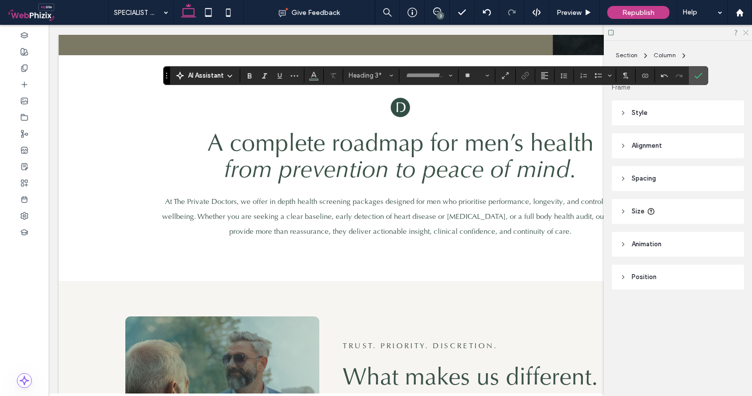
click at [745, 30] on icon at bounding box center [745, 32] width 6 height 6
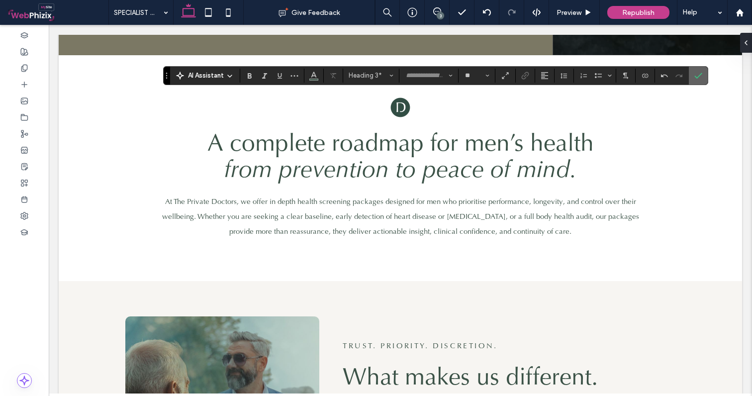
click at [703, 73] on label "Confirm" at bounding box center [697, 76] width 15 height 18
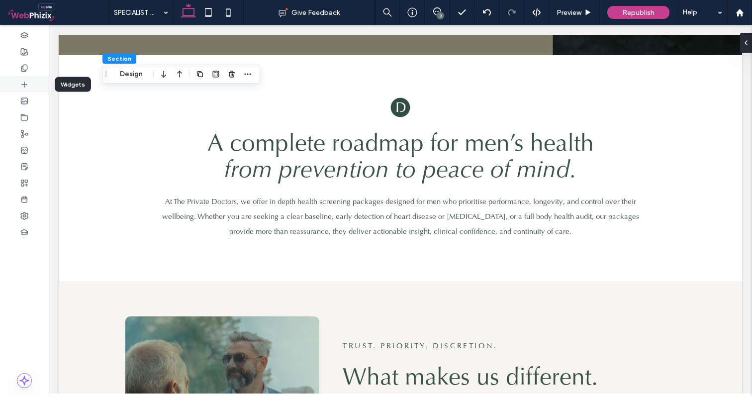
click at [27, 84] on icon at bounding box center [24, 85] width 8 height 8
click at [443, 134] on div at bounding box center [376, 198] width 752 height 396
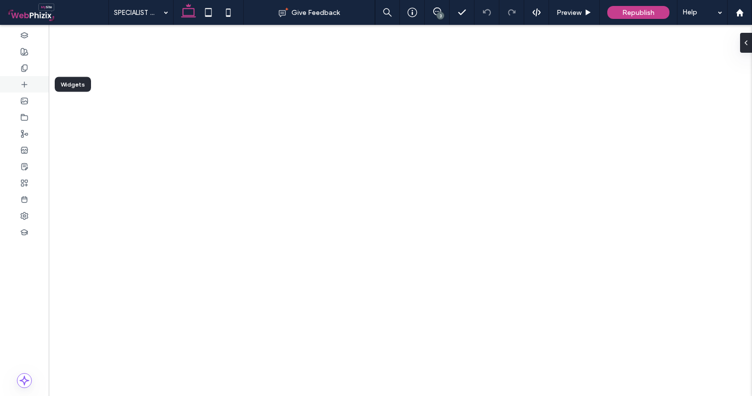
click at [23, 85] on icon at bounding box center [24, 85] width 8 height 8
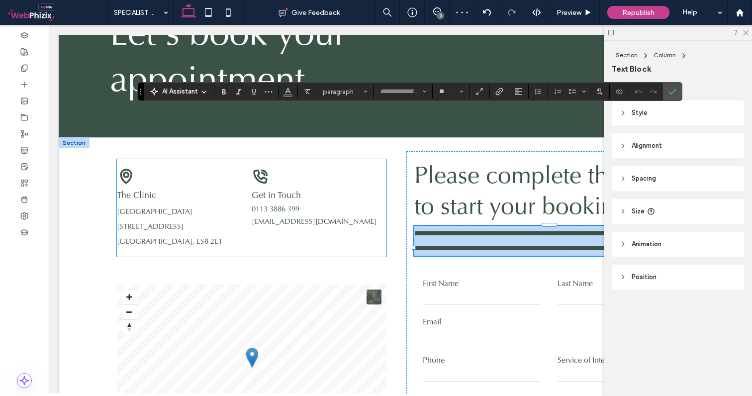
drag, startPoint x: 166, startPoint y: 204, endPoint x: 140, endPoint y: 86, distance: 120.6
click at [140, 86] on section "Drag" at bounding box center [141, 92] width 6 height 18
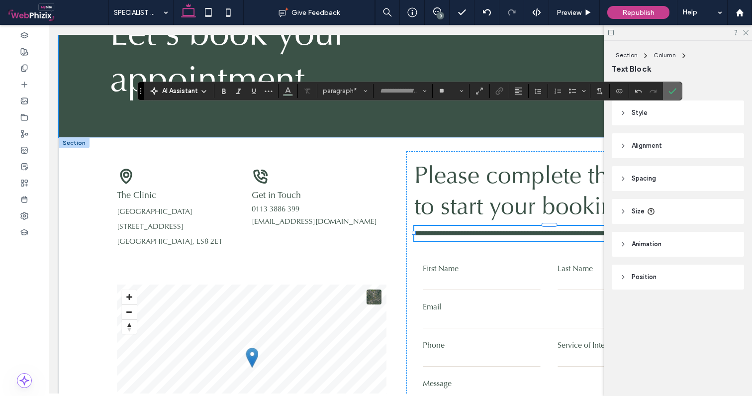
click at [674, 93] on icon "Confirm" at bounding box center [672, 91] width 8 height 8
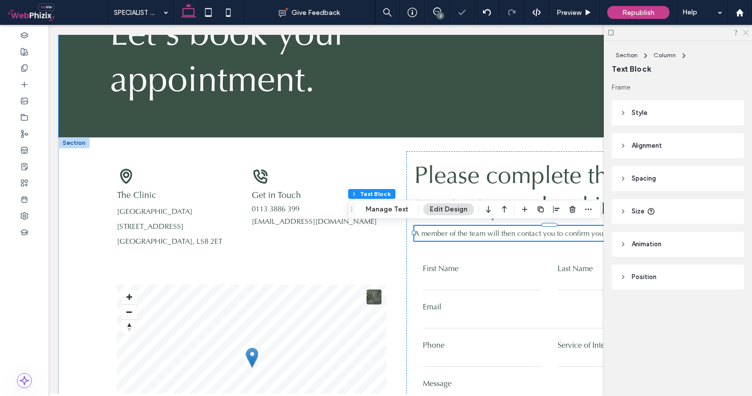
click at [746, 31] on icon at bounding box center [745, 32] width 6 height 6
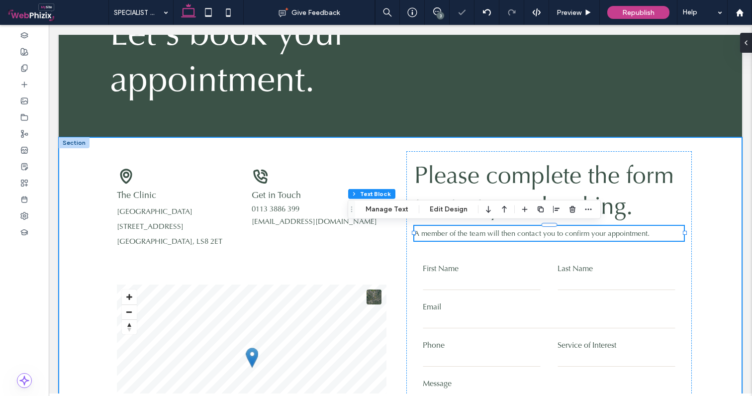
click at [714, 235] on div "**********" at bounding box center [400, 334] width 683 height 394
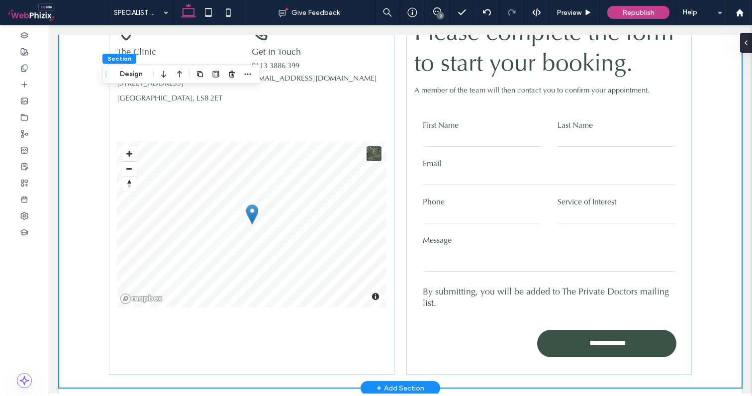
scroll to position [336, 0]
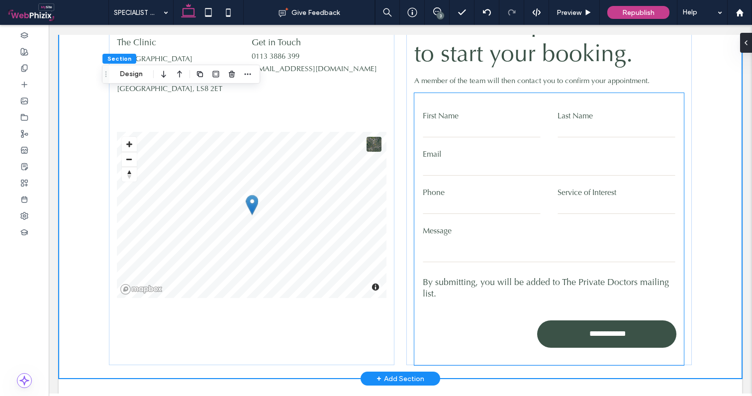
click at [597, 279] on p "By submitting, you will be added to The Private Doctors mailing list." at bounding box center [549, 287] width 253 height 23
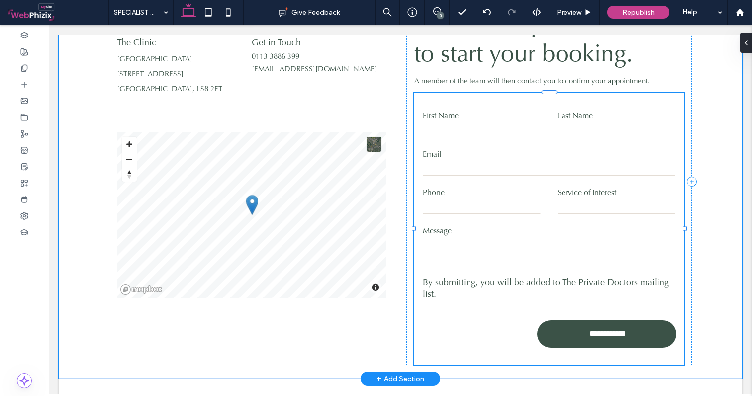
type input "*"
type input "***"
type input "*"
type input "***"
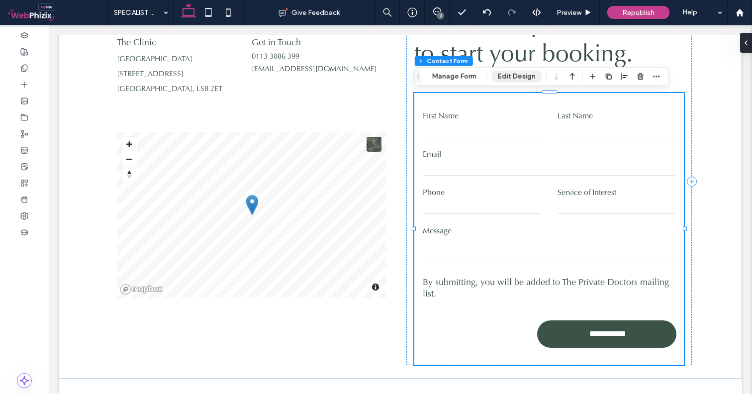
click at [511, 78] on button "Edit Design" at bounding box center [516, 77] width 51 height 12
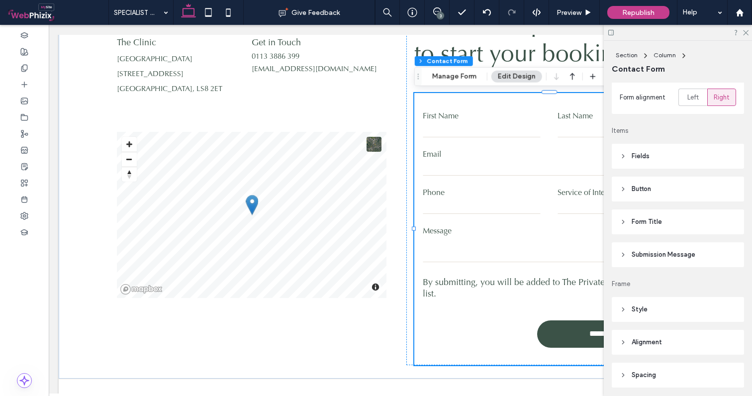
scroll to position [131, 0]
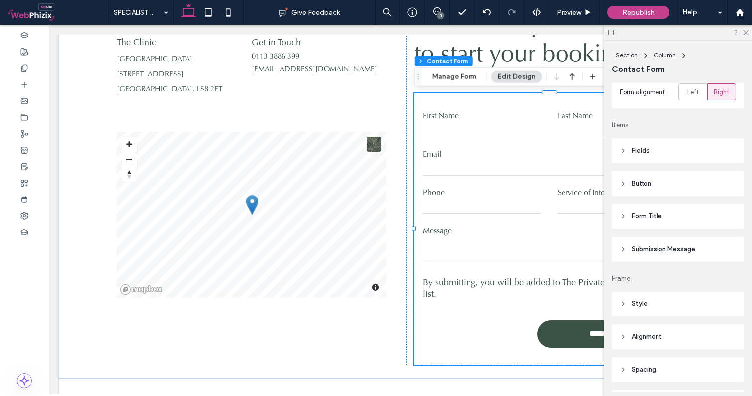
click at [660, 154] on header "Fields" at bounding box center [677, 150] width 132 height 25
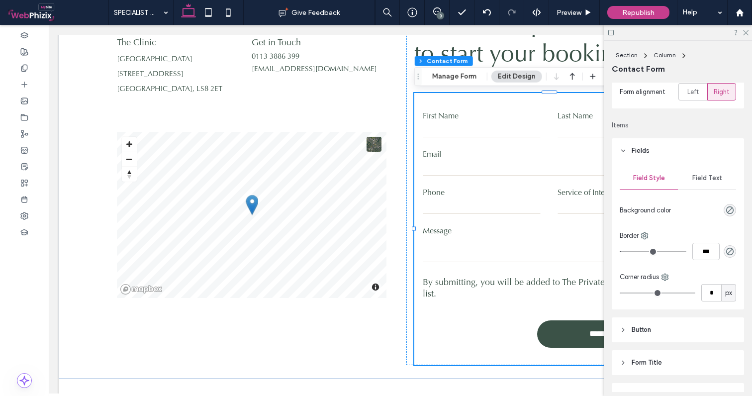
click at [703, 181] on span "Field Text" at bounding box center [707, 178] width 30 height 8
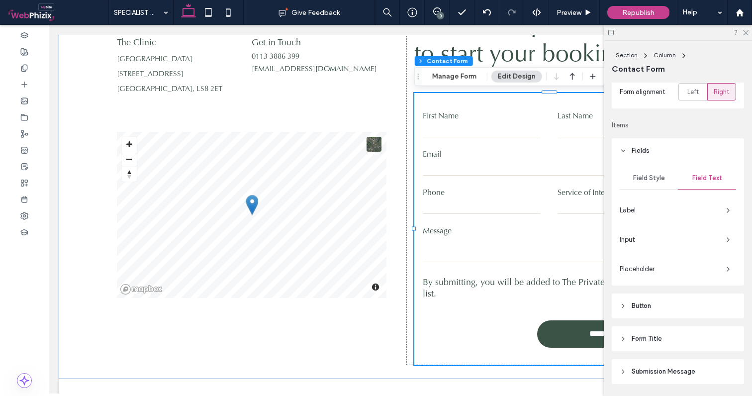
click at [697, 207] on span "Label" at bounding box center [668, 210] width 98 height 10
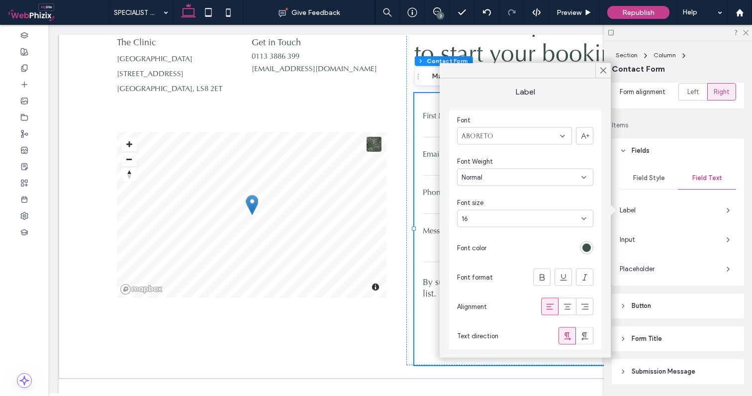
click at [682, 225] on div "Field Style Field Text Label Input Placeholder" at bounding box center [677, 224] width 132 height 122
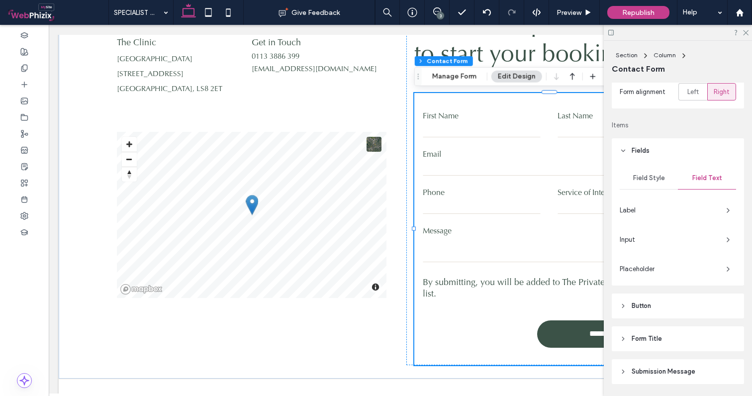
click at [669, 237] on span "Input" at bounding box center [668, 240] width 98 height 10
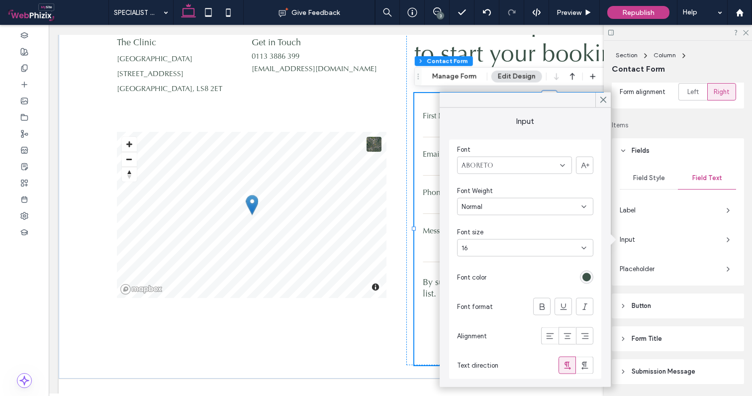
click at [584, 249] on icon at bounding box center [584, 248] width 8 height 8
click at [484, 351] on div "14" at bounding box center [524, 351] width 135 height 17
click at [605, 96] on icon at bounding box center [602, 99] width 9 height 9
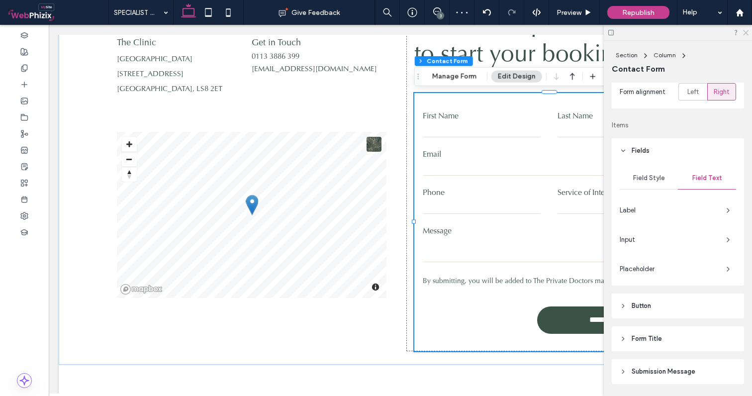
click at [746, 30] on icon at bounding box center [745, 32] width 6 height 6
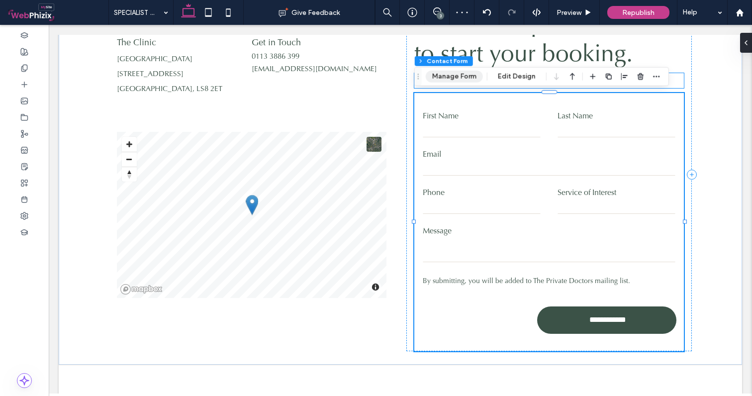
click at [449, 78] on button "Manage Form" at bounding box center [453, 77] width 57 height 12
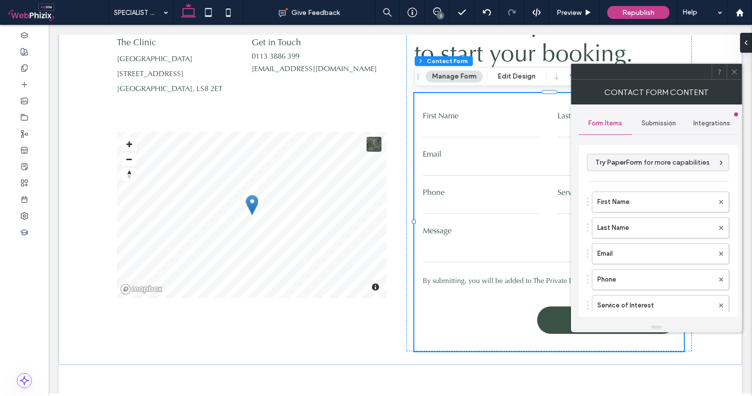
click at [652, 117] on div "Submission" at bounding box center [658, 123] width 53 height 22
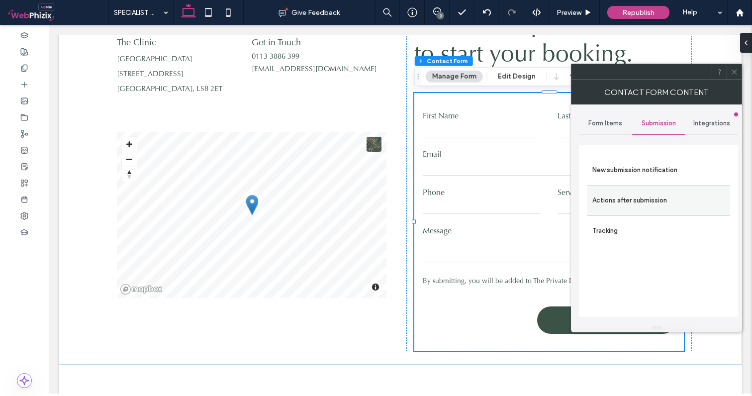
click at [637, 204] on label "Actions after submission" at bounding box center [658, 200] width 133 height 20
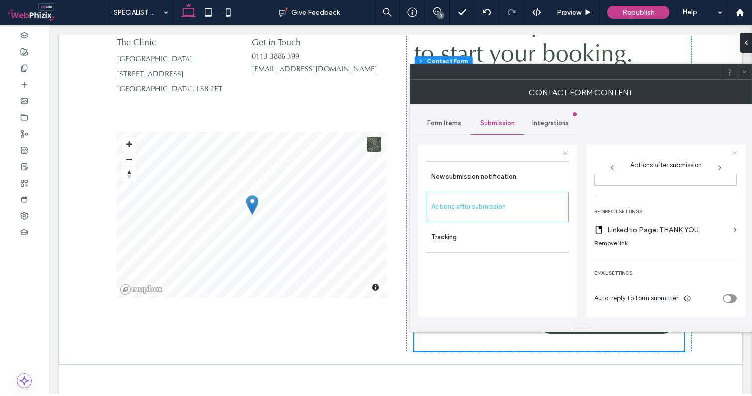
scroll to position [184, 0]
click at [749, 73] on div at bounding box center [743, 71] width 15 height 15
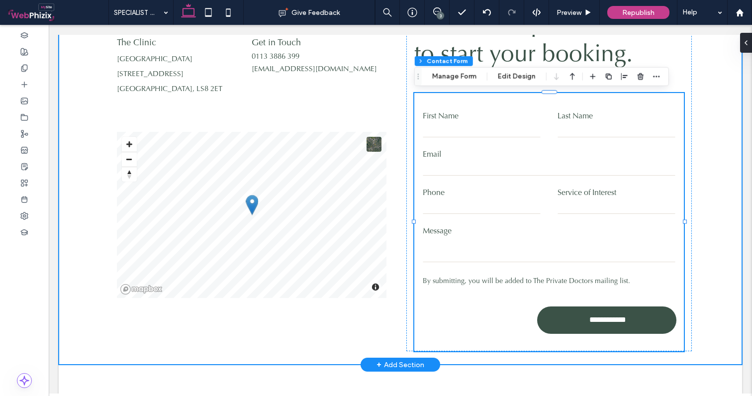
click at [710, 182] on div "**********" at bounding box center [400, 175] width 683 height 380
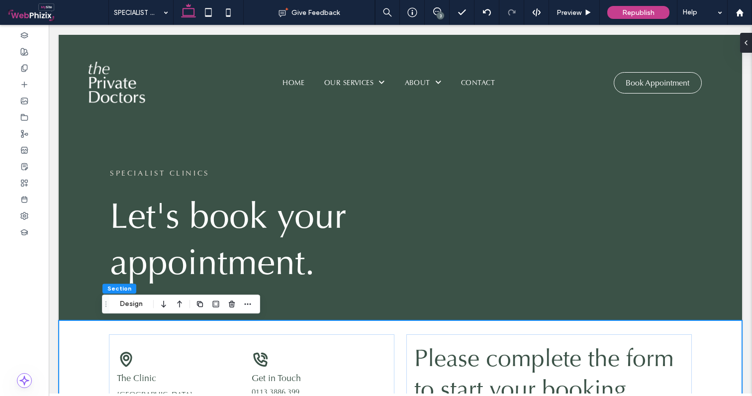
scroll to position [0, 0]
click at [223, 12] on icon at bounding box center [228, 12] width 20 height 20
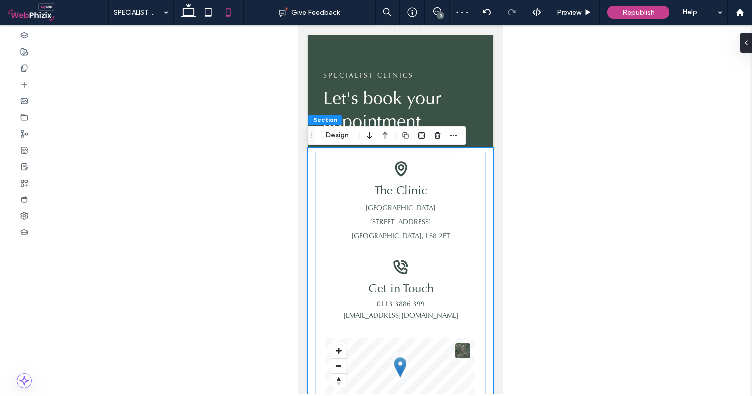
scroll to position [64, 0]
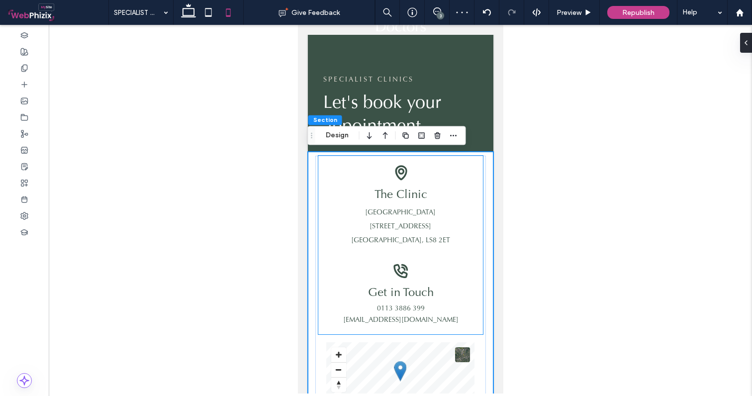
click at [327, 165] on div "Black location pin icon. The Clinic [STREET_ADDRESS]" at bounding box center [400, 213] width 149 height 98
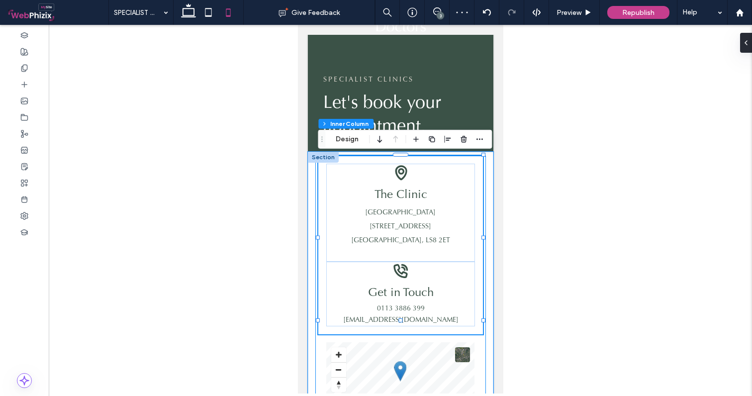
click at [316, 171] on div "© Mapbox © OpenStreetMap Improve this map Black phone icon with curved lines em…" at bounding box center [400, 291] width 170 height 271
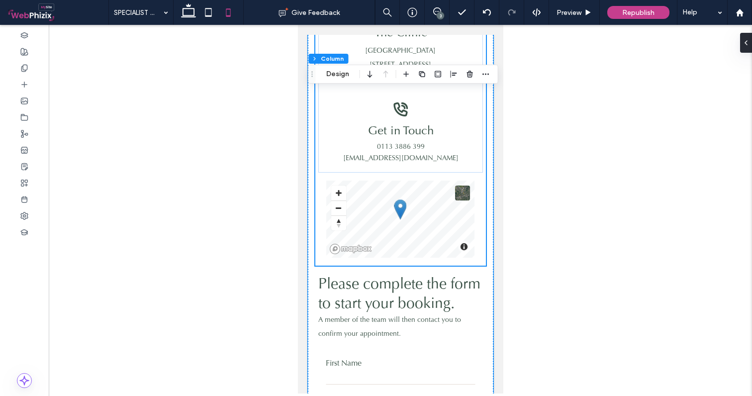
scroll to position [211, 0]
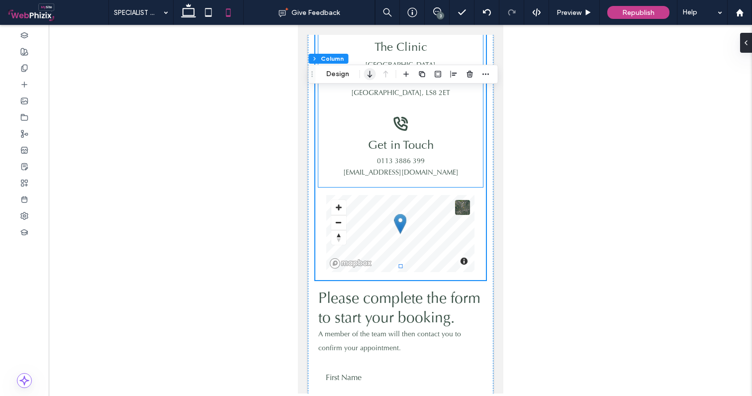
click at [364, 77] on icon "button" at bounding box center [370, 74] width 12 height 18
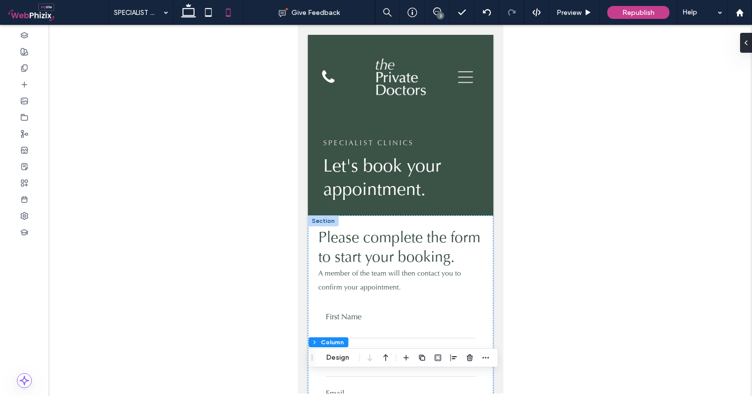
scroll to position [0, 0]
click at [193, 15] on icon at bounding box center [188, 12] width 20 height 20
type input "**"
type input "****"
type input "**"
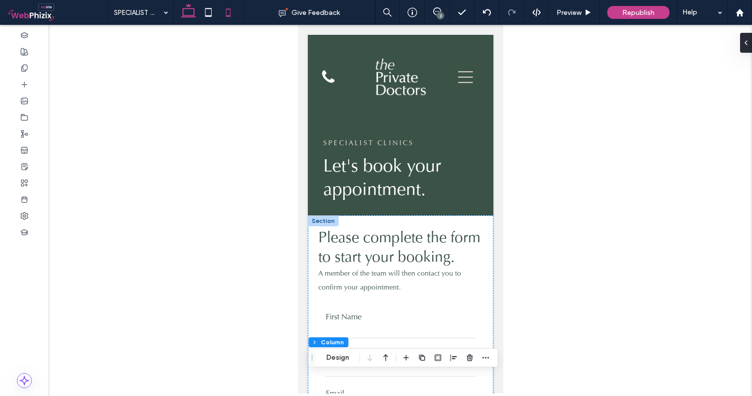
type input "**"
type input "***"
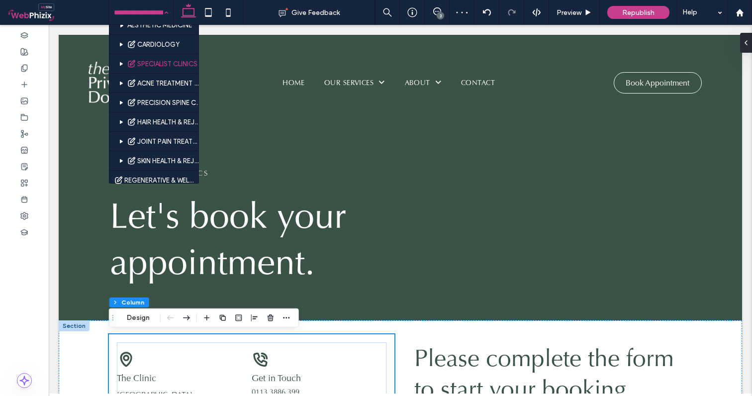
scroll to position [391, 0]
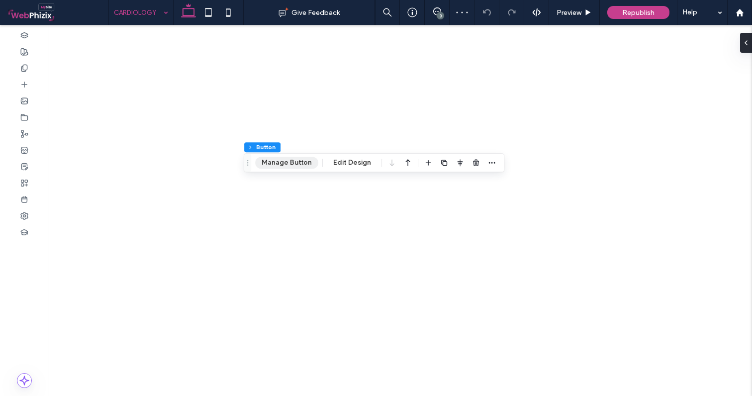
click at [296, 165] on button "Manage Button" at bounding box center [286, 163] width 63 height 12
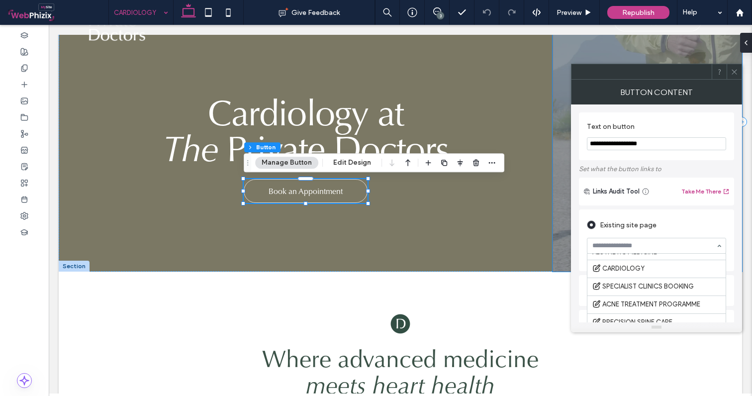
scroll to position [331, 0]
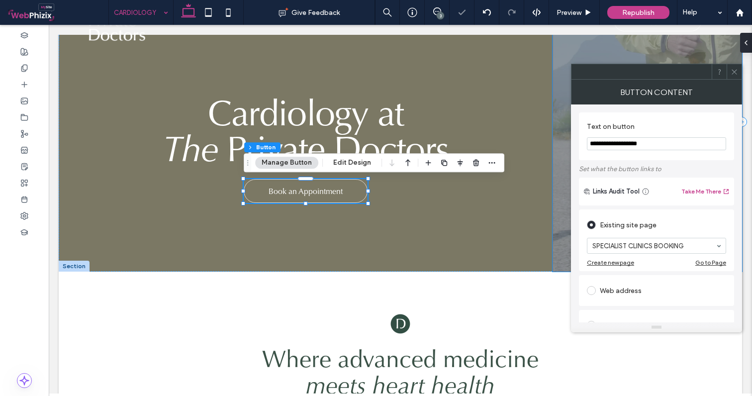
click at [734, 75] on icon at bounding box center [733, 71] width 7 height 7
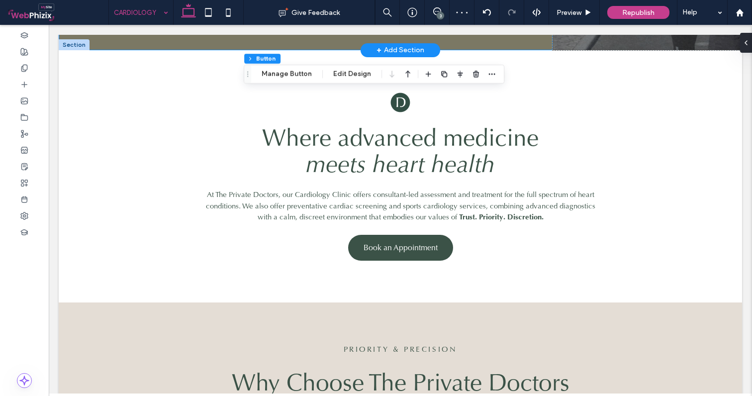
scroll to position [298, 0]
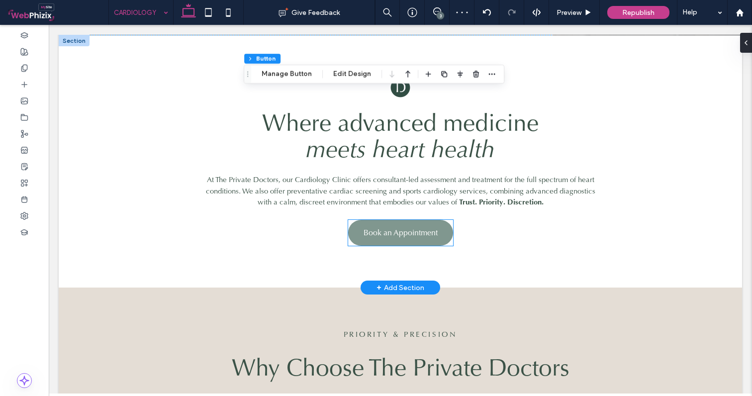
click at [401, 235] on span "Book an Appointment" at bounding box center [400, 232] width 74 height 10
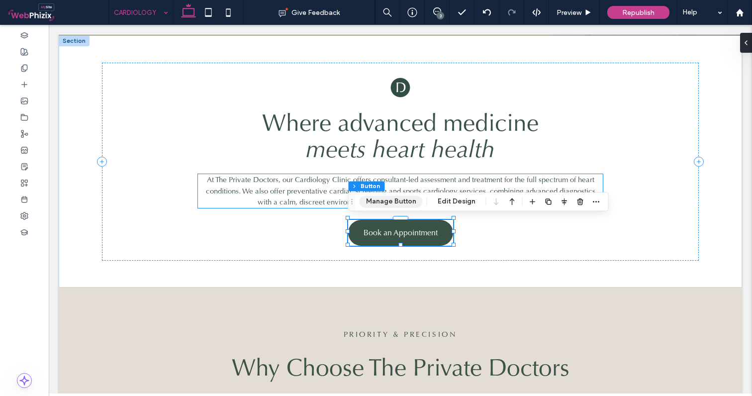
click at [392, 202] on button "Manage Button" at bounding box center [390, 201] width 63 height 12
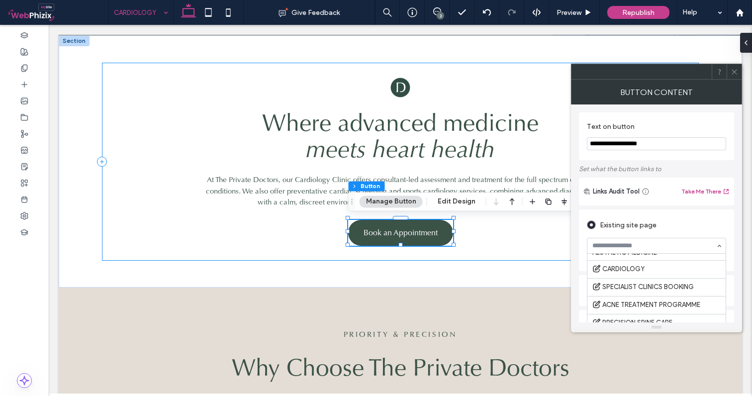
scroll to position [326, 0]
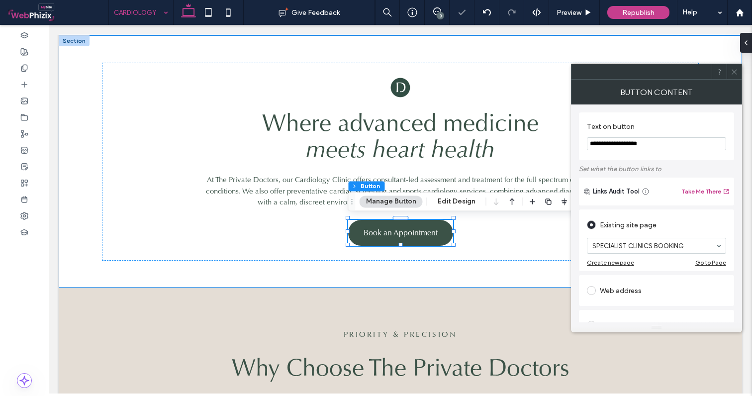
click at [736, 72] on icon at bounding box center [733, 71] width 7 height 7
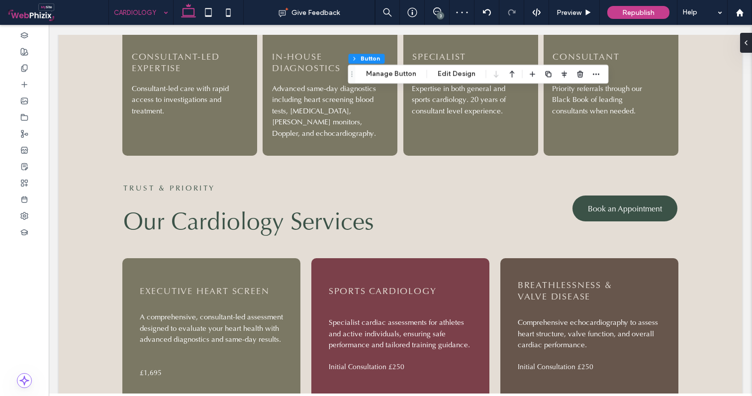
scroll to position [687, 0]
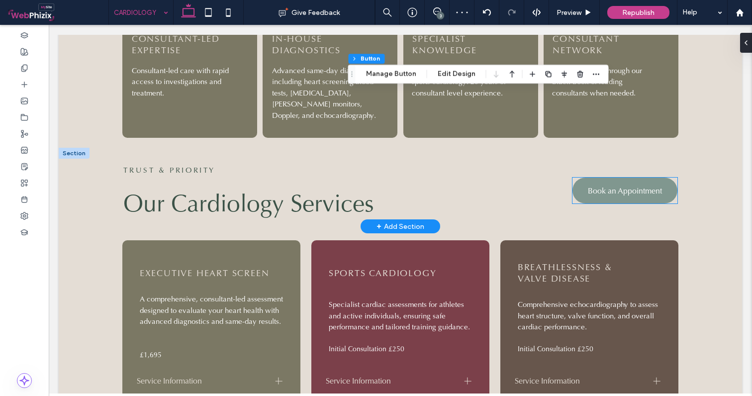
click at [607, 182] on link "Book an Appointment" at bounding box center [624, 190] width 105 height 26
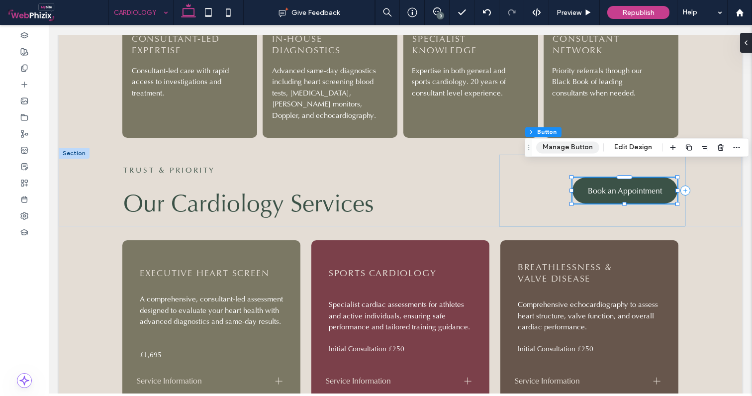
click at [558, 147] on button "Manage Button" at bounding box center [567, 147] width 63 height 12
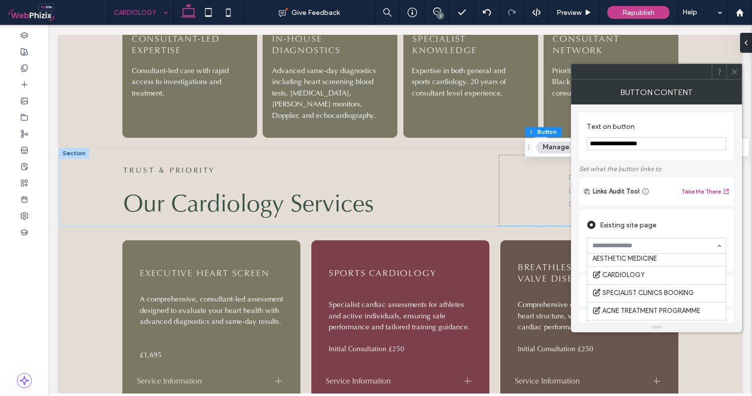
scroll to position [317, 0]
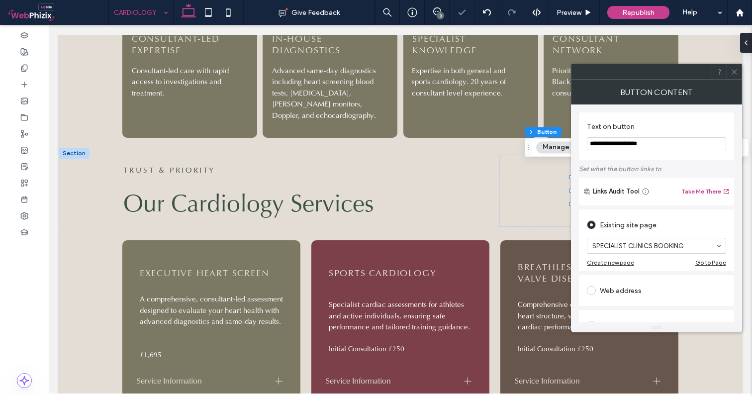
click at [737, 73] on icon at bounding box center [733, 71] width 7 height 7
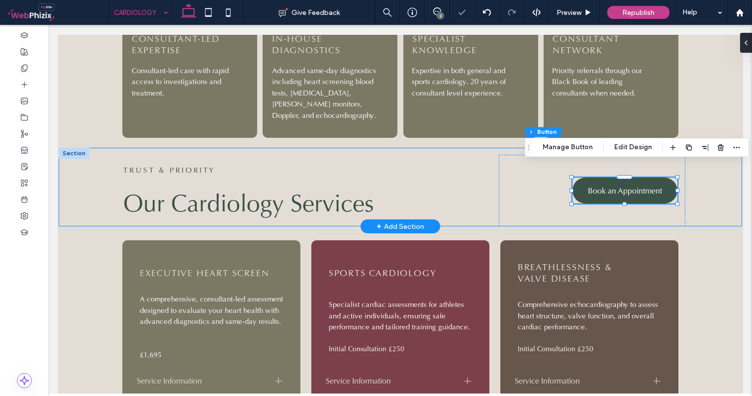
click at [717, 194] on div "TRUST & PRIORITY Our Cardiology Services Book an Appointment" at bounding box center [400, 187] width 683 height 79
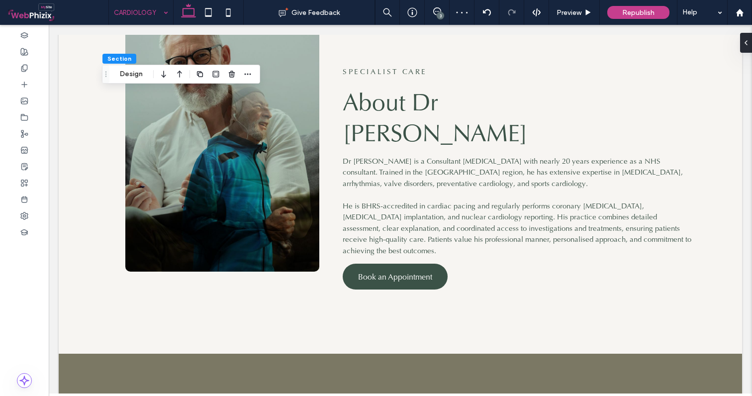
scroll to position [1307, 0]
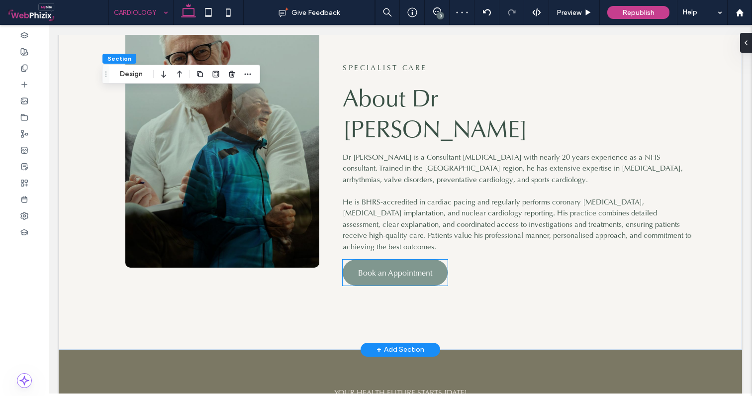
click at [381, 259] on link "Book an Appointment" at bounding box center [394, 272] width 105 height 26
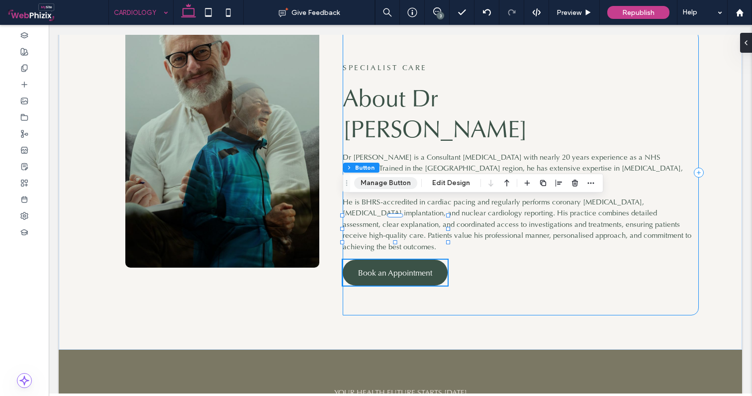
click at [395, 179] on button "Manage Button" at bounding box center [385, 183] width 63 height 12
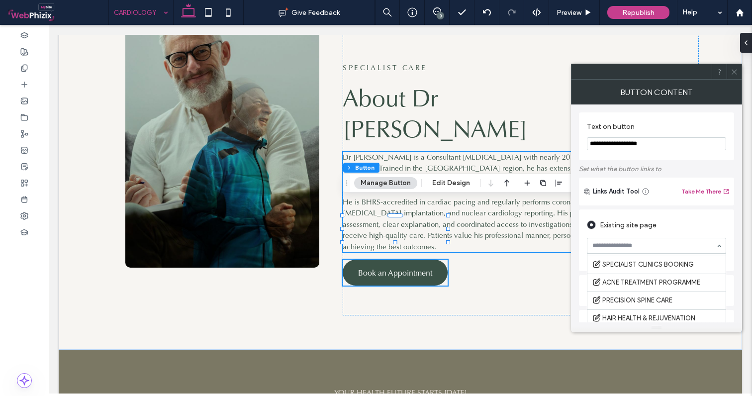
scroll to position [348, 0]
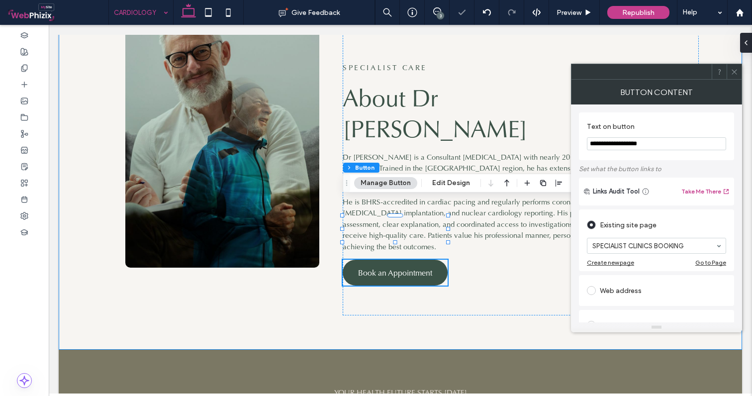
click at [733, 76] on span at bounding box center [733, 71] width 7 height 15
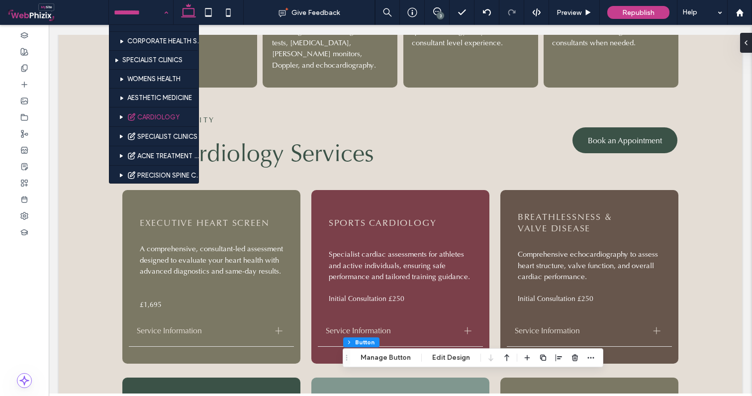
scroll to position [315, 0]
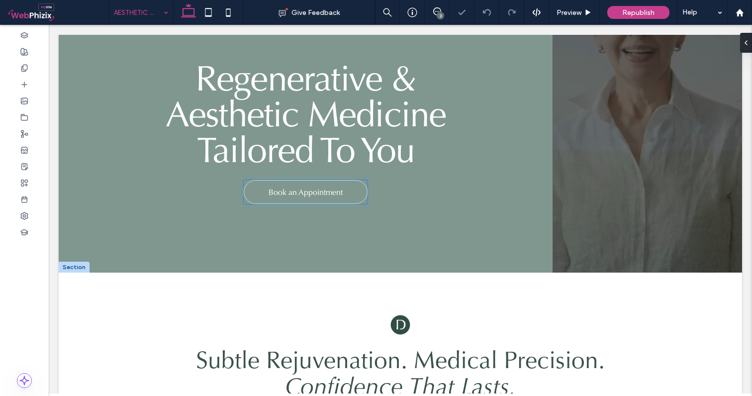
scroll to position [97, 0]
click at [299, 191] on span "Book an Appointment" at bounding box center [305, 192] width 74 height 20
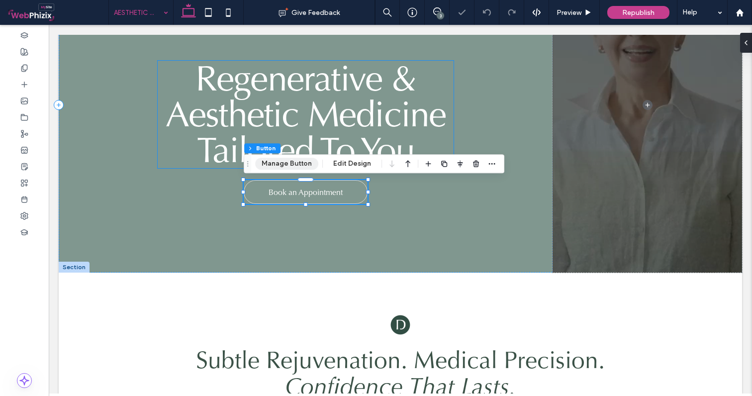
click at [297, 167] on button "Manage Button" at bounding box center [286, 164] width 63 height 12
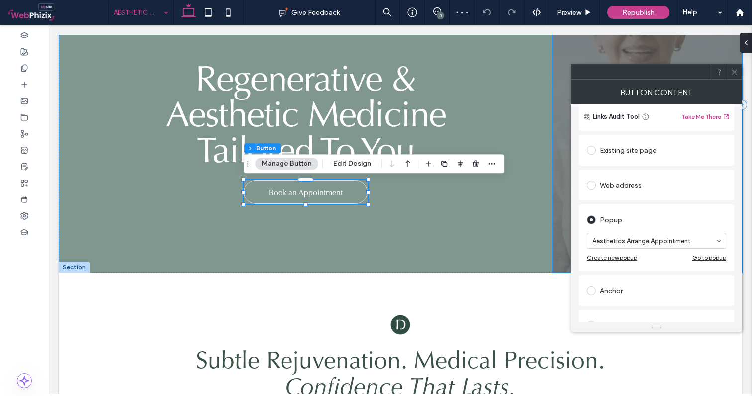
scroll to position [97, 0]
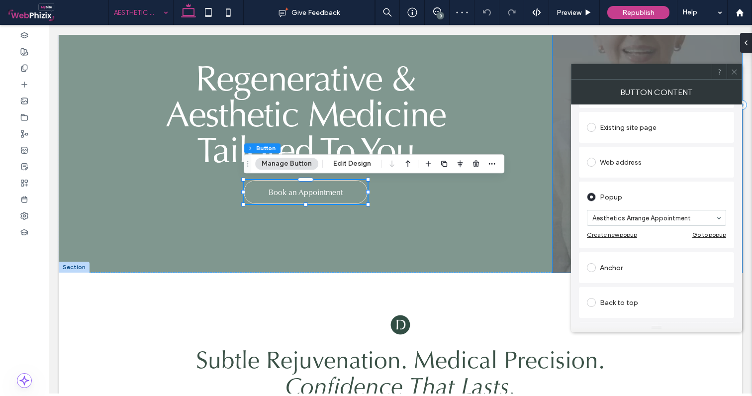
click at [615, 130] on div "Existing site page" at bounding box center [656, 127] width 139 height 16
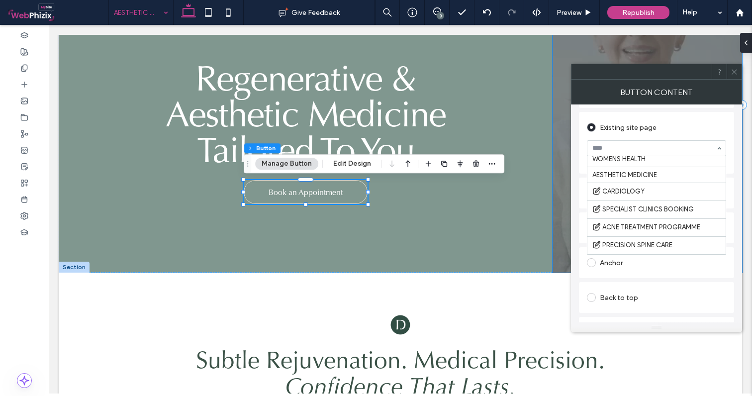
scroll to position [317, 0]
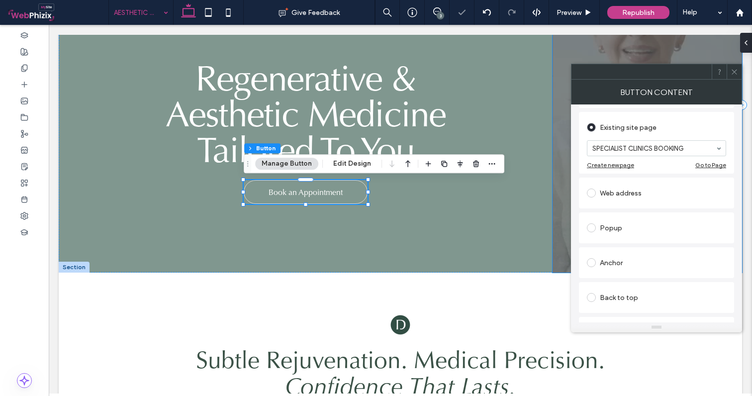
click at [736, 73] on icon at bounding box center [733, 71] width 7 height 7
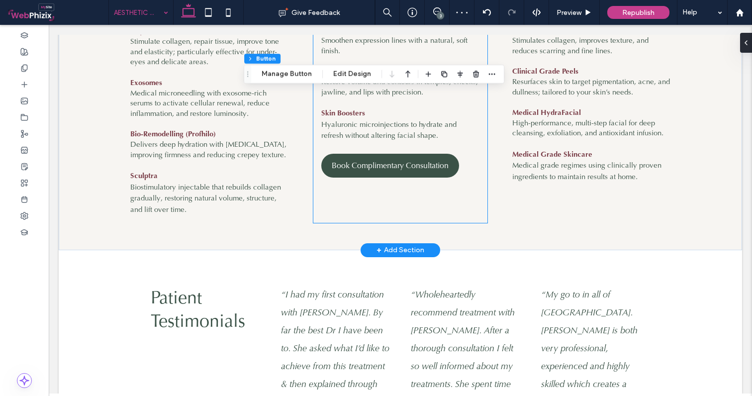
scroll to position [773, 0]
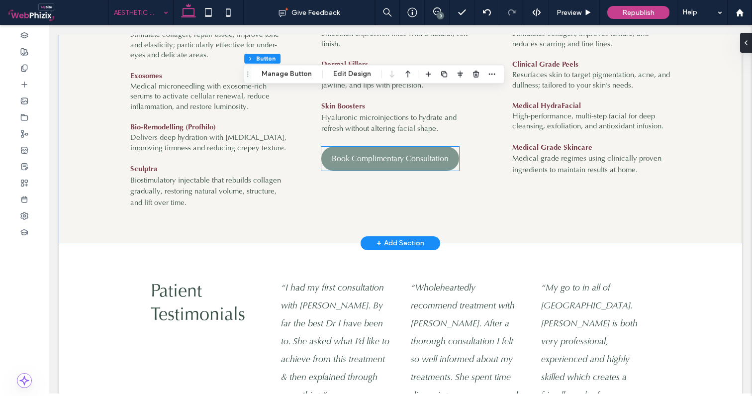
click at [388, 161] on span "Book Complimentary Consultation" at bounding box center [390, 158] width 117 height 20
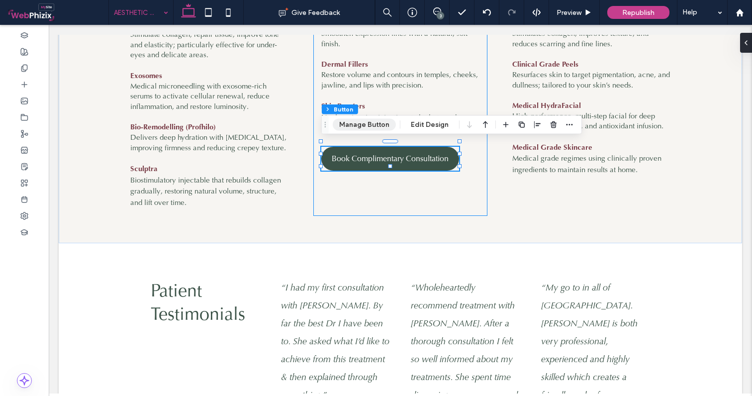
click at [367, 125] on button "Manage Button" at bounding box center [364, 125] width 63 height 12
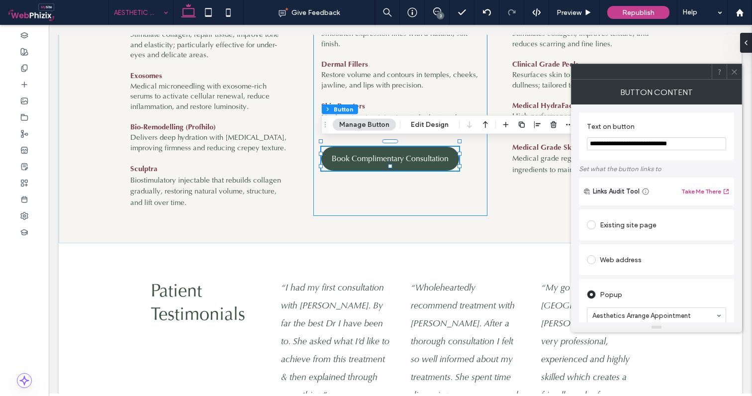
scroll to position [46, 0]
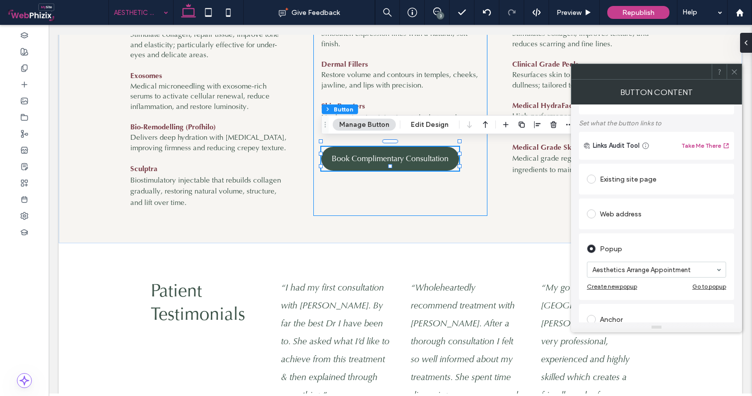
click at [625, 177] on div "Existing site page" at bounding box center [656, 179] width 139 height 16
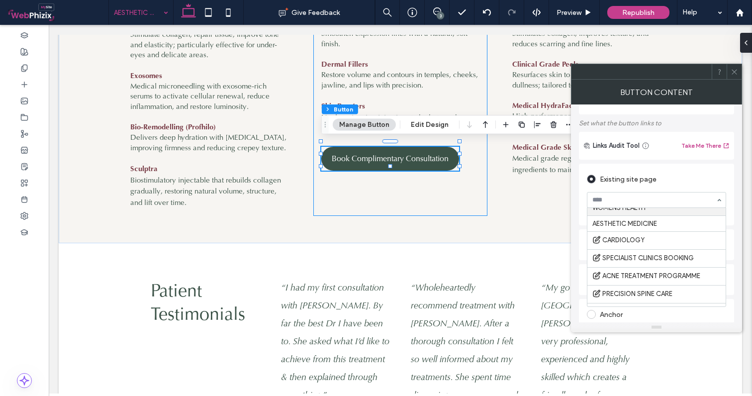
scroll to position [313, 0]
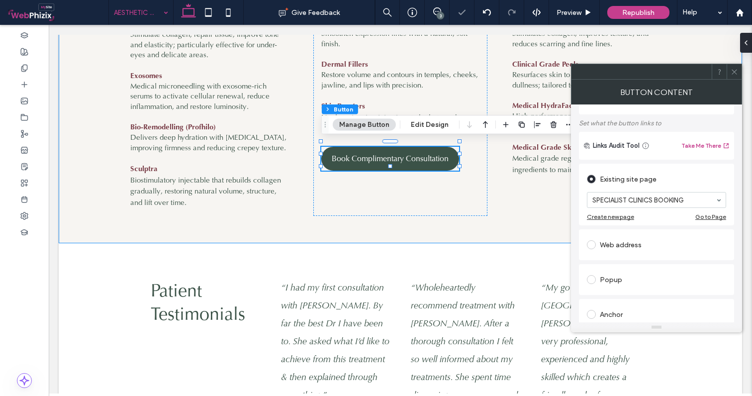
click at [734, 69] on icon at bounding box center [733, 71] width 7 height 7
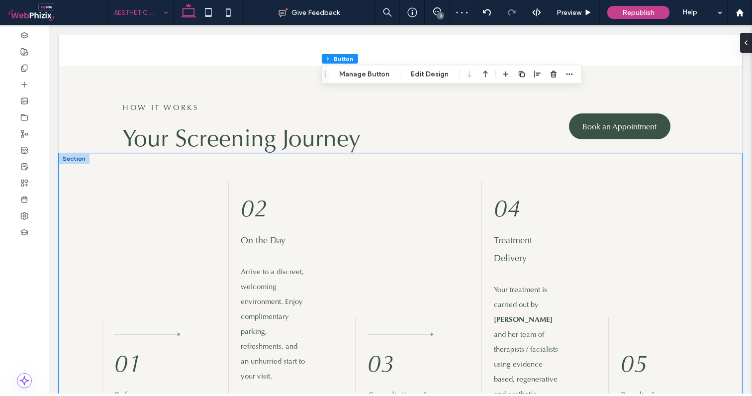
scroll to position [1154, 0]
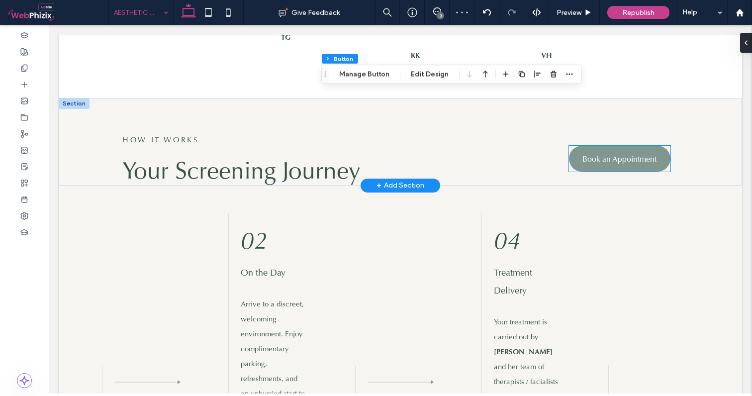
click at [608, 158] on link "Book an Appointment" at bounding box center [619, 159] width 101 height 26
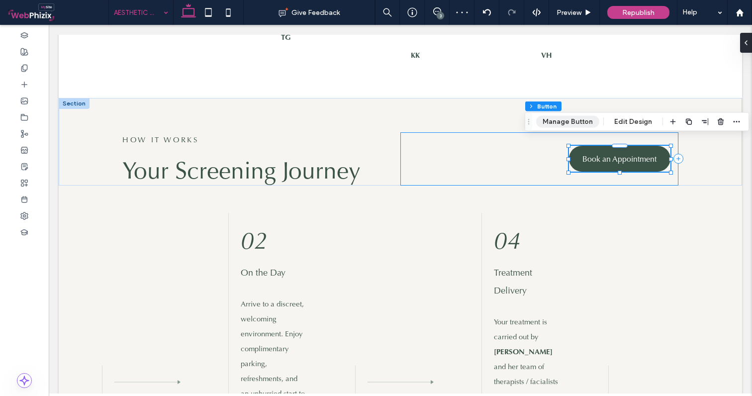
click at [549, 121] on button "Manage Button" at bounding box center [567, 122] width 63 height 12
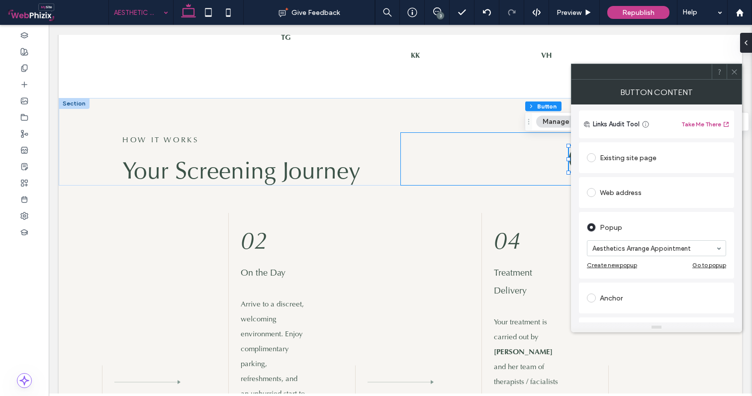
scroll to position [60, 0]
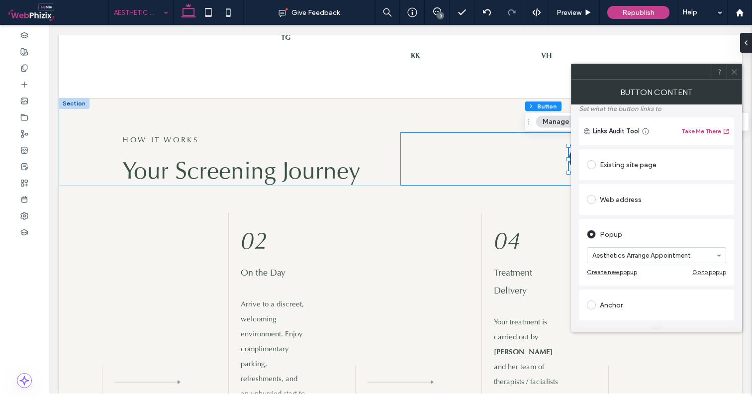
click at [620, 158] on div "Existing site page" at bounding box center [656, 165] width 139 height 16
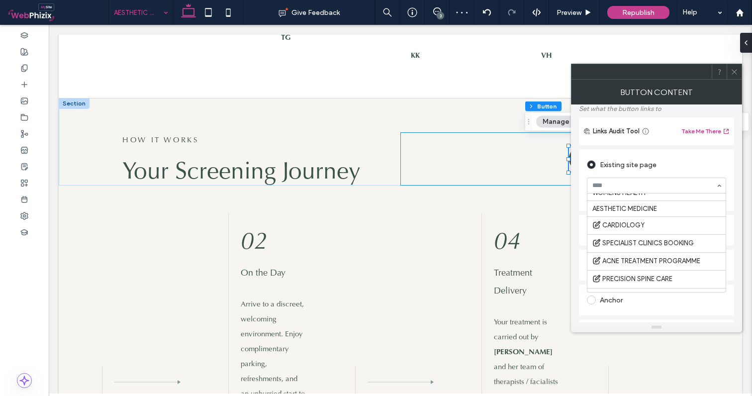
scroll to position [317, 0]
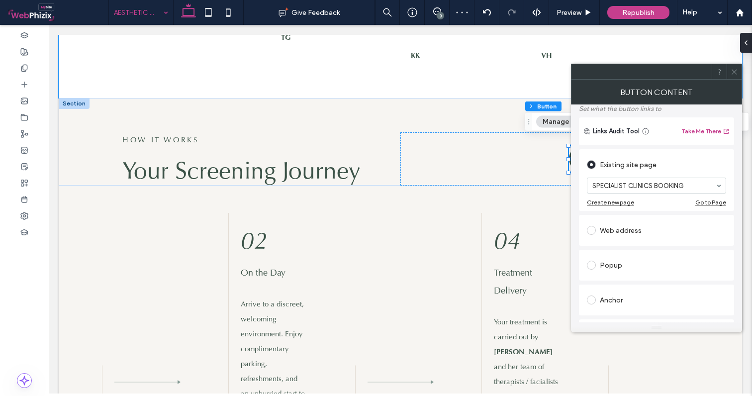
click at [733, 70] on icon at bounding box center [733, 71] width 7 height 7
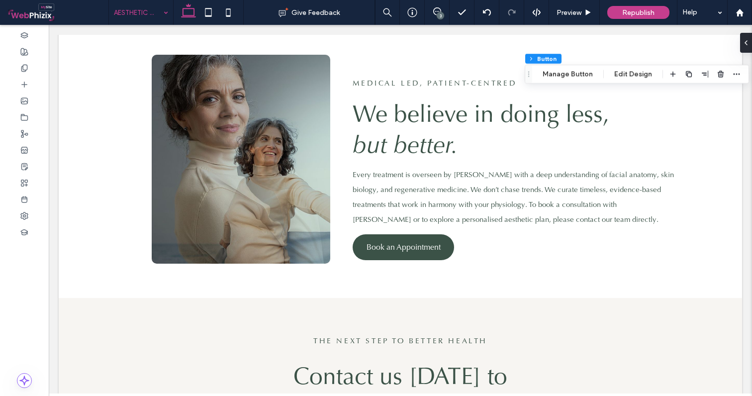
scroll to position [1679, 0]
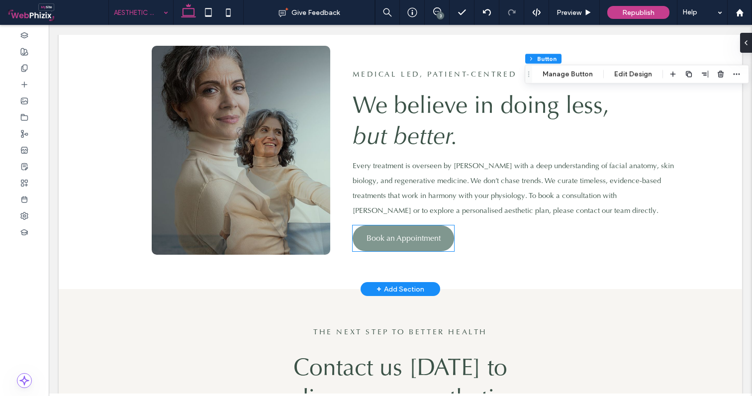
click at [393, 233] on span "Book an Appointment" at bounding box center [403, 238] width 74 height 10
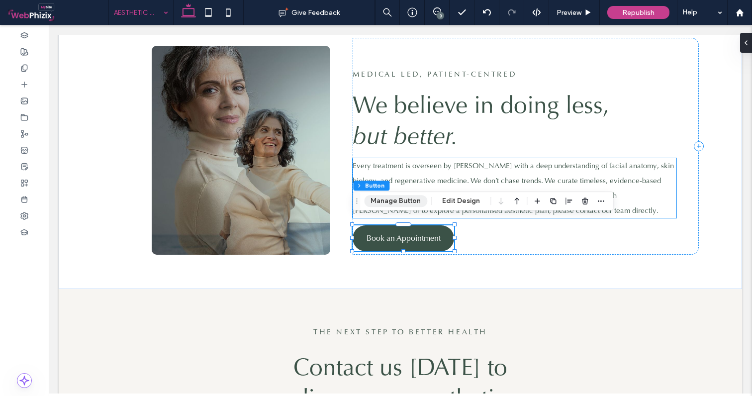
click at [406, 198] on button "Manage Button" at bounding box center [395, 201] width 63 height 12
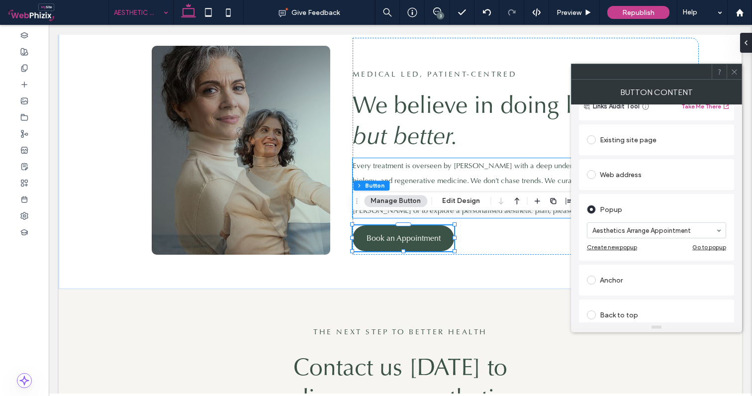
scroll to position [85, 0]
click at [626, 176] on div "Web address" at bounding box center [656, 174] width 139 height 16
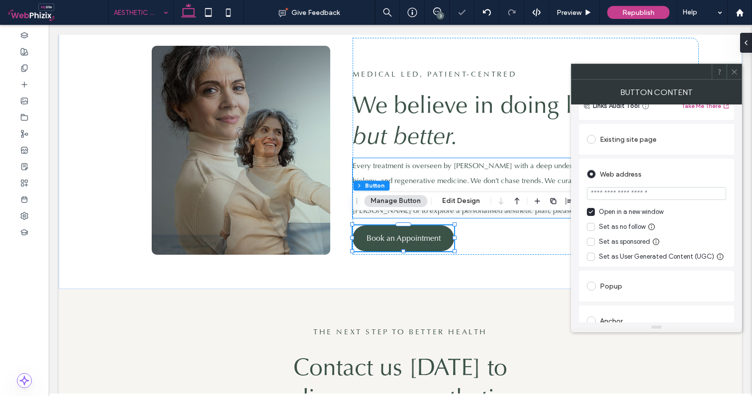
click at [640, 144] on div "Existing site page" at bounding box center [656, 139] width 139 height 16
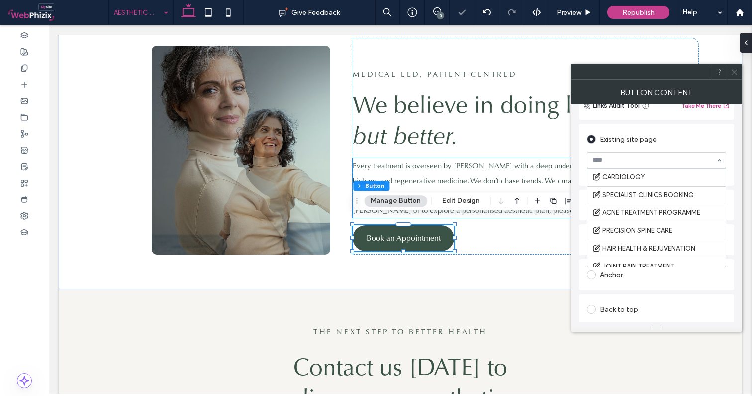
scroll to position [335, 0]
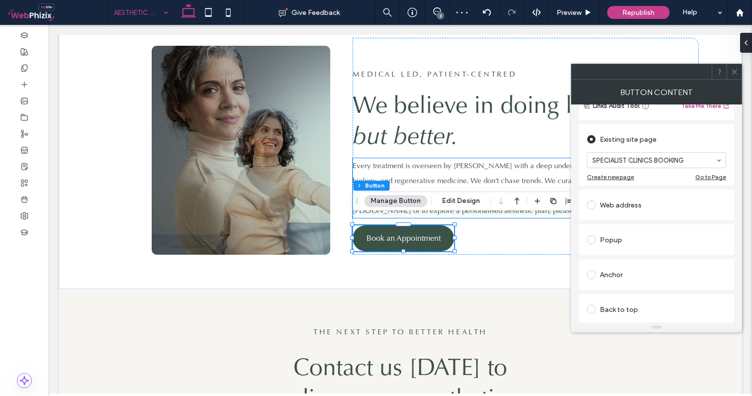
click at [734, 71] on icon at bounding box center [733, 71] width 7 height 7
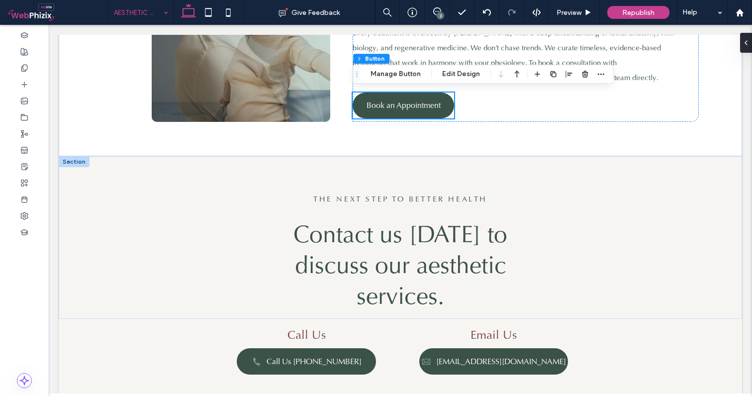
scroll to position [1798, 0]
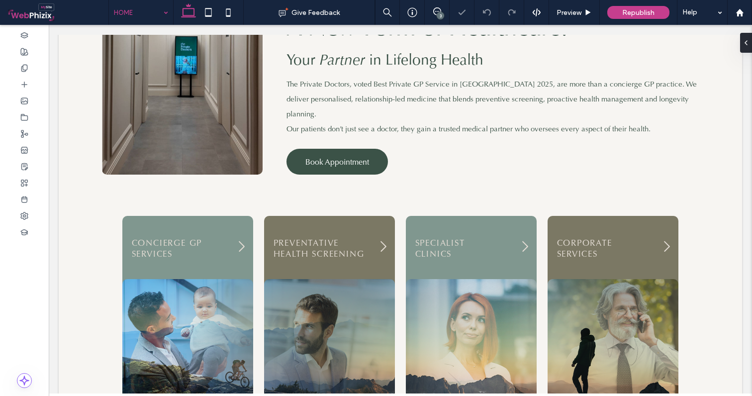
scroll to position [612, 0]
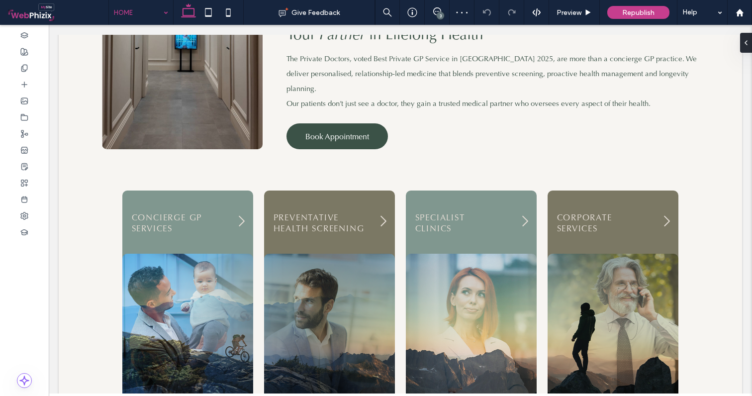
click at [144, 15] on input at bounding box center [138, 12] width 49 height 25
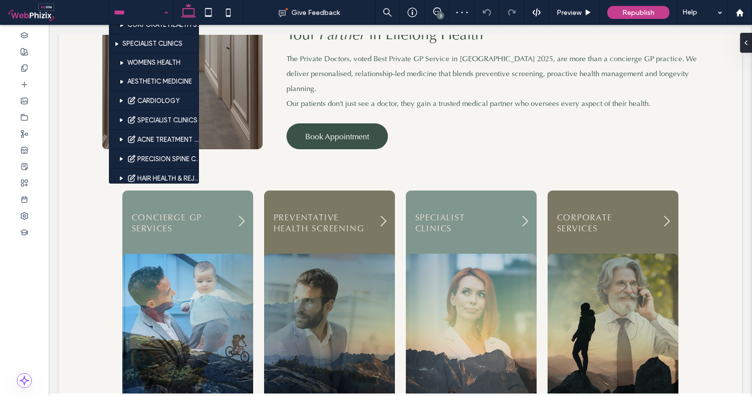
scroll to position [353, 0]
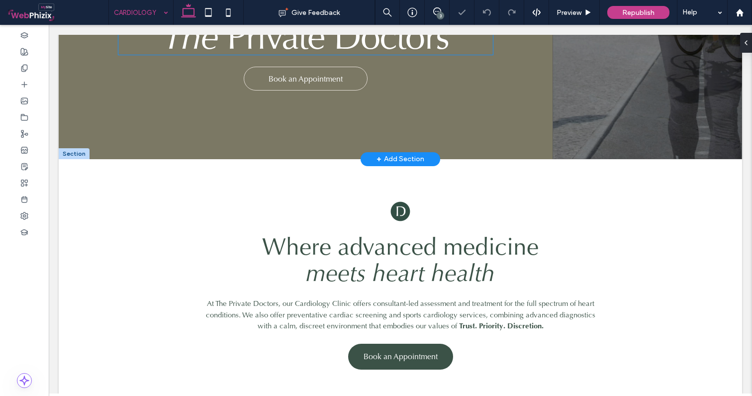
scroll to position [191, 0]
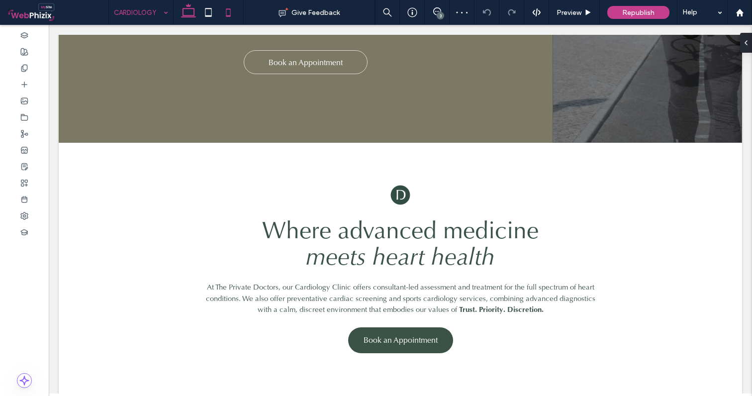
click at [229, 18] on icon at bounding box center [228, 12] width 20 height 20
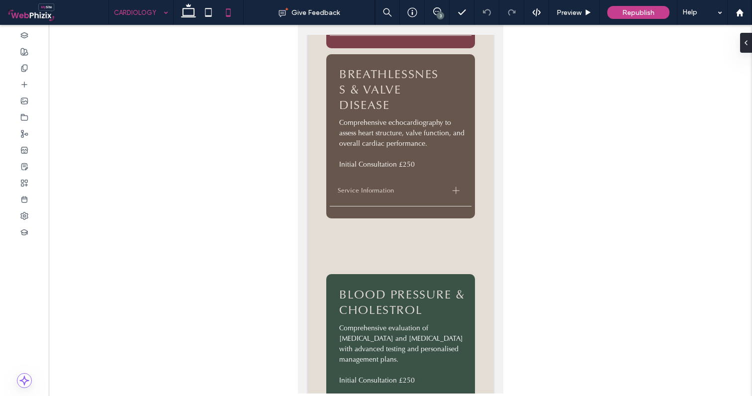
scroll to position [1546, 0]
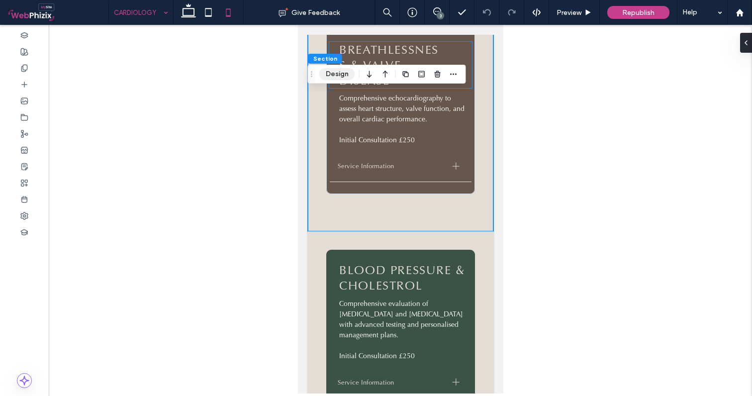
click at [336, 71] on button "Design" at bounding box center [337, 74] width 36 height 12
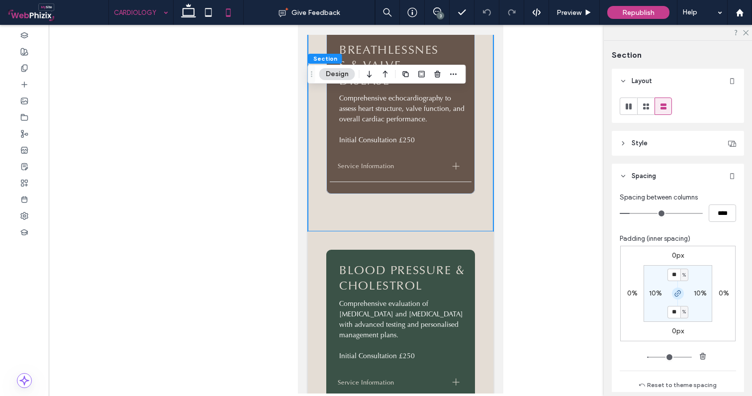
click at [674, 298] on span "button" at bounding box center [678, 293] width 12 height 12
click at [674, 314] on label "20%" at bounding box center [677, 311] width 14 height 8
type input "**"
type input "*"
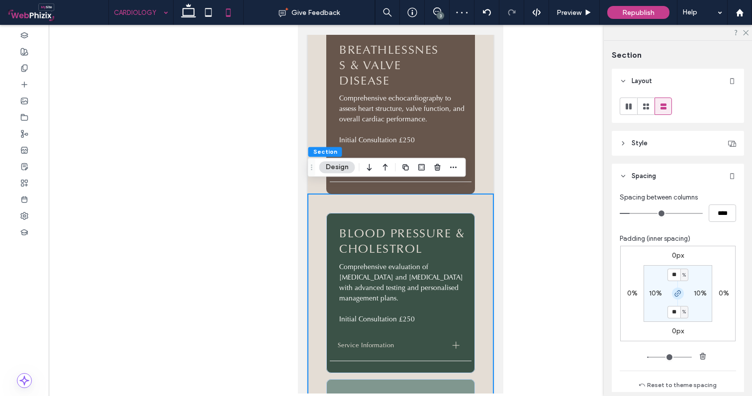
click at [672, 291] on span "button" at bounding box center [678, 293] width 12 height 12
click at [674, 270] on input "**" at bounding box center [673, 274] width 13 height 12
type input "*"
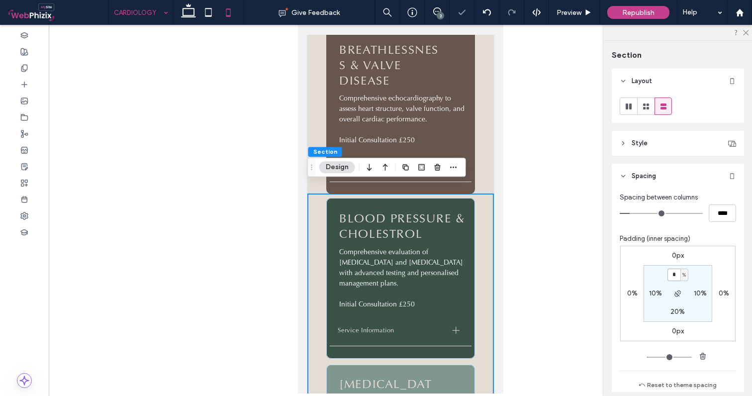
type input "*"
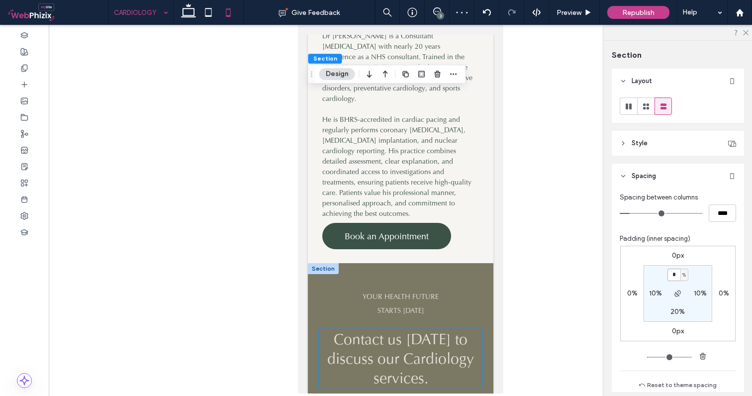
scroll to position [2517, 0]
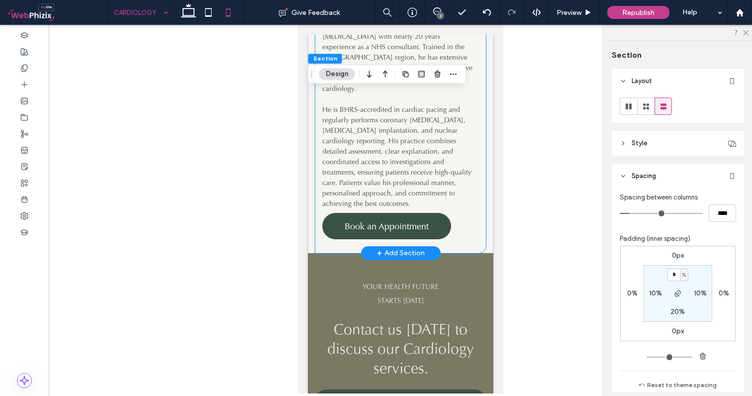
click at [466, 191] on div "SPECIALIST CARE About Dr Dev Zamvar Dr Dev Zamvar is a Consultant Cardiologist …" at bounding box center [400, 100] width 170 height 306
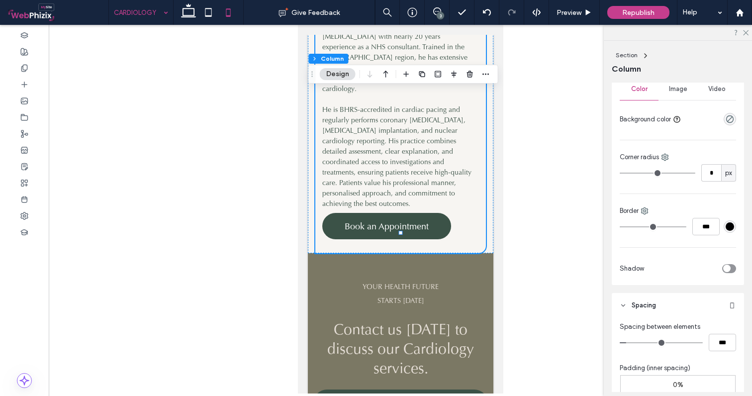
scroll to position [203, 0]
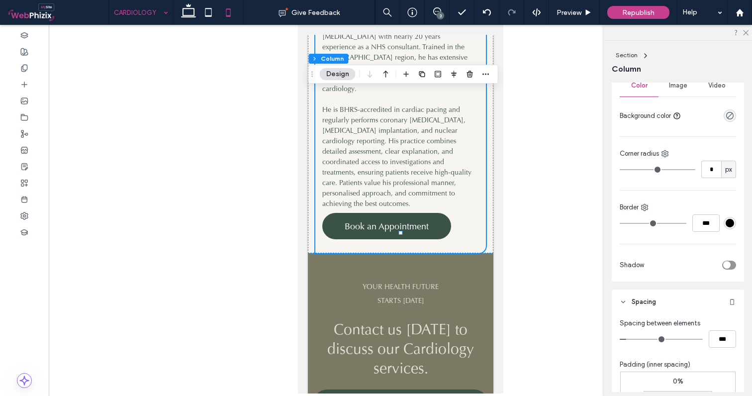
click at [717, 338] on input "***" at bounding box center [721, 338] width 27 height 17
click at [715, 338] on input "***" at bounding box center [721, 338] width 27 height 17
click at [716, 328] on div "Spacing between elements ***" at bounding box center [677, 332] width 116 height 29
click at [717, 345] on input "***" at bounding box center [721, 338] width 27 height 17
type input "**"
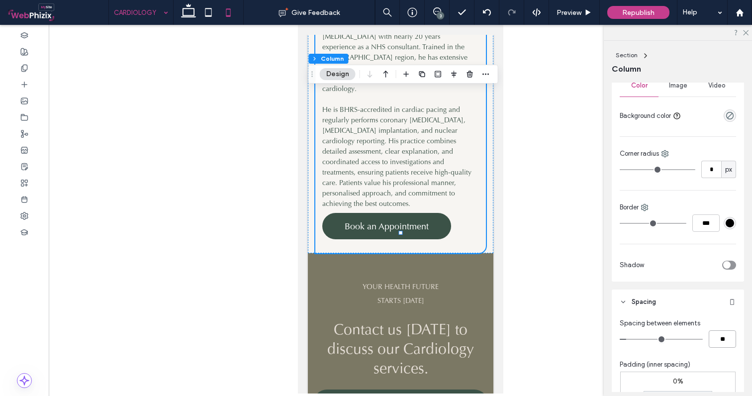
type input "**"
type input "****"
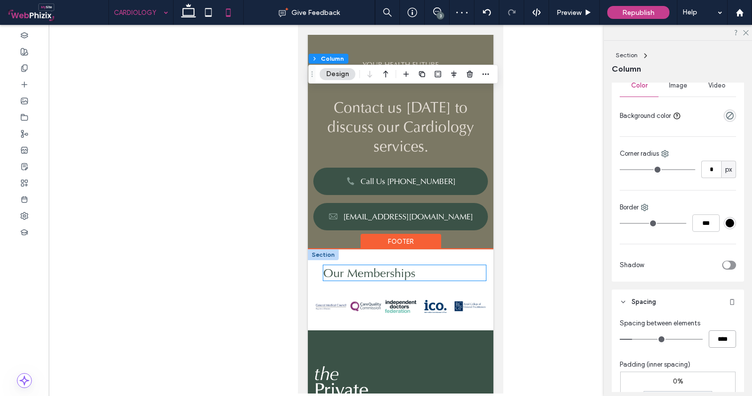
scroll to position [2750, 0]
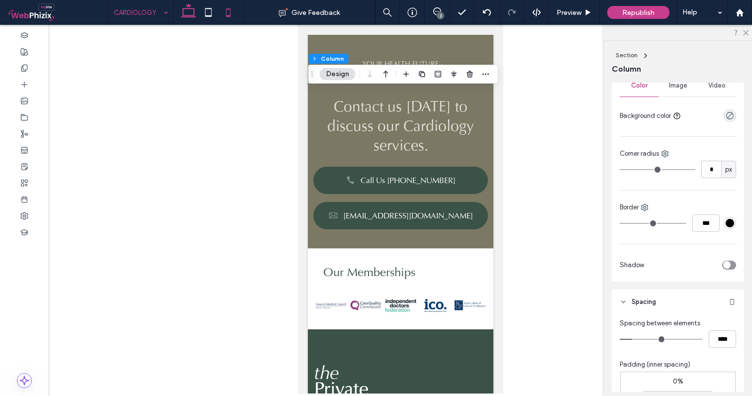
click at [188, 17] on icon at bounding box center [188, 12] width 20 height 20
type input "*"
type input "**"
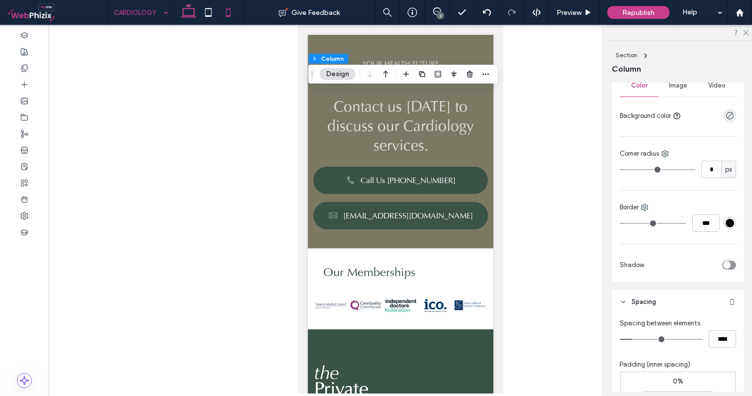
type input "*****"
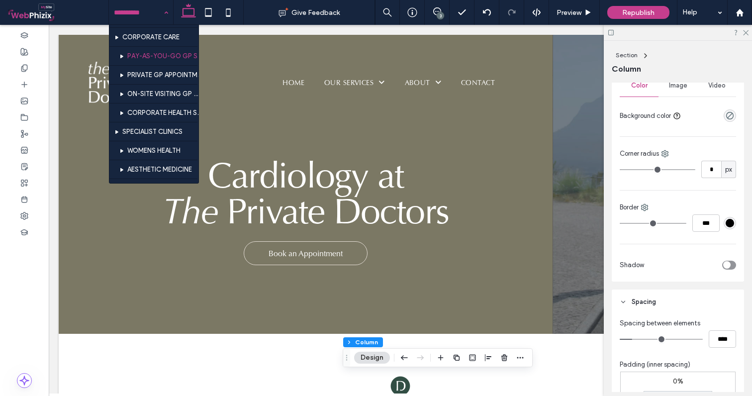
scroll to position [286, 0]
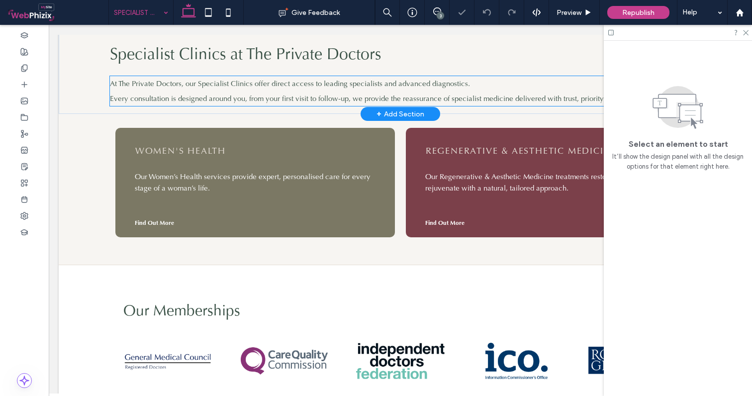
scroll to position [309, 0]
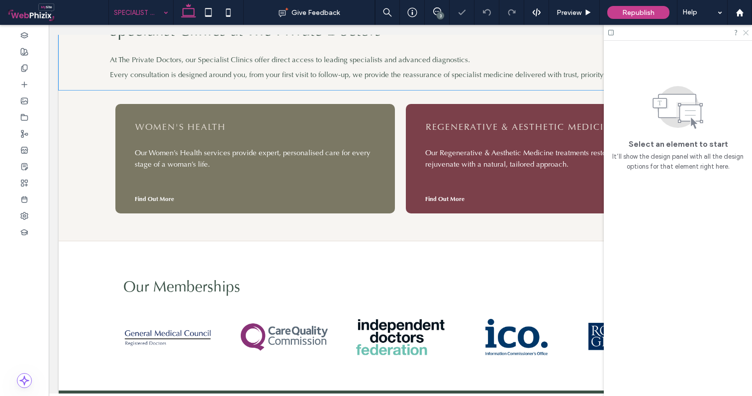
click at [746, 32] on use at bounding box center [745, 32] width 5 height 5
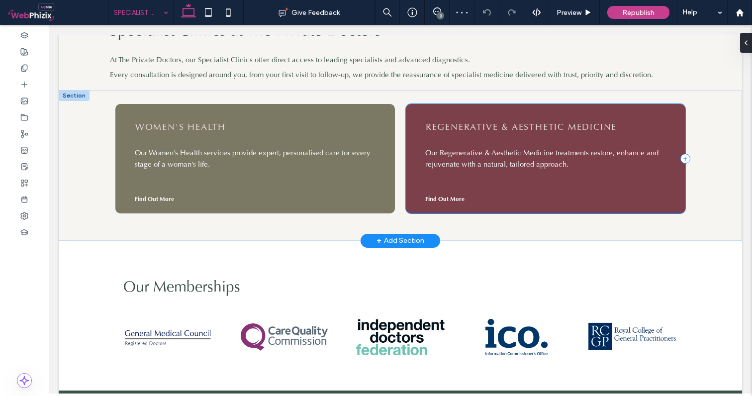
click at [588, 112] on div "REGENERATIVE & AESTHETIC MEDICINE Our Regenerative & Aesthetic Medicine treatme…" at bounding box center [545, 158] width 279 height 109
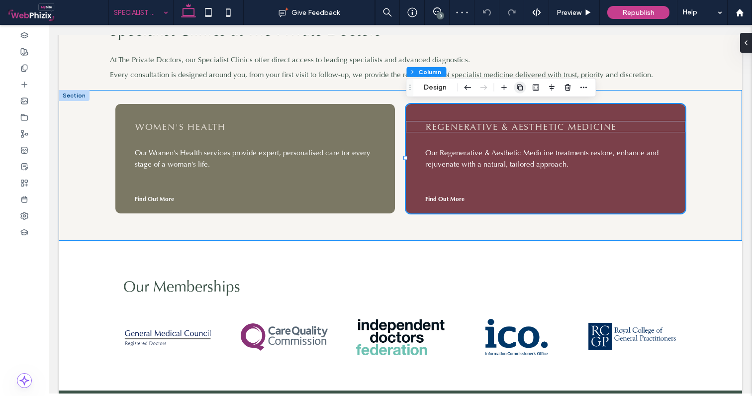
click at [516, 85] on icon "button" at bounding box center [519, 88] width 8 height 8
type input "**"
type input "***"
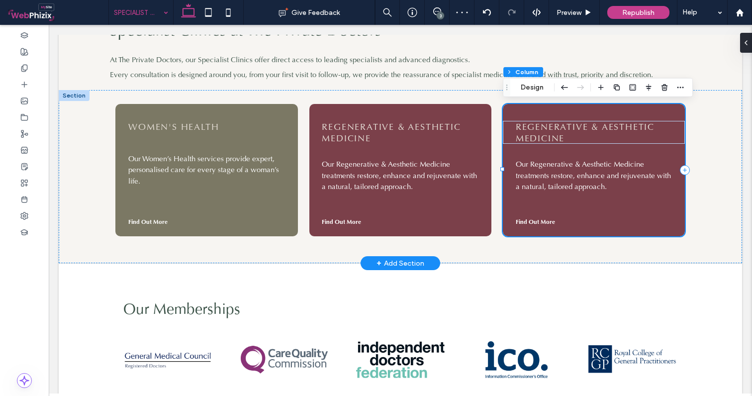
click at [534, 111] on div "REGENERATIVE & AESTHETIC MEDICINE Our Regenerative & Aesthetic Medicine treatme…" at bounding box center [594, 170] width 182 height 132
click at [529, 89] on button "Design" at bounding box center [532, 88] width 36 height 12
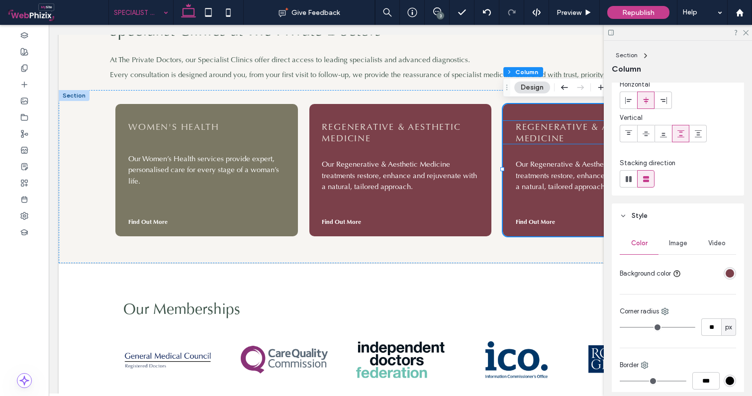
scroll to position [61, 0]
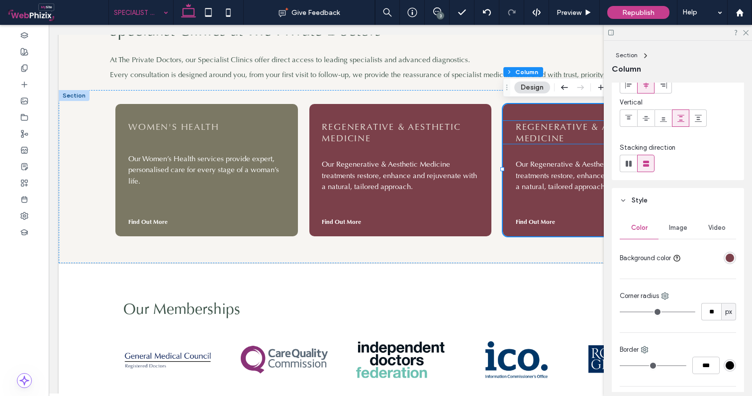
click at [725, 257] on div "rgba(123, 64, 74, 1)" at bounding box center [729, 258] width 8 height 8
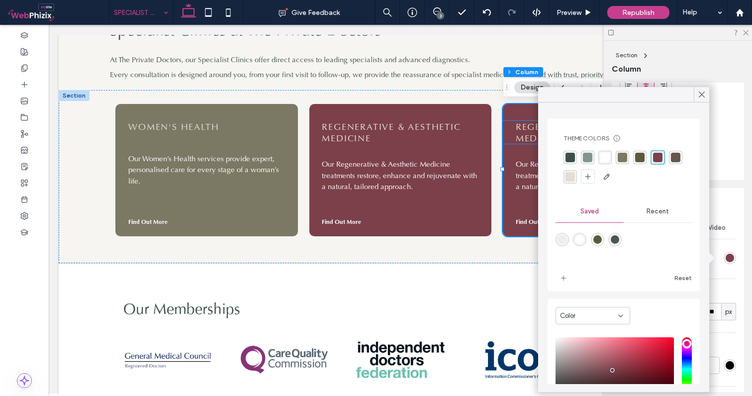
click at [563, 156] on div "Theme Colors Save time with Theme Colors Create a color palette to instantly ad…" at bounding box center [623, 159] width 136 height 66
click at [567, 156] on div "rgba(59, 82, 71, 1)" at bounding box center [569, 157] width 9 height 9
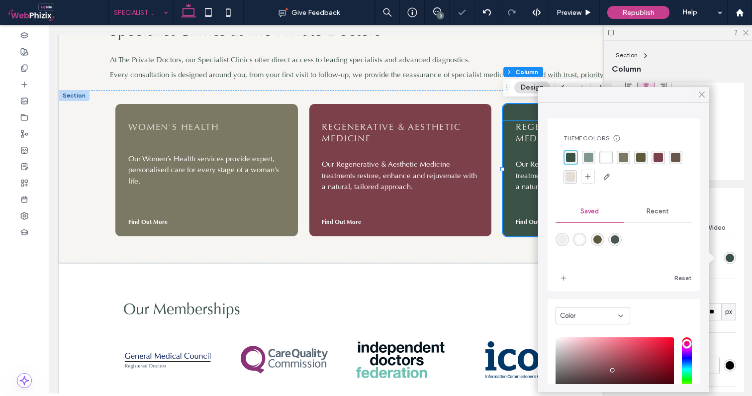
click at [702, 91] on icon at bounding box center [701, 94] width 9 height 9
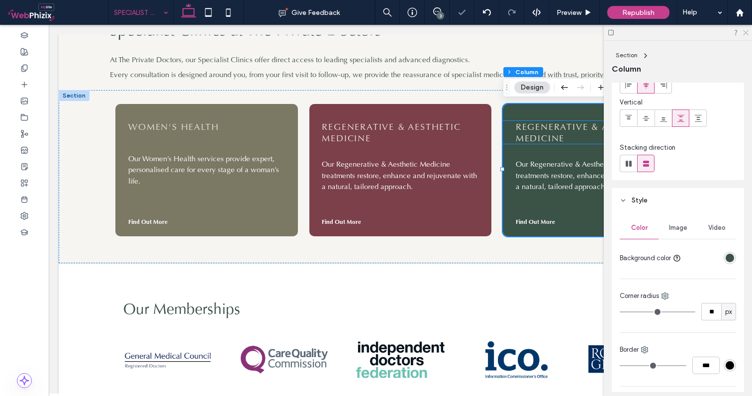
click at [746, 33] on icon at bounding box center [745, 32] width 6 height 6
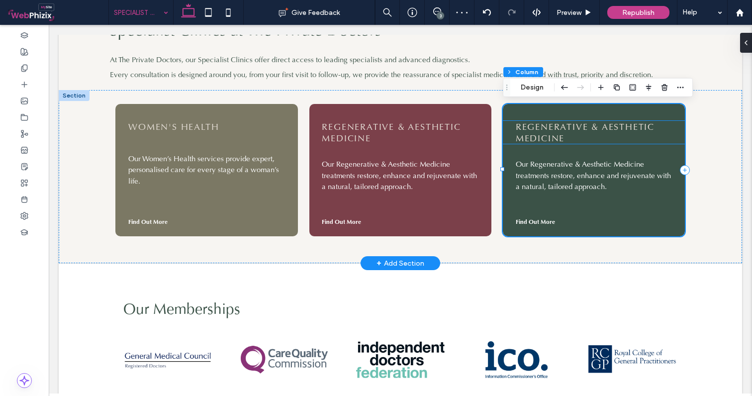
click at [564, 131] on span "REGENERATIVE & AESTHETIC MEDICINE" at bounding box center [584, 132] width 139 height 23
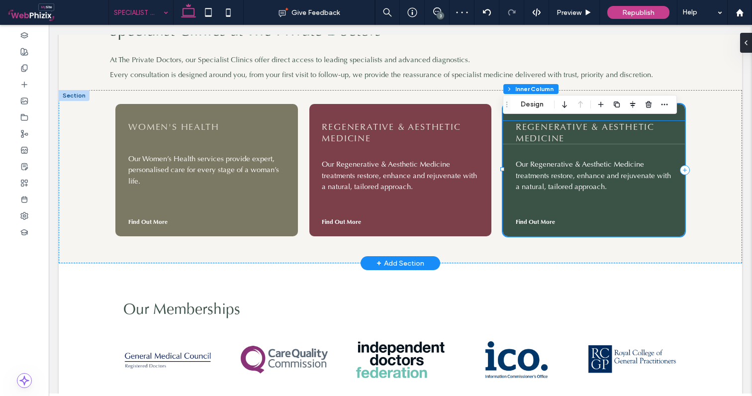
click at [564, 131] on span "REGENERATIVE & AESTHETIC MEDICINE" at bounding box center [584, 132] width 139 height 23
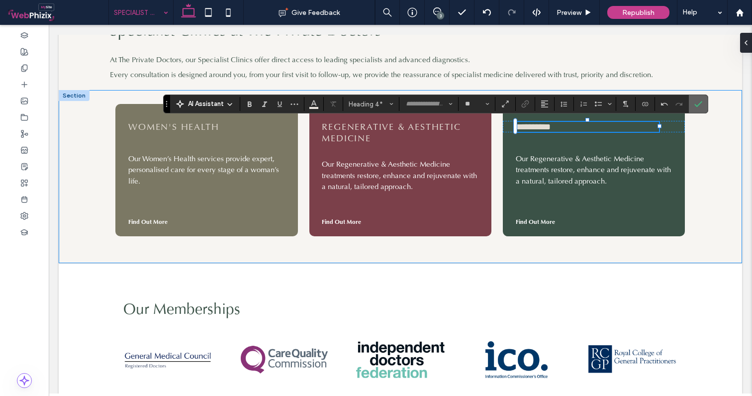
click at [700, 102] on use "Confirm" at bounding box center [698, 104] width 8 height 6
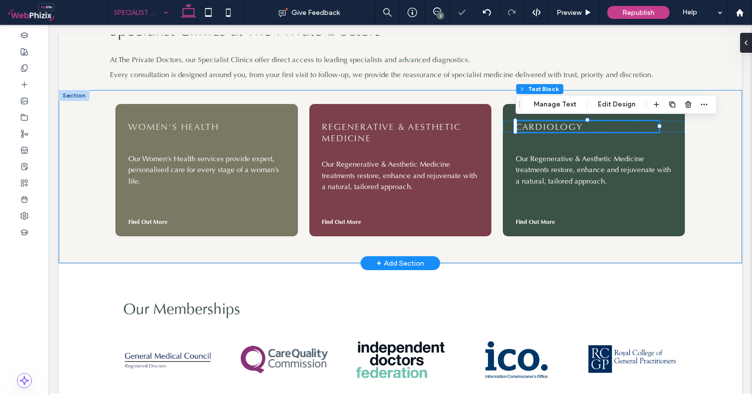
click at [718, 163] on div "WOMEN'S HEALTH Our Women’s Health services provide expert, personalised care fo…" at bounding box center [400, 176] width 683 height 173
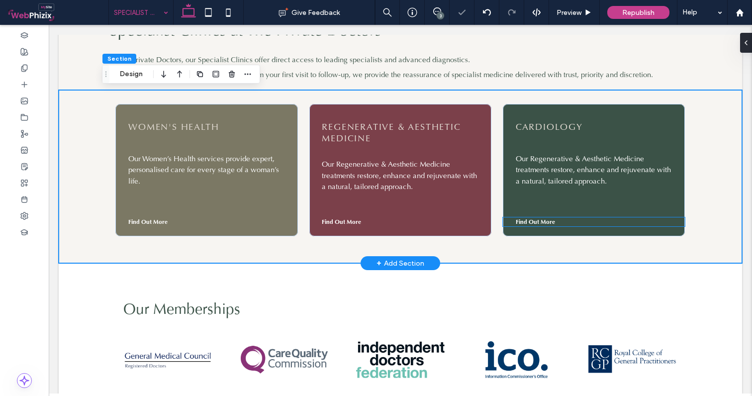
click at [542, 219] on strong "Find Out More" at bounding box center [534, 222] width 39 height 8
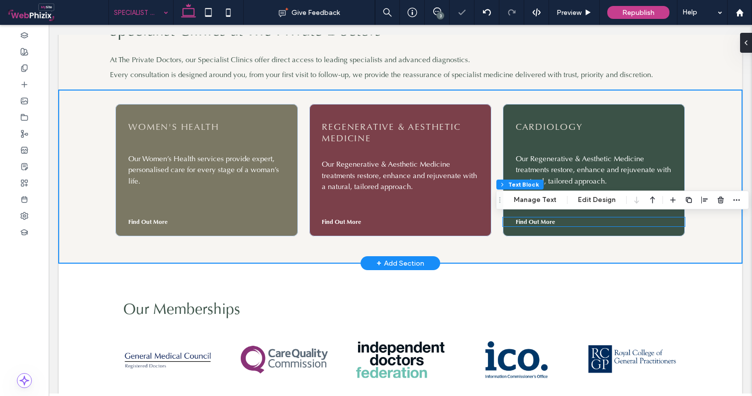
click at [542, 219] on strong "Find Out More" at bounding box center [534, 222] width 39 height 8
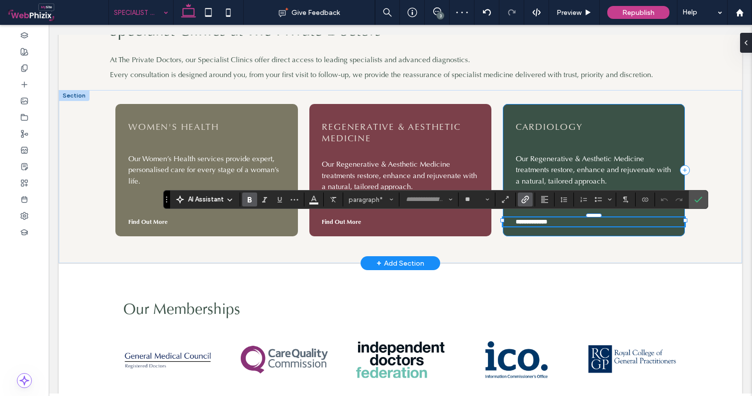
click at [524, 199] on icon "Link" at bounding box center [525, 199] width 8 height 8
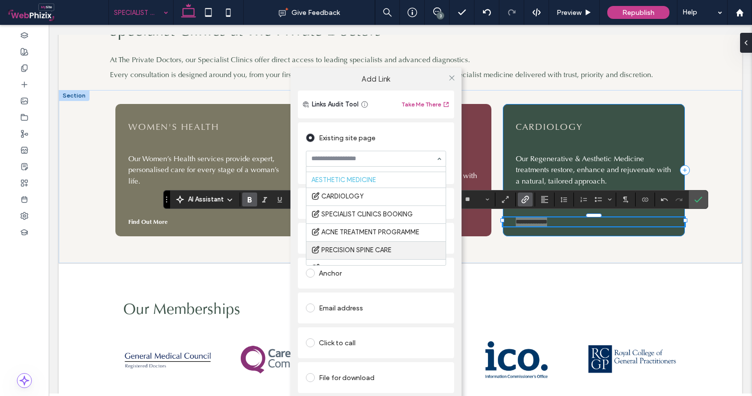
scroll to position [302, 0]
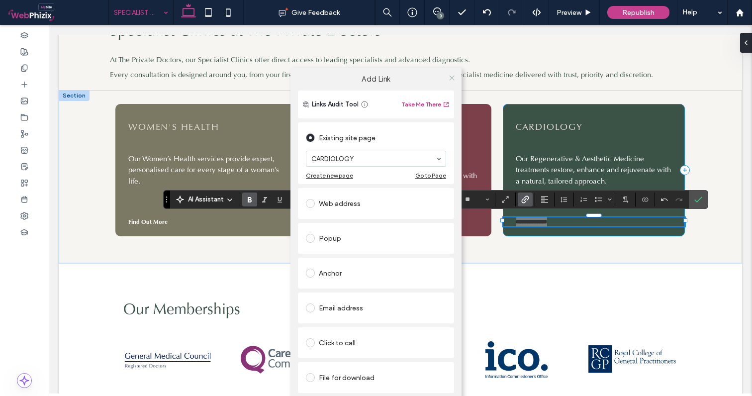
click at [452, 79] on use at bounding box center [451, 77] width 5 height 5
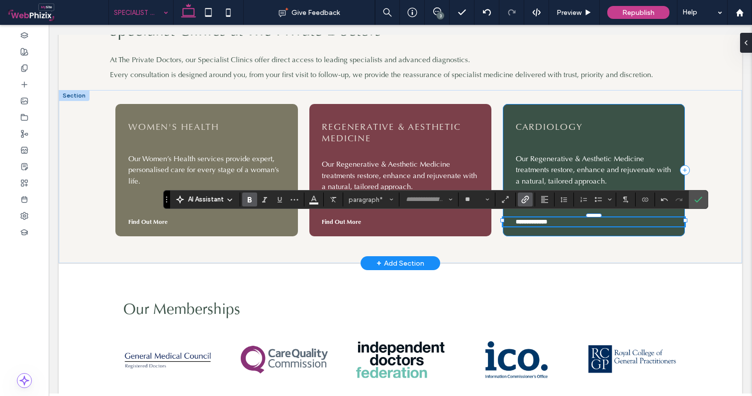
click at [594, 110] on div "**********" at bounding box center [594, 170] width 182 height 132
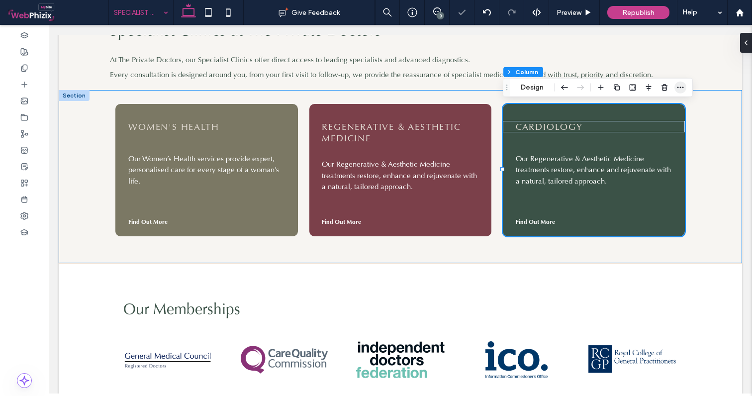
click at [677, 88] on icon "button" at bounding box center [680, 88] width 8 height 8
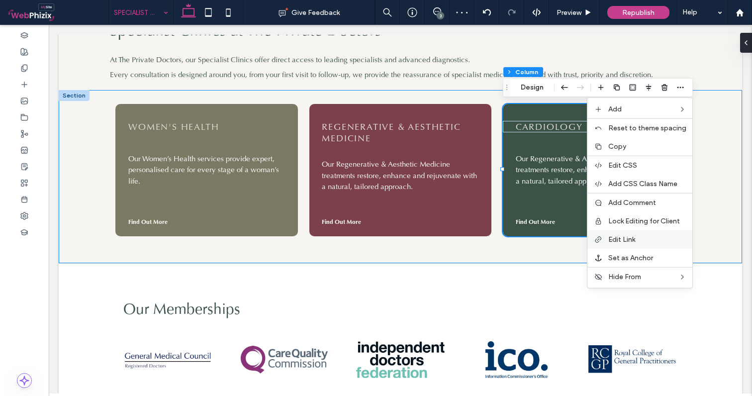
click at [635, 240] on span "Edit Link" at bounding box center [621, 239] width 27 height 8
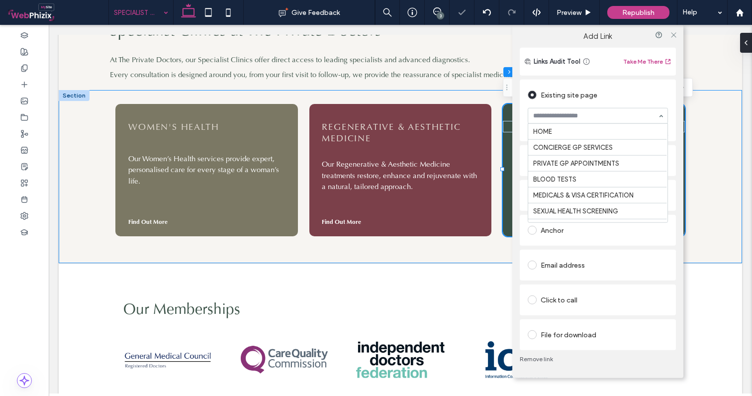
scroll to position [318, 0]
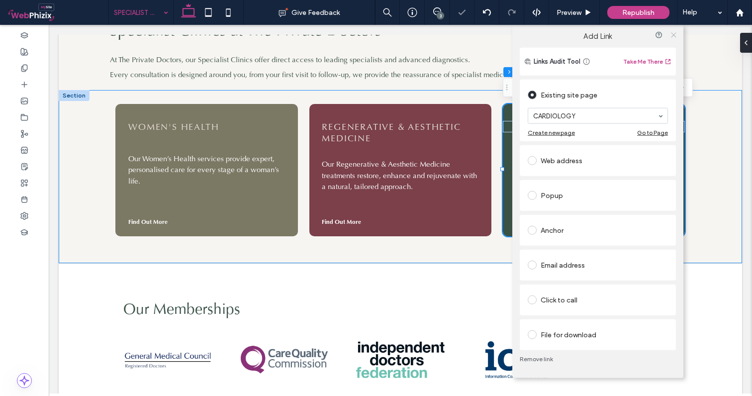
click at [674, 35] on use at bounding box center [673, 34] width 5 height 5
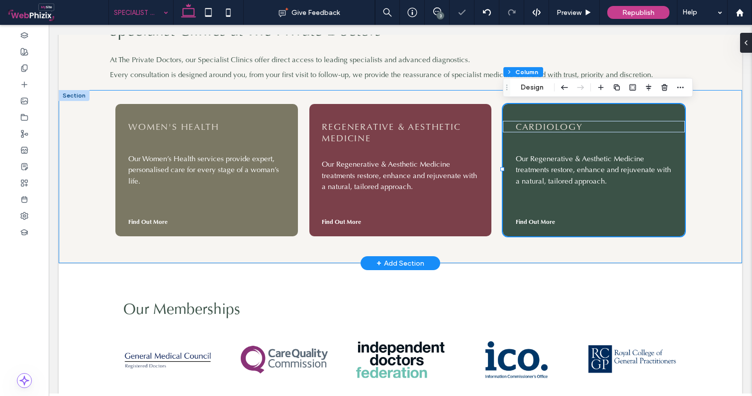
click at [726, 148] on div "WOMEN'S HEALTH Our Women’s Health services provide expert, personalised care fo…" at bounding box center [400, 176] width 683 height 173
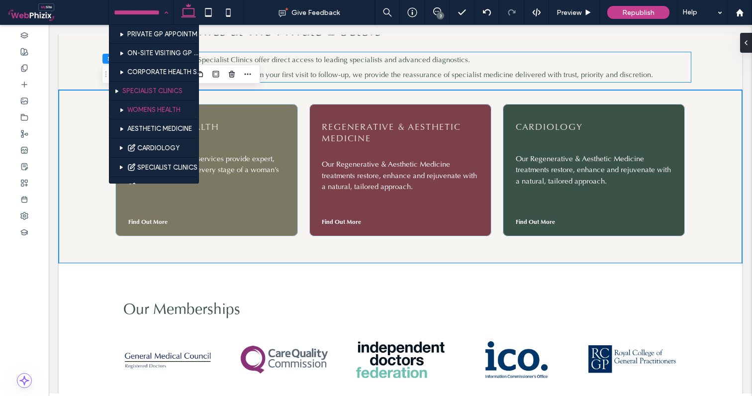
scroll to position [291, 0]
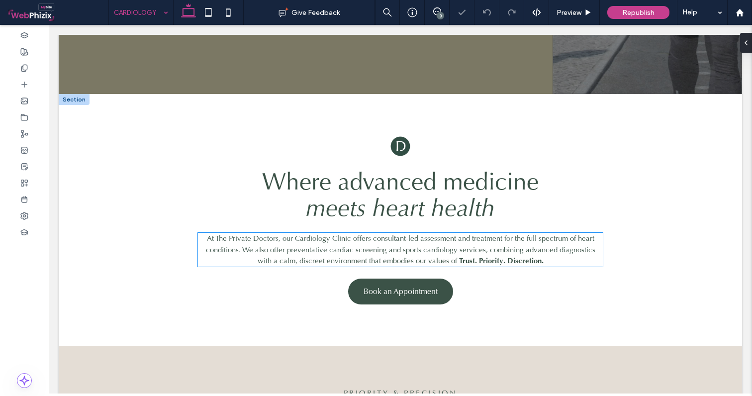
scroll to position [280, 0]
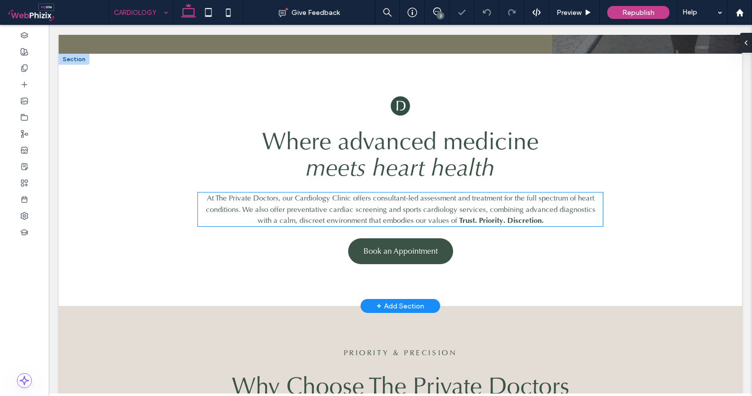
click at [365, 202] on p "At The Private Doctors, our Cardiology Clinic offers consultant-led assessment …" at bounding box center [400, 209] width 405 height 34
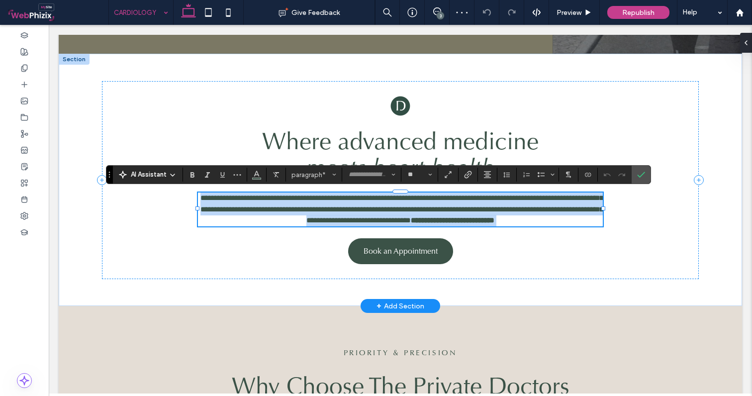
click at [348, 200] on span "**********" at bounding box center [401, 209] width 403 height 30
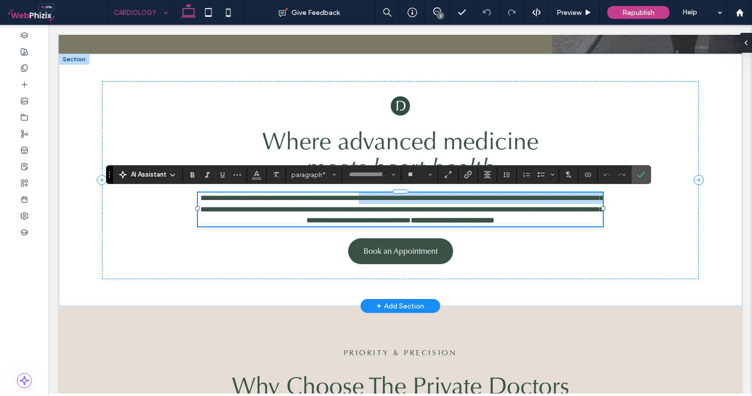
drag, startPoint x: 373, startPoint y: 196, endPoint x: 234, endPoint y: 209, distance: 139.3
click at [234, 210] on span "**********" at bounding box center [401, 209] width 403 height 30
click at [234, 209] on span "**********" at bounding box center [401, 209] width 403 height 30
drag, startPoint x: 234, startPoint y: 209, endPoint x: 196, endPoint y: 195, distance: 40.4
click at [196, 195] on div "**********" at bounding box center [400, 180] width 596 height 198
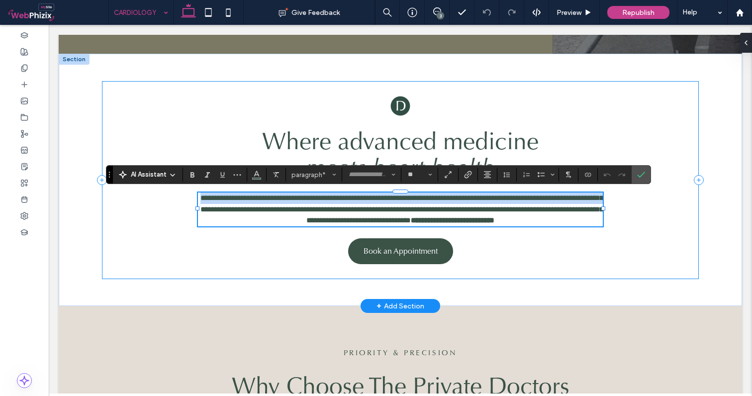
copy span "**********"
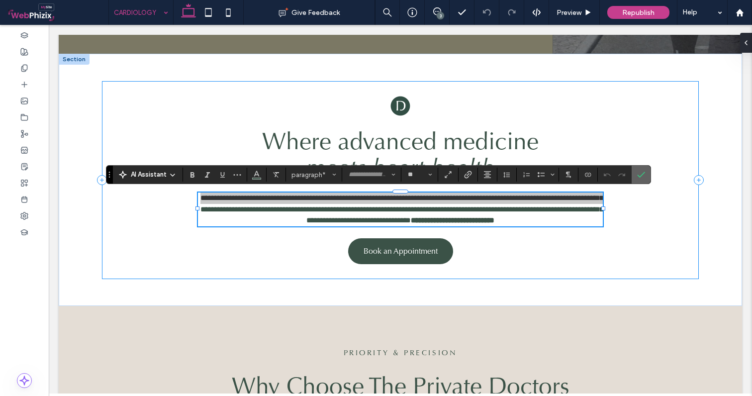
click at [638, 172] on icon "Confirm" at bounding box center [641, 174] width 8 height 8
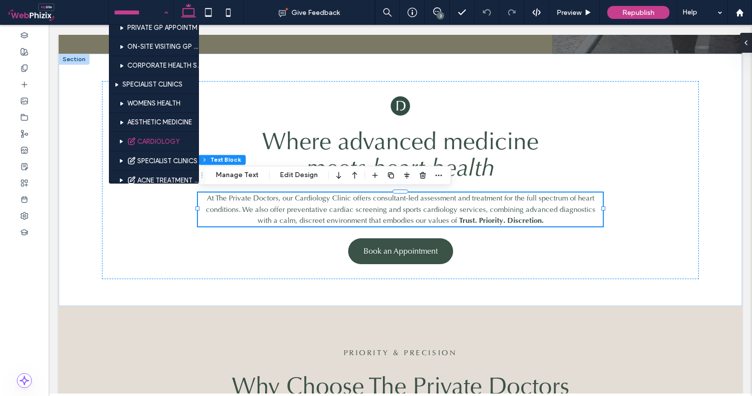
scroll to position [298, 0]
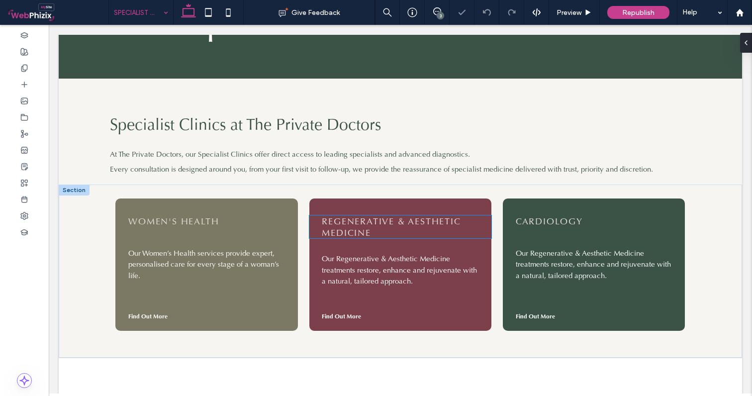
scroll to position [216, 0]
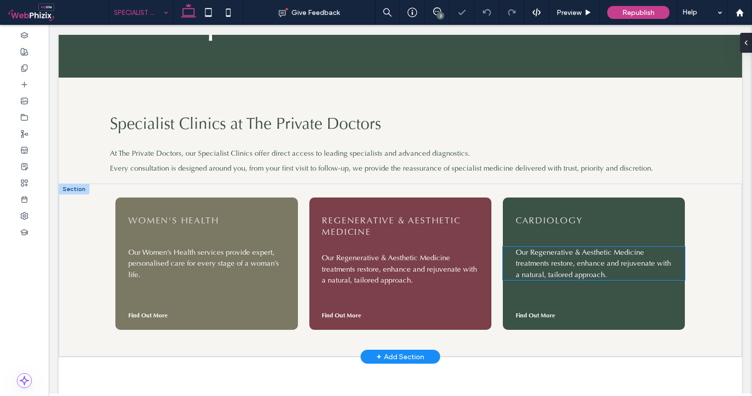
click at [553, 260] on span "Our Regenerative & Aesthetic Medicine treatments restore, enhance and rejuvenat…" at bounding box center [592, 263] width 155 height 32
click at [553, 260] on div "Our Regenerative & Aesthetic Medicine treatments restore, enhance and rejuvenat…" at bounding box center [594, 264] width 182 height 34
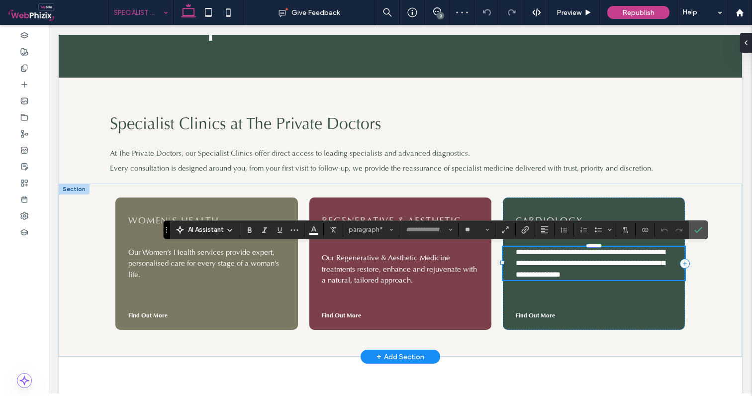
scroll to position [6, 0]
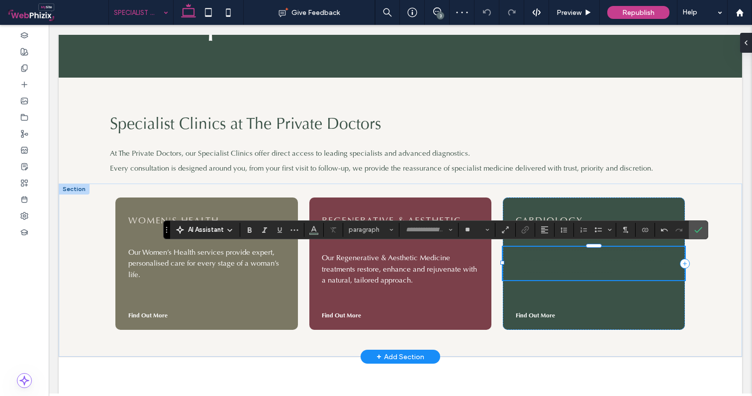
type input "**"
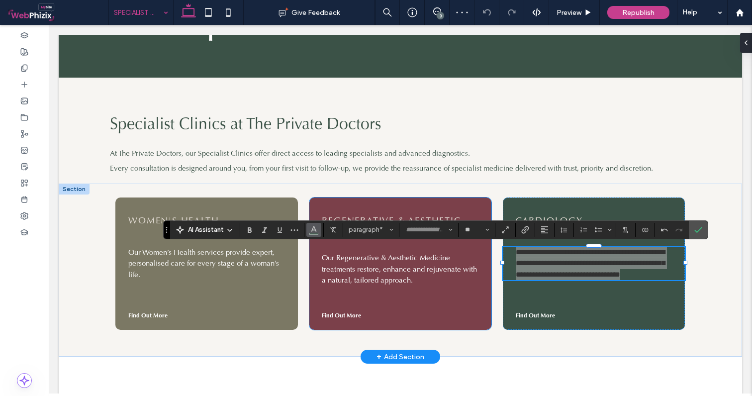
click at [310, 225] on icon "Color" at bounding box center [314, 229] width 8 height 8
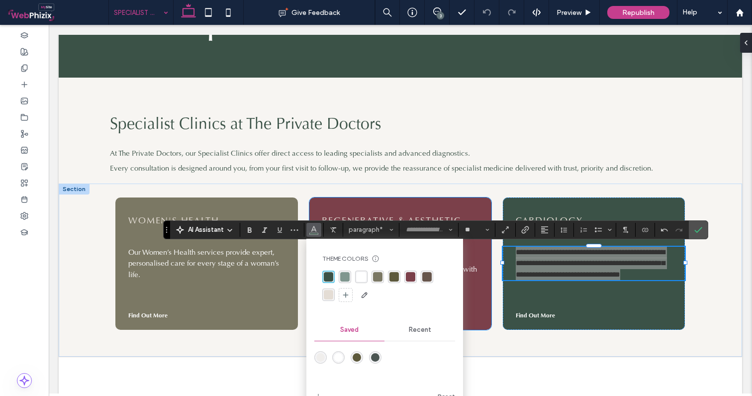
click at [354, 277] on div at bounding box center [384, 286] width 125 height 32
click at [362, 274] on div "rgba(255, 255, 255, 1)" at bounding box center [360, 276] width 9 height 9
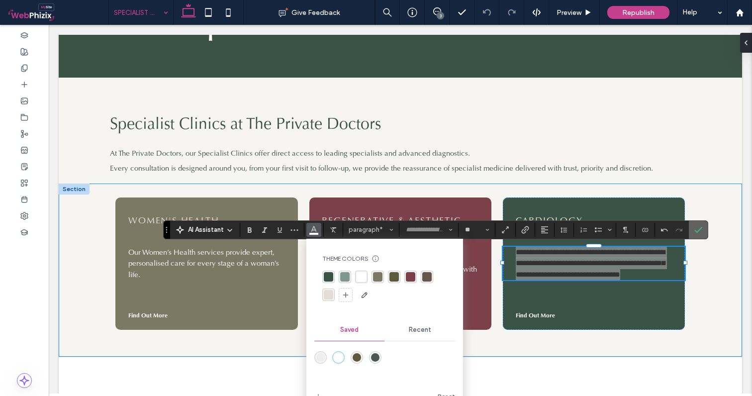
click at [702, 238] on label "Confirm" at bounding box center [697, 230] width 15 height 18
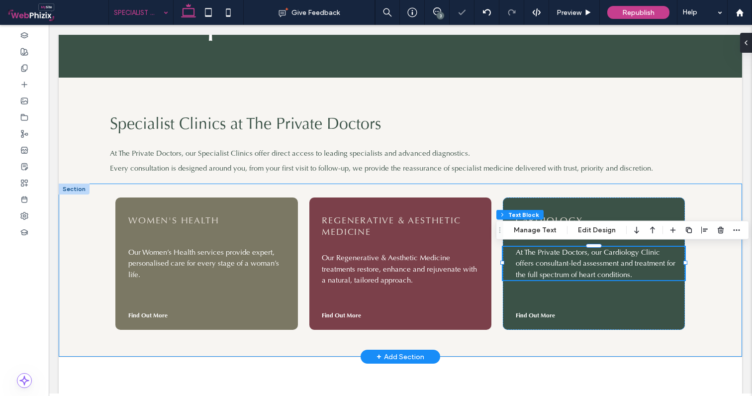
click at [707, 259] on div "WOMEN'S HEALTH Our Women’s Health services provide expert, personalised care fo…" at bounding box center [400, 269] width 683 height 173
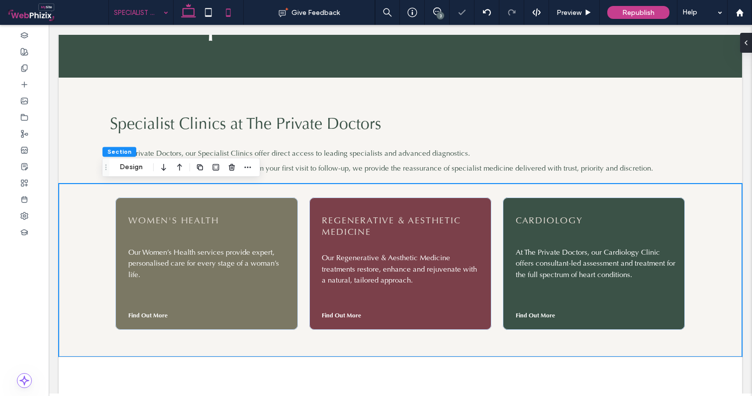
click at [229, 13] on icon at bounding box center [228, 12] width 20 height 20
type input "*"
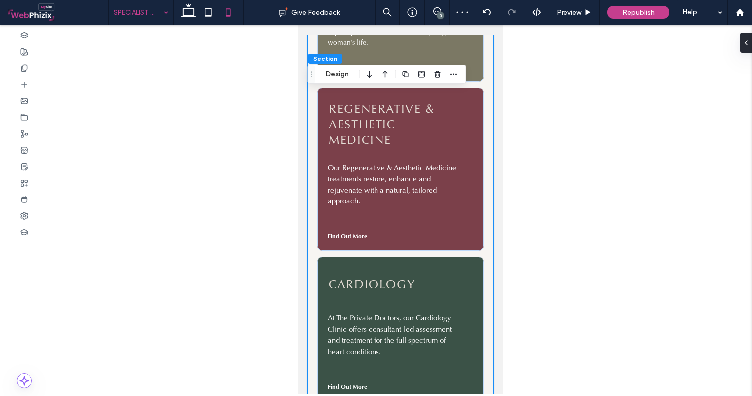
scroll to position [366, 0]
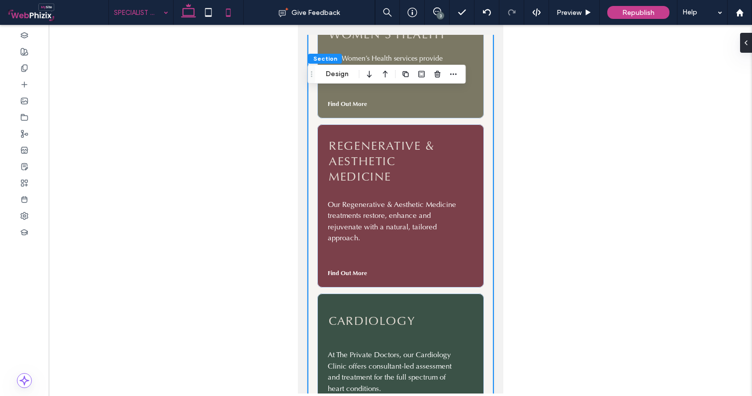
click at [187, 14] on icon at bounding box center [188, 12] width 20 height 20
type input "*"
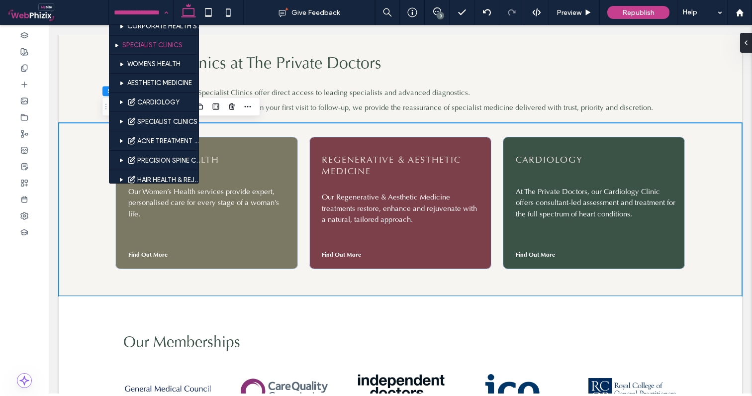
scroll to position [331, 0]
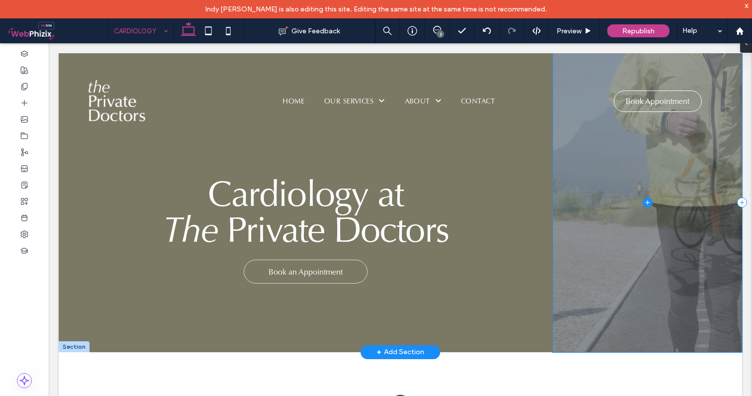
click at [605, 185] on span at bounding box center [646, 202] width 189 height 299
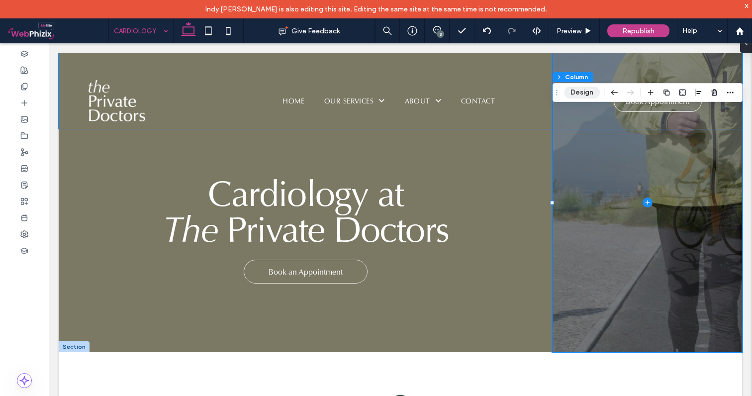
click at [584, 90] on button "Design" at bounding box center [582, 92] width 36 height 12
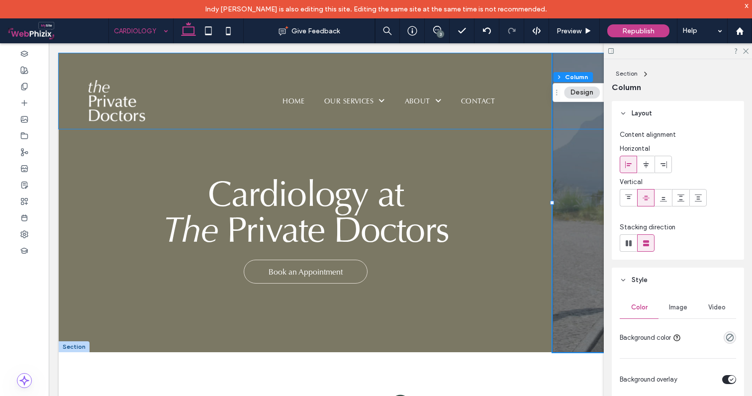
scroll to position [114, 0]
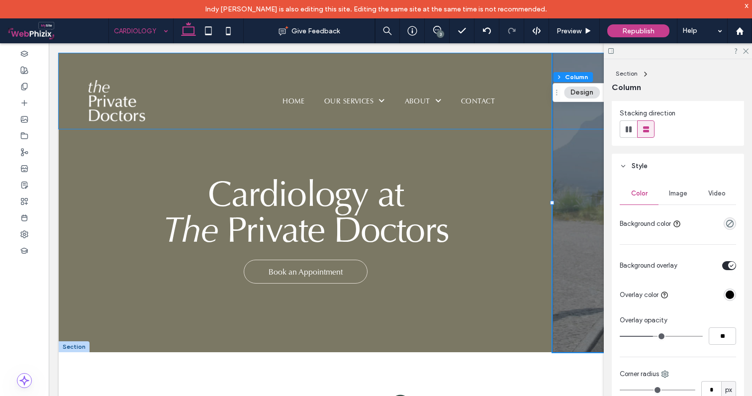
click at [717, 191] on span "Video" at bounding box center [716, 193] width 17 height 8
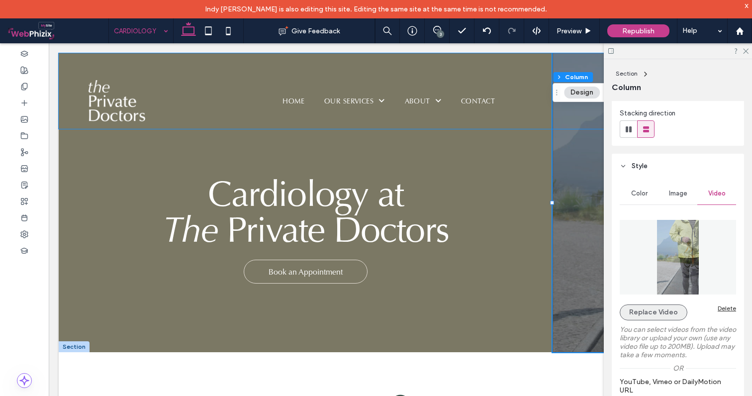
click at [656, 315] on button "Replace Video" at bounding box center [653, 312] width 68 height 16
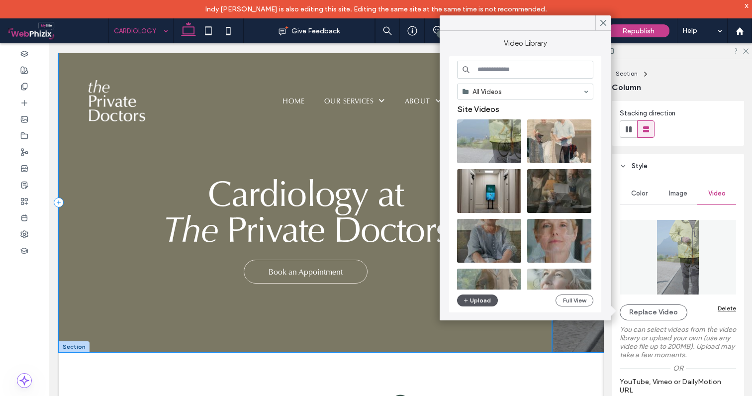
click at [470, 302] on button "Upload" at bounding box center [477, 300] width 41 height 12
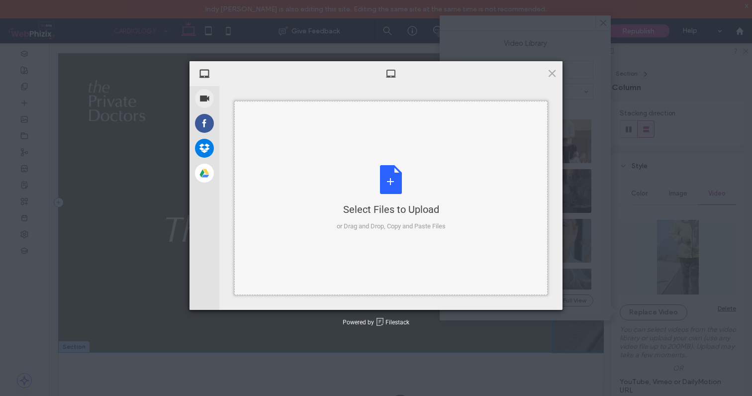
click at [356, 182] on div "Select Files to Upload or Drag and Drop, Copy and Paste Files" at bounding box center [391, 198] width 109 height 66
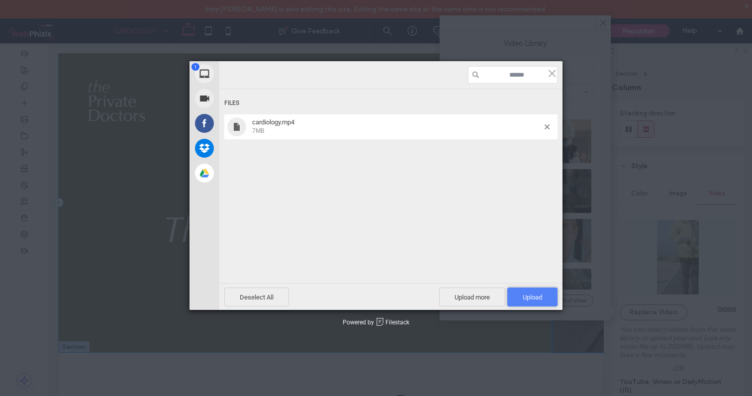
click at [540, 291] on span "Upload 1" at bounding box center [532, 296] width 50 height 19
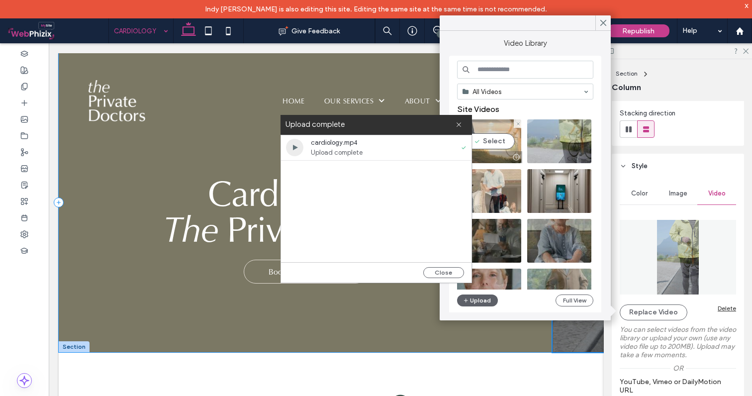
click at [495, 140] on video at bounding box center [489, 141] width 64 height 44
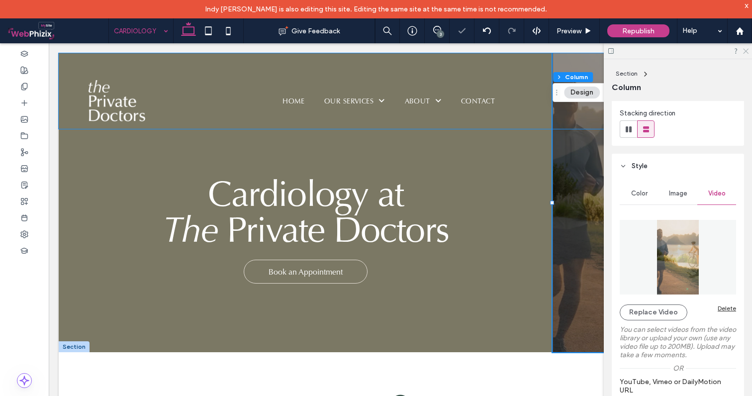
click at [745, 52] on icon at bounding box center [745, 50] width 6 height 6
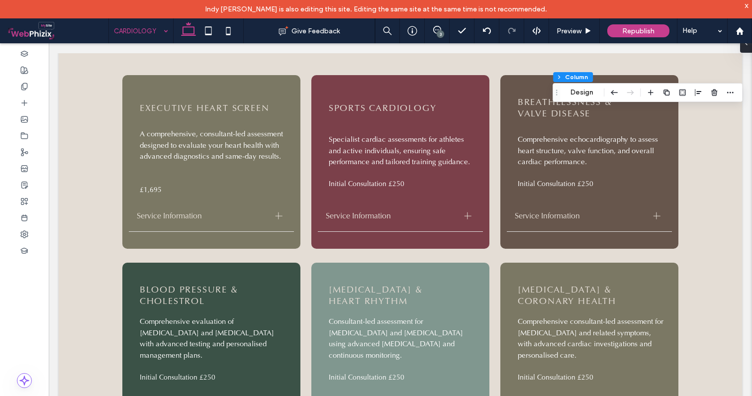
scroll to position [858, 0]
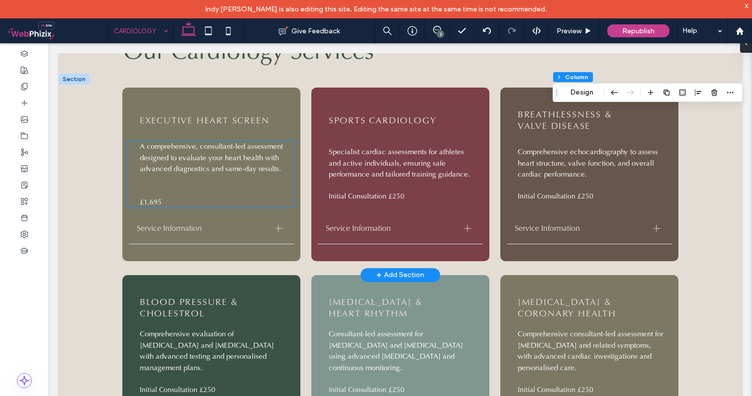
click at [253, 156] on span "A comprehensive, consultant-led assessment designed to evaluate your heart heal…" at bounding box center [211, 157] width 143 height 32
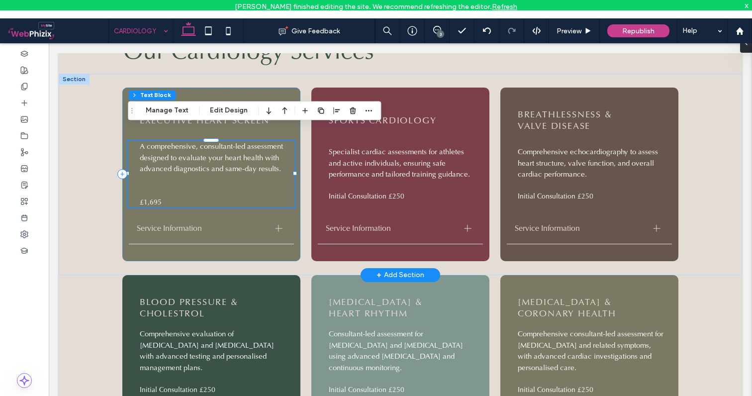
click at [253, 156] on span "A comprehensive, consultant-led assessment designed to evaluate your heart heal…" at bounding box center [211, 157] width 143 height 32
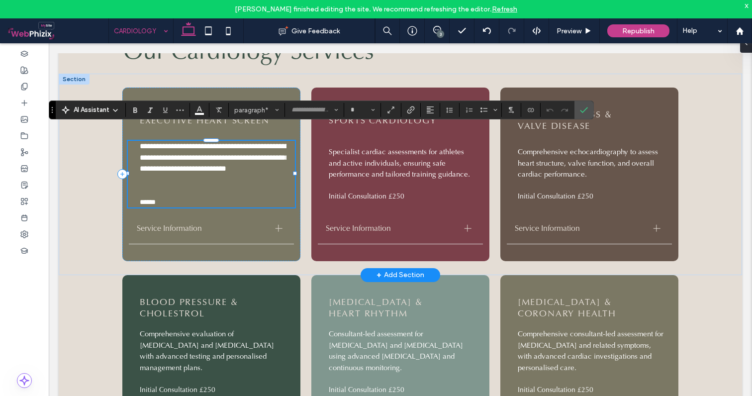
click at [283, 154] on p "**********" at bounding box center [213, 158] width 147 height 34
type input "**"
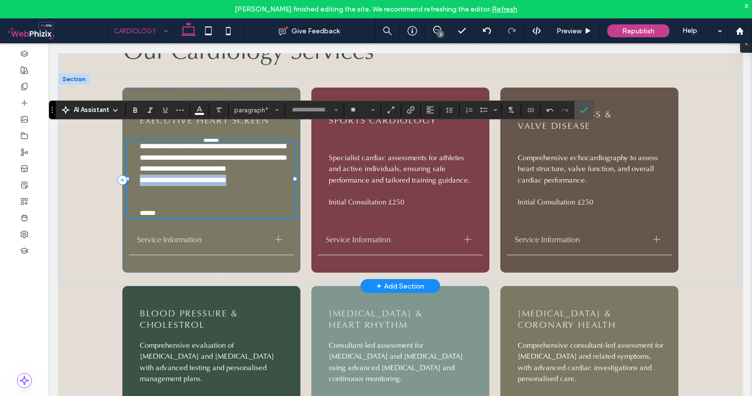
drag, startPoint x: 263, startPoint y: 169, endPoint x: 139, endPoint y: 163, distance: 123.9
click at [140, 174] on p "**********" at bounding box center [213, 179] width 147 height 11
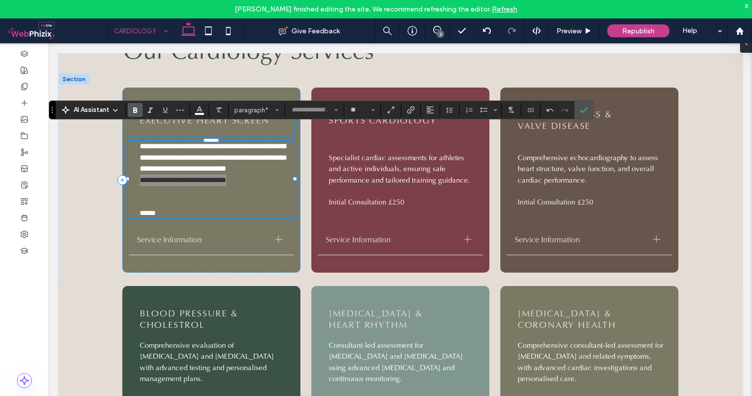
click at [133, 112] on icon "Bold" at bounding box center [135, 110] width 8 height 8
click at [258, 174] on p "**********" at bounding box center [213, 179] width 147 height 11
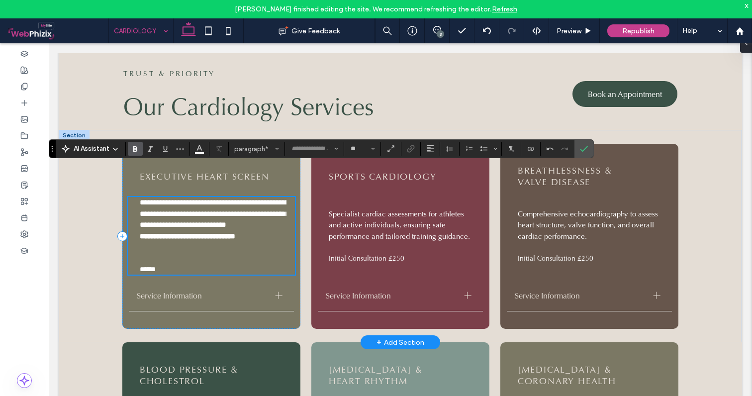
scroll to position [790, 0]
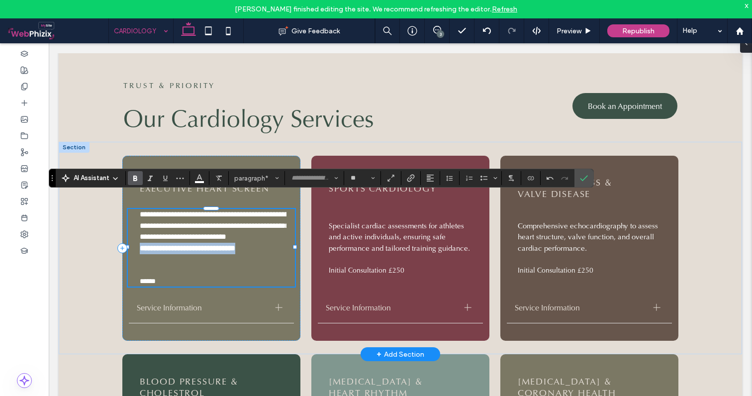
drag, startPoint x: 266, startPoint y: 235, endPoint x: 133, endPoint y: 232, distance: 133.2
click at [133, 232] on div "**********" at bounding box center [211, 248] width 167 height 78
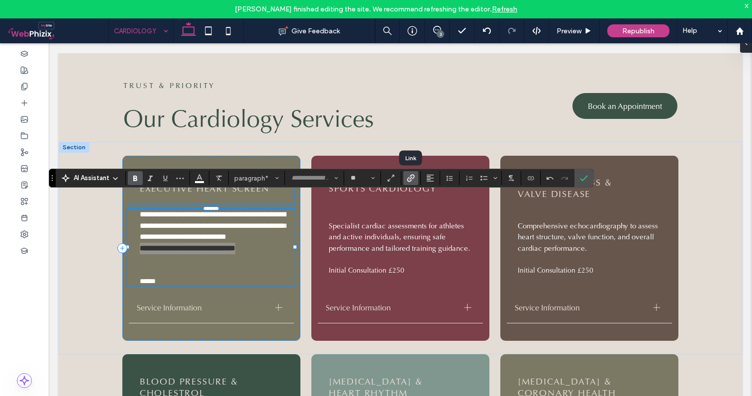
click at [417, 173] on label "Link" at bounding box center [410, 178] width 15 height 14
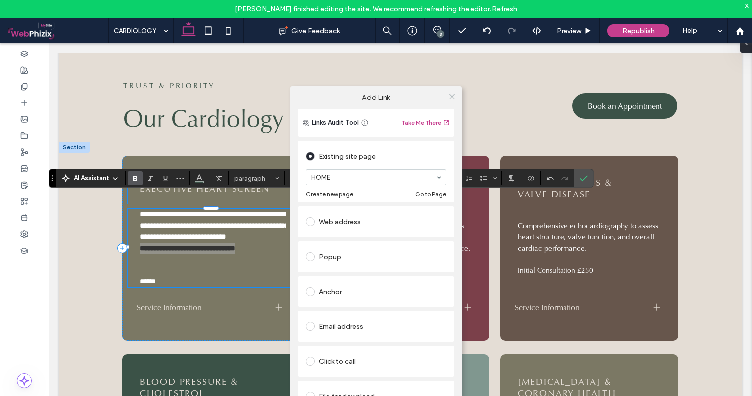
click at [347, 392] on div "File for download" at bounding box center [376, 396] width 140 height 16
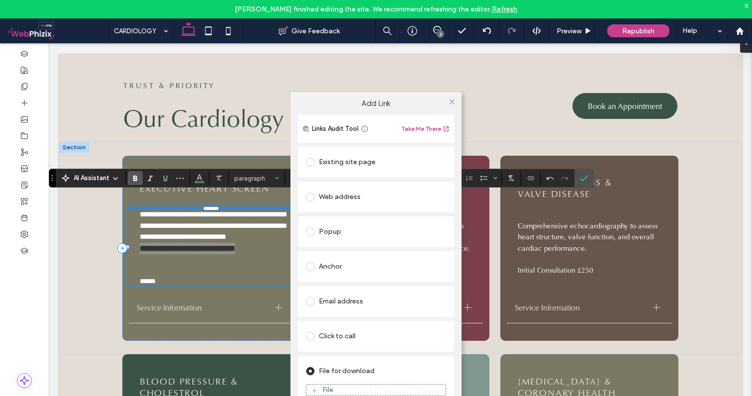
click at [350, 382] on div "File" at bounding box center [376, 390] width 140 height 22
click at [347, 388] on div "File" at bounding box center [375, 389] width 139 height 9
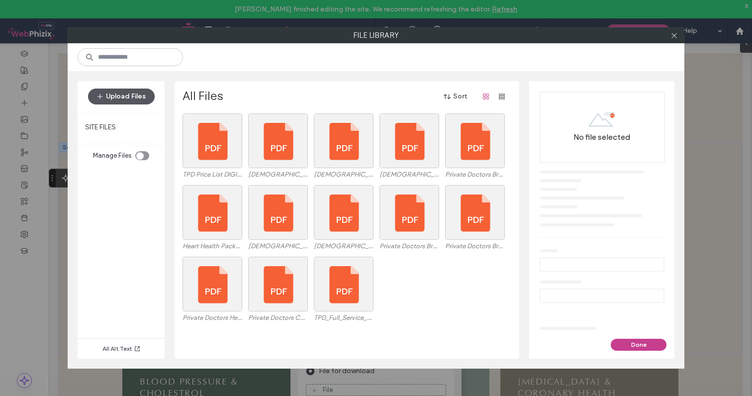
click at [125, 90] on button "Upload Files" at bounding box center [121, 96] width 67 height 16
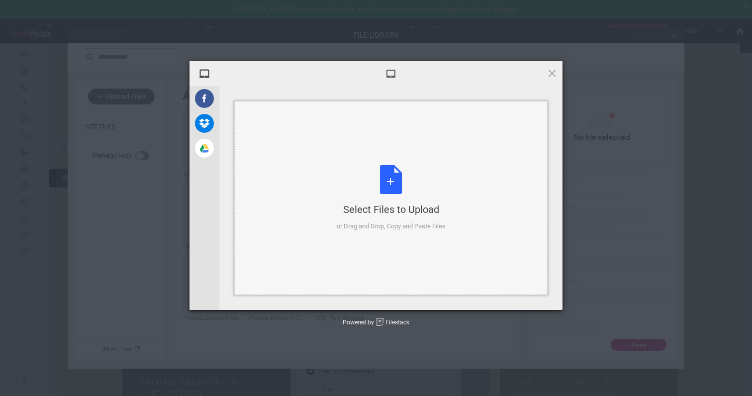
click at [384, 182] on div "Select Files to Upload or Drag and Drop, Copy and Paste Files" at bounding box center [391, 198] width 109 height 66
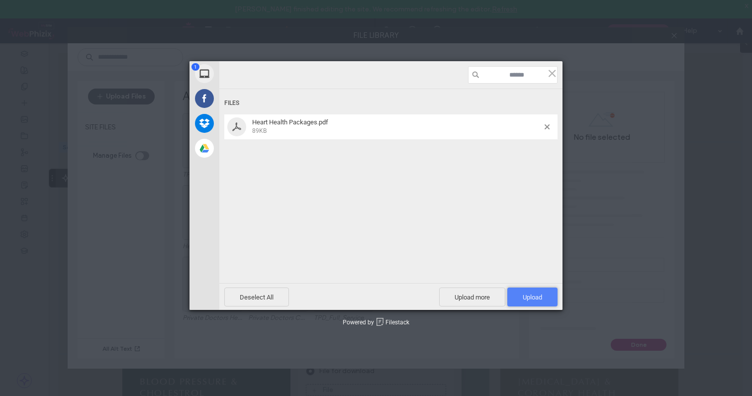
click at [537, 292] on span "Upload 1" at bounding box center [532, 296] width 50 height 19
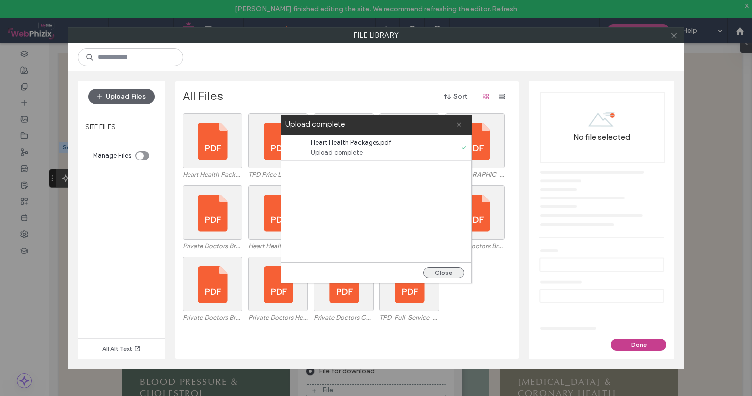
click at [446, 272] on button "Close" at bounding box center [443, 272] width 41 height 11
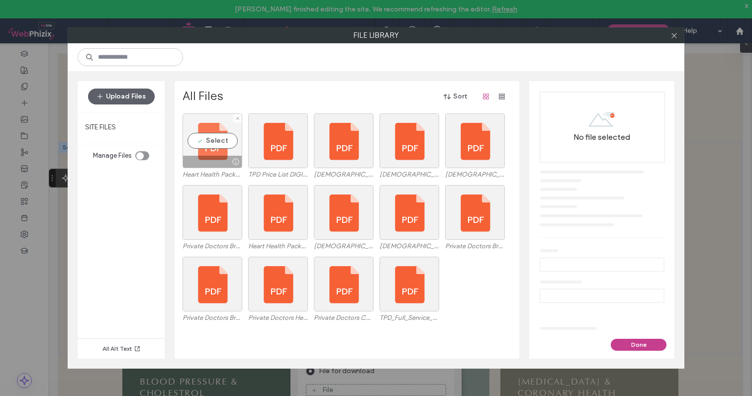
click at [217, 144] on div "Select" at bounding box center [212, 140] width 60 height 55
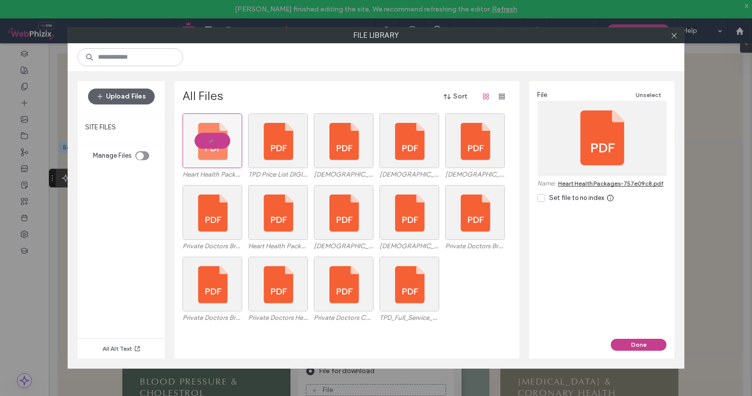
click at [635, 181] on link "Heart Health Packages-757e09c8.pdf" at bounding box center [610, 182] width 105 height 7
click at [636, 343] on button "Done" at bounding box center [638, 345] width 56 height 12
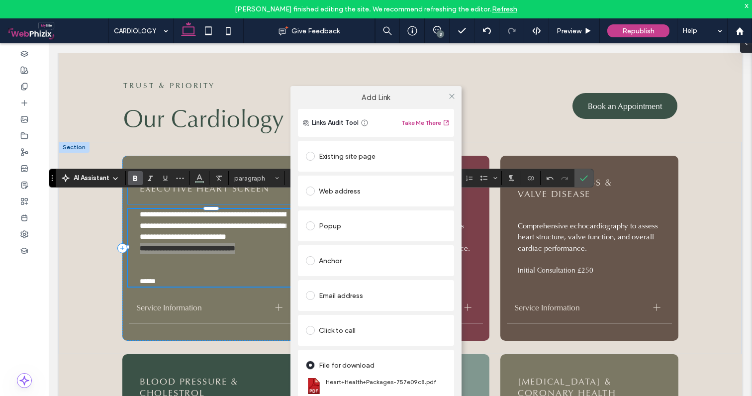
click at [580, 180] on div "Add Link Links Audit Tool Take Me There Existing site page HOME Create new page…" at bounding box center [376, 263] width 752 height 396
click at [453, 98] on use at bounding box center [451, 95] width 5 height 5
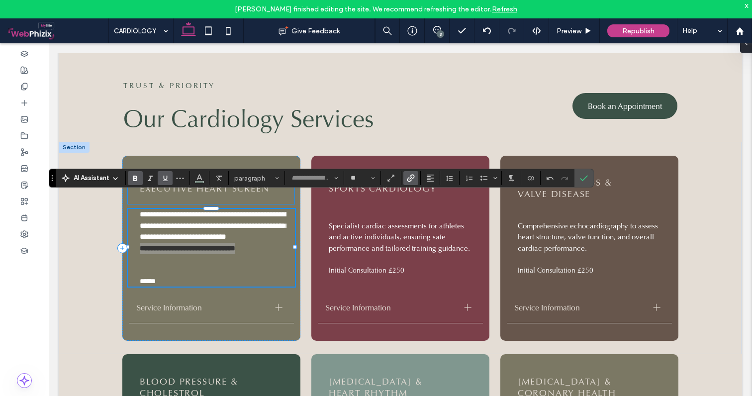
click at [165, 178] on icon "Underline" at bounding box center [165, 178] width 8 height 8
click at [199, 179] on icon "Color" at bounding box center [199, 177] width 8 height 8
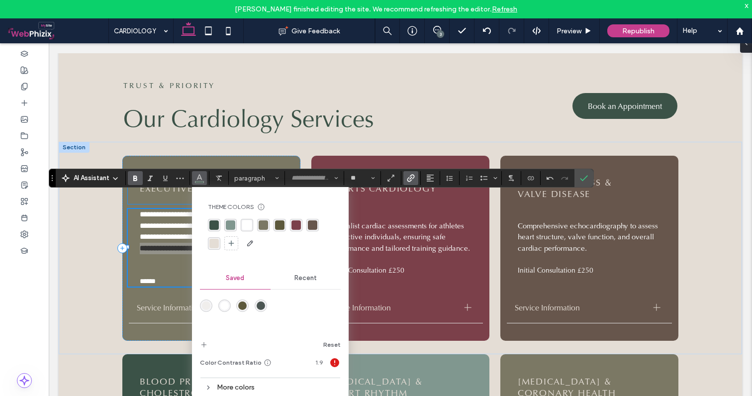
click at [245, 224] on div "rgba(255, 255, 255, 1)" at bounding box center [246, 224] width 9 height 9
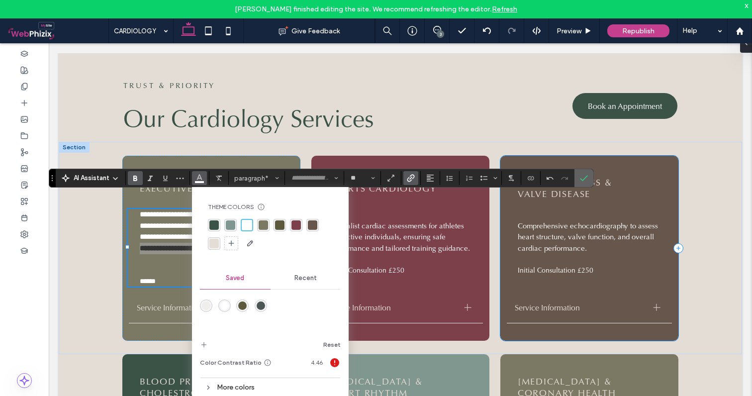
click at [586, 178] on icon "Confirm" at bounding box center [584, 178] width 8 height 8
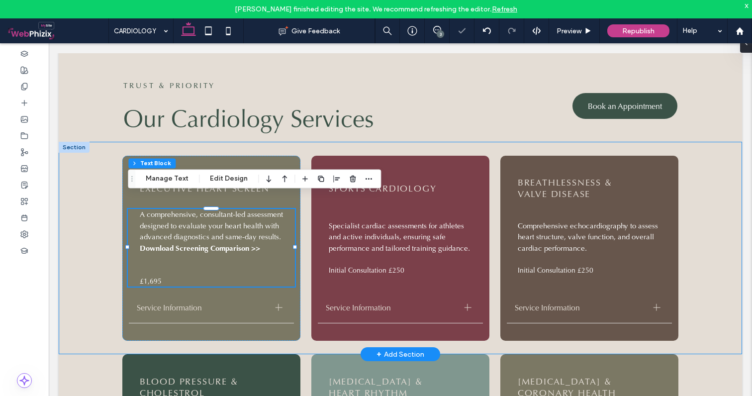
click at [728, 197] on div "EXECUTIVE HEART SCREEN A comprehensive, consultant-led assessment designed to e…" at bounding box center [400, 248] width 683 height 212
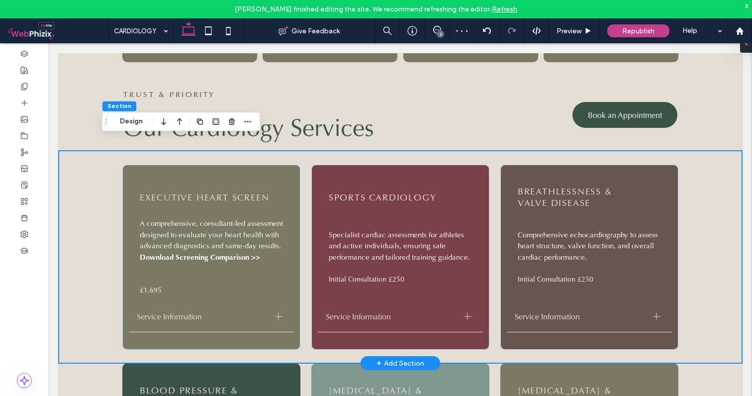
scroll to position [780, 0]
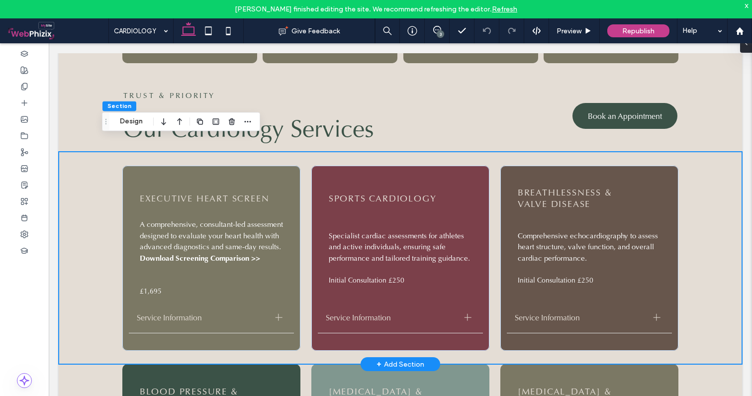
click at [88, 234] on div "EXECUTIVE HEART SCREEN A comprehensive, consultant-led assessment designed to e…" at bounding box center [400, 258] width 683 height 212
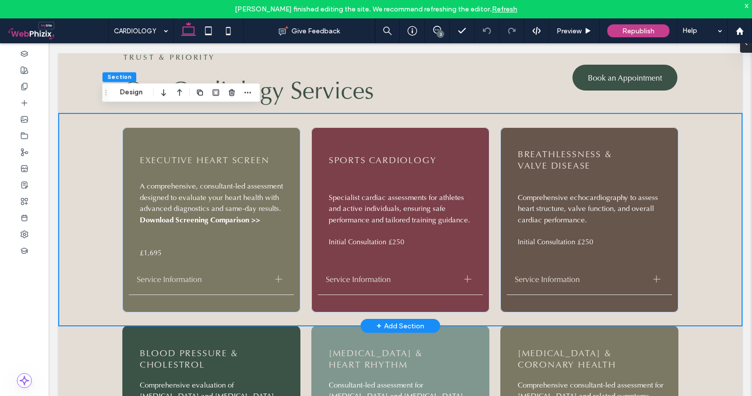
scroll to position [819, 0]
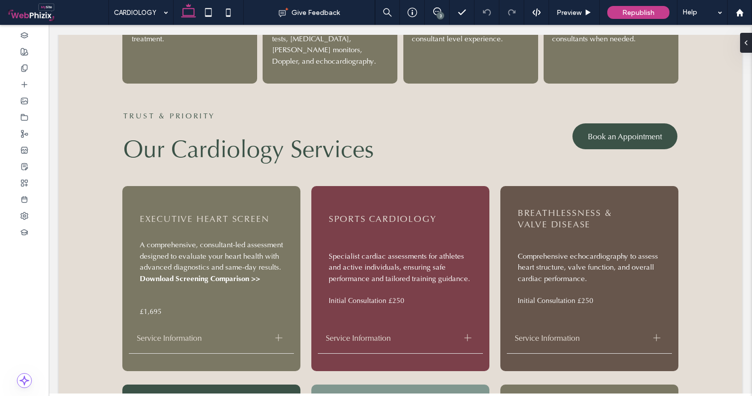
scroll to position [743, 0]
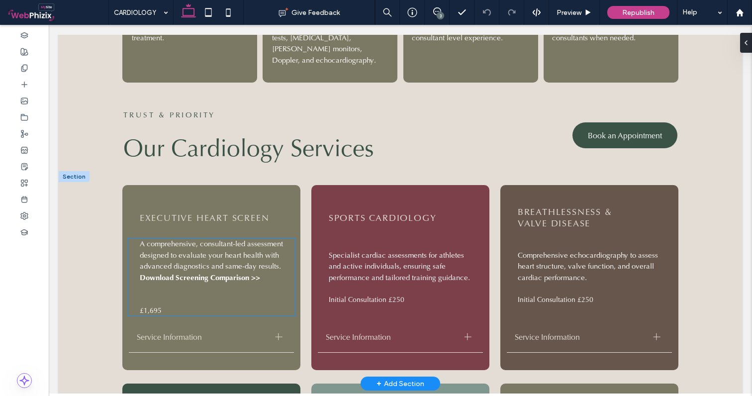
click at [156, 306] on span "£1,695" at bounding box center [151, 310] width 22 height 9
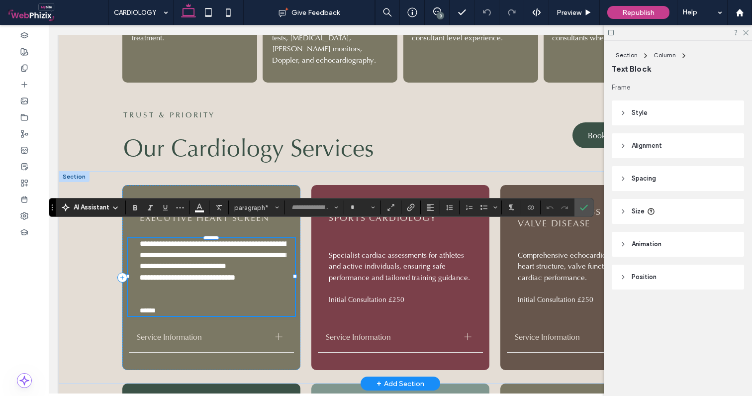
click at [178, 305] on p "******" at bounding box center [213, 310] width 147 height 10
type input "**"
drag, startPoint x: 170, startPoint y: 295, endPoint x: 131, endPoint y: 294, distance: 39.8
click at [131, 294] on div "**********" at bounding box center [211, 277] width 167 height 78
click at [584, 205] on icon "Confirm" at bounding box center [584, 207] width 8 height 8
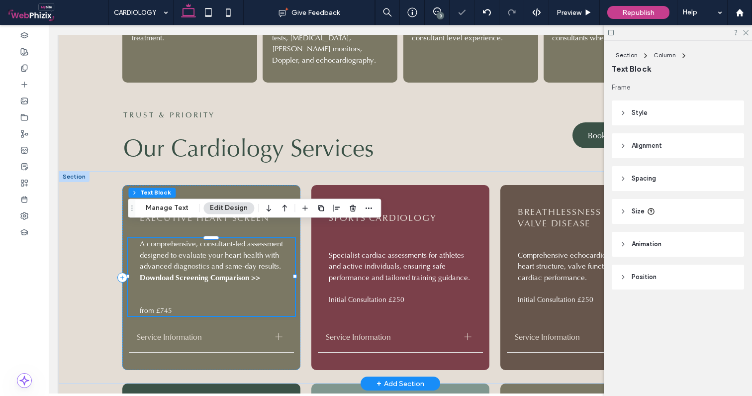
click at [261, 272] on p "Download Screening Comparison >>" at bounding box center [213, 277] width 147 height 11
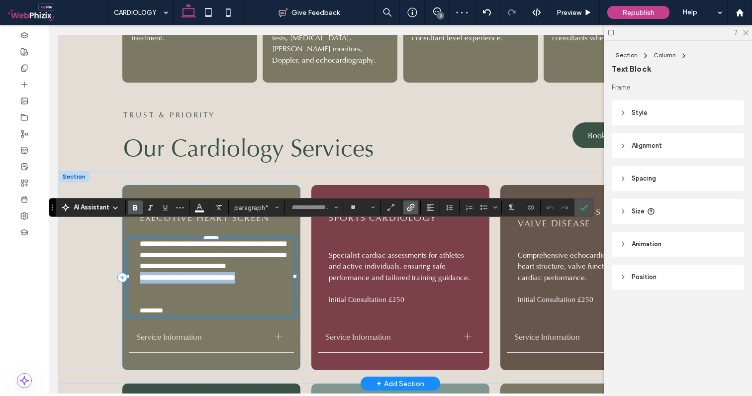
drag, startPoint x: 273, startPoint y: 264, endPoint x: 129, endPoint y: 264, distance: 143.7
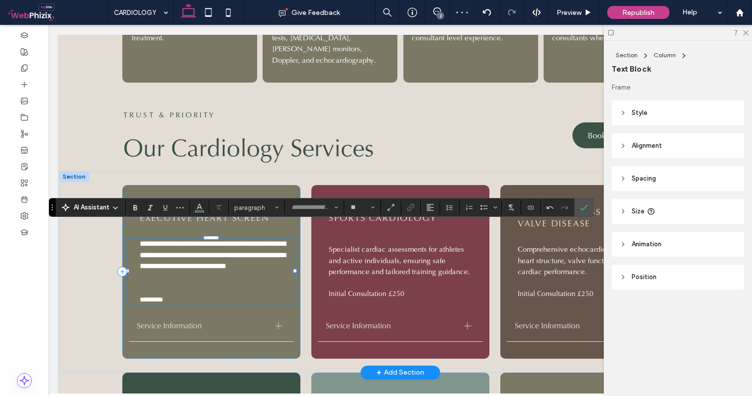
click at [177, 272] on p at bounding box center [213, 277] width 147 height 11
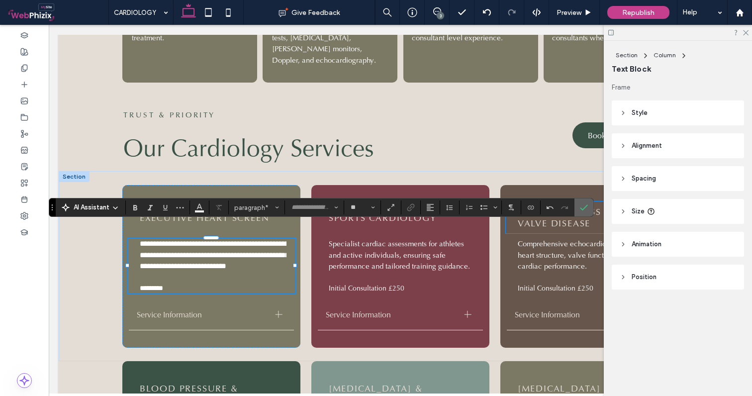
click at [582, 208] on icon "Confirm" at bounding box center [584, 207] width 8 height 8
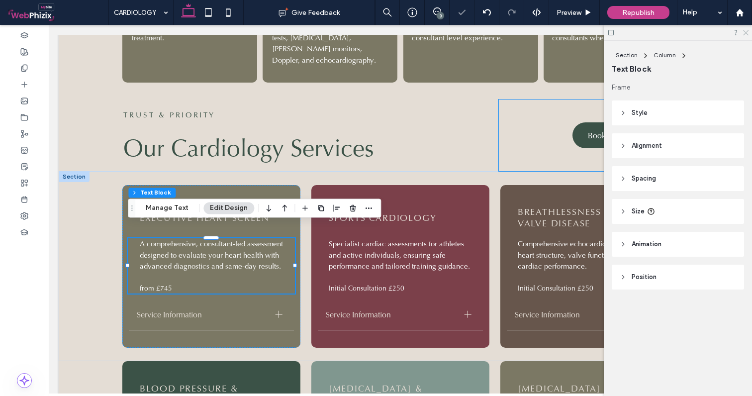
click at [744, 31] on use at bounding box center [745, 32] width 5 height 5
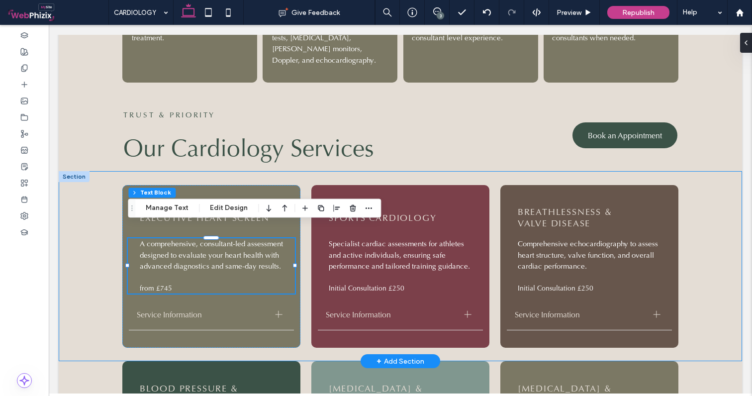
click at [70, 307] on div "EXECUTIVE HEART SCREEN A comprehensive, consultant-led assessment designed to e…" at bounding box center [400, 266] width 683 height 190
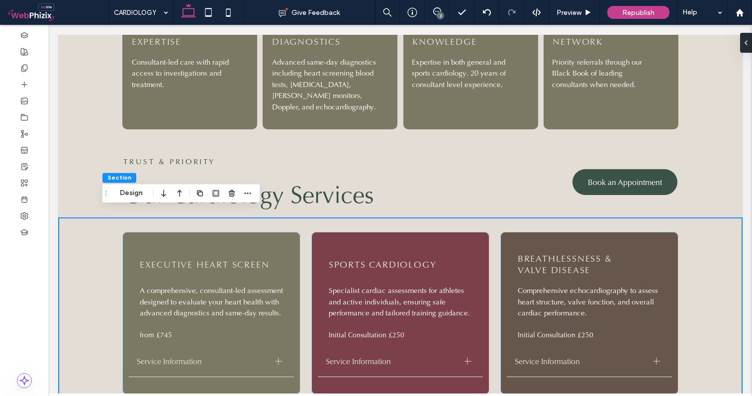
scroll to position [685, 0]
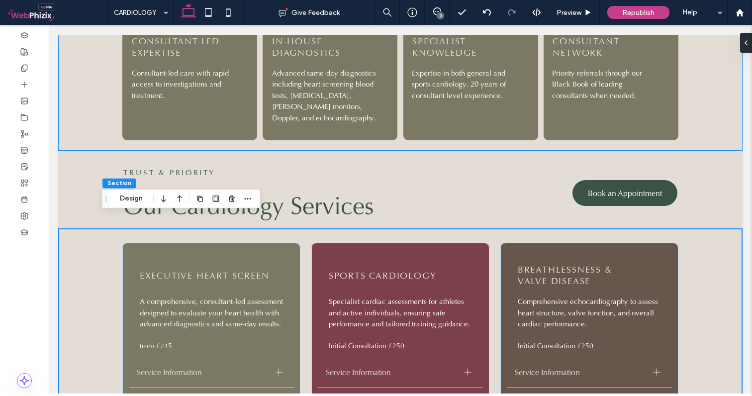
click at [92, 40] on div "CONSULTANT-LED EXPERTISE Consultant-led care with rapid access to investigation…" at bounding box center [400, 78] width 683 height 143
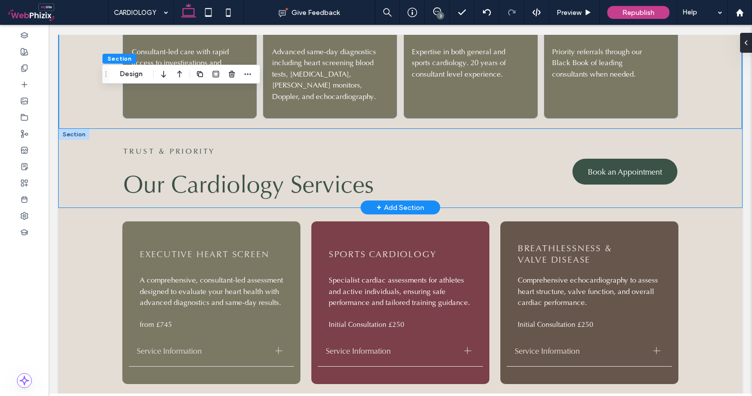
scroll to position [727, 0]
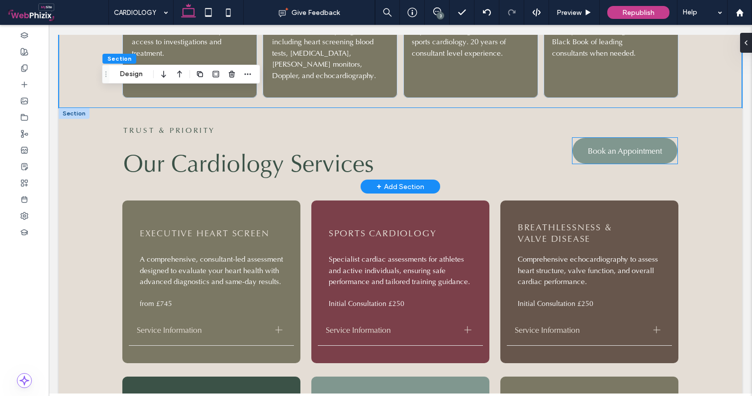
click at [594, 146] on span "Book an Appointment" at bounding box center [625, 151] width 74 height 10
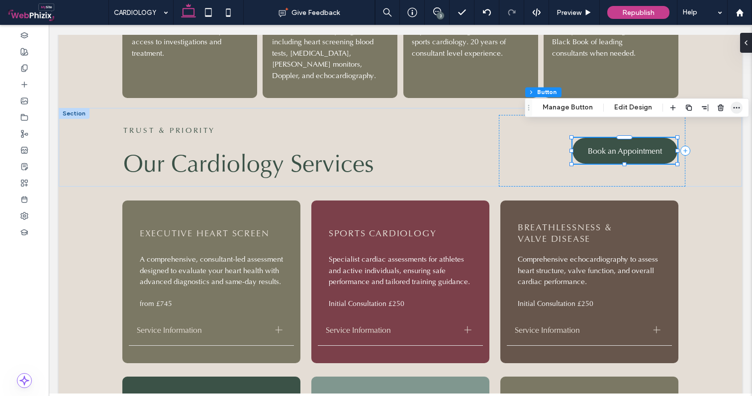
click at [734, 110] on icon "button" at bounding box center [736, 107] width 8 height 8
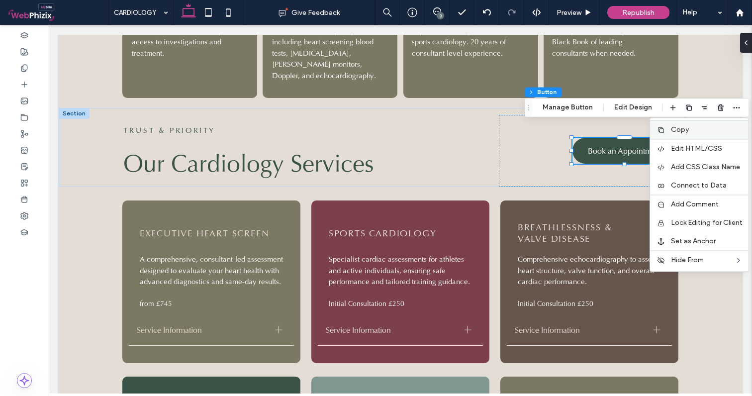
click at [677, 128] on span "Copy" at bounding box center [680, 129] width 18 height 8
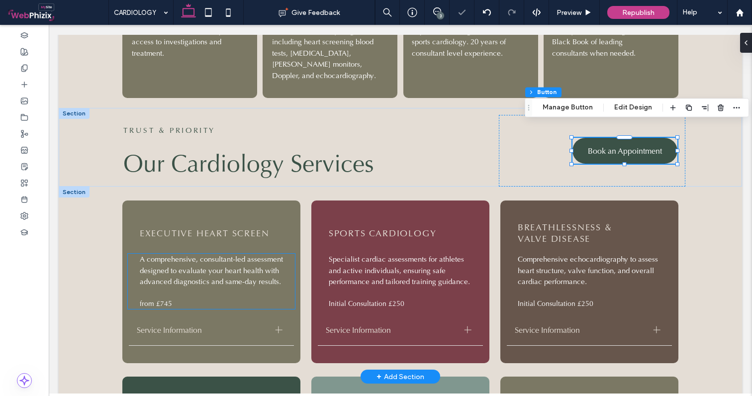
click at [215, 256] on span "A comprehensive, consultant-led assessment designed to evaluate your heart heal…" at bounding box center [211, 270] width 143 height 32
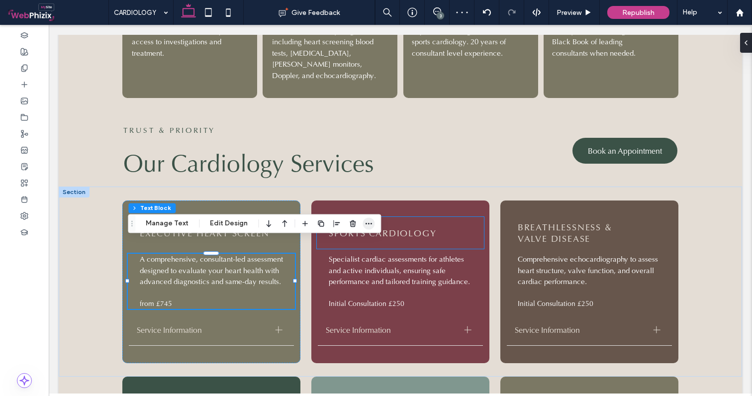
click at [371, 226] on icon "button" at bounding box center [368, 223] width 8 height 8
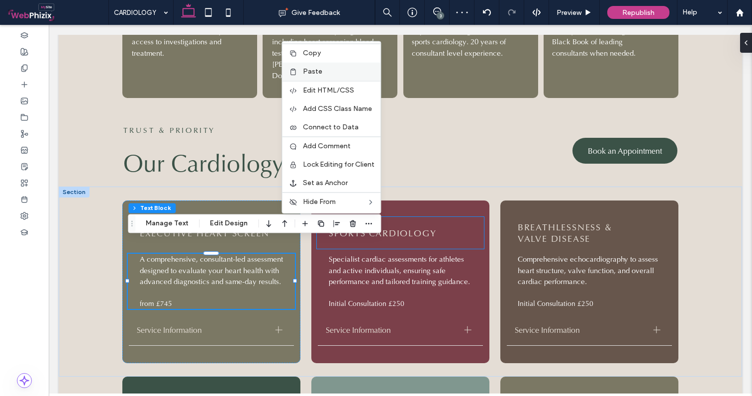
click at [313, 70] on span "Paste" at bounding box center [312, 71] width 19 height 8
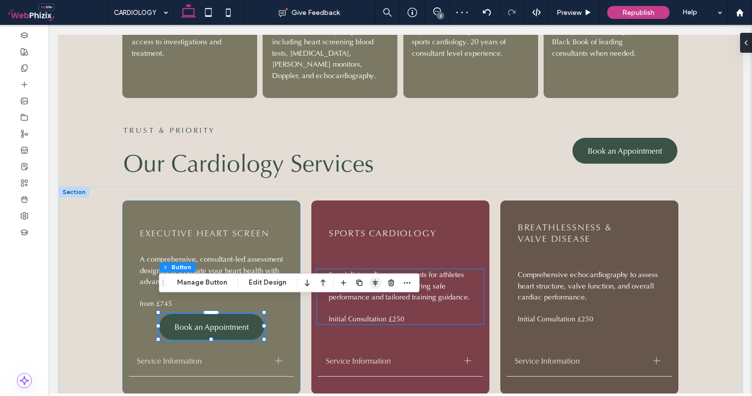
click at [378, 282] on span "button" at bounding box center [375, 282] width 12 height 12
click at [345, 301] on use "flex-start" at bounding box center [348, 301] width 6 height 7
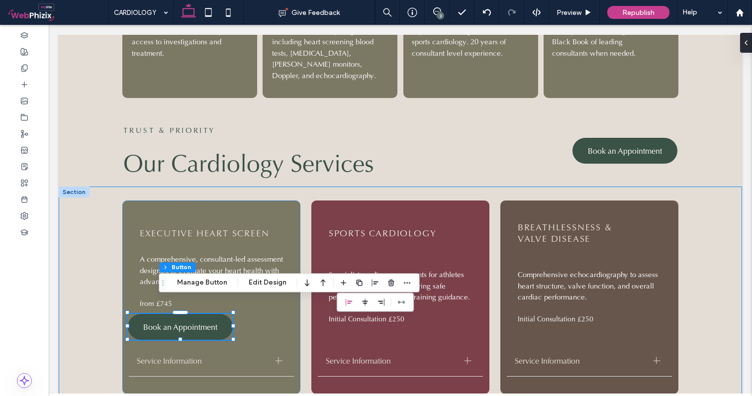
click at [82, 317] on div "EXECUTIVE HEART SCREEN A comprehensive, consultant-led assessment designed to e…" at bounding box center [400, 296] width 683 height 221
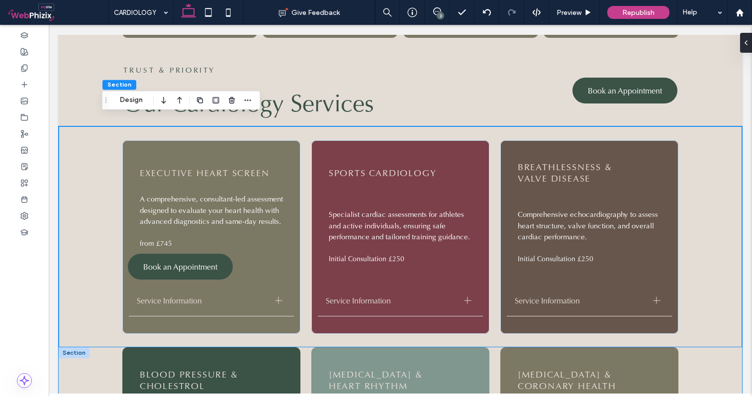
scroll to position [783, 0]
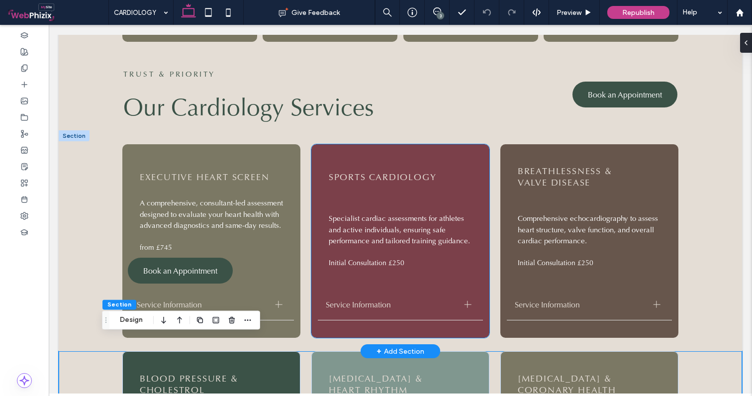
click at [378, 144] on div "SPORTS CARDIOLOGY Specialist cardiac assessments for athletes and active indivi…" at bounding box center [400, 240] width 178 height 193
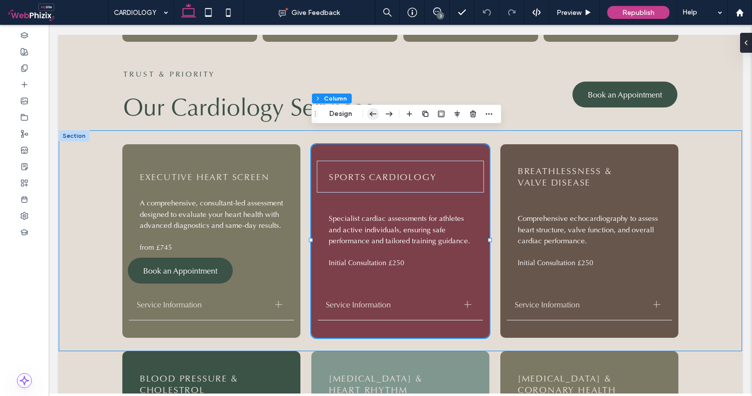
click at [374, 115] on icon "button" at bounding box center [373, 114] width 12 height 18
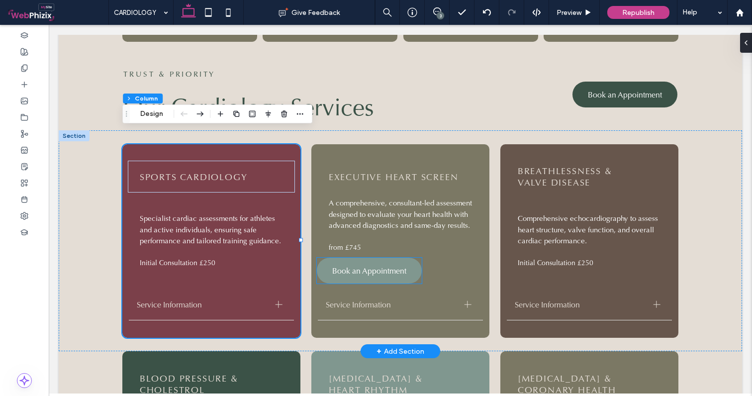
click at [389, 265] on span "Book an Appointment" at bounding box center [369, 270] width 74 height 10
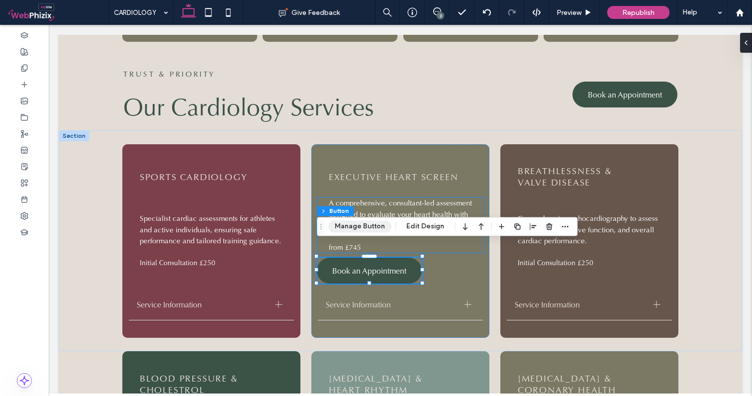
click at [371, 226] on button "Manage Button" at bounding box center [359, 226] width 63 height 12
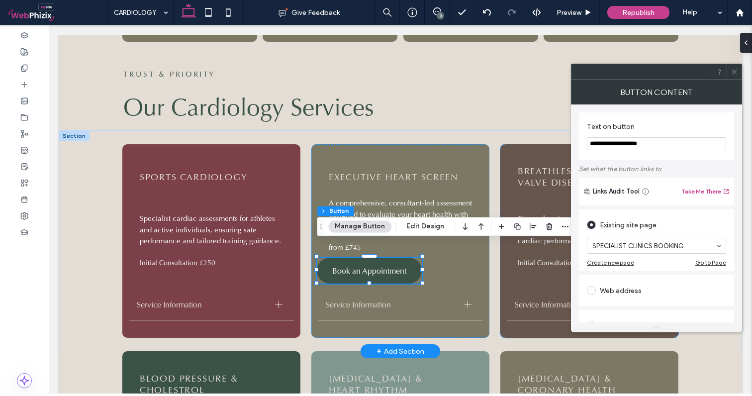
drag, startPoint x: 714, startPoint y: 172, endPoint x: 524, endPoint y: 132, distance: 193.5
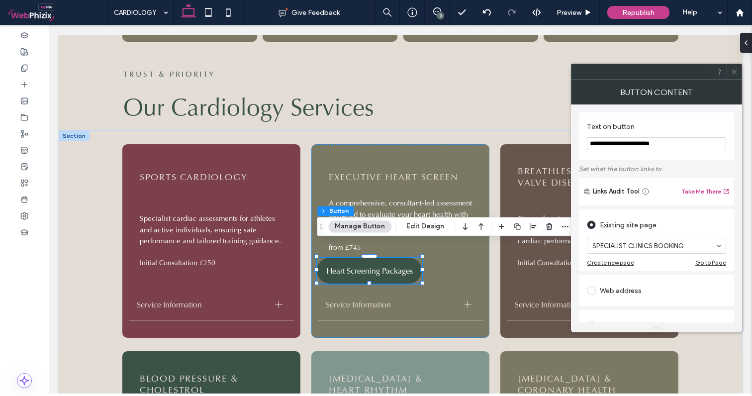
drag, startPoint x: 677, startPoint y: 144, endPoint x: 644, endPoint y: 142, distance: 33.9
click at [644, 142] on input "**********" at bounding box center [656, 143] width 139 height 13
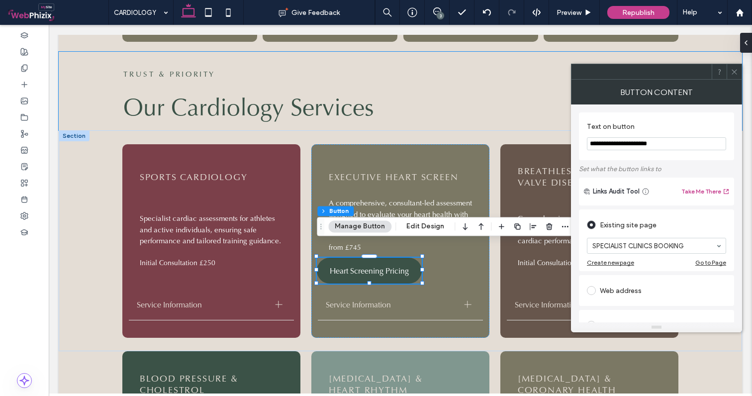
type input "**********"
click at [735, 71] on use at bounding box center [733, 71] width 5 height 5
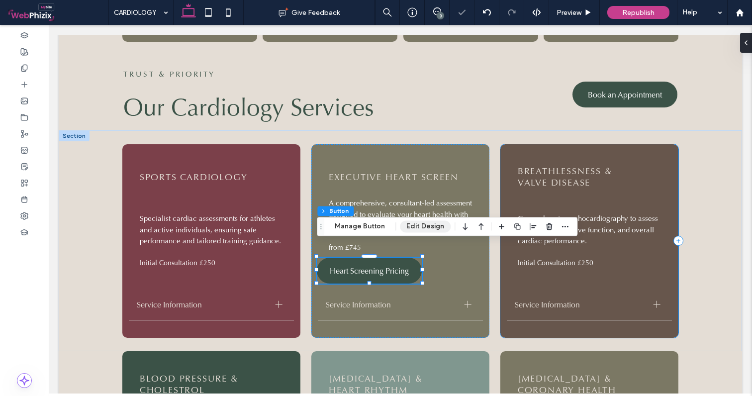
click at [420, 226] on button "Edit Design" at bounding box center [425, 226] width 51 height 12
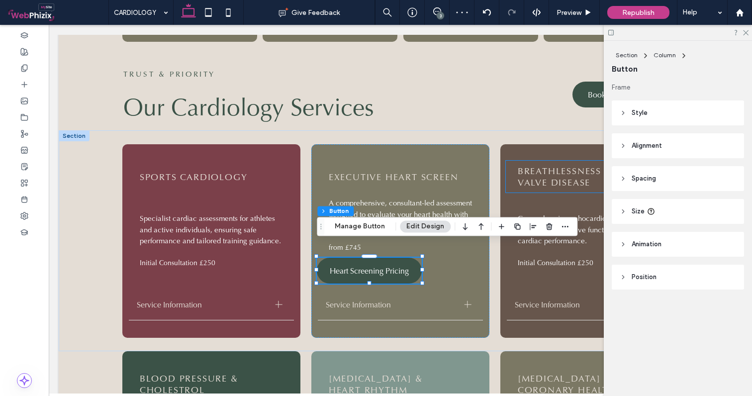
click at [649, 176] on span "Spacing" at bounding box center [643, 178] width 24 height 10
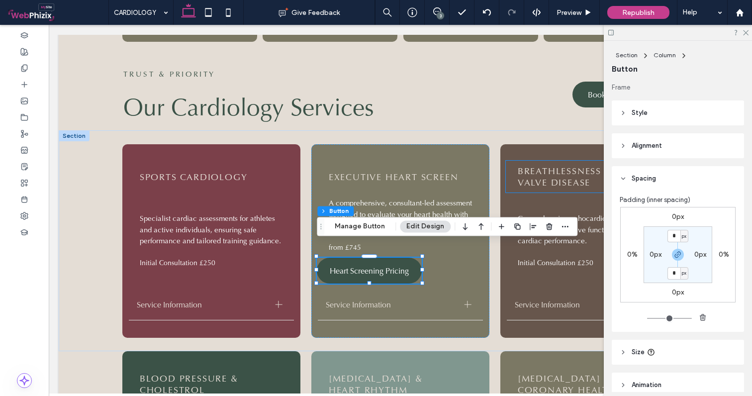
click at [630, 254] on label "0%" at bounding box center [632, 254] width 10 height 8
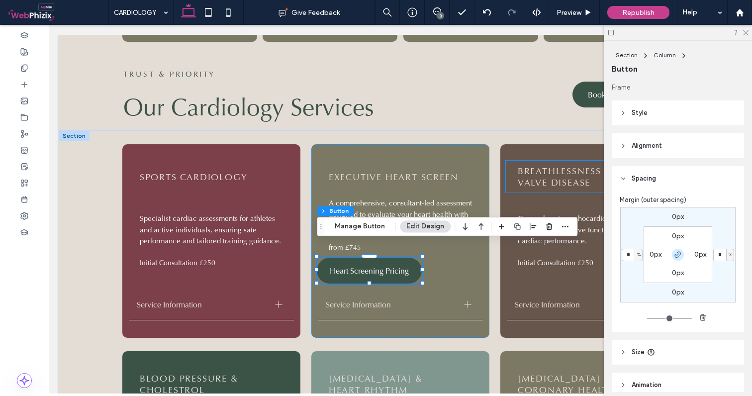
click at [674, 254] on icon "button" at bounding box center [678, 255] width 8 height 8
click at [626, 255] on input "*" at bounding box center [627, 255] width 13 height 12
type input "*"
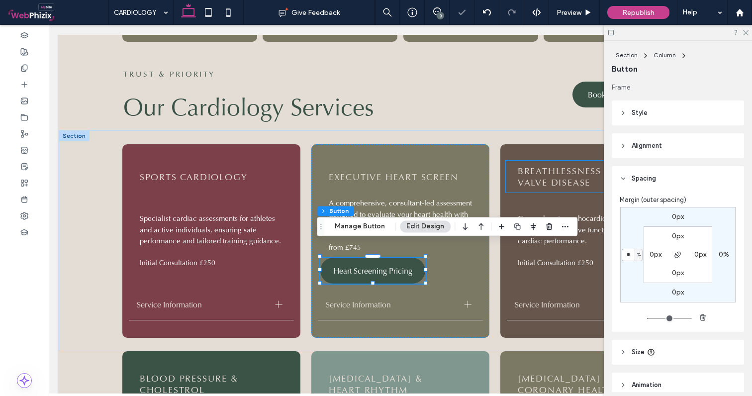
type input "*"
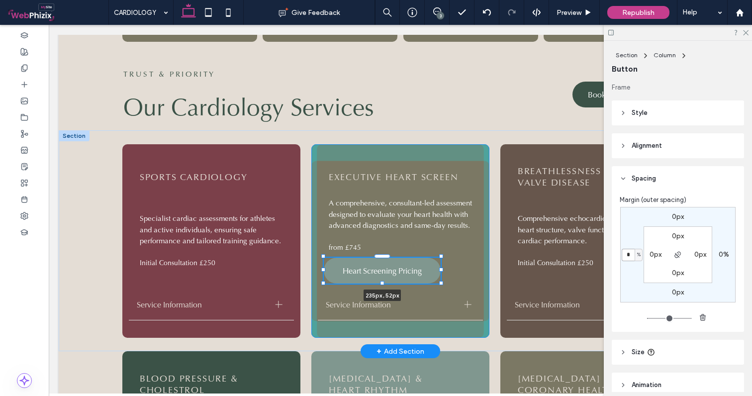
drag, startPoint x: 428, startPoint y: 256, endPoint x: 434, endPoint y: 256, distance: 6.0
click at [434, 256] on div "SPORTS CARDIOLOGY Specialist cardiac assessments for athletes and active indivi…" at bounding box center [400, 240] width 596 height 221
type input "***"
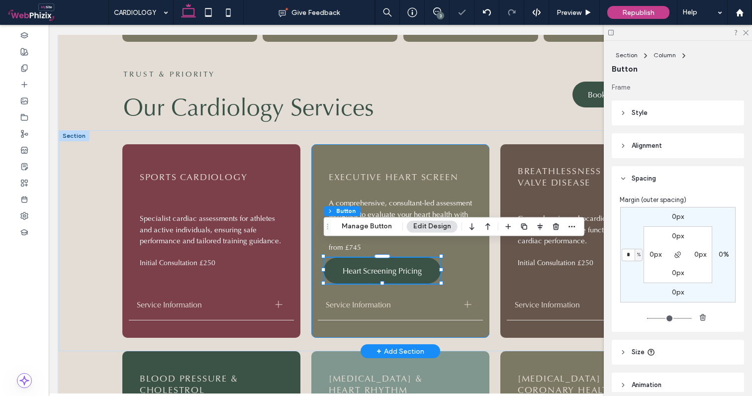
click at [484, 257] on div "EXECUTIVE HEART SCREEN A comprehensive, consultant-led assessment designed to e…" at bounding box center [400, 240] width 178 height 193
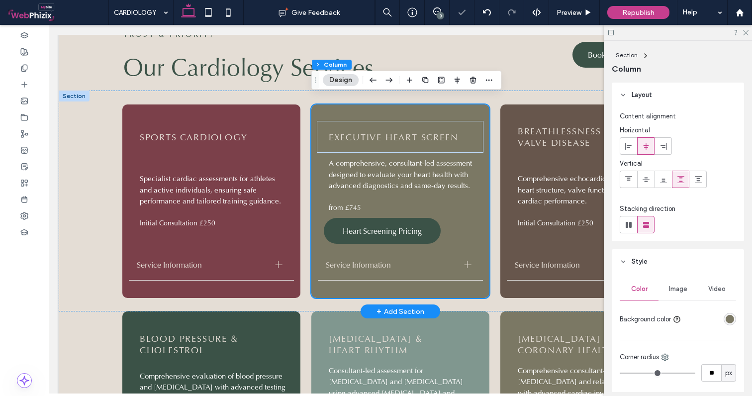
scroll to position [802, 0]
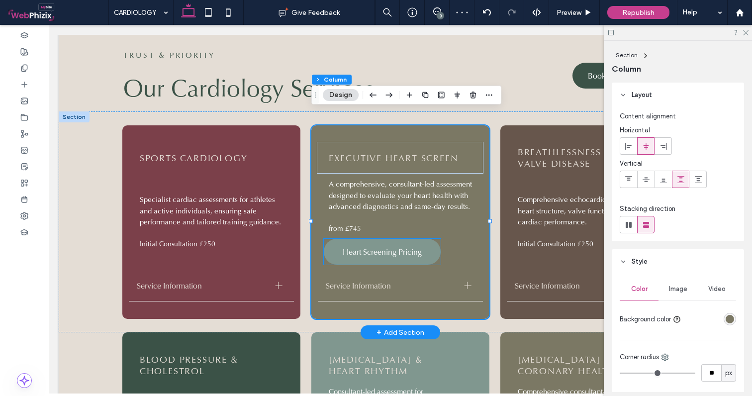
click at [399, 247] on span "Heart Screening Pricing" at bounding box center [381, 252] width 79 height 10
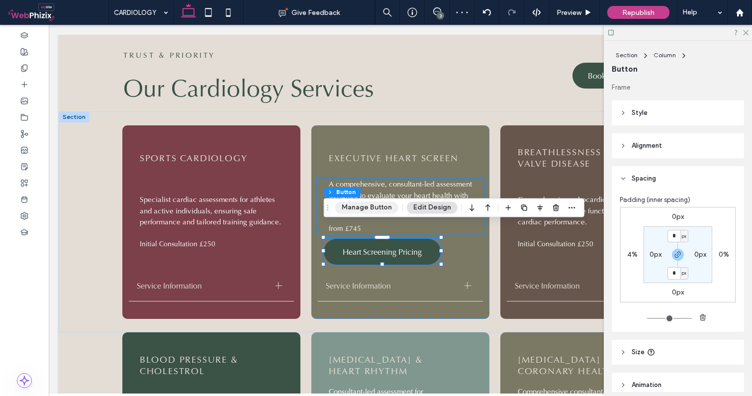
click at [344, 209] on button "Manage Button" at bounding box center [366, 207] width 63 height 12
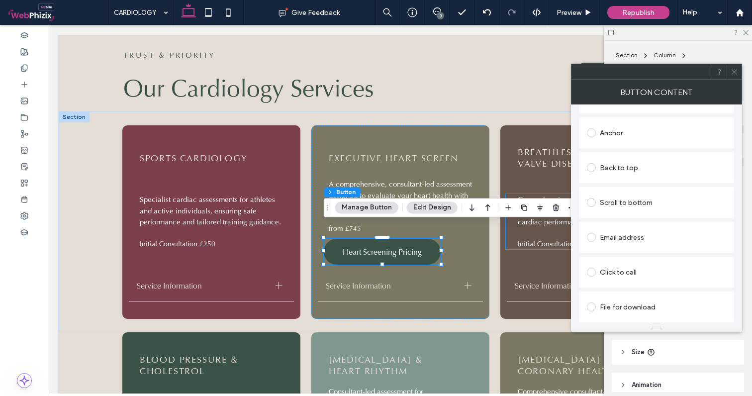
click at [611, 306] on div "File for download" at bounding box center [656, 307] width 139 height 16
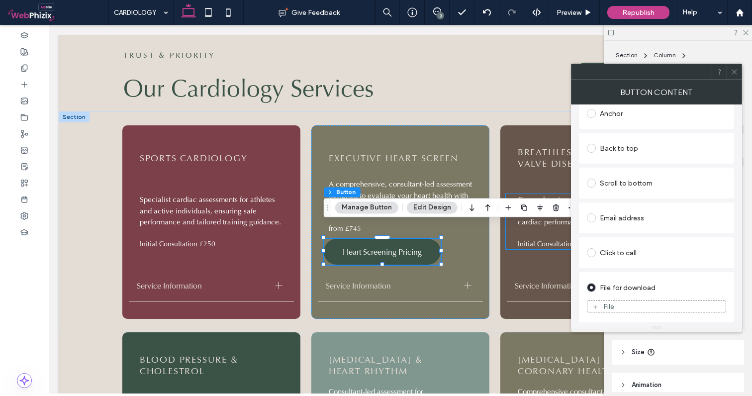
scroll to position [216, 0]
click at [607, 306] on div "File" at bounding box center [608, 306] width 11 height 8
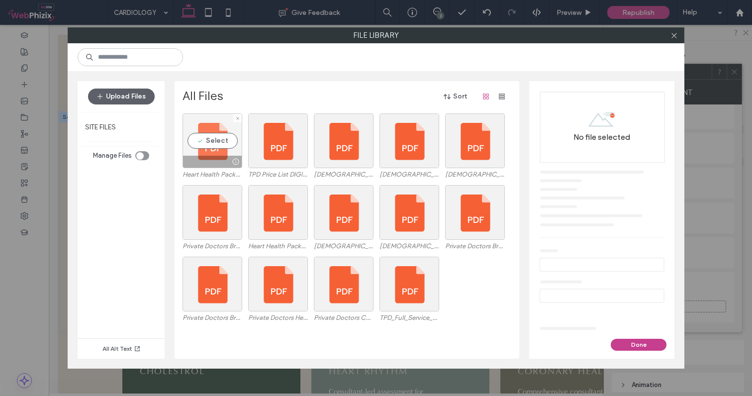
click at [214, 140] on div "Select" at bounding box center [212, 140] width 60 height 55
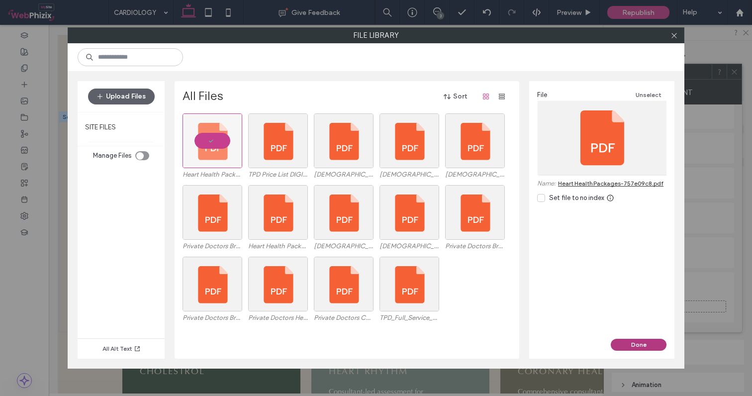
click at [644, 346] on button "Done" at bounding box center [638, 345] width 56 height 12
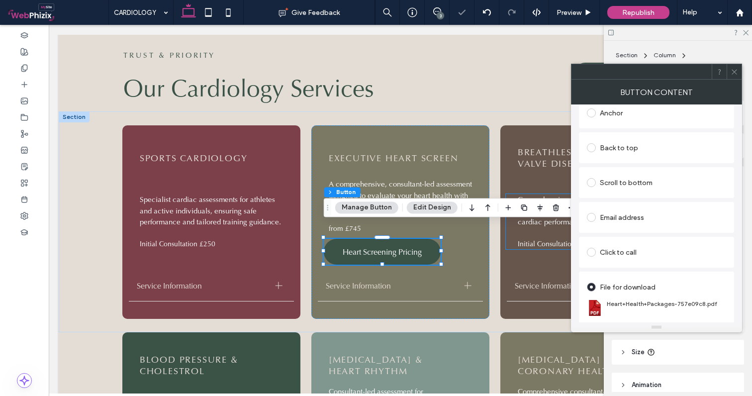
click at [734, 71] on icon at bounding box center [733, 71] width 7 height 7
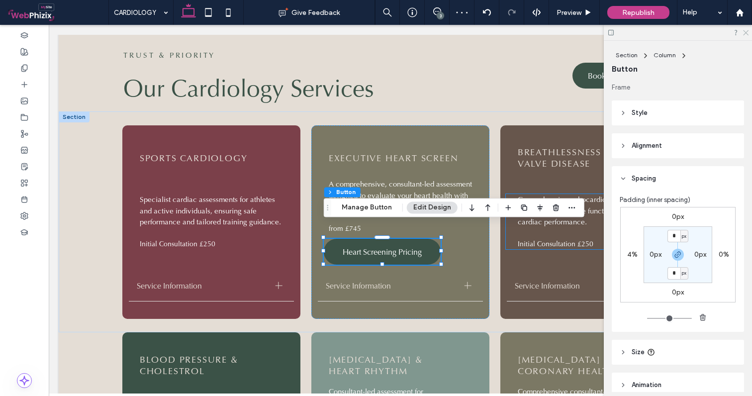
click at [746, 29] on icon at bounding box center [745, 32] width 6 height 6
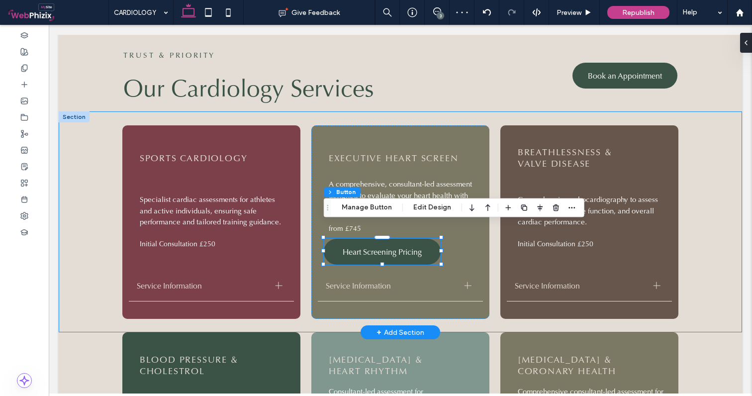
click at [722, 111] on div "SPORTS CARDIOLOGY Specialist cardiac assessments for athletes and active indivi…" at bounding box center [400, 221] width 683 height 221
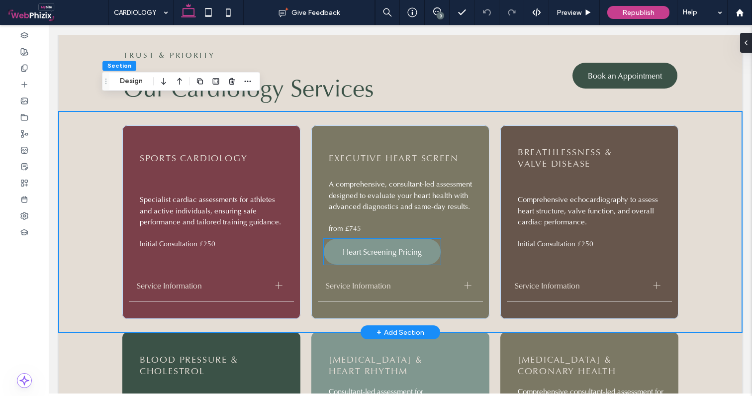
click at [352, 247] on span "Heart Screening Pricing" at bounding box center [381, 252] width 79 height 10
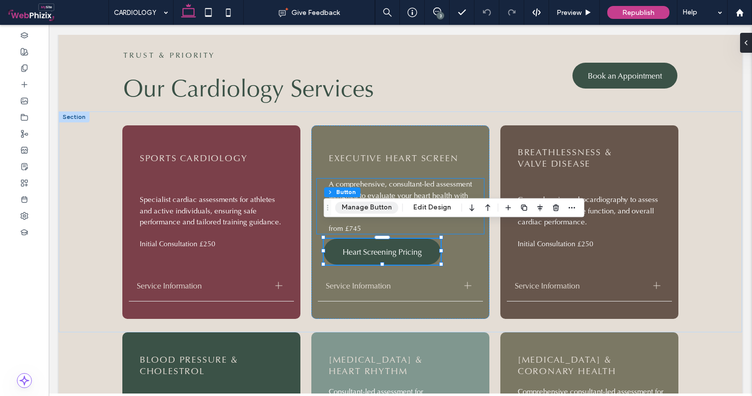
click at [364, 208] on button "Manage Button" at bounding box center [366, 207] width 63 height 12
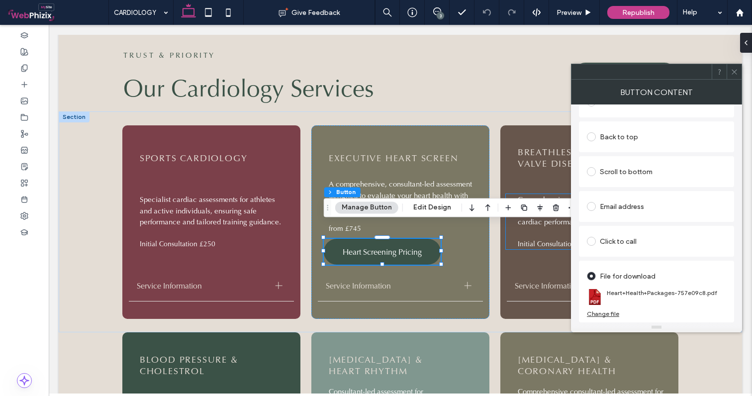
scroll to position [228, 0]
click at [731, 69] on icon at bounding box center [733, 71] width 7 height 7
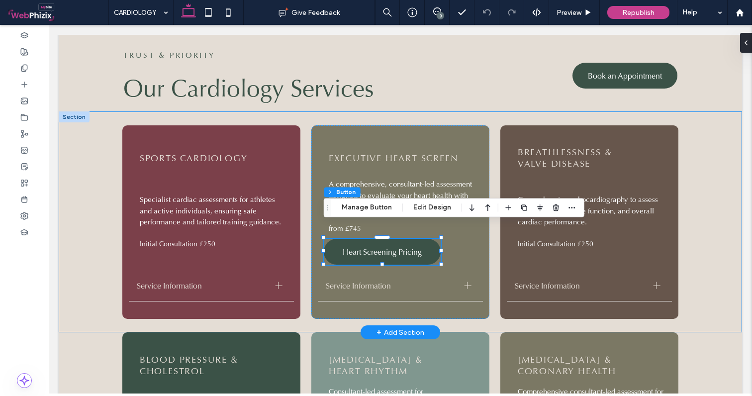
click at [720, 215] on div "SPORTS CARDIOLOGY Specialist cardiac assessments for athletes and active indivi…" at bounding box center [400, 221] width 683 height 221
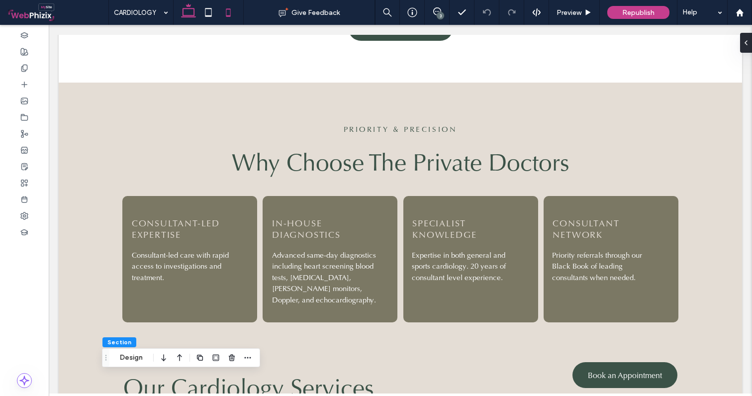
click at [233, 11] on icon at bounding box center [228, 12] width 20 height 20
type input "**"
type input "*"
type input "**"
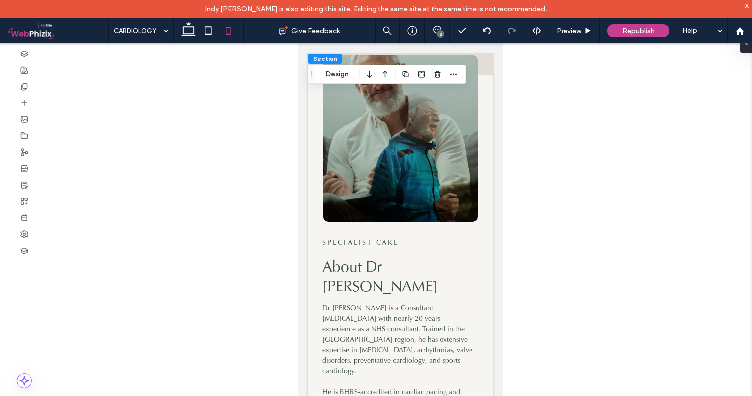
scroll to position [2319, 0]
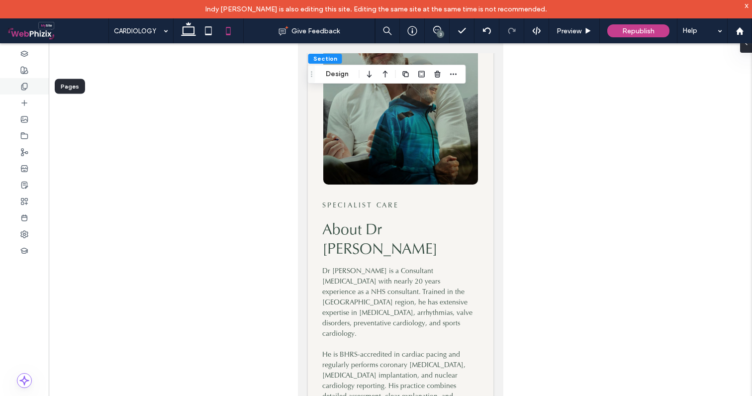
click at [25, 85] on icon at bounding box center [24, 87] width 8 height 8
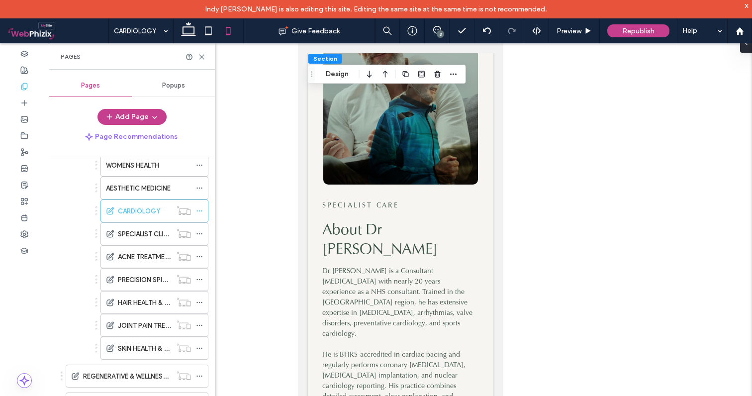
scroll to position [169, 0]
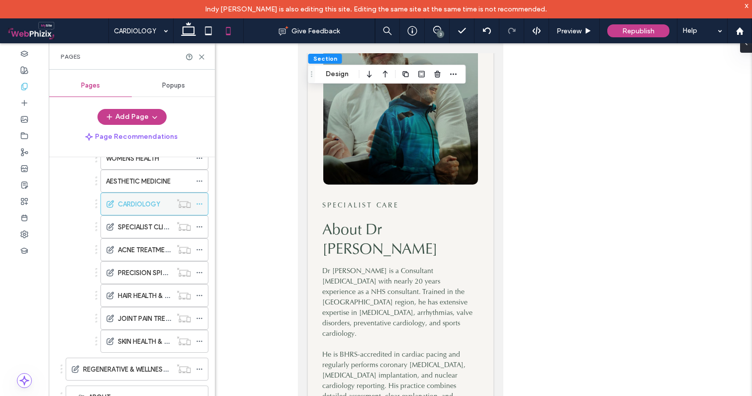
click at [196, 203] on icon at bounding box center [199, 203] width 7 height 7
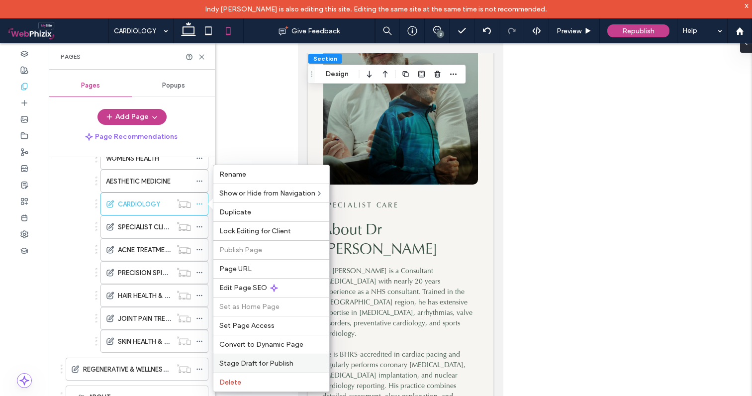
click at [262, 360] on span "Stage Draft for Publish" at bounding box center [256, 363] width 74 height 8
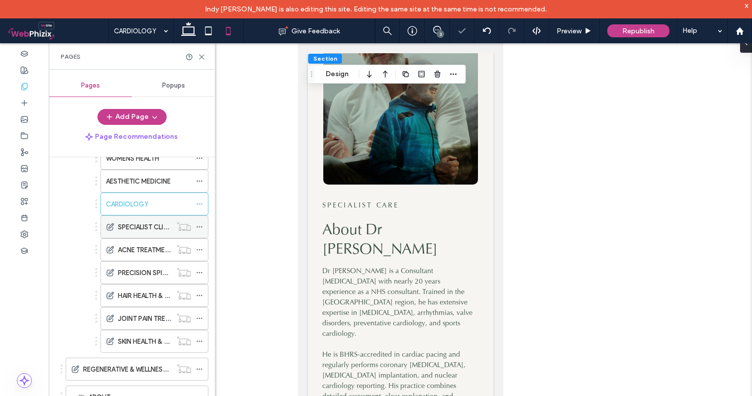
click at [196, 226] on use at bounding box center [198, 226] width 5 height 1
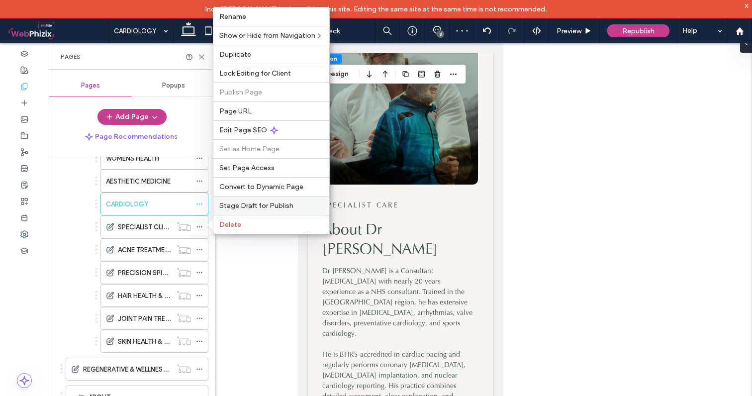
click at [257, 204] on span "Stage Draft for Publish" at bounding box center [256, 205] width 74 height 8
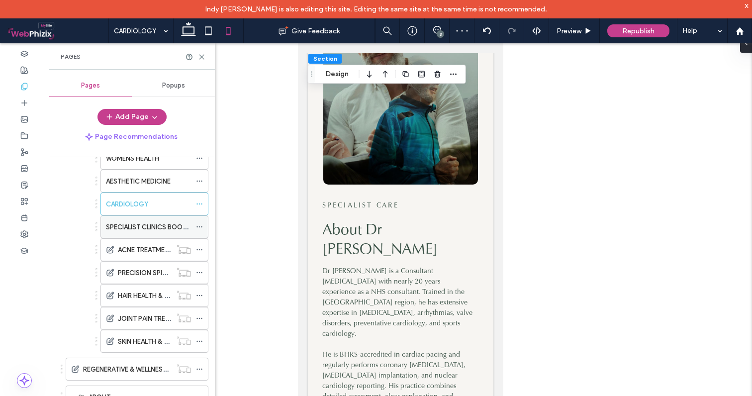
click at [196, 227] on use at bounding box center [198, 226] width 5 height 1
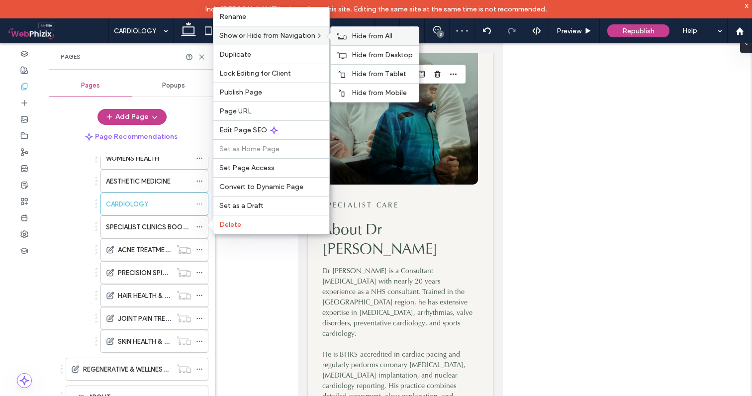
click at [365, 35] on span "Hide from All" at bounding box center [371, 36] width 41 height 8
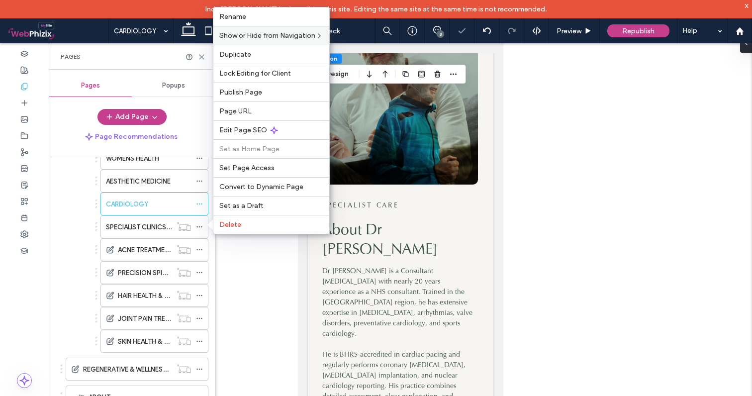
click at [259, 277] on div at bounding box center [400, 227] width 703 height 368
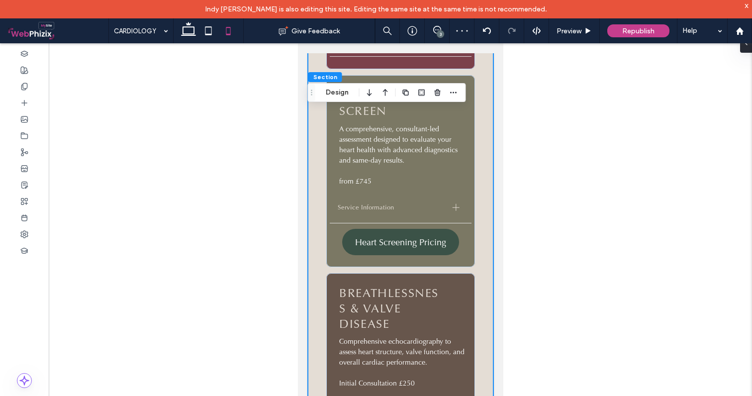
scroll to position [1342, 0]
click at [639, 31] on span "Republish" at bounding box center [638, 31] width 32 height 8
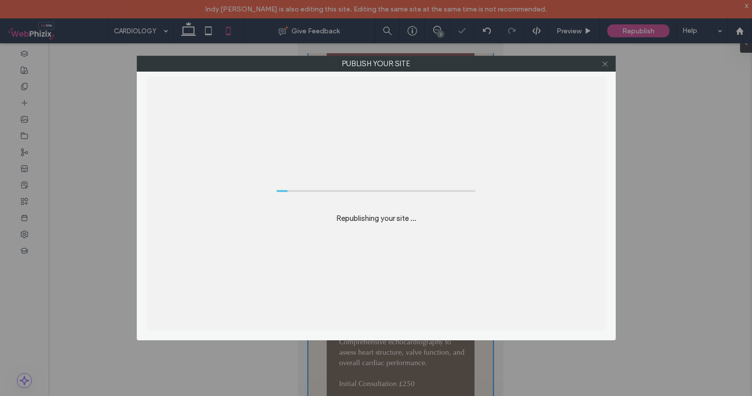
click at [607, 66] on icon at bounding box center [604, 63] width 7 height 7
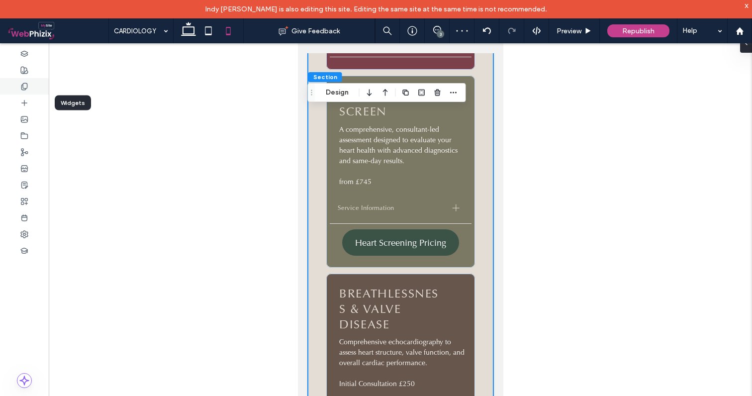
click at [26, 89] on use at bounding box center [23, 86] width 5 height 6
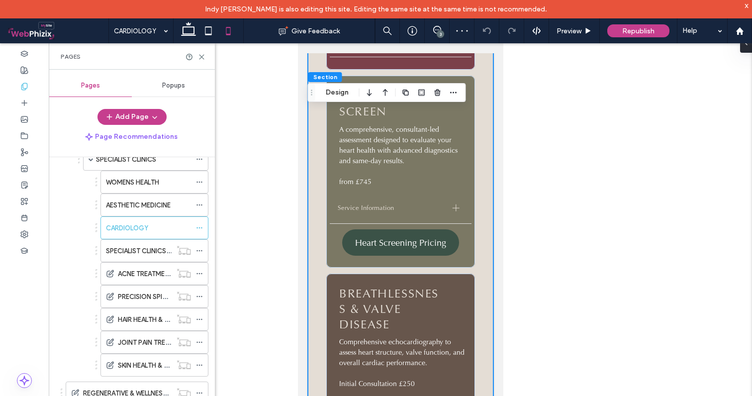
scroll to position [159, 0]
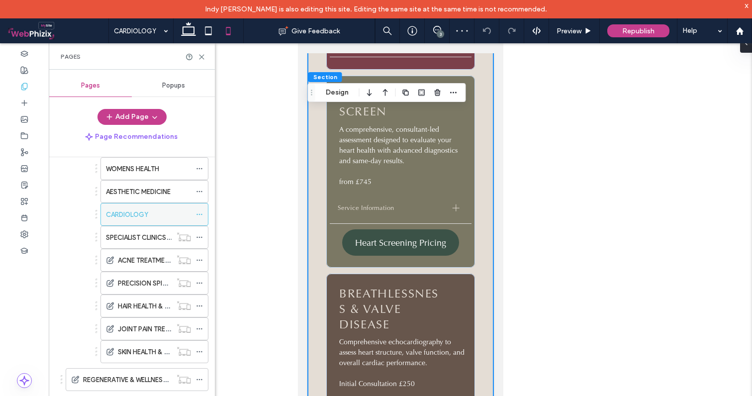
click at [196, 213] on icon at bounding box center [199, 214] width 7 height 7
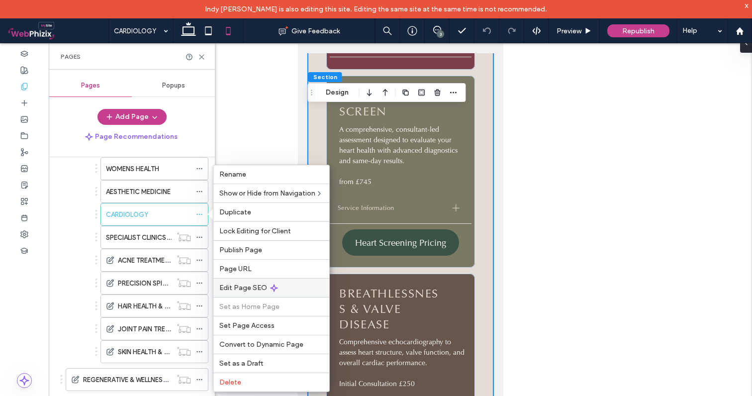
click at [238, 283] on span "Edit Page SEO" at bounding box center [243, 287] width 48 height 8
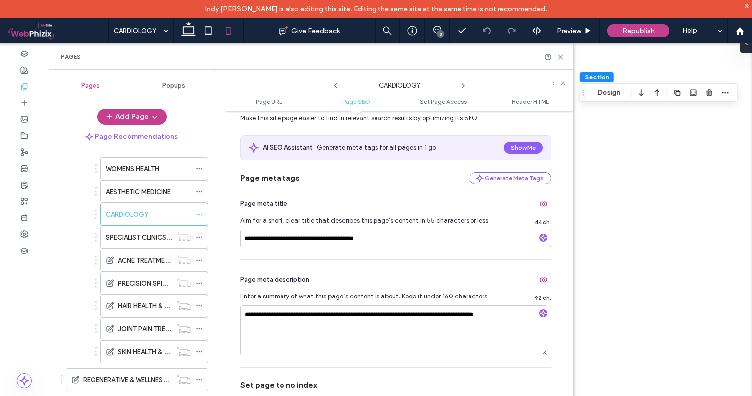
scroll to position [166, 0]
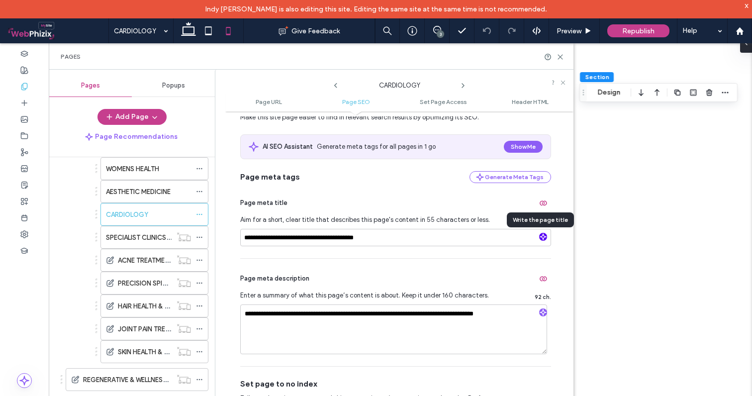
click at [542, 236] on icon "button" at bounding box center [542, 236] width 7 height 7
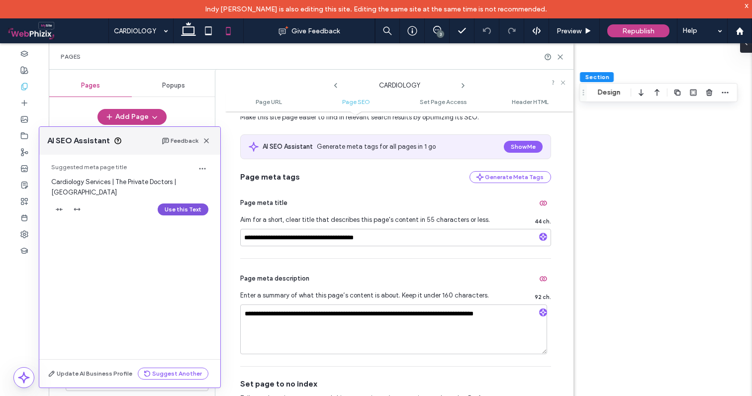
click at [180, 203] on button "Use this Text" at bounding box center [183, 209] width 51 height 12
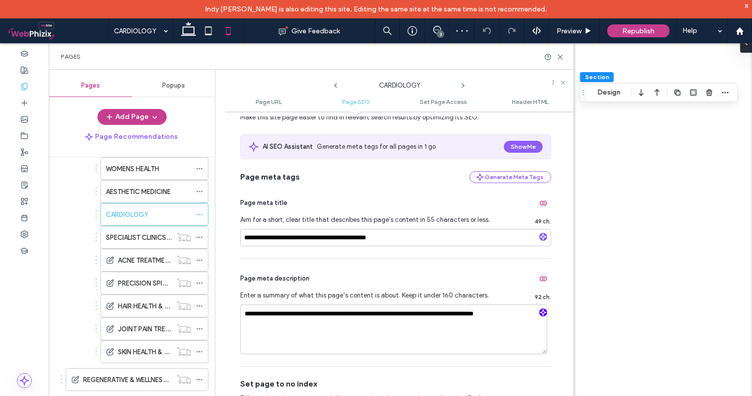
click at [539, 310] on icon "button" at bounding box center [542, 312] width 7 height 7
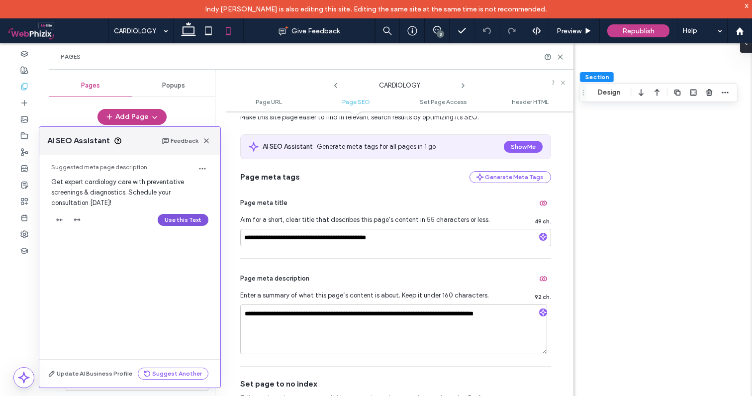
click at [183, 221] on button "Use this Text" at bounding box center [183, 220] width 51 height 12
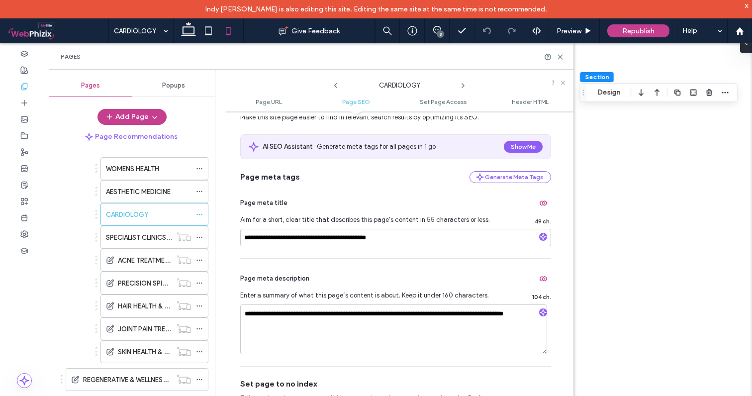
click at [462, 85] on icon at bounding box center [463, 86] width 8 height 8
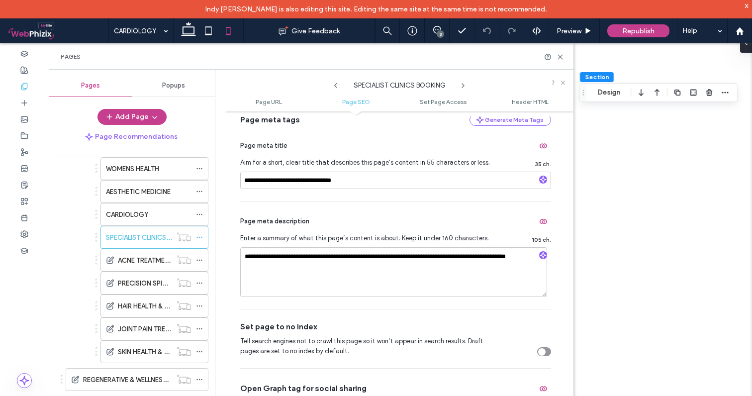
scroll to position [229, 0]
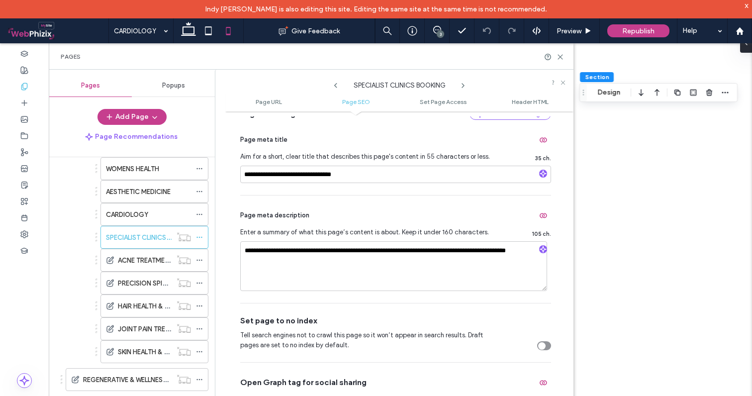
click at [540, 254] on div at bounding box center [543, 249] width 8 height 9
click at [540, 252] on use "button" at bounding box center [543, 249] width 6 height 6
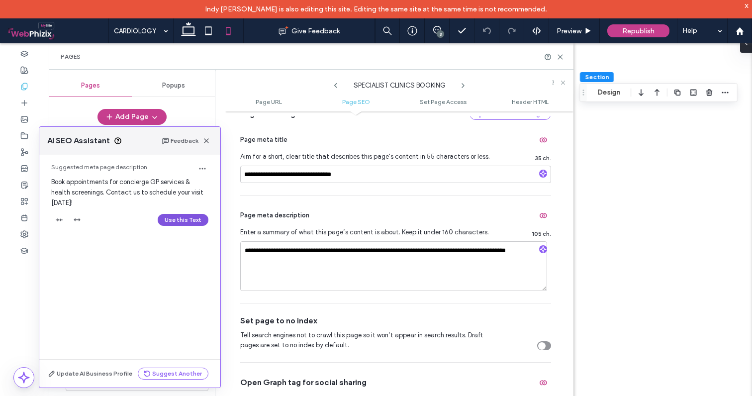
click at [179, 220] on button "Use this Text" at bounding box center [183, 220] width 51 height 12
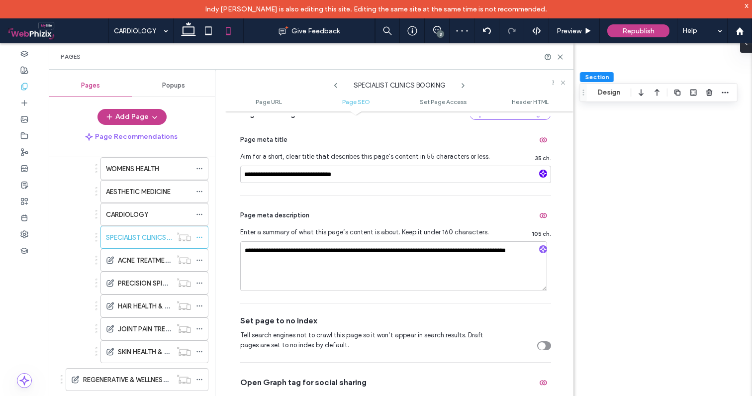
click at [539, 174] on icon "button" at bounding box center [542, 173] width 7 height 7
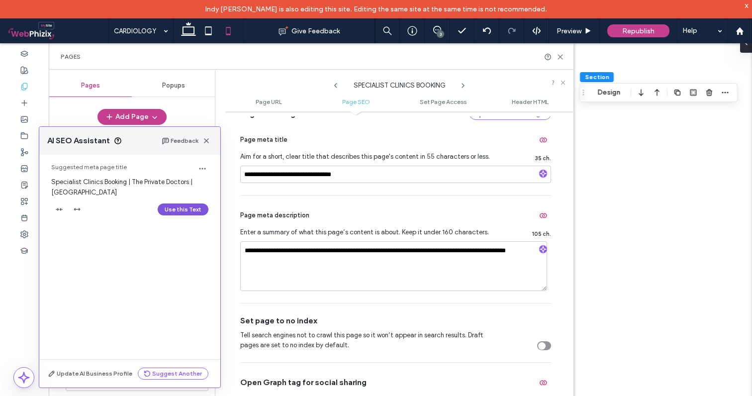
click at [183, 207] on button "Use this Text" at bounding box center [183, 209] width 51 height 12
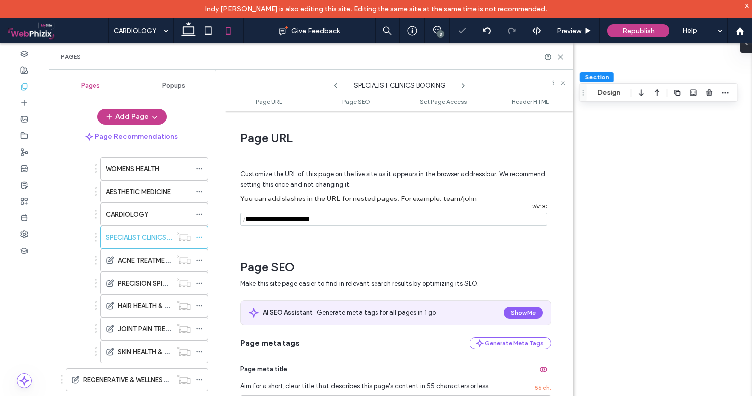
scroll to position [0, 0]
click at [559, 58] on use at bounding box center [560, 57] width 4 height 4
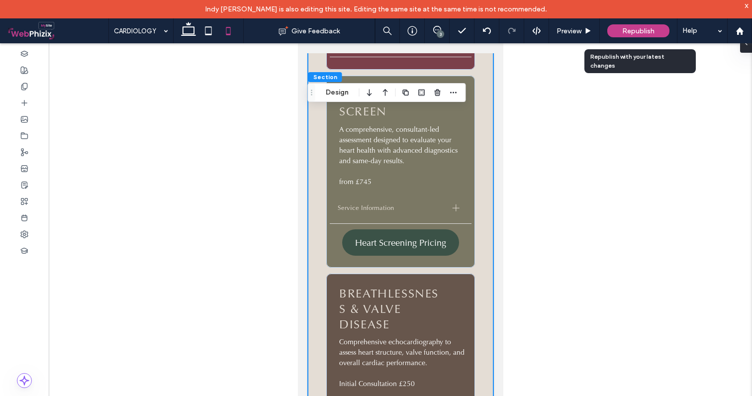
click at [635, 28] on span "Republish" at bounding box center [638, 31] width 32 height 8
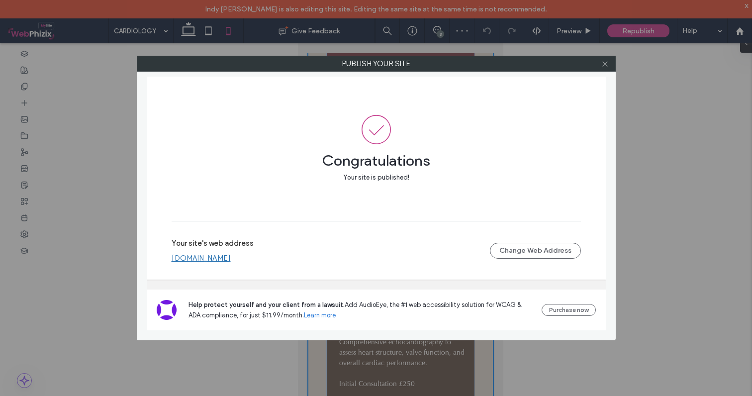
click at [606, 67] on icon at bounding box center [604, 63] width 7 height 7
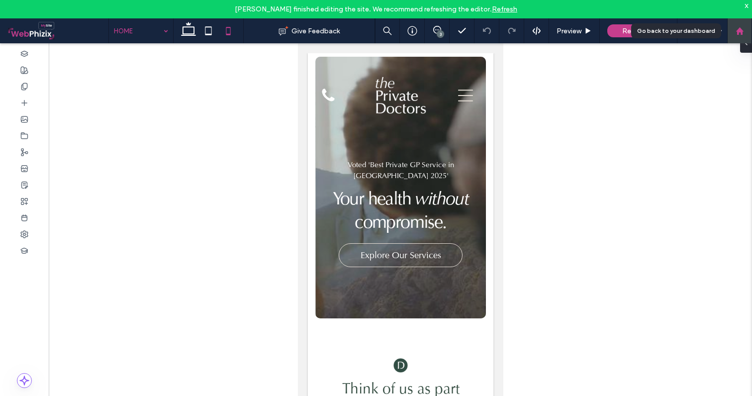
click at [743, 26] on div at bounding box center [739, 30] width 25 height 25
